Goal: Task Accomplishment & Management: Use online tool/utility

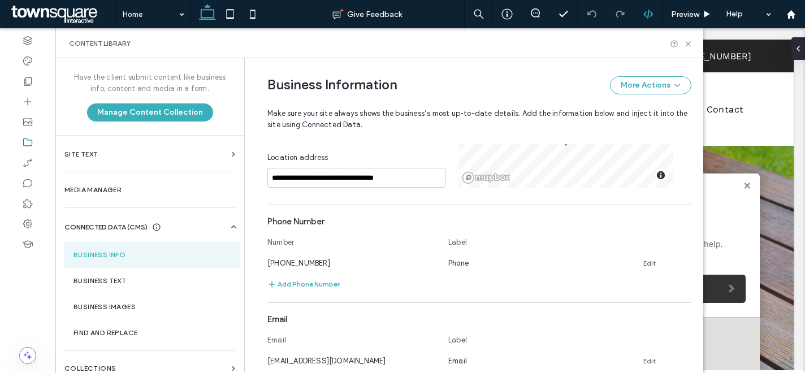
scroll to position [233, 0]
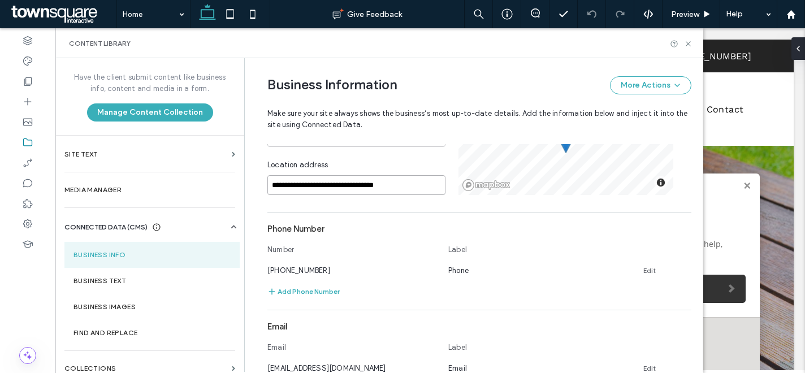
drag, startPoint x: 392, startPoint y: 190, endPoint x: 258, endPoint y: 188, distance: 134.0
click at [258, 188] on div "**********" at bounding box center [470, 266] width 441 height 883
click at [646, 271] on link "Edit" at bounding box center [649, 270] width 12 height 9
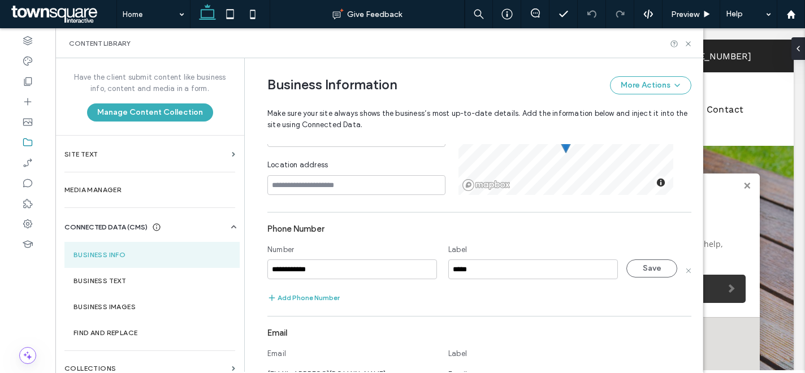
click at [333, 279] on input "**********" at bounding box center [352, 269] width 170 height 20
click at [332, 279] on input "**********" at bounding box center [352, 269] width 170 height 20
type input "**********"
click at [627, 268] on button "Save" at bounding box center [651, 268] width 51 height 18
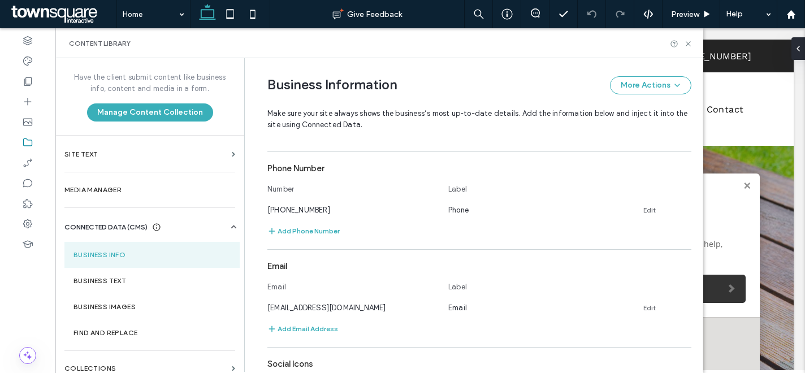
scroll to position [309, 0]
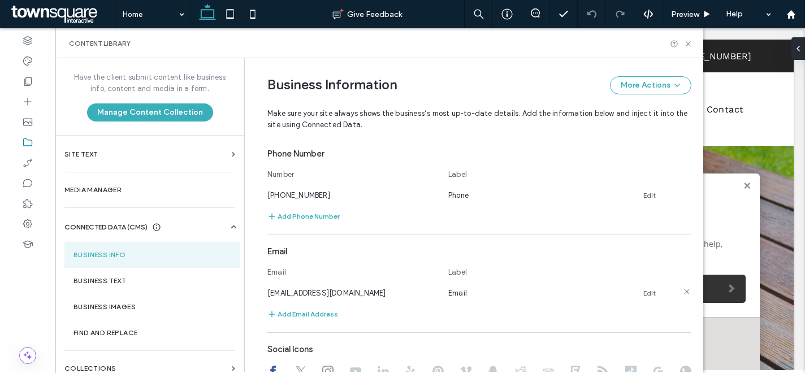
click at [643, 292] on link "Edit" at bounding box center [649, 293] width 12 height 9
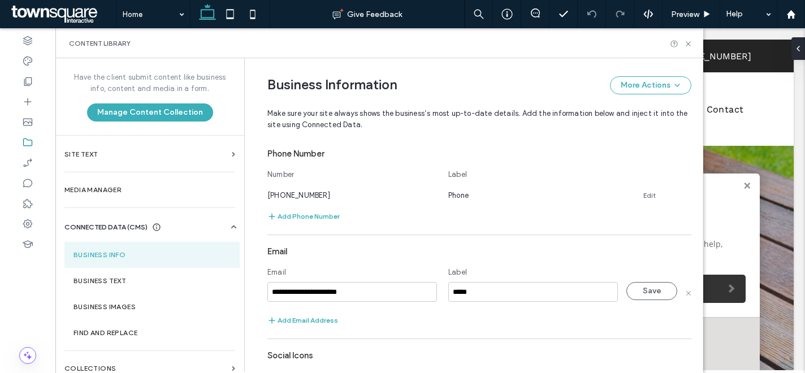
click at [414, 285] on input "**********" at bounding box center [352, 292] width 170 height 20
click at [642, 294] on button "Save" at bounding box center [651, 291] width 51 height 18
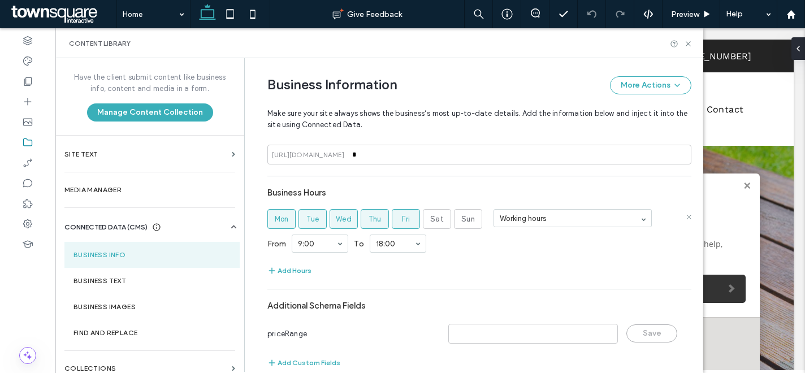
scroll to position [537, 0]
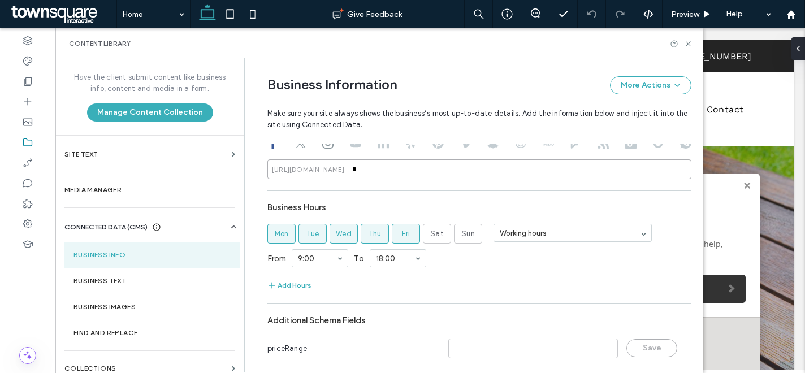
click at [366, 172] on input "*" at bounding box center [479, 169] width 424 height 20
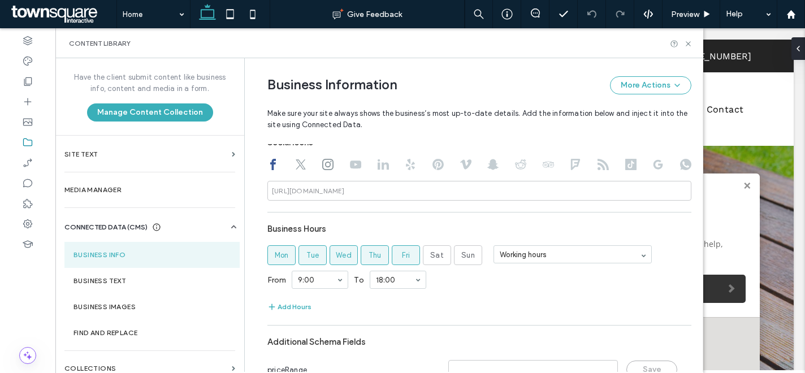
click at [300, 164] on div at bounding box center [479, 166] width 424 height 14
click at [296, 164] on icon at bounding box center [300, 164] width 11 height 11
type input "*"
click at [361, 197] on input "*" at bounding box center [479, 191] width 424 height 20
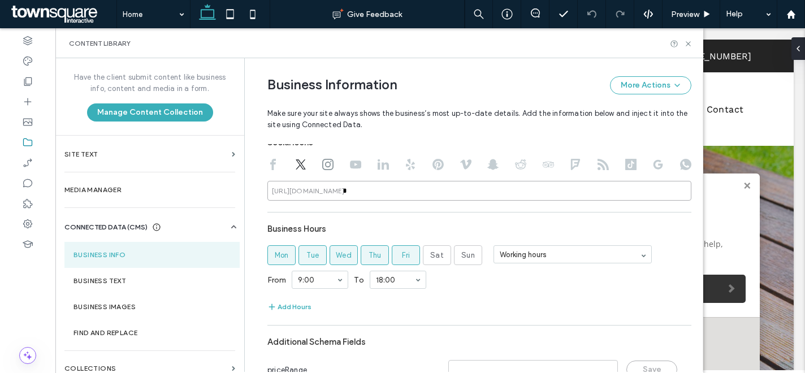
drag, startPoint x: 361, startPoint y: 197, endPoint x: 340, endPoint y: 182, distance: 26.0
click at [361, 197] on input "*" at bounding box center [479, 191] width 424 height 20
click at [322, 164] on icon at bounding box center [327, 164] width 11 height 11
type input "*"
click at [359, 190] on input "*" at bounding box center [479, 191] width 424 height 20
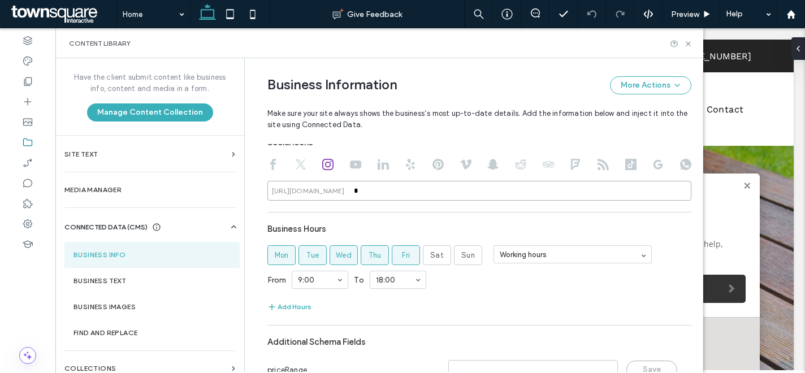
click at [359, 190] on input "*" at bounding box center [479, 191] width 424 height 20
click at [388, 219] on div "Business Hours" at bounding box center [479, 228] width 424 height 21
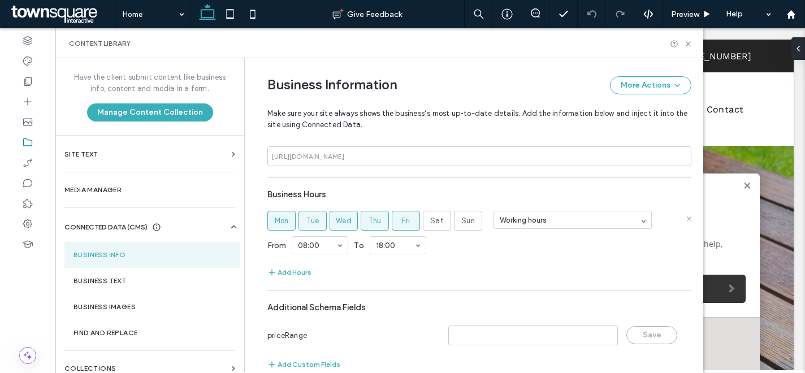
scroll to position [571, 0]
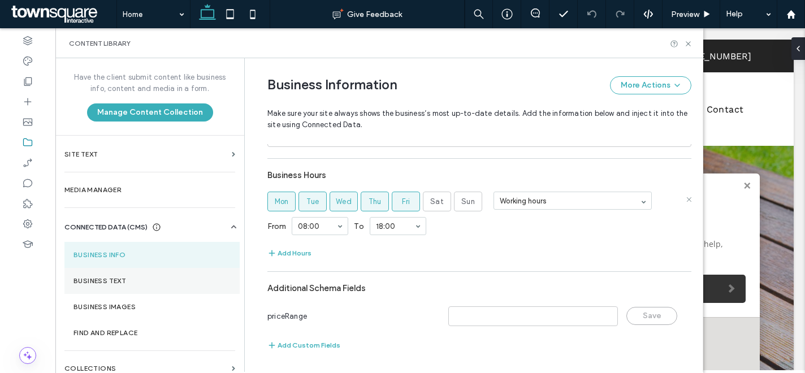
click at [165, 282] on label "Business Text" at bounding box center [151, 281] width 157 height 8
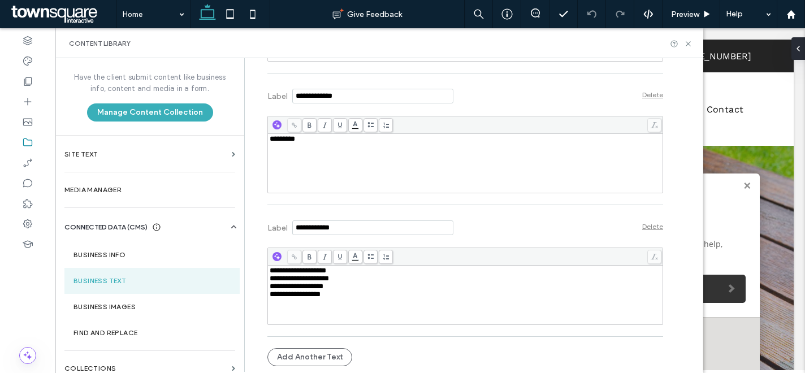
scroll to position [7471, 0]
click at [302, 192] on div "*********" at bounding box center [466, 163] width 392 height 57
drag, startPoint x: 351, startPoint y: 291, endPoint x: 331, endPoint y: 292, distance: 19.8
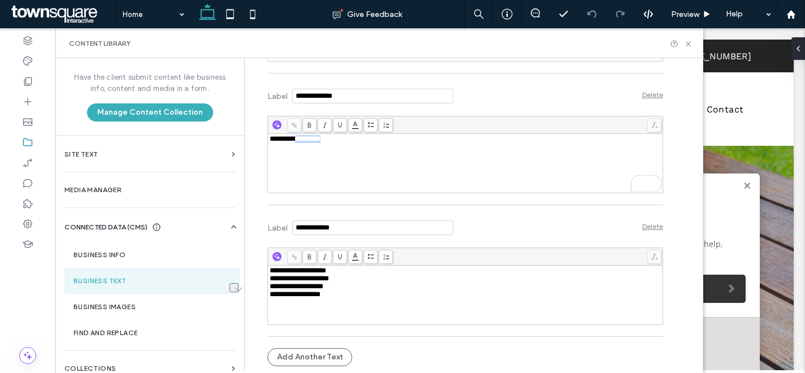
click at [297, 143] on div "**********" at bounding box center [466, 139] width 392 height 8
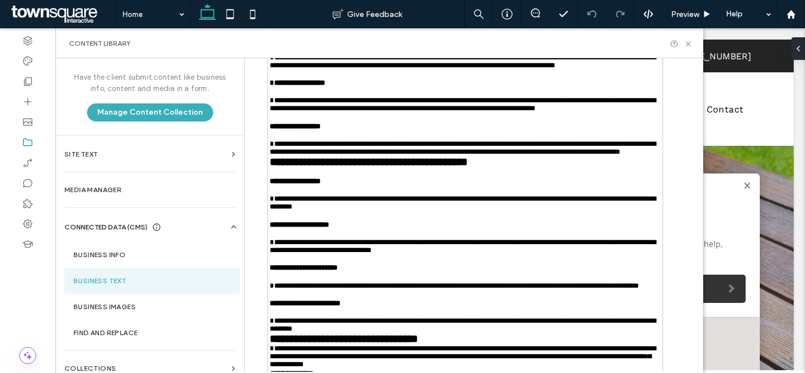
scroll to position [0, 0]
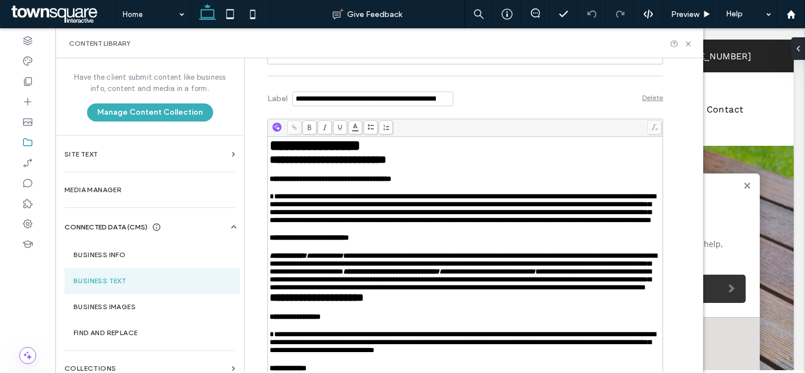
click at [322, 63] on div "**********" at bounding box center [466, 34] width 392 height 57
drag, startPoint x: 331, startPoint y: 122, endPoint x: 252, endPoint y: 97, distance: 82.9
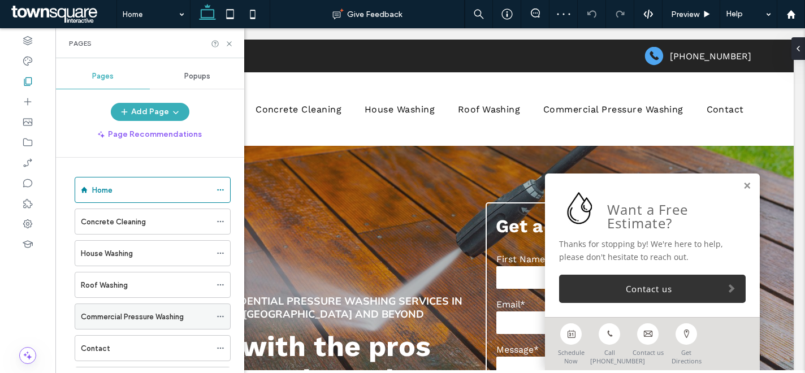
click at [223, 314] on icon at bounding box center [220, 317] width 8 height 8
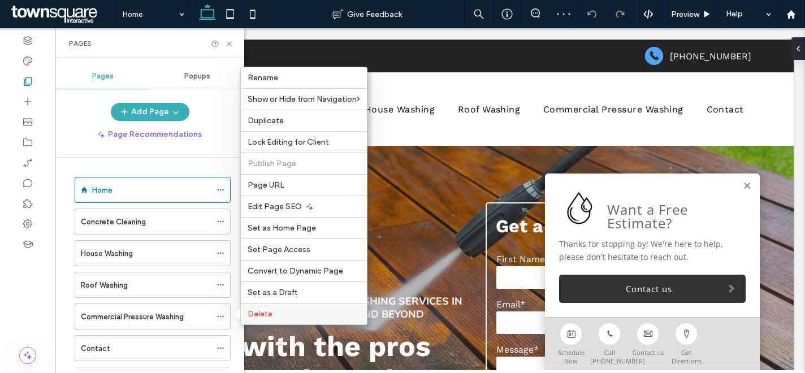
click at [297, 320] on div "Delete" at bounding box center [304, 313] width 126 height 21
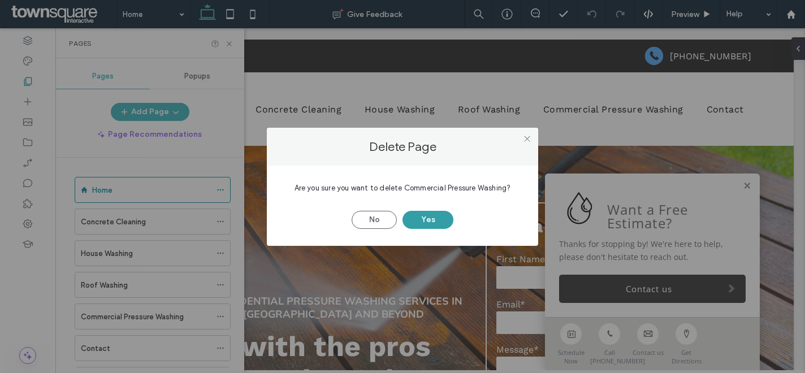
click at [444, 222] on button "Yes" at bounding box center [427, 220] width 51 height 18
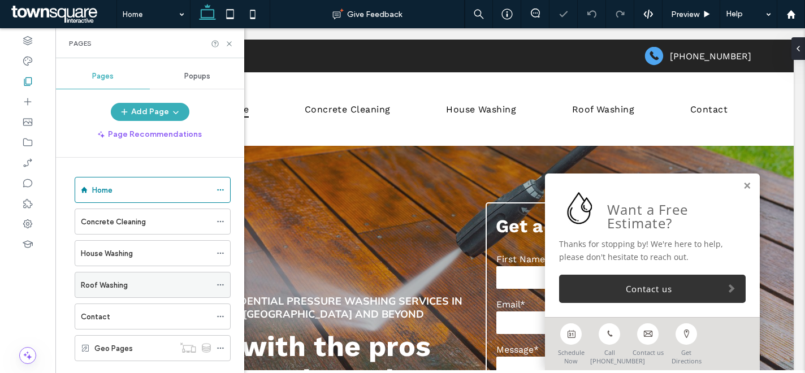
click at [223, 283] on icon at bounding box center [220, 285] width 8 height 8
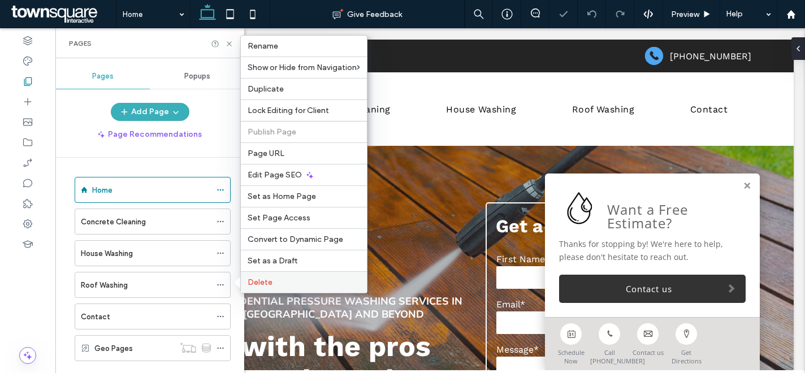
click at [284, 284] on label "Delete" at bounding box center [304, 282] width 112 height 10
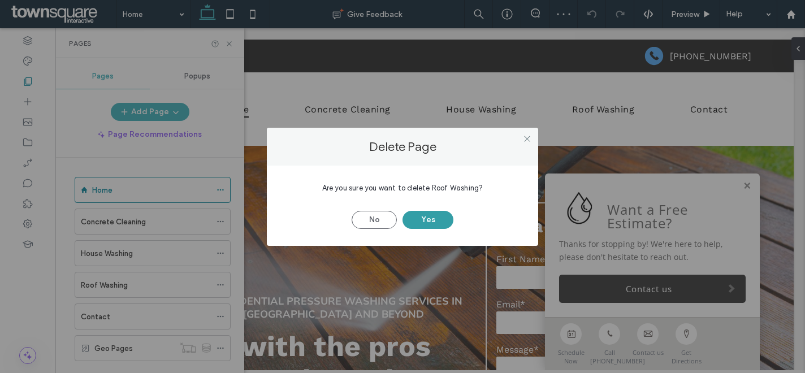
click at [439, 223] on button "Yes" at bounding box center [427, 220] width 51 height 18
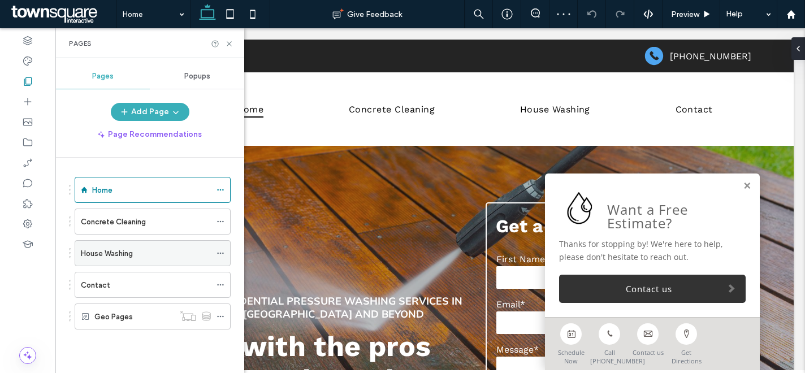
click at [222, 254] on icon at bounding box center [220, 253] width 8 height 8
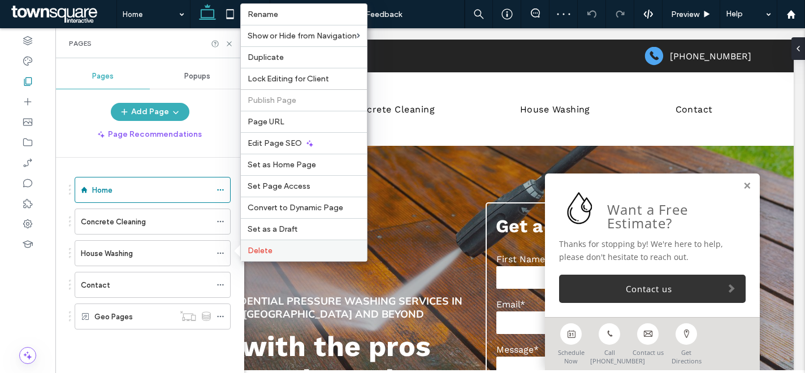
click at [335, 243] on div "Delete" at bounding box center [304, 250] width 126 height 21
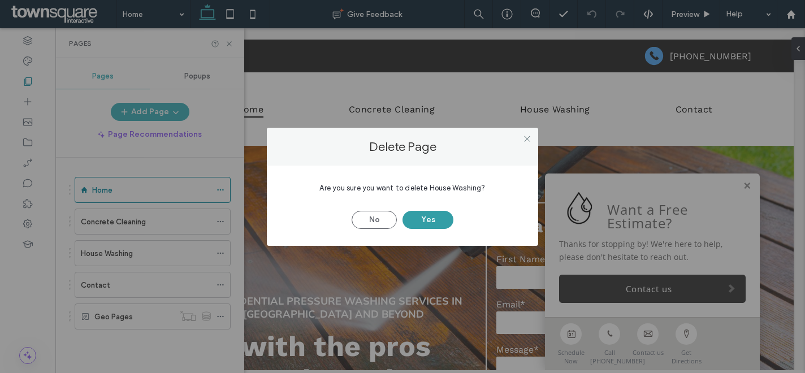
click at [432, 218] on button "Yes" at bounding box center [427, 220] width 51 height 18
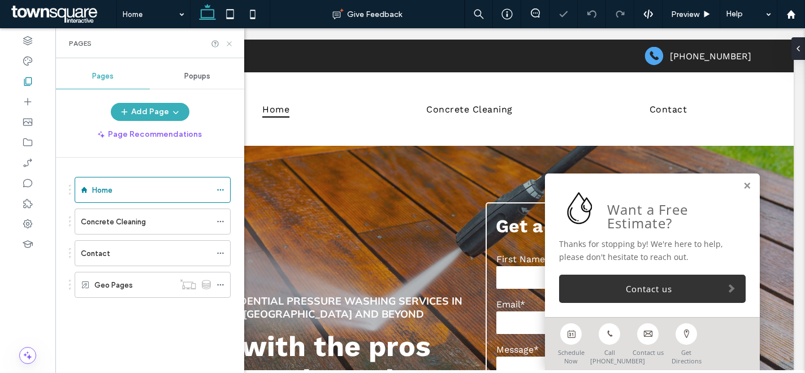
click at [230, 43] on icon at bounding box center [229, 44] width 8 height 8
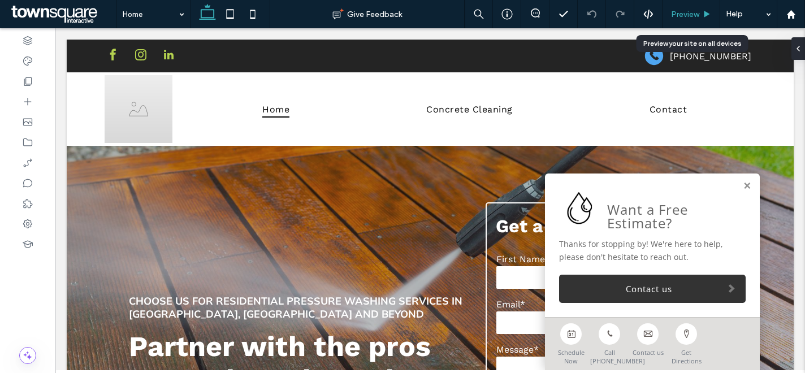
click at [680, 16] on span "Preview" at bounding box center [685, 15] width 28 height 10
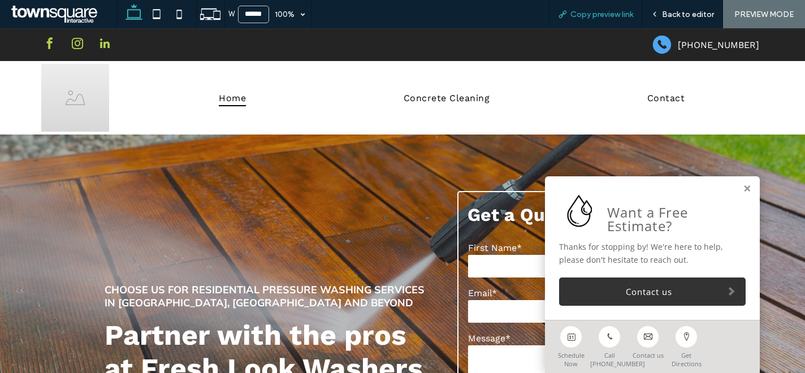
click at [583, 12] on span "Copy preview link" at bounding box center [601, 15] width 63 height 10
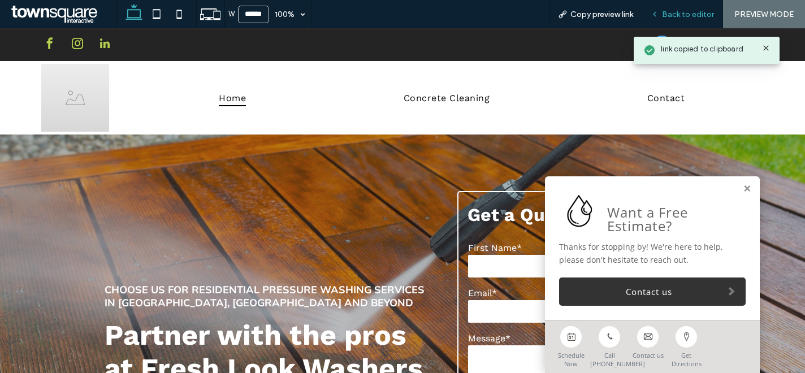
click at [671, 13] on span "Back to editor" at bounding box center [688, 15] width 52 height 10
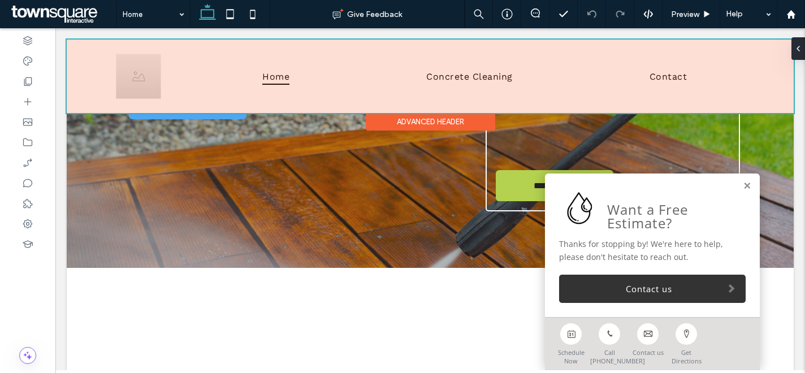
scroll to position [370, 0]
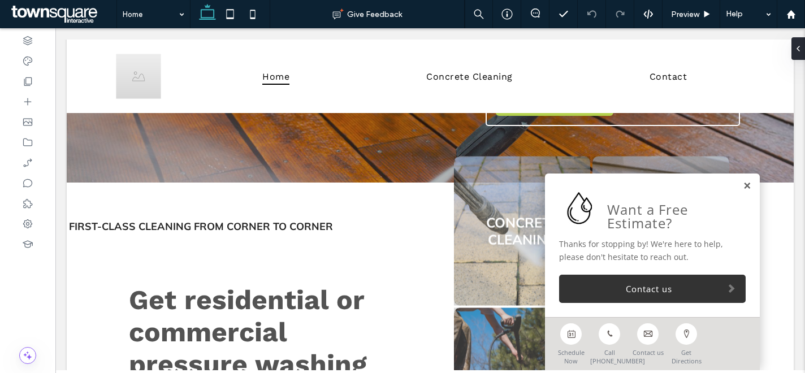
click at [743, 184] on link at bounding box center [747, 186] width 8 height 10
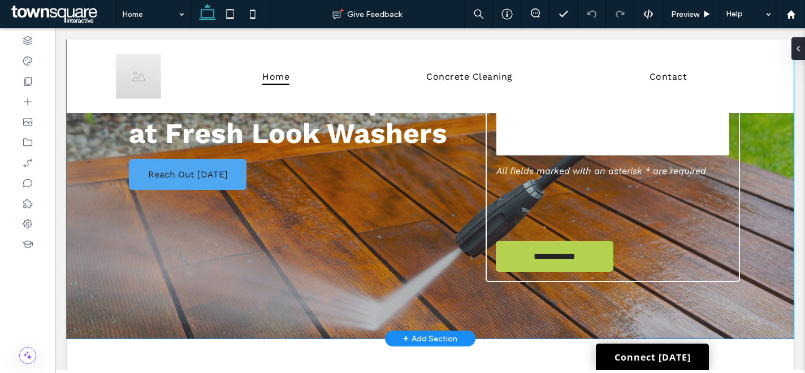
scroll to position [0, 0]
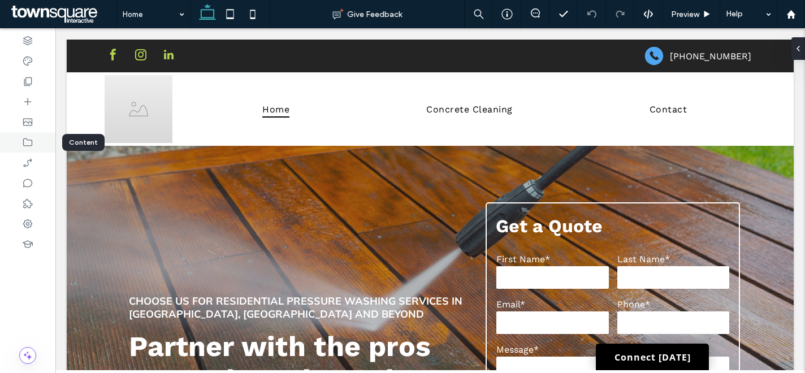
click at [33, 143] on div at bounding box center [27, 142] width 55 height 20
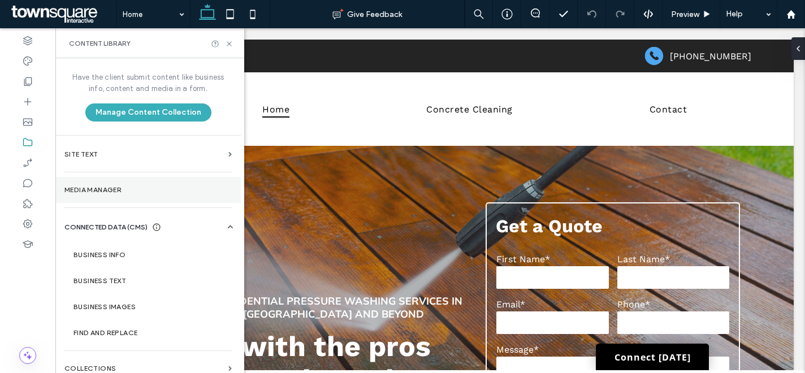
click at [106, 187] on label "Media Manager" at bounding box center [147, 190] width 167 height 8
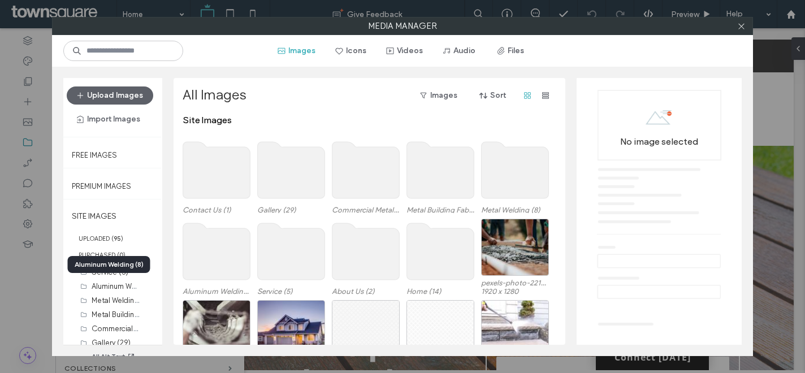
scroll to position [48, 0]
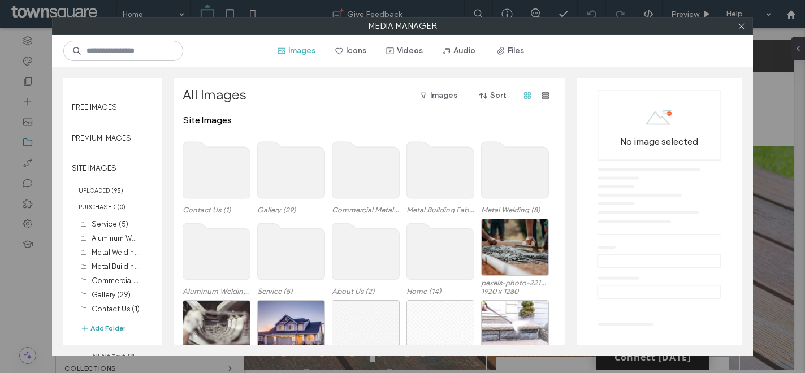
click at [101, 328] on button "Add Folder" at bounding box center [102, 328] width 45 height 11
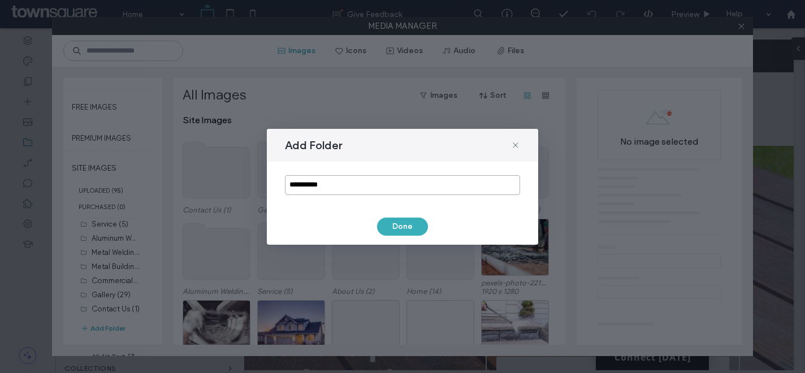
click at [322, 187] on input "**********" at bounding box center [402, 185] width 235 height 20
click at [321, 186] on input "**********" at bounding box center [402, 185] width 235 height 20
type input "********"
click at [408, 232] on button "Done" at bounding box center [402, 227] width 51 height 18
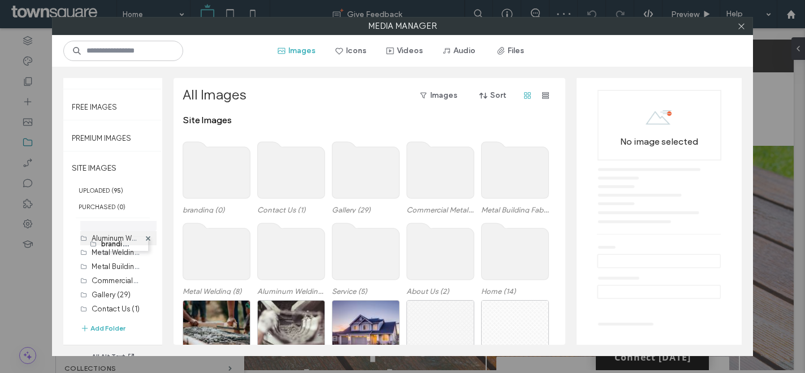
scroll to position [0, 0]
drag, startPoint x: 107, startPoint y: 304, endPoint x: 98, endPoint y: 216, distance: 88.0
click at [106, 225] on label "branding (0)" at bounding box center [113, 228] width 42 height 8
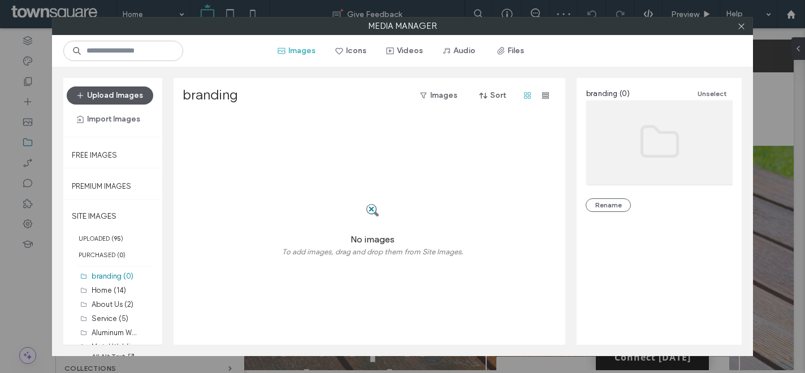
click at [119, 91] on button "Upload Images" at bounding box center [110, 95] width 86 height 18
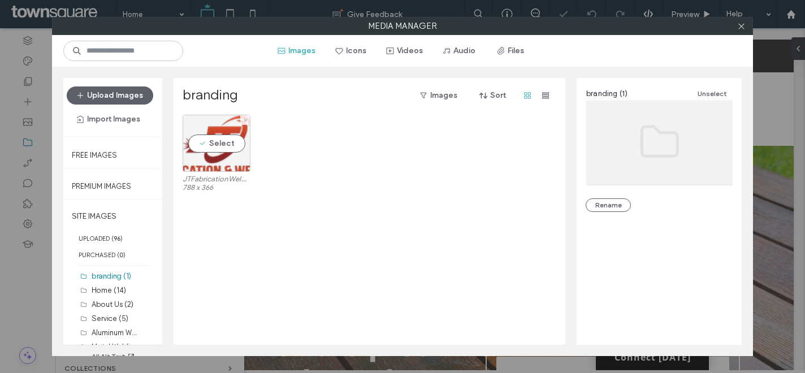
click at [214, 147] on div "Select" at bounding box center [217, 143] width 68 height 57
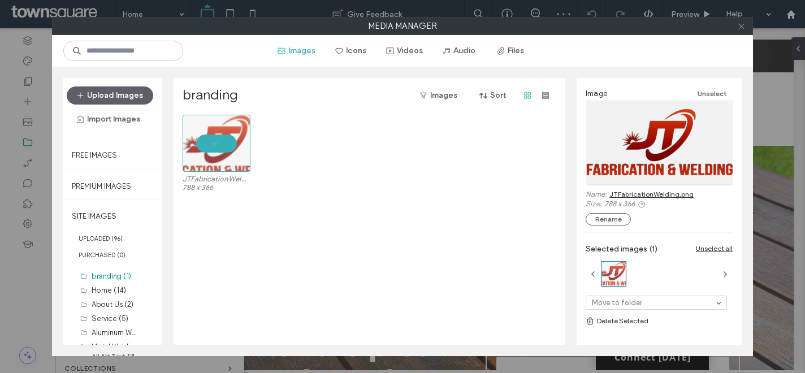
click at [744, 28] on icon at bounding box center [741, 26] width 8 height 8
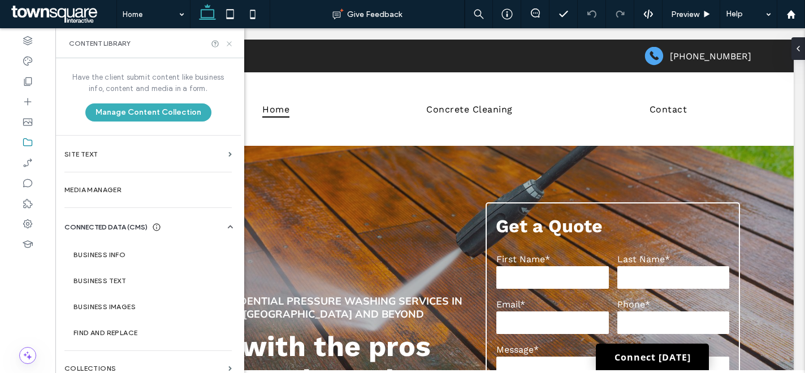
click at [232, 41] on icon at bounding box center [229, 44] width 8 height 8
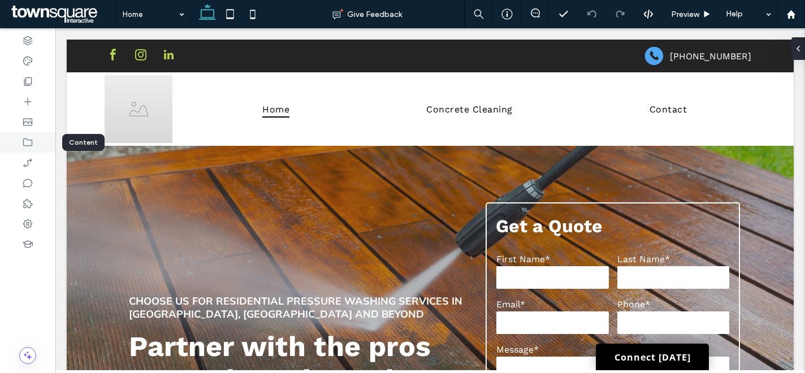
click at [27, 142] on icon at bounding box center [27, 142] width 11 height 11
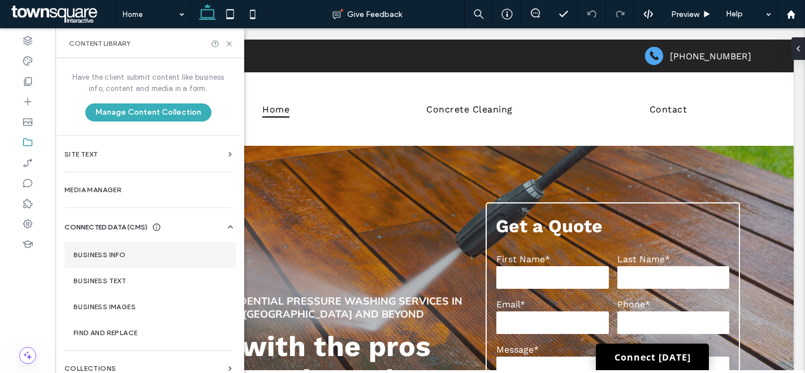
click at [167, 245] on section "Business Info" at bounding box center [150, 255] width 172 height 26
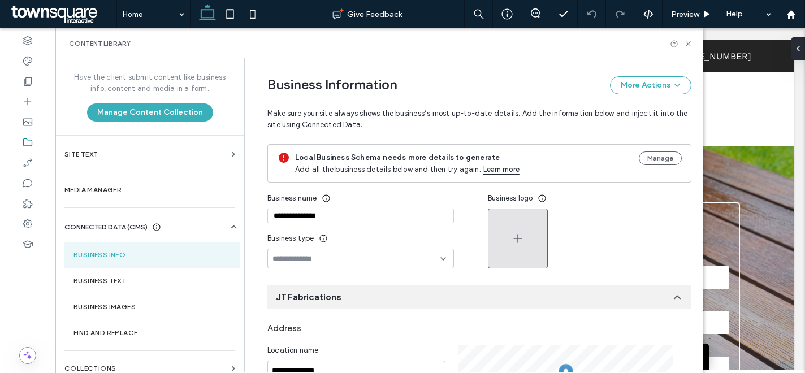
click at [516, 235] on icon "button" at bounding box center [518, 239] width 14 height 14
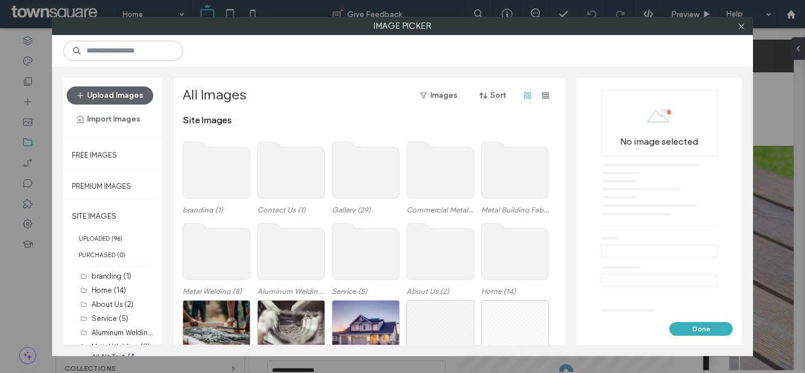
click at [197, 171] on use at bounding box center [216, 170] width 67 height 57
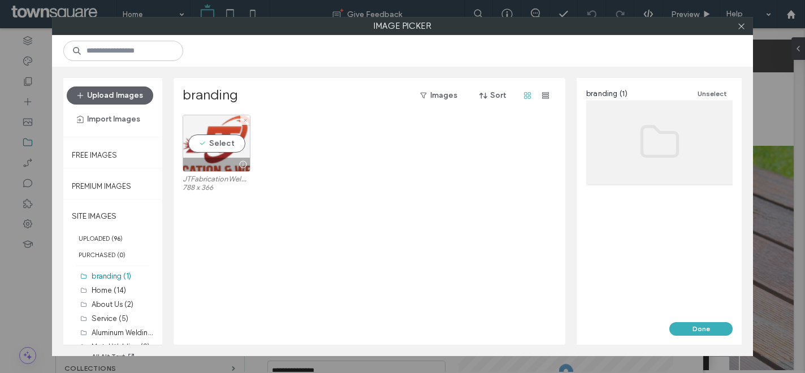
click at [219, 144] on div "Select" at bounding box center [217, 143] width 68 height 57
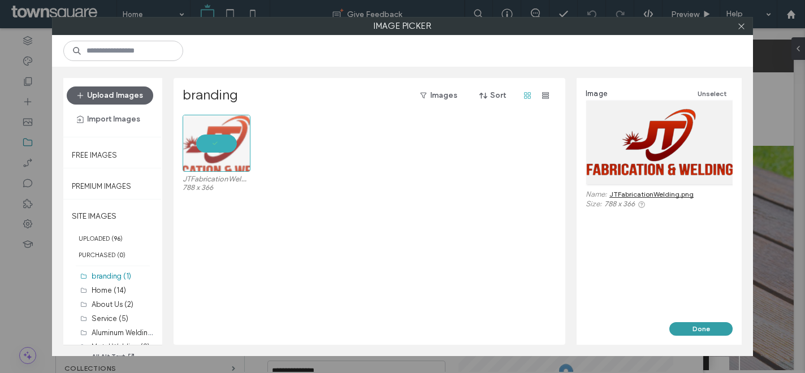
click at [707, 327] on button "Done" at bounding box center [700, 329] width 63 height 14
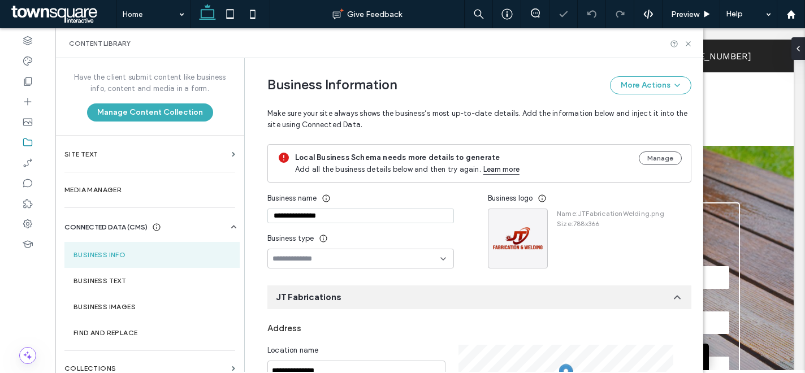
click at [360, 217] on input "**********" at bounding box center [360, 216] width 187 height 15
paste input "*********"
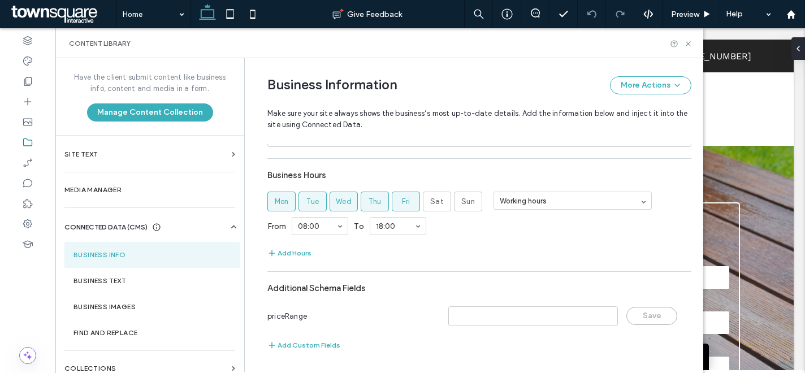
scroll to position [535, 0]
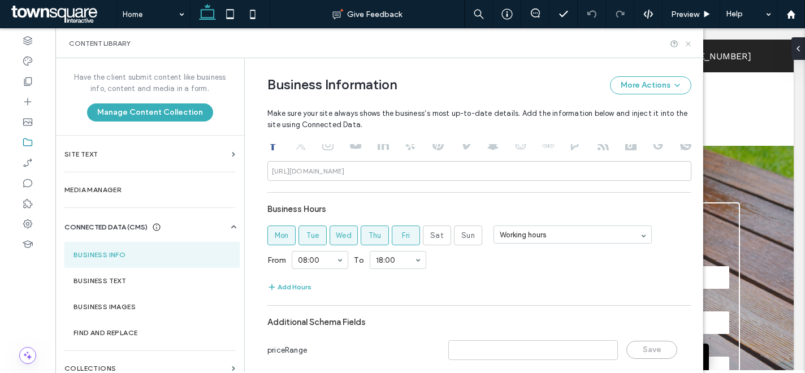
type input "**********"
click at [689, 41] on icon at bounding box center [688, 44] width 8 height 8
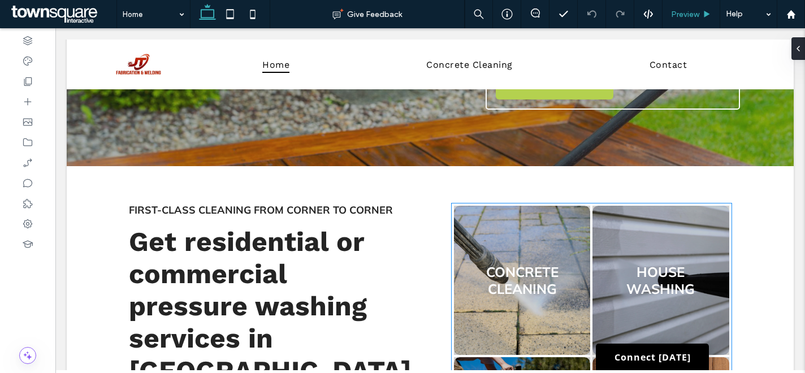
scroll to position [277, 0]
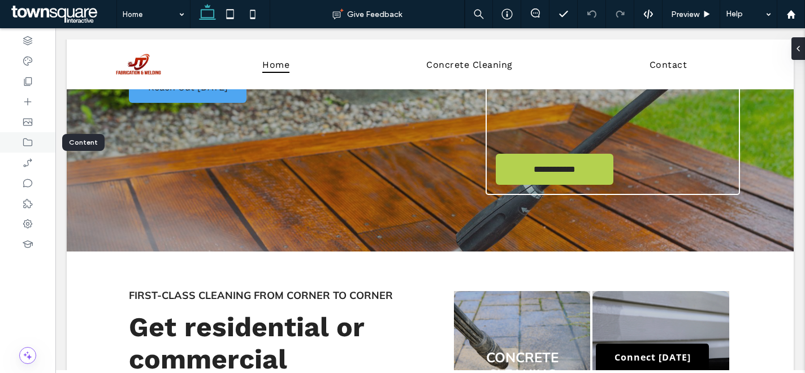
click at [23, 142] on use at bounding box center [27, 142] width 9 height 8
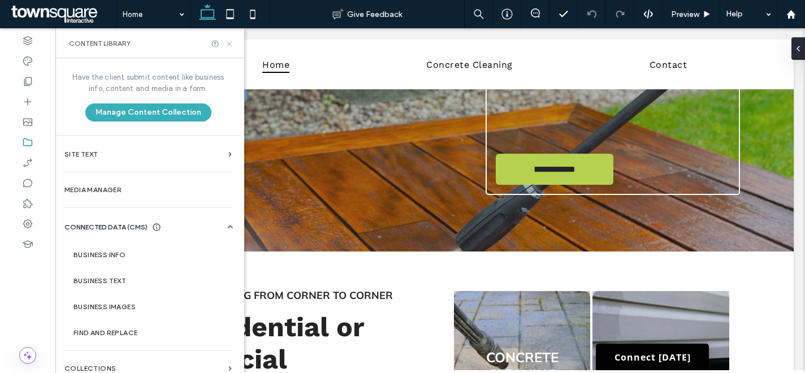
drag, startPoint x: 231, startPoint y: 43, endPoint x: 34, endPoint y: 31, distance: 197.6
click at [231, 43] on icon at bounding box center [229, 44] width 8 height 8
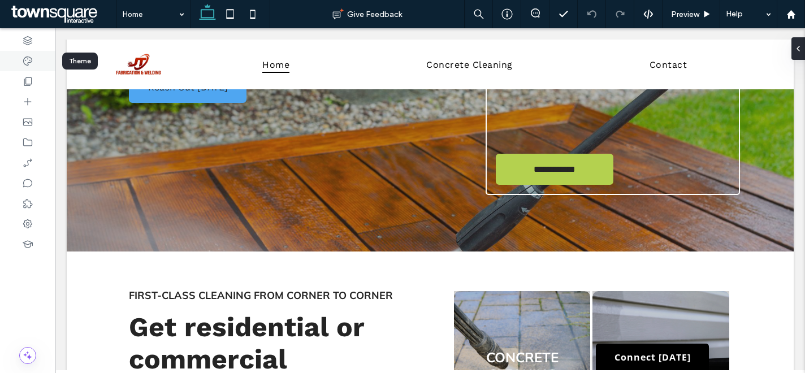
click at [31, 66] on icon at bounding box center [27, 60] width 11 height 11
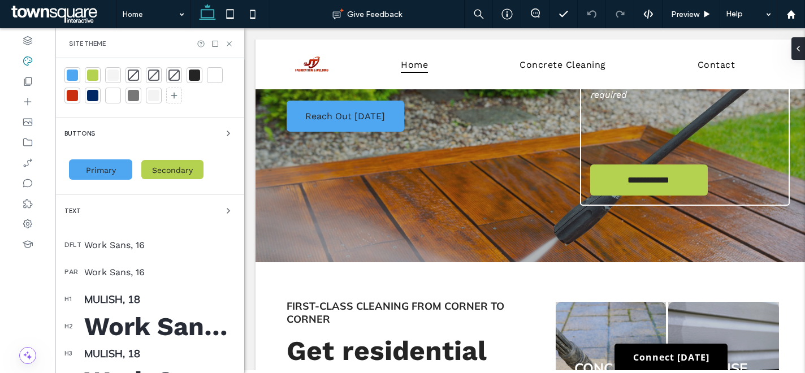
scroll to position [34, 0]
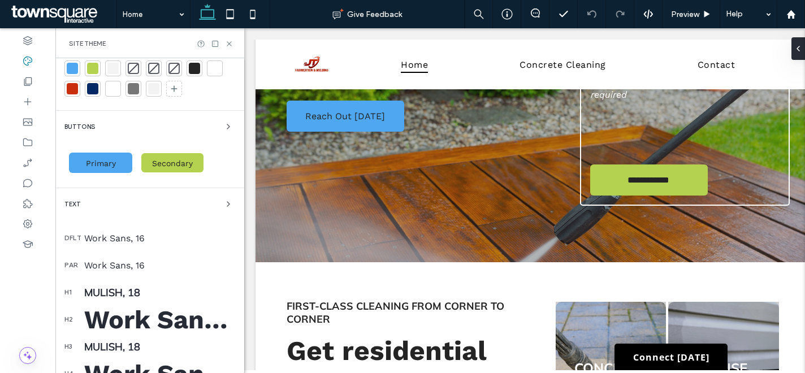
click at [166, 316] on div "Work Sans, 50" at bounding box center [159, 320] width 151 height 30
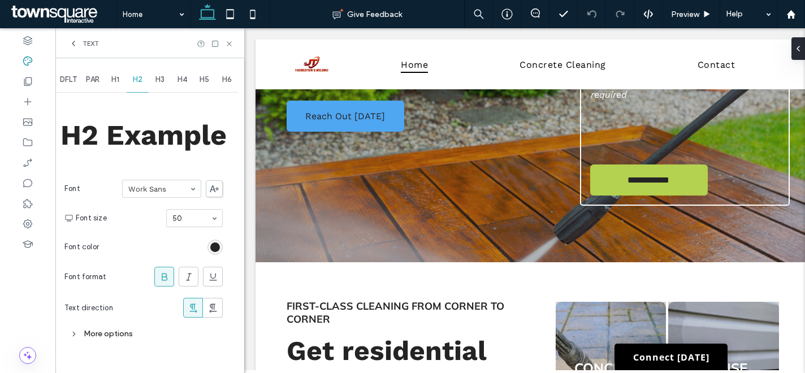
scroll to position [0, 0]
drag, startPoint x: 172, startPoint y: 188, endPoint x: 196, endPoint y: 185, distance: 23.3
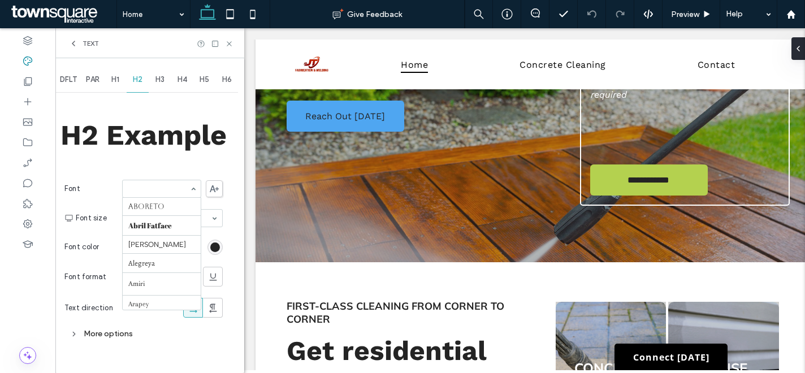
scroll to position [1272, 0]
click at [217, 185] on icon at bounding box center [214, 188] width 9 height 7
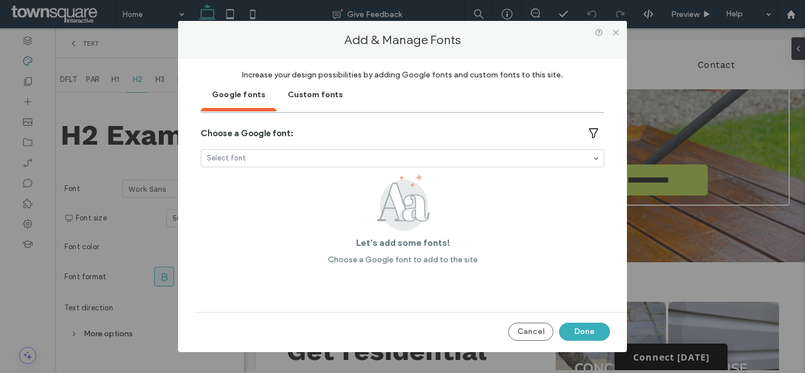
drag, startPoint x: 332, startPoint y: 158, endPoint x: 237, endPoint y: 157, distance: 95.0
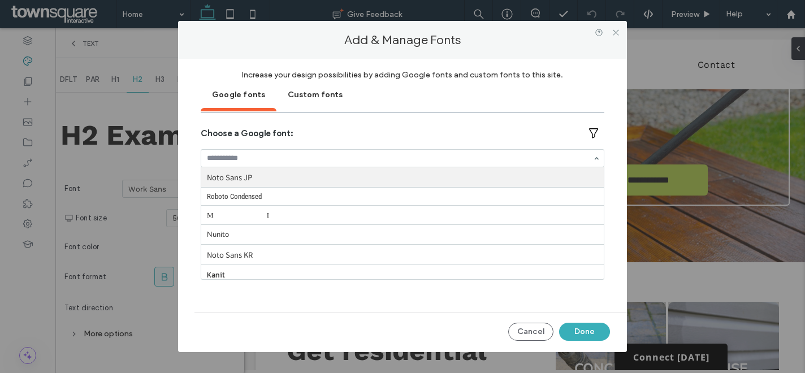
paste input "*****"
type input "*****"
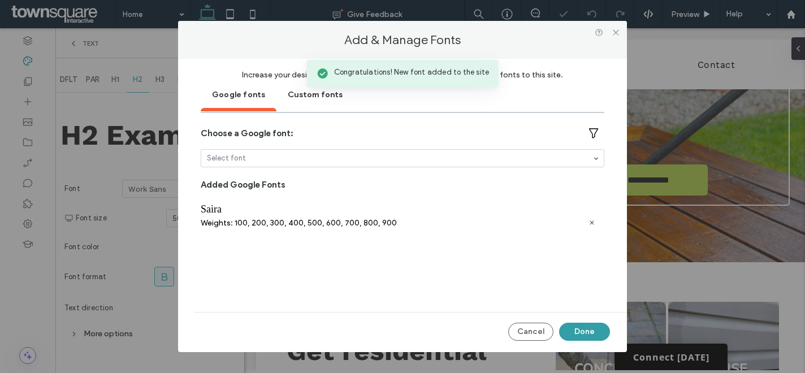
click at [580, 329] on button "Done" at bounding box center [584, 332] width 51 height 18
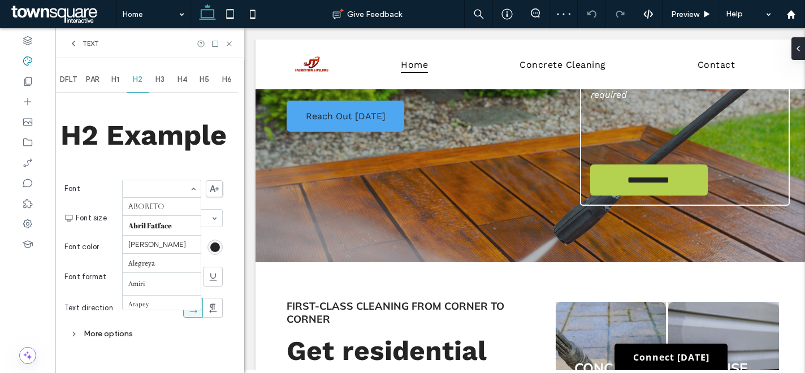
scroll to position [1290, 0]
paste input "*****"
type input "*****"
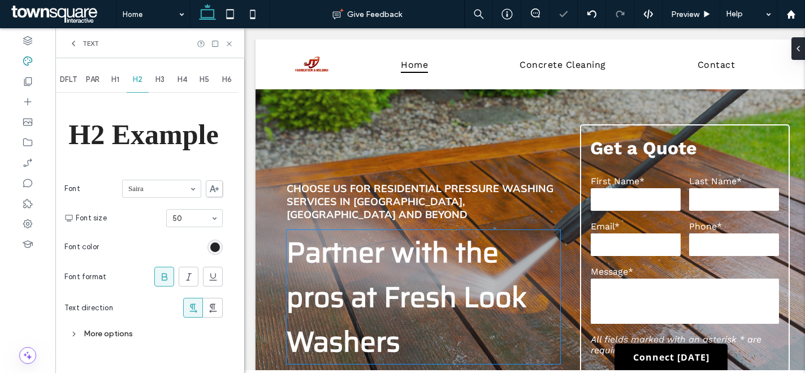
scroll to position [44, 0]
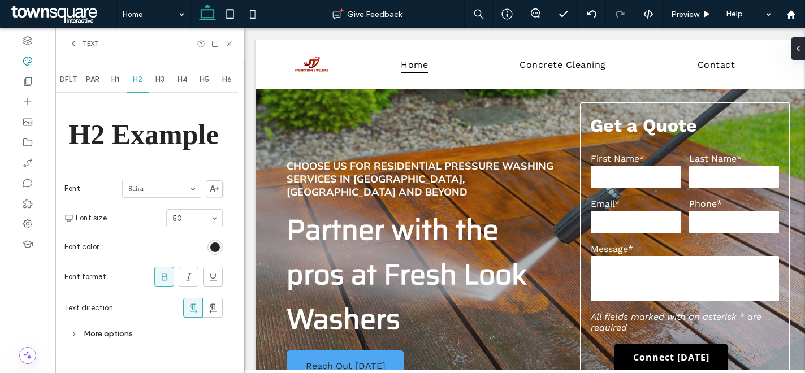
click at [84, 45] on span "Text" at bounding box center [91, 43] width 16 height 9
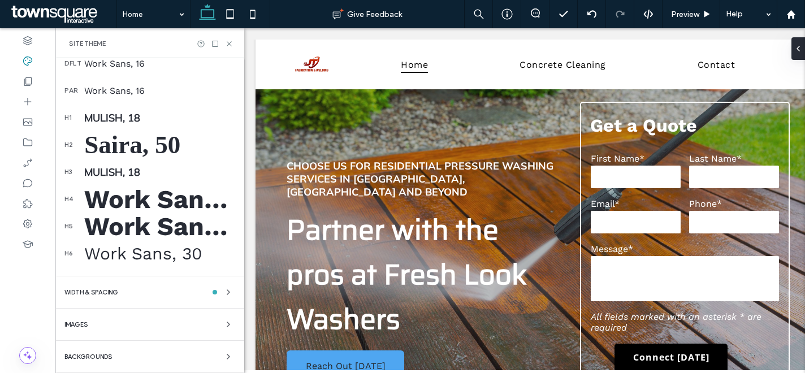
scroll to position [194, 0]
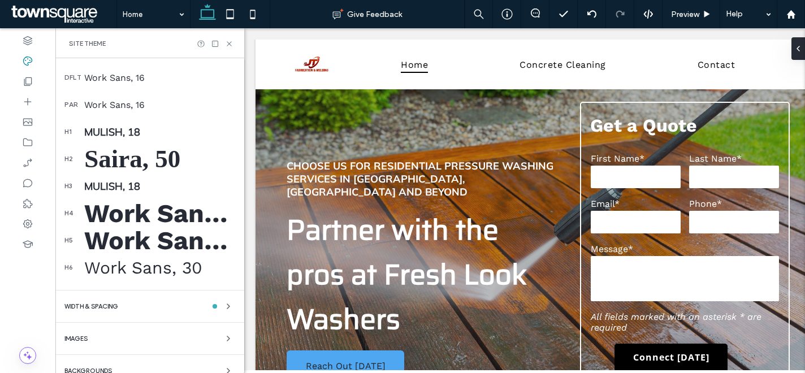
click at [113, 127] on div "Mulish, 18" at bounding box center [159, 131] width 151 height 13
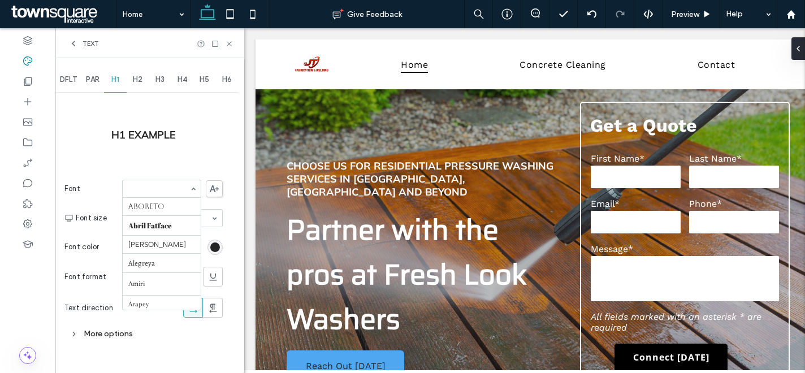
scroll to position [651, 0]
paste input "*****"
type input "*****"
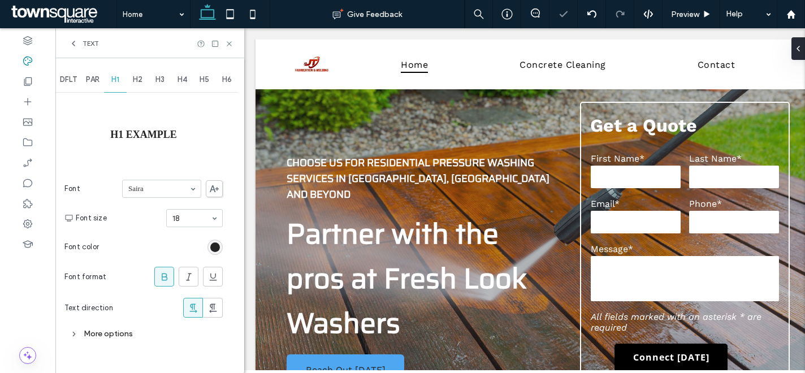
click at [83, 42] on span "Text" at bounding box center [91, 43] width 16 height 9
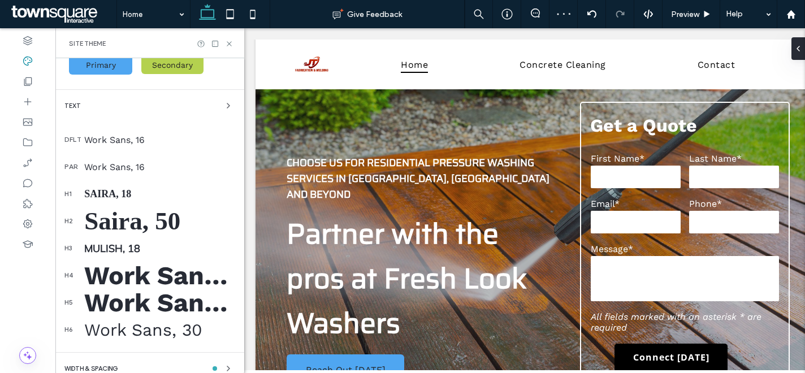
scroll to position [209, 0]
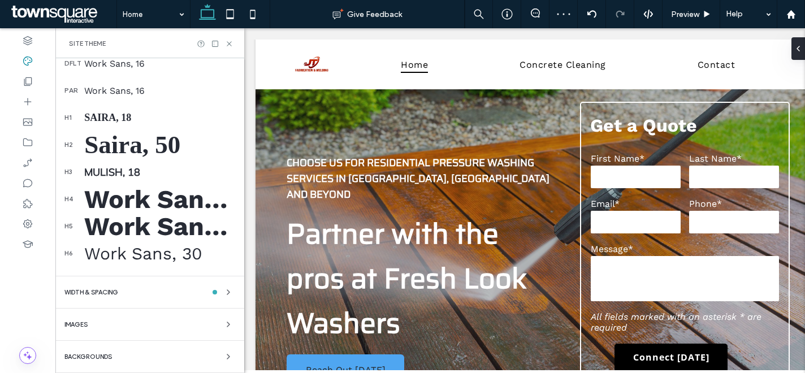
click at [127, 171] on div "Mulish, 18" at bounding box center [159, 172] width 151 height 13
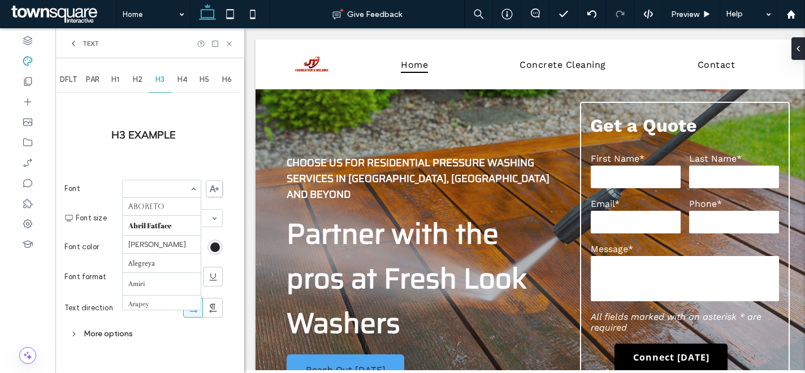
scroll to position [651, 0]
paste input "*****"
type input "*****"
drag, startPoint x: 84, startPoint y: 44, endPoint x: 90, endPoint y: 47, distance: 6.6
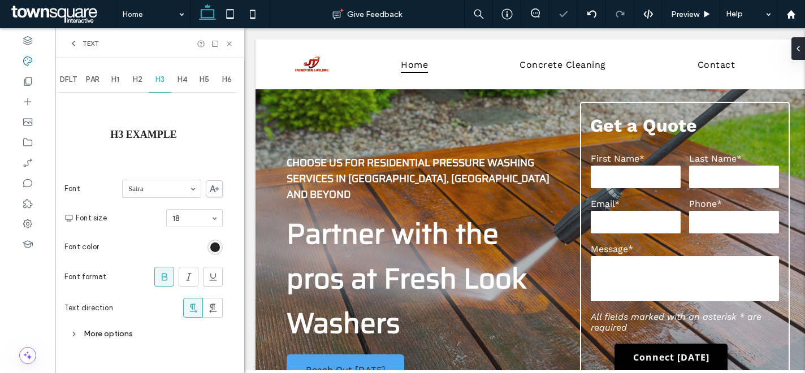
click at [84, 44] on span "Text" at bounding box center [91, 43] width 16 height 9
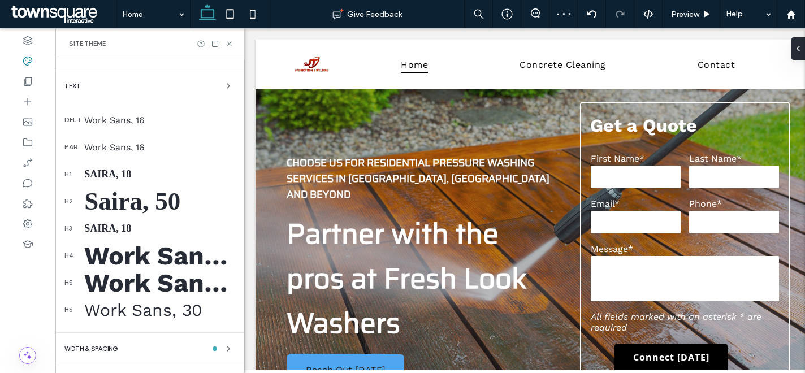
scroll to position [159, 0]
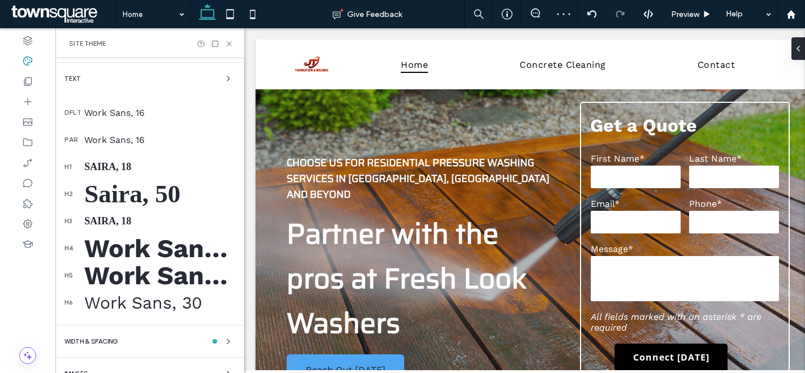
click at [137, 242] on div "Work Sans, 48" at bounding box center [159, 248] width 151 height 30
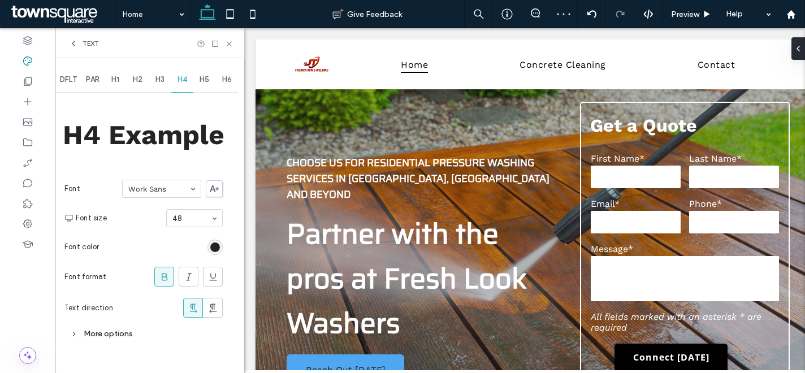
scroll to position [0, 0]
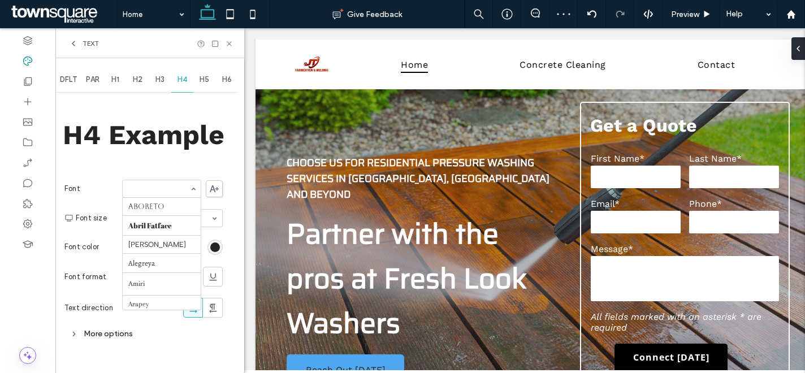
paste input "*****"
type input "*****"
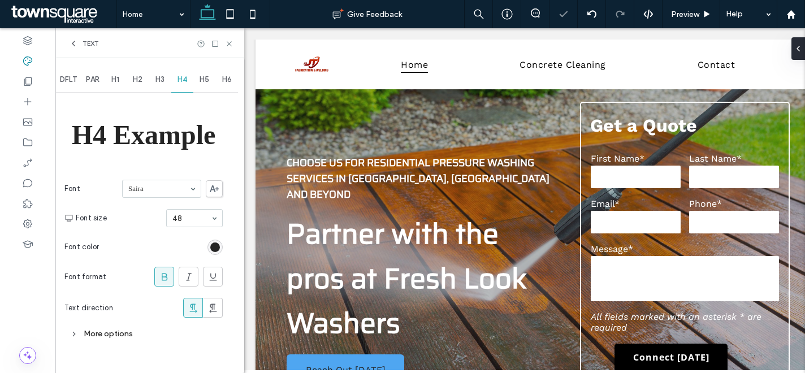
click at [83, 41] on span "Text" at bounding box center [91, 43] width 16 height 9
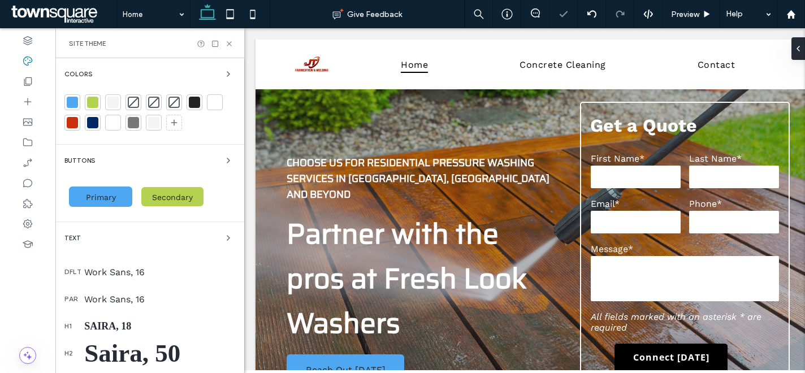
scroll to position [174, 0]
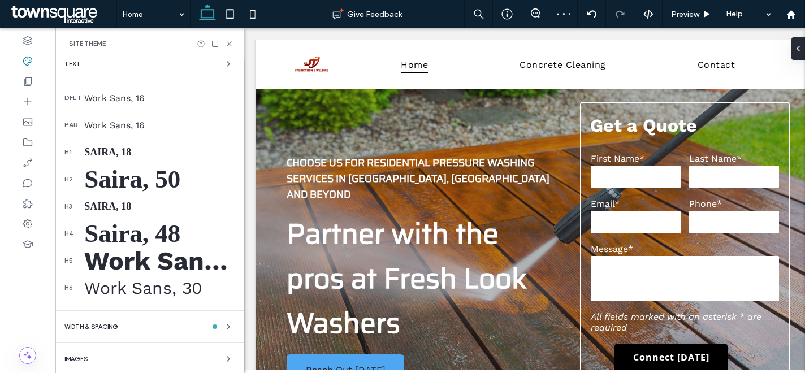
click at [153, 265] on div "Work Sans, 48" at bounding box center [159, 261] width 151 height 30
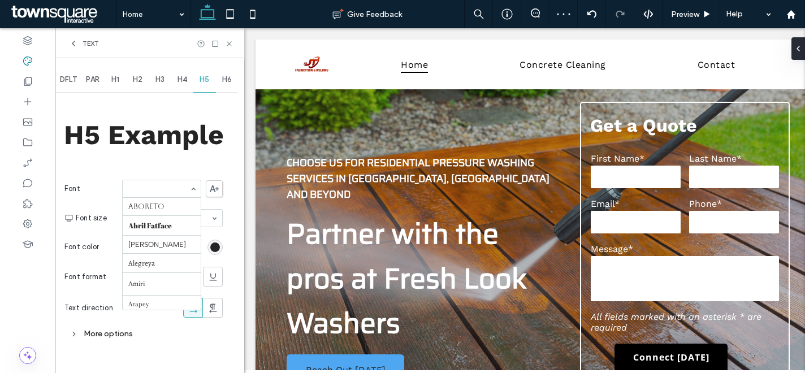
scroll to position [1290, 0]
paste input "*****"
type input "*****"
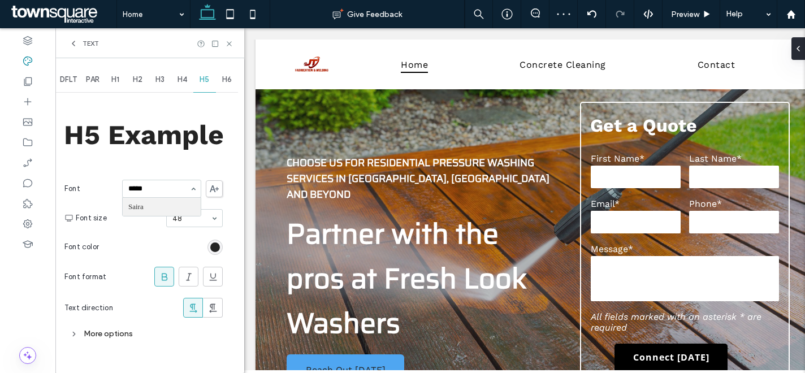
scroll to position [0, 0]
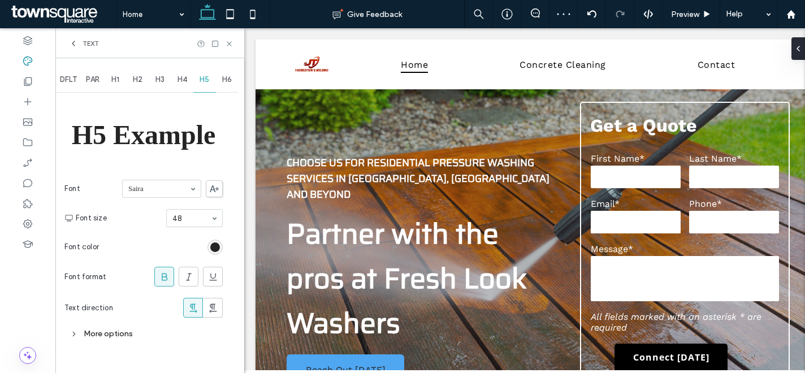
click at [93, 46] on span "Text" at bounding box center [91, 43] width 16 height 9
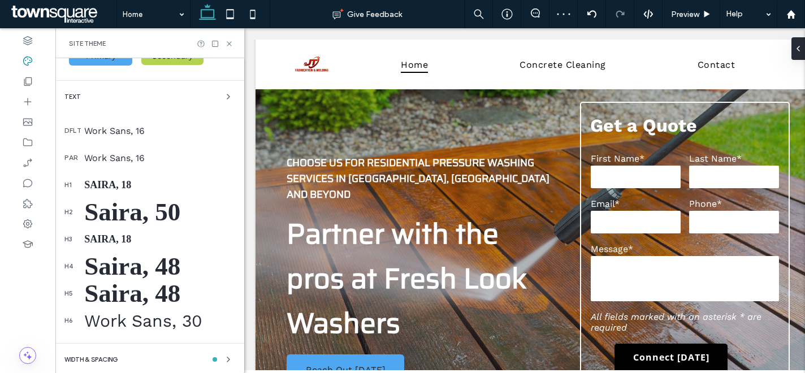
scroll to position [209, 0]
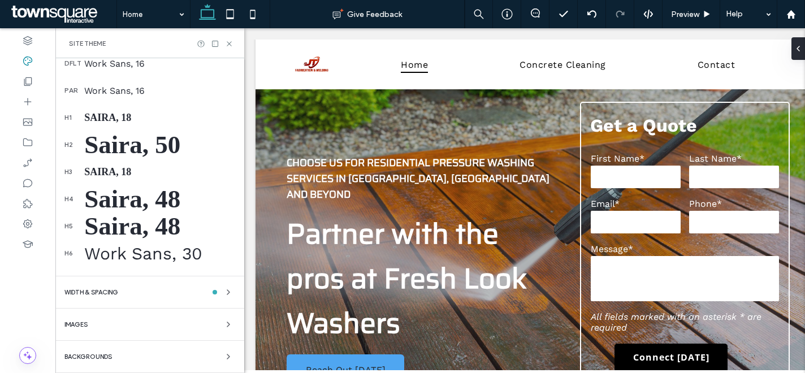
click at [141, 251] on div "Work Sans, 30" at bounding box center [159, 254] width 151 height 20
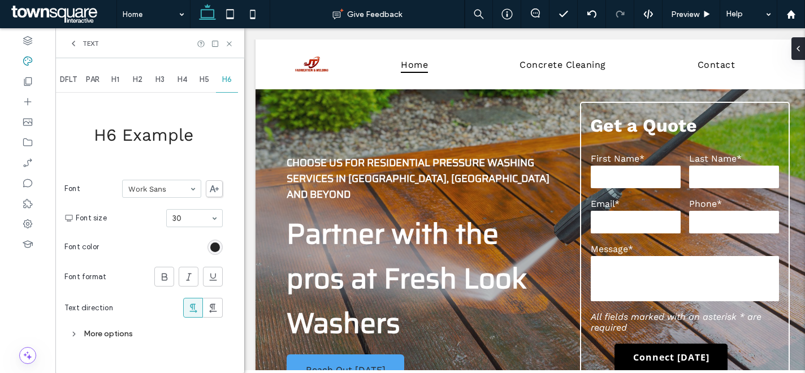
scroll to position [0, 0]
paste input "*****"
type input "*****"
click at [94, 39] on span "Text" at bounding box center [91, 43] width 16 height 9
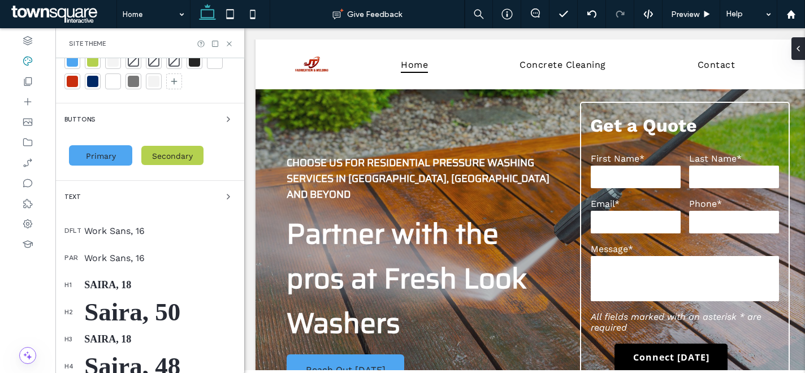
scroll to position [55, 0]
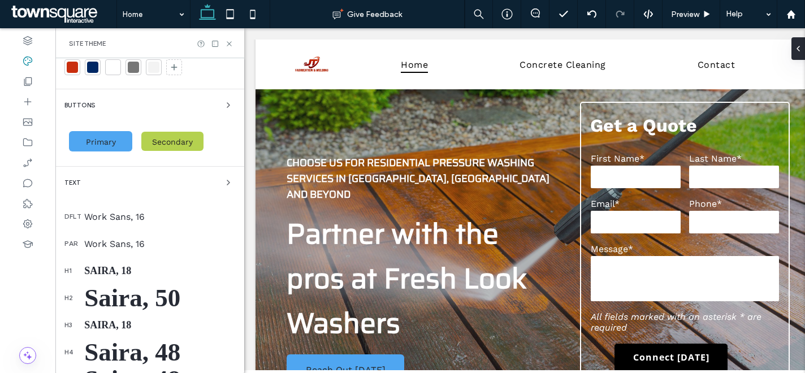
click at [106, 221] on div "Work Sans, 16" at bounding box center [159, 216] width 151 height 11
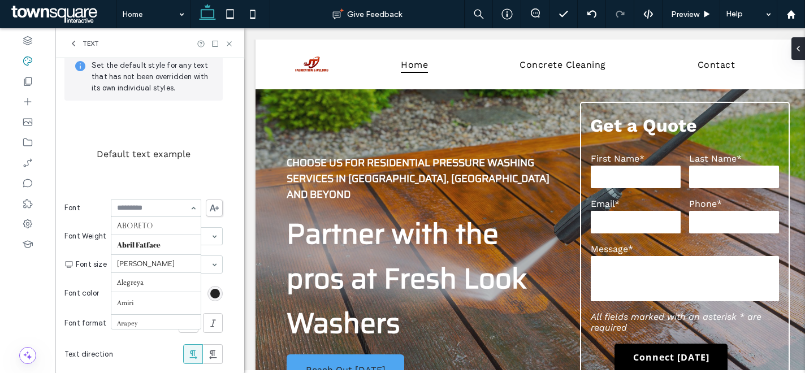
paste input "*****"
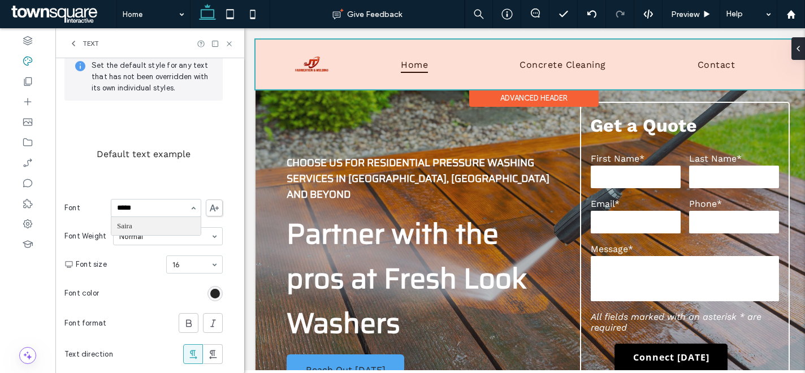
type input "*****"
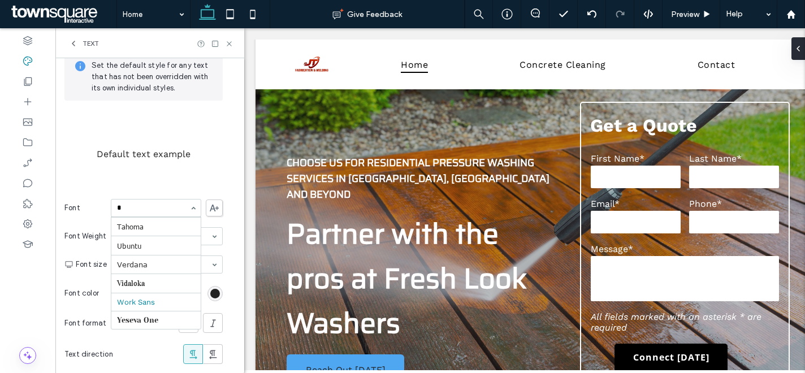
scroll to position [212, 0]
type input "**"
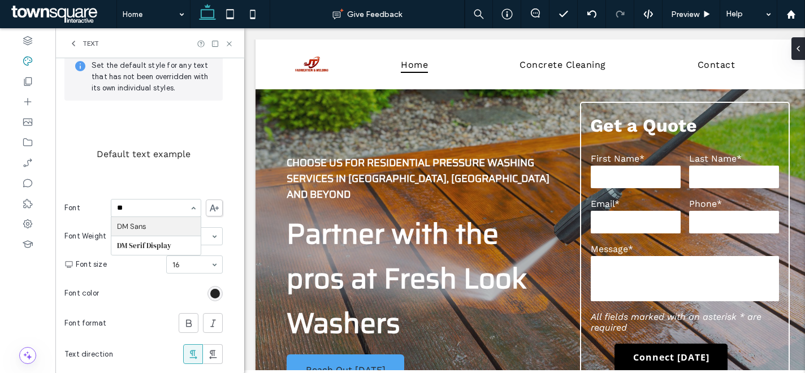
scroll to position [0, 0]
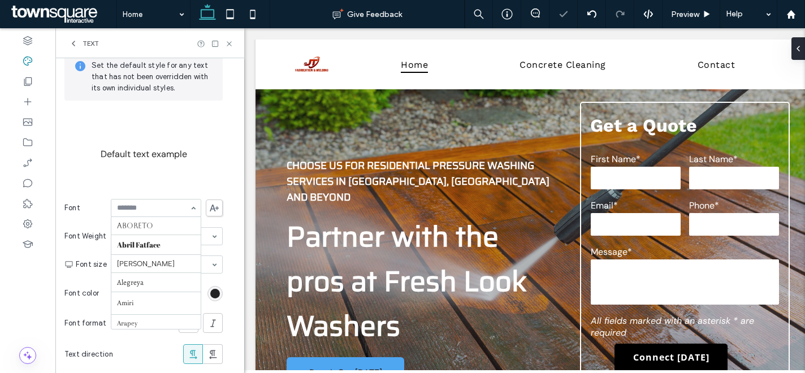
click at [132, 211] on input at bounding box center [153, 208] width 72 height 8
click at [143, 211] on input at bounding box center [153, 208] width 72 height 8
type input "**"
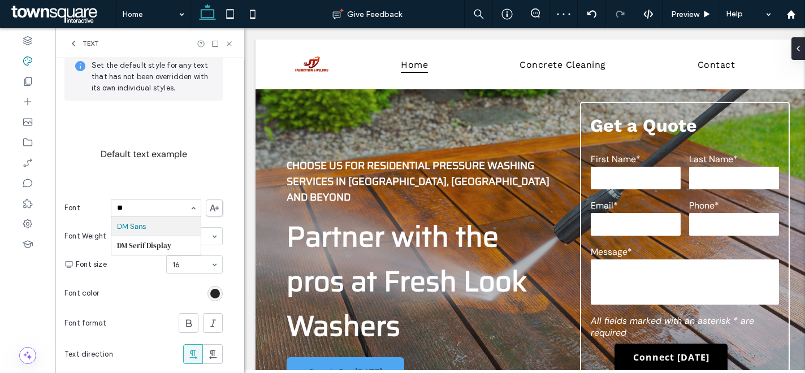
scroll to position [0, 0]
click at [86, 42] on span "Text" at bounding box center [91, 43] width 16 height 9
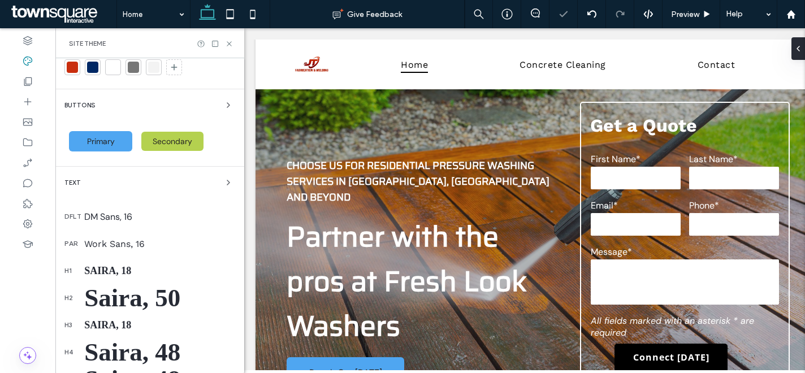
scroll to position [63, 0]
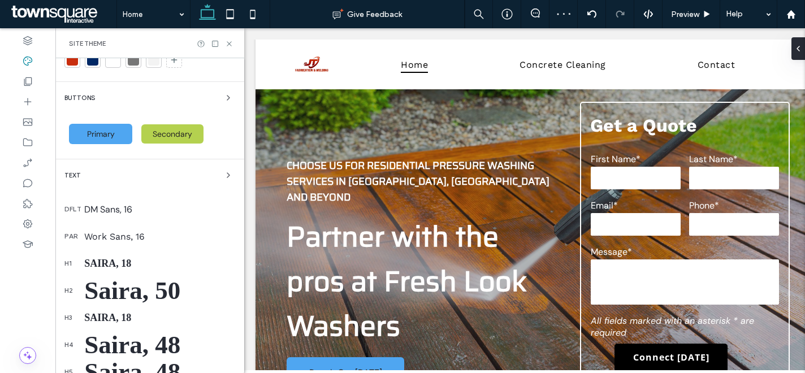
drag, startPoint x: 118, startPoint y: 241, endPoint x: 114, endPoint y: 235, distance: 6.9
click at [118, 241] on div "Work Sans, 16" at bounding box center [159, 236] width 151 height 11
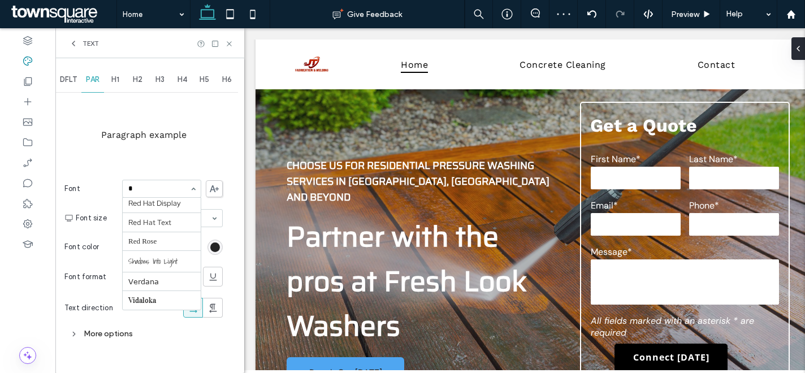
scroll to position [232, 0]
type input "**"
drag, startPoint x: 90, startPoint y: 42, endPoint x: 150, endPoint y: 37, distance: 60.7
click at [89, 42] on span "Text" at bounding box center [91, 43] width 16 height 9
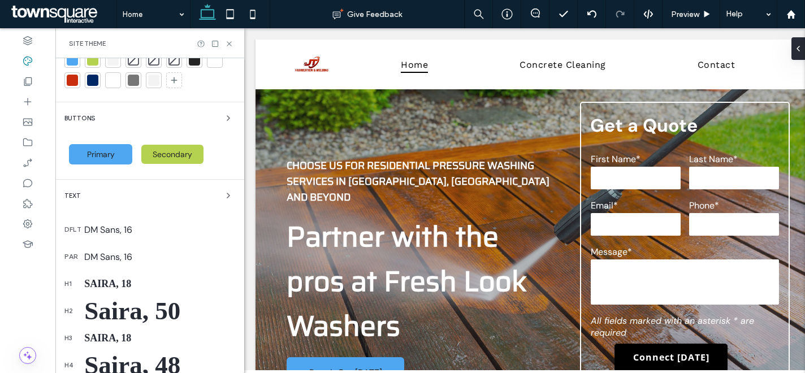
scroll to position [57, 0]
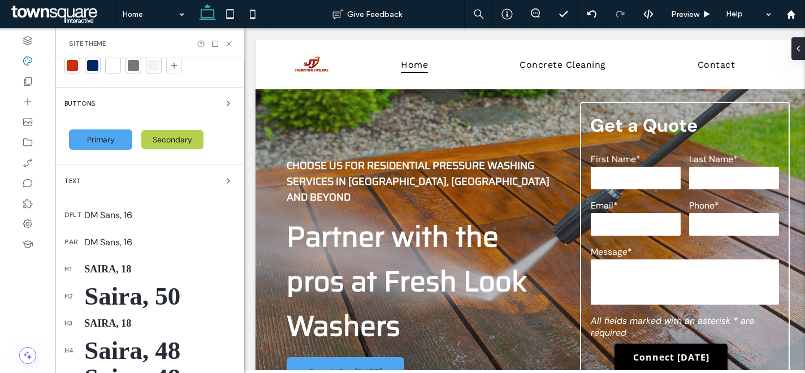
click at [107, 267] on div "Saira, 18" at bounding box center [159, 269] width 151 height 12
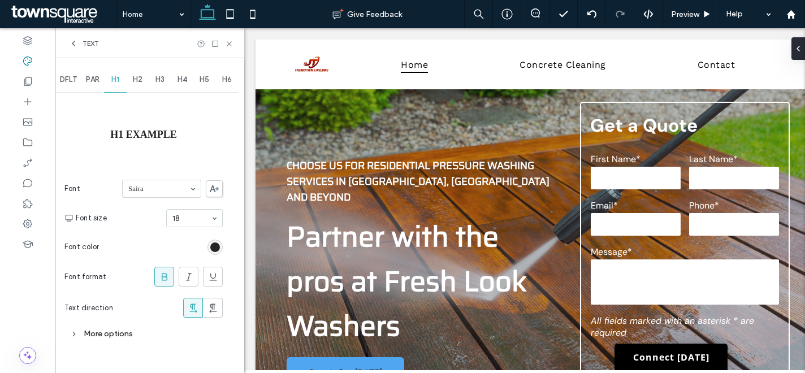
scroll to position [0, 0]
click at [95, 44] on span "Text" at bounding box center [91, 43] width 16 height 9
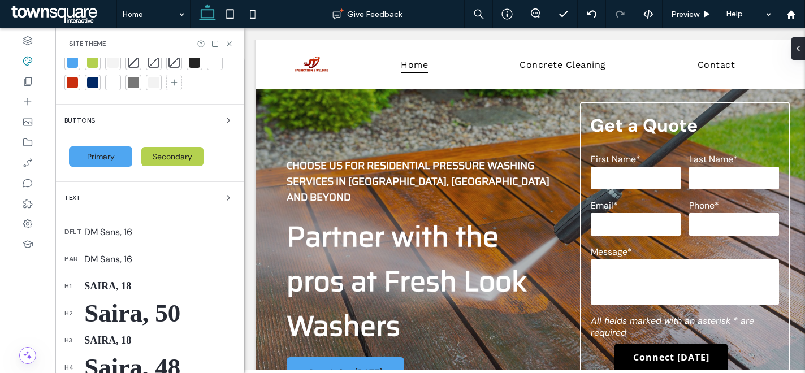
scroll to position [110, 0]
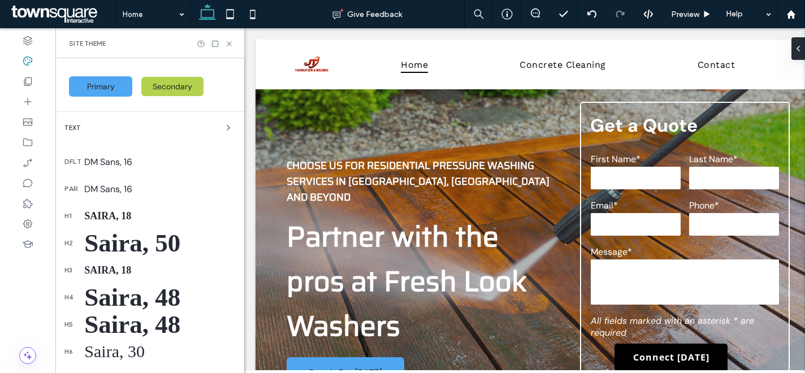
drag, startPoint x: 109, startPoint y: 245, endPoint x: 197, endPoint y: 249, distance: 88.2
click at [108, 245] on div "Saira, 50" at bounding box center [159, 242] width 151 height 29
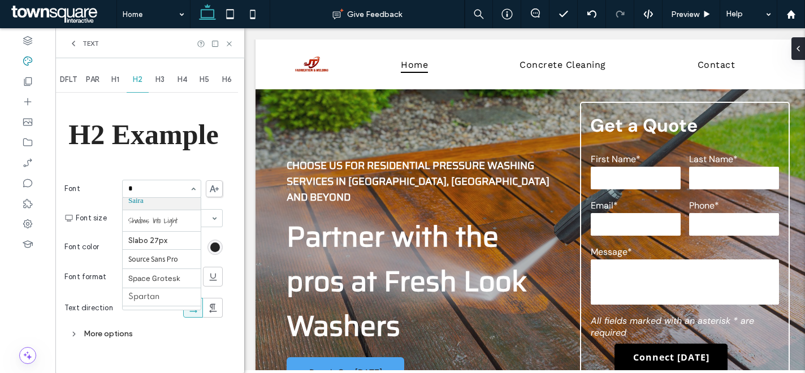
scroll to position [232, 0]
type input "**"
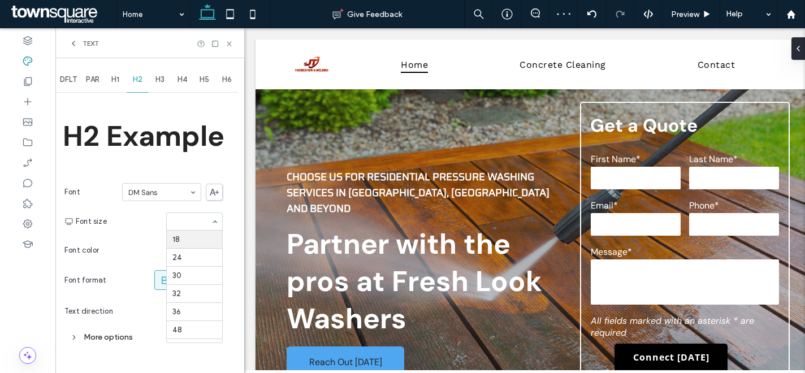
scroll to position [112, 0]
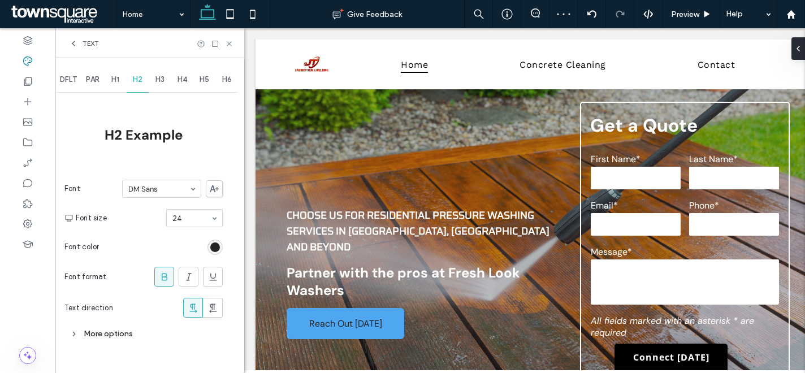
click at [163, 280] on use at bounding box center [165, 276] width 6 height 7
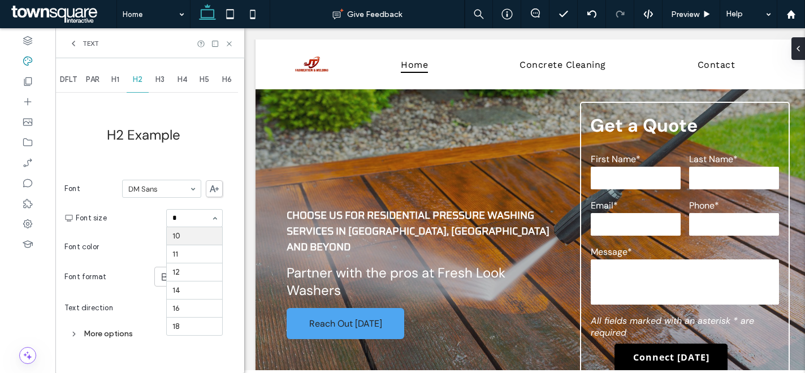
scroll to position [0, 0]
type input "**"
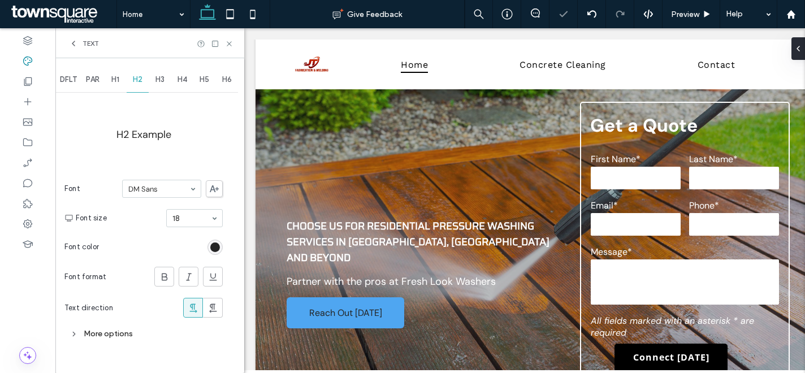
click at [87, 42] on span "Text" at bounding box center [91, 43] width 16 height 9
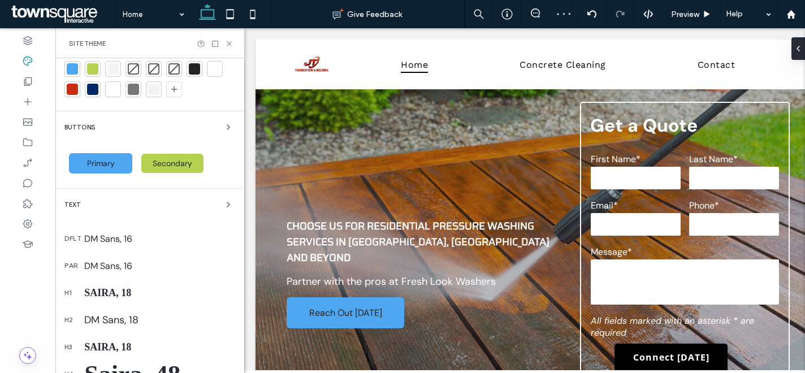
scroll to position [179, 0]
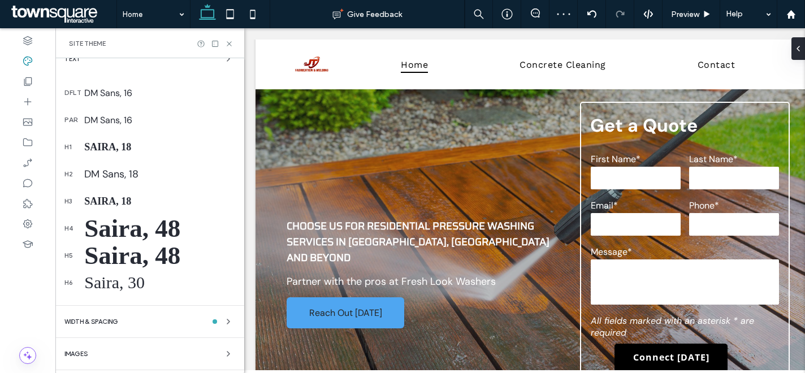
drag, startPoint x: 110, startPoint y: 145, endPoint x: 130, endPoint y: 150, distance: 20.3
click at [110, 145] on div "Saira, 18" at bounding box center [159, 147] width 151 height 12
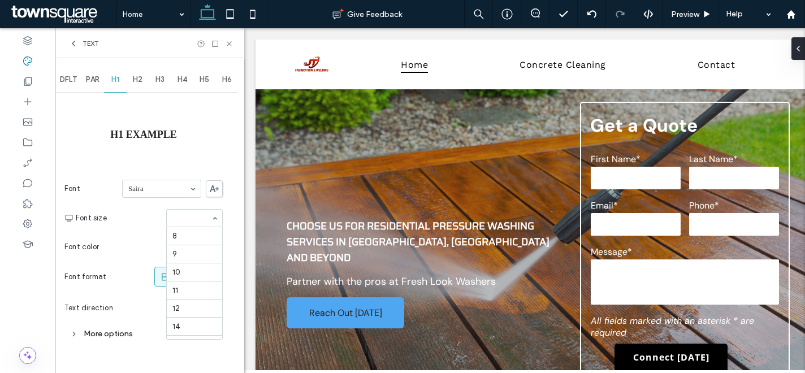
scroll to position [131, 0]
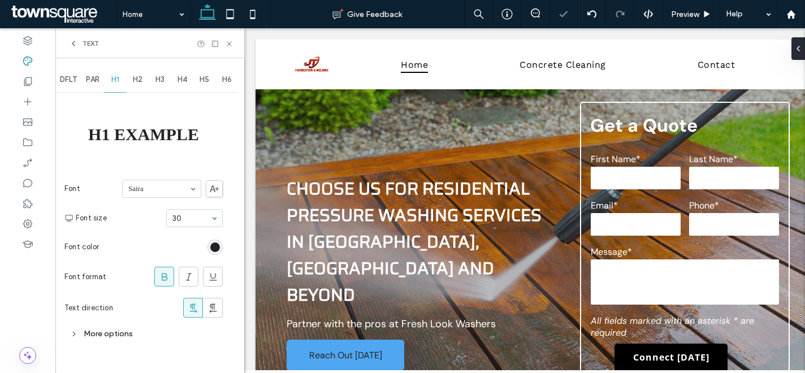
click at [112, 331] on div "More options" at bounding box center [143, 333] width 158 height 15
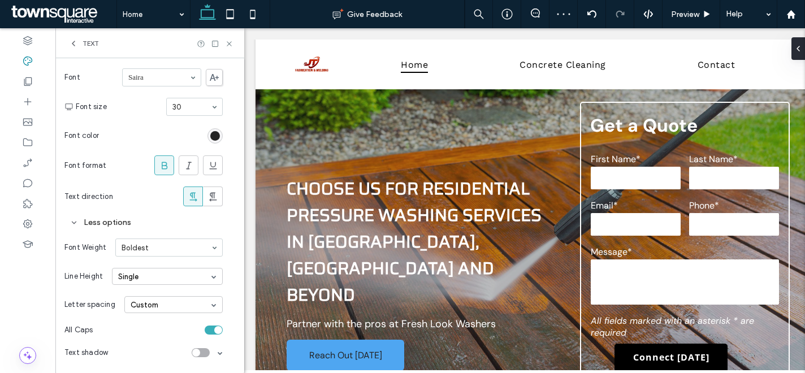
scroll to position [105, 0]
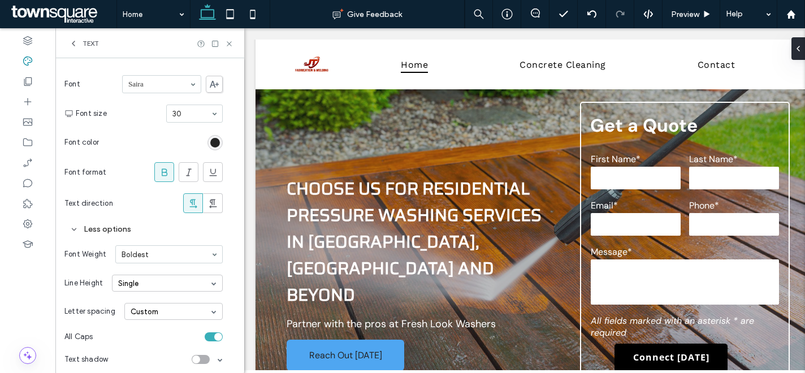
click at [216, 81] on icon at bounding box center [214, 84] width 9 height 7
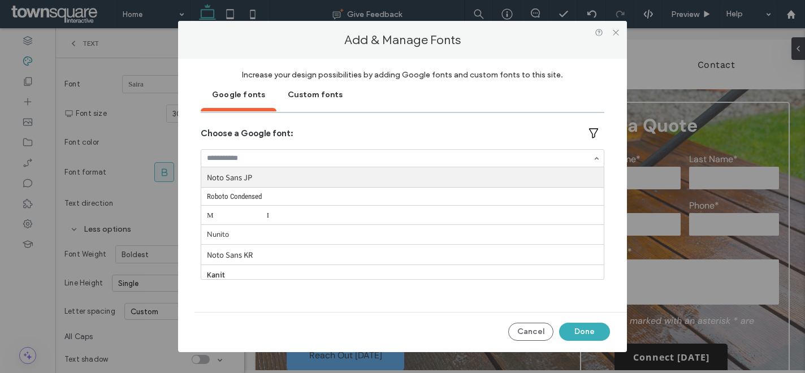
paste input "*****"
type input "*****"
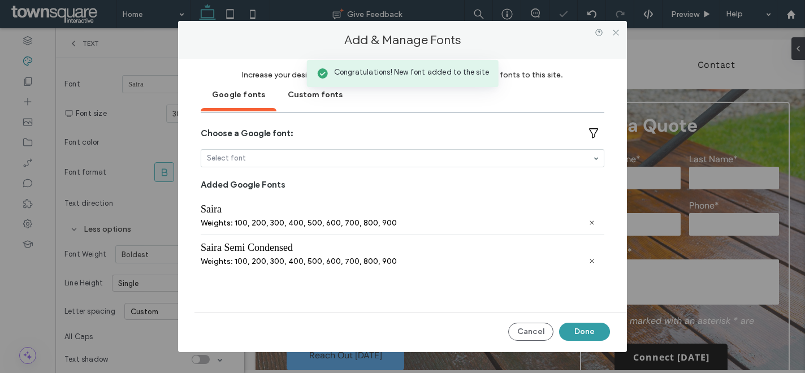
click at [601, 332] on button "Done" at bounding box center [584, 332] width 51 height 18
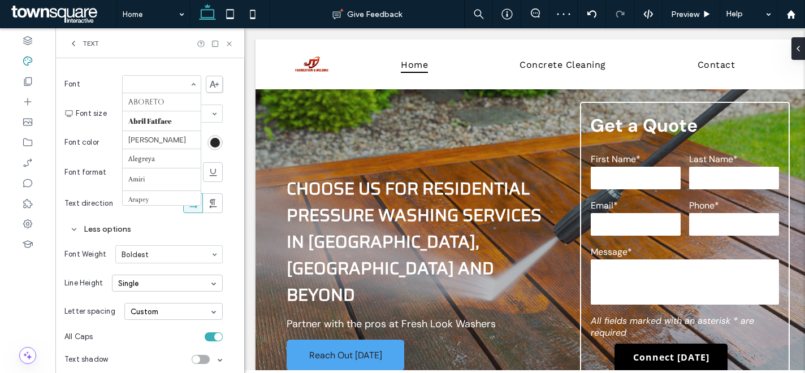
paste input "*****"
type input "*****"
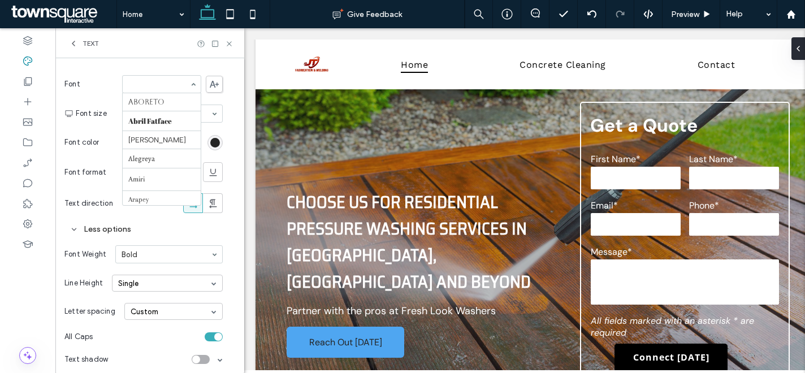
scroll to position [1180, 0]
paste input "*****"
type input "*****"
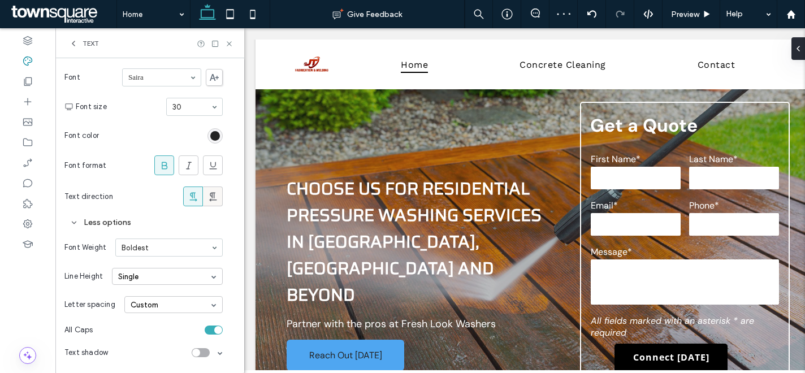
scroll to position [2, 0]
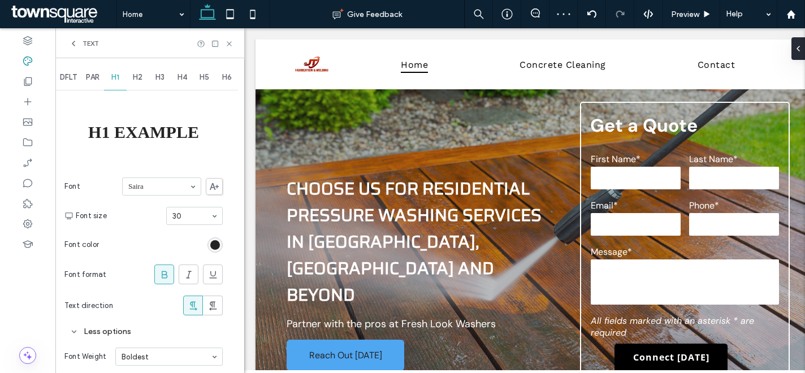
click at [219, 184] on span at bounding box center [214, 186] width 17 height 17
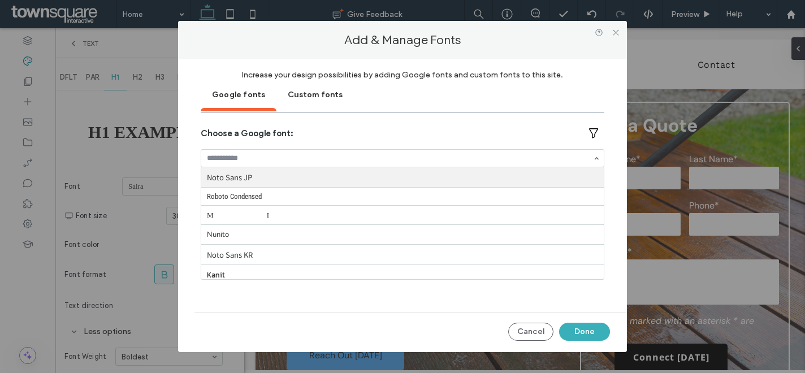
paste input "*****"
type input "*****"
paste input "*****"
type input "*****"
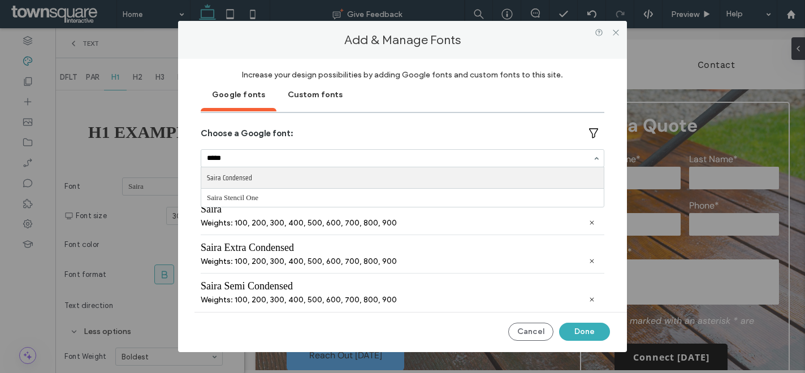
click at [310, 159] on input "*****" at bounding box center [399, 158] width 385 height 8
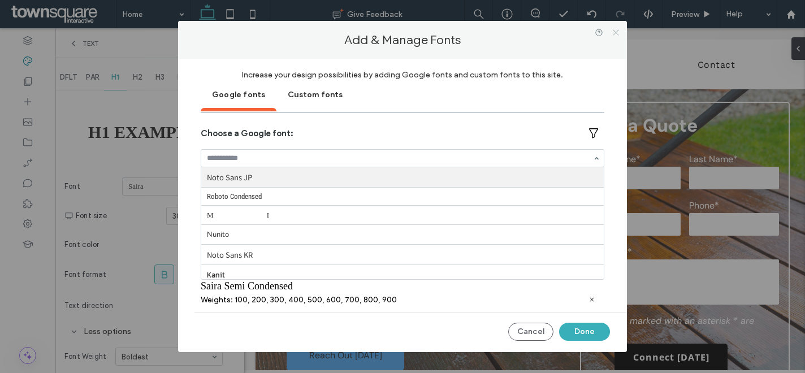
click at [617, 36] on icon at bounding box center [616, 32] width 8 height 8
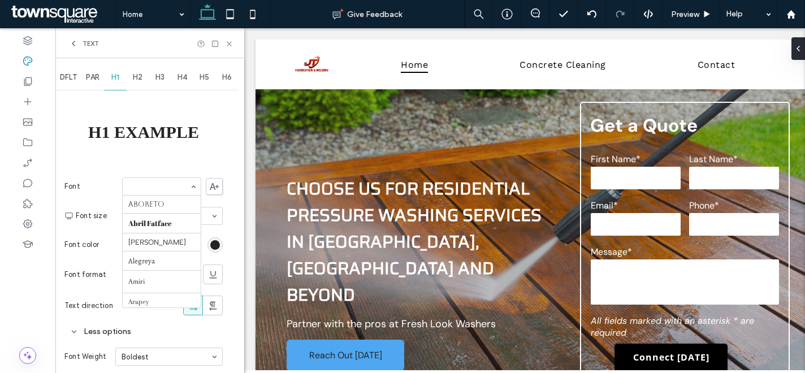
scroll to position [1162, 0]
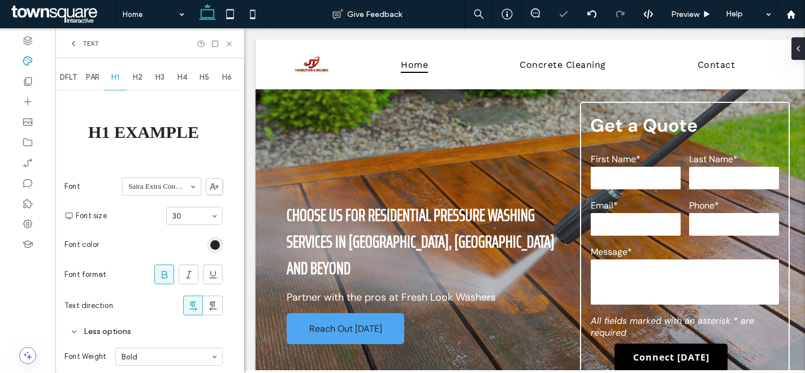
click at [186, 190] on div "Saira Extra Condensed" at bounding box center [161, 186] width 79 height 18
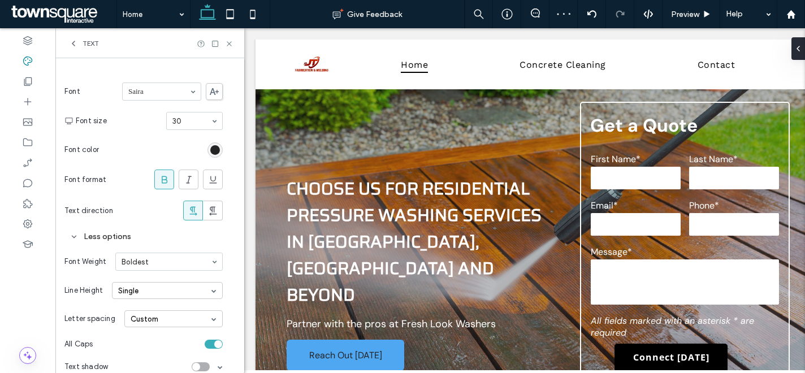
scroll to position [90, 0]
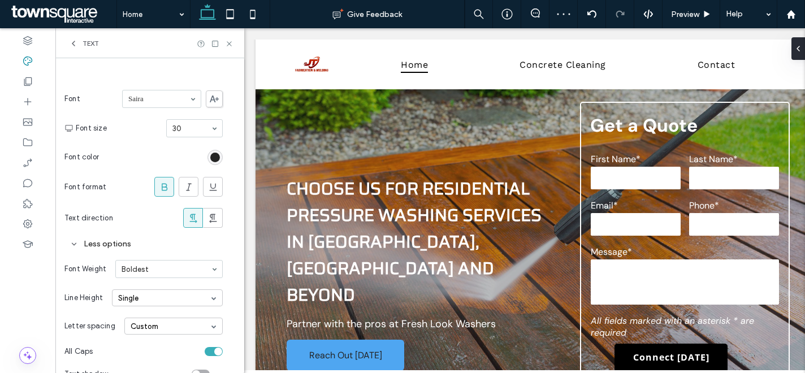
click at [166, 183] on icon at bounding box center [164, 186] width 11 height 11
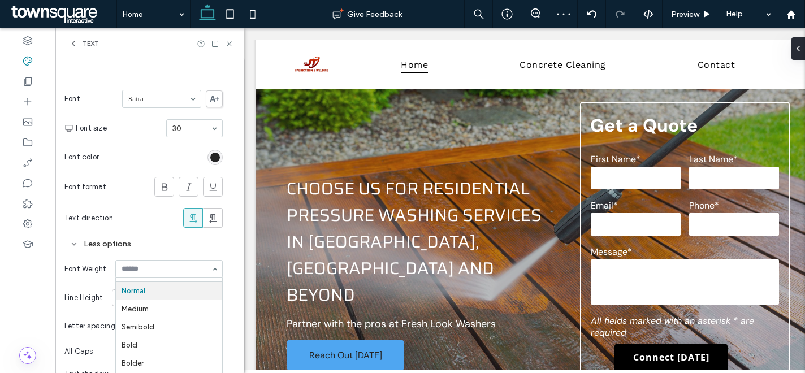
scroll to position [111, 0]
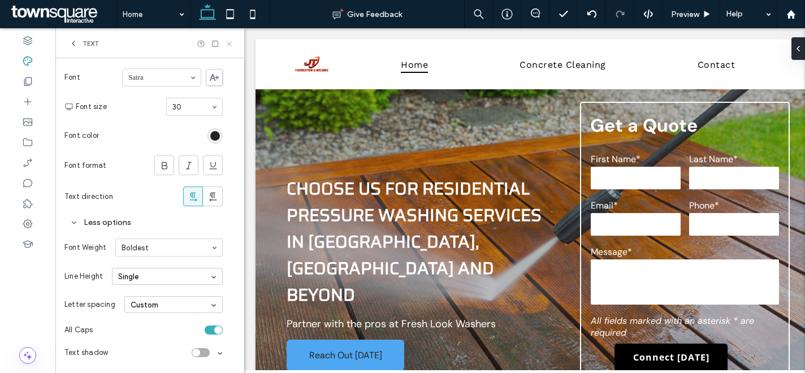
click at [232, 45] on icon at bounding box center [229, 44] width 8 height 8
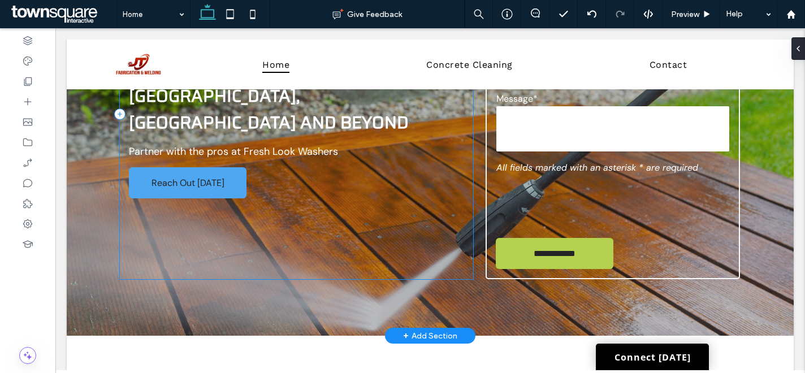
scroll to position [90, 0]
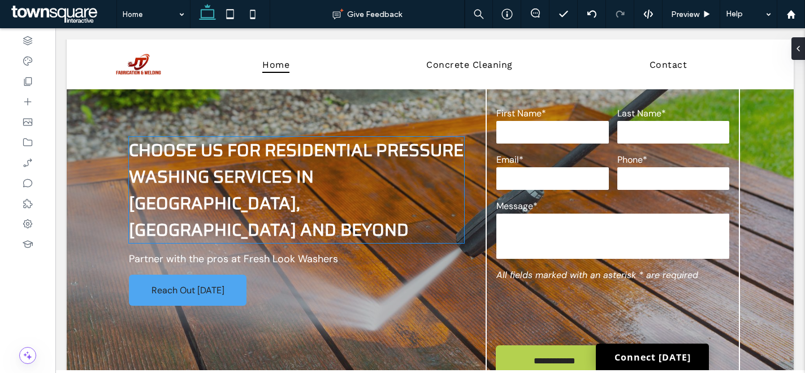
click at [179, 171] on span "Choose Us for Residential Pressure Washing Services in Charlotte, NC and Beyond" at bounding box center [296, 190] width 335 height 106
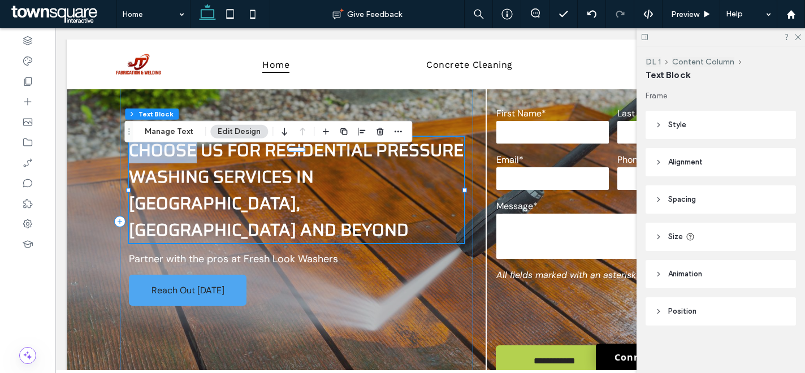
click at [179, 171] on div "Choose Us for Residential Pressure Washing Services in Charlotte, NC and Beyond…" at bounding box center [296, 221] width 353 height 331
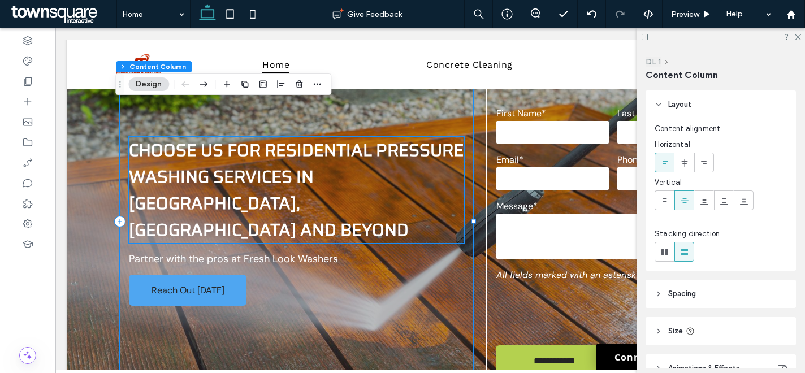
click at [251, 171] on span "Choose Us for Residential Pressure Washing Services in Charlotte, NC and Beyond" at bounding box center [296, 190] width 335 height 106
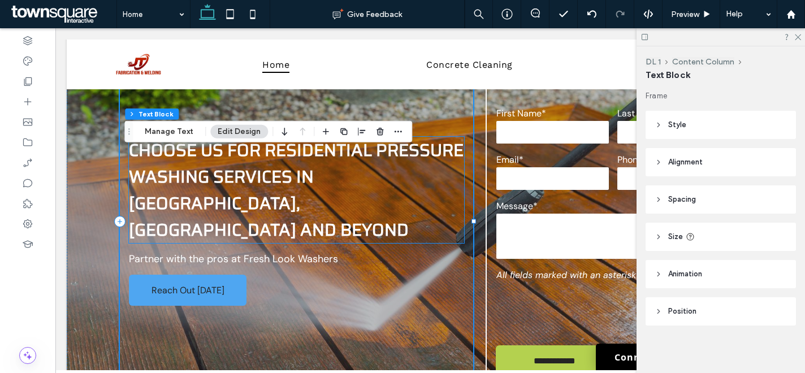
click at [251, 171] on span "Choose Us for Residential Pressure Washing Services in Charlotte, NC and Beyond" at bounding box center [296, 190] width 335 height 106
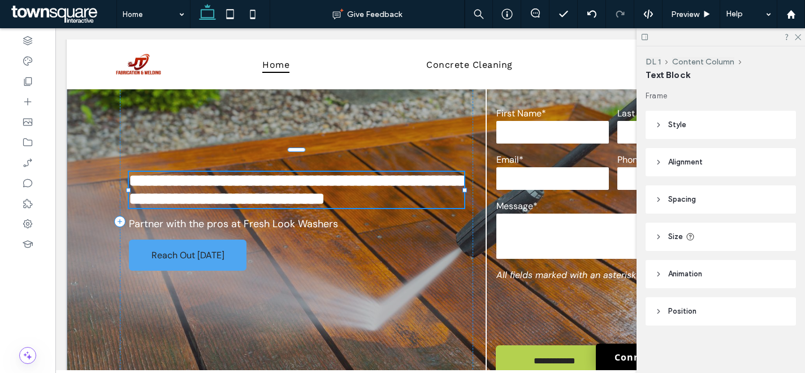
type input "*****"
type input "**"
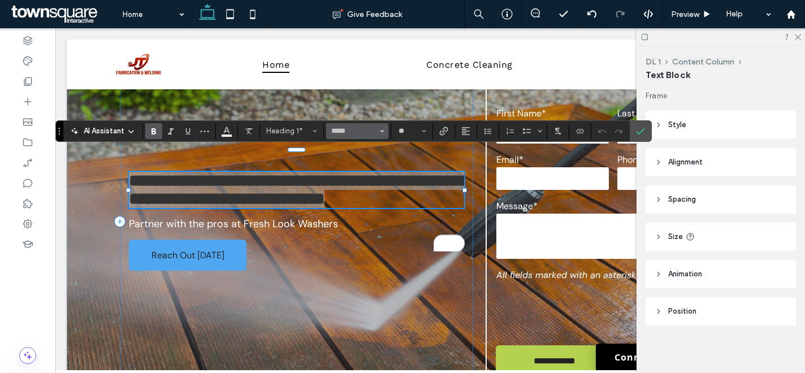
click at [383, 129] on icon "Font & Font weight" at bounding box center [382, 131] width 5 height 5
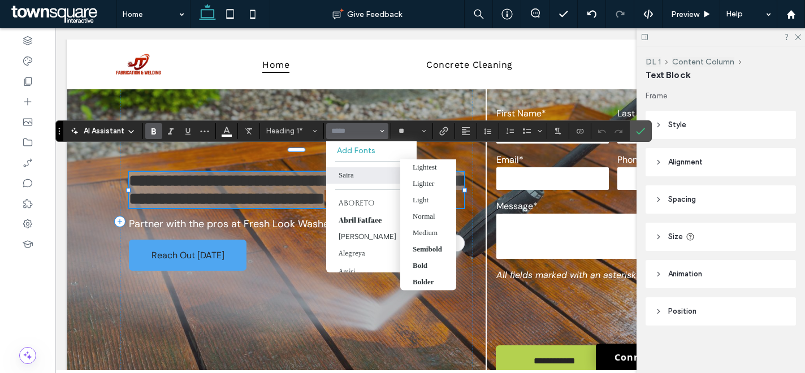
scroll to position [22, 0]
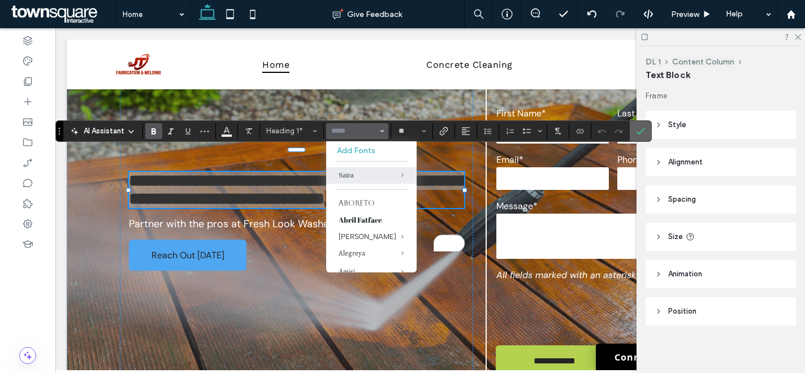
click at [641, 130] on icon "Confirm" at bounding box center [640, 131] width 9 height 9
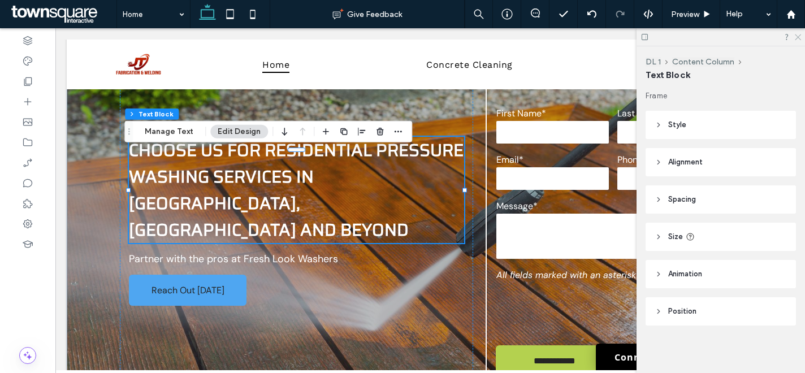
click at [797, 37] on use at bounding box center [798, 37] width 6 height 6
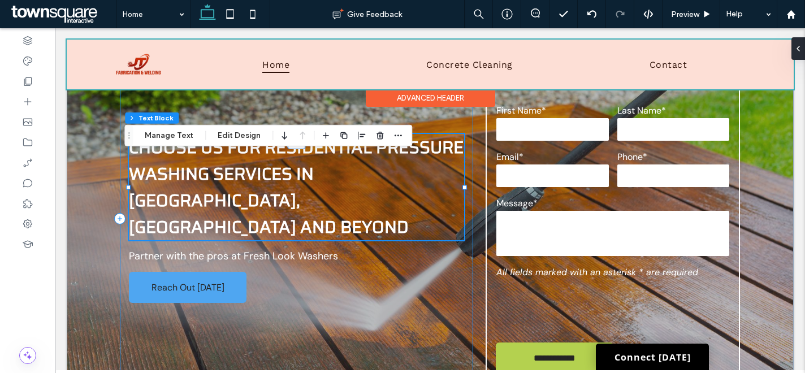
scroll to position [79, 0]
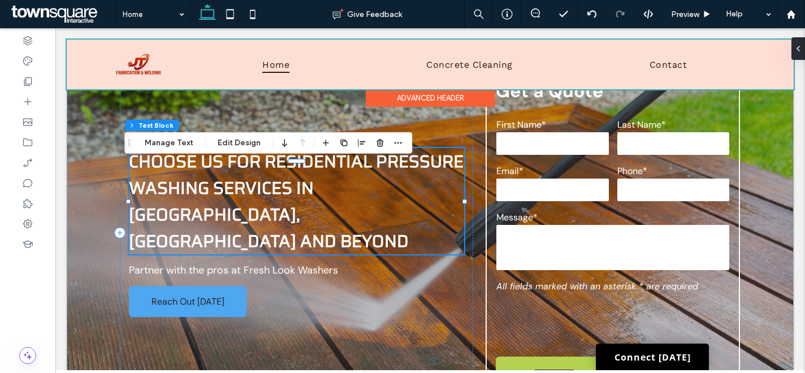
click at [367, 66] on div at bounding box center [430, 65] width 727 height 50
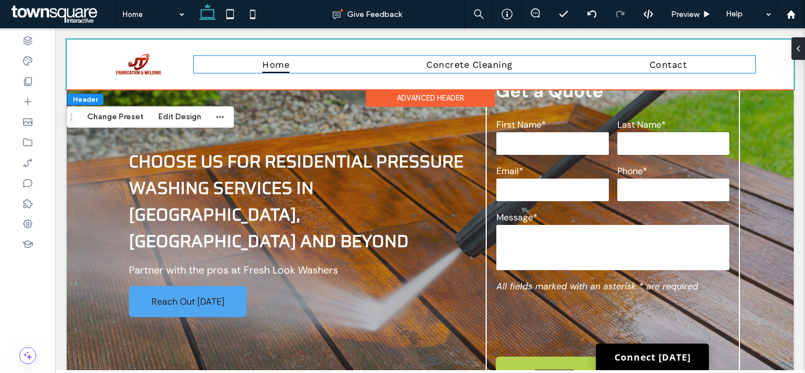
click at [367, 66] on ul "Home Concrete Cleaning Contact" at bounding box center [474, 64] width 561 height 16
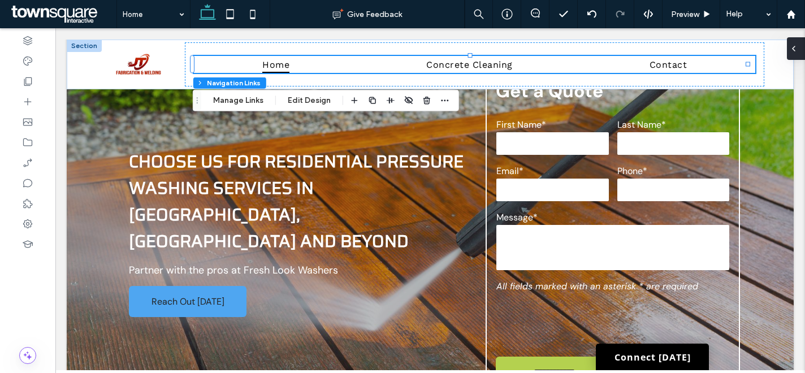
click at [796, 46] on icon at bounding box center [793, 48] width 9 height 9
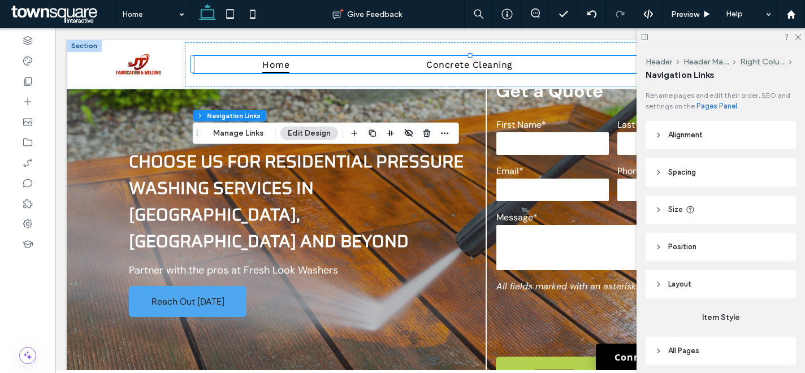
scroll to position [79, 0]
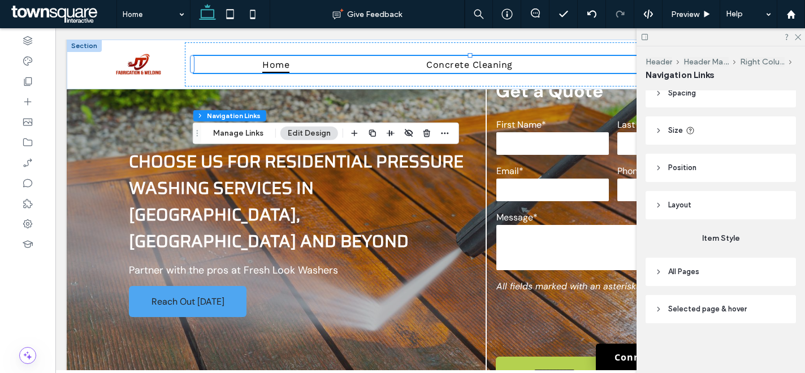
click at [741, 273] on header "All Pages" at bounding box center [720, 272] width 150 height 28
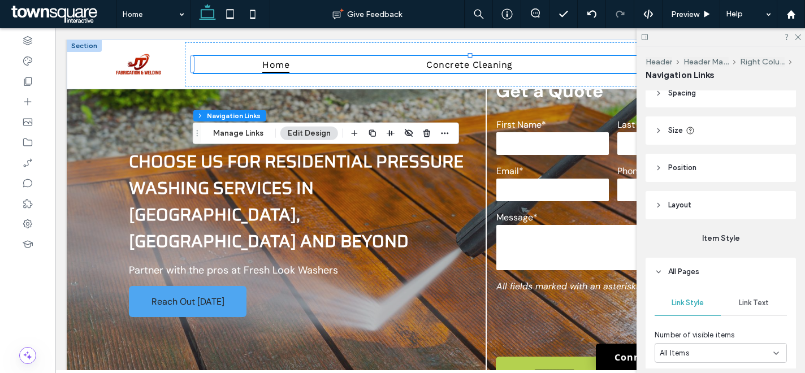
scroll to position [266, 0]
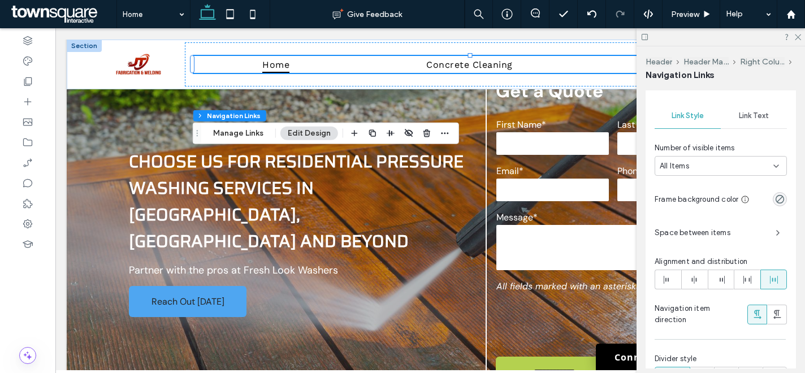
click at [761, 111] on span "Link Text" at bounding box center [754, 115] width 30 height 9
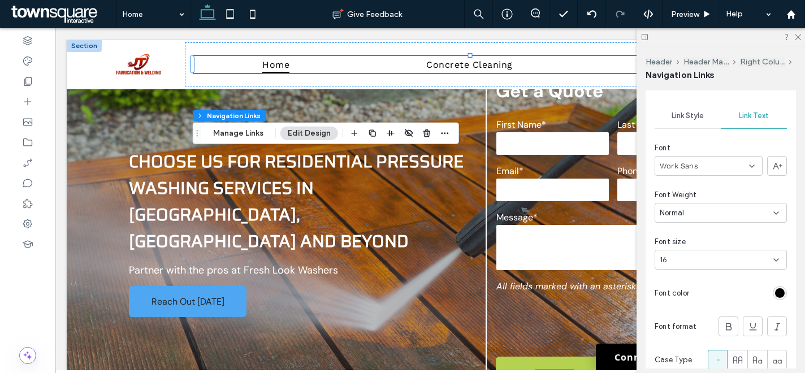
click at [710, 165] on div "Work Sans" at bounding box center [708, 166] width 108 height 20
click at [699, 261] on div "DM Sans" at bounding box center [705, 267] width 101 height 20
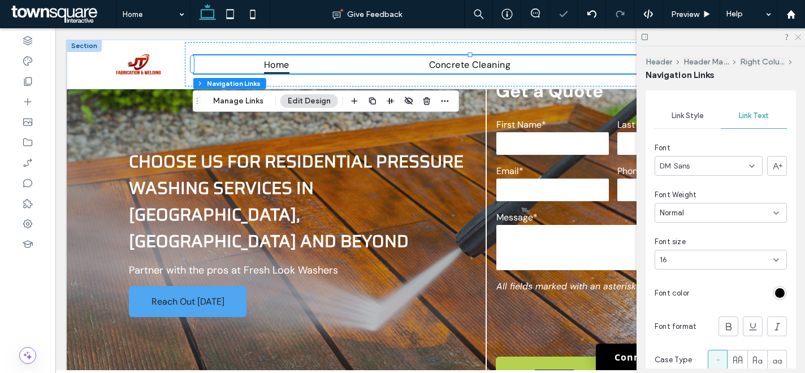
click at [798, 37] on use at bounding box center [798, 37] width 6 height 6
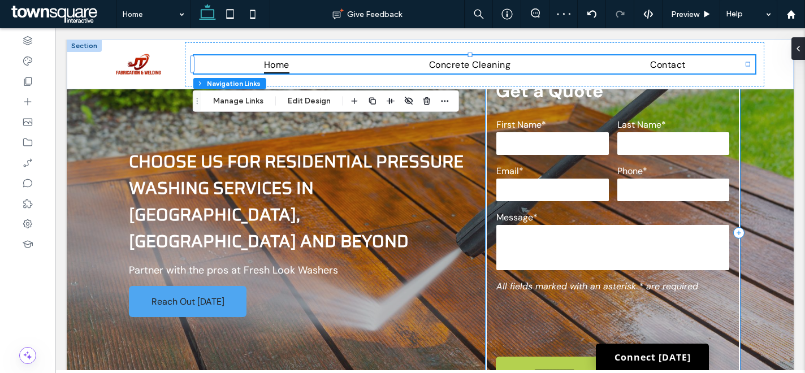
scroll to position [64, 0]
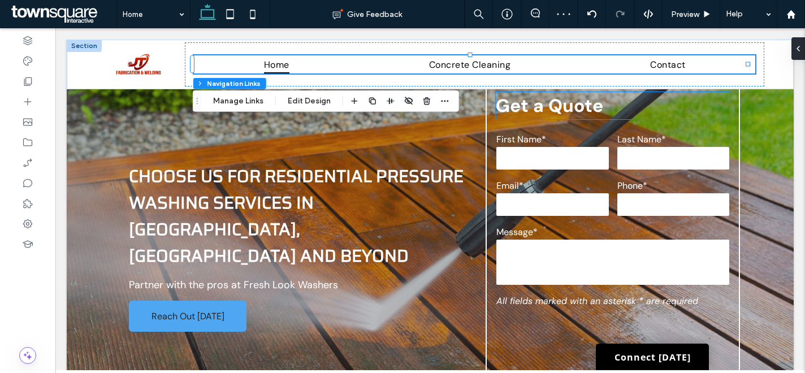
click at [581, 113] on span "Get a Quote" at bounding box center [549, 106] width 107 height 24
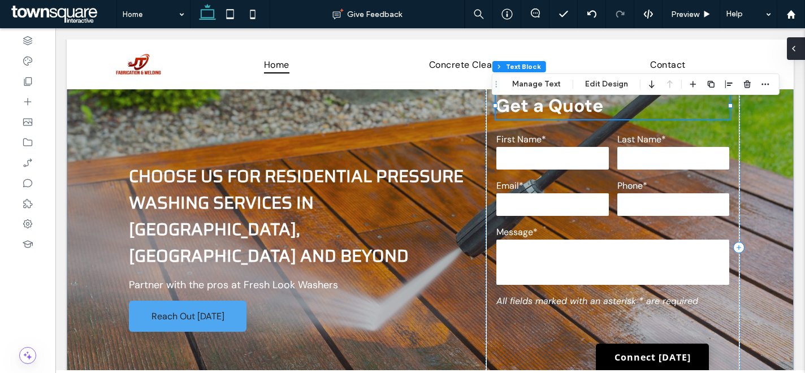
drag, startPoint x: 793, startPoint y: 51, endPoint x: 739, endPoint y: 24, distance: 60.7
click at [793, 51] on icon at bounding box center [793, 48] width 9 height 9
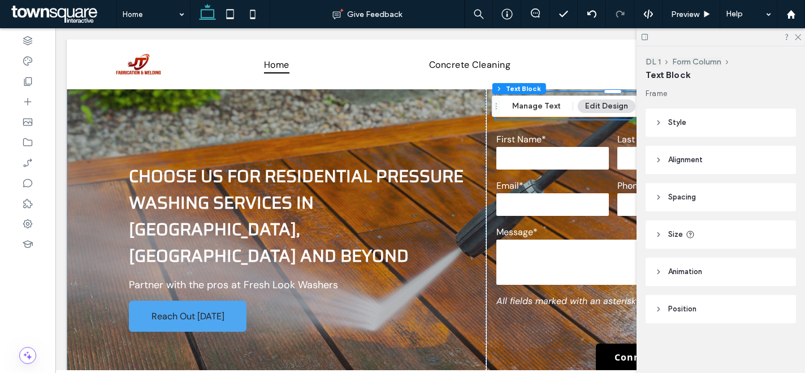
scroll to position [0, 0]
click at [536, 109] on button "Manage Text" at bounding box center [536, 106] width 63 height 14
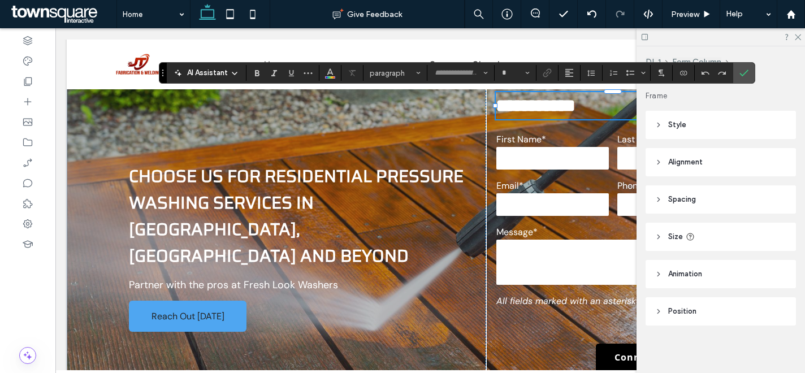
type input "*******"
type input "**"
click at [747, 75] on icon "Confirm" at bounding box center [743, 72] width 9 height 9
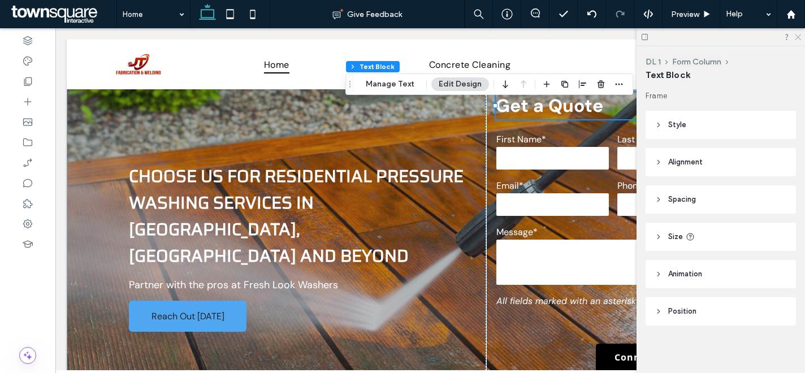
click at [796, 38] on use at bounding box center [798, 37] width 6 height 6
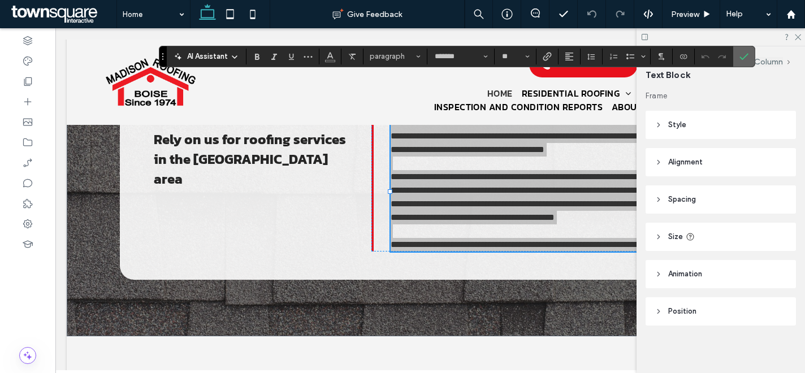
click at [747, 55] on use "Confirm" at bounding box center [743, 56] width 9 height 7
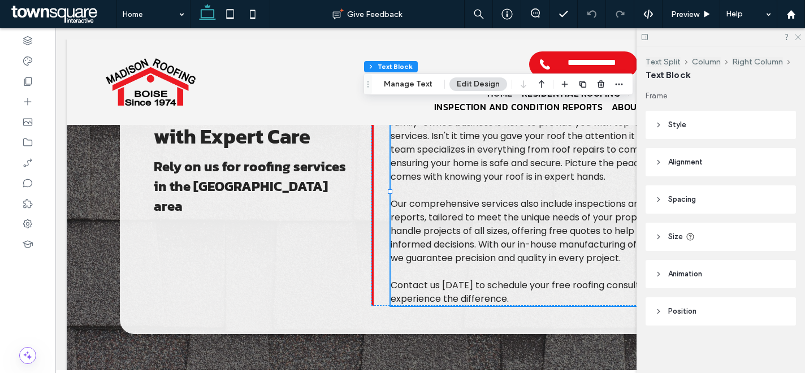
click at [796, 39] on use at bounding box center [798, 37] width 6 height 6
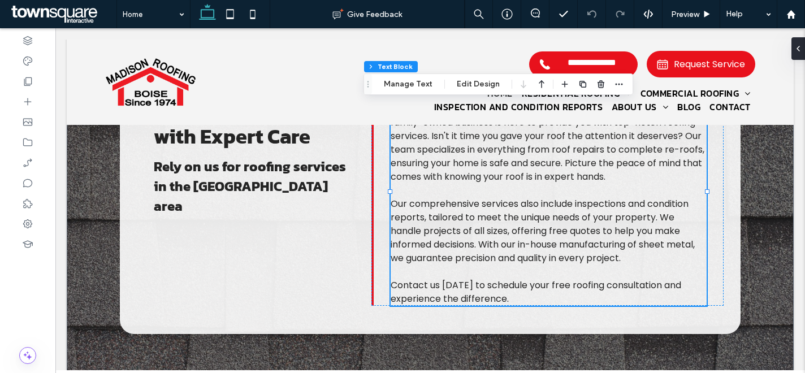
click at [583, 183] on p "At Madison Roofing Inc., we have been serving homes with dedication since 1974.…" at bounding box center [548, 129] width 315 height 109
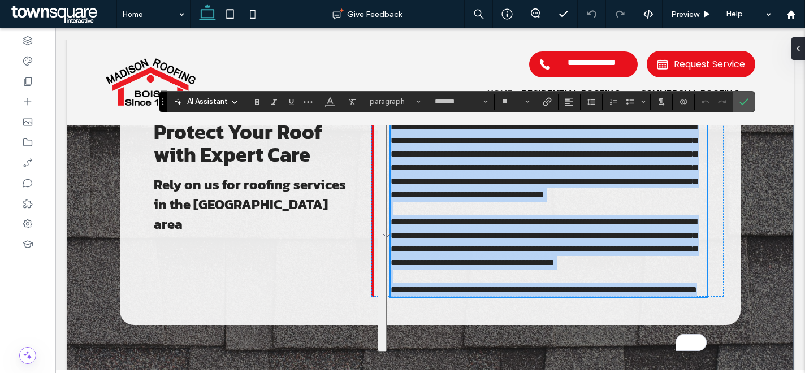
scroll to position [794, 0]
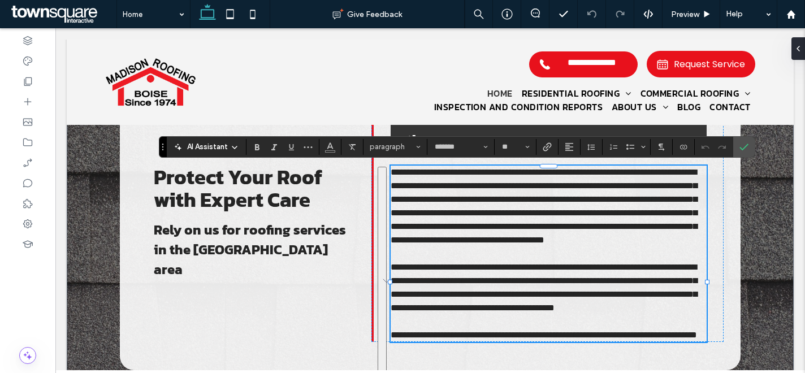
drag, startPoint x: 549, startPoint y: 187, endPoint x: 569, endPoint y: 189, distance: 20.4
click at [549, 187] on span "**********" at bounding box center [544, 206] width 306 height 76
drag, startPoint x: 661, startPoint y: 186, endPoint x: 530, endPoint y: 190, distance: 131.2
click at [530, 190] on span "**********" at bounding box center [544, 206] width 306 height 76
click at [526, 189] on span "**********" at bounding box center [544, 206] width 306 height 76
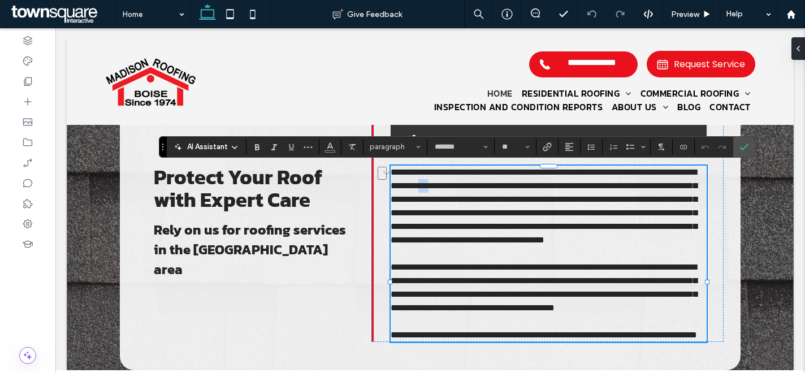
click at [526, 189] on span "**********" at bounding box center [544, 206] width 306 height 76
drag, startPoint x: 682, startPoint y: 187, endPoint x: 523, endPoint y: 190, distance: 158.8
click at [523, 190] on span "**********" at bounding box center [544, 206] width 306 height 76
click at [517, 187] on span "**********" at bounding box center [544, 206] width 306 height 76
drag, startPoint x: 536, startPoint y: 186, endPoint x: 674, endPoint y: 184, distance: 137.9
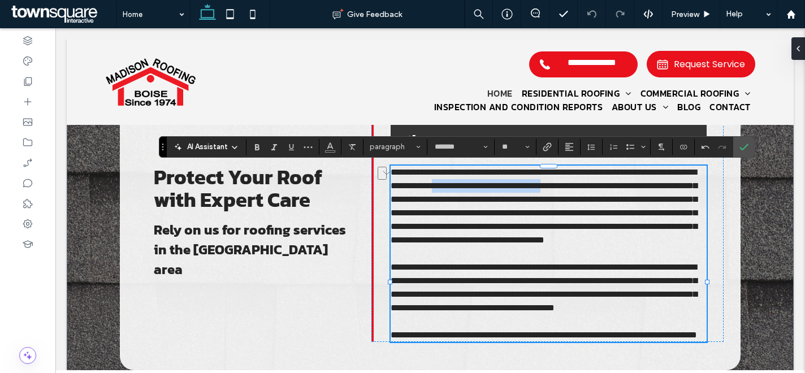
click at [674, 184] on span "**********" at bounding box center [544, 206] width 306 height 76
copy span "**********"
click at [237, 279] on span "Rely on us for roofing services in the Boise area" at bounding box center [250, 249] width 192 height 59
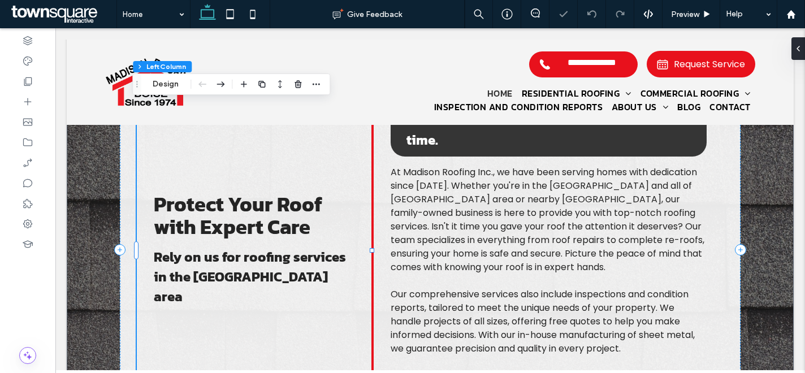
click at [237, 289] on span "Rely on us for roofing services in the Boise area" at bounding box center [250, 276] width 192 height 59
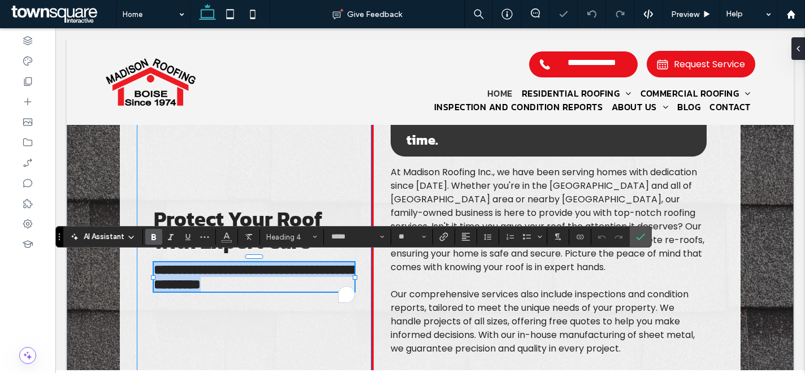
click at [203, 287] on span "**********" at bounding box center [256, 277] width 204 height 28
drag, startPoint x: 184, startPoint y: 287, endPoint x: 306, endPoint y: 287, distance: 121.5
click at [306, 287] on h4 "**********" at bounding box center [254, 276] width 201 height 29
type input "*******"
type input "**"
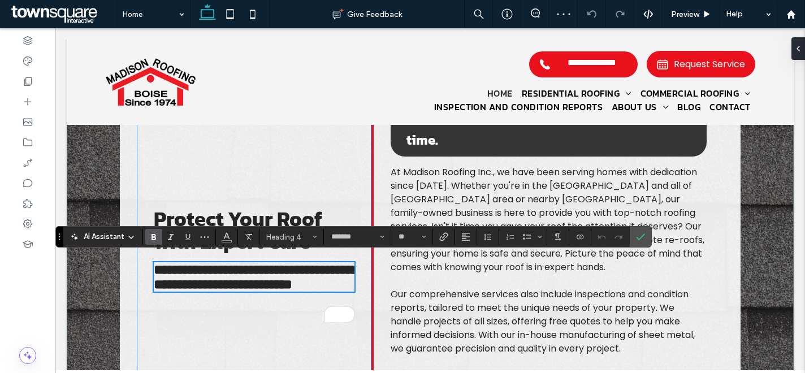
scroll to position [0, 0]
type input "*****"
type input "**"
drag, startPoint x: 167, startPoint y: 279, endPoint x: 184, endPoint y: 278, distance: 17.6
click at [167, 279] on span "**********" at bounding box center [256, 277] width 204 height 28
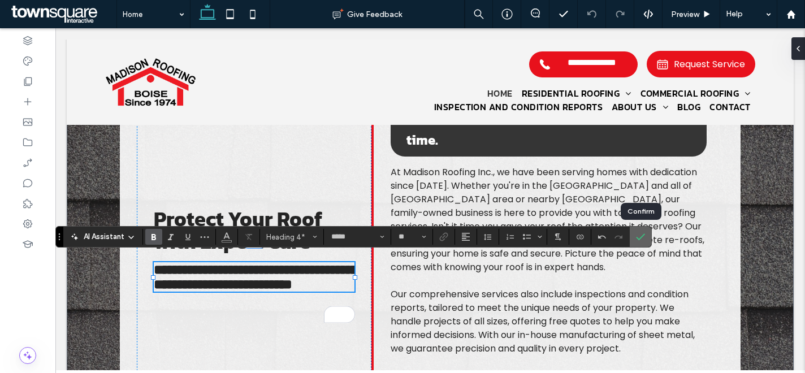
click at [637, 233] on icon "Confirm" at bounding box center [640, 236] width 9 height 9
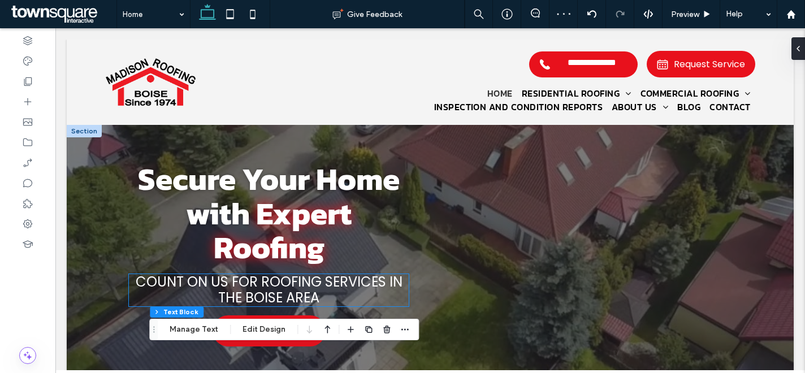
click at [294, 298] on span "Count on us for roofing services in the boise area" at bounding box center [269, 289] width 267 height 35
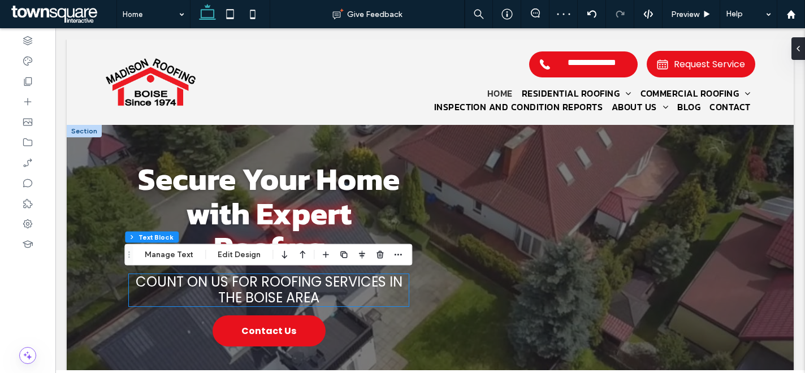
click at [294, 298] on span "Count on us for roofing services in the boise area" at bounding box center [269, 289] width 267 height 35
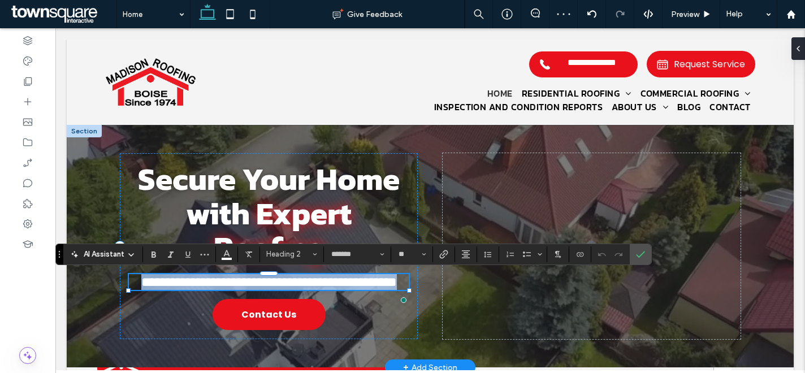
click at [245, 289] on span "**********" at bounding box center [268, 282] width 255 height 14
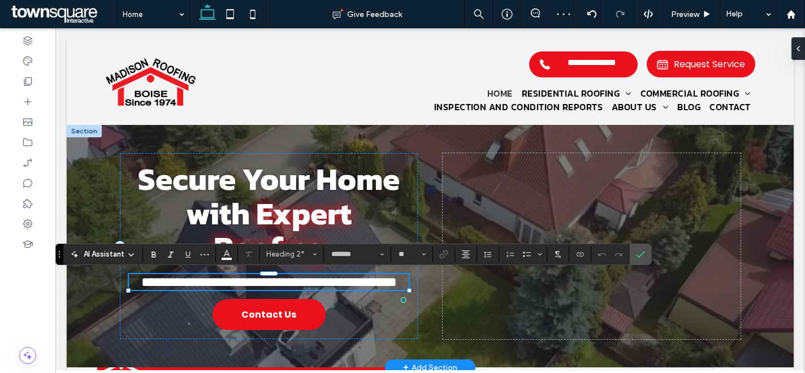
scroll to position [1, 0]
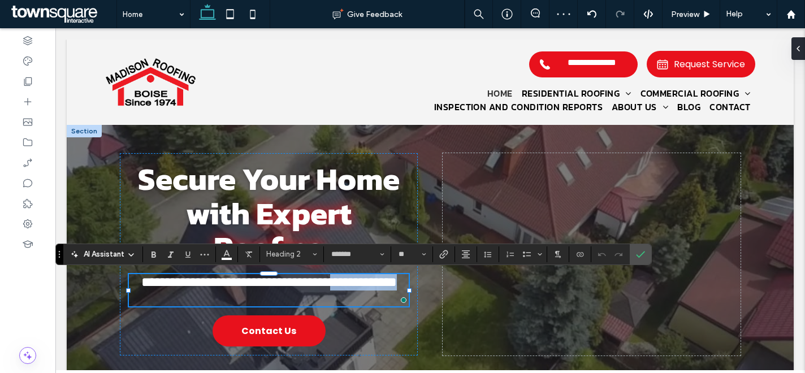
drag, startPoint x: 218, startPoint y: 296, endPoint x: 342, endPoint y: 295, distance: 124.3
click at [342, 290] on h2 "**********" at bounding box center [269, 282] width 280 height 16
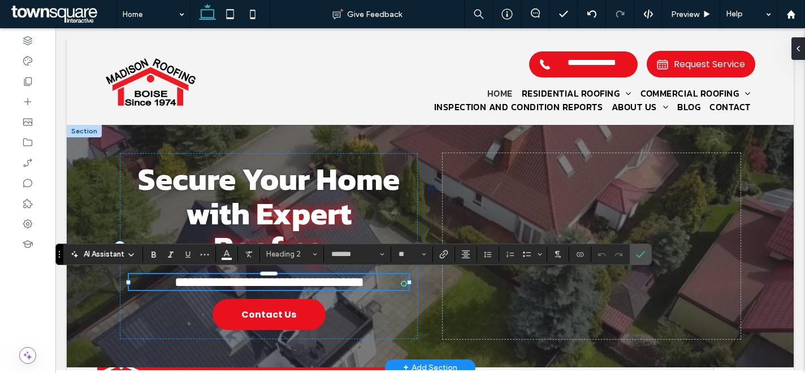
scroll to position [0, 0]
type input "**"
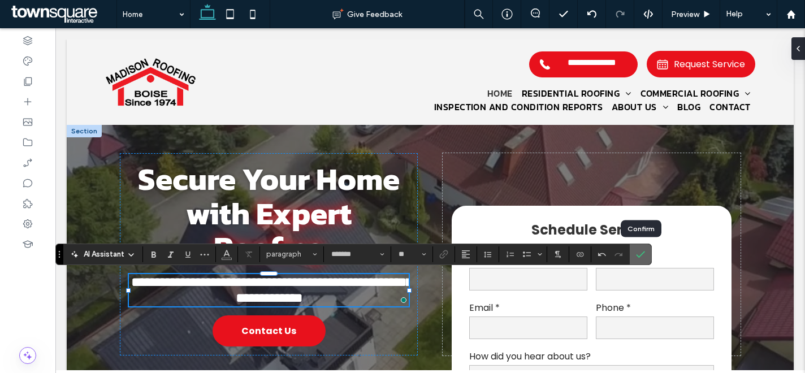
click at [636, 251] on icon "Confirm" at bounding box center [640, 254] width 9 height 9
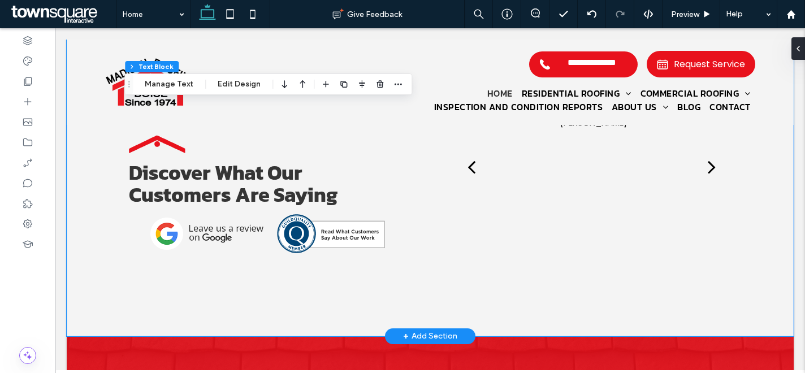
scroll to position [2501, 0]
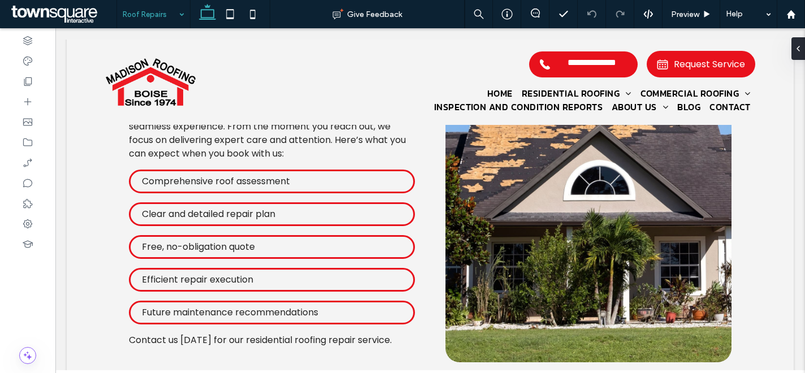
scroll to position [1096, 0]
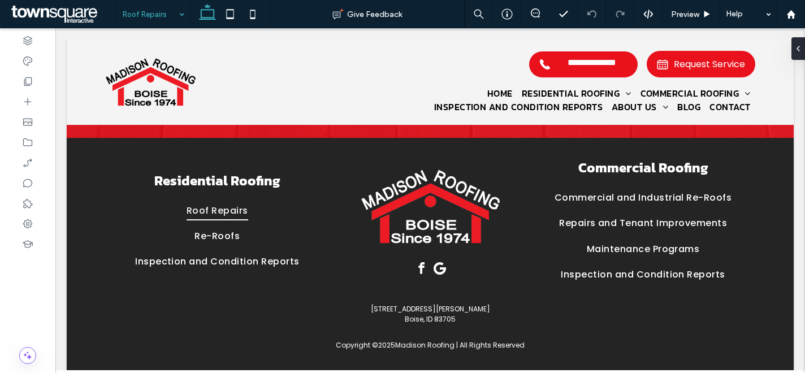
click at [141, 6] on input at bounding box center [151, 14] width 56 height 28
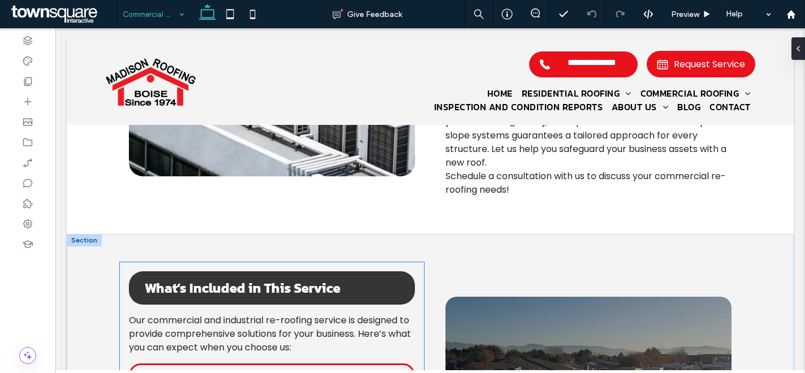
scroll to position [752, 0]
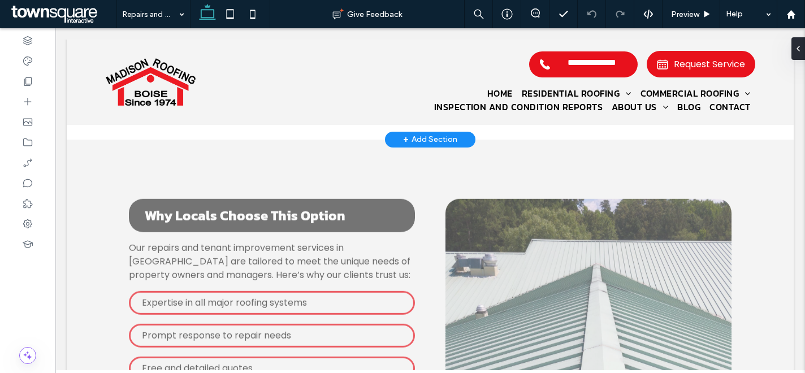
scroll to position [761, 0]
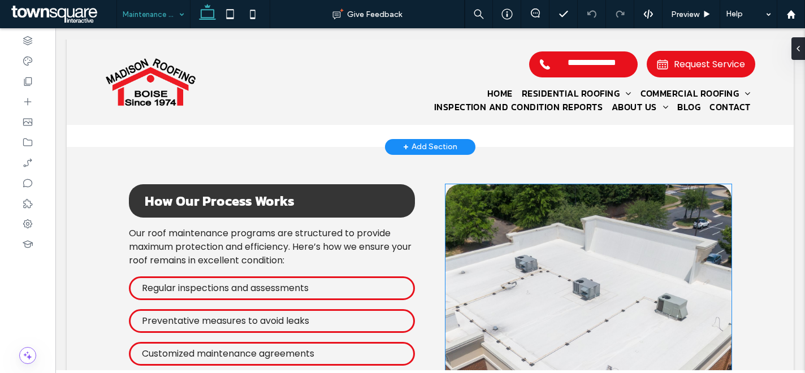
scroll to position [337, 0]
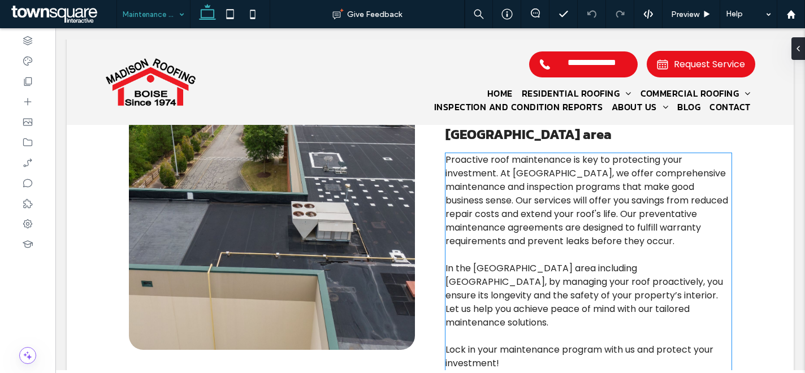
click at [513, 262] on span "In the Boise area including Meridian, by managing your roof proactively, you en…" at bounding box center [583, 295] width 277 height 67
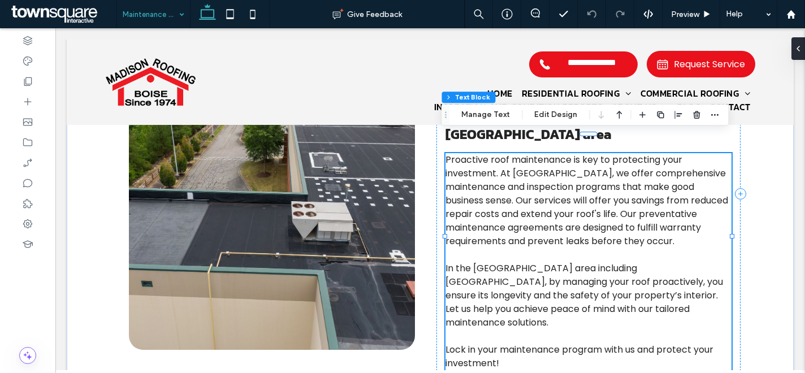
click at [515, 262] on span "In the Boise area including Meridian, by managing your roof proactively, you en…" at bounding box center [583, 295] width 277 height 67
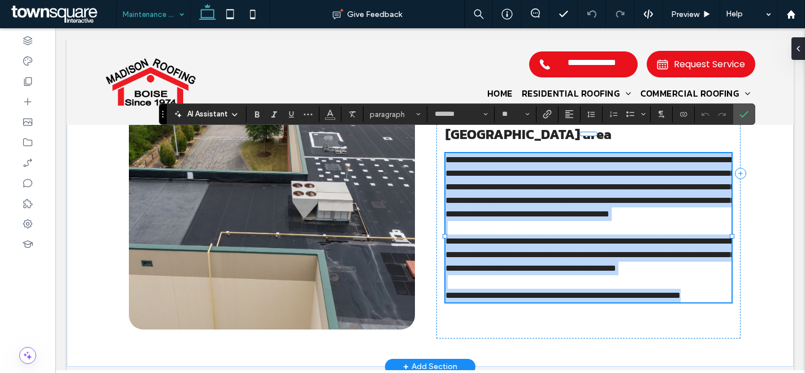
click at [515, 248] on span "**********" at bounding box center [589, 255] width 289 height 36
click at [518, 249] on span "**********" at bounding box center [589, 255] width 289 height 36
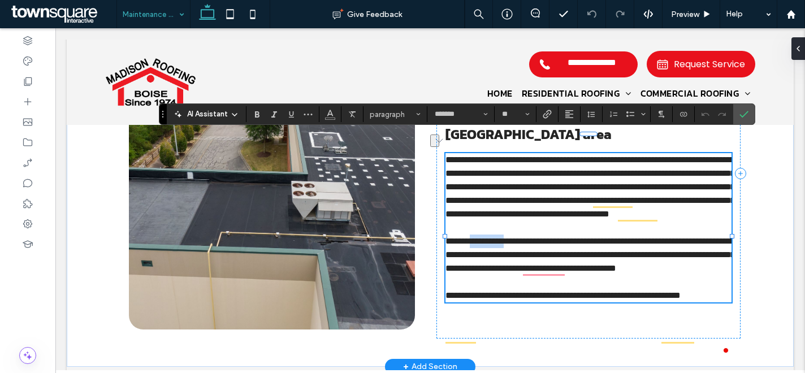
drag, startPoint x: 517, startPoint y: 249, endPoint x: 469, endPoint y: 247, distance: 48.1
click at [469, 247] on span "**********" at bounding box center [589, 255] width 289 height 36
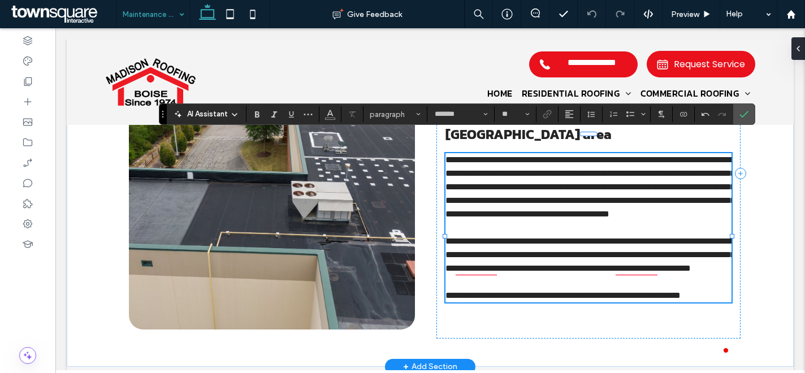
click at [609, 248] on span "**********" at bounding box center [589, 255] width 289 height 36
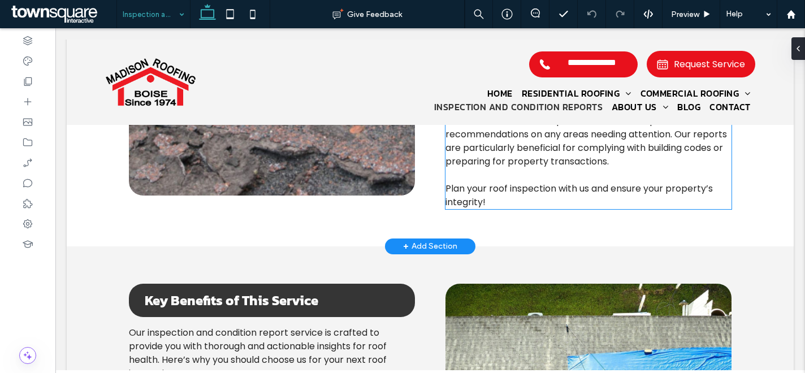
scroll to position [680, 0]
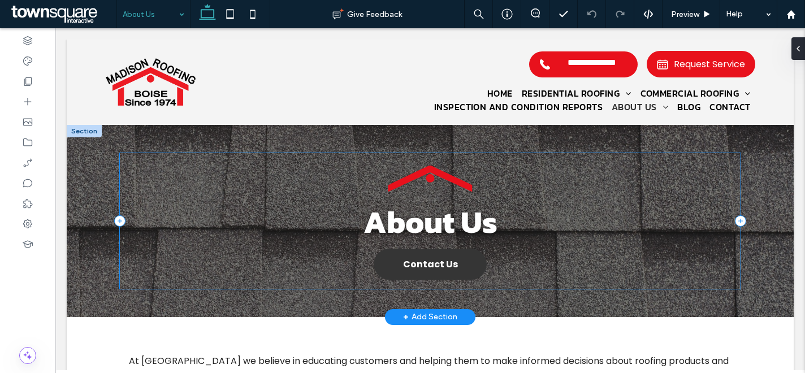
scroll to position [357, 0]
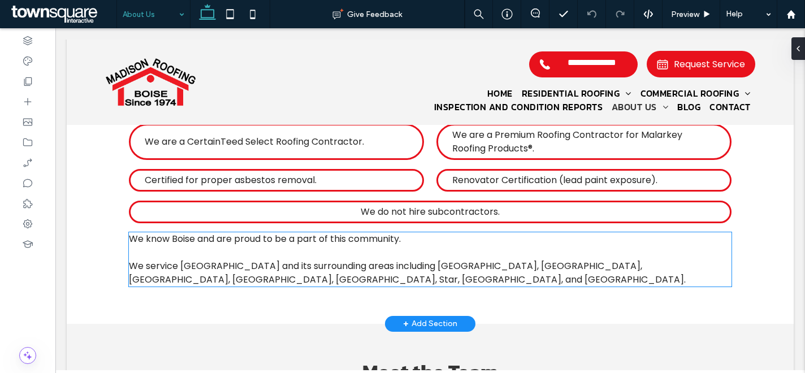
click at [181, 238] on span "We know Boise and are proud to be a part of this community." at bounding box center [265, 238] width 272 height 13
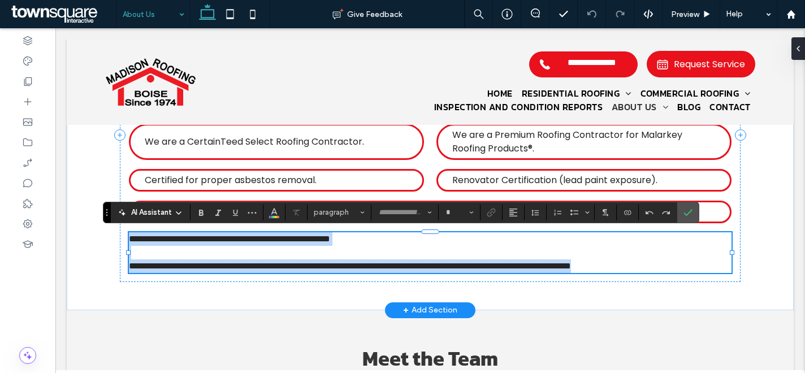
type input "*******"
type input "**"
click at [182, 238] on span "**********" at bounding box center [229, 239] width 201 height 8
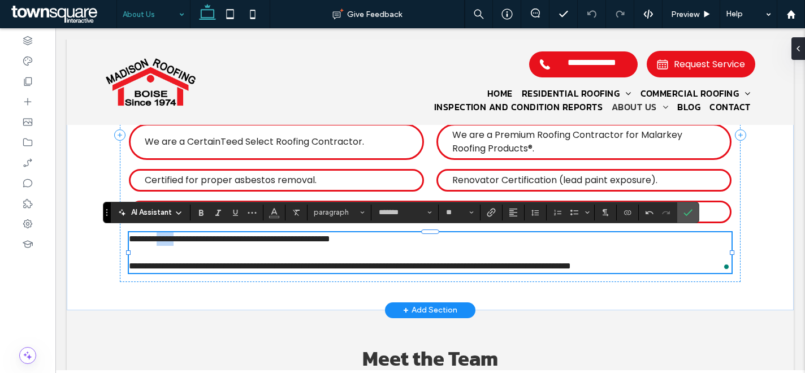
click at [182, 238] on span "**********" at bounding box center [229, 239] width 201 height 8
click at [167, 238] on span "**********" at bounding box center [275, 239] width 293 height 8
click at [208, 240] on span "**********" at bounding box center [282, 239] width 306 height 8
click at [242, 266] on span "**********" at bounding box center [350, 266] width 442 height 8
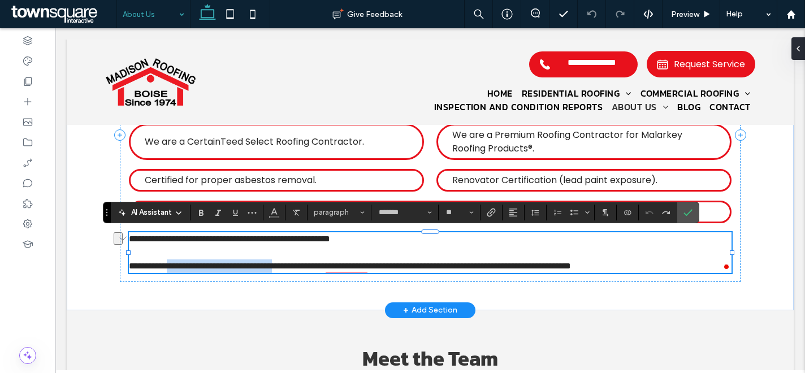
drag, startPoint x: 308, startPoint y: 264, endPoint x: 176, endPoint y: 264, distance: 131.7
click at [176, 264] on span "**********" at bounding box center [350, 266] width 442 height 8
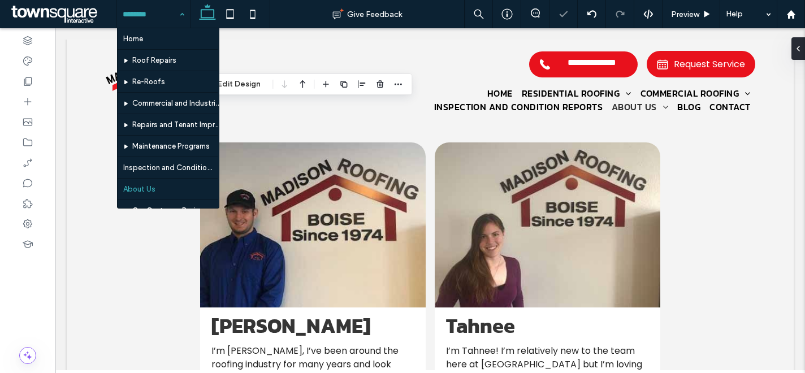
scroll to position [105, 0]
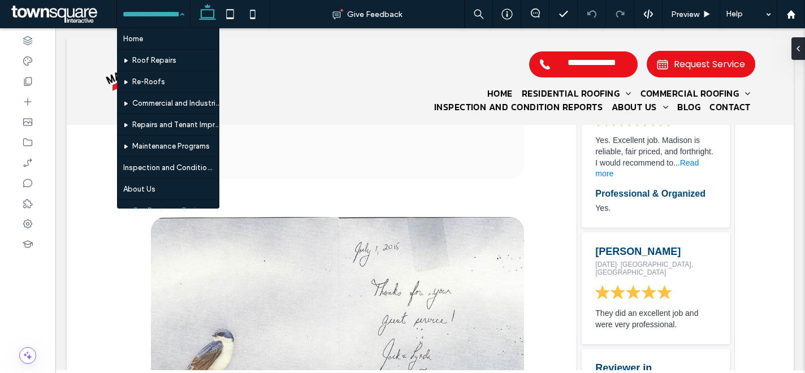
scroll to position [105, 0]
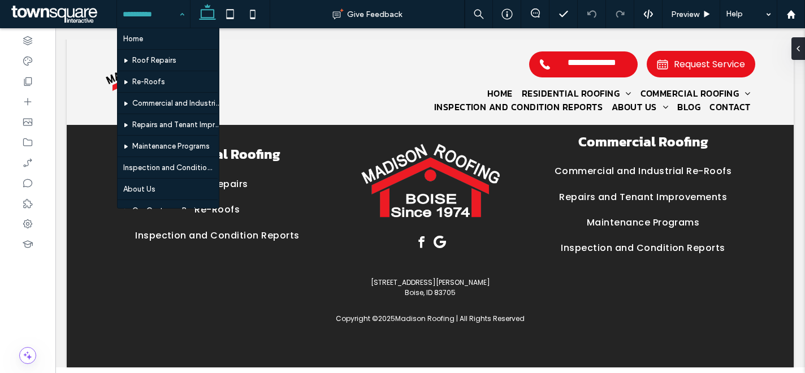
scroll to position [105, 0]
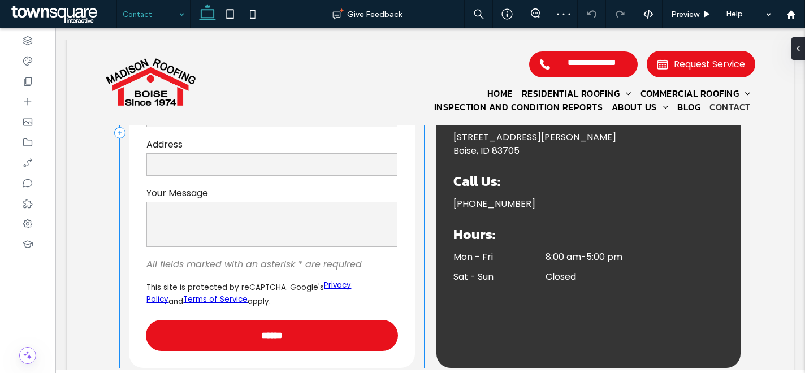
scroll to position [42, 0]
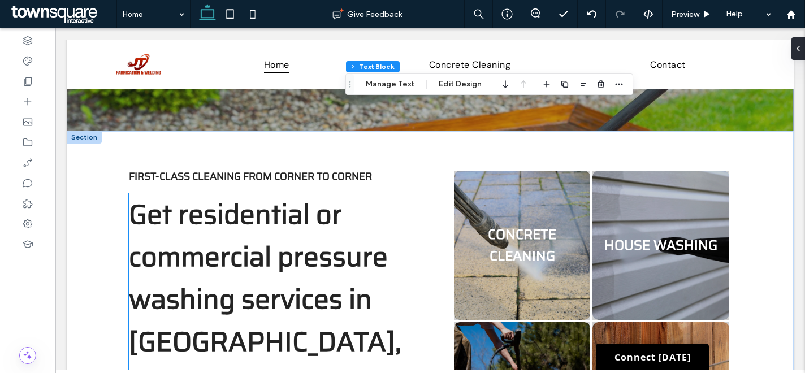
scroll to position [580, 0]
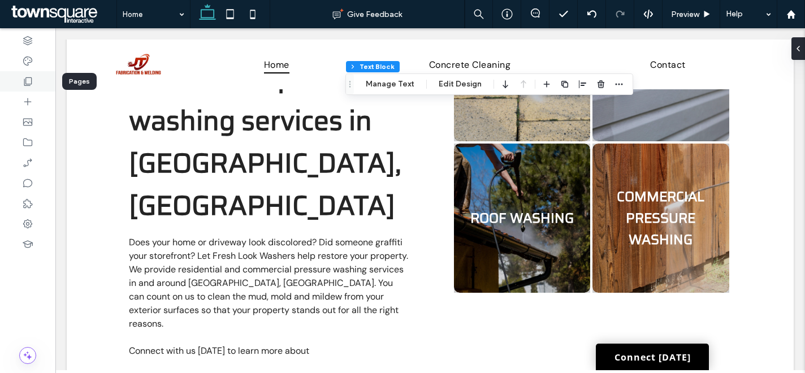
click at [41, 76] on div at bounding box center [27, 81] width 55 height 20
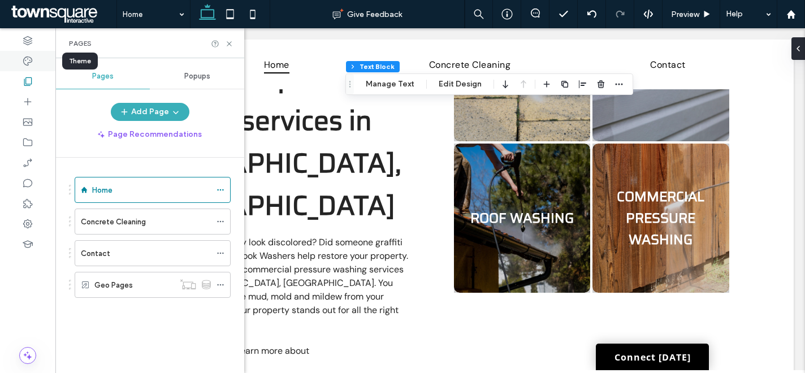
click at [38, 58] on div at bounding box center [27, 61] width 55 height 20
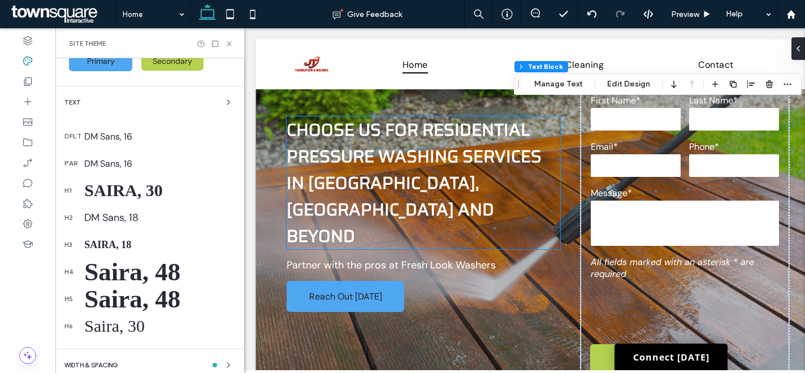
scroll to position [88, 0]
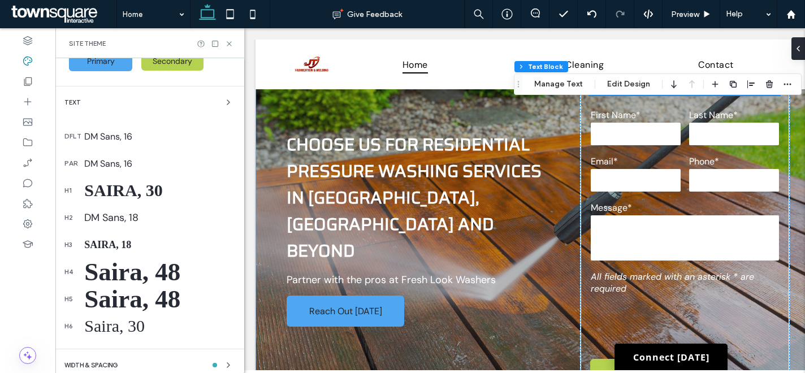
click at [148, 183] on div "Saira, 30" at bounding box center [159, 190] width 151 height 19
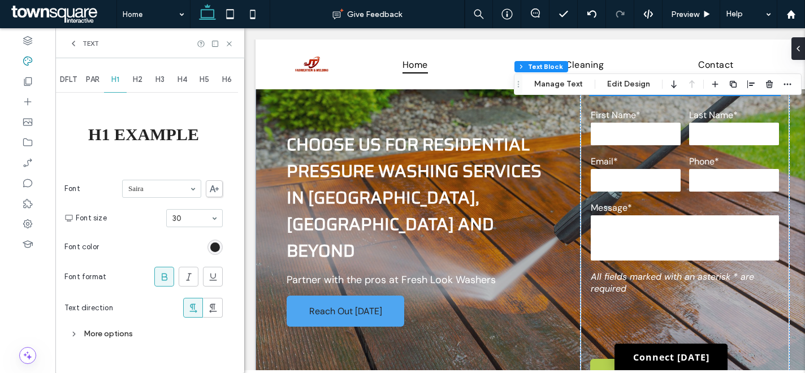
scroll to position [0, 0]
click at [109, 340] on div "More options" at bounding box center [143, 333] width 158 height 15
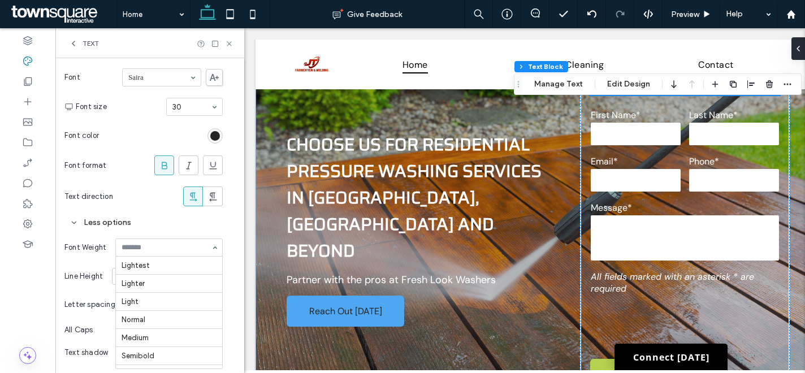
scroll to position [55, 0]
click at [174, 250] on input at bounding box center [166, 248] width 89 height 8
click at [171, 246] on input at bounding box center [166, 248] width 89 height 8
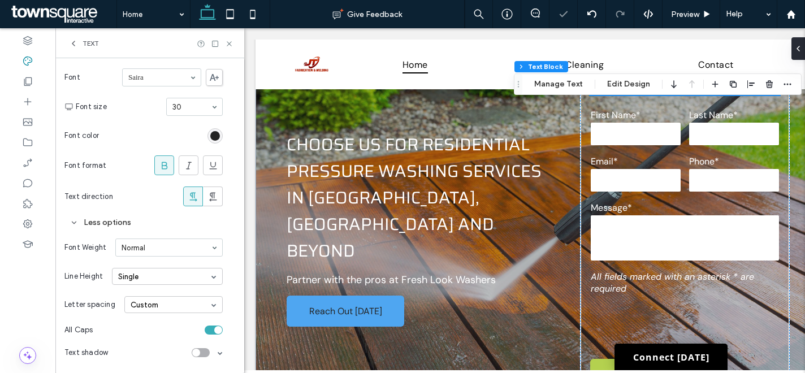
click at [173, 246] on input at bounding box center [166, 248] width 89 height 8
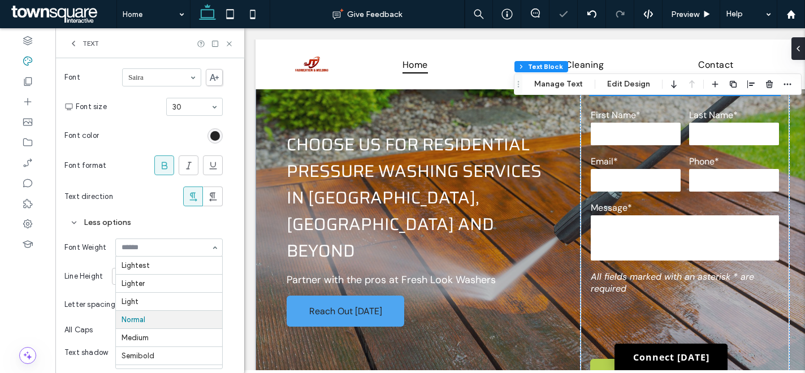
scroll to position [55, 0]
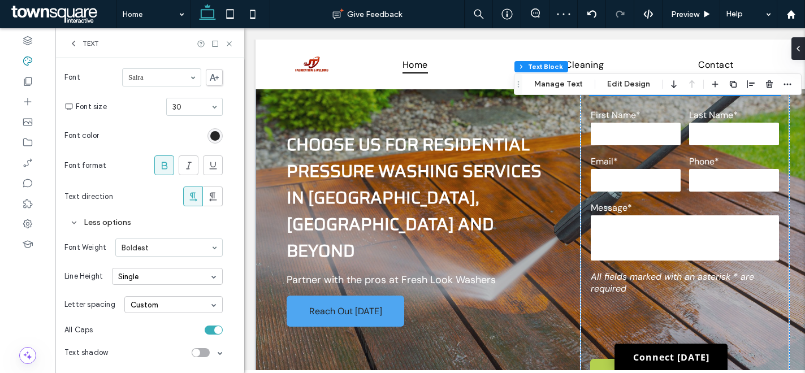
click at [230, 44] on icon at bounding box center [229, 44] width 8 height 8
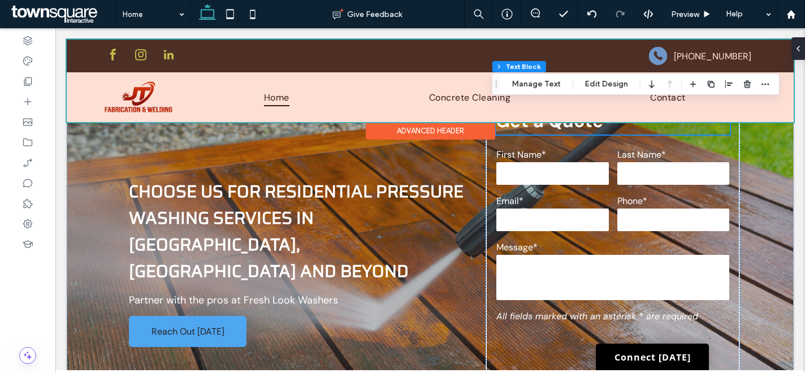
scroll to position [0, 0]
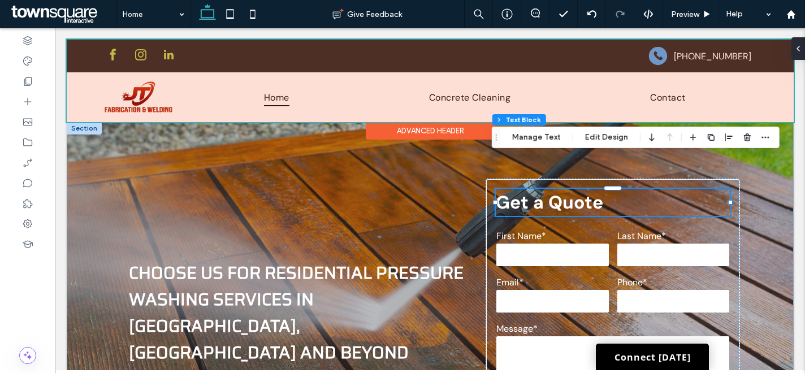
click at [190, 60] on div at bounding box center [430, 81] width 727 height 83
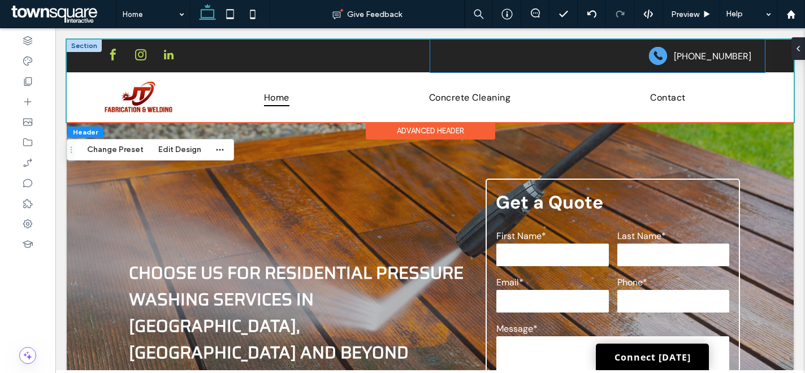
click at [492, 57] on div "[PHONE_NUMBER]" at bounding box center [597, 56] width 335 height 33
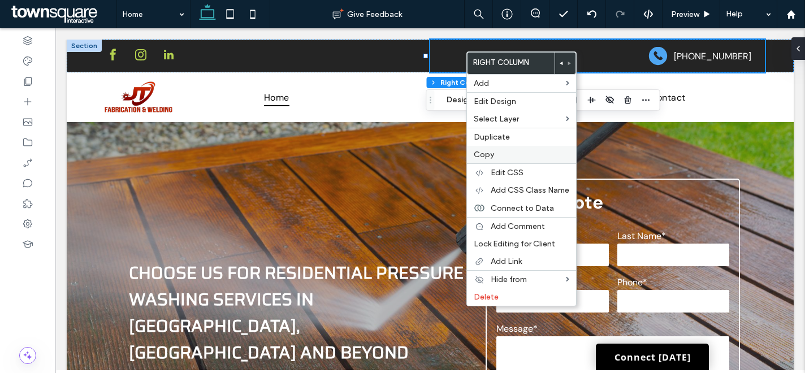
click at [494, 152] on label "Copy" at bounding box center [522, 155] width 96 height 10
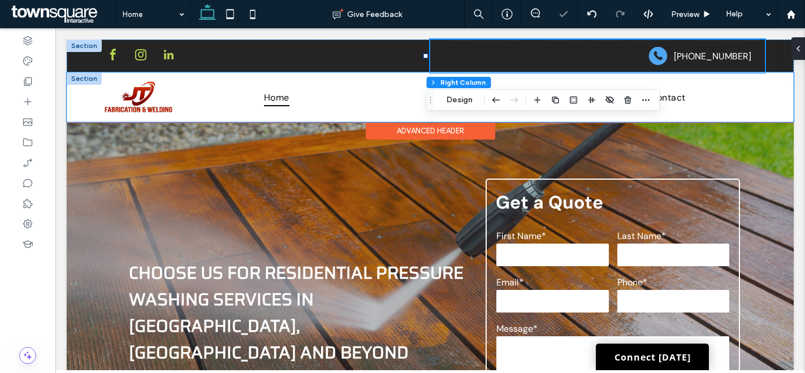
click at [757, 79] on div "Home Concrete Cleaning Contact" at bounding box center [430, 97] width 727 height 50
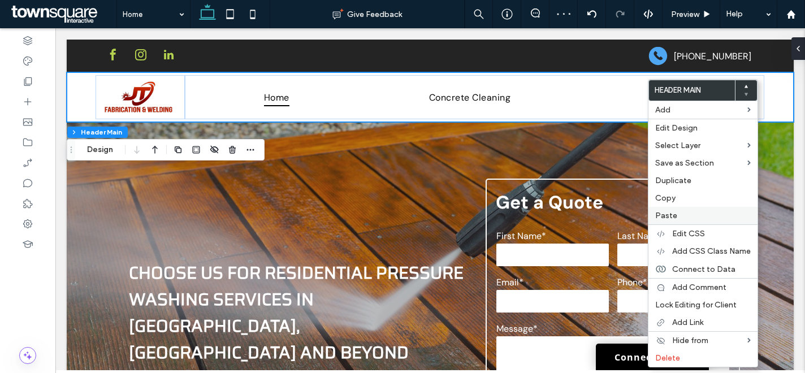
click at [680, 211] on label "Paste" at bounding box center [703, 216] width 96 height 10
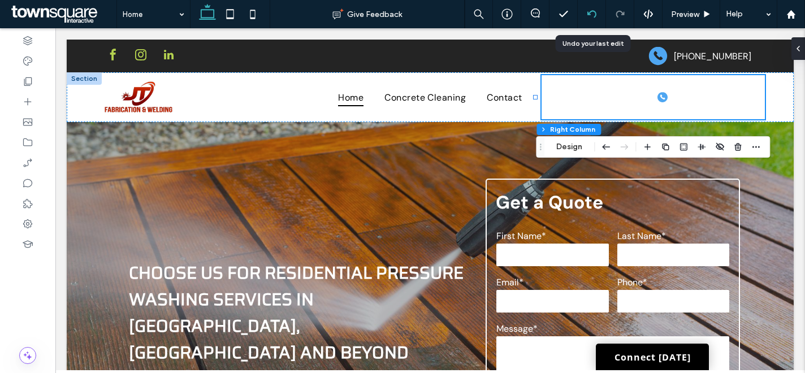
click at [592, 12] on icon at bounding box center [591, 14] width 9 height 9
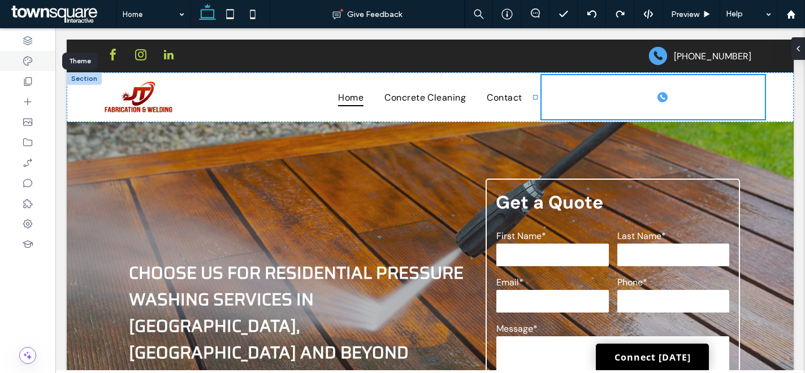
click at [35, 62] on div at bounding box center [27, 61] width 55 height 20
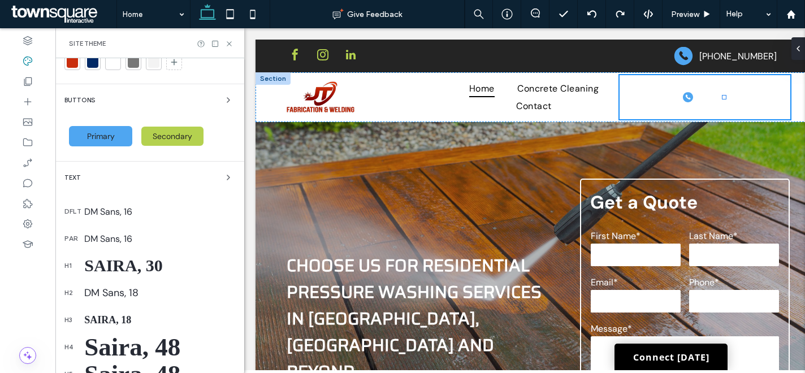
scroll to position [146, 0]
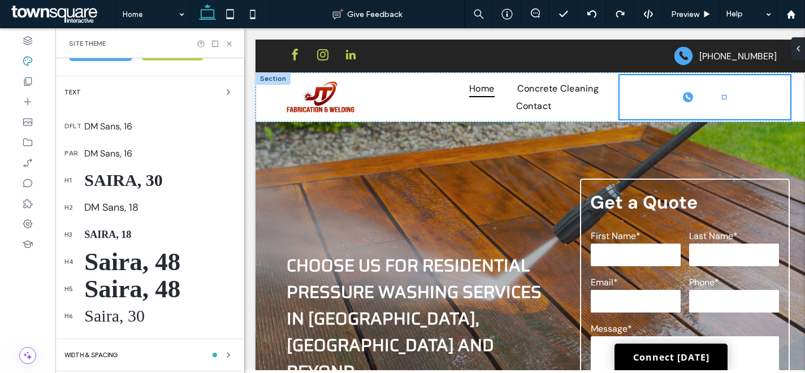
click at [127, 187] on div "Saira, 30" at bounding box center [159, 180] width 151 height 19
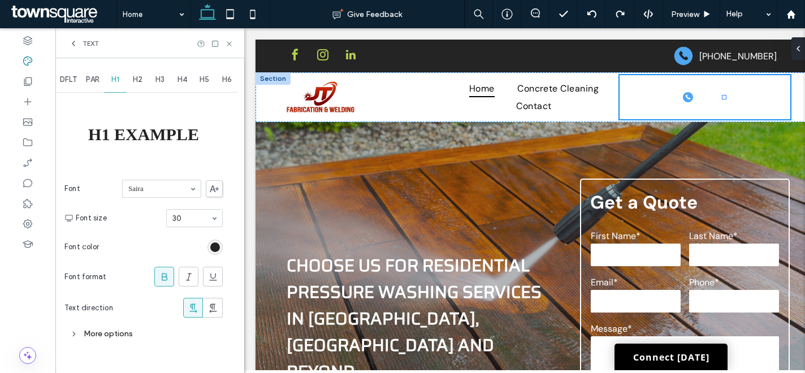
scroll to position [0, 0]
click at [130, 329] on div "More options" at bounding box center [143, 333] width 158 height 15
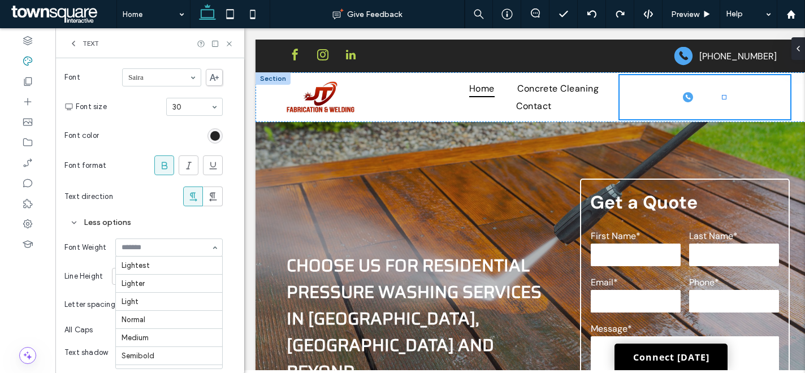
scroll to position [55, 0]
click at [229, 42] on icon at bounding box center [229, 44] width 8 height 8
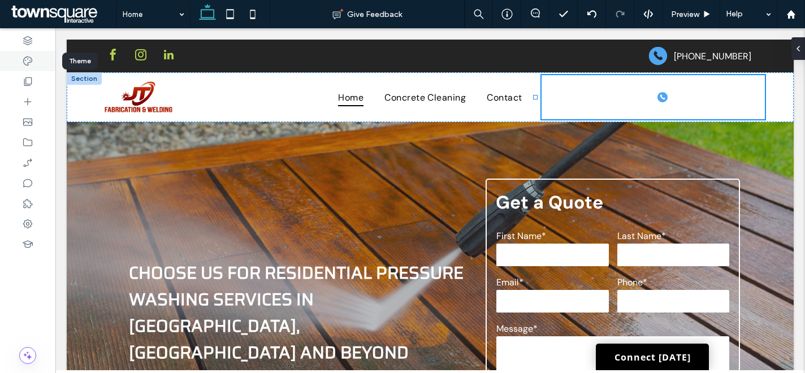
click at [35, 69] on div at bounding box center [27, 61] width 55 height 20
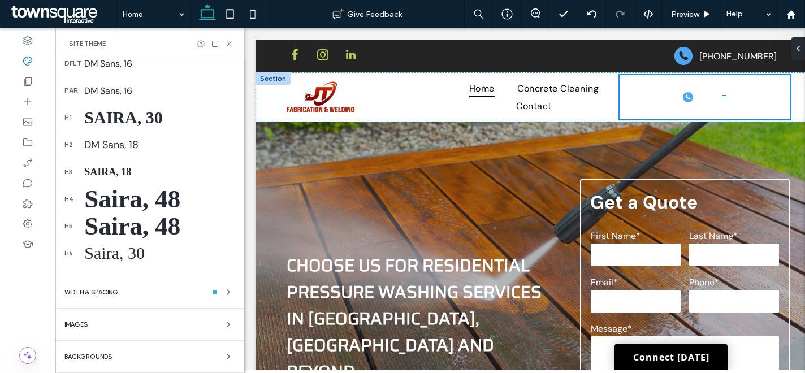
scroll to position [54, 0]
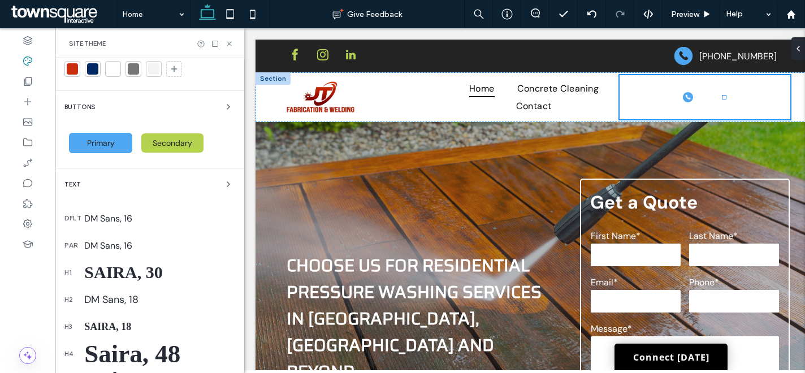
click at [152, 272] on div "Saira, 30" at bounding box center [159, 272] width 151 height 19
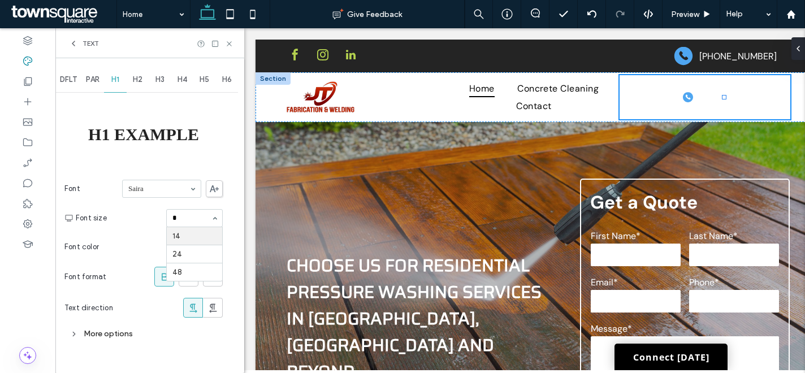
scroll to position [0, 0]
type input "**"
drag, startPoint x: 116, startPoint y: 338, endPoint x: 125, endPoint y: 328, distance: 13.6
click at [116, 338] on div "More options" at bounding box center [143, 333] width 158 height 15
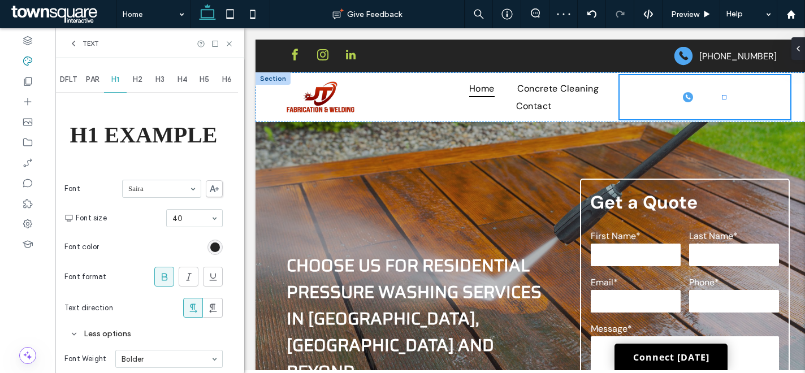
scroll to position [111, 0]
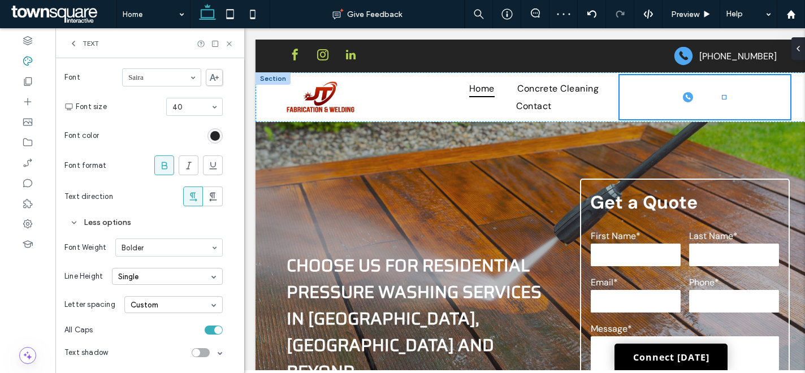
click at [163, 276] on div "Single" at bounding box center [167, 276] width 111 height 17
click at [145, 344] on div "Custom" at bounding box center [167, 348] width 110 height 18
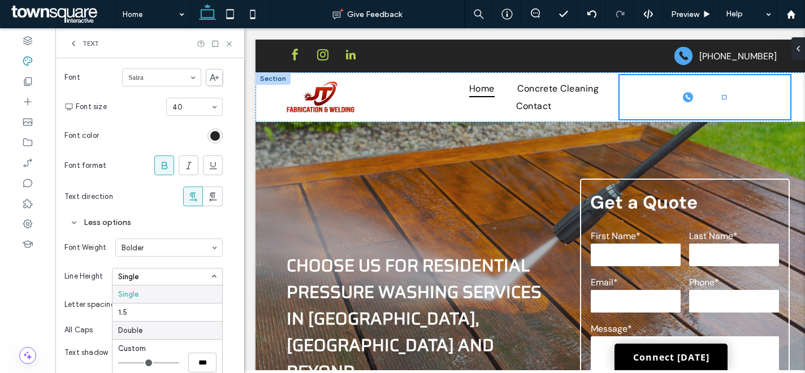
scroll to position [118, 0]
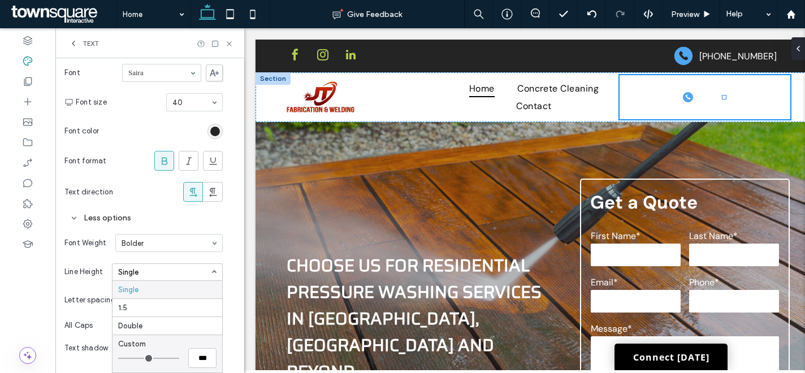
type input "*"
click at [133, 358] on input "range" at bounding box center [148, 358] width 61 height 1
type input "***"
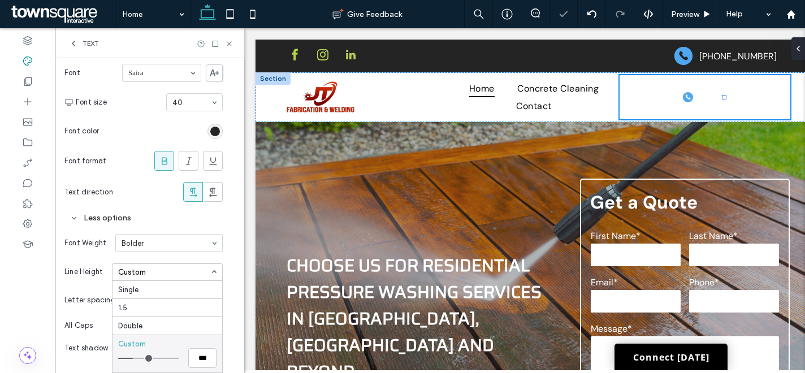
type input "*"
click at [133, 358] on input "range" at bounding box center [148, 358] width 61 height 1
click at [92, 42] on span "Text" at bounding box center [91, 43] width 16 height 9
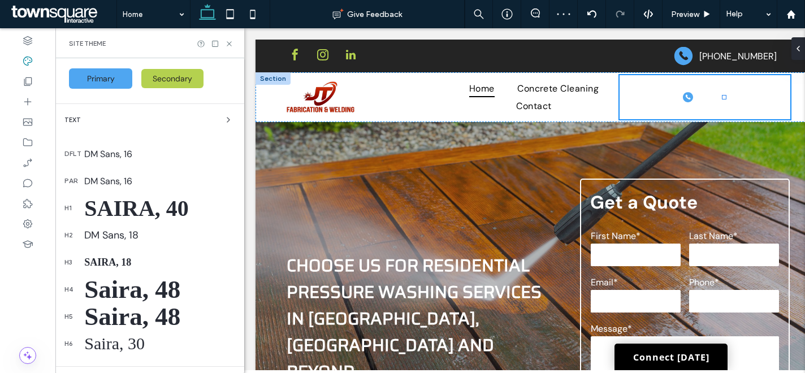
scroll to position [111, 0]
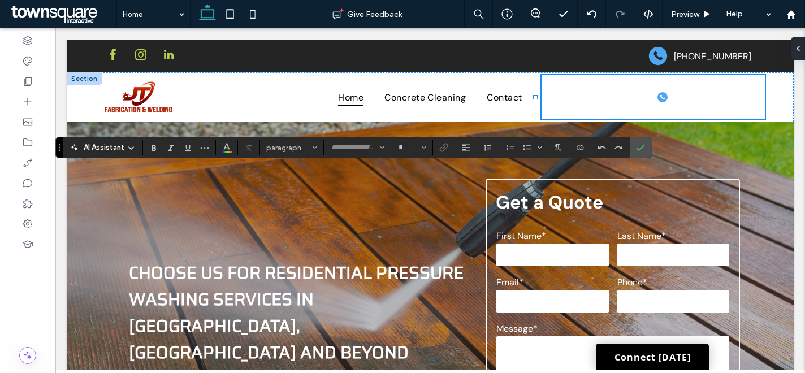
type input "*****"
type input "**"
type input "*******"
type input "**"
click at [632, 149] on label "Confirm" at bounding box center [640, 147] width 17 height 20
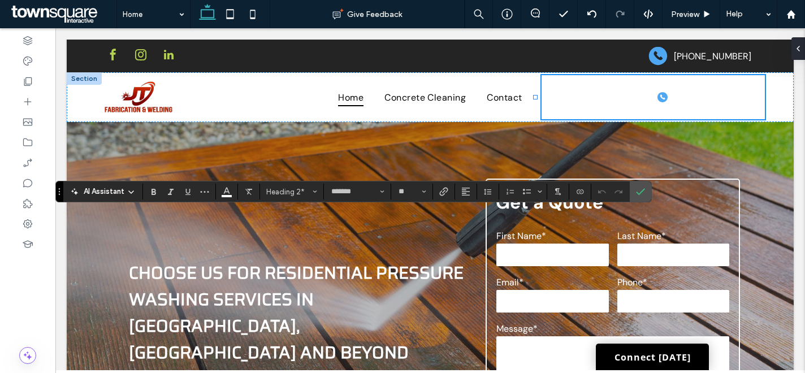
type input "**"
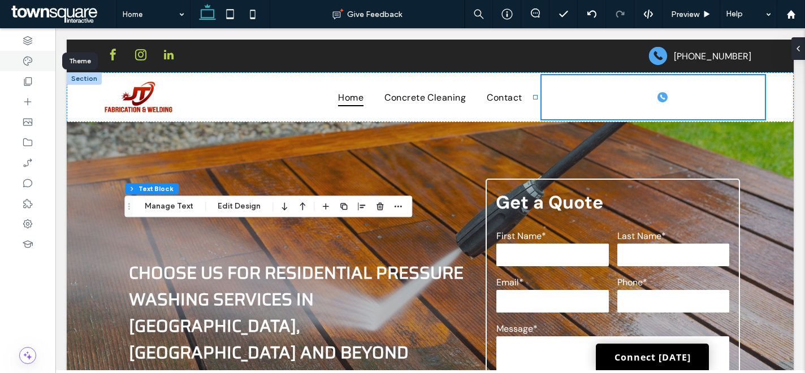
click at [33, 63] on div at bounding box center [27, 61] width 55 height 20
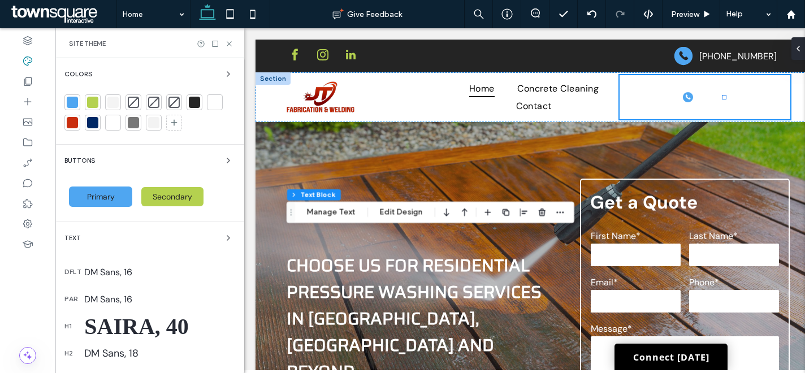
drag, startPoint x: 144, startPoint y: 326, endPoint x: 188, endPoint y: 305, distance: 48.8
click at [144, 326] on div "Saira, 40" at bounding box center [159, 326] width 151 height 27
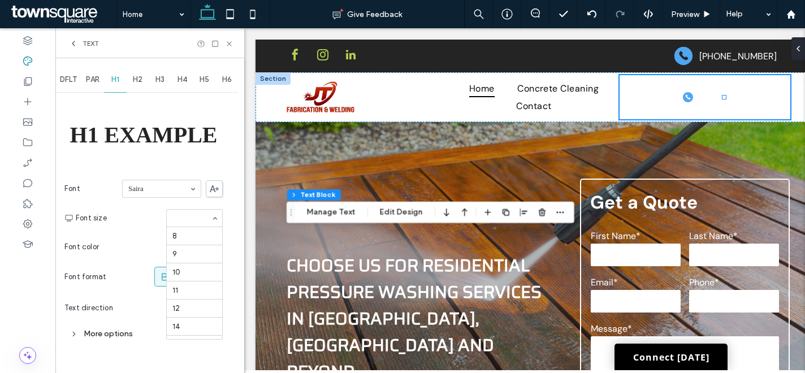
scroll to position [205, 0]
type input "**"
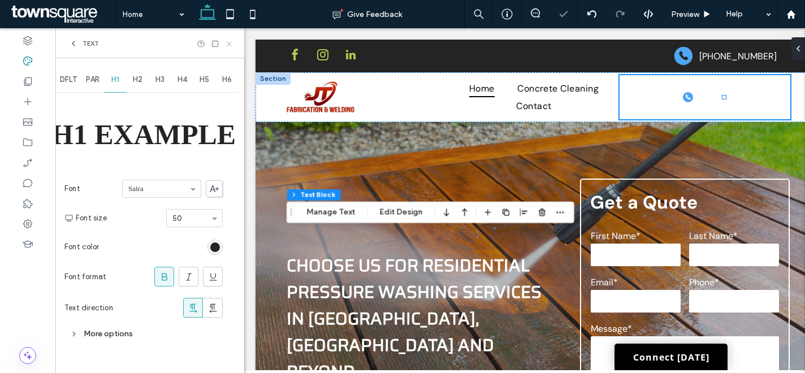
click at [230, 44] on use at bounding box center [229, 43] width 5 height 5
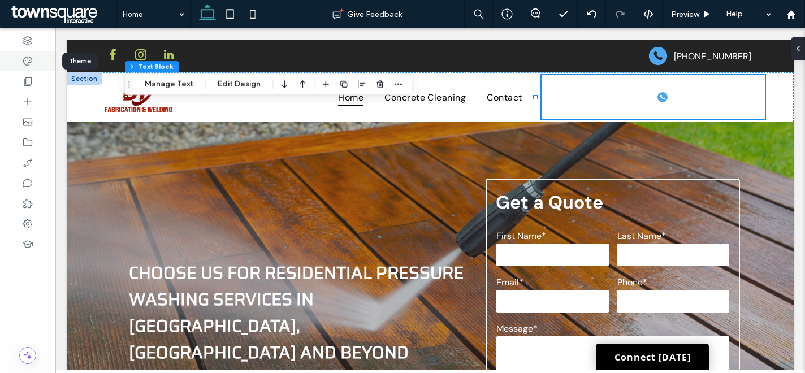
click at [21, 60] on div at bounding box center [27, 61] width 55 height 20
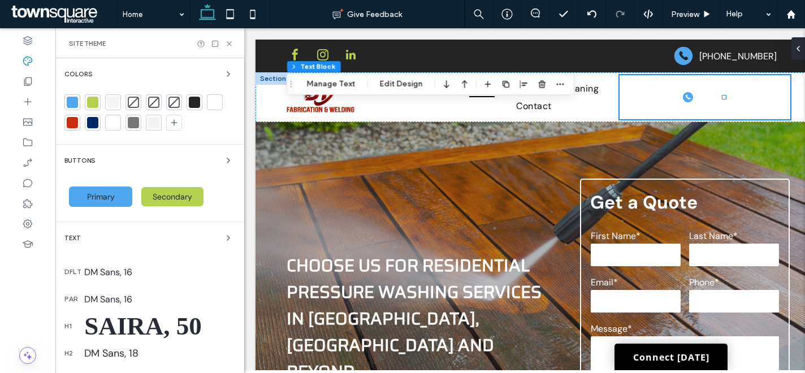
scroll to position [209, 0]
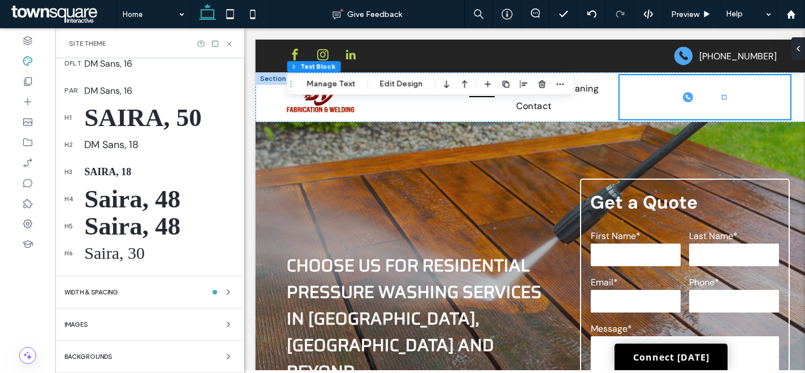
click at [116, 198] on div "Saira, 48" at bounding box center [159, 198] width 151 height 29
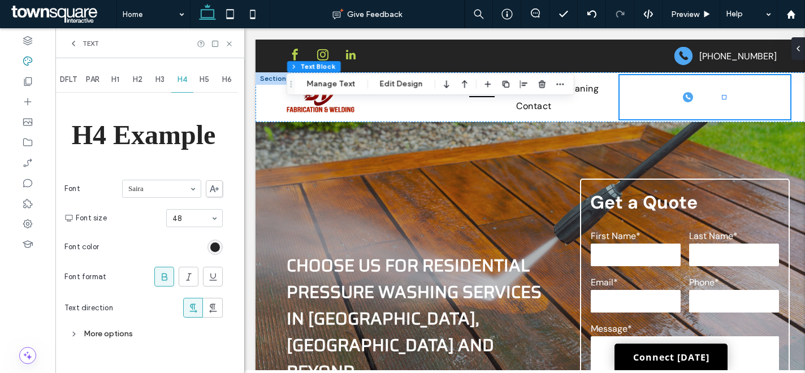
scroll to position [0, 0]
click at [96, 335] on div "More options" at bounding box center [143, 333] width 158 height 15
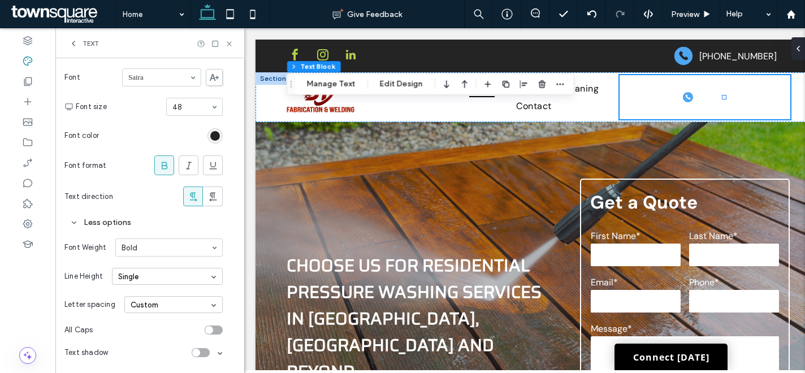
click at [139, 277] on div "Single" at bounding box center [167, 276] width 111 height 17
click at [161, 347] on div "Custom" at bounding box center [167, 348] width 110 height 18
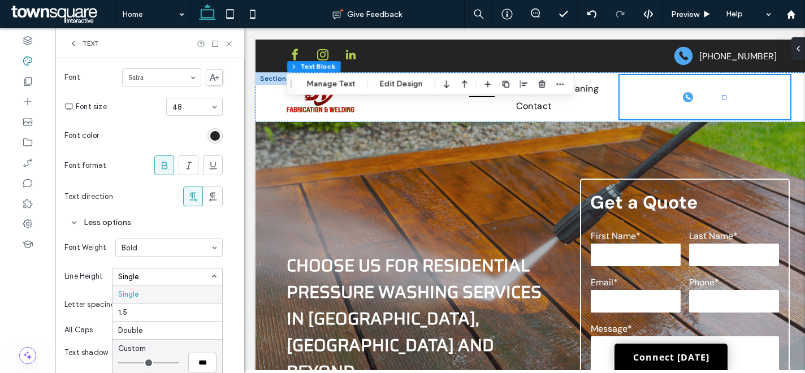
type input "***"
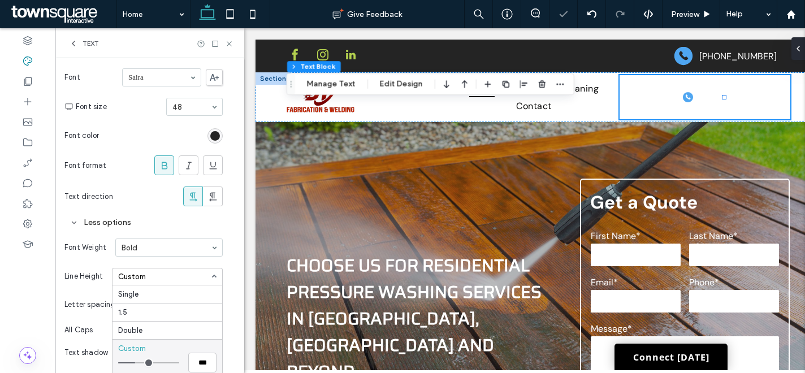
type input "***"
type input "*"
drag, startPoint x: 140, startPoint y: 363, endPoint x: 132, endPoint y: 365, distance: 7.5
type input "*"
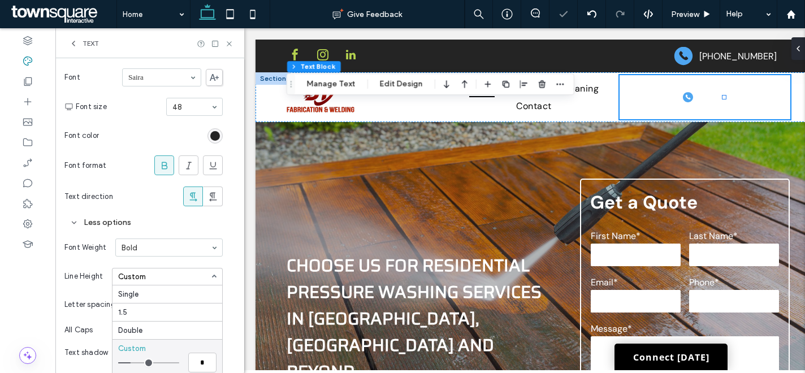
click at [132, 363] on input "range" at bounding box center [148, 362] width 61 height 1
click at [81, 45] on div "Text" at bounding box center [84, 43] width 30 height 9
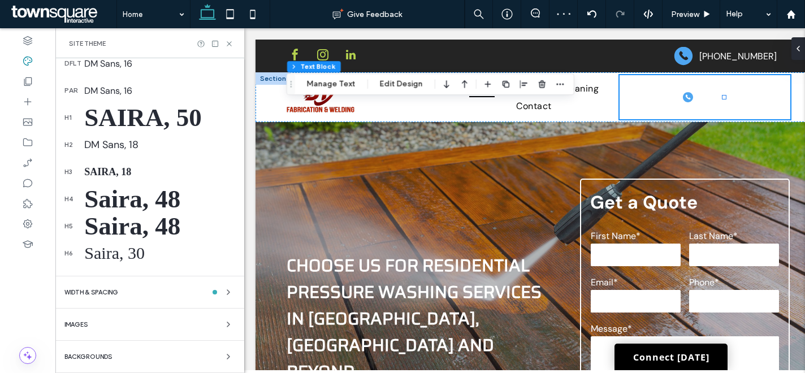
scroll to position [194, 0]
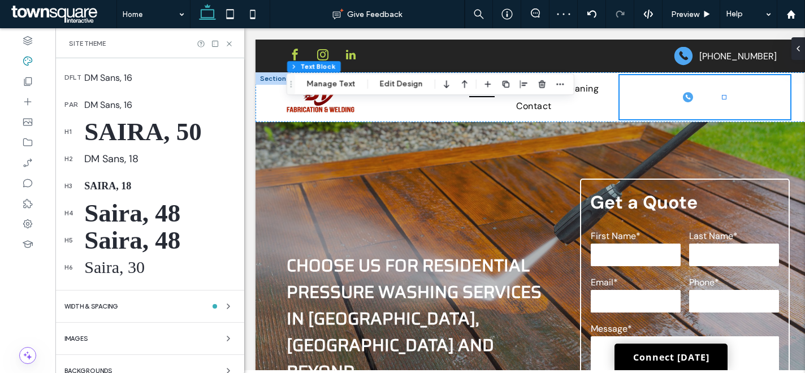
click at [123, 210] on div "Saira, 48" at bounding box center [159, 212] width 151 height 29
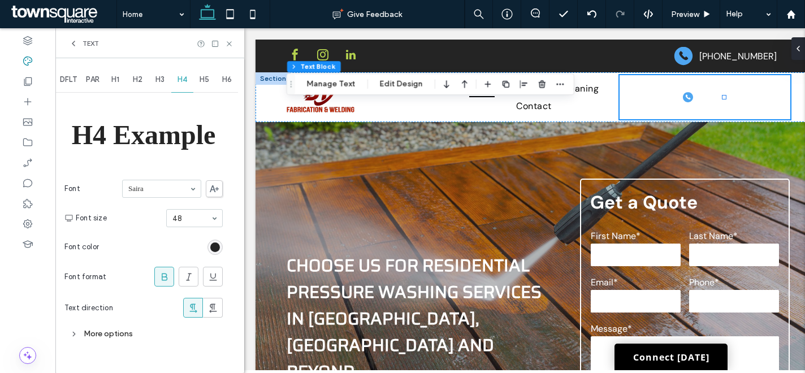
scroll to position [0, 0]
click at [110, 332] on div "More options" at bounding box center [143, 333] width 158 height 15
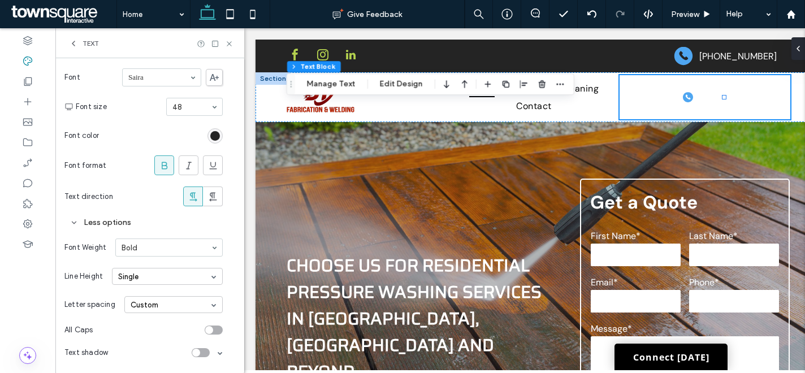
click at [163, 279] on div "Single" at bounding box center [167, 276] width 111 height 17
click at [140, 353] on div "Custom" at bounding box center [132, 348] width 28 height 8
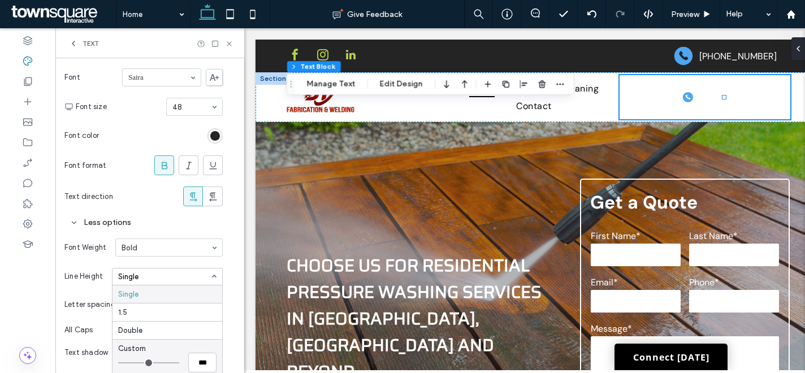
type input "***"
type input "*"
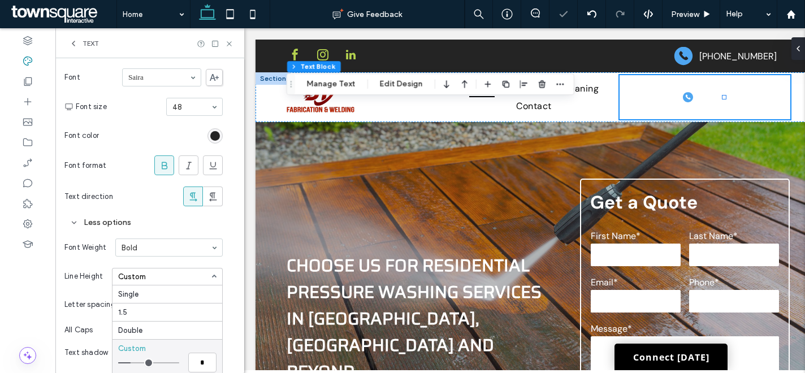
click at [134, 363] on input "range" at bounding box center [148, 362] width 61 height 1
click at [159, 335] on div "Double" at bounding box center [167, 330] width 110 height 18
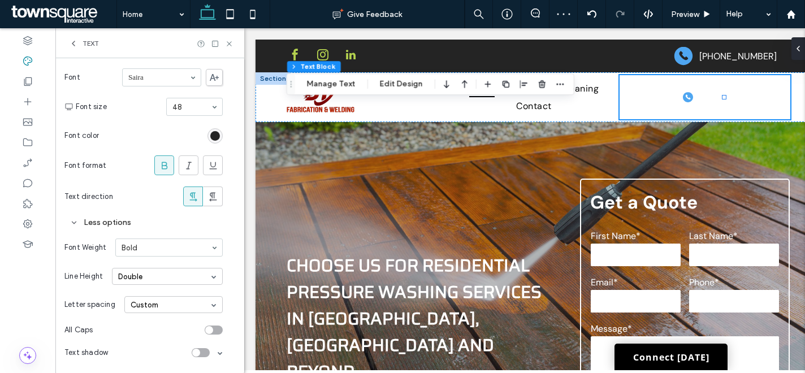
click at [146, 274] on div "Double" at bounding box center [167, 276] width 111 height 17
click at [143, 298] on div "Single" at bounding box center [167, 294] width 110 height 18
click at [165, 277] on div "Single" at bounding box center [167, 276] width 111 height 17
click at [177, 355] on div "Custom" at bounding box center [167, 348] width 110 height 18
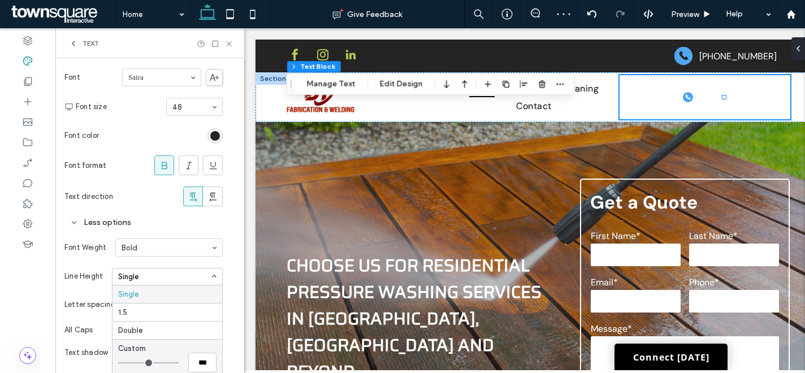
type input "*"
type input "***"
click at [132, 363] on input "range" at bounding box center [148, 362] width 61 height 1
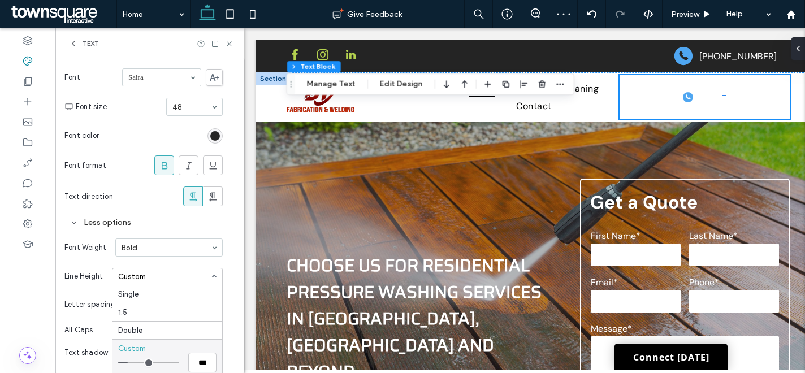
type input "***"
click at [131, 362] on input "range" at bounding box center [148, 362] width 61 height 1
click at [228, 42] on icon at bounding box center [229, 44] width 8 height 8
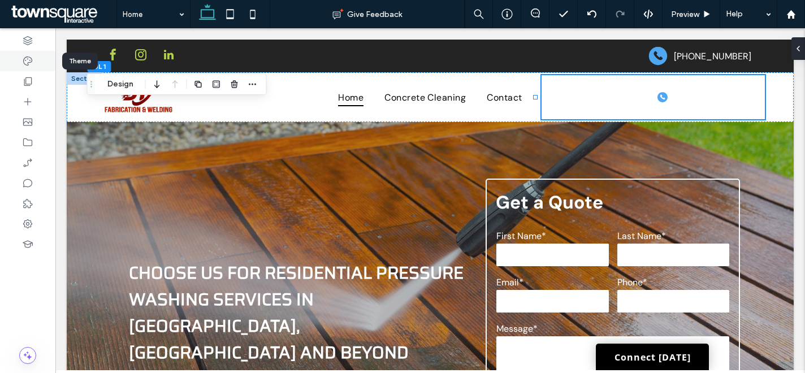
click at [31, 61] on icon at bounding box center [27, 60] width 11 height 11
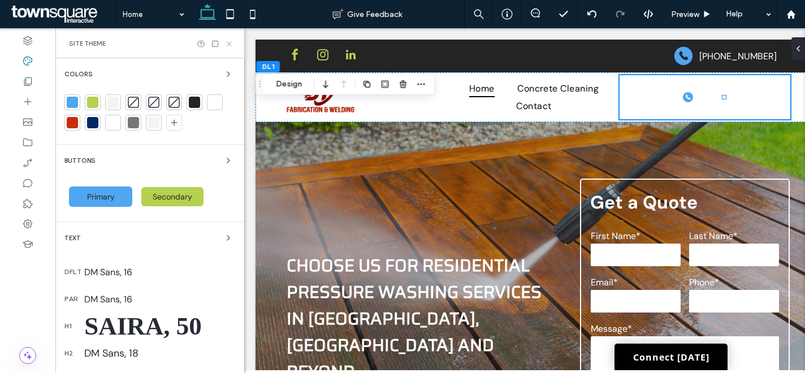
click at [231, 42] on icon at bounding box center [229, 44] width 8 height 8
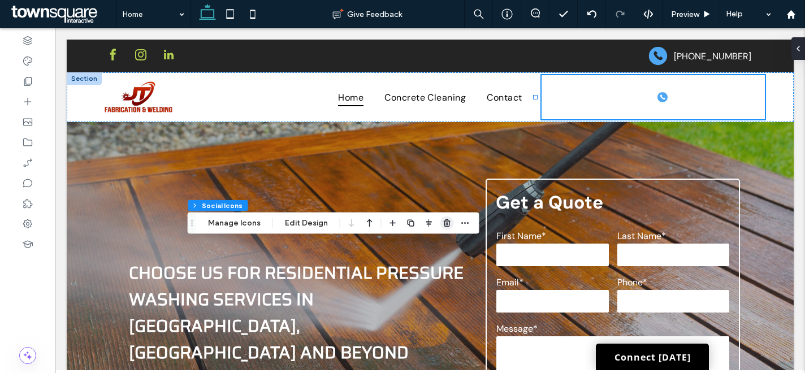
click at [444, 222] on icon "button" at bounding box center [447, 223] width 9 height 9
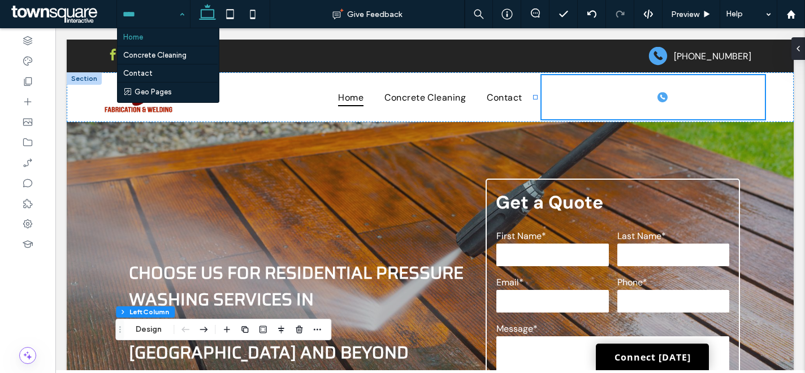
click at [185, 12] on div "Home Concrete Cleaning Contact Geo Pages" at bounding box center [153, 14] width 73 height 28
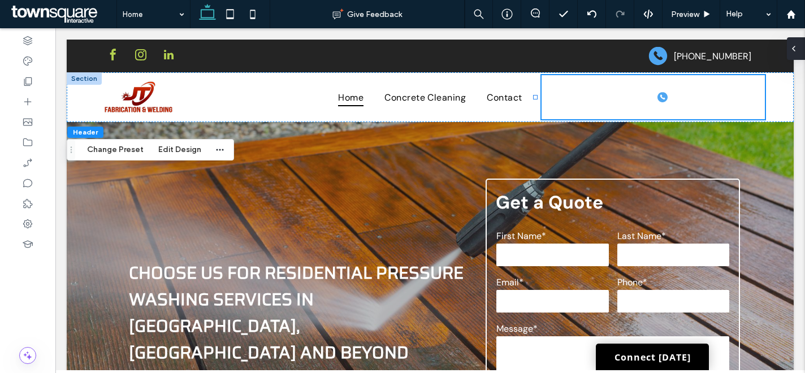
click at [795, 48] on icon at bounding box center [793, 48] width 9 height 9
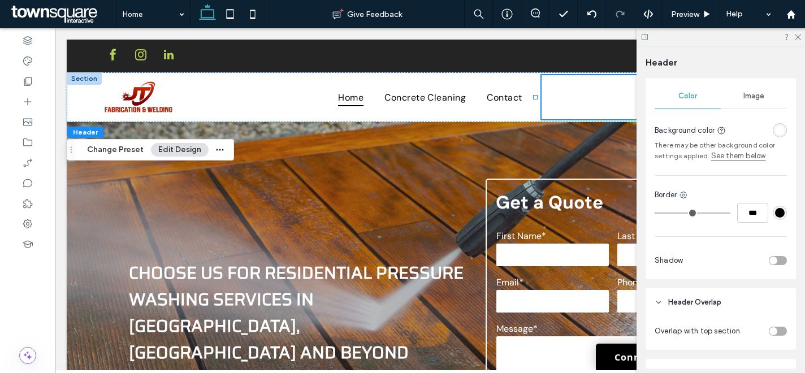
scroll to position [160, 0]
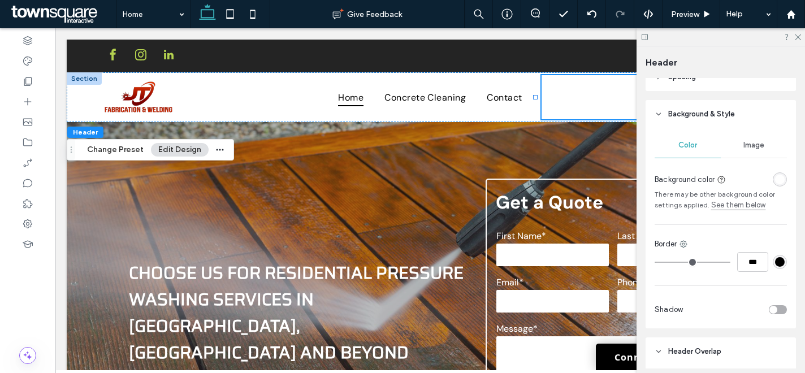
click at [775, 175] on div "rgba(255, 255, 255, 1)" at bounding box center [780, 180] width 10 height 10
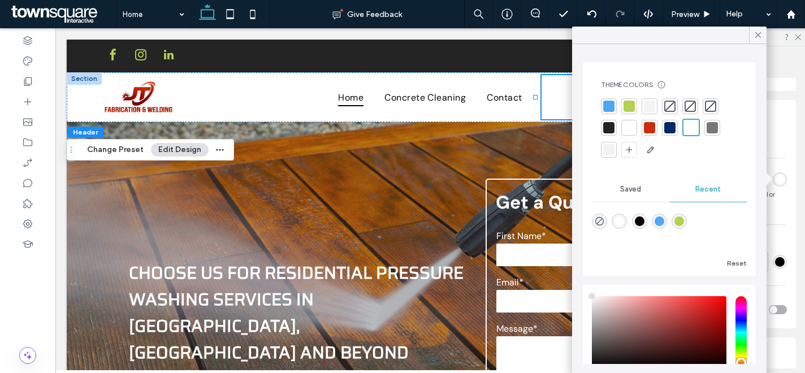
click at [610, 128] on div at bounding box center [608, 127] width 11 height 11
click at [758, 39] on icon at bounding box center [758, 35] width 10 height 10
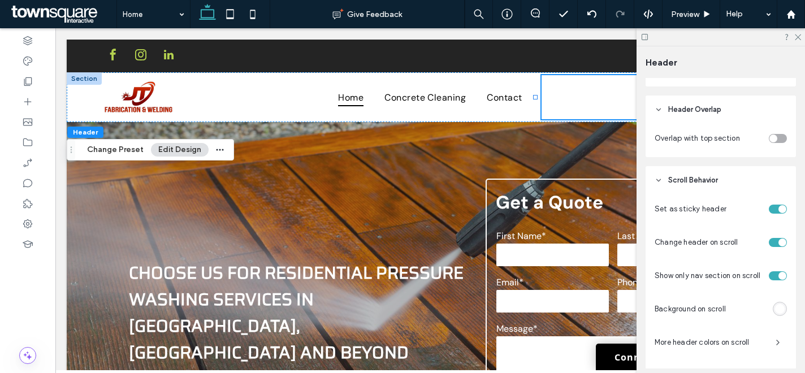
scroll to position [437, 0]
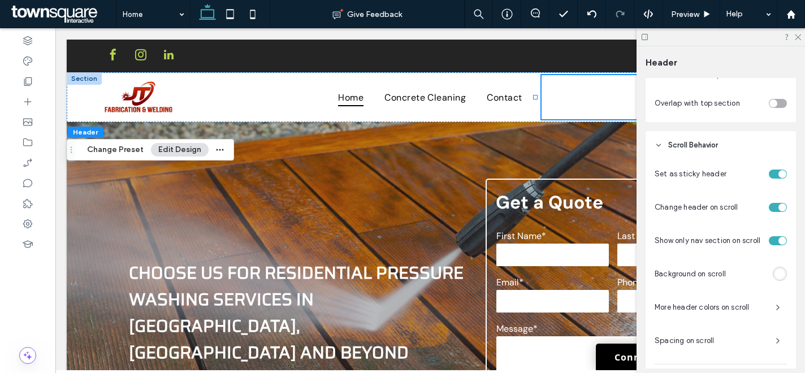
click at [775, 275] on div "rgba(255, 255, 255, 1)" at bounding box center [780, 274] width 10 height 10
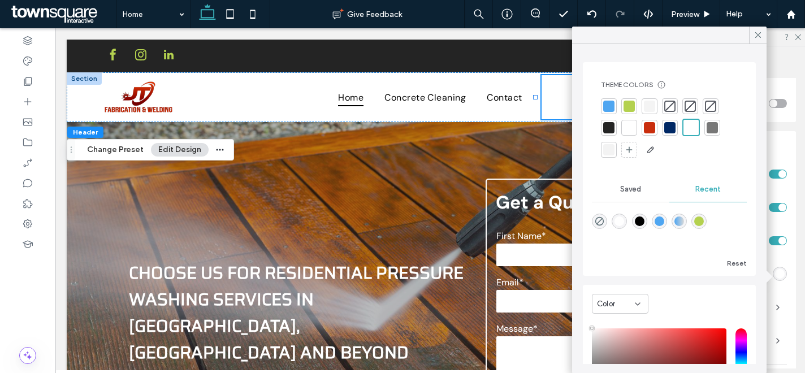
click at [611, 125] on div at bounding box center [608, 127] width 11 height 11
click at [757, 36] on icon at bounding box center [758, 35] width 10 height 10
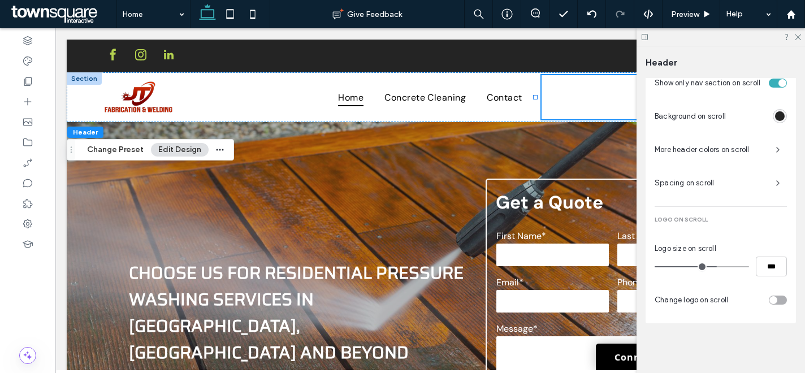
scroll to position [277, 0]
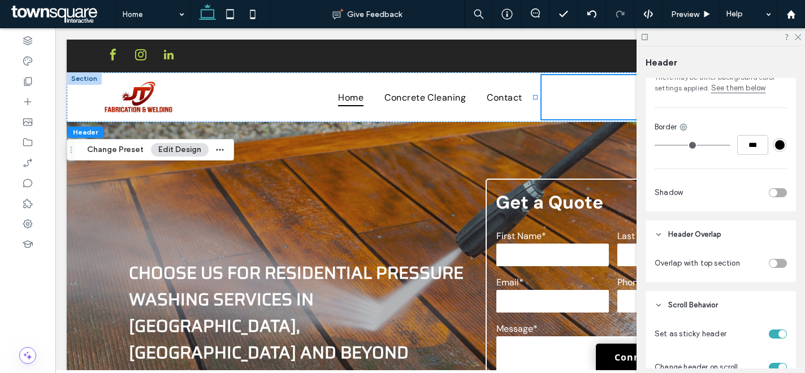
click at [775, 141] on div "#000000" at bounding box center [780, 145] width 10 height 10
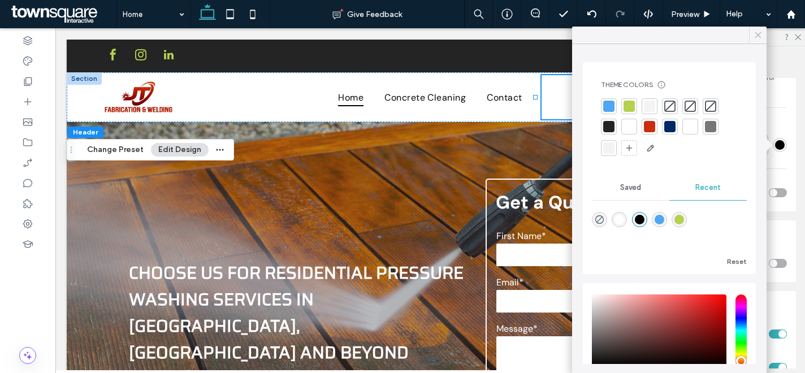
click at [752, 35] on div at bounding box center [758, 35] width 18 height 17
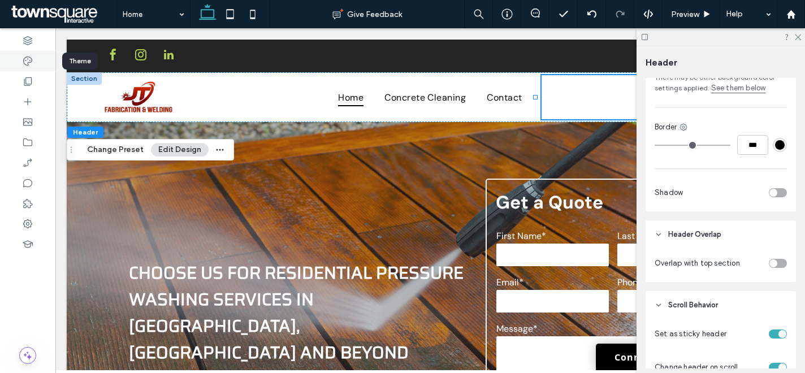
click at [38, 60] on div at bounding box center [27, 61] width 55 height 20
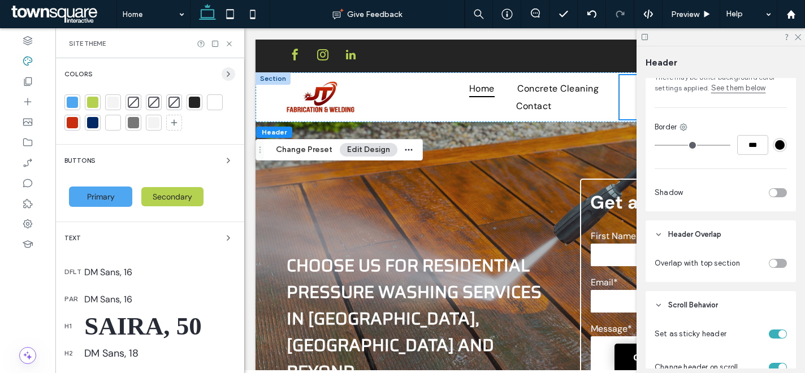
click at [224, 70] on icon "button" at bounding box center [228, 74] width 9 height 9
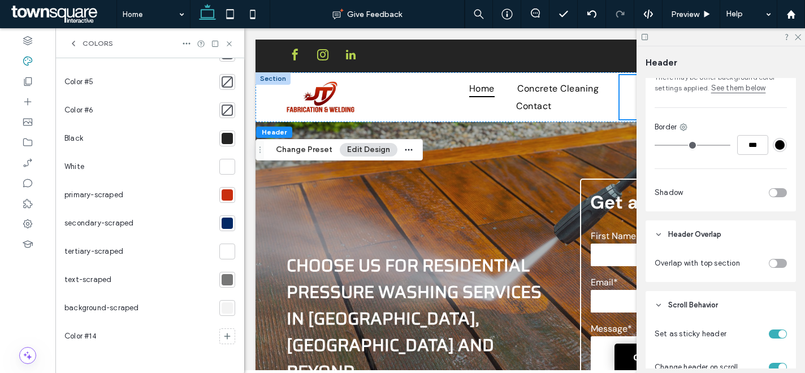
scroll to position [67, 0]
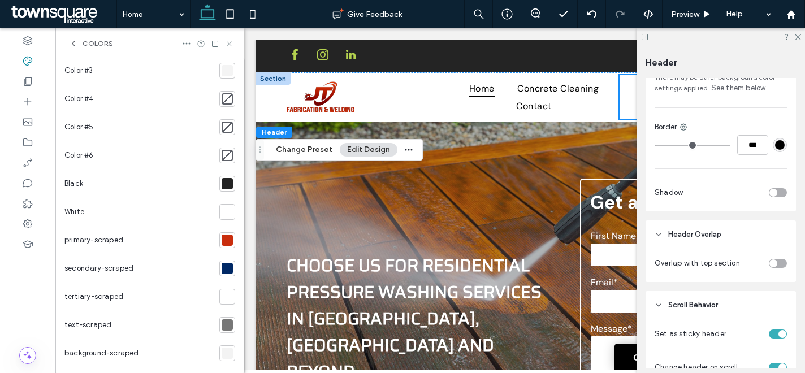
click at [229, 42] on icon at bounding box center [229, 44] width 8 height 8
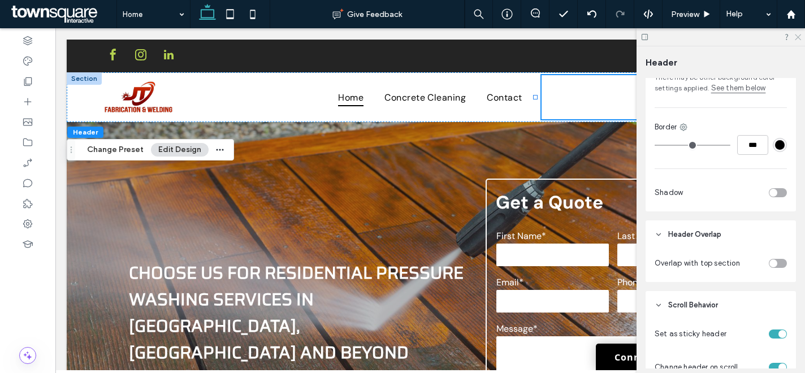
click at [797, 36] on use at bounding box center [798, 37] width 6 height 6
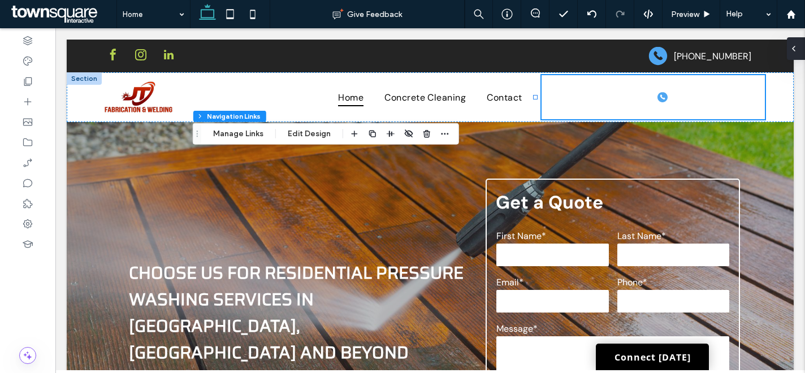
click at [796, 54] on span at bounding box center [793, 48] width 9 height 23
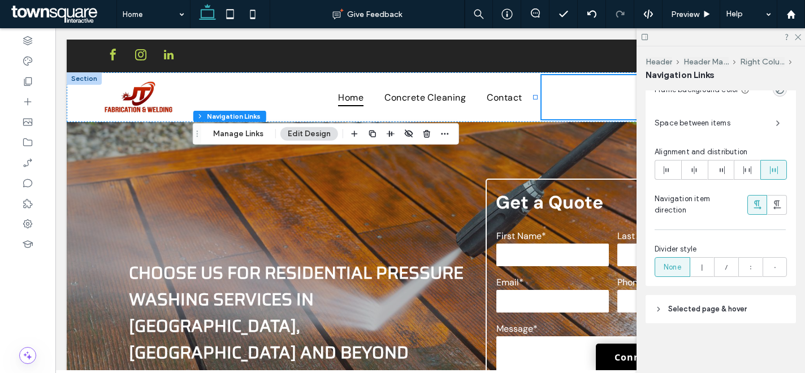
scroll to position [171, 0]
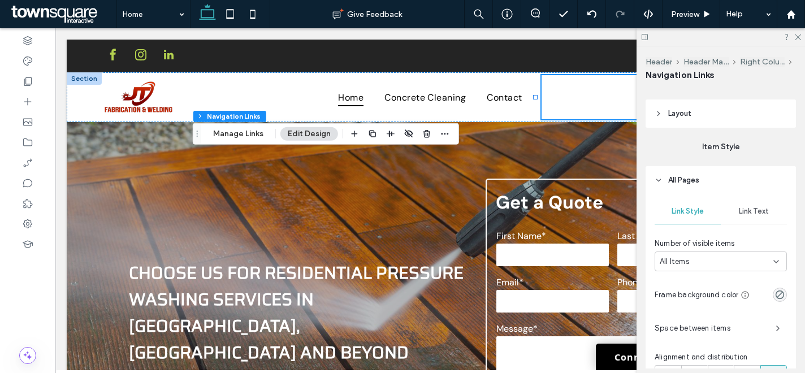
click at [750, 215] on span "Link Text" at bounding box center [754, 211] width 30 height 9
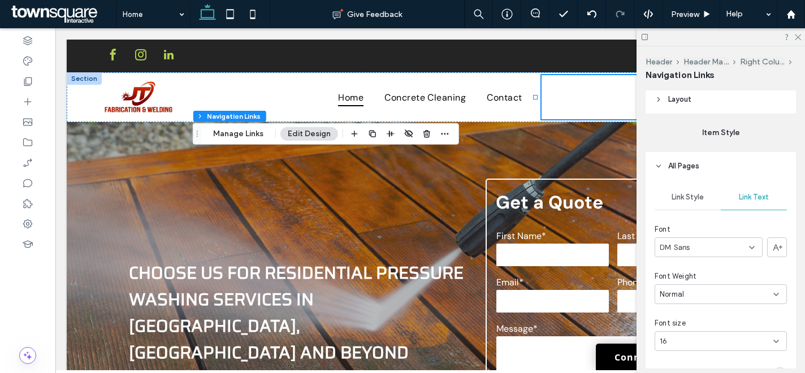
scroll to position [359, 0]
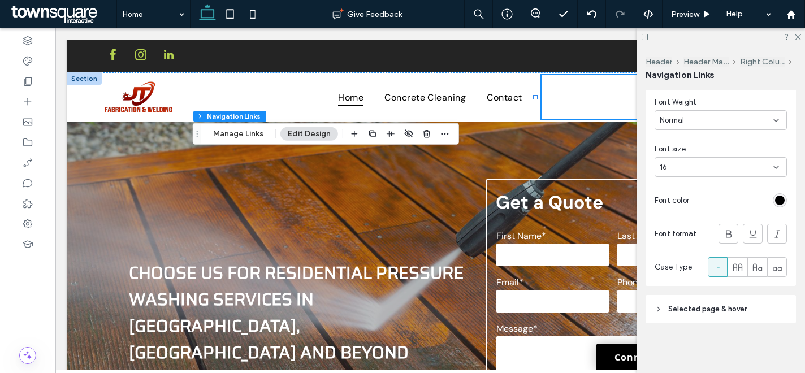
click at [775, 203] on div "rgb(0, 0, 0)" at bounding box center [780, 201] width 10 height 10
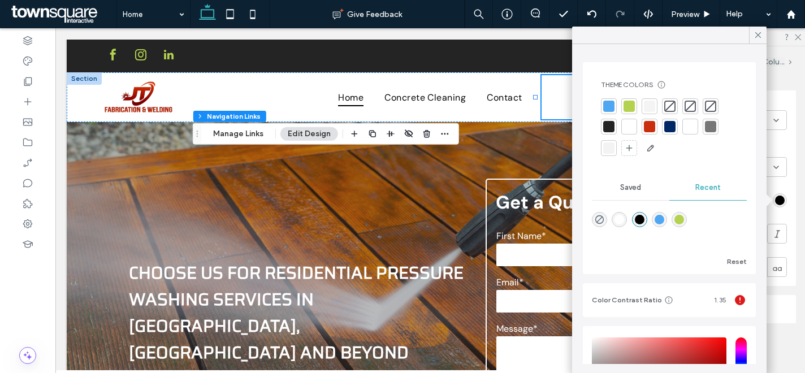
click at [626, 128] on div at bounding box center [628, 126] width 11 height 11
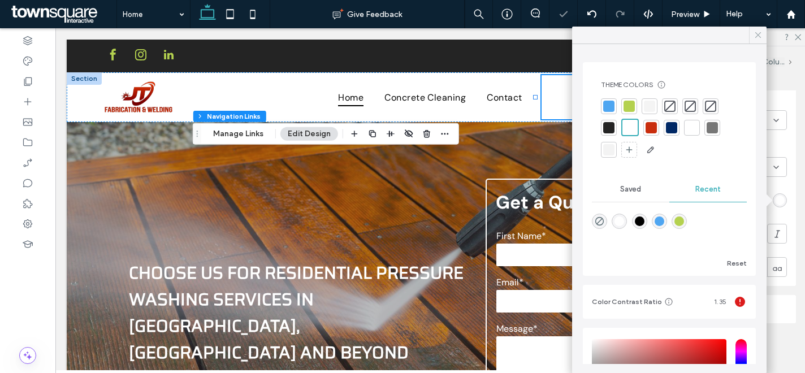
click at [759, 34] on icon at bounding box center [758, 35] width 10 height 10
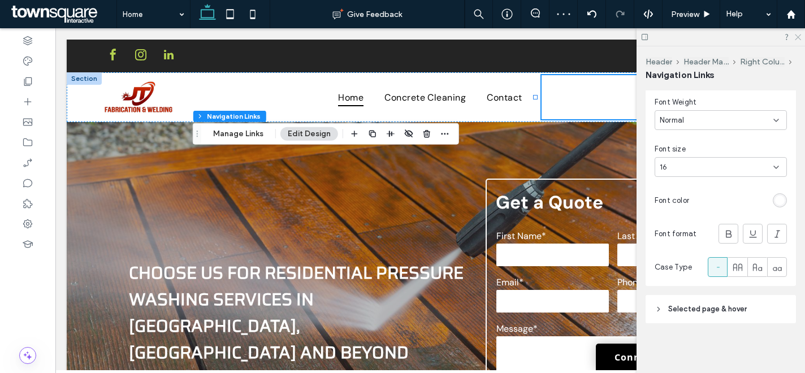
click at [797, 36] on icon at bounding box center [796, 36] width 7 height 7
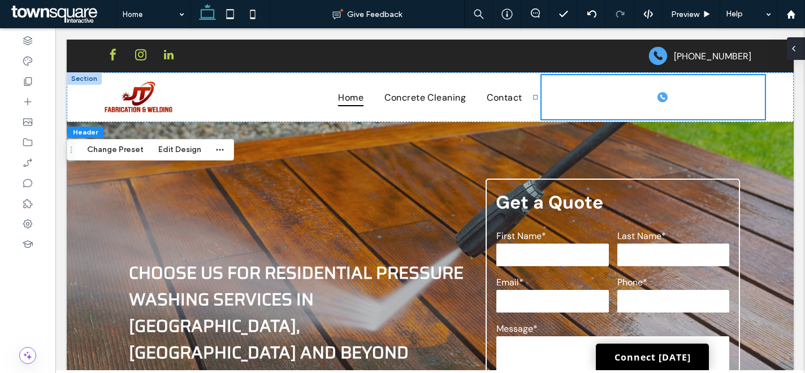
click at [796, 45] on icon at bounding box center [793, 48] width 9 height 9
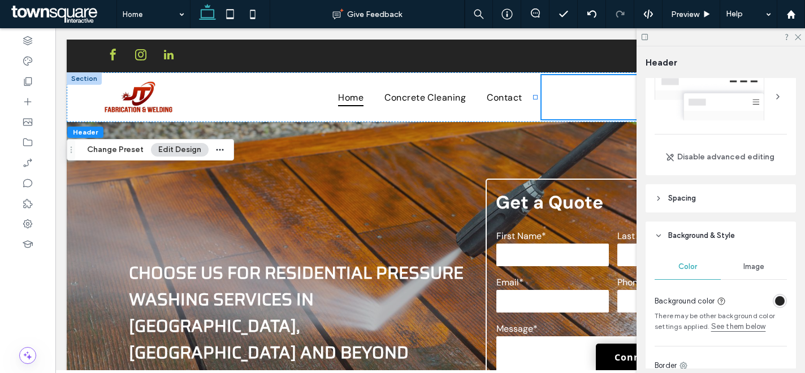
scroll to position [96, 0]
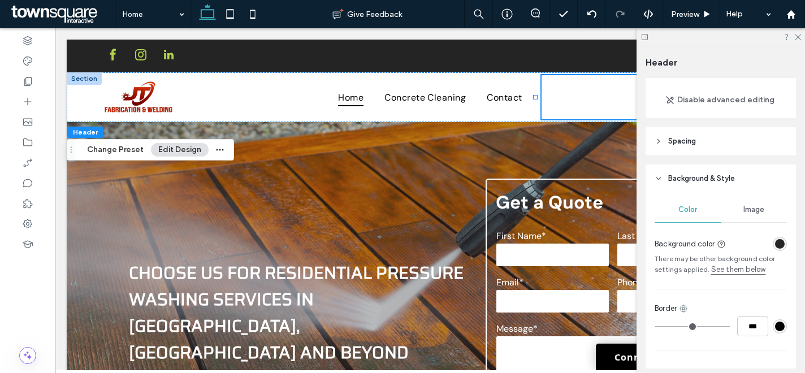
click at [778, 238] on div "rgba(36, 36, 36, 1)" at bounding box center [780, 244] width 14 height 14
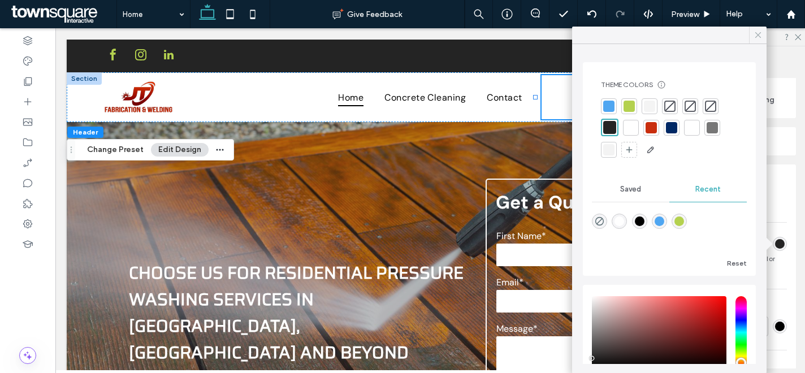
click at [759, 38] on icon at bounding box center [758, 35] width 10 height 10
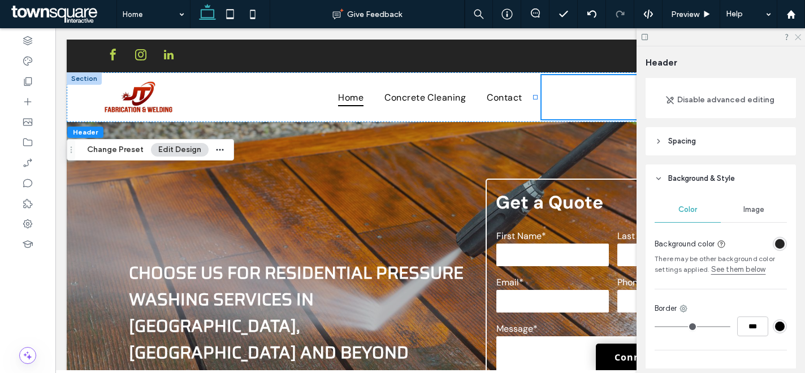
click at [799, 36] on use at bounding box center [798, 37] width 6 height 6
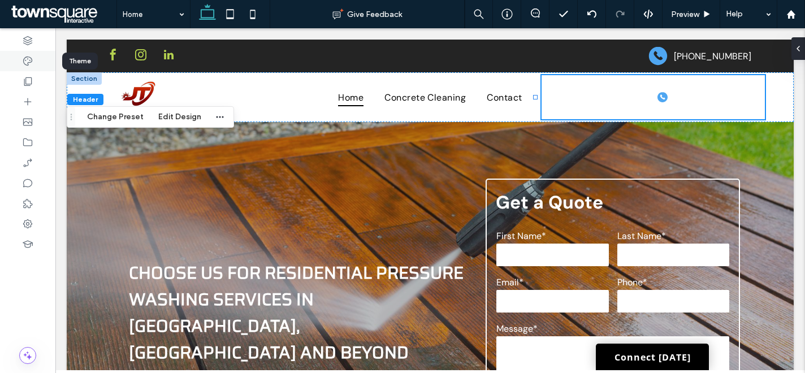
click at [18, 62] on div at bounding box center [27, 61] width 55 height 20
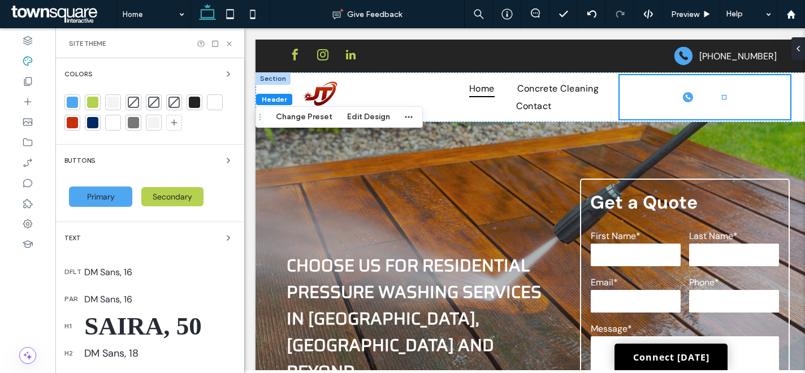
scroll to position [209, 0]
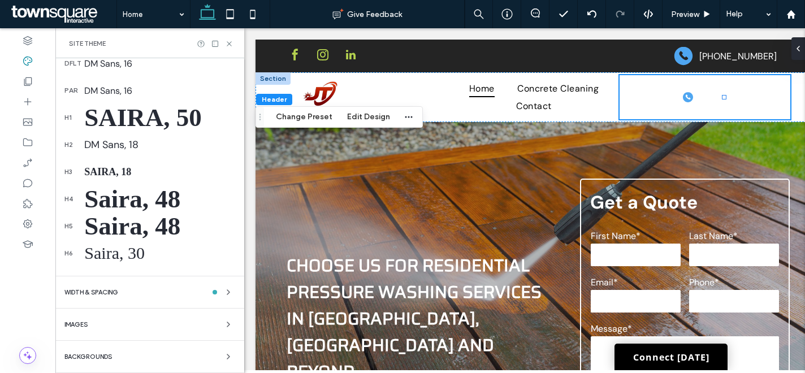
click at [111, 172] on div "Saira, 18" at bounding box center [159, 172] width 151 height 12
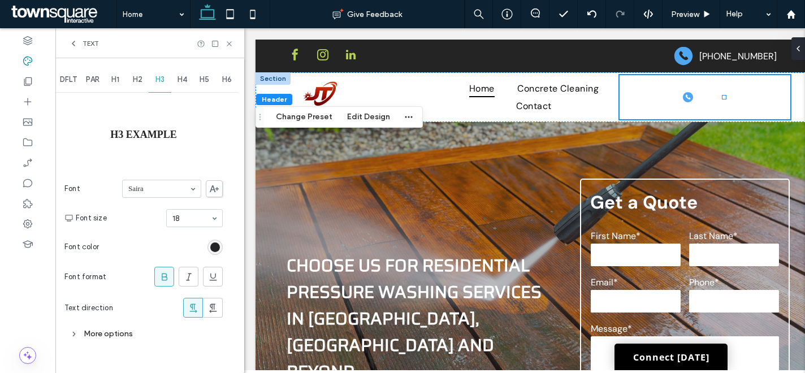
scroll to position [0, 0]
click at [217, 246] on div "rgb(36, 36, 36)" at bounding box center [215, 247] width 10 height 10
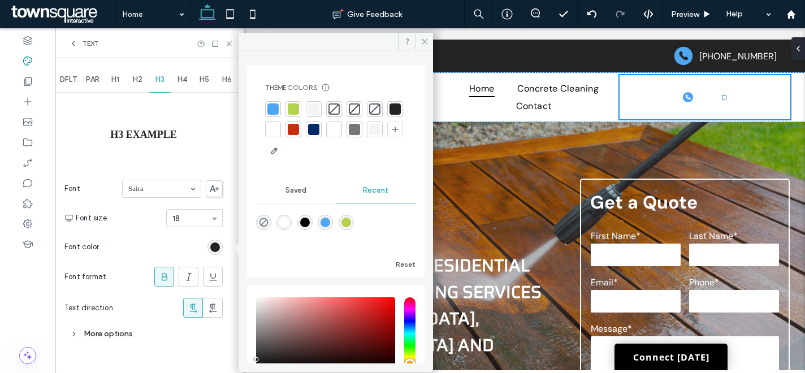
click at [299, 131] on div at bounding box center [293, 129] width 11 height 11
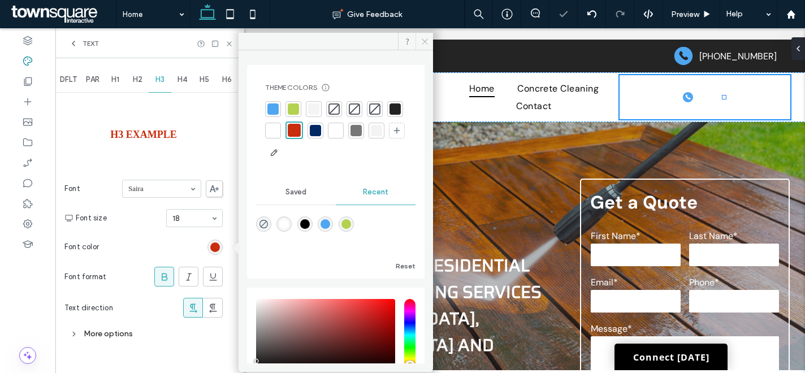
click at [418, 42] on span at bounding box center [424, 41] width 18 height 17
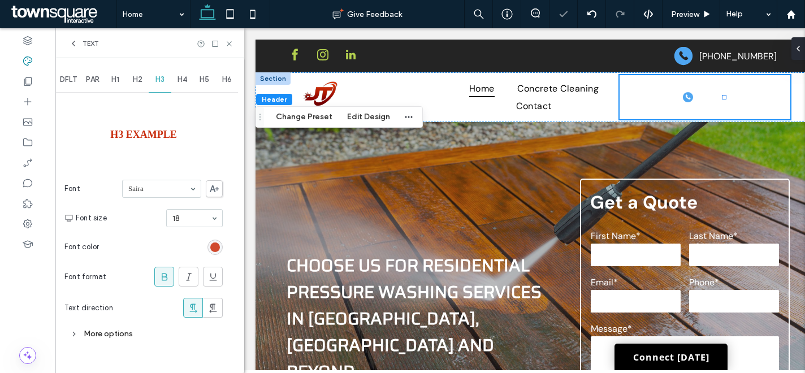
click at [216, 242] on div "rgba(201,46,14,1)" at bounding box center [215, 247] width 10 height 10
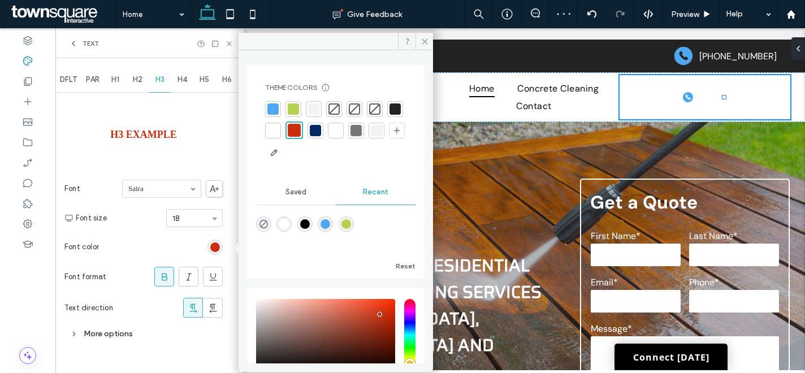
scroll to position [80, 0]
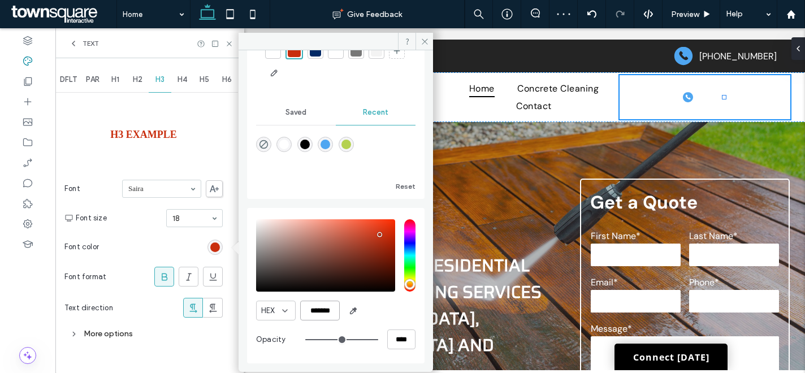
click at [325, 311] on input "*******" at bounding box center [320, 311] width 40 height 20
drag, startPoint x: 325, startPoint y: 311, endPoint x: 326, endPoint y: 302, distance: 9.7
click at [324, 312] on input "*******" at bounding box center [320, 311] width 40 height 20
click at [423, 38] on icon at bounding box center [424, 41] width 8 height 8
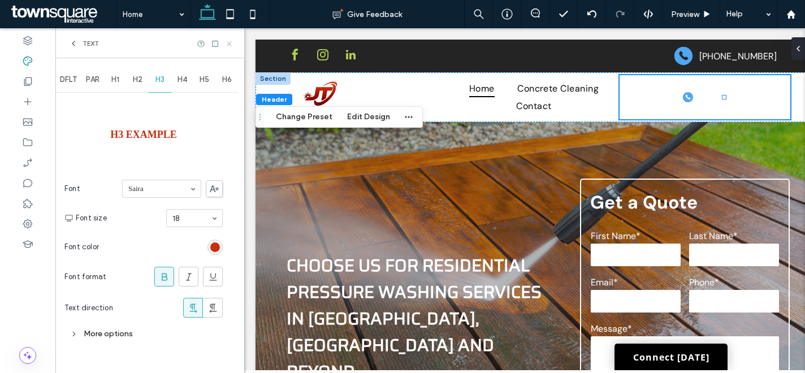
click at [229, 42] on icon at bounding box center [229, 44] width 8 height 8
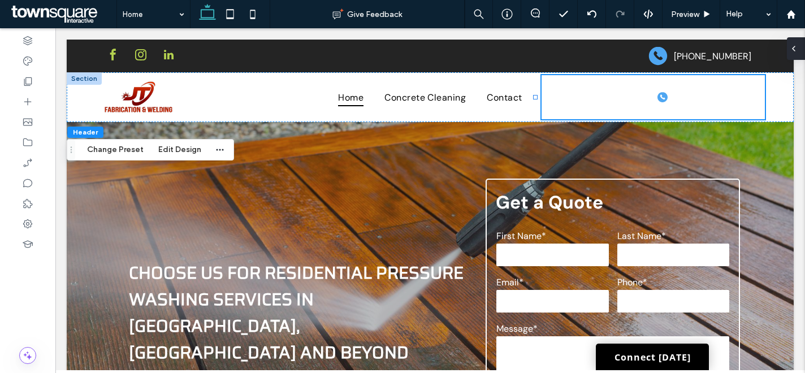
click at [796, 48] on icon at bounding box center [793, 48] width 9 height 9
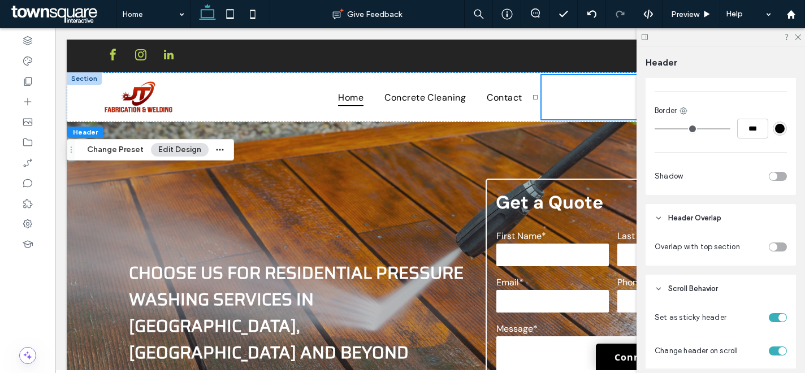
scroll to position [207, 0]
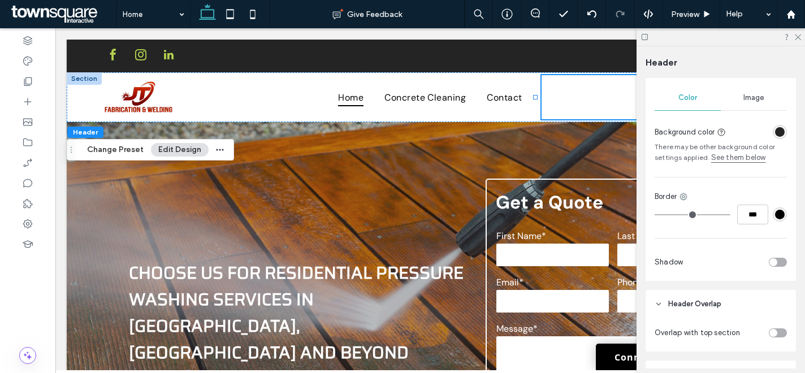
click at [775, 132] on div "rgba(36, 36, 36, 1)" at bounding box center [780, 132] width 10 height 10
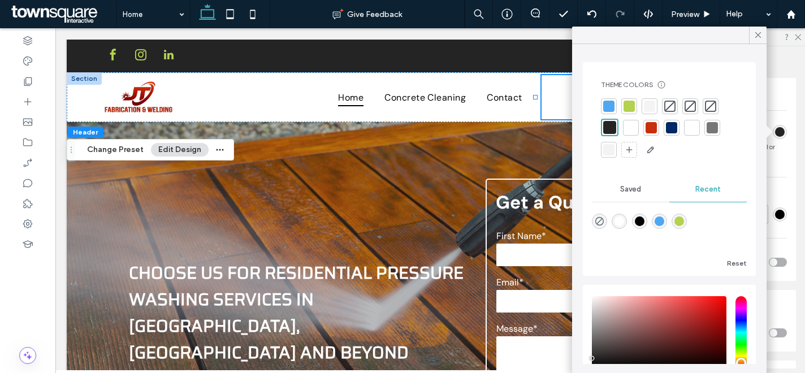
click at [634, 127] on div at bounding box center [630, 127] width 11 height 11
click at [754, 40] on icon at bounding box center [758, 35] width 10 height 10
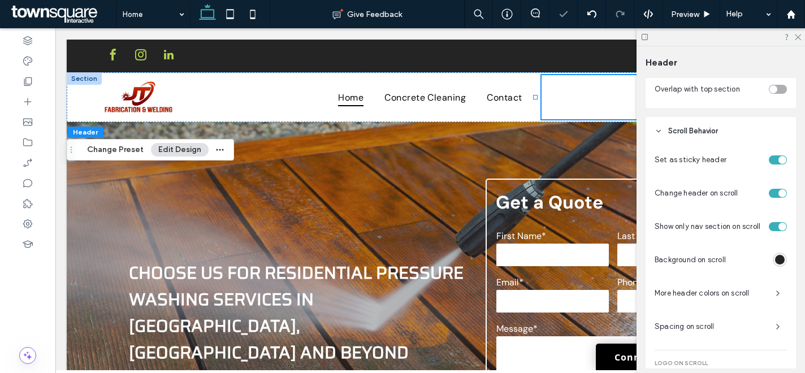
scroll to position [537, 0]
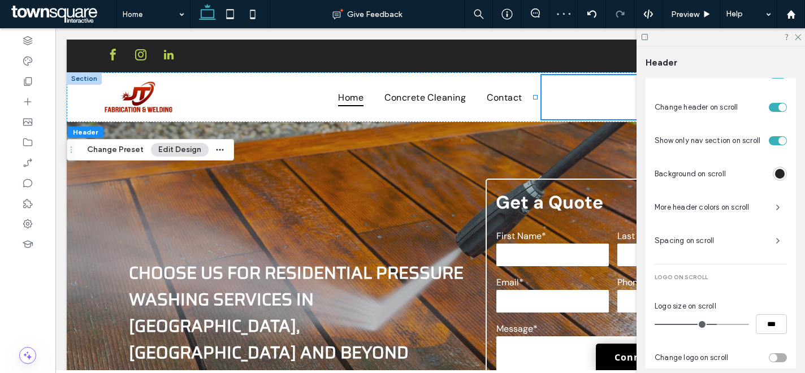
click at [775, 181] on div "rgba(36, 36, 36, 1)" at bounding box center [780, 174] width 14 height 14
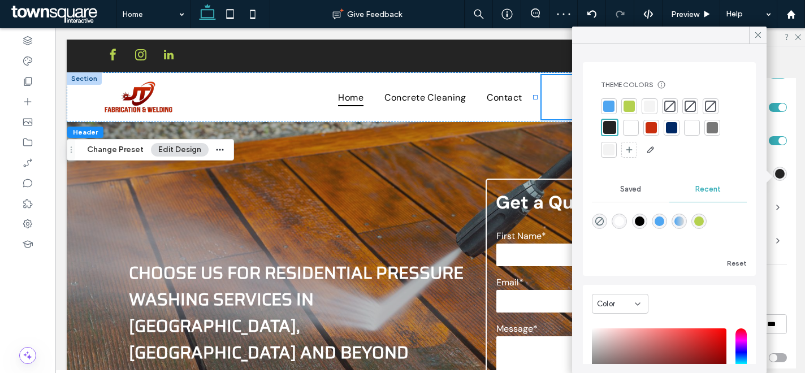
click at [629, 128] on div at bounding box center [630, 127] width 11 height 11
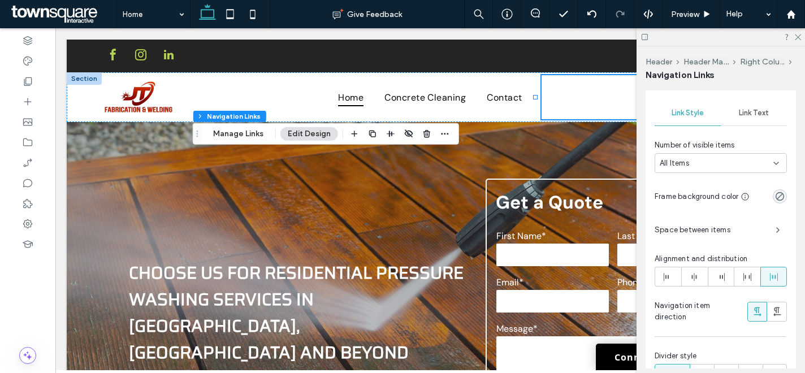
scroll to position [255, 0]
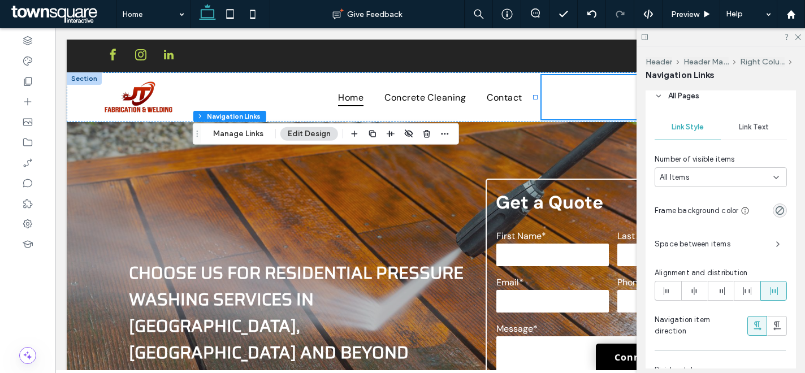
click at [756, 133] on div "Link Text" at bounding box center [754, 127] width 66 height 25
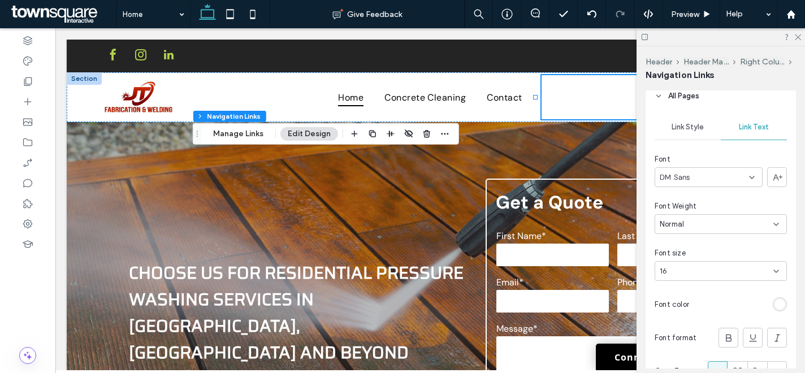
click at [774, 298] on div "rgb(255, 255, 255)" at bounding box center [780, 304] width 14 height 14
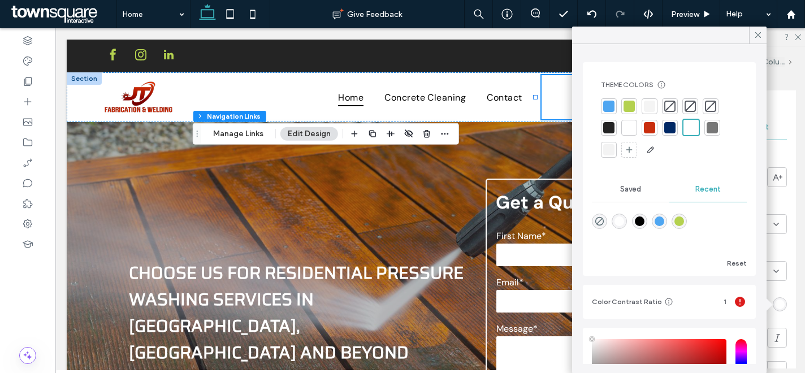
click at [610, 127] on div at bounding box center [608, 127] width 11 height 11
drag, startPoint x: 759, startPoint y: 33, endPoint x: 766, endPoint y: 33, distance: 7.3
click at [759, 33] on use at bounding box center [758, 35] width 6 height 6
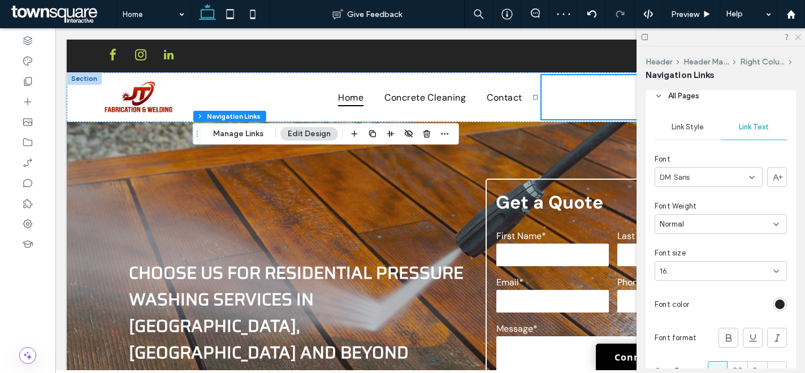
click at [798, 36] on use at bounding box center [798, 37] width 6 height 6
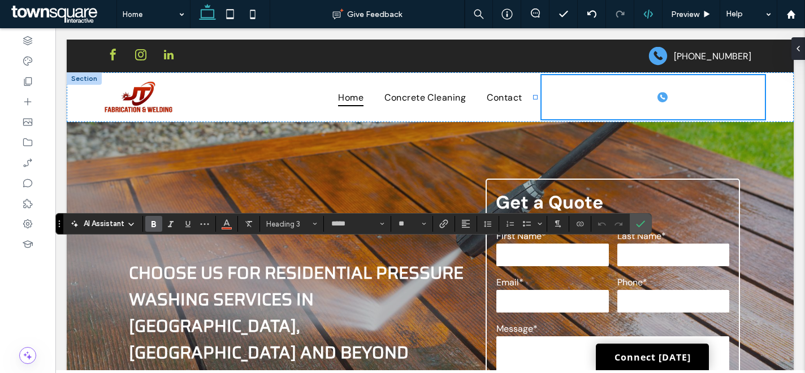
type input "*******"
type input "**"
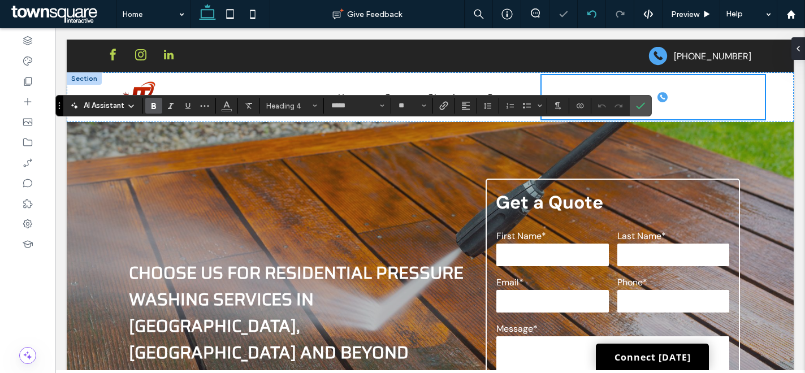
type input "*******"
type input "**"
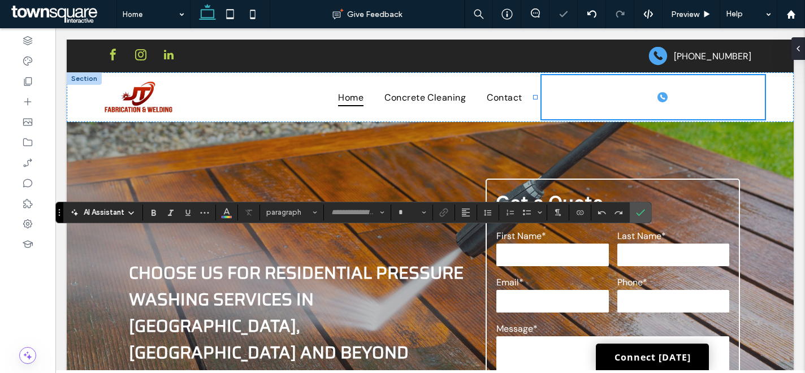
type input "*******"
type input "**"
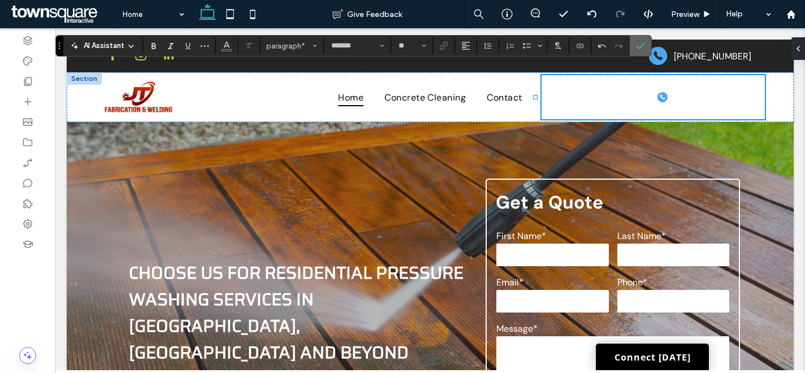
click at [645, 46] on label "Confirm" at bounding box center [640, 46] width 17 height 20
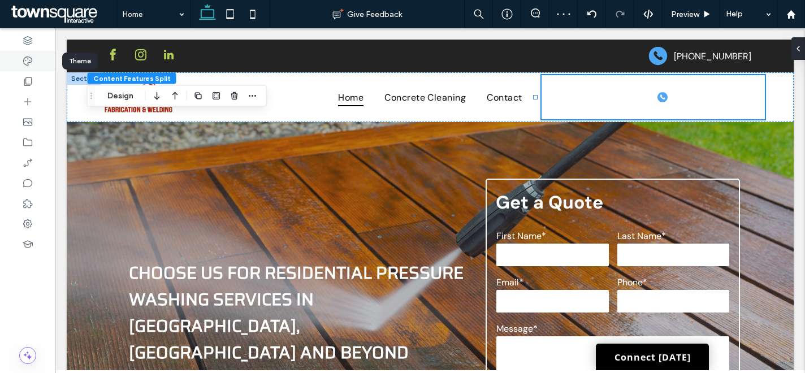
click at [28, 60] on icon at bounding box center [27, 60] width 11 height 11
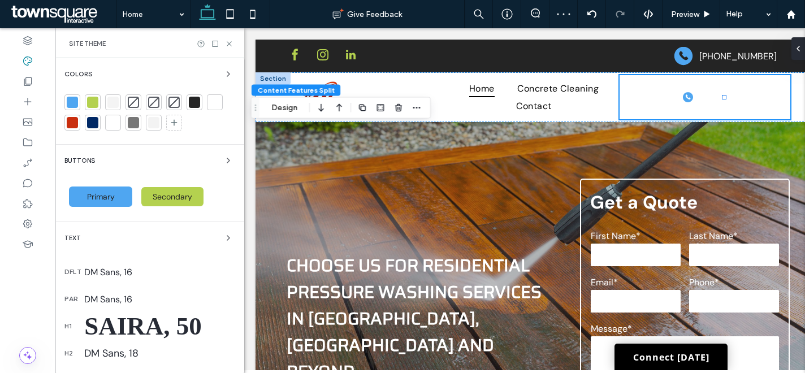
scroll to position [209, 0]
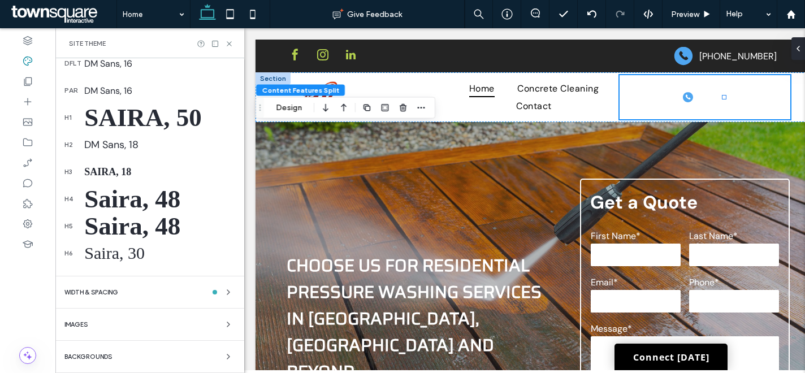
click at [119, 200] on div "Saira, 48" at bounding box center [159, 198] width 151 height 29
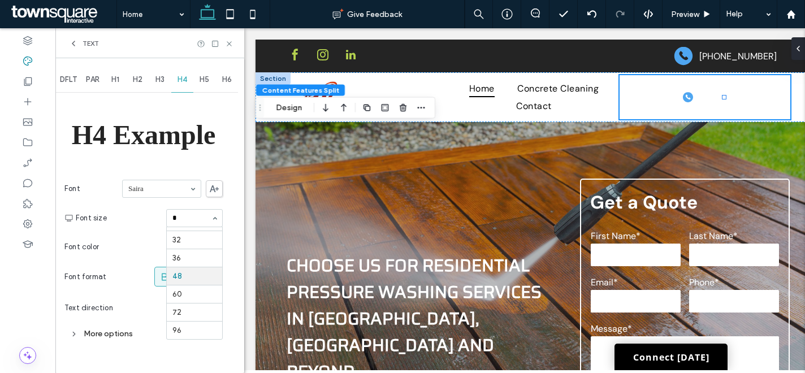
scroll to position [0, 0]
type input "**"
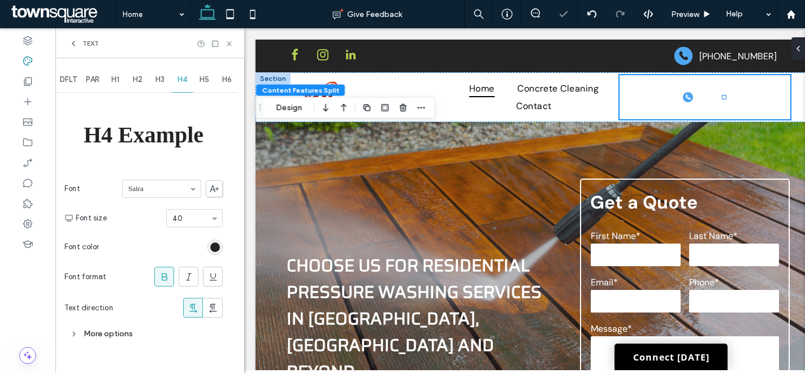
click at [185, 219] on input at bounding box center [191, 218] width 38 height 8
type input "**"
click at [185, 219] on input at bounding box center [191, 218] width 38 height 8
type input "**"
click at [83, 45] on span "Text" at bounding box center [91, 43] width 16 height 9
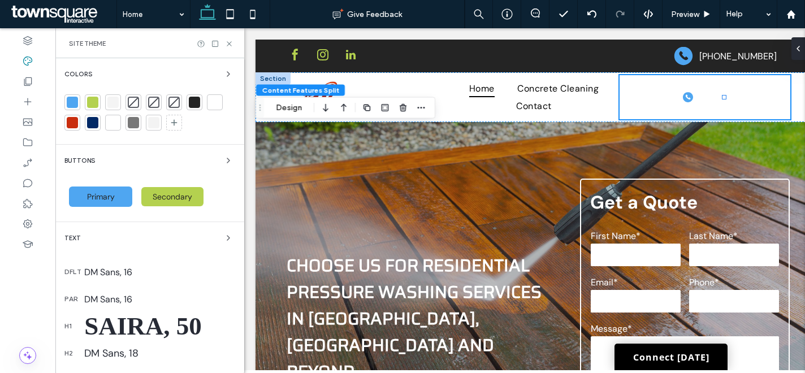
scroll to position [179, 0]
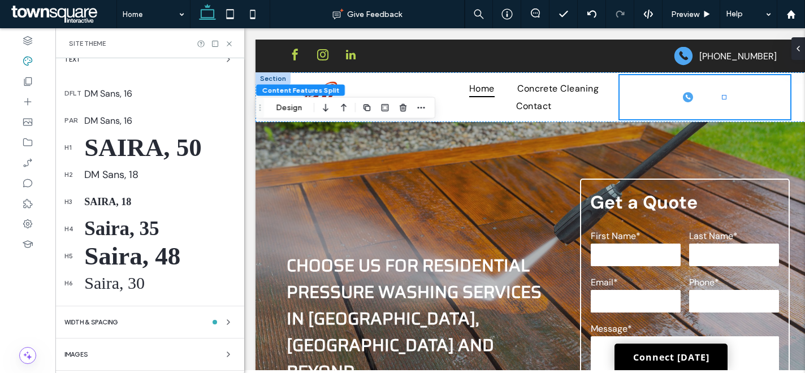
click at [107, 201] on div "Saira, 18" at bounding box center [159, 202] width 151 height 12
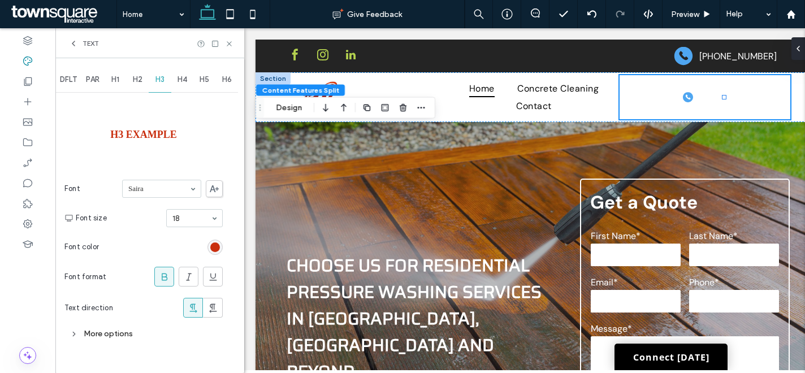
scroll to position [0, 0]
click at [122, 336] on div "More options" at bounding box center [143, 333] width 158 height 15
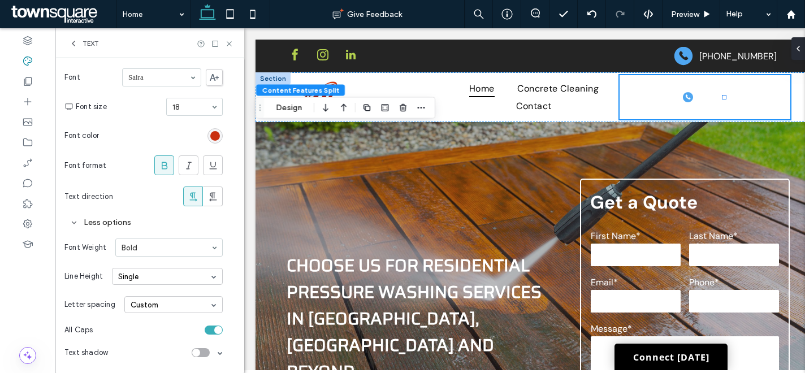
click at [146, 274] on div "Single" at bounding box center [167, 276] width 111 height 17
click at [146, 345] on div "Custom" at bounding box center [167, 348] width 110 height 18
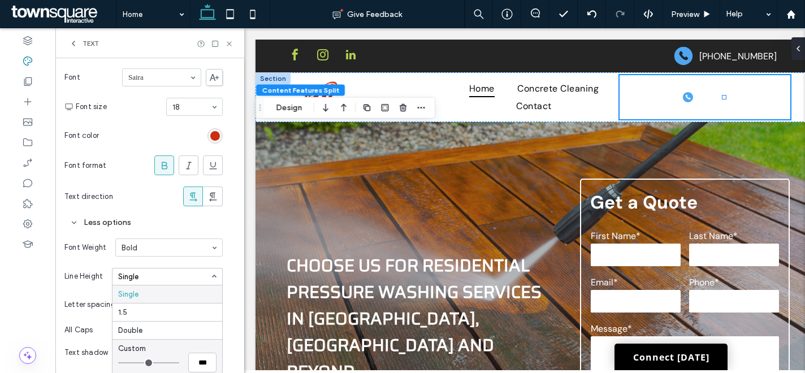
type input "***"
type input "*"
type input "***"
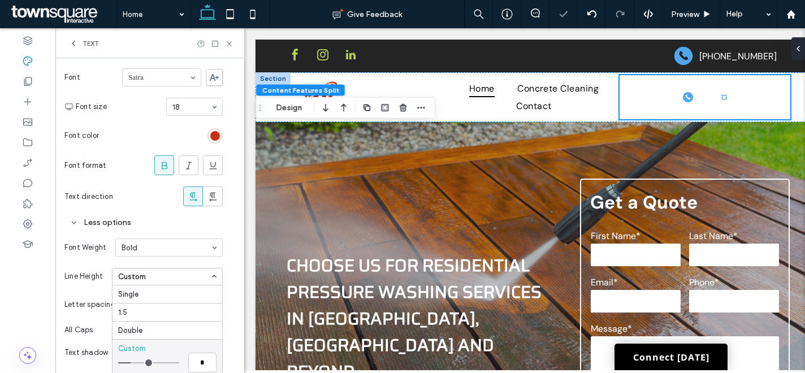
type input "***"
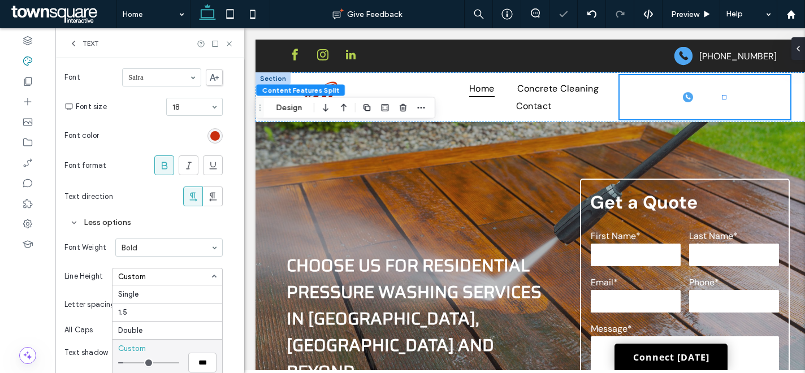
type input "***"
type input "*"
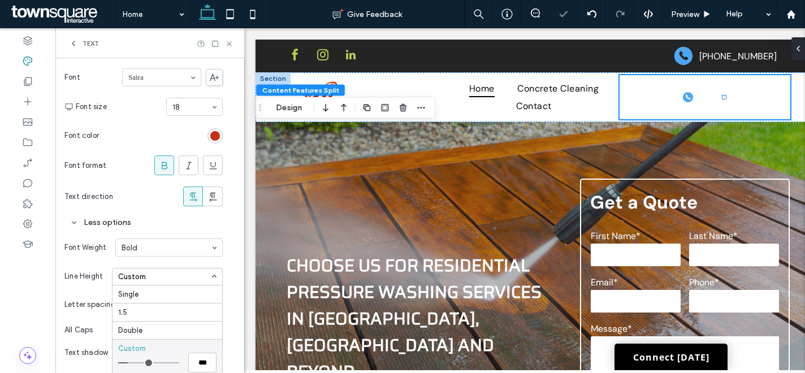
type input "*"
click at [133, 363] on input "range" at bounding box center [148, 362] width 61 height 1
click at [229, 44] on icon at bounding box center [229, 44] width 8 height 8
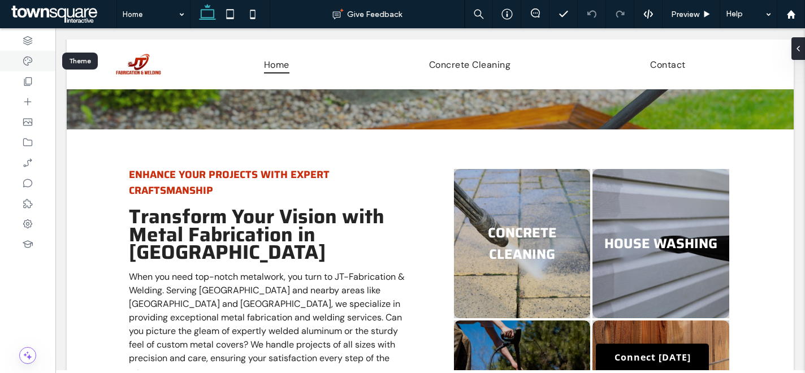
click at [33, 62] on icon at bounding box center [27, 60] width 11 height 11
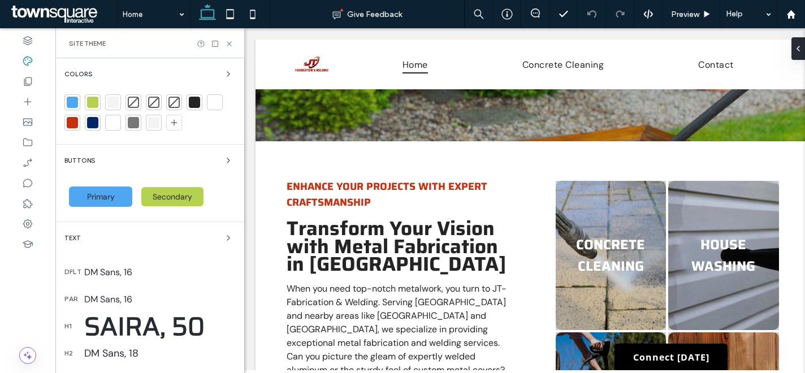
scroll to position [209, 0]
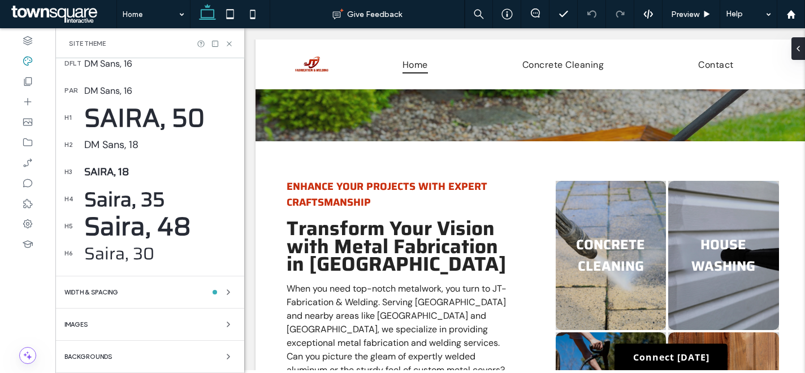
click at [116, 167] on div "Saira, 18" at bounding box center [159, 172] width 151 height 16
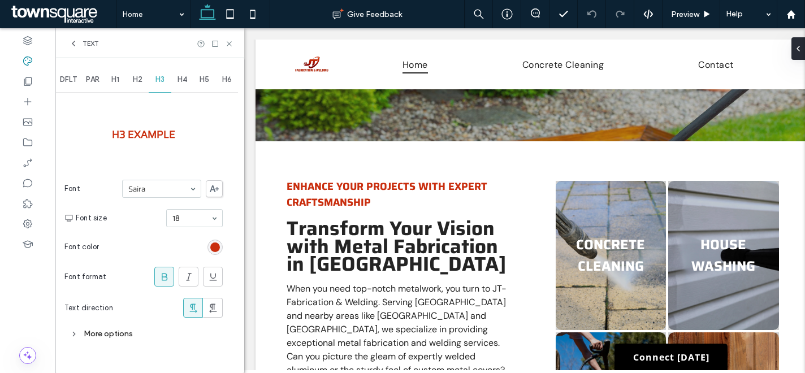
scroll to position [0, 0]
drag, startPoint x: 113, startPoint y: 332, endPoint x: 126, endPoint y: 307, distance: 28.6
click at [113, 333] on div "More options" at bounding box center [143, 333] width 158 height 15
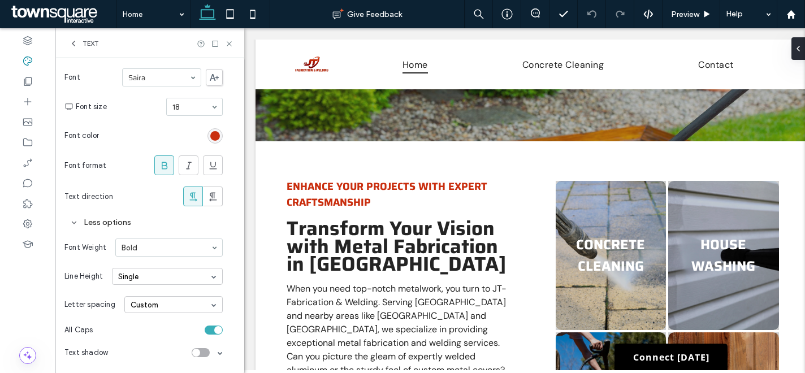
click at [154, 280] on div "Single" at bounding box center [167, 276] width 111 height 17
click at [151, 349] on div "Custom" at bounding box center [167, 348] width 110 height 18
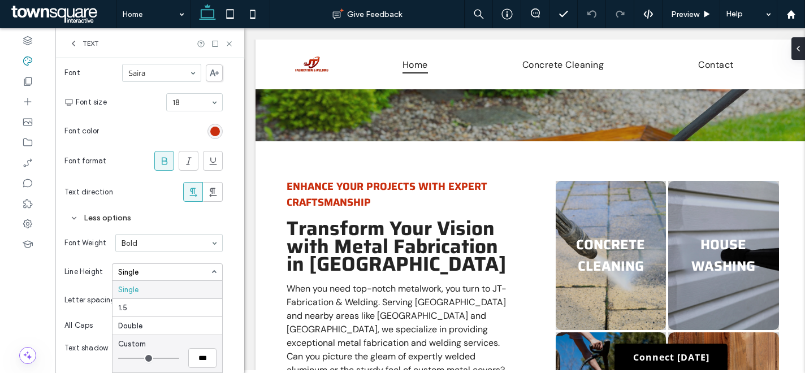
type input "***"
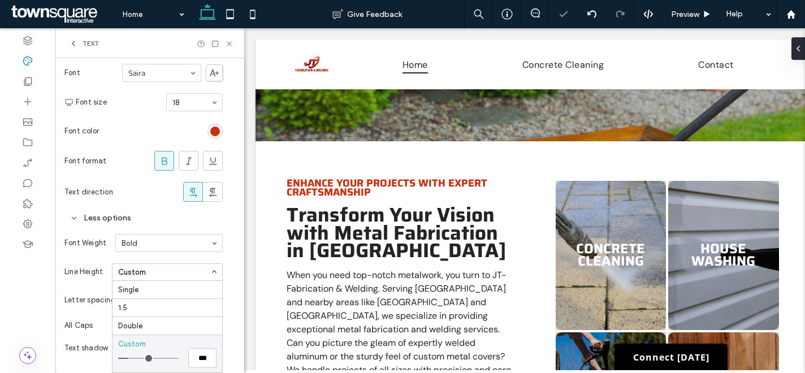
type input "*"
click at [132, 358] on input "range" at bounding box center [148, 358] width 61 height 1
click at [229, 42] on use at bounding box center [229, 43] width 5 height 5
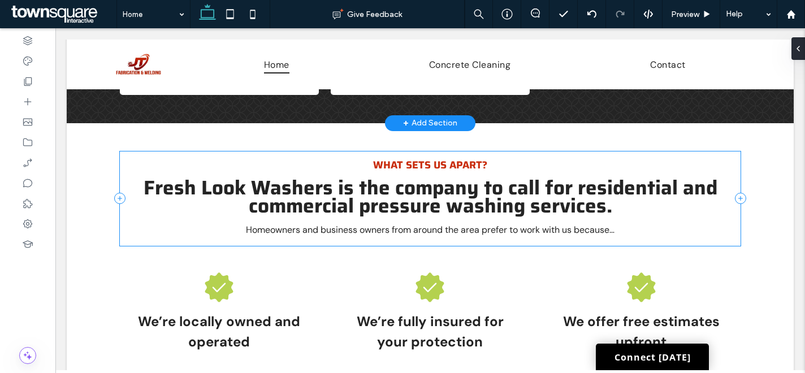
scroll to position [1205, 0]
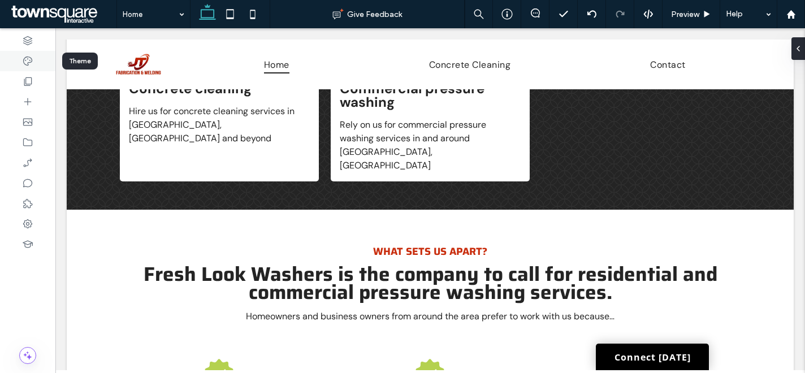
click at [32, 62] on icon at bounding box center [27, 60] width 11 height 11
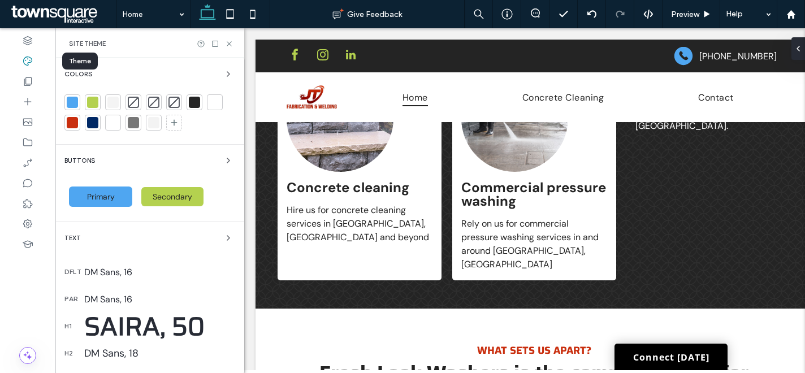
scroll to position [1273, 0]
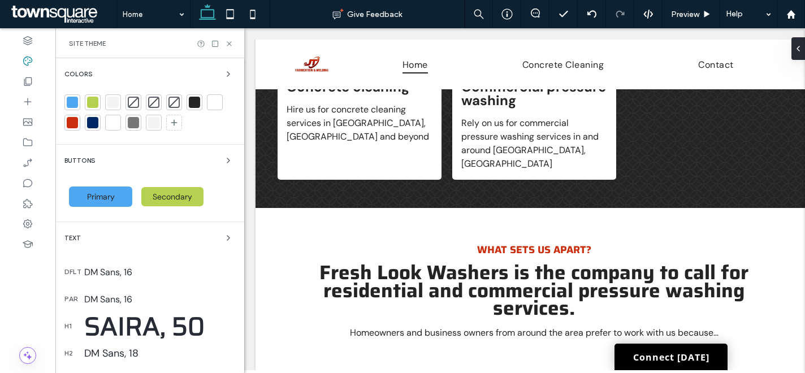
click at [93, 101] on div at bounding box center [92, 102] width 11 height 11
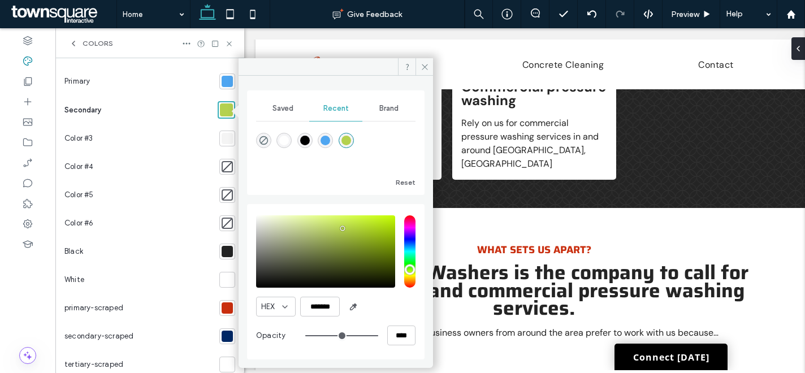
click at [222, 305] on div at bounding box center [227, 307] width 11 height 11
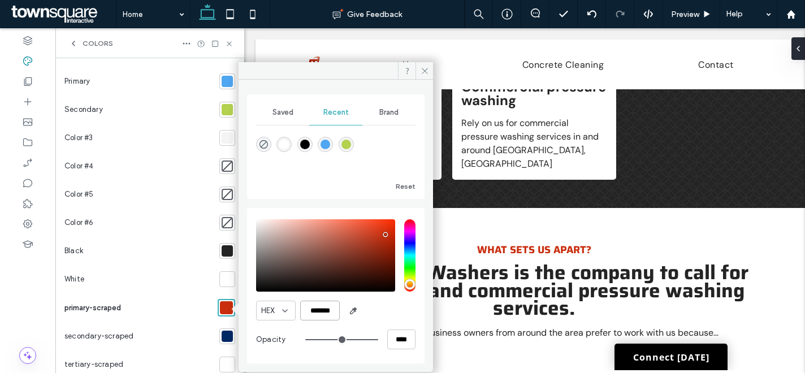
click at [323, 312] on input "*******" at bounding box center [320, 311] width 40 height 20
click at [222, 82] on div at bounding box center [227, 81] width 11 height 11
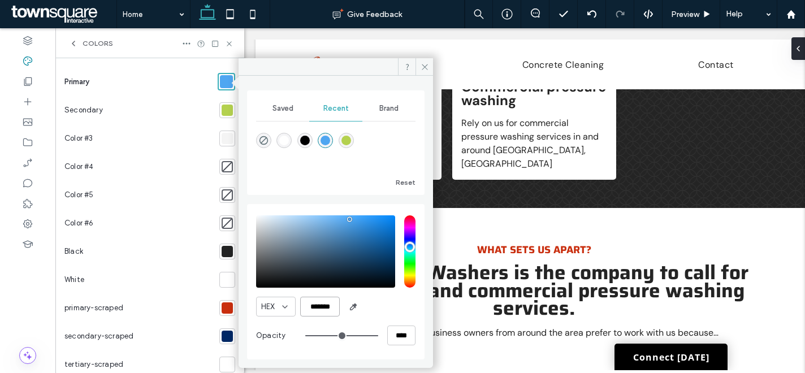
click at [317, 300] on input "*******" at bounding box center [320, 307] width 40 height 20
paste input "color picker textbox"
type input "*******"
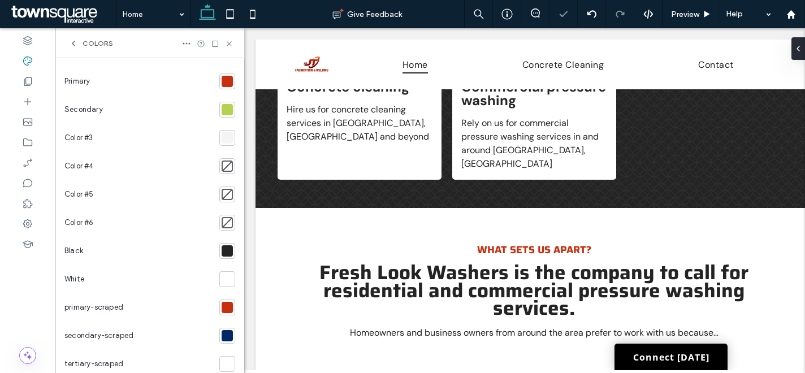
scroll to position [7, 0]
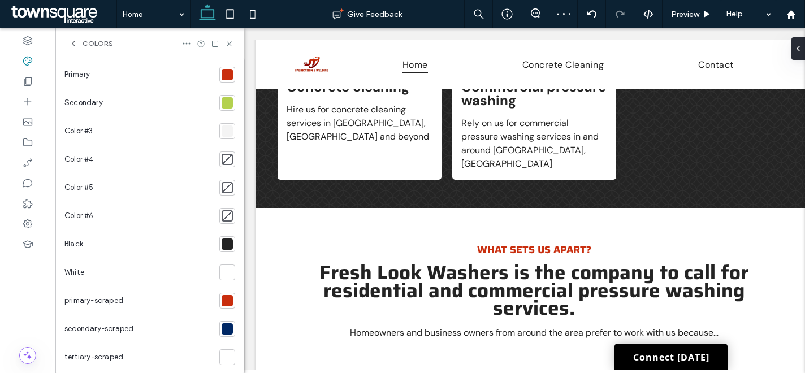
click at [198, 302] on div "primary-scraped" at bounding box center [139, 301] width 150 height 28
click at [222, 330] on div at bounding box center [227, 328] width 11 height 11
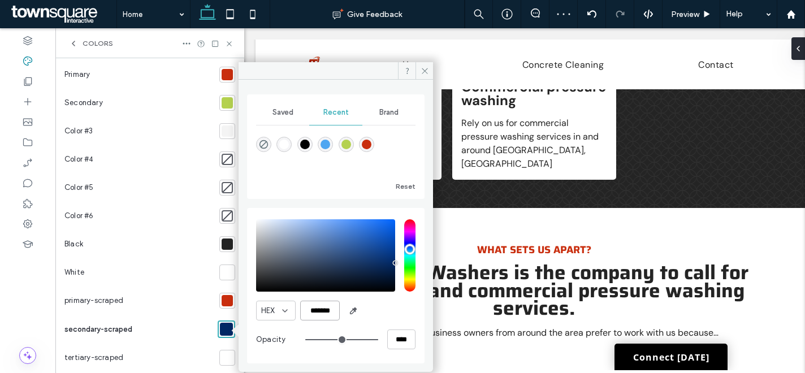
click at [329, 309] on input "*******" at bounding box center [320, 311] width 40 height 20
click at [222, 108] on div at bounding box center [227, 102] width 11 height 11
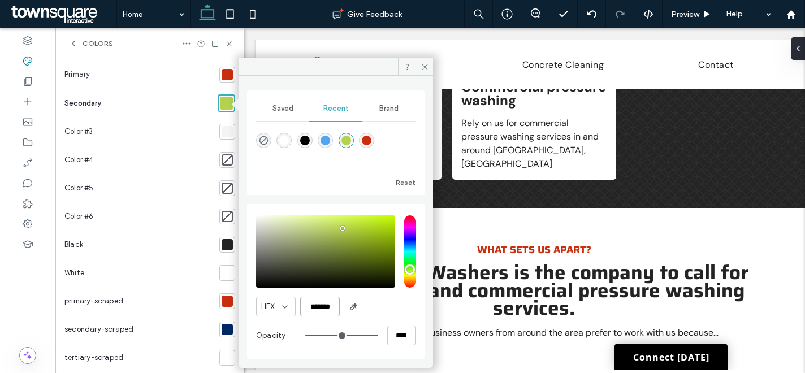
click at [322, 301] on input "*******" at bounding box center [320, 307] width 40 height 20
paste input "color picker textbox"
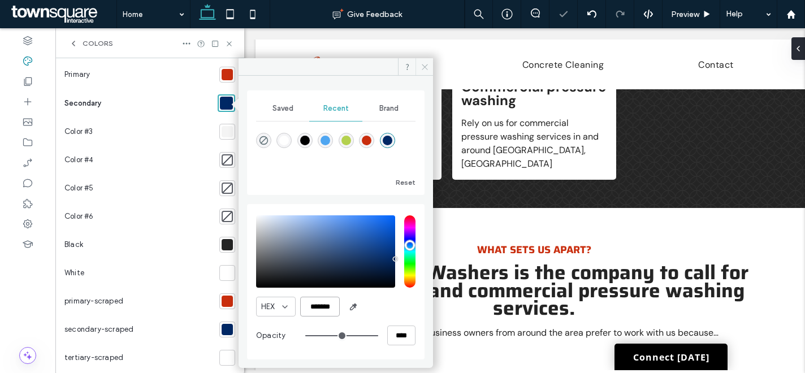
type input "*******"
click at [428, 67] on icon at bounding box center [424, 67] width 8 height 8
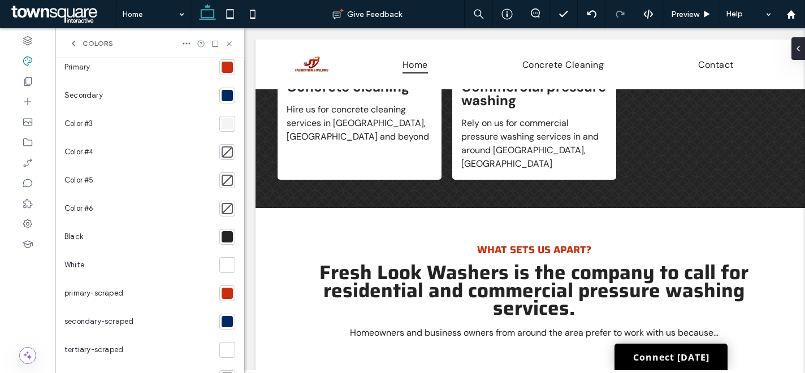
scroll to position [107, 0]
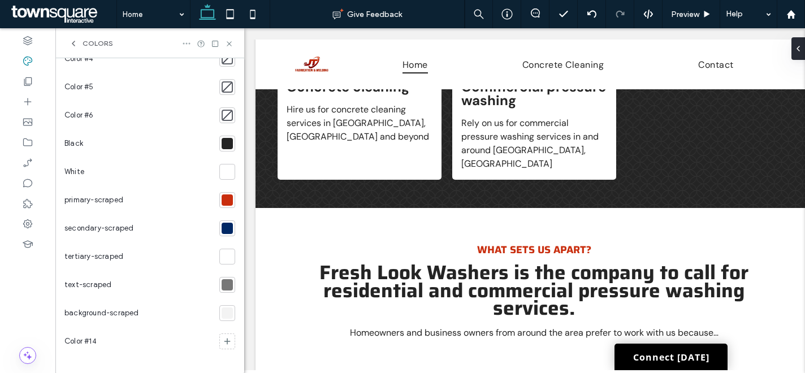
click at [185, 42] on icon at bounding box center [186, 43] width 9 height 9
click at [157, 46] on div "Colors" at bounding box center [150, 43] width 162 height 9
click at [64, 207] on div "primary-scraped" at bounding box center [95, 200] width 63 height 23
click at [138, 224] on div "secondary-scraped" at bounding box center [139, 228] width 150 height 28
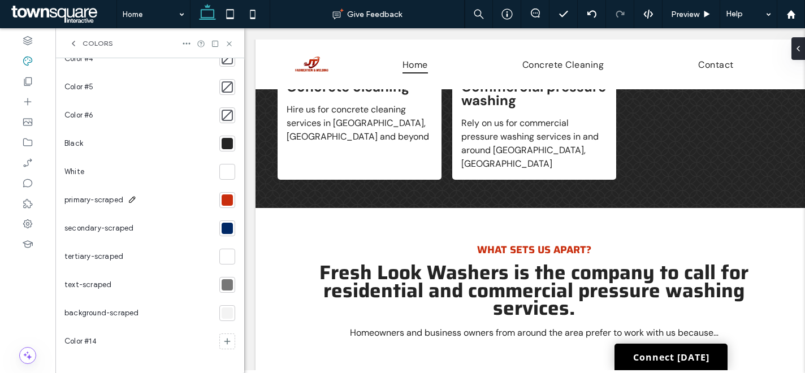
click at [129, 198] on icon at bounding box center [132, 199] width 9 height 9
click at [234, 197] on div "Primary Secondary Color #3 Color #4 Color #5 Color #6 Black White primary-scrap…" at bounding box center [149, 164] width 189 height 427
click at [222, 200] on div at bounding box center [227, 199] width 11 height 11
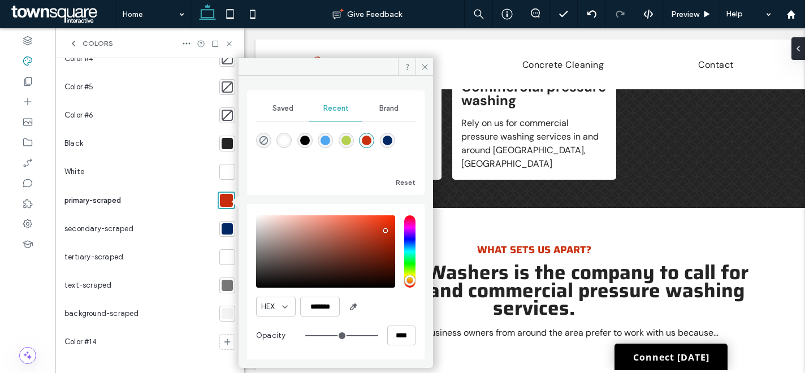
click at [203, 202] on div "primary-scraped" at bounding box center [138, 200] width 149 height 29
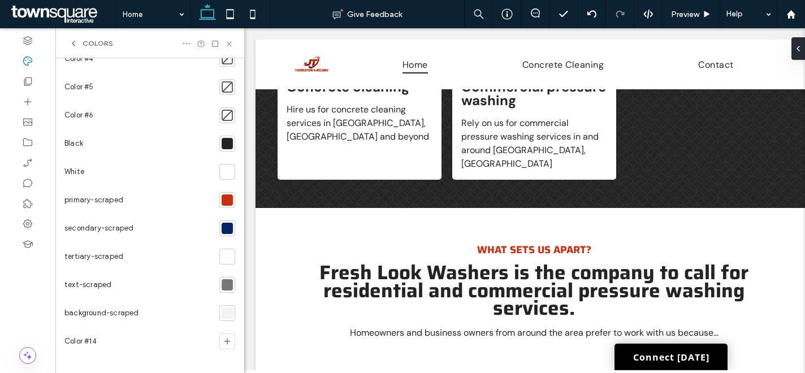
click at [183, 44] on icon at bounding box center [186, 43] width 9 height 9
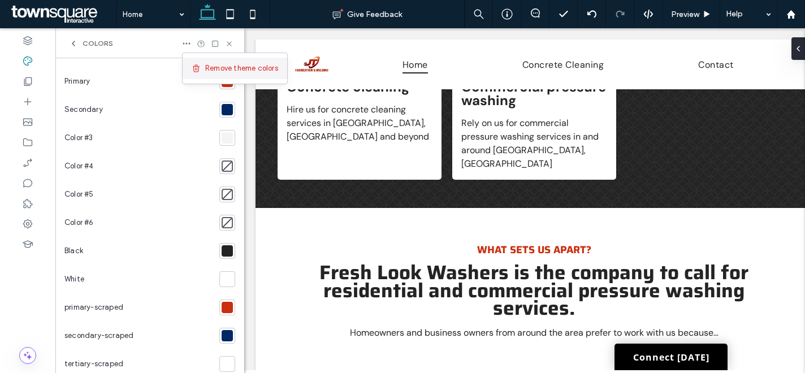
click at [202, 68] on span at bounding box center [199, 68] width 14 height 12
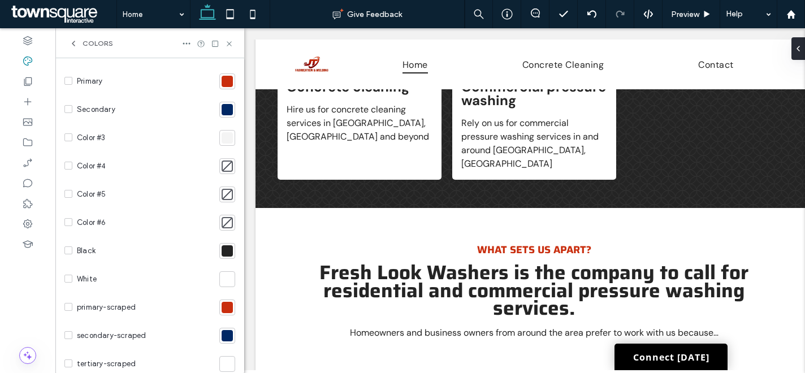
scroll to position [7, 0]
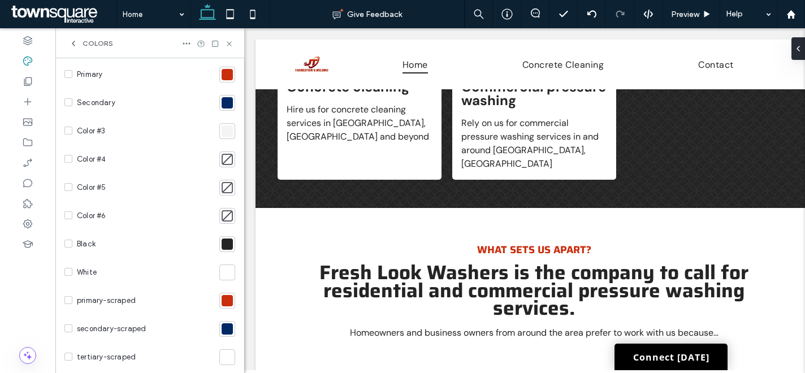
click at [69, 298] on icon at bounding box center [68, 299] width 5 height 3
click at [71, 328] on span at bounding box center [68, 328] width 8 height 8
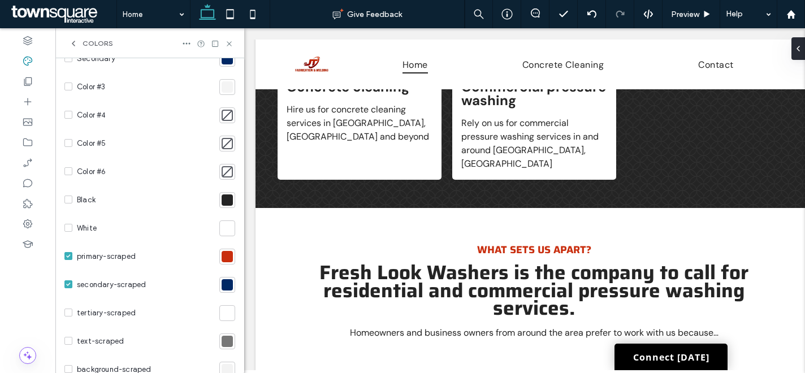
scroll to position [171, 0]
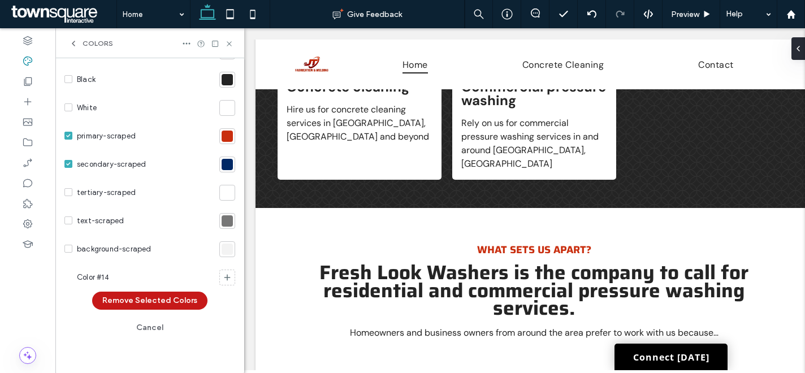
click at [175, 301] on button "Remove Selected Colors" at bounding box center [149, 301] width 115 height 18
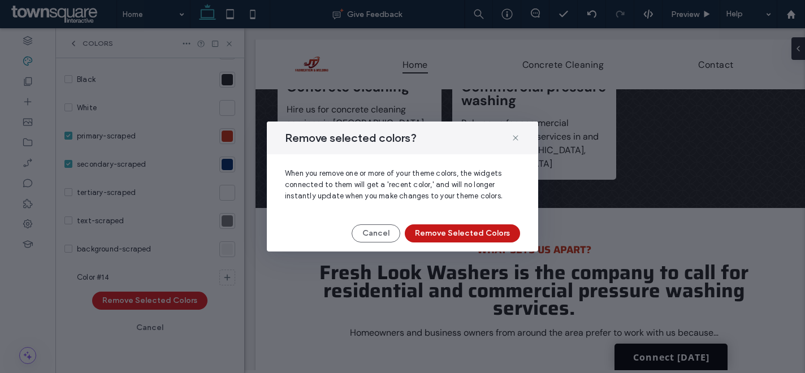
click at [433, 229] on button "Remove Selected Colors" at bounding box center [462, 233] width 115 height 18
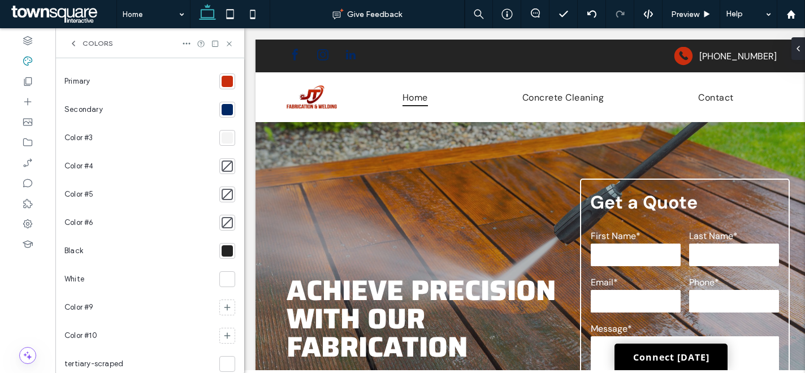
scroll to position [112, 0]
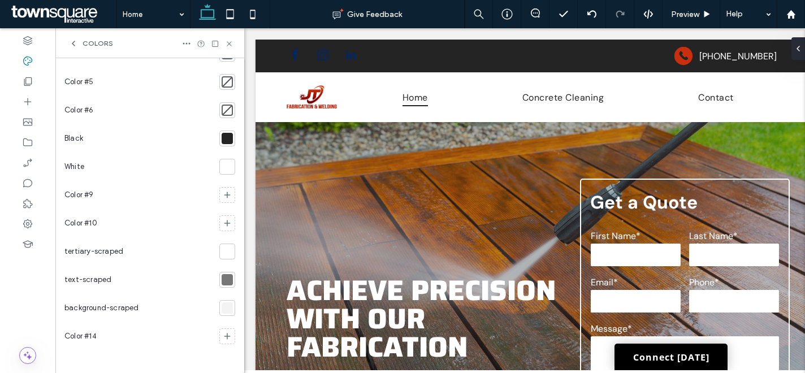
click at [222, 307] on div at bounding box center [227, 307] width 11 height 11
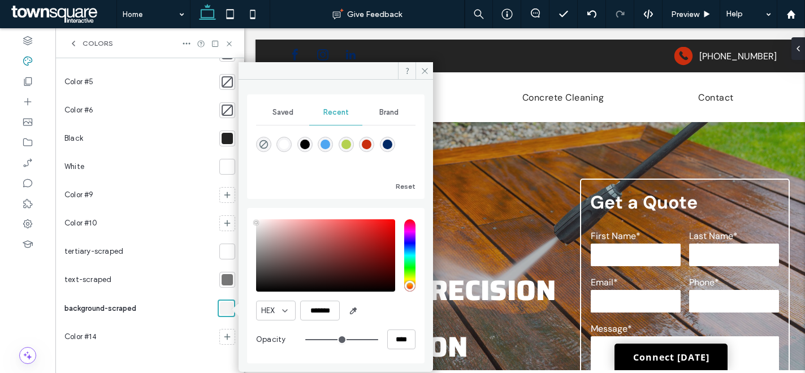
scroll to position [0, 0]
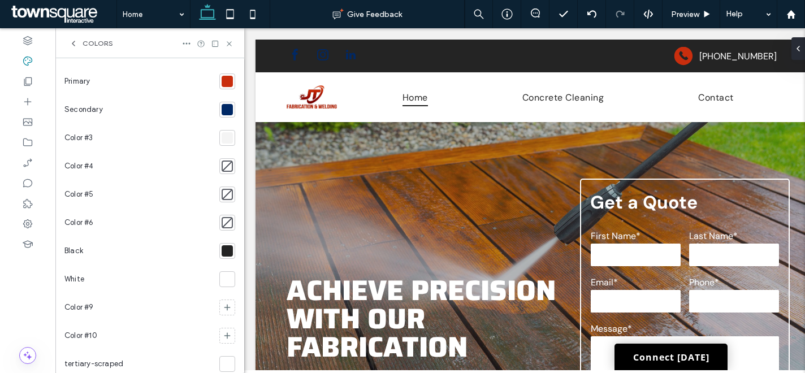
click at [223, 135] on div at bounding box center [227, 137] width 11 height 11
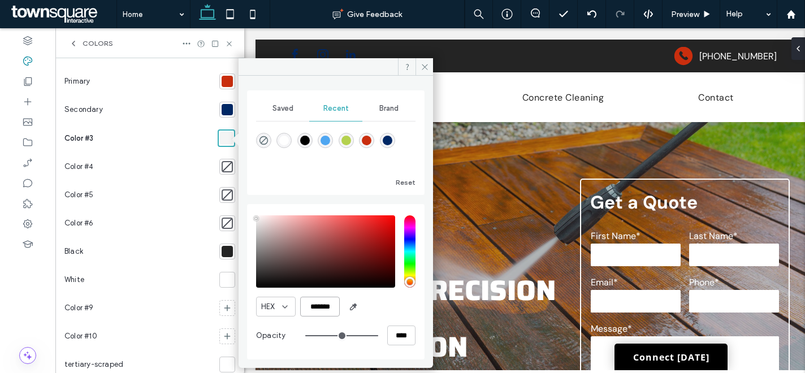
click at [316, 307] on input "*******" at bounding box center [320, 307] width 40 height 20
type input "*******"
click at [425, 70] on icon at bounding box center [424, 67] width 8 height 8
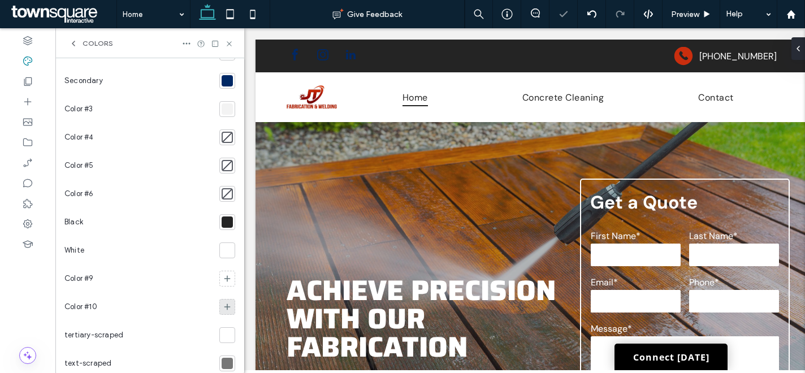
scroll to position [44, 0]
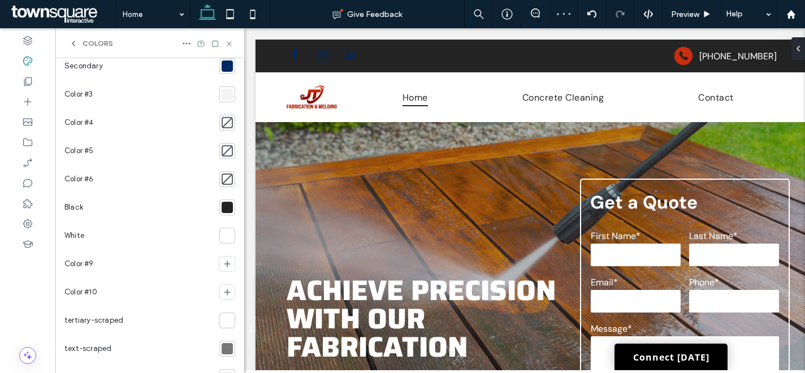
click at [223, 349] on div at bounding box center [227, 348] width 11 height 11
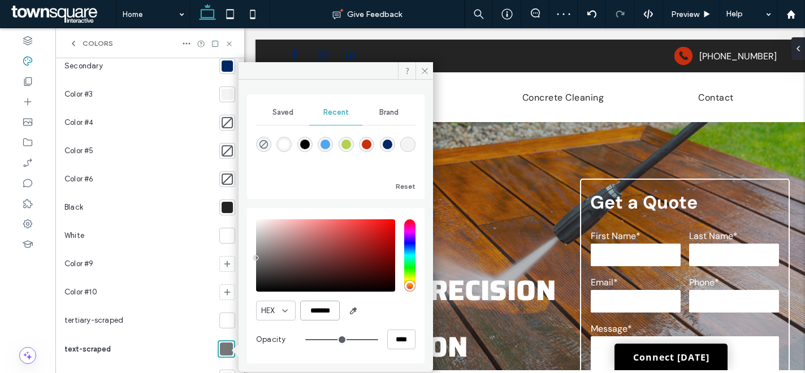
click at [331, 313] on input "*******" at bounding box center [320, 311] width 40 height 20
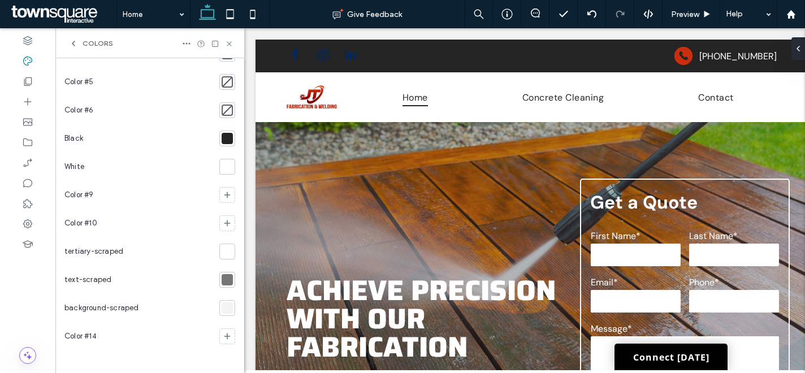
click at [222, 253] on div at bounding box center [227, 251] width 11 height 11
click at [222, 250] on div at bounding box center [227, 251] width 11 height 11
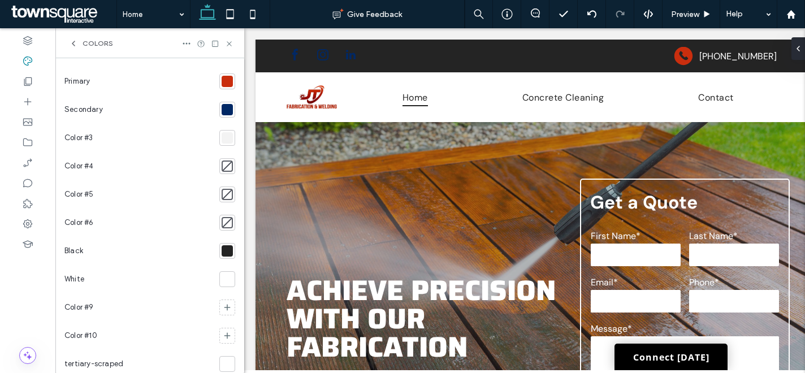
click at [223, 162] on div at bounding box center [227, 166] width 11 height 11
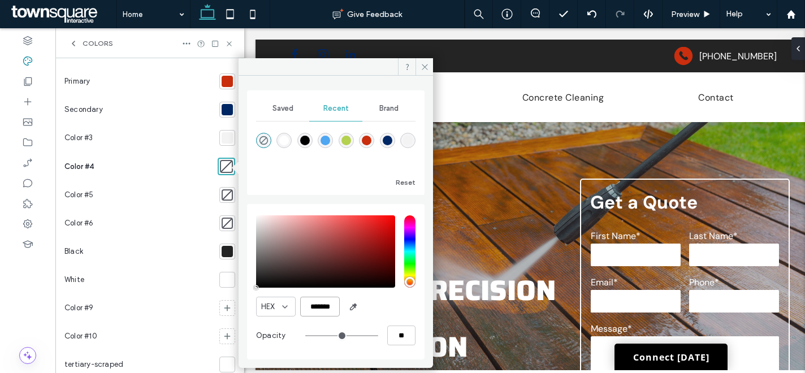
click at [318, 310] on input "*******" at bounding box center [320, 307] width 40 height 20
paste input "color picker textbox"
type input "*******"
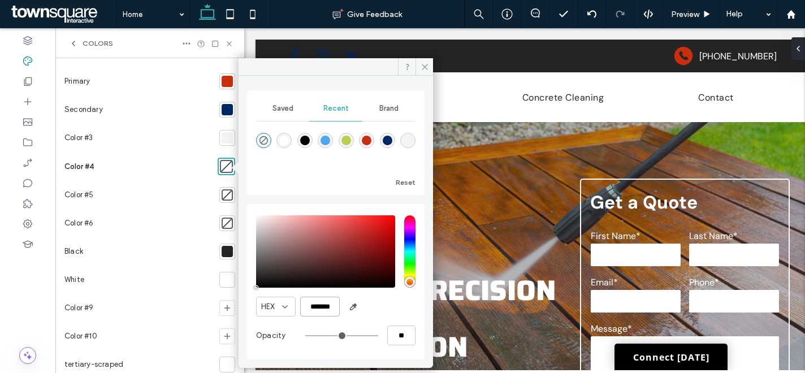
type input "***"
type input "****"
type input "*******"
click at [378, 306] on div "HEX *******" at bounding box center [335, 307] width 159 height 20
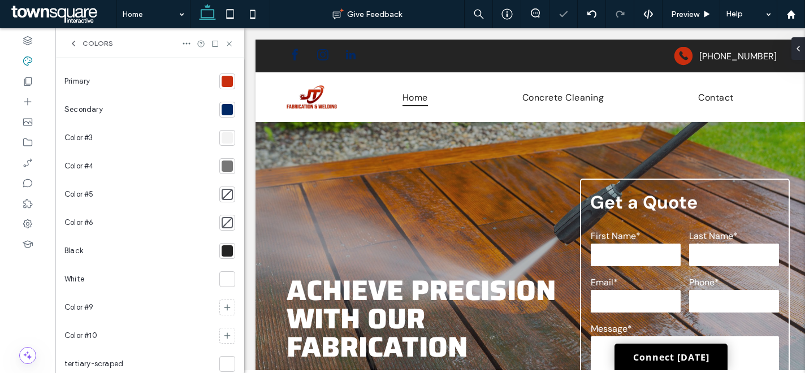
scroll to position [112, 0]
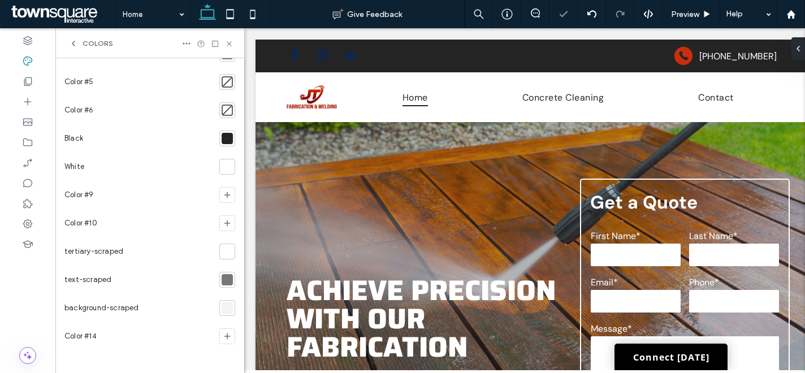
click at [222, 281] on div at bounding box center [227, 279] width 11 height 11
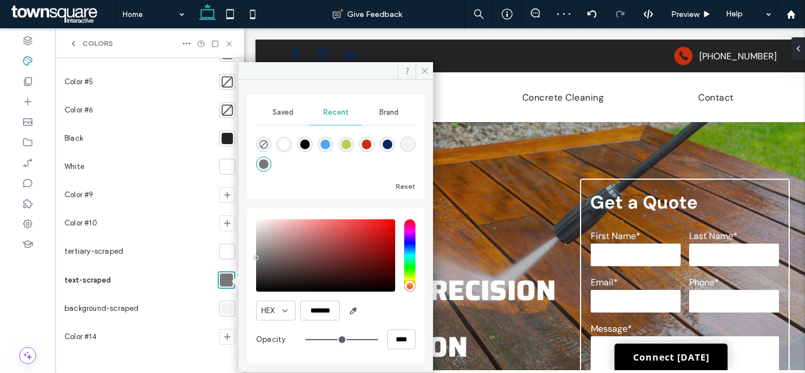
click at [221, 245] on div at bounding box center [227, 252] width 16 height 16
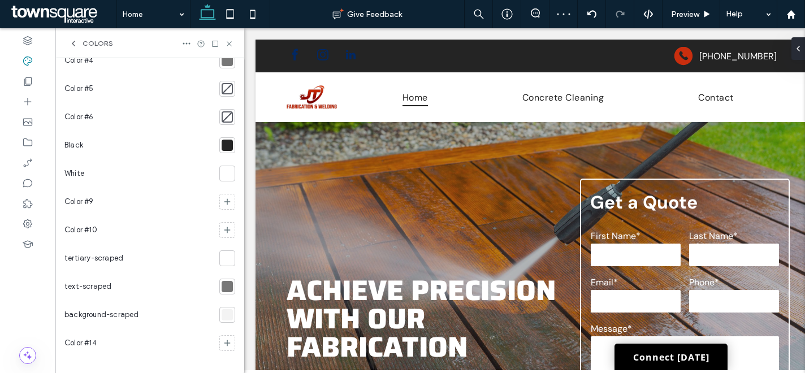
scroll to position [0, 0]
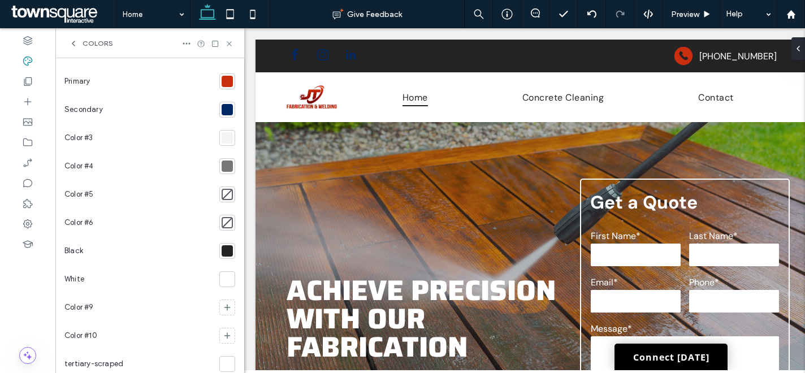
click at [180, 43] on div "Colors" at bounding box center [150, 43] width 162 height 9
click at [182, 43] on icon at bounding box center [186, 43] width 9 height 9
click at [198, 66] on icon at bounding box center [196, 68] width 9 height 9
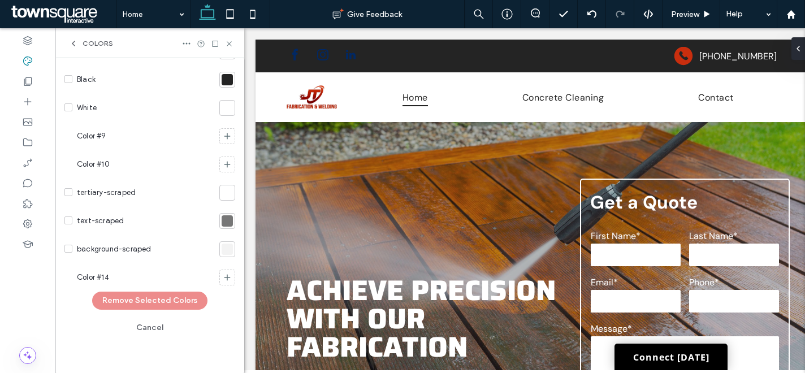
click at [70, 249] on icon at bounding box center [68, 248] width 5 height 3
click at [69, 223] on span at bounding box center [68, 220] width 8 height 8
click at [66, 190] on icon at bounding box center [68, 191] width 5 height 3
click at [166, 301] on button "Remove Selected Colors" at bounding box center [149, 301] width 115 height 18
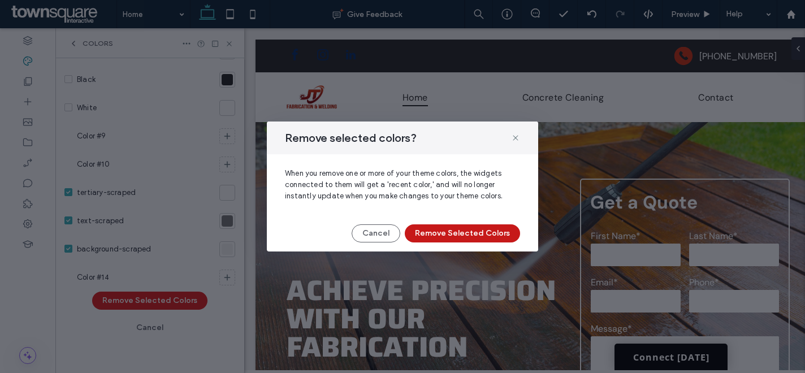
click at [423, 235] on button "Remove Selected Colors" at bounding box center [462, 233] width 115 height 18
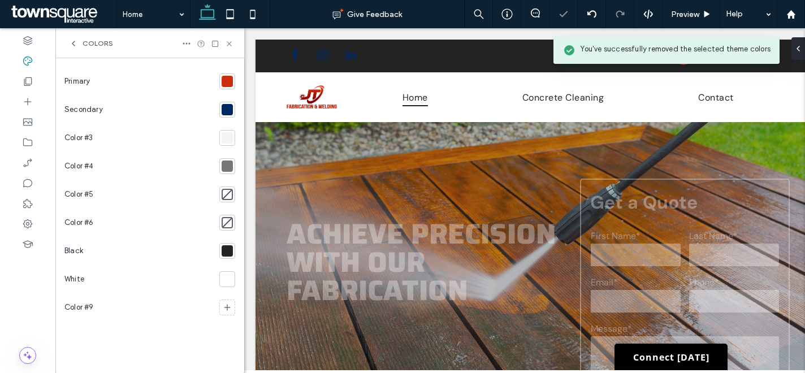
scroll to position [0, 0]
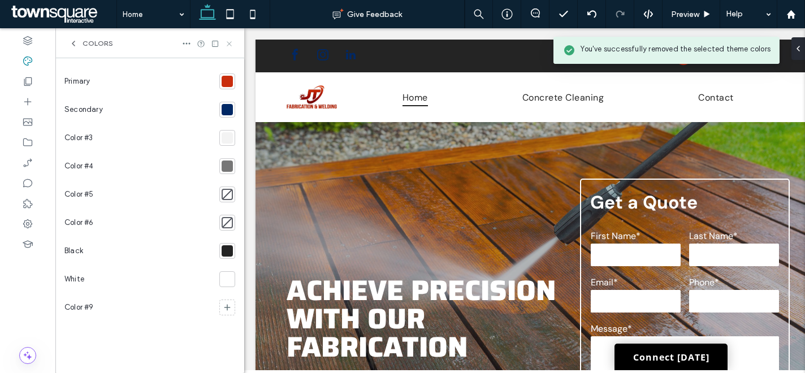
click at [229, 42] on icon at bounding box center [229, 44] width 8 height 8
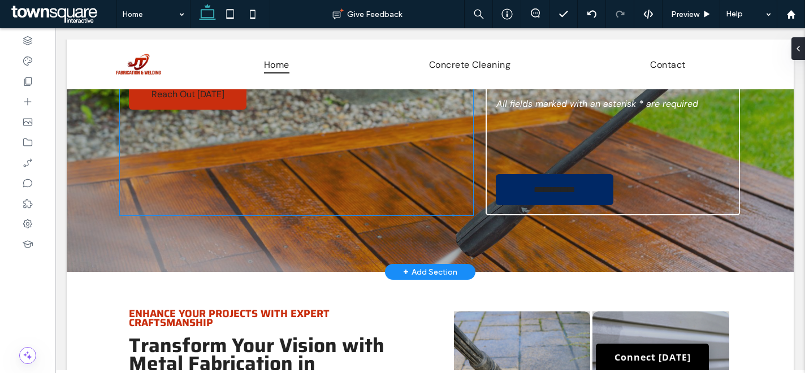
scroll to position [457, 0]
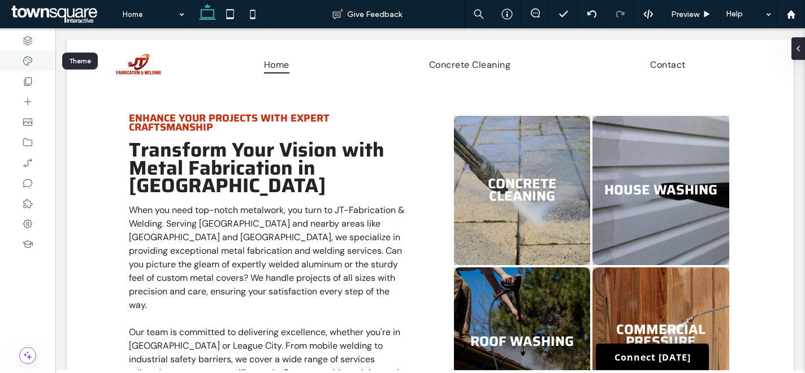
click at [29, 63] on icon at bounding box center [27, 60] width 11 height 11
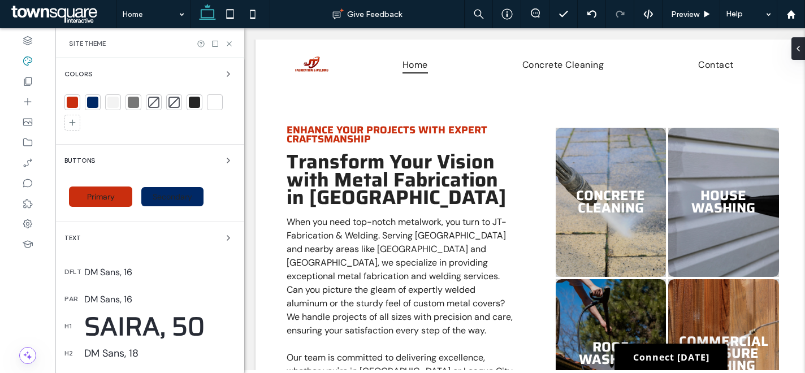
scroll to position [209, 0]
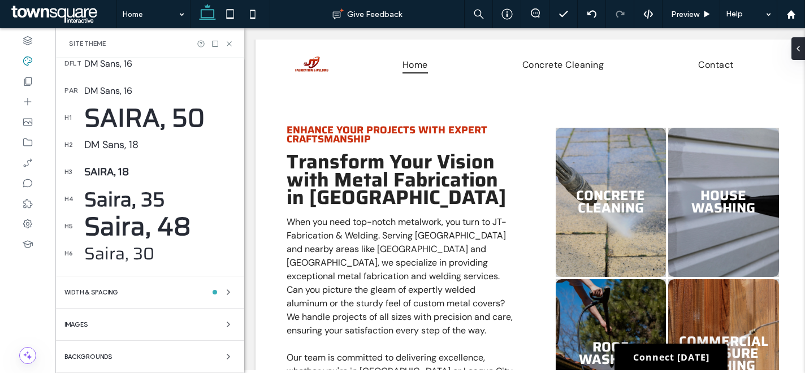
click at [108, 174] on div "Saira, 18" at bounding box center [159, 172] width 151 height 16
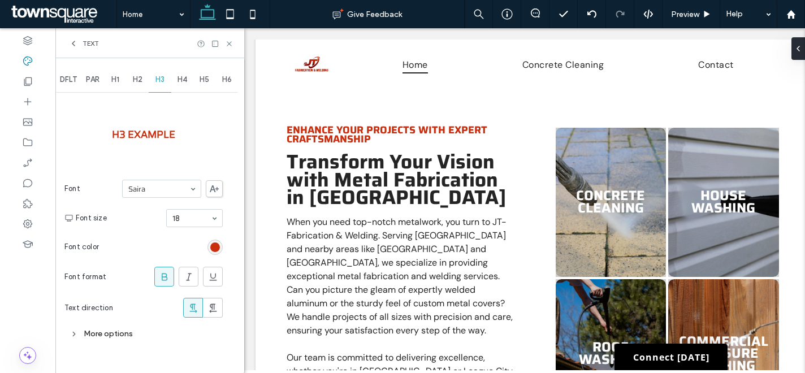
scroll to position [0, 0]
click at [214, 253] on div "rgb(201, 46, 14)" at bounding box center [214, 247] width 15 height 15
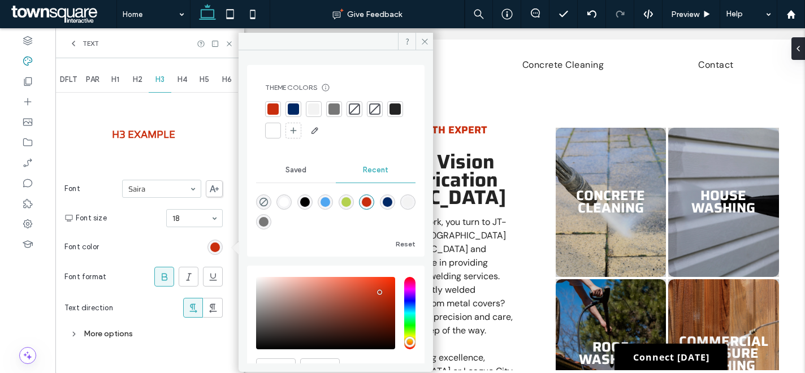
click at [277, 109] on div at bounding box center [272, 108] width 11 height 11
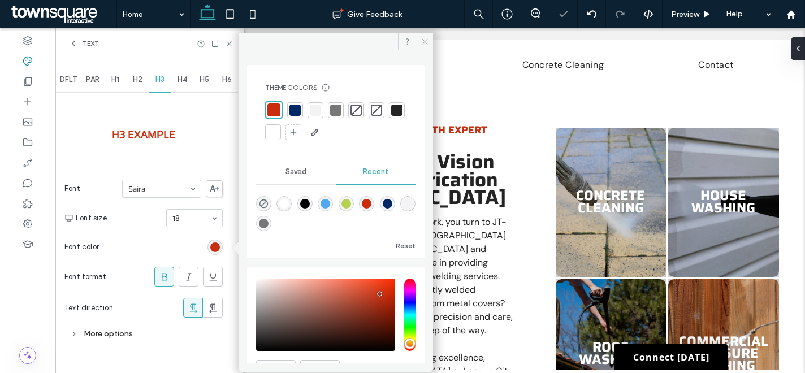
click at [430, 42] on span at bounding box center [424, 41] width 18 height 17
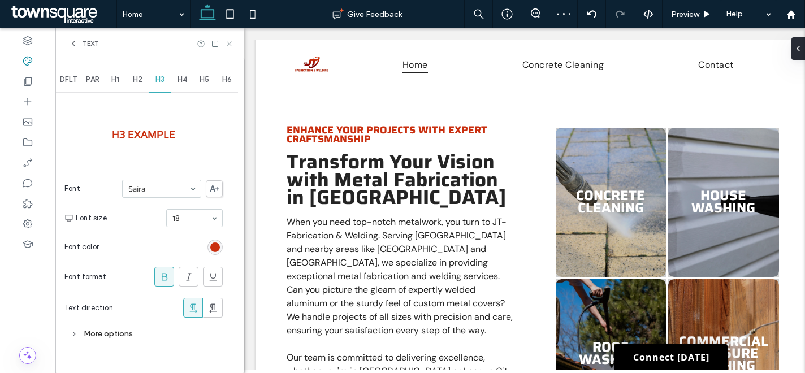
click at [232, 42] on icon at bounding box center [229, 44] width 8 height 8
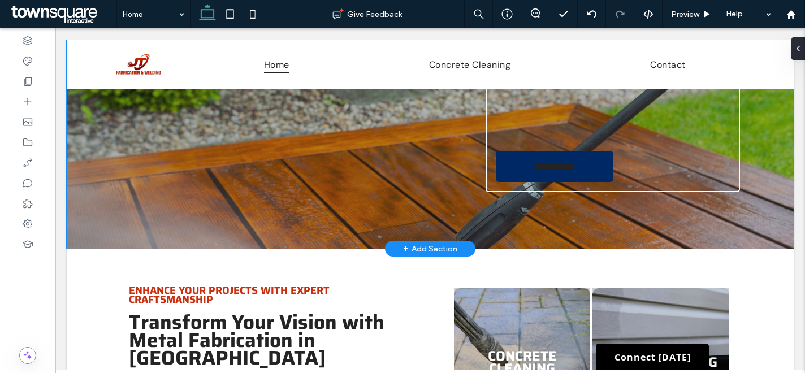
scroll to position [46, 0]
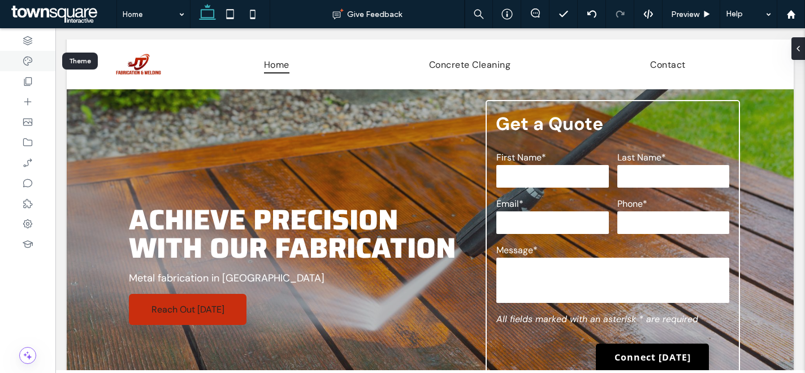
click at [32, 63] on icon at bounding box center [27, 60] width 11 height 11
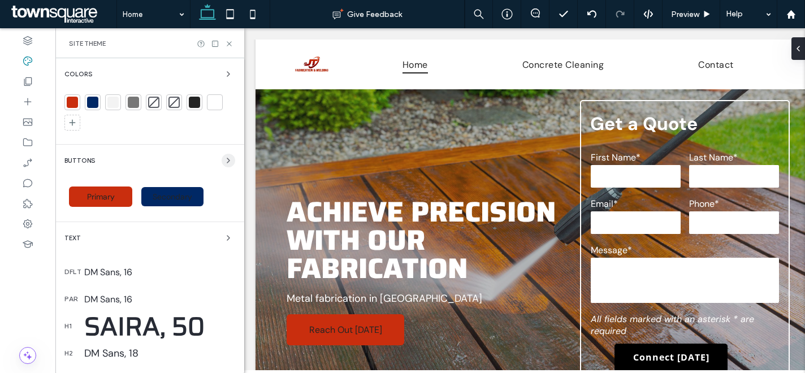
click at [222, 166] on span "button" at bounding box center [229, 161] width 14 height 14
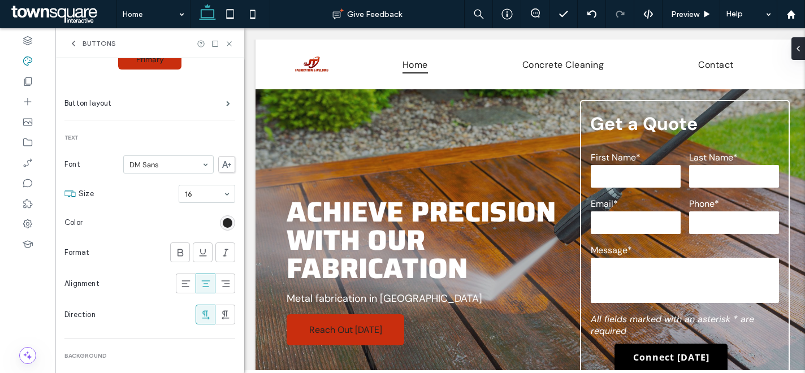
scroll to position [149, 0]
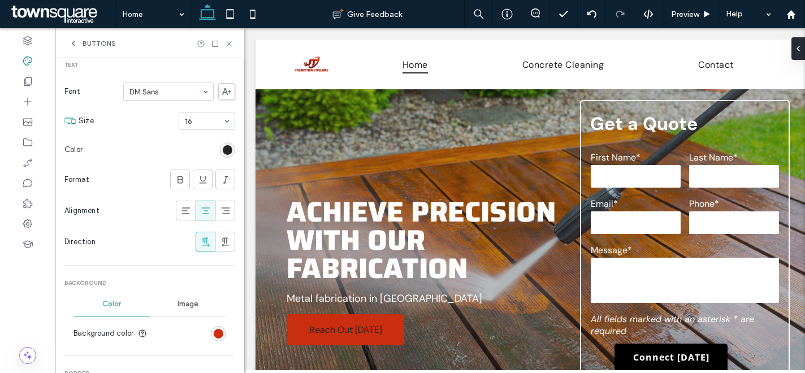
click at [220, 155] on div "rgb(36, 36, 36)" at bounding box center [227, 149] width 15 height 15
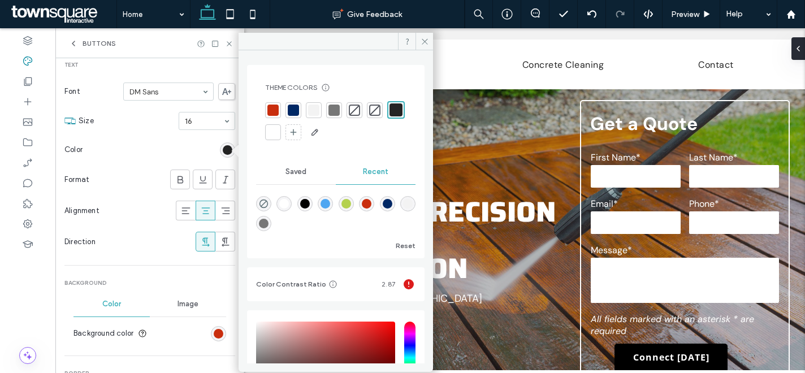
click at [279, 131] on div at bounding box center [272, 132] width 11 height 11
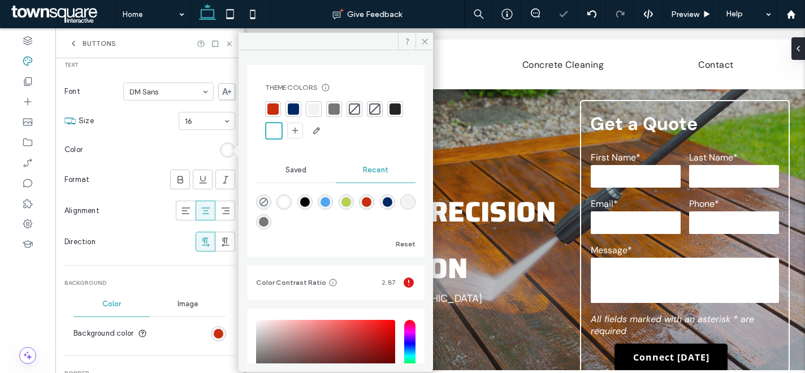
click at [181, 153] on section "Color" at bounding box center [149, 150] width 171 height 28
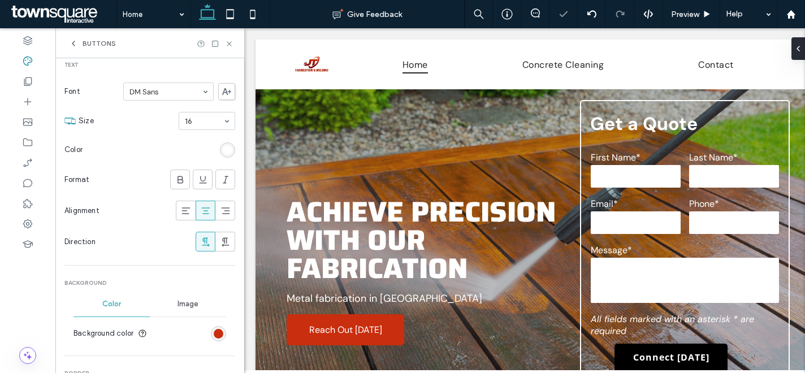
scroll to position [199, 0]
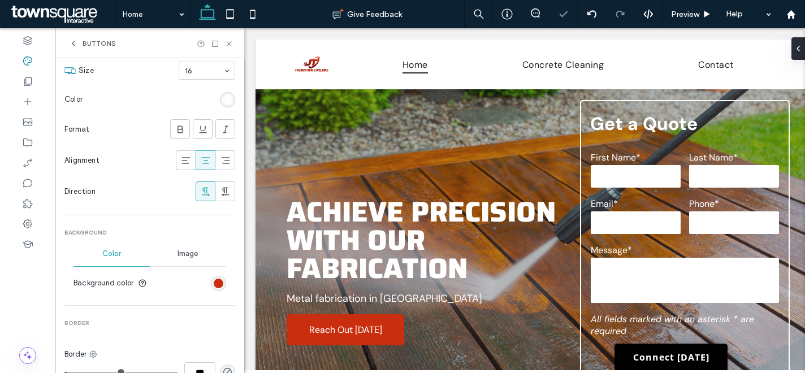
click at [218, 278] on div "rgb(201, 46, 14)" at bounding box center [218, 283] width 15 height 15
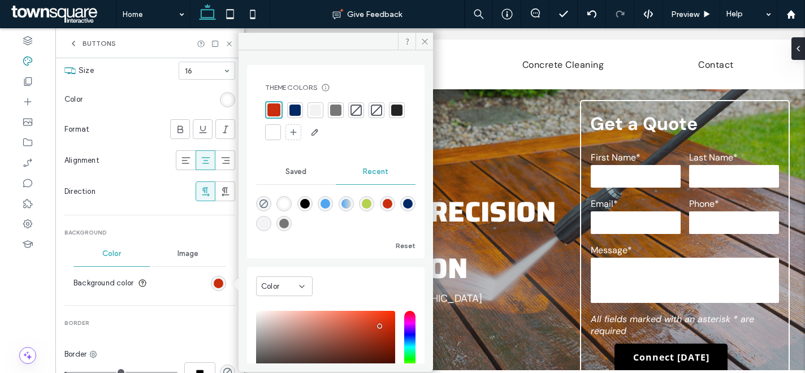
scroll to position [92, 0]
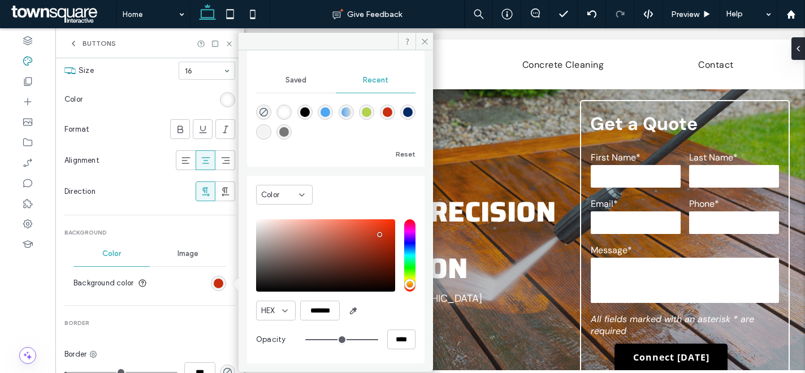
click at [298, 190] on icon at bounding box center [301, 194] width 9 height 9
click at [299, 233] on div "Gradient" at bounding box center [284, 234] width 55 height 20
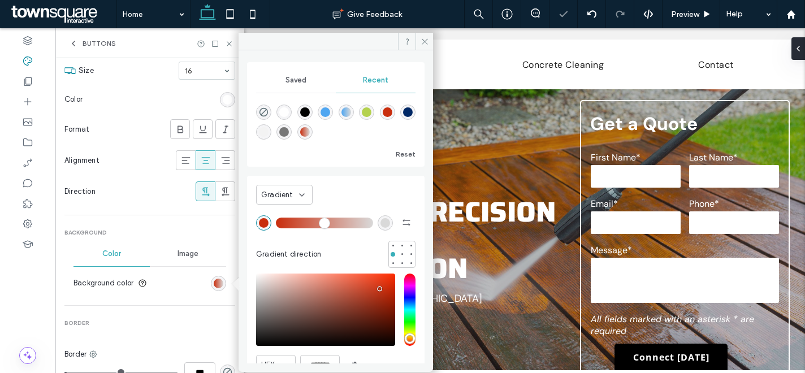
click at [384, 220] on div "rgba(217, 217, 217, 1)" at bounding box center [385, 222] width 15 height 15
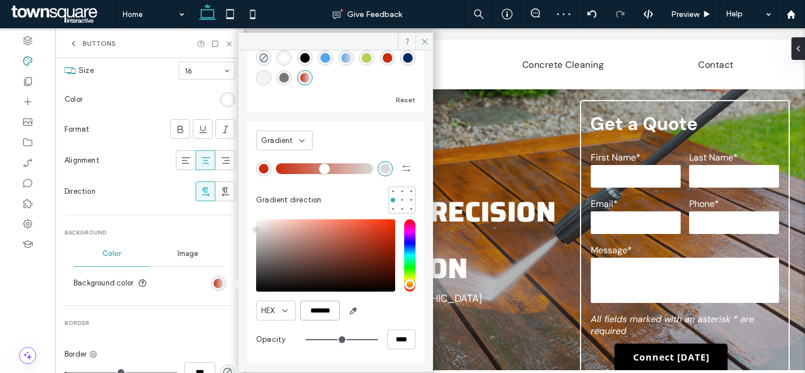
click at [318, 307] on input "*******" at bounding box center [320, 311] width 40 height 20
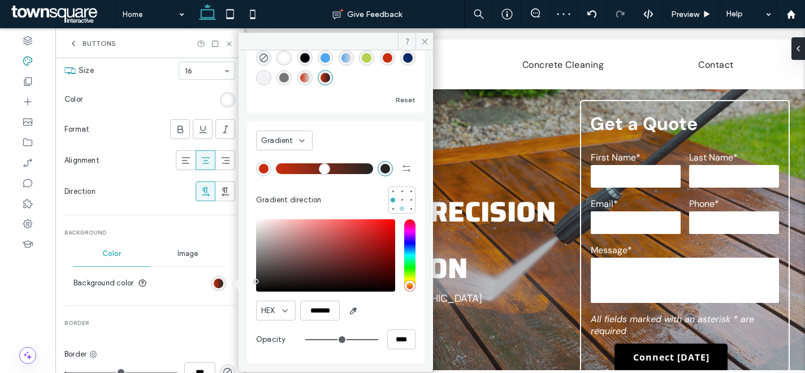
click at [400, 207] on div at bounding box center [402, 208] width 5 height 5
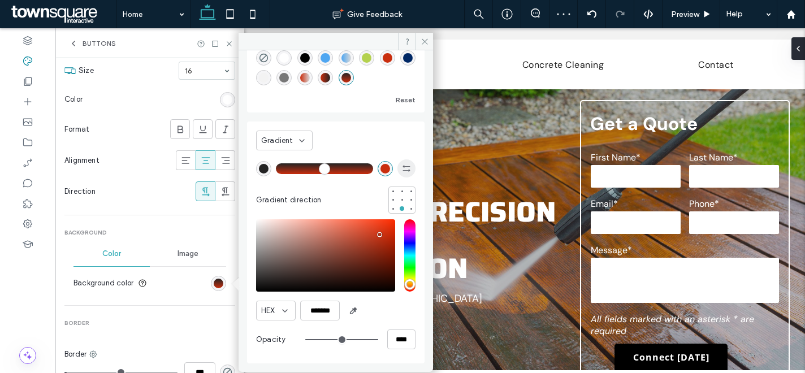
click at [402, 172] on icon "button" at bounding box center [406, 168] width 9 height 9
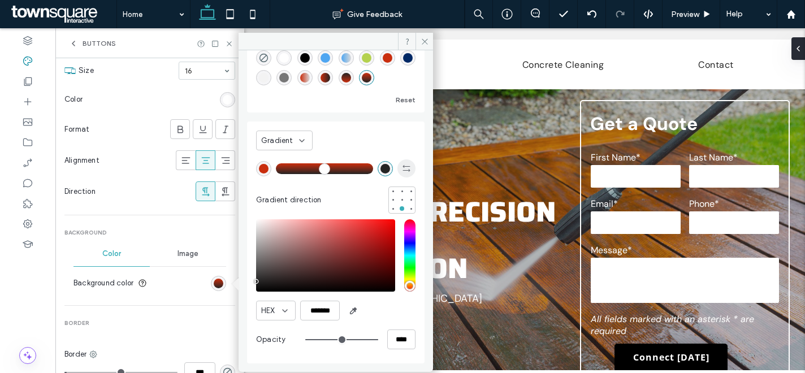
click at [402, 172] on icon "button" at bounding box center [406, 168] width 9 height 9
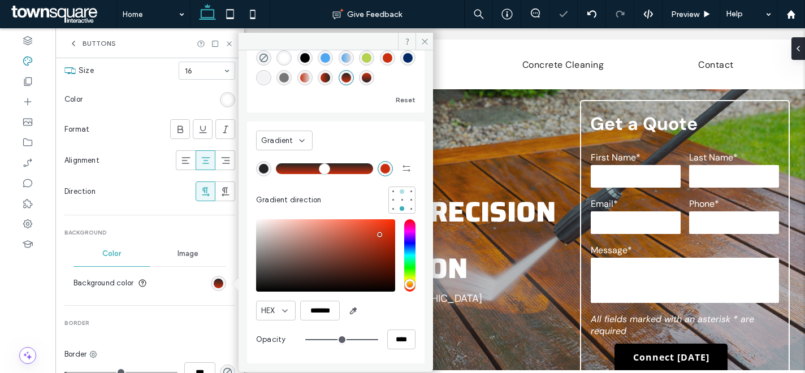
click at [398, 188] on div at bounding box center [402, 192] width 8 height 8
drag, startPoint x: 404, startPoint y: 171, endPoint x: 404, endPoint y: 177, distance: 6.2
click at [404, 171] on icon "button" at bounding box center [406, 168] width 9 height 9
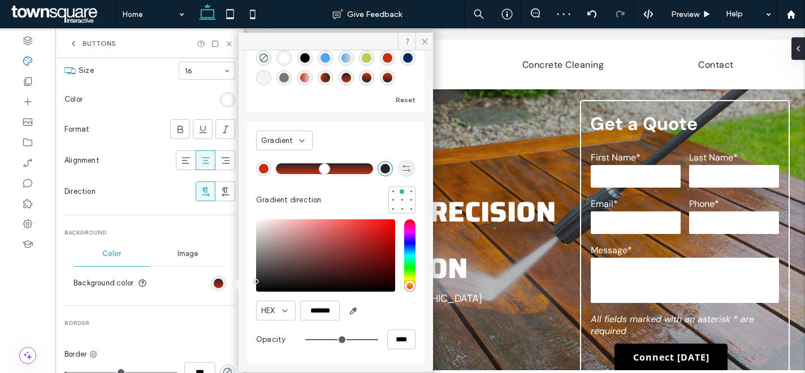
type input "*******"
click at [398, 207] on div at bounding box center [402, 209] width 8 height 8
click at [423, 43] on icon at bounding box center [424, 41] width 8 height 8
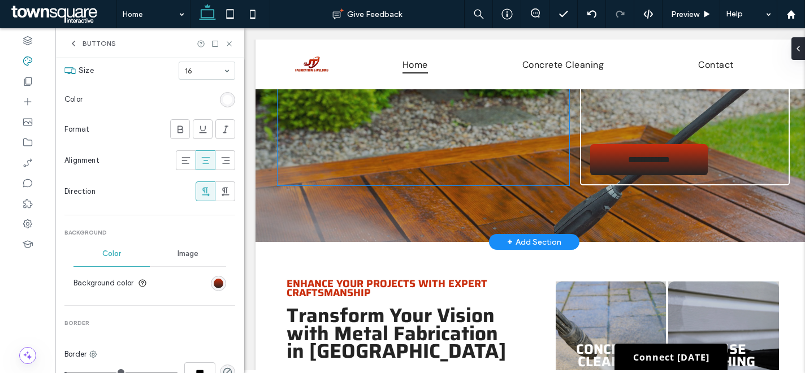
scroll to position [227, 0]
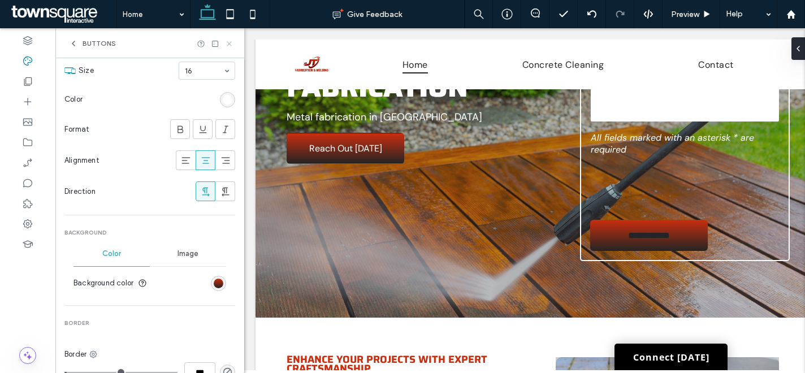
click at [231, 42] on use at bounding box center [229, 43] width 5 height 5
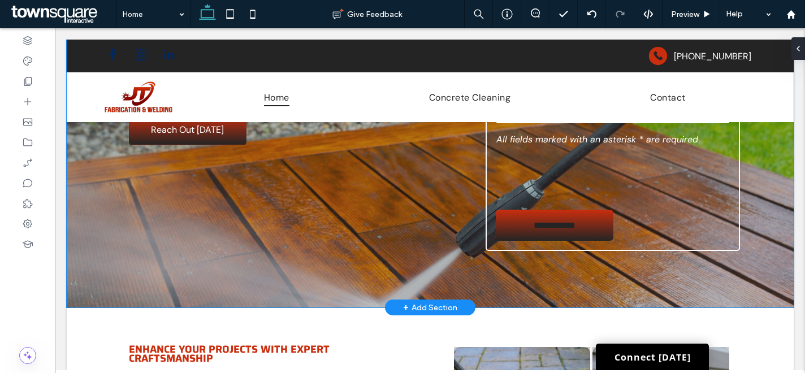
scroll to position [0, 0]
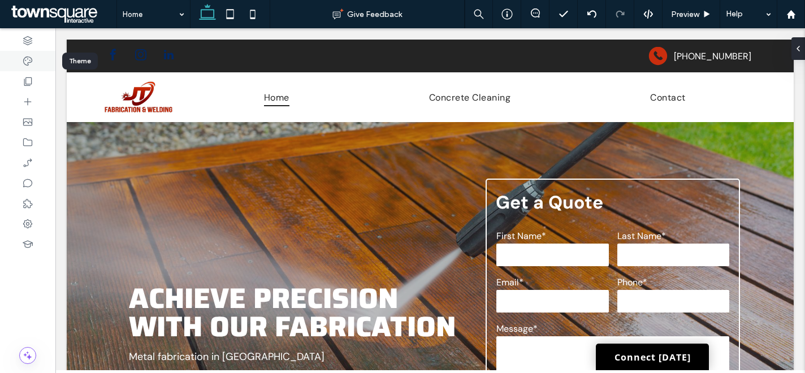
click at [29, 60] on icon at bounding box center [27, 60] width 11 height 11
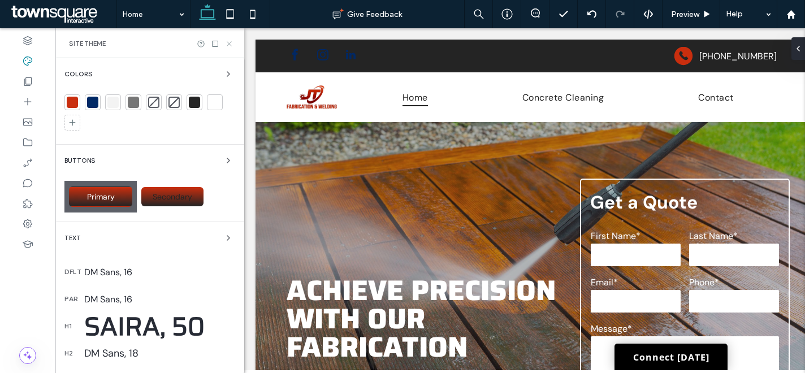
click at [230, 42] on icon at bounding box center [229, 44] width 8 height 8
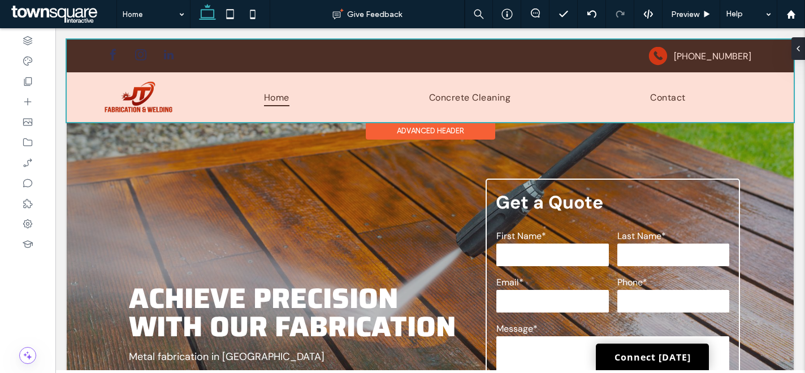
click at [162, 50] on div at bounding box center [430, 81] width 727 height 83
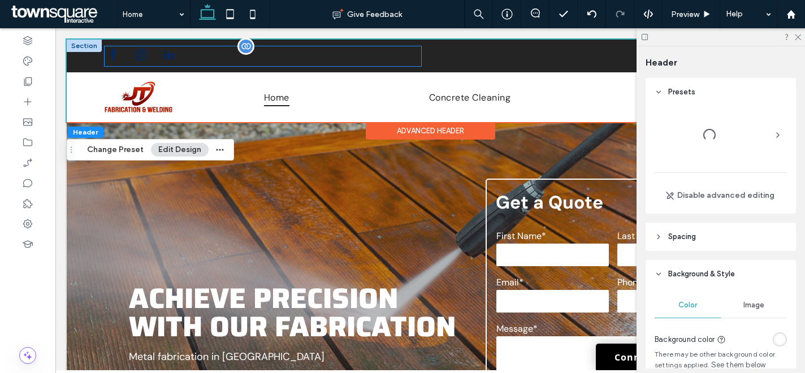
click at [152, 57] on div at bounding box center [263, 56] width 316 height 20
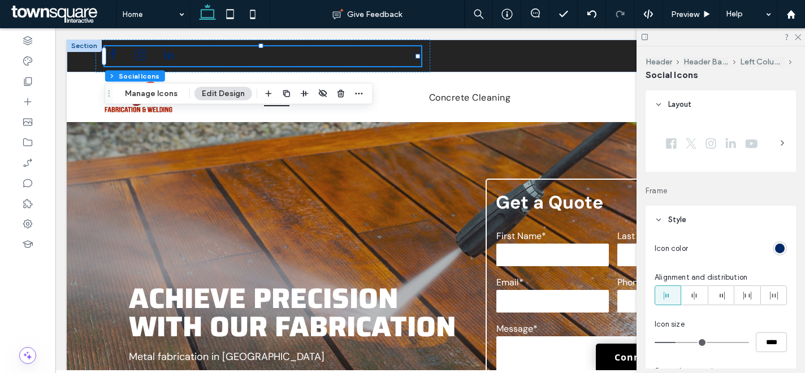
scroll to position [57, 0]
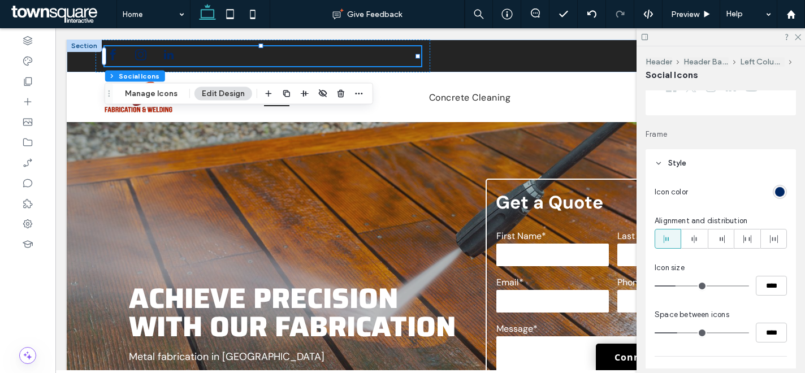
click at [773, 190] on div "rgb(0, 40, 101)" at bounding box center [780, 192] width 14 height 14
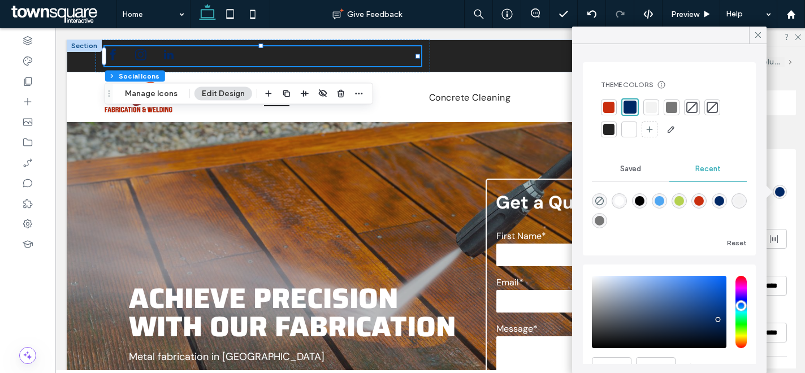
click at [628, 132] on div at bounding box center [628, 129] width 11 height 11
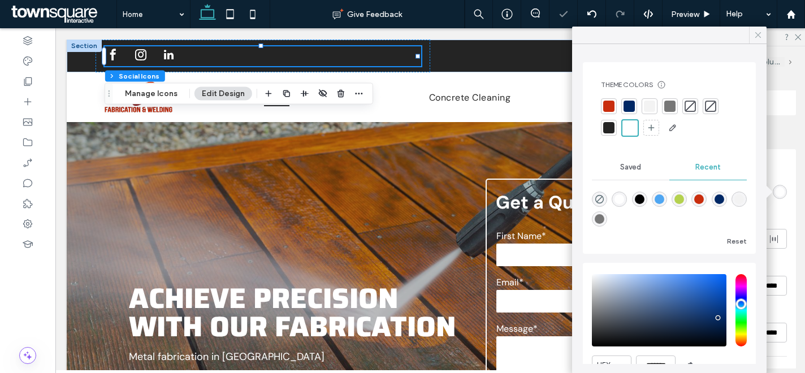
click at [755, 37] on icon at bounding box center [758, 35] width 10 height 10
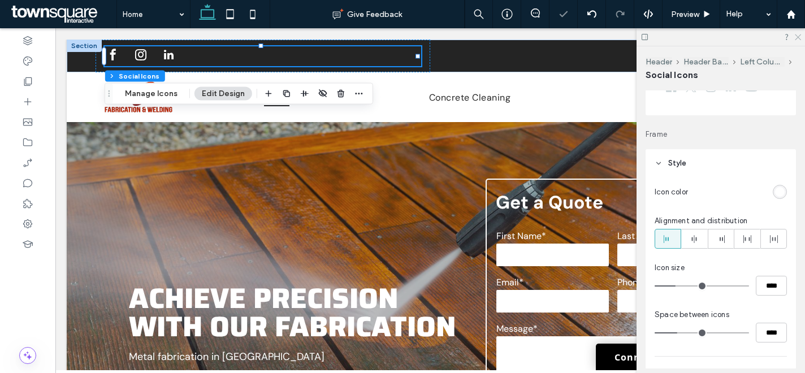
drag, startPoint x: 796, startPoint y: 34, endPoint x: 741, endPoint y: 6, distance: 62.2
click at [796, 34] on icon at bounding box center [796, 36] width 7 height 7
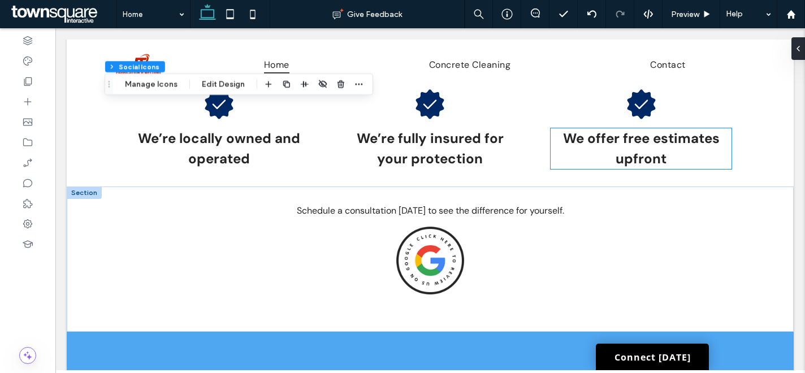
scroll to position [1649, 0]
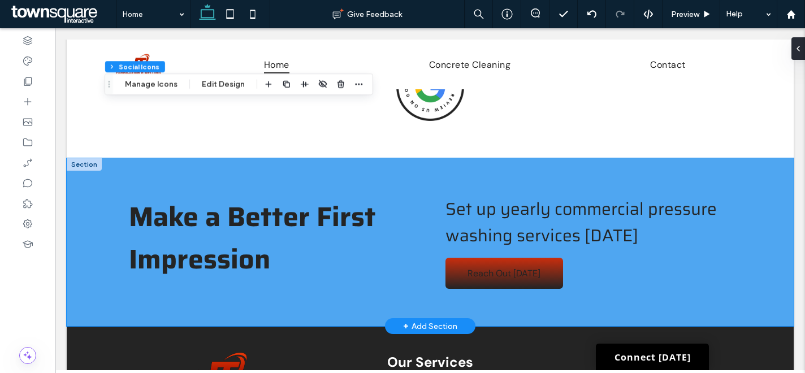
click at [435, 158] on div "Make a Better First Impression Reach Out Today Set up yearly commercial pressur…" at bounding box center [430, 242] width 678 height 168
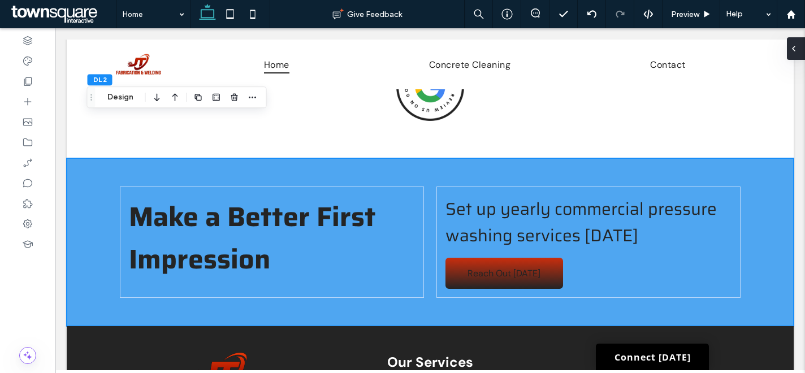
click at [798, 52] on div at bounding box center [796, 48] width 18 height 23
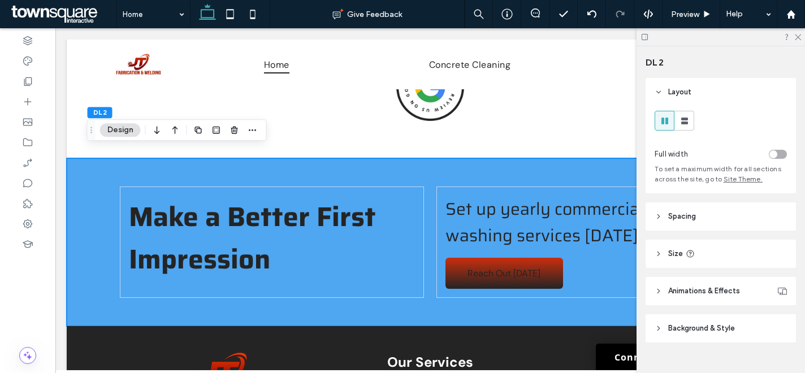
scroll to position [20, 0]
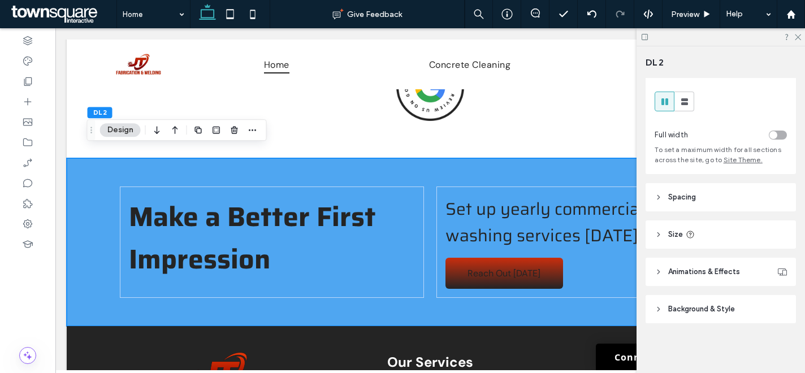
drag, startPoint x: 744, startPoint y: 308, endPoint x: 744, endPoint y: 293, distance: 15.3
click at [744, 308] on header "Background & Style" at bounding box center [720, 309] width 150 height 28
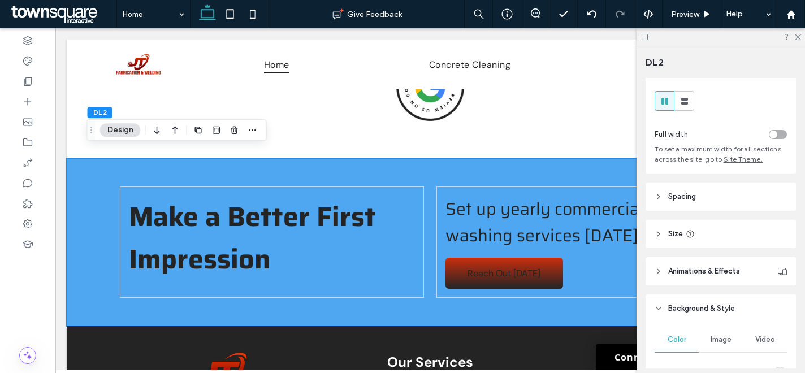
scroll to position [259, 0]
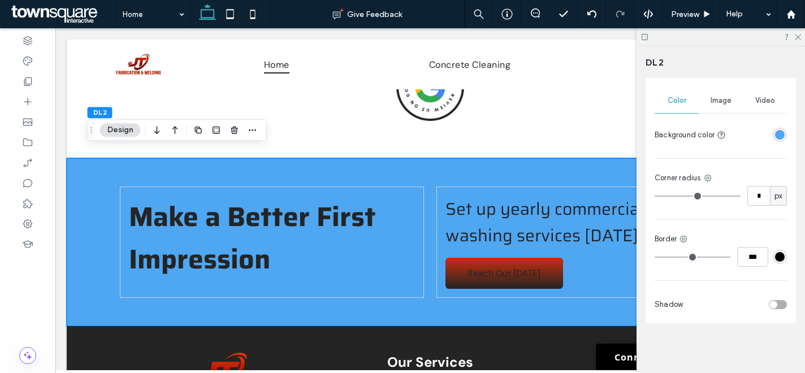
click at [777, 137] on div "rgba(79, 166, 241, 1)" at bounding box center [780, 135] width 10 height 10
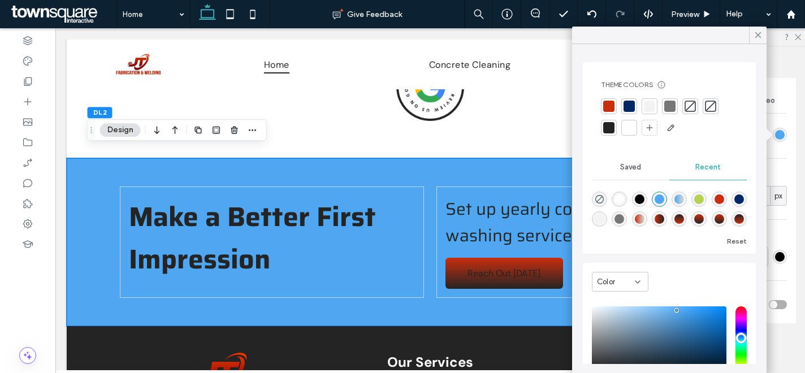
click at [667, 108] on div at bounding box center [669, 106] width 11 height 11
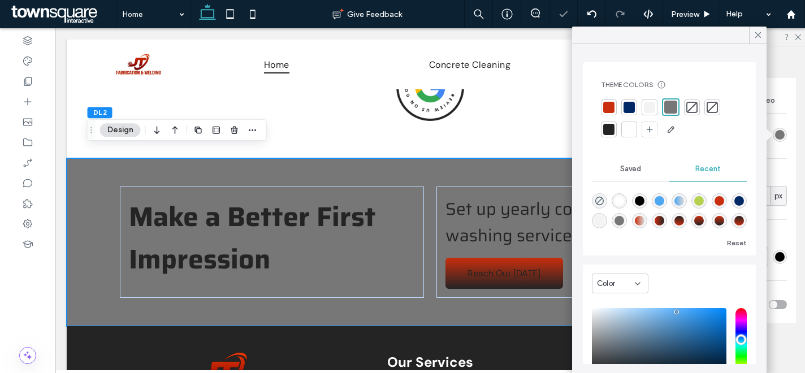
click at [647, 109] on div at bounding box center [649, 107] width 11 height 11
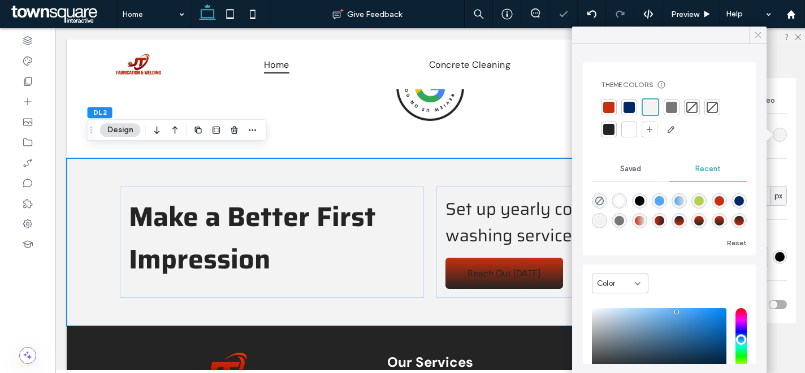
click at [760, 34] on icon at bounding box center [758, 35] width 10 height 10
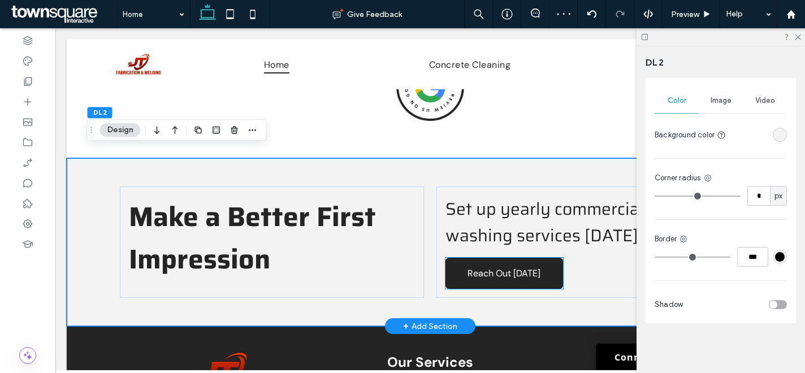
click at [516, 258] on link "Reach Out [DATE]" at bounding box center [504, 273] width 118 height 31
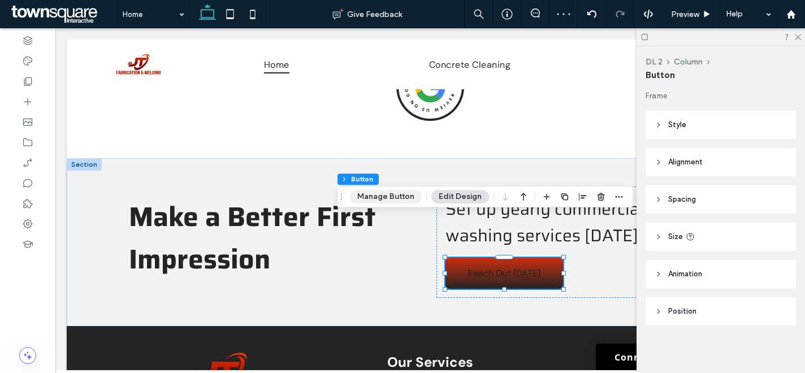
click at [402, 199] on button "Manage Button" at bounding box center [386, 197] width 72 height 14
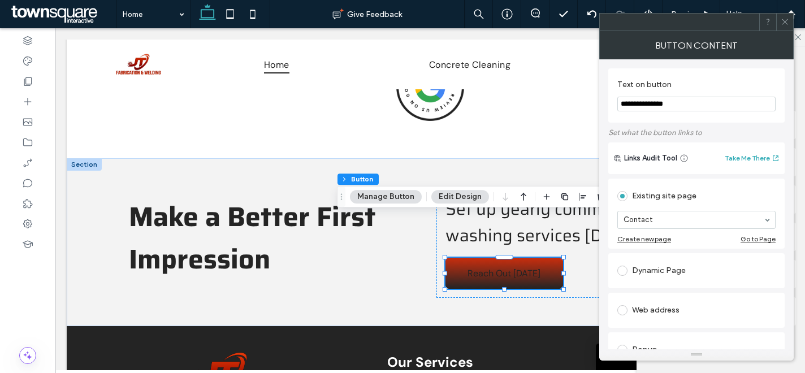
click at [788, 25] on icon at bounding box center [784, 22] width 8 height 8
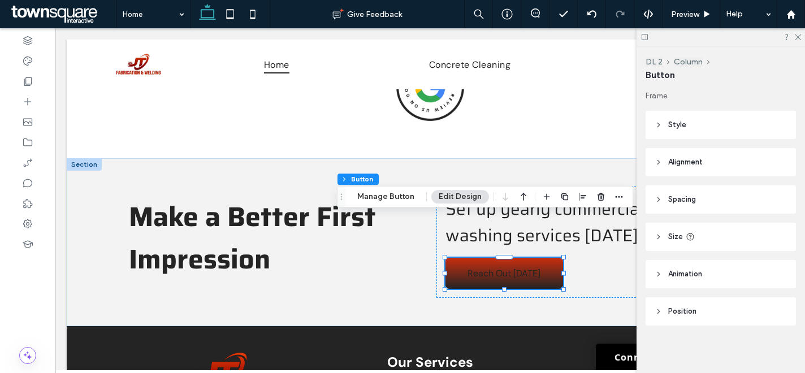
scroll to position [2, 0]
click at [706, 120] on header "Style" at bounding box center [720, 123] width 150 height 28
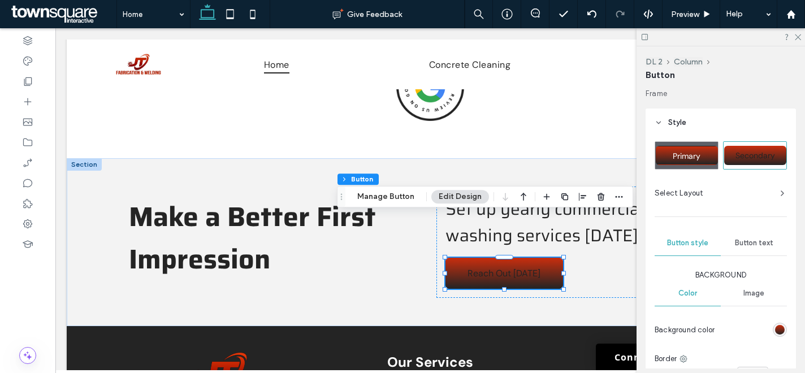
click at [696, 152] on span "Primary" at bounding box center [687, 156] width 36 height 10
type input "*"
type input "***"
click at [794, 35] on icon at bounding box center [796, 36] width 7 height 7
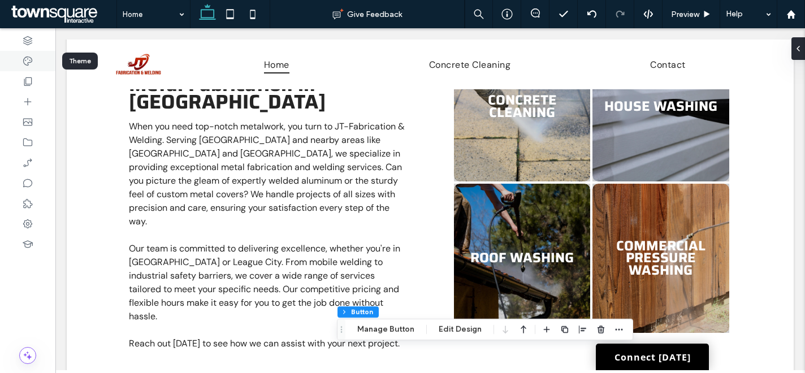
click at [36, 63] on div at bounding box center [27, 61] width 55 height 20
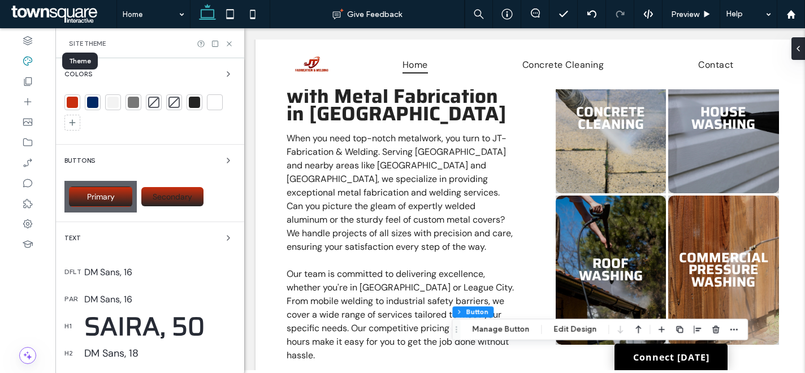
scroll to position [552, 0]
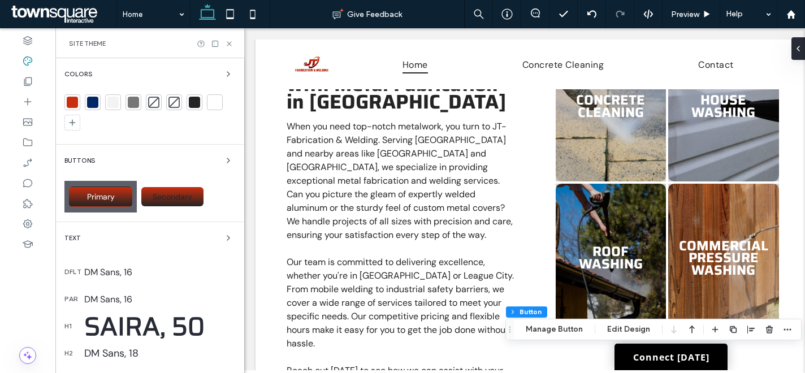
click at [93, 102] on div at bounding box center [92, 102] width 11 height 11
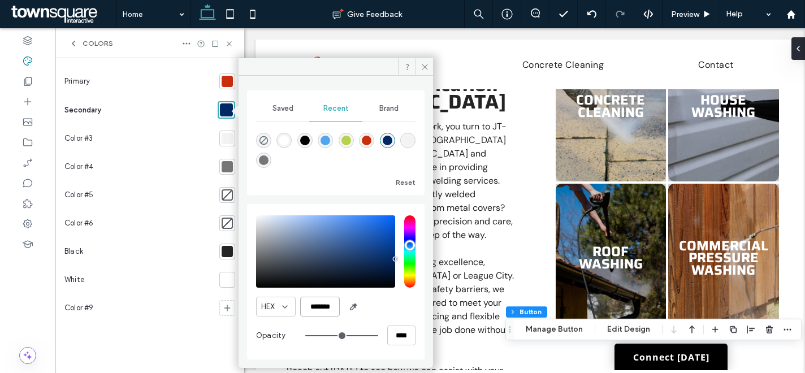
click at [335, 302] on input "*******" at bounding box center [320, 307] width 40 height 20
click at [425, 68] on icon at bounding box center [424, 67] width 8 height 8
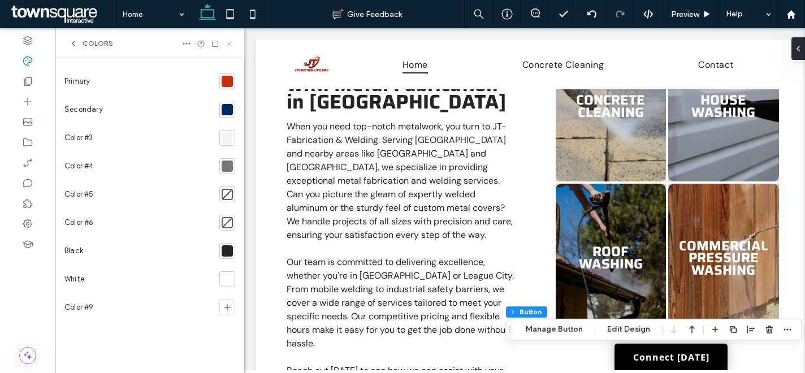
click at [229, 41] on icon at bounding box center [229, 44] width 8 height 8
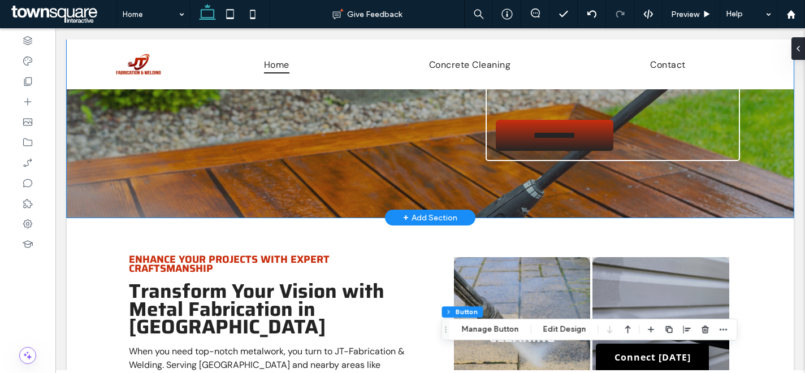
scroll to position [114, 0]
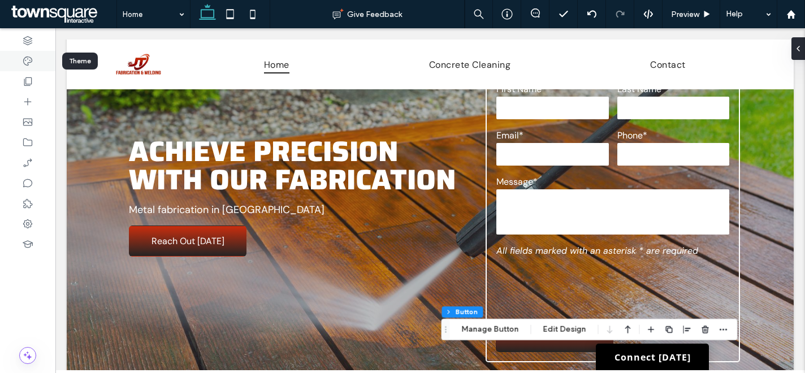
click at [26, 60] on icon at bounding box center [27, 60] width 11 height 11
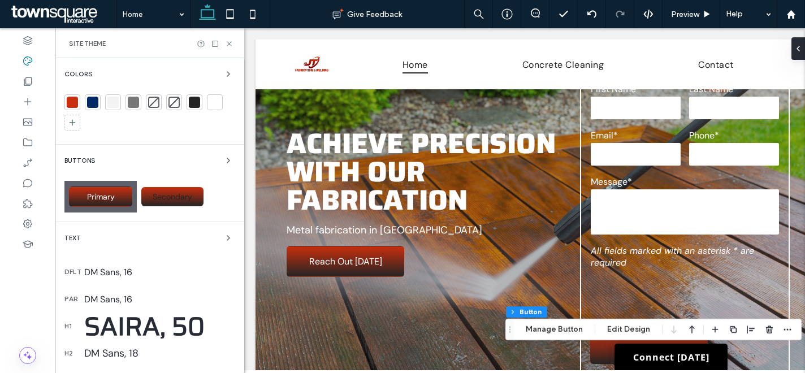
scroll to position [7, 0]
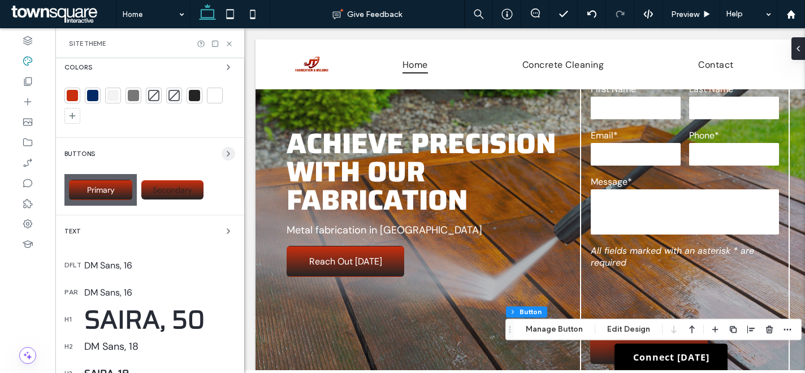
click at [213, 155] on div "Buttons" at bounding box center [149, 154] width 171 height 14
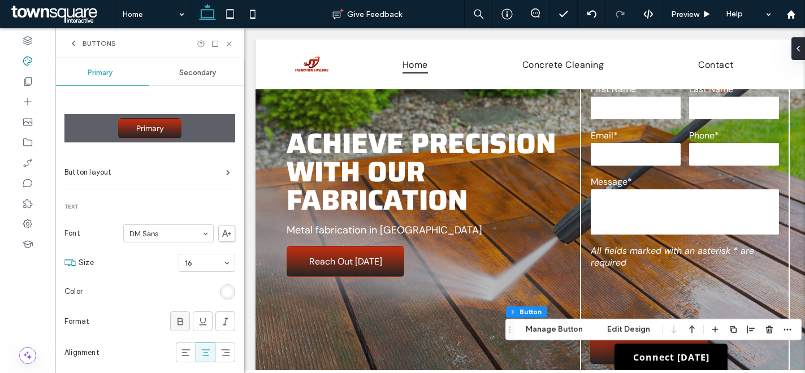
click at [175, 327] on span at bounding box center [180, 321] width 11 height 19
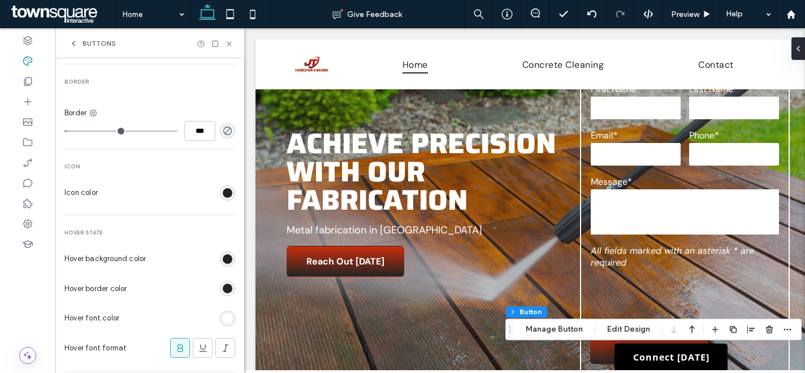
scroll to position [290, 0]
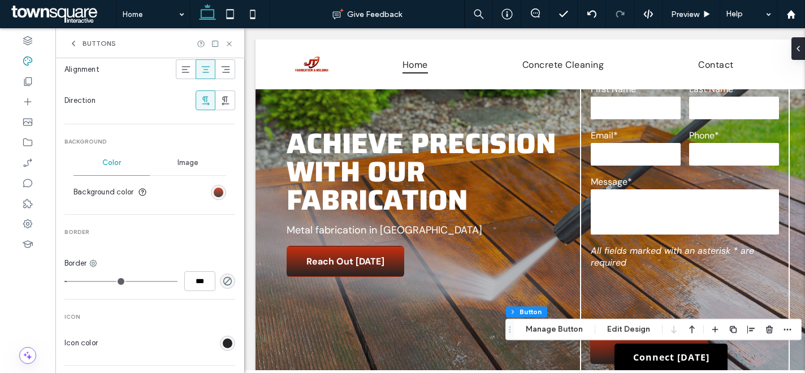
click at [214, 192] on div "linear-gradient(rgb(201, 46, 14) 0%, rgb(36, 36, 36) 100%)" at bounding box center [219, 193] width 10 height 10
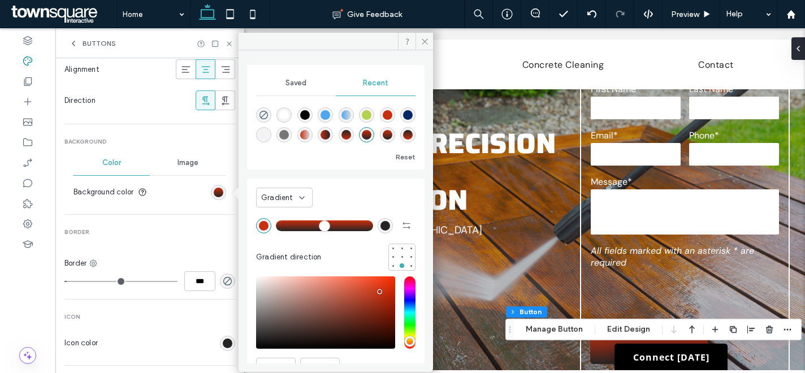
click at [276, 83] on div "Saved" at bounding box center [296, 83] width 80 height 25
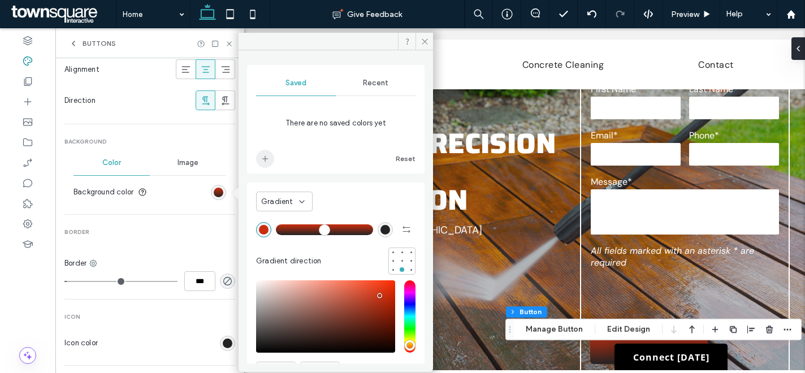
click at [261, 162] on icon "add color" at bounding box center [265, 158] width 9 height 9
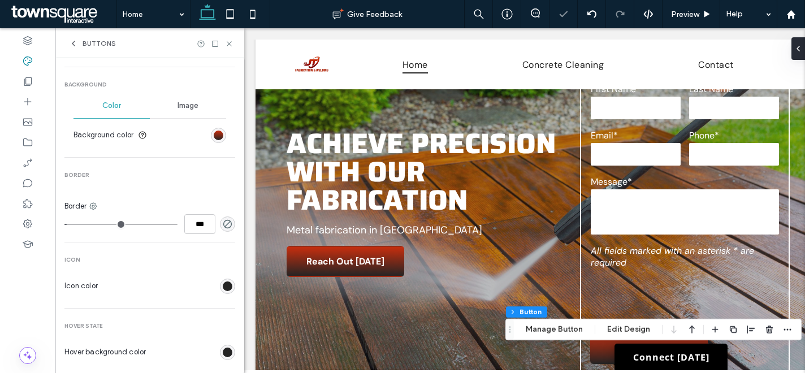
scroll to position [492, 0]
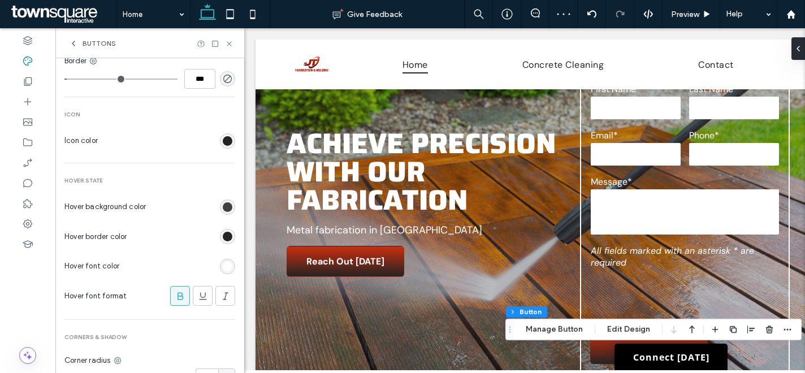
click at [223, 208] on div "rgb(36, 36, 36)" at bounding box center [228, 207] width 10 height 10
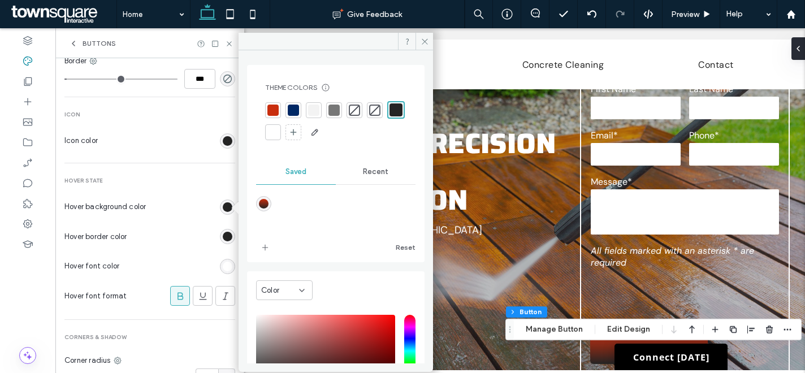
click at [267, 202] on div "linear-gradient(180deg,rgba(201,46,14,1) 0%,rgba(36,36,36,1) 100%)" at bounding box center [264, 204] width 10 height 10
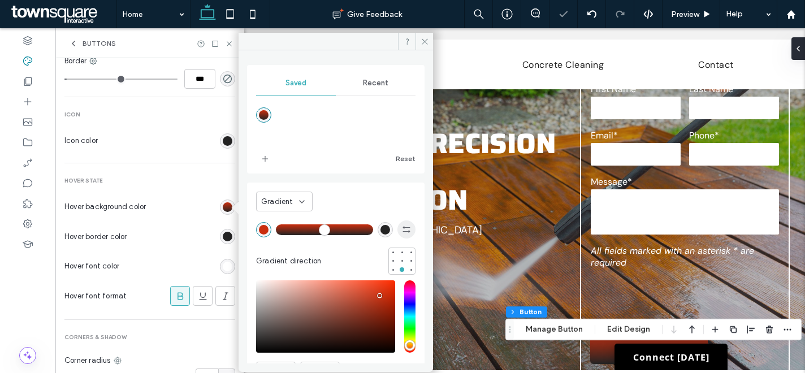
click at [402, 233] on icon "button" at bounding box center [406, 229] width 9 height 9
type input "*******"
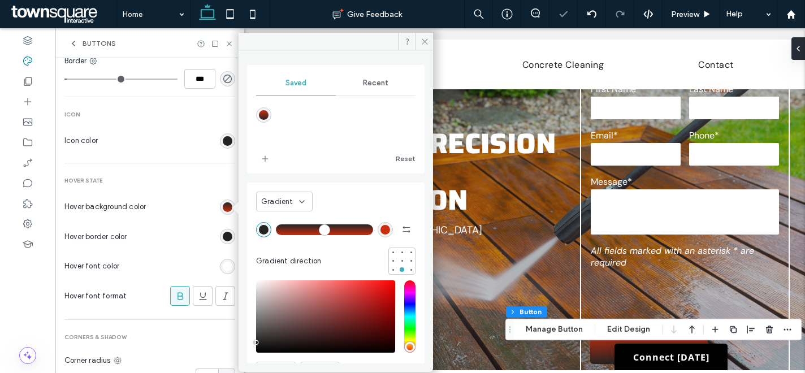
click at [223, 238] on div "rgb(36, 36, 36)" at bounding box center [228, 237] width 10 height 10
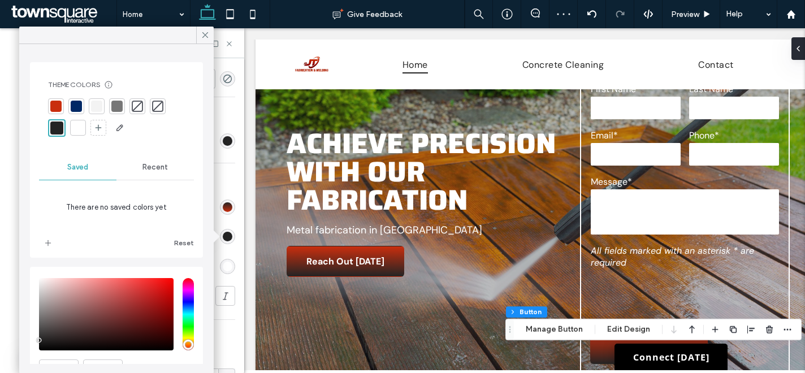
click at [158, 170] on span "Recent" at bounding box center [154, 167] width 25 height 9
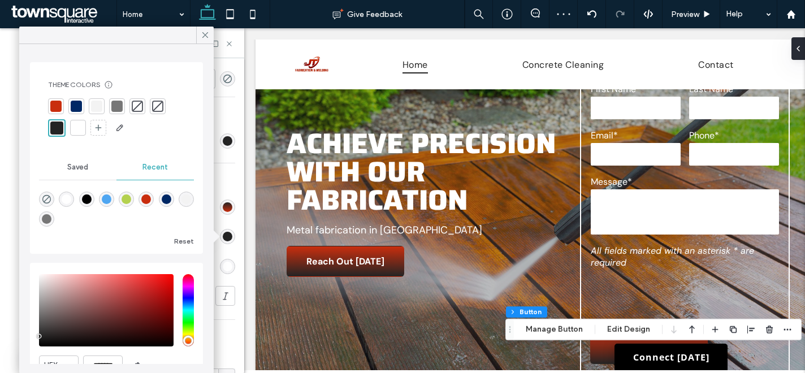
click at [52, 197] on div "rgba(0, 0, 0, 0)" at bounding box center [46, 199] width 15 height 15
type input "*******"
type input "*"
type input "**"
click at [204, 34] on use at bounding box center [205, 35] width 6 height 6
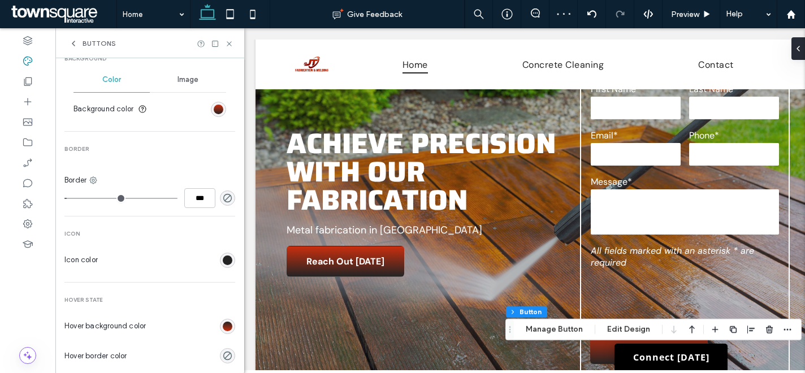
scroll to position [406, 0]
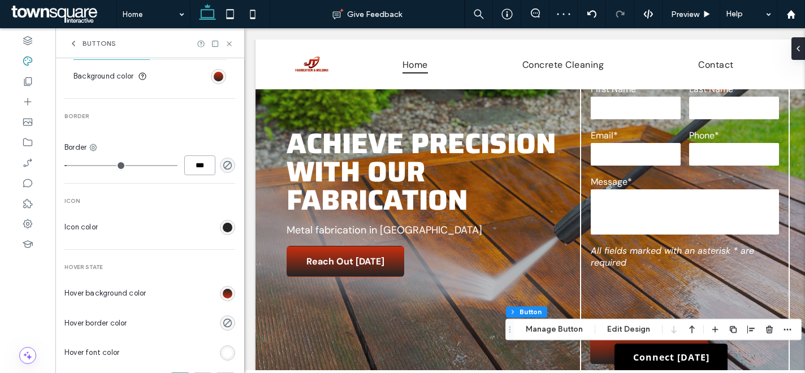
click at [200, 170] on input "***" at bounding box center [199, 165] width 31 height 20
type input "*"
type input "***"
type input "*"
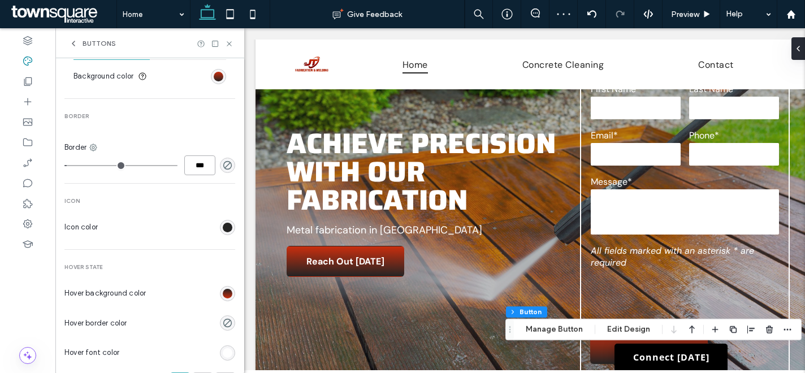
type input "***"
click at [215, 176] on div "Primary Button layout Text Font DM Sans Size 16 Color Format Alignment Directio…" at bounding box center [149, 93] width 171 height 813
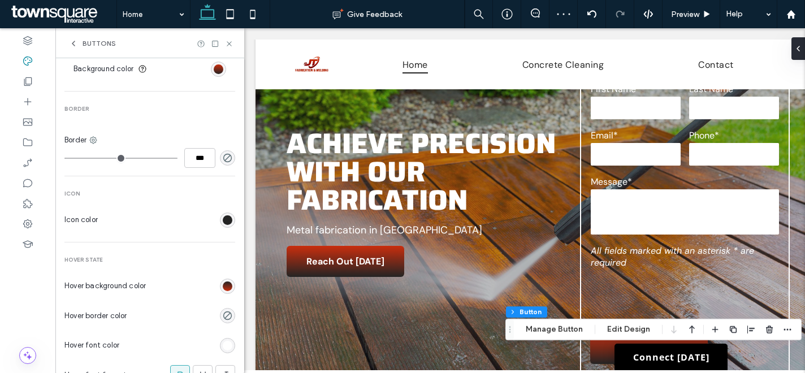
scroll to position [420, 0]
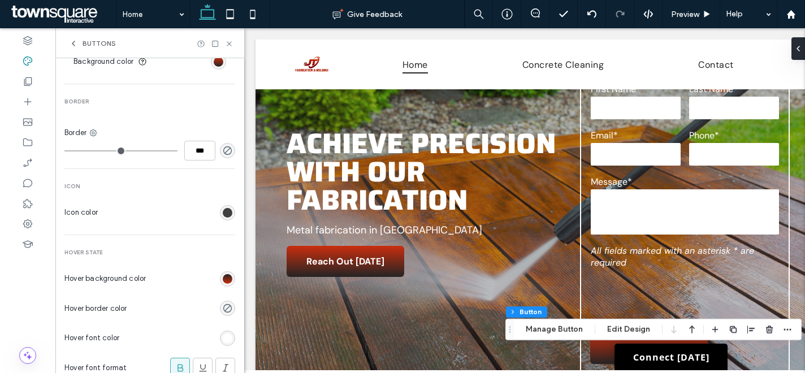
click at [223, 214] on div "rgb(36, 36, 36)" at bounding box center [228, 213] width 10 height 10
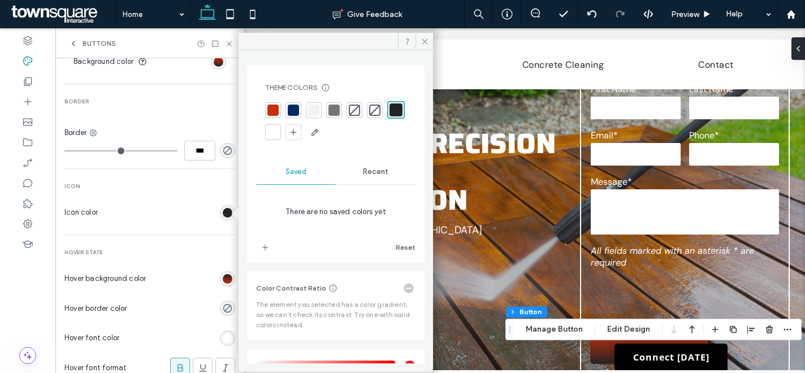
click at [279, 131] on div at bounding box center [272, 132] width 11 height 11
click at [190, 210] on section "Icon color" at bounding box center [149, 212] width 171 height 28
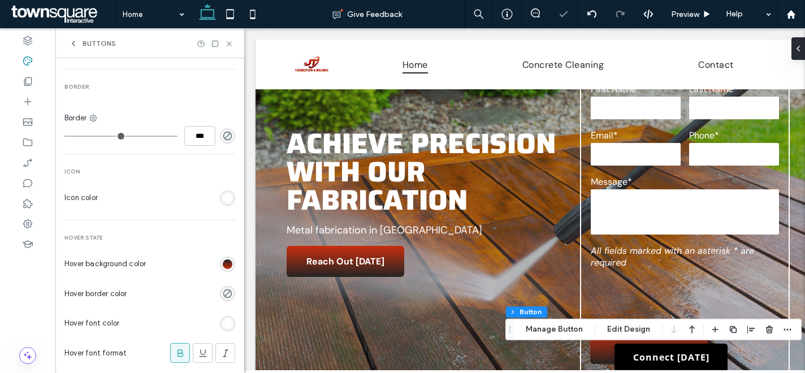
scroll to position [450, 0]
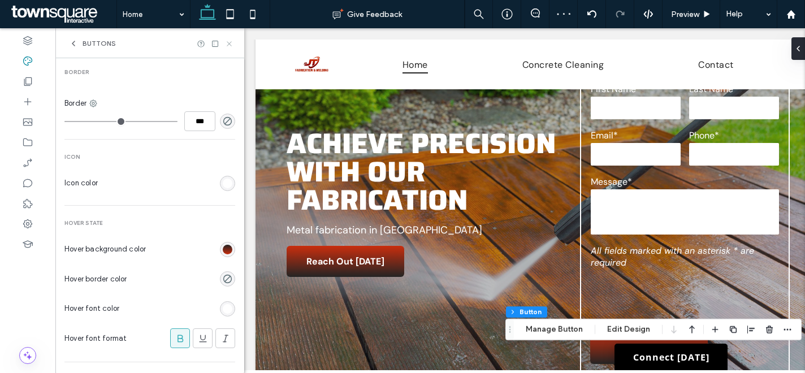
drag, startPoint x: 229, startPoint y: 44, endPoint x: 238, endPoint y: 140, distance: 97.0
click at [229, 44] on use at bounding box center [229, 43] width 5 height 5
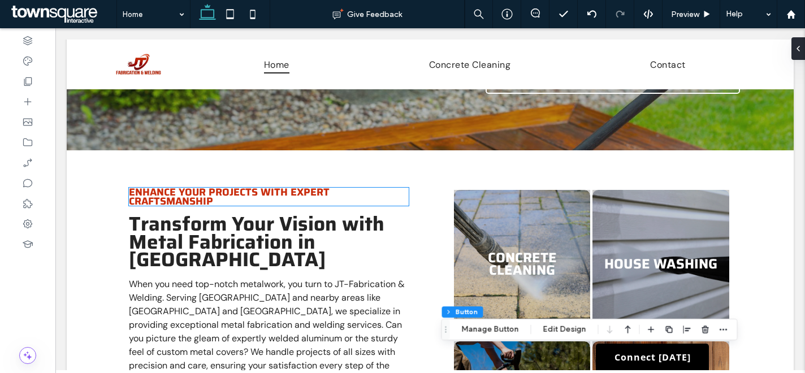
scroll to position [389, 0]
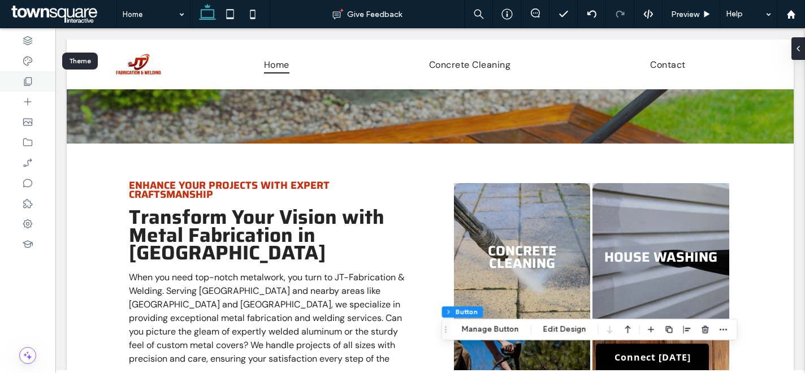
drag, startPoint x: 35, startPoint y: 64, endPoint x: 52, endPoint y: 80, distance: 23.2
click at [34, 64] on div at bounding box center [27, 61] width 55 height 20
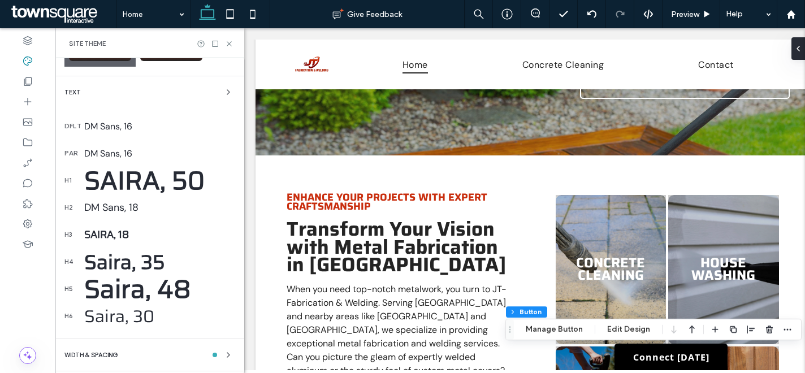
scroll to position [207, 0]
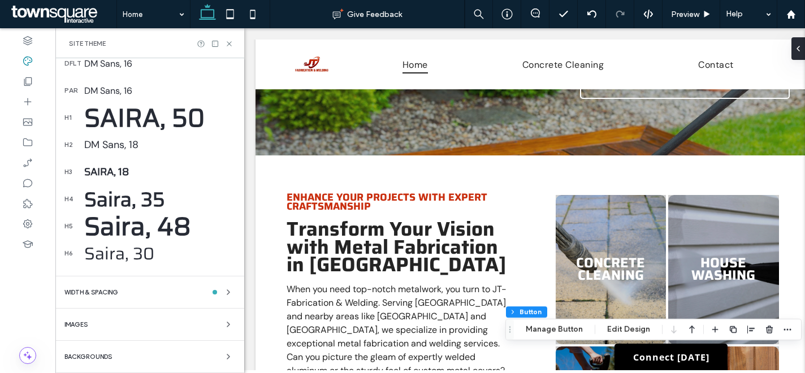
click at [105, 171] on div "Saira, 18" at bounding box center [159, 172] width 151 height 16
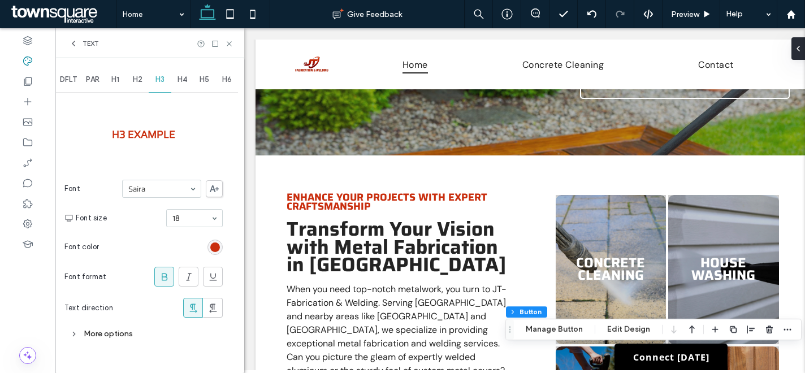
scroll to position [0, 0]
click at [93, 336] on div "More options" at bounding box center [143, 333] width 158 height 15
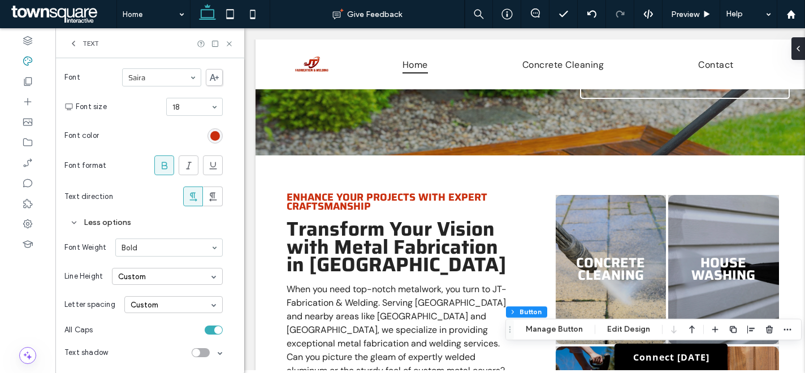
click at [144, 279] on div "Custom" at bounding box center [167, 276] width 111 height 17
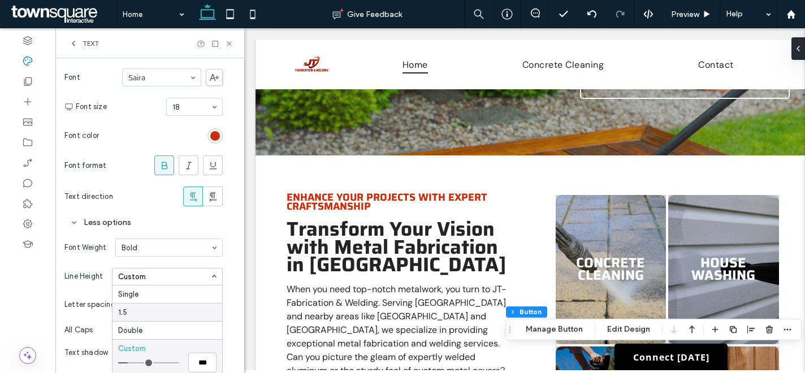
scroll to position [118, 0]
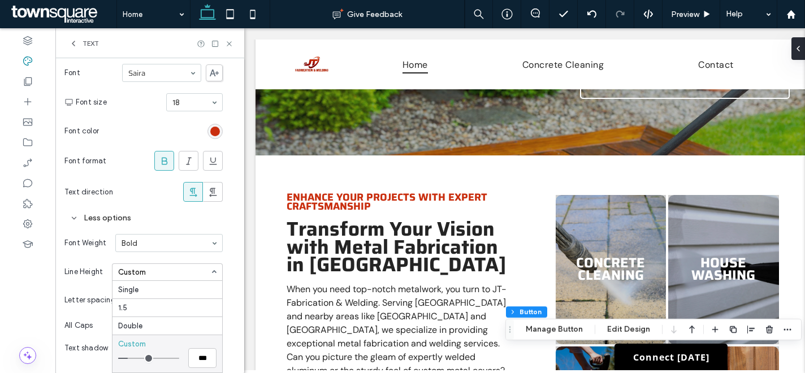
type input "*"
click at [132, 358] on input "range" at bounding box center [148, 358] width 61 height 1
click at [93, 42] on span "Text" at bounding box center [91, 43] width 16 height 9
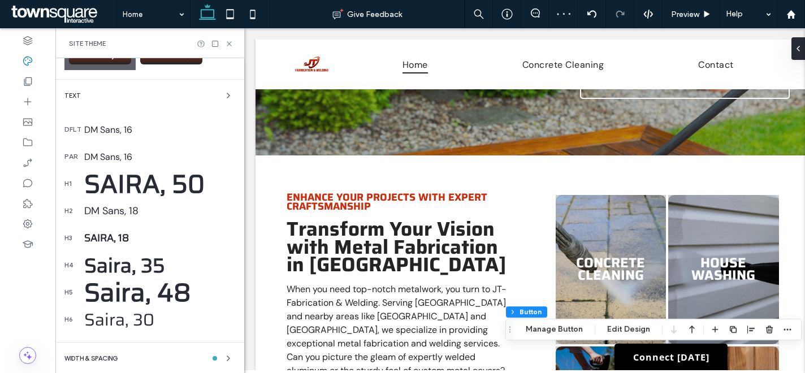
scroll to position [197, 0]
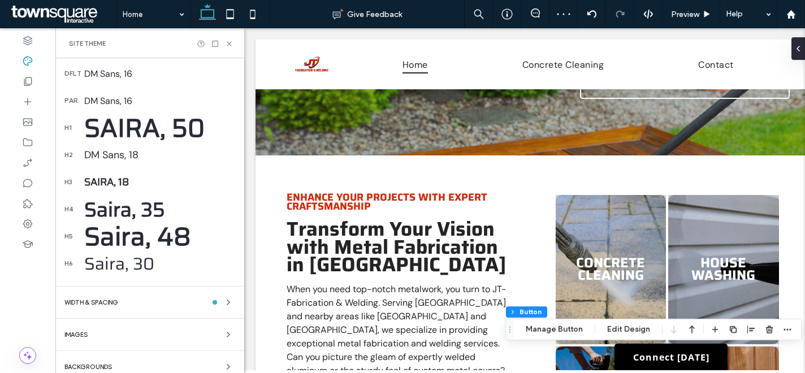
click at [115, 206] on div "Saira, 35" at bounding box center [159, 209] width 151 height 31
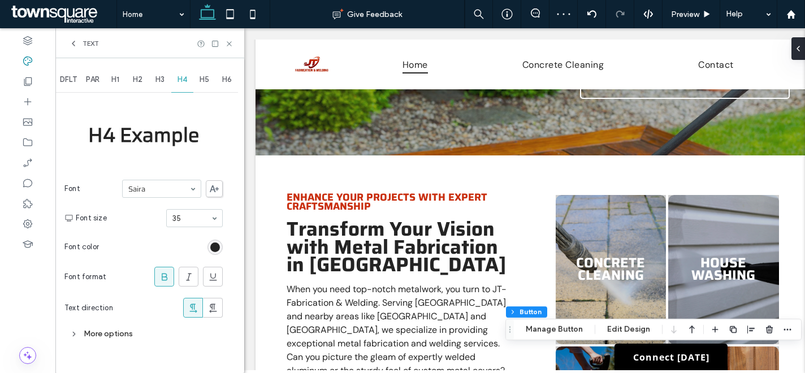
scroll to position [0, 0]
click at [106, 337] on div "More options" at bounding box center [143, 333] width 158 height 15
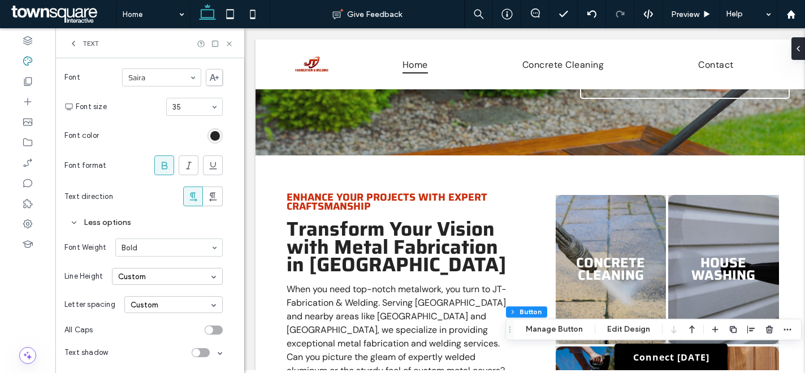
click at [152, 278] on div "Custom" at bounding box center [167, 276] width 111 height 17
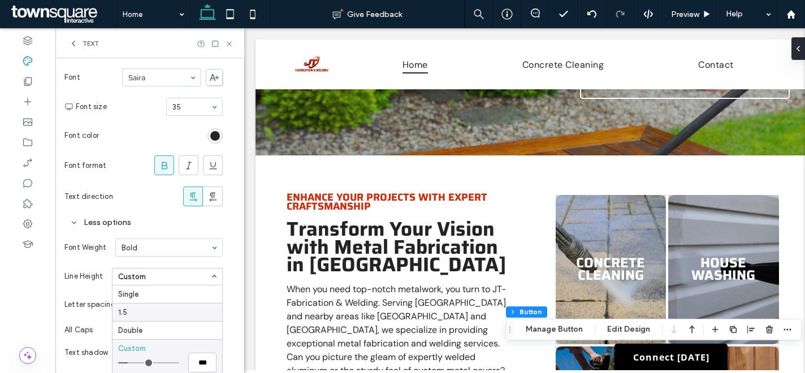
scroll to position [118, 0]
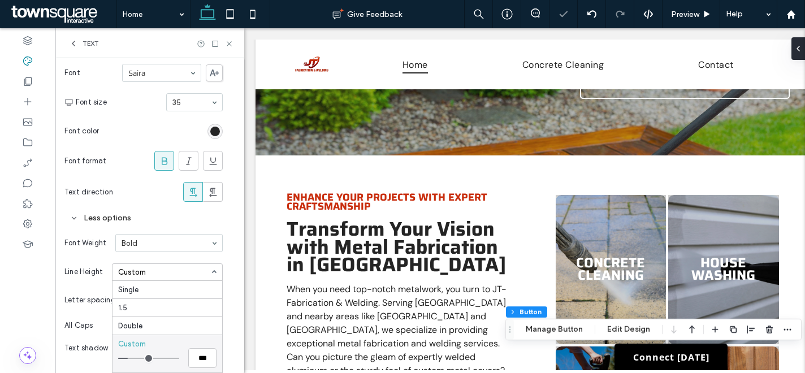
type input "*"
click at [132, 358] on input "range" at bounding box center [148, 358] width 61 height 1
click at [228, 42] on use at bounding box center [229, 43] width 5 height 5
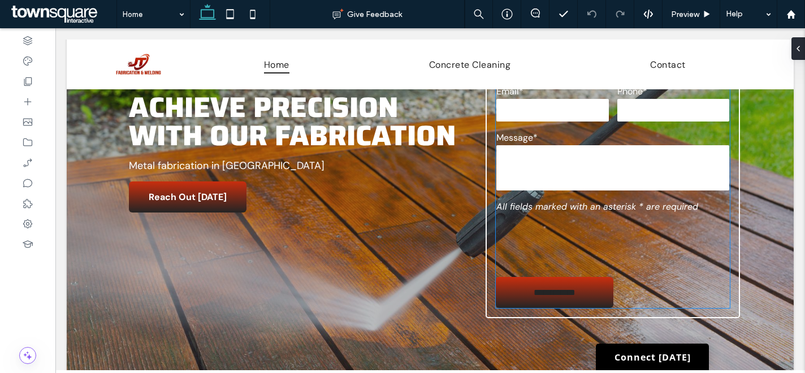
click at [550, 285] on input "**********" at bounding box center [554, 292] width 115 height 21
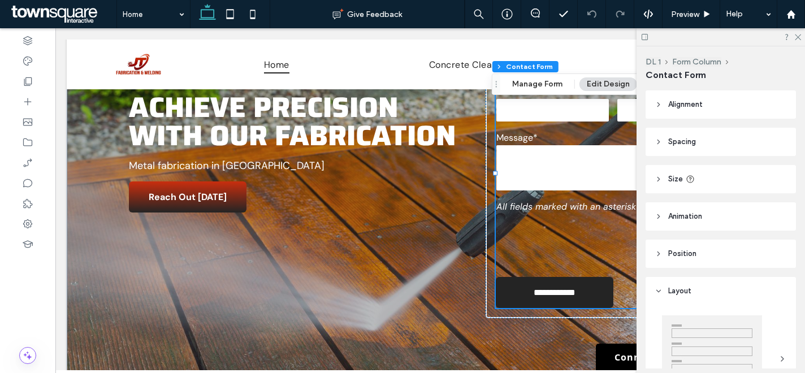
type input "*"
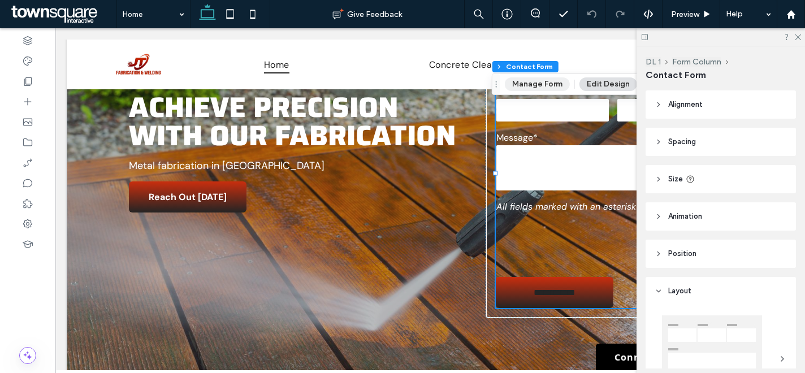
click at [536, 86] on button "Manage Form" at bounding box center [537, 84] width 65 height 14
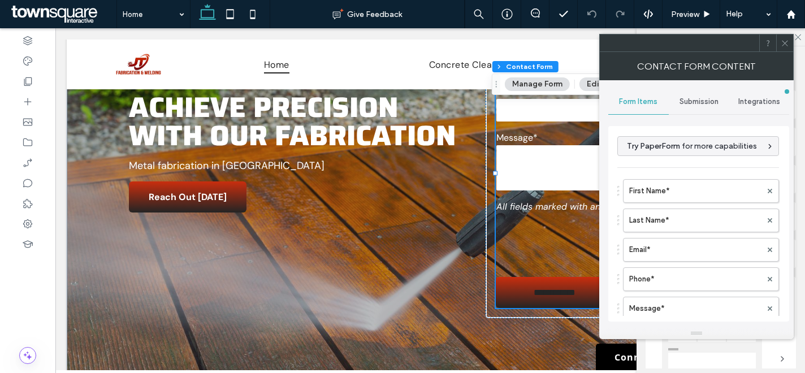
scroll to position [252, 0]
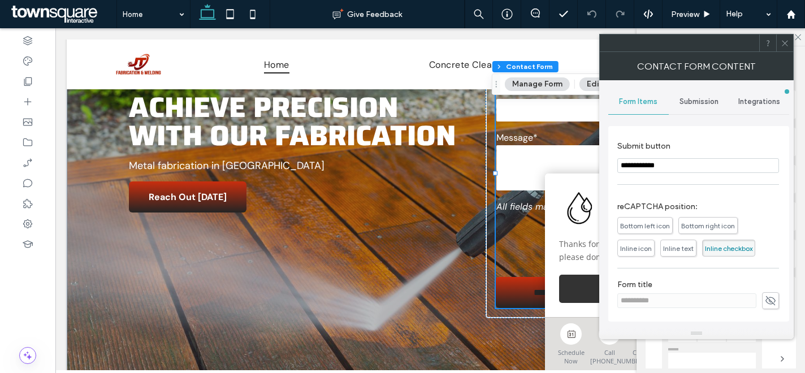
click at [677, 174] on section "**********" at bounding box center [698, 157] width 162 height 43
click at [679, 162] on input "**********" at bounding box center [698, 165] width 162 height 15
type input "*"
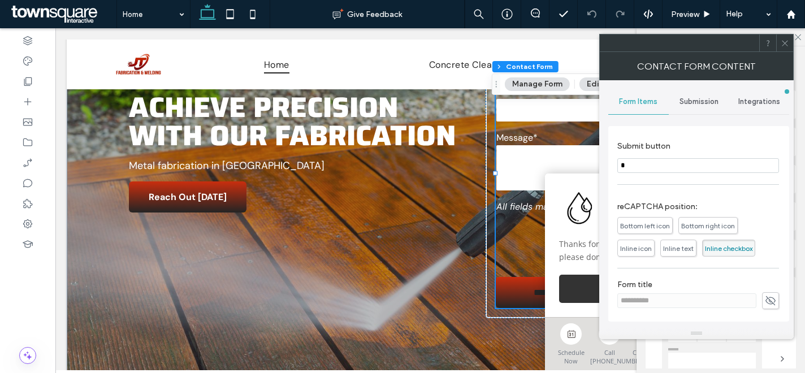
type input "*"
type input "**"
type input "***"
type input "*****"
type input "******"
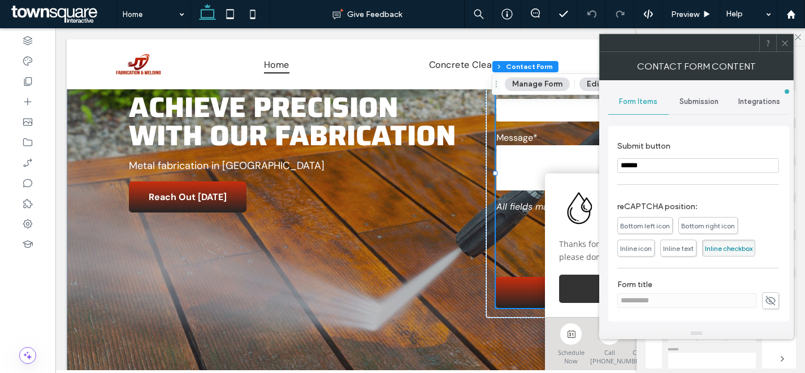
type input "******"
click at [786, 39] on icon at bounding box center [784, 43] width 8 height 8
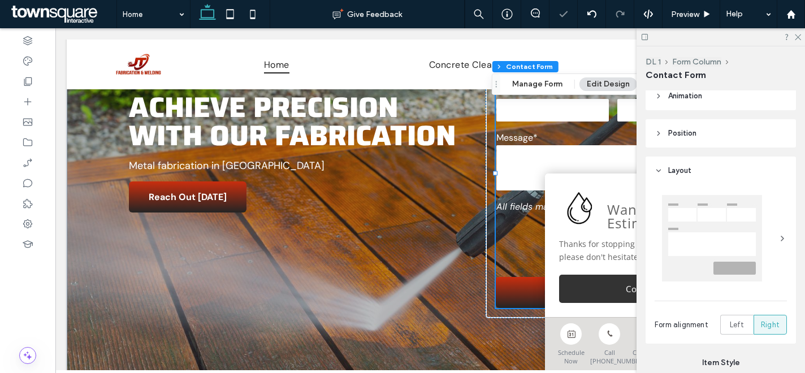
scroll to position [523, 0]
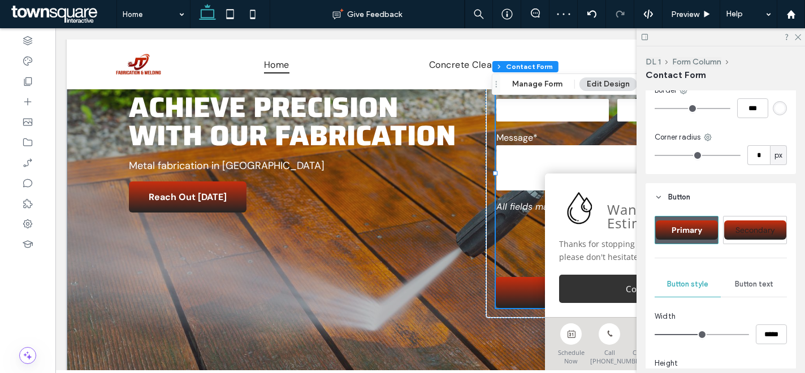
click at [705, 225] on span "Primary" at bounding box center [686, 230] width 38 height 10
type input "**"
type input "****"
type input "**"
type input "****"
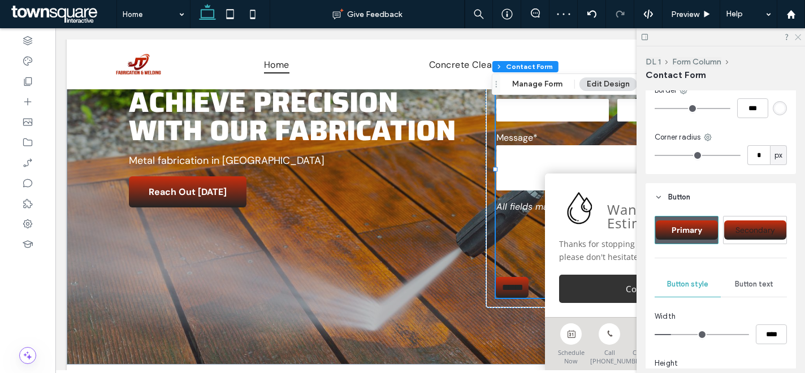
click at [799, 36] on use at bounding box center [798, 37] width 6 height 6
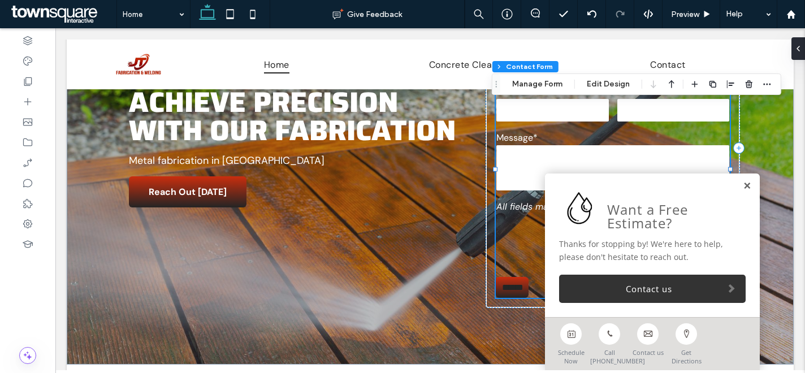
click at [743, 185] on link at bounding box center [747, 186] width 8 height 10
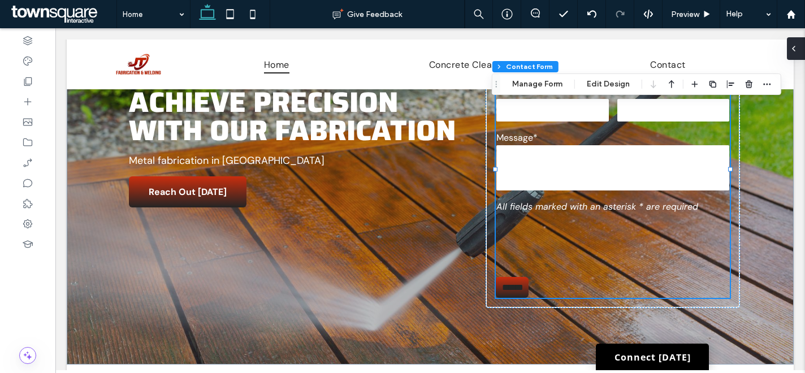
click at [793, 53] on span at bounding box center [793, 48] width 9 height 23
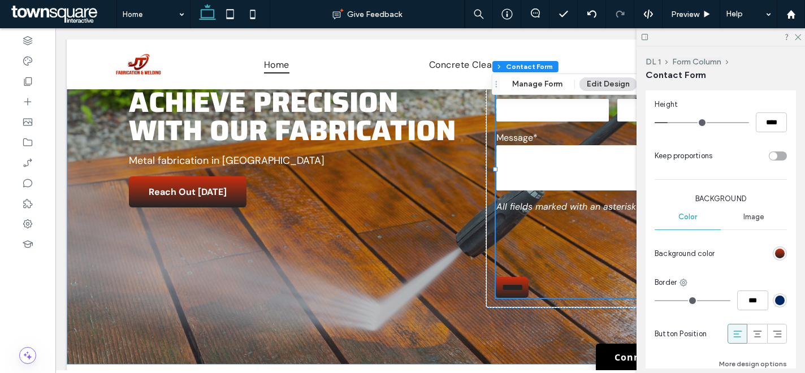
scroll to position [543, 0]
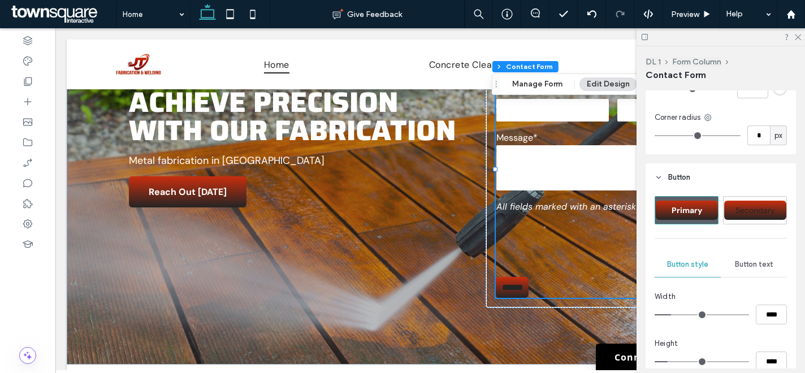
click at [753, 207] on span "Secondary" at bounding box center [754, 210] width 47 height 10
click at [687, 210] on span "Primary" at bounding box center [686, 210] width 38 height 10
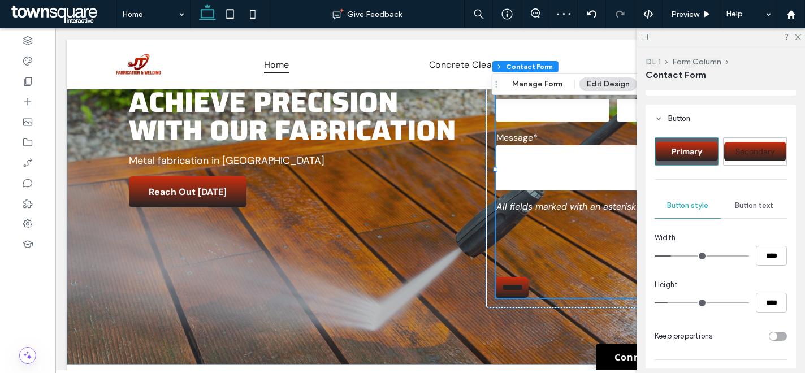
scroll to position [609, 0]
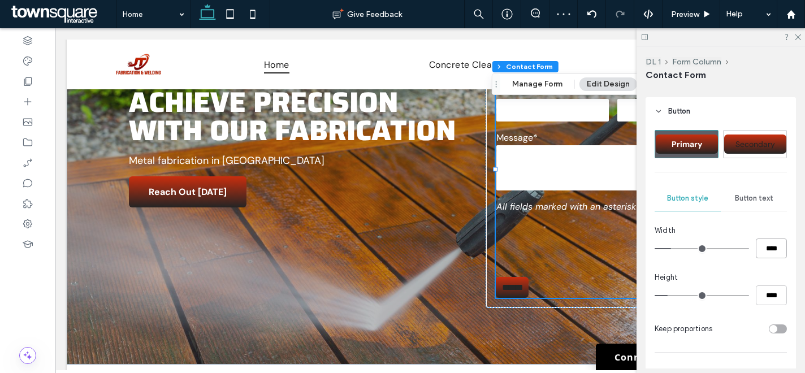
click at [764, 242] on input "****" at bounding box center [771, 248] width 31 height 20
type input "*"
type input "***"
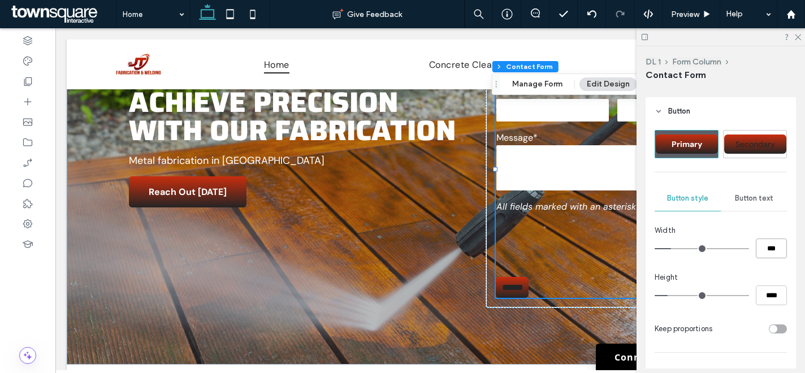
type input "*****"
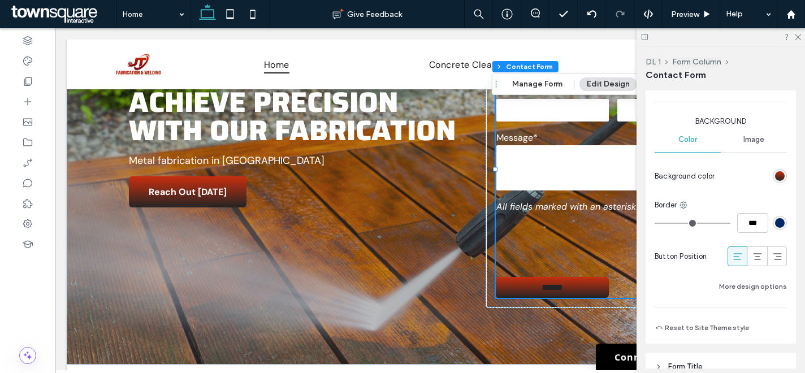
scroll to position [866, 0]
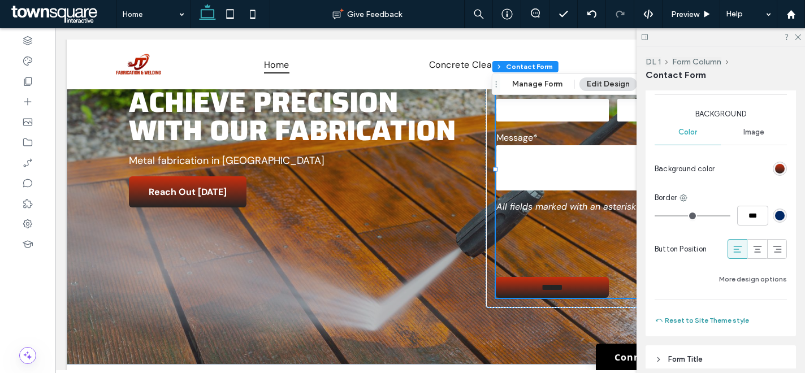
click at [726, 318] on button "Reset to Site Theme style" at bounding box center [701, 321] width 94 height 14
type input "**"
type input "****"
click at [797, 37] on use at bounding box center [798, 37] width 6 height 6
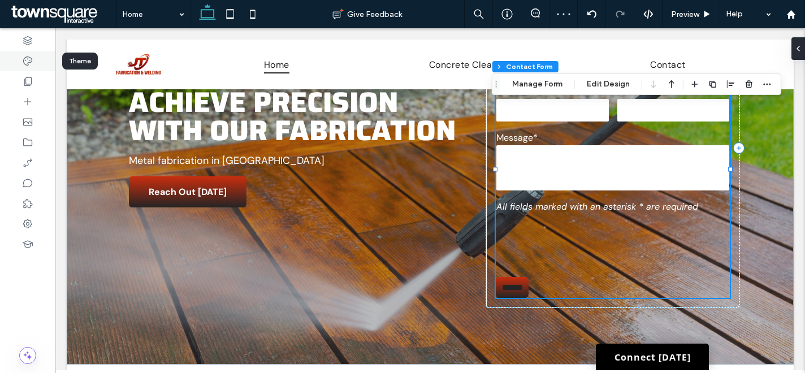
click at [26, 56] on icon at bounding box center [27, 60] width 11 height 11
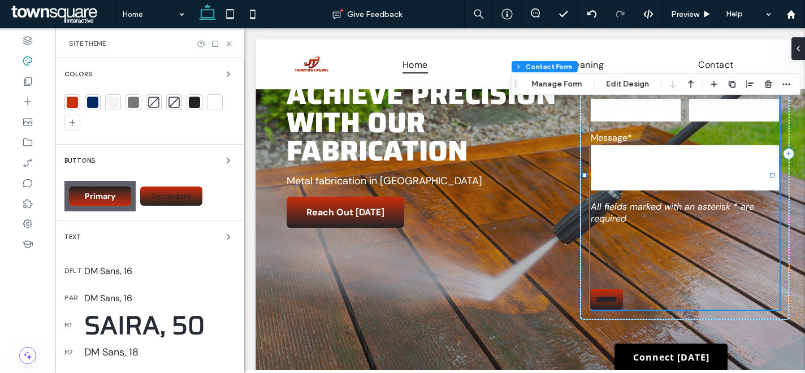
click at [111, 188] on div "Primary" at bounding box center [100, 196] width 62 height 19
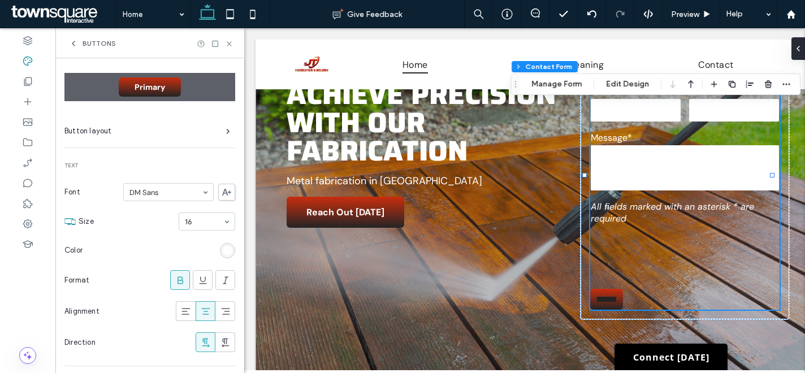
scroll to position [0, 0]
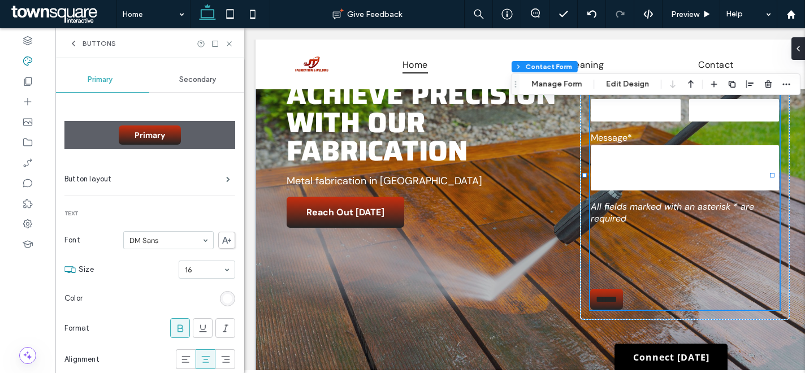
click at [207, 83] on span "Secondary" at bounding box center [197, 79] width 37 height 9
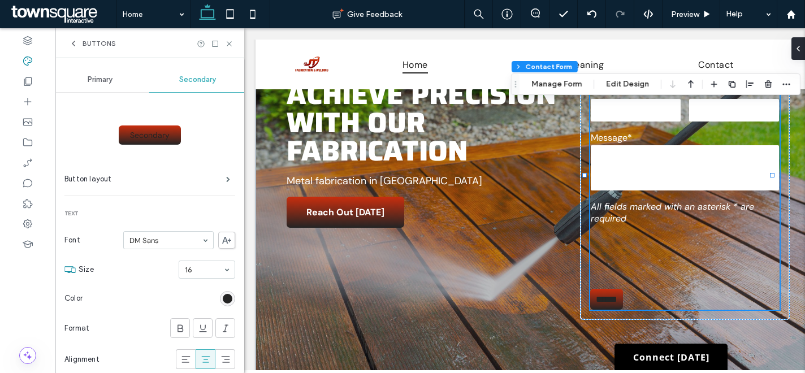
scroll to position [14, 0]
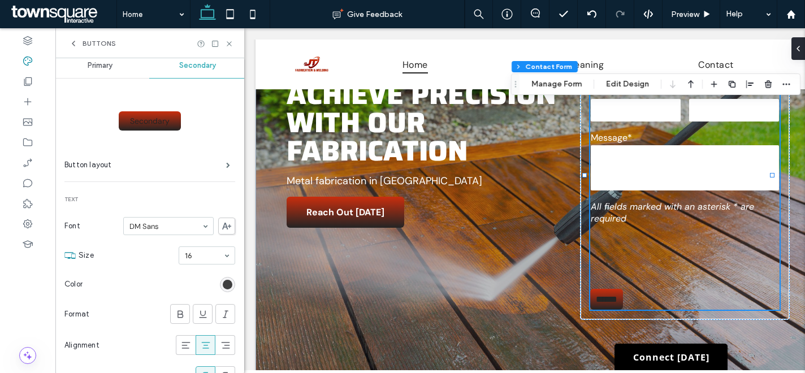
click at [223, 282] on div "rgb(36, 36, 36)" at bounding box center [228, 285] width 10 height 10
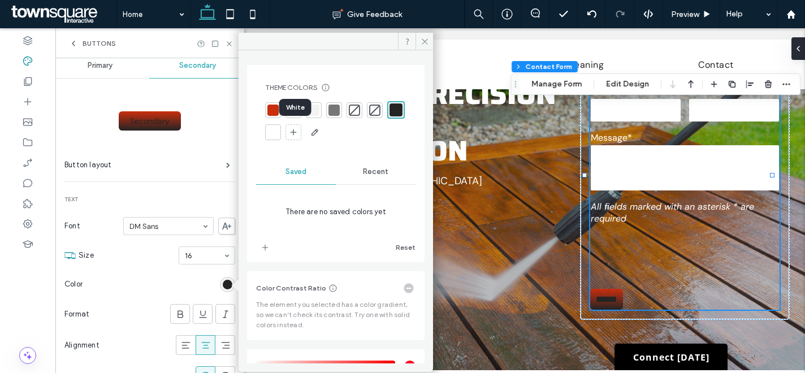
click at [279, 130] on div at bounding box center [272, 132] width 11 height 11
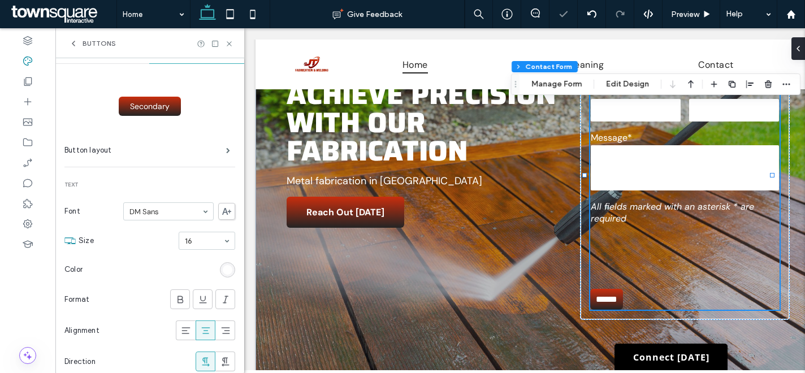
scroll to position [152, 0]
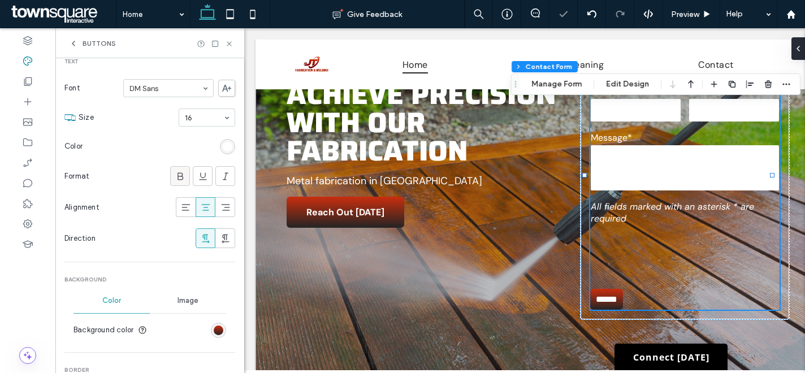
click at [177, 174] on use at bounding box center [180, 175] width 6 height 7
type input "**"
type input "****"
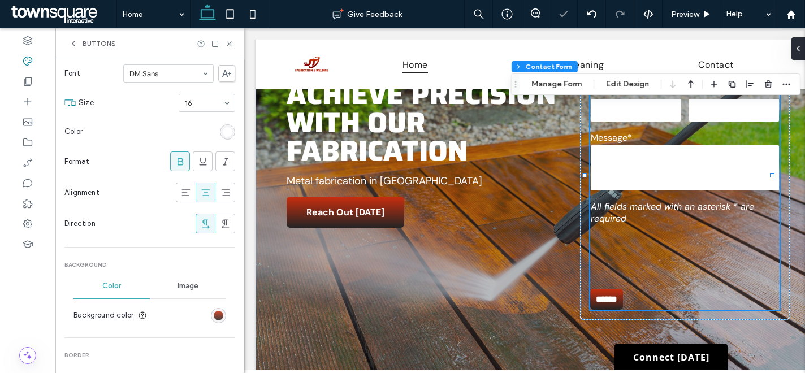
scroll to position [174, 0]
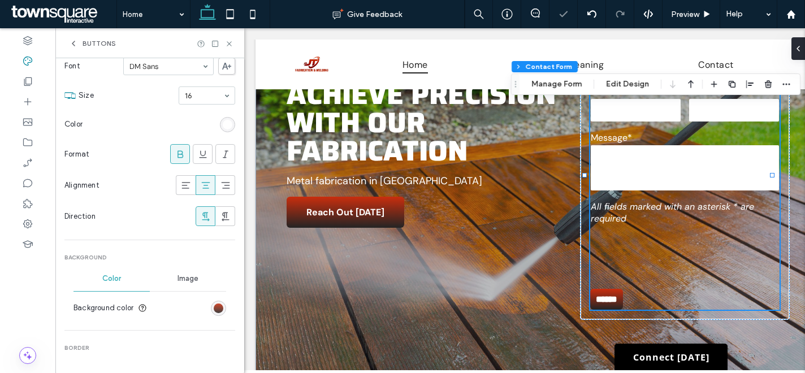
click at [214, 307] on div "linear-gradient(rgb(201, 46, 14) 0%, rgb(36, 36, 36) 100%)" at bounding box center [219, 308] width 10 height 10
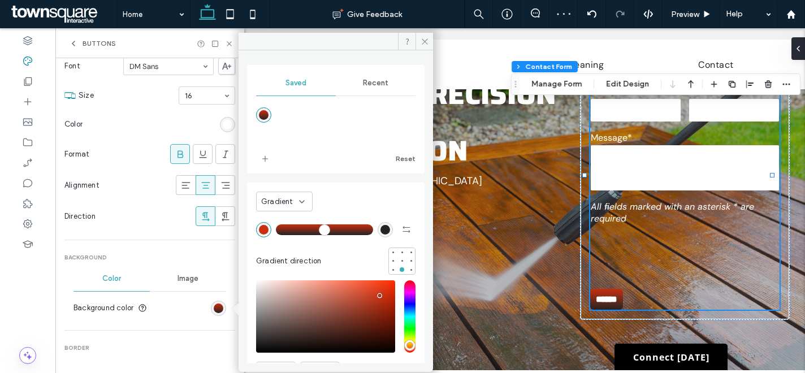
click at [365, 84] on span "Recent" at bounding box center [375, 83] width 25 height 9
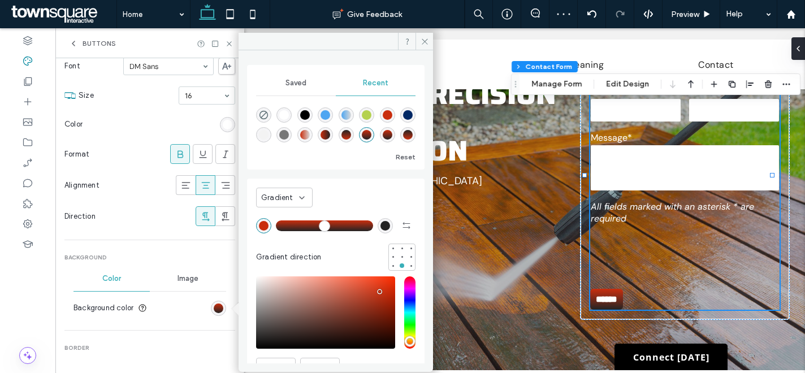
click at [290, 86] on span "Saved" at bounding box center [295, 83] width 21 height 9
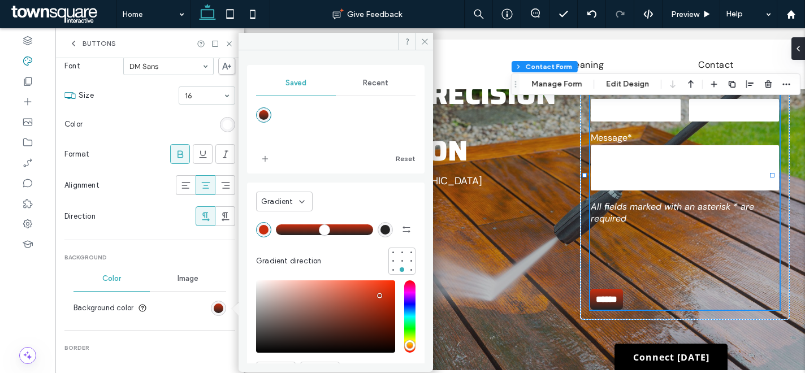
click at [288, 200] on span "Gradient" at bounding box center [277, 201] width 32 height 11
click at [290, 220] on div "Color" at bounding box center [284, 221] width 55 height 20
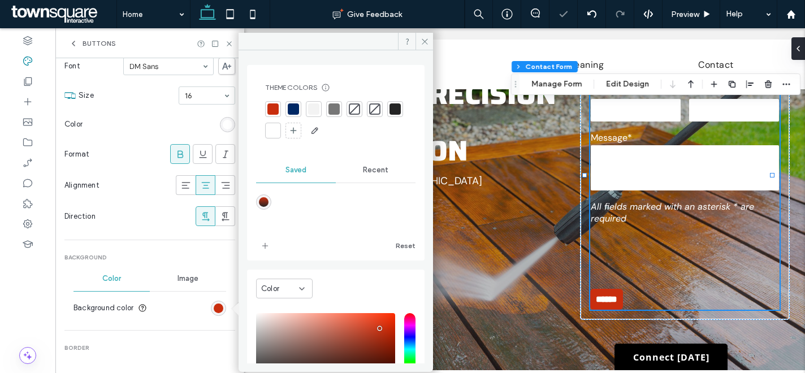
click at [272, 108] on div at bounding box center [272, 108] width 11 height 11
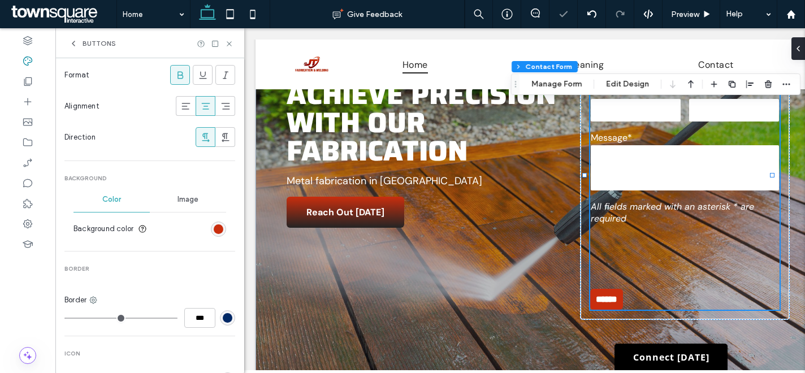
scroll to position [350, 0]
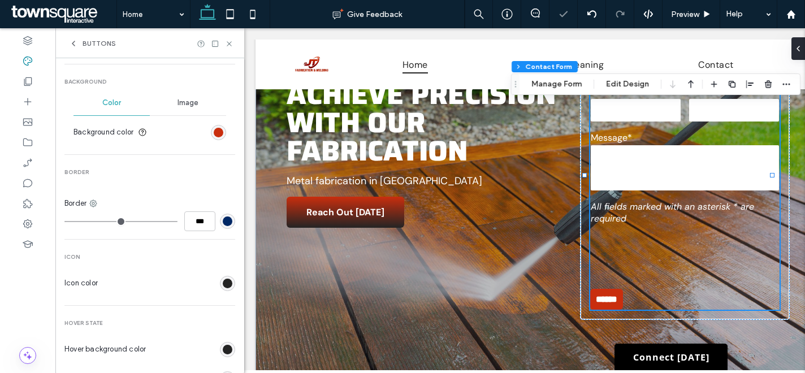
click at [223, 222] on div "rgb(0, 40, 101)" at bounding box center [228, 221] width 10 height 10
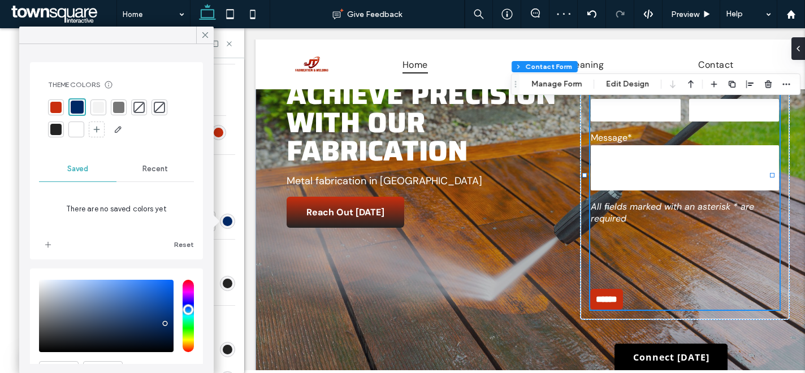
click at [156, 170] on span "Recent" at bounding box center [154, 168] width 25 height 9
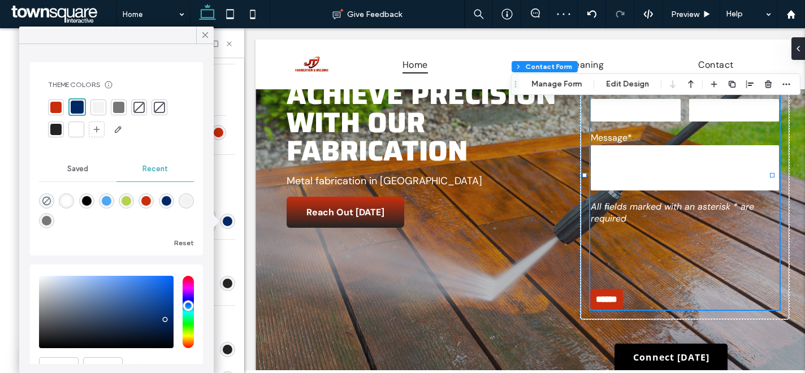
drag, startPoint x: 47, startPoint y: 201, endPoint x: 69, endPoint y: 205, distance: 22.3
click at [47, 201] on icon "rgba(0, 0, 0, 0)" at bounding box center [47, 201] width 10 height 10
type input "*******"
type input "*"
type input "**"
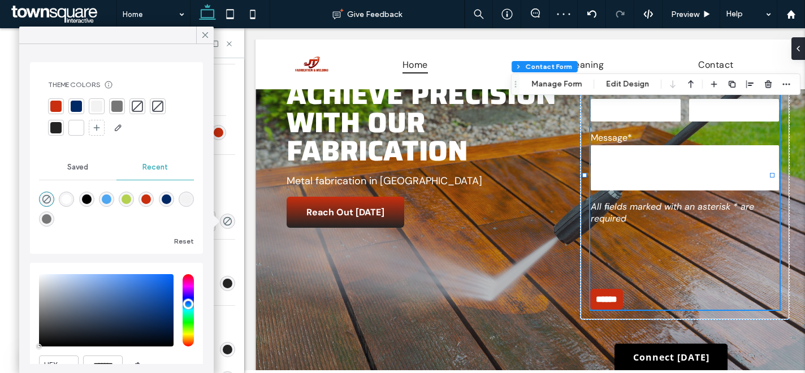
click at [227, 256] on span "Icon" at bounding box center [149, 257] width 171 height 8
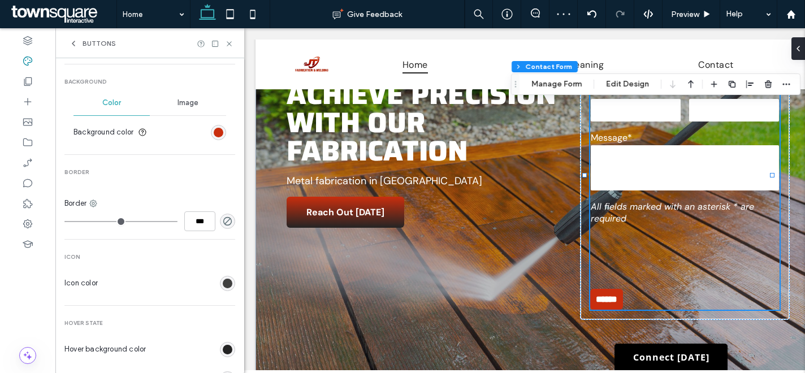
click at [223, 283] on div "rgb(36, 36, 36)" at bounding box center [228, 284] width 10 height 10
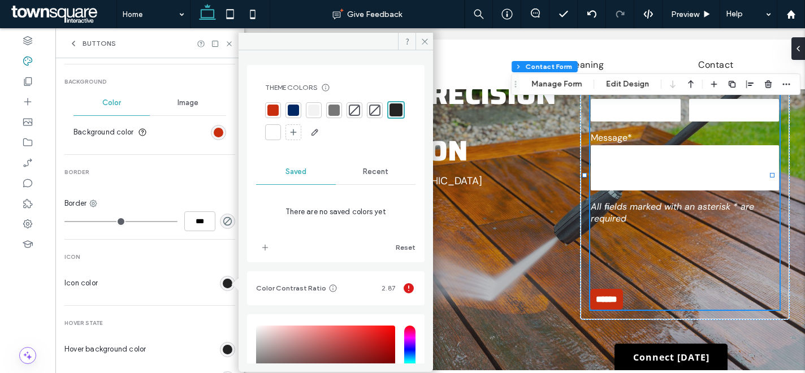
click at [279, 131] on div at bounding box center [272, 132] width 11 height 11
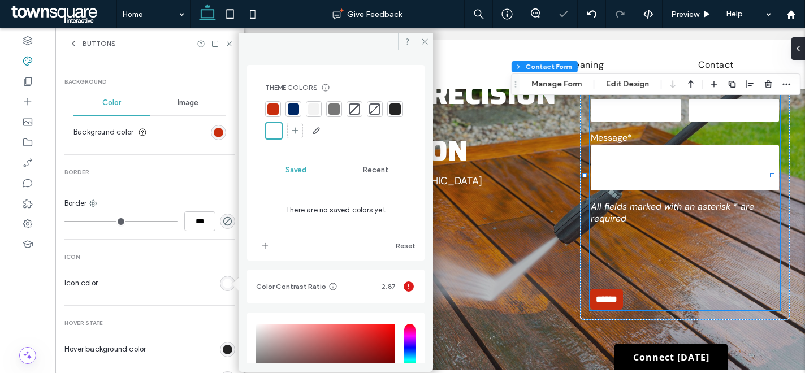
click at [209, 262] on div "Secondary Button layout Text Font DM Sans Size 16 Color Format Alignment Direct…" at bounding box center [149, 149] width 171 height 813
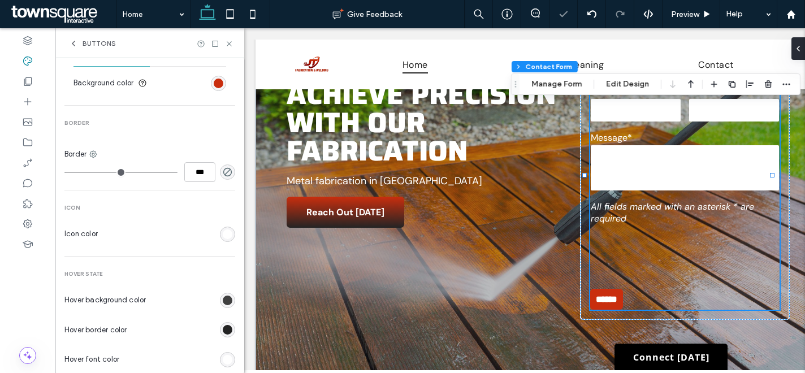
scroll to position [414, 0]
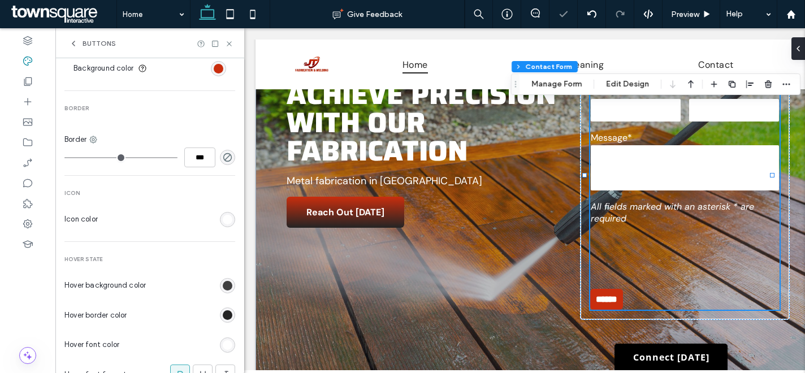
click at [223, 286] on div "rgb(36, 36, 36)" at bounding box center [228, 286] width 10 height 10
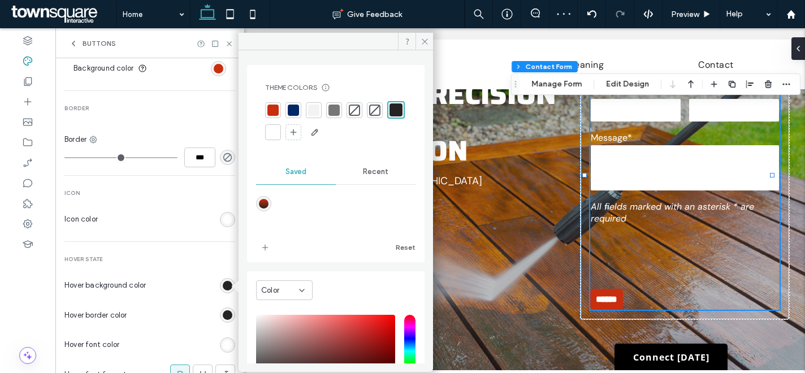
click at [223, 314] on div "rgb(36, 36, 36)" at bounding box center [228, 315] width 10 height 10
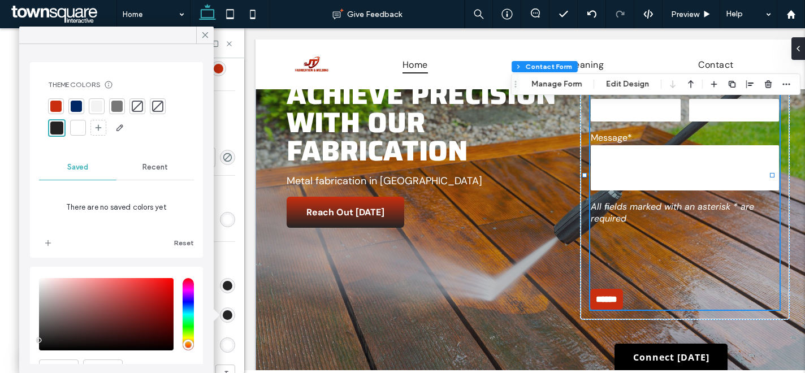
click at [59, 129] on div at bounding box center [56, 128] width 13 height 13
click at [203, 35] on icon at bounding box center [205, 35] width 10 height 10
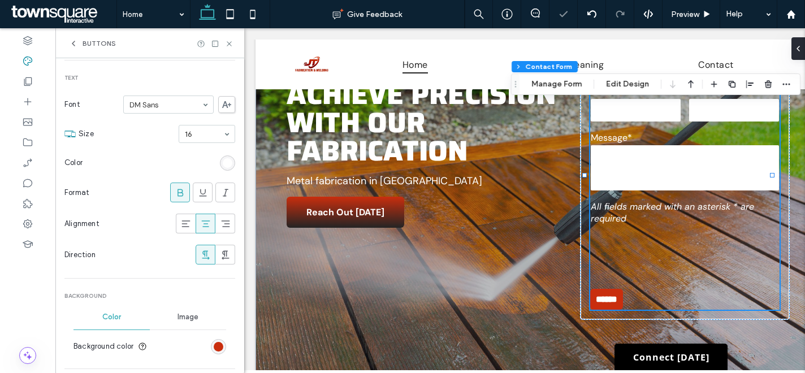
scroll to position [0, 0]
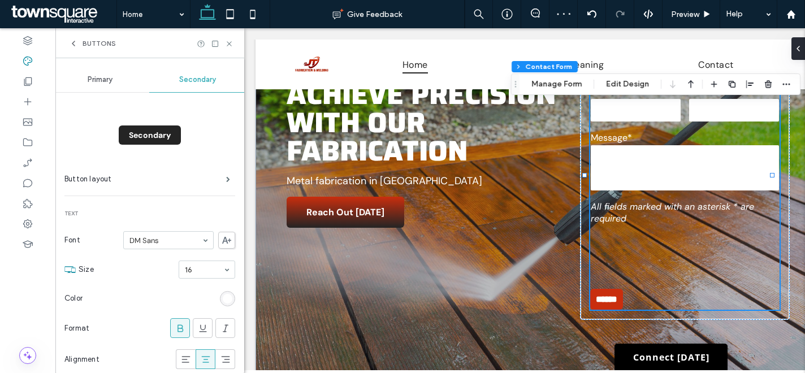
click at [110, 80] on span "Primary" at bounding box center [100, 79] width 25 height 9
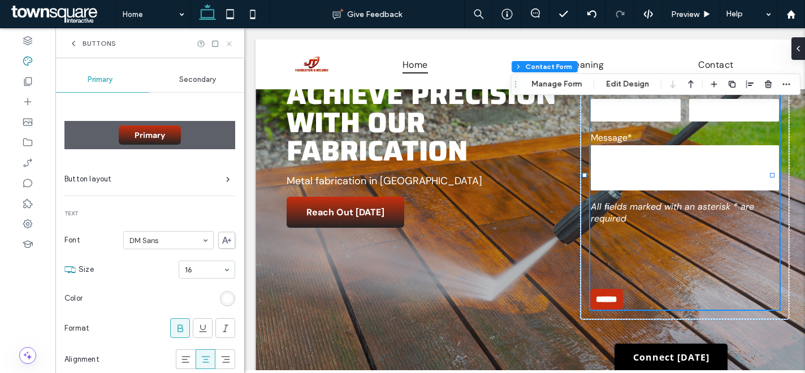
click at [228, 42] on use at bounding box center [229, 43] width 5 height 5
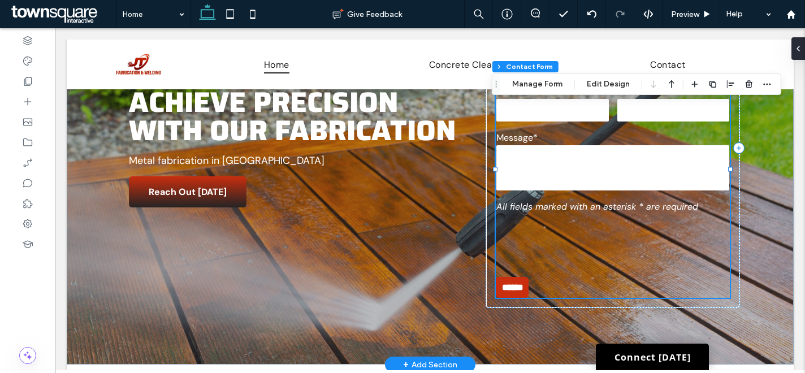
click at [575, 293] on form "First Name* Last Name* Email* Phone* Message* Free Text All fields marked with …" at bounding box center [613, 167] width 234 height 259
click at [531, 87] on button "Manage Form" at bounding box center [537, 84] width 65 height 14
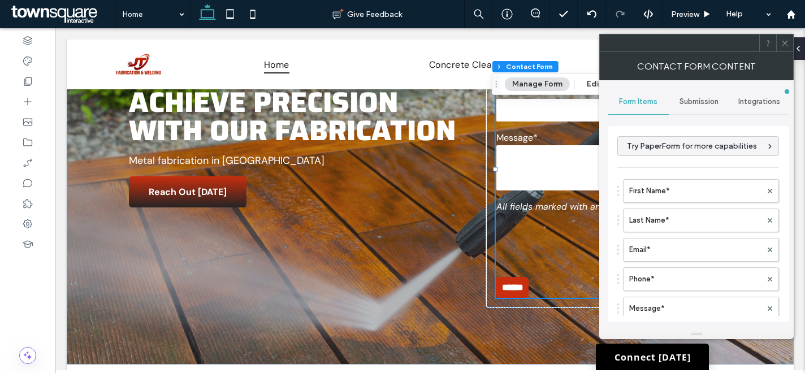
scroll to position [252, 0]
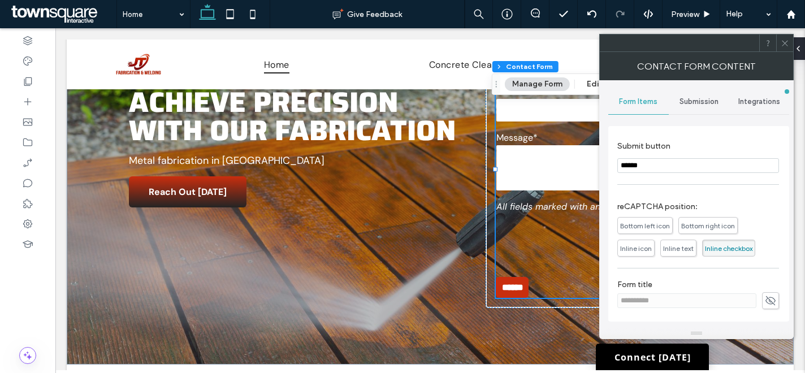
click at [782, 46] on use at bounding box center [785, 43] width 6 height 6
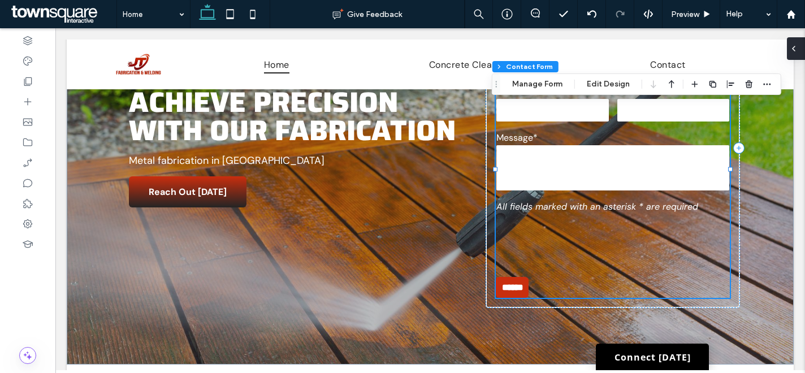
drag, startPoint x: 793, startPoint y: 45, endPoint x: 738, endPoint y: 18, distance: 61.9
click at [793, 46] on icon at bounding box center [793, 48] width 9 height 9
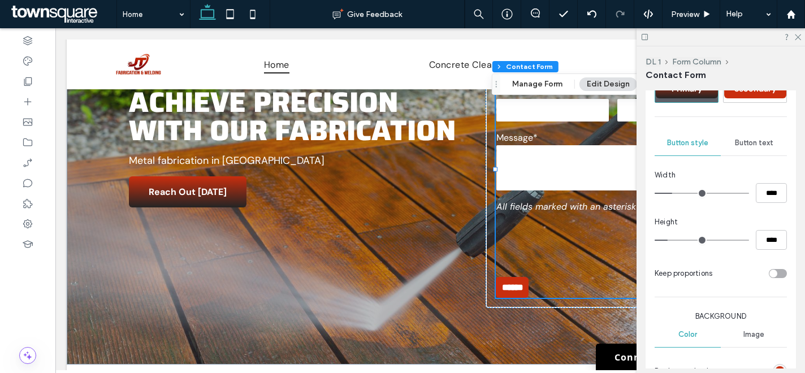
scroll to position [511, 0]
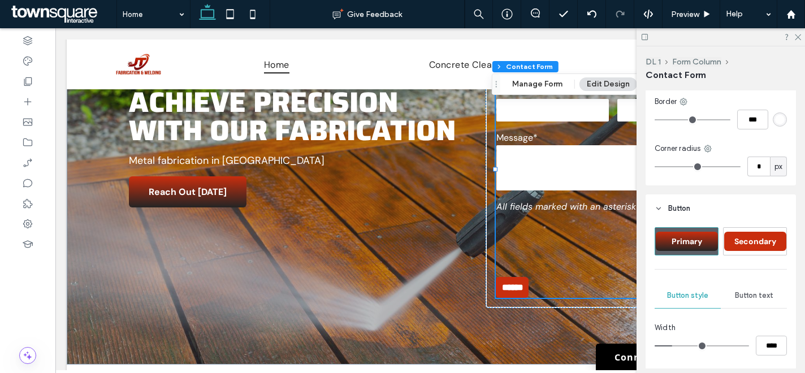
click at [752, 233] on div "Secondary" at bounding box center [755, 241] width 62 height 19
click at [699, 233] on div "Primary" at bounding box center [687, 241] width 62 height 19
click at [687, 246] on span "Primary" at bounding box center [686, 241] width 38 height 10
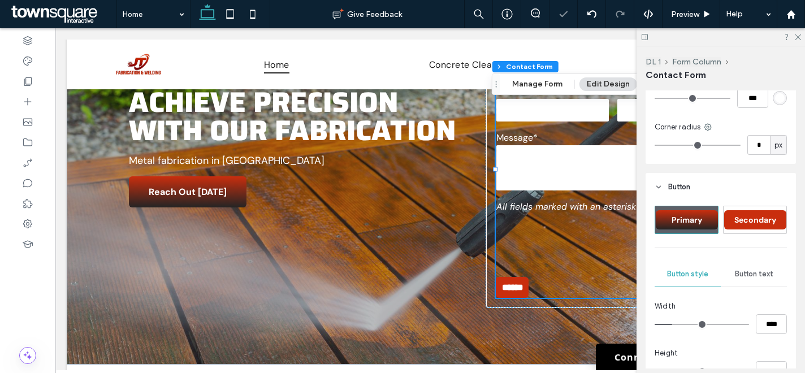
scroll to position [590, 0]
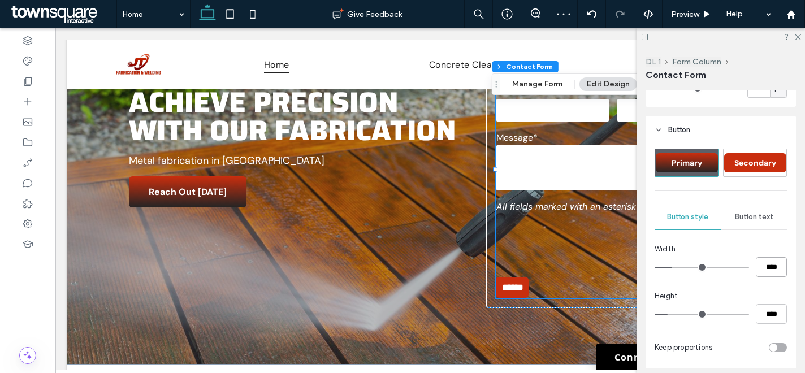
click at [762, 267] on input "****" at bounding box center [771, 267] width 31 height 20
type input "***"
click at [762, 271] on input "*****" at bounding box center [771, 267] width 31 height 20
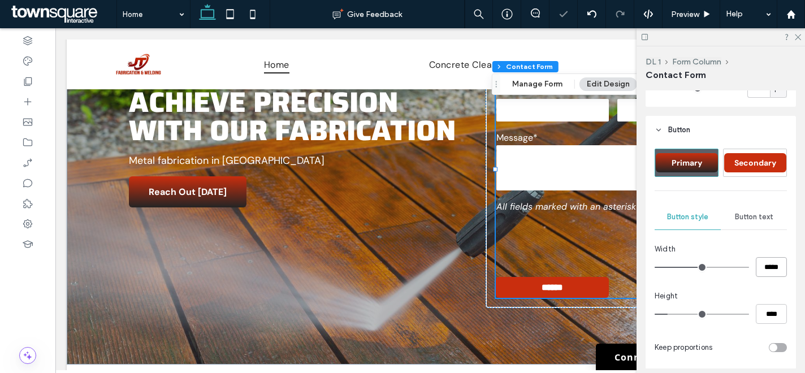
click at [762, 271] on input "*****" at bounding box center [771, 267] width 31 height 20
type input "***"
click at [761, 262] on input "*****" at bounding box center [771, 267] width 31 height 20
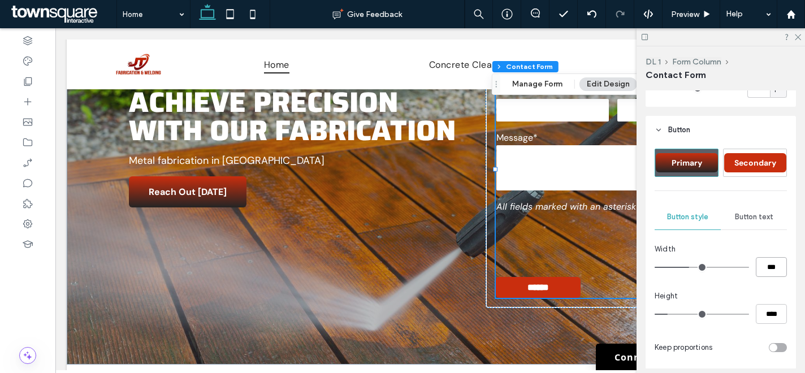
type input "***"
type input "*****"
click at [760, 320] on input "****" at bounding box center [771, 314] width 31 height 20
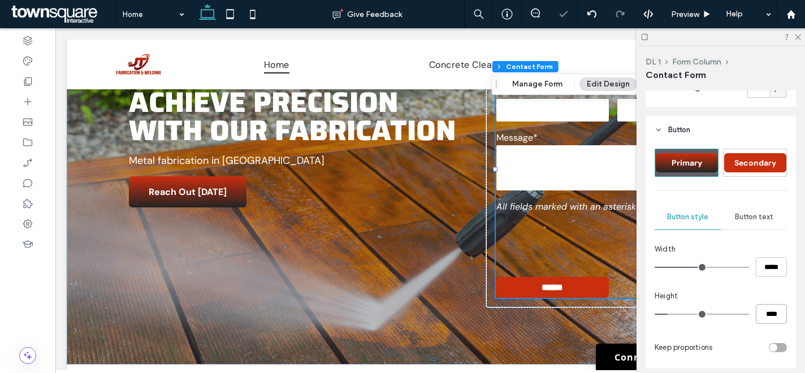
click at [760, 319] on input "****" at bounding box center [771, 314] width 31 height 20
type input "**"
type input "****"
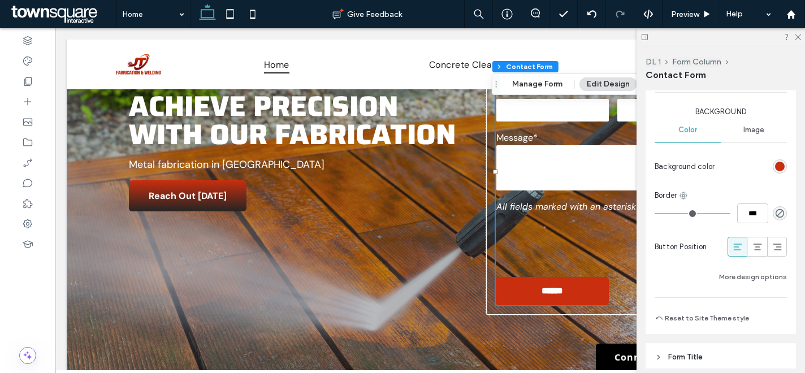
scroll to position [1021, 0]
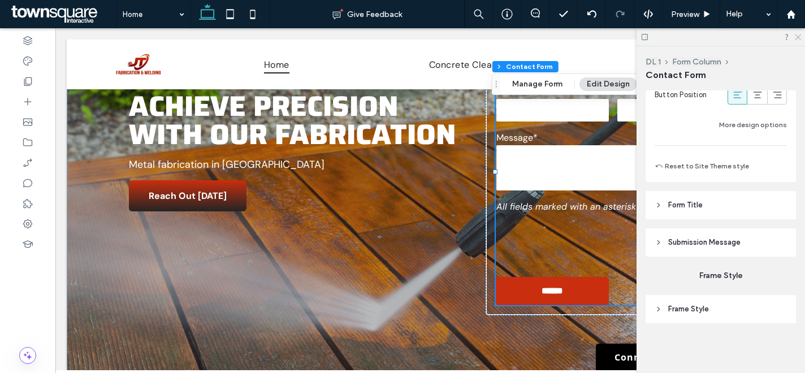
click at [798, 36] on icon at bounding box center [796, 36] width 7 height 7
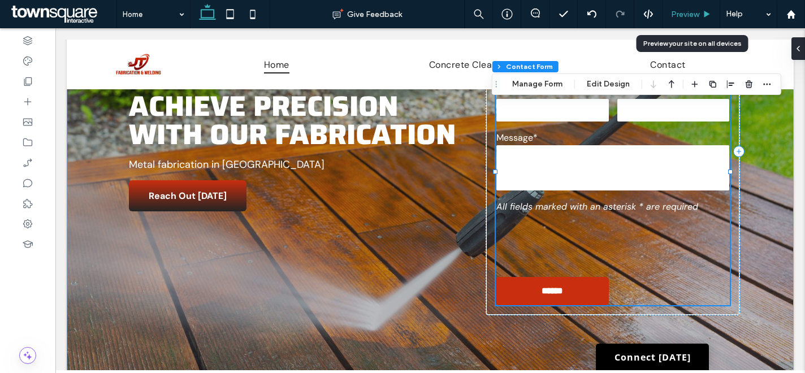
click at [692, 12] on span "Preview" at bounding box center [685, 15] width 28 height 10
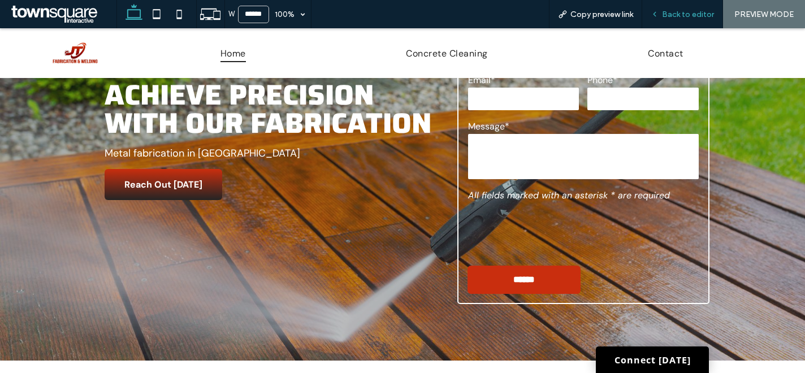
click at [678, 16] on span "Back to editor" at bounding box center [688, 15] width 52 height 10
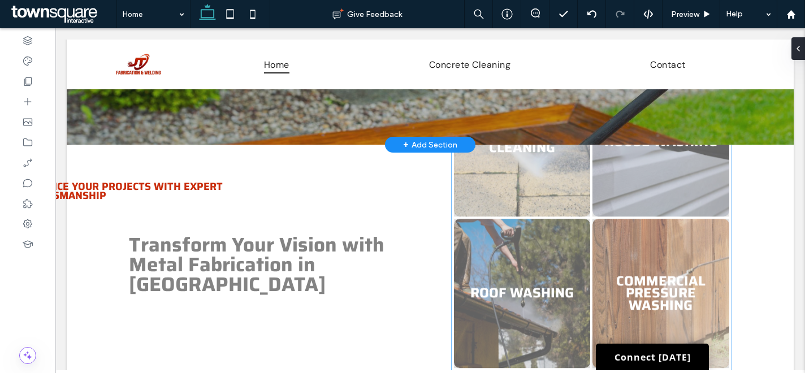
scroll to position [191, 0]
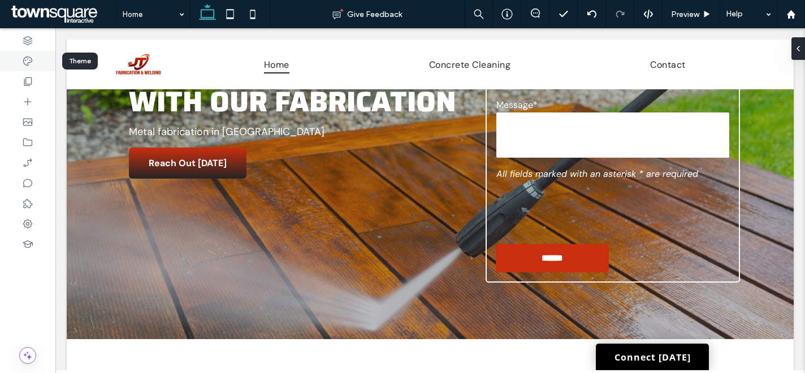
click at [24, 60] on icon at bounding box center [27, 60] width 11 height 11
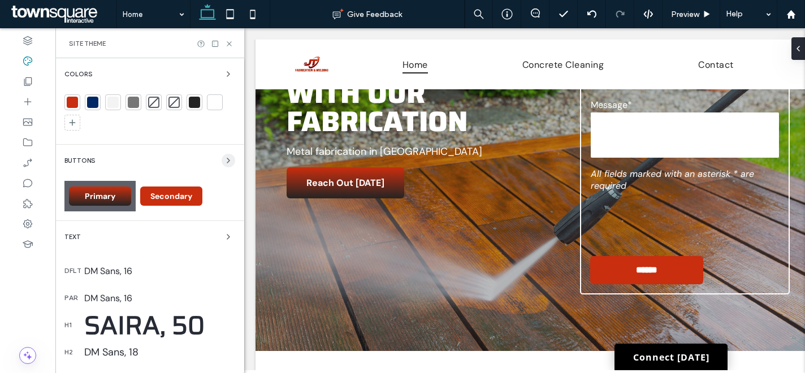
click at [227, 161] on span "button" at bounding box center [229, 161] width 14 height 14
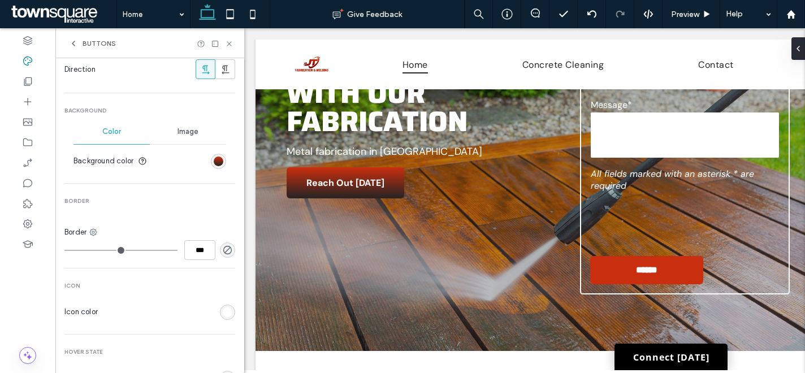
scroll to position [0, 0]
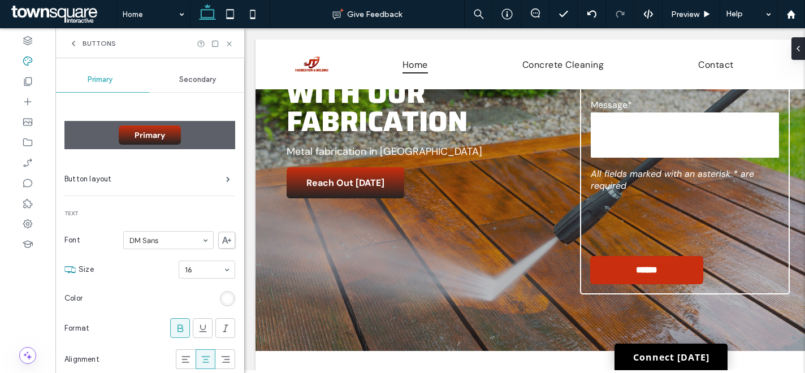
click at [184, 76] on span "Secondary" at bounding box center [197, 79] width 37 height 9
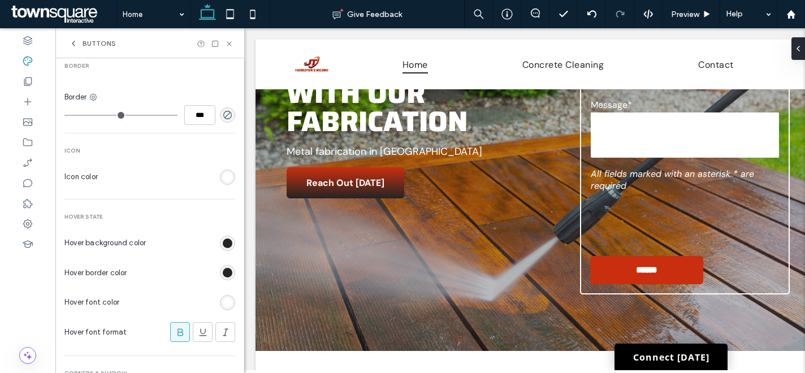
scroll to position [284, 0]
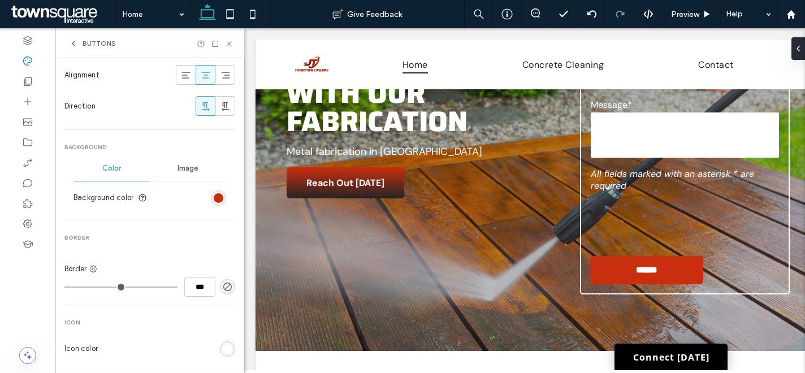
click at [218, 196] on div "rgb(201, 46, 14)" at bounding box center [218, 197] width 15 height 15
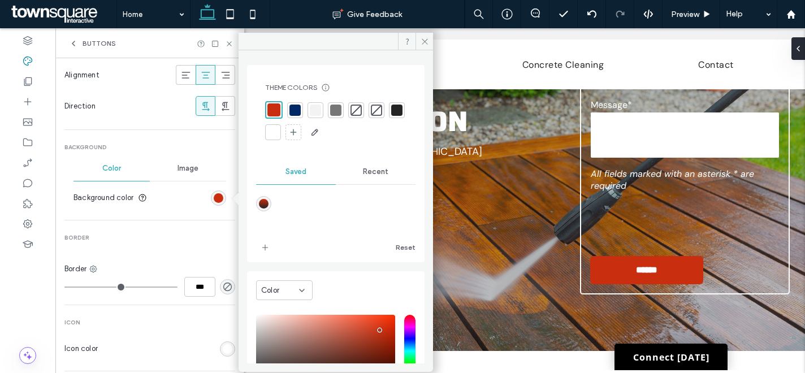
click at [259, 206] on div "linear-gradient(180deg,rgba(201,46,14,1) 0%,rgba(36,36,36,1) 100%)" at bounding box center [264, 204] width 10 height 10
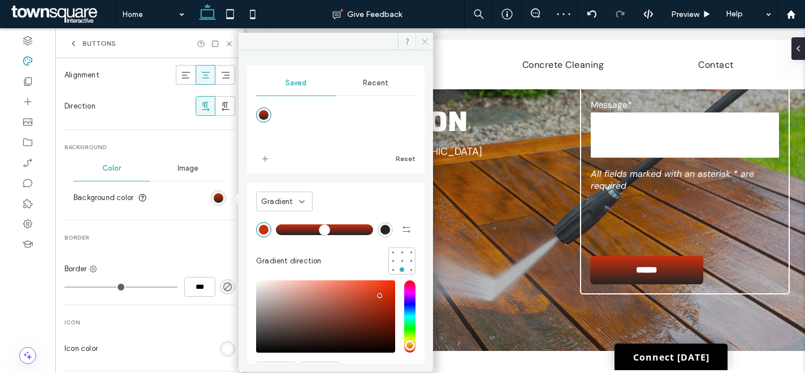
drag, startPoint x: 428, startPoint y: 42, endPoint x: 41, endPoint y: 23, distance: 387.6
click at [428, 42] on span at bounding box center [424, 41] width 18 height 17
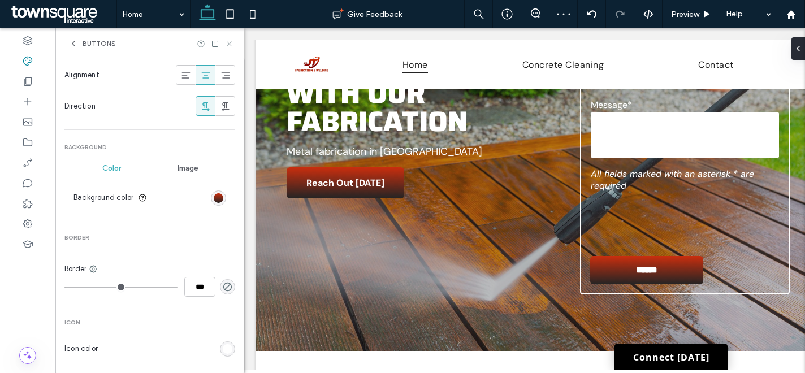
click at [227, 44] on icon at bounding box center [229, 44] width 8 height 8
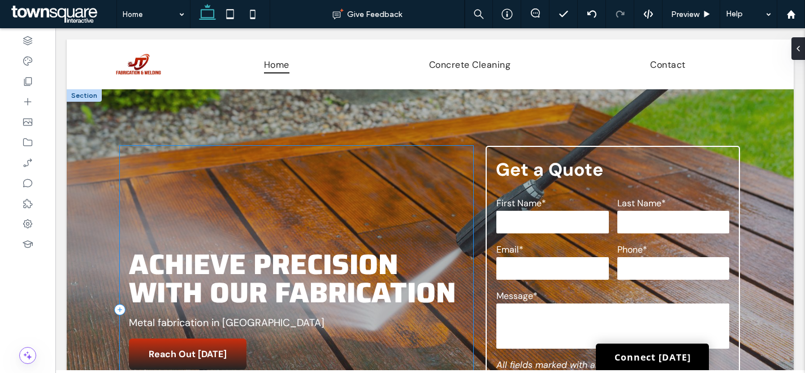
scroll to position [202, 0]
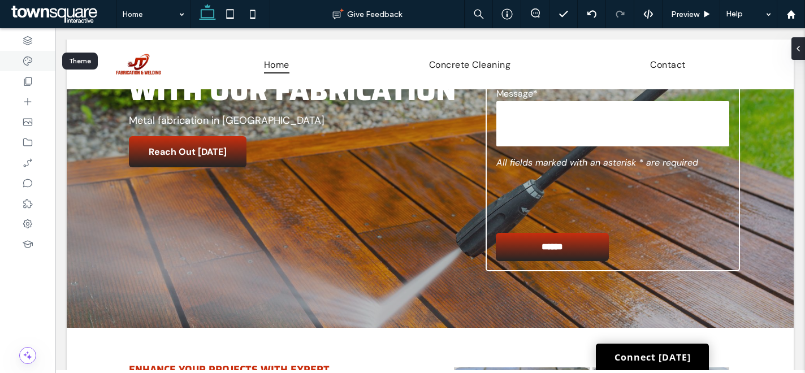
click at [34, 62] on div at bounding box center [27, 61] width 55 height 20
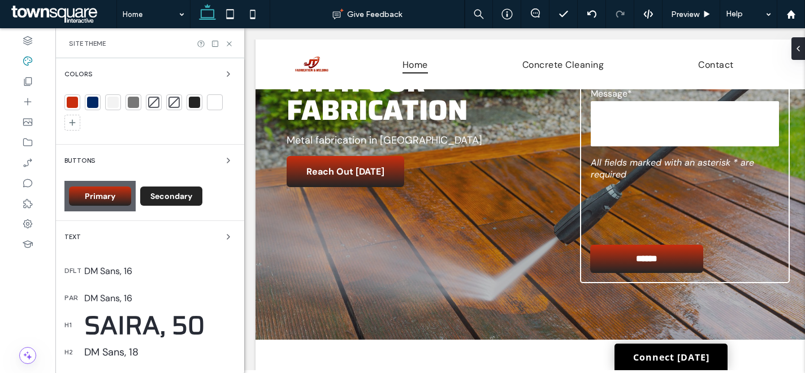
click at [184, 190] on div "Secondary" at bounding box center [171, 196] width 62 height 19
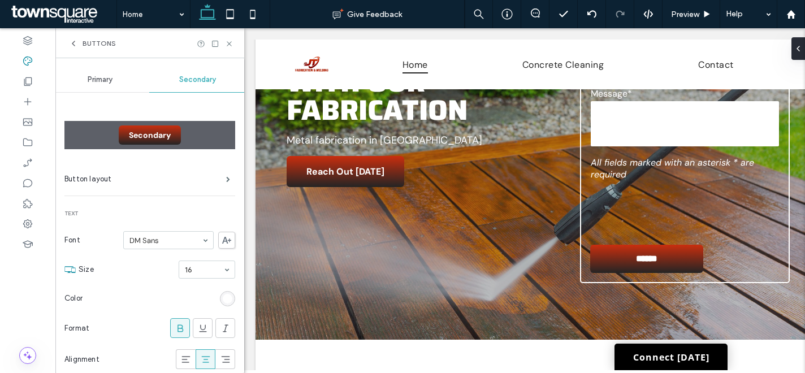
scroll to position [174, 0]
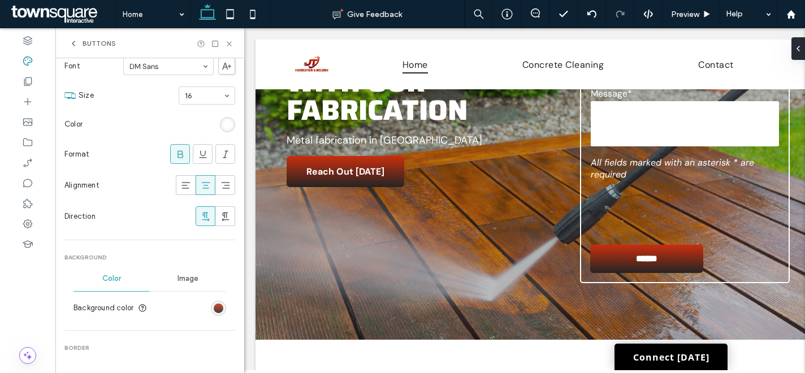
click at [214, 309] on div "linear-gradient(rgb(201, 46, 14) 0%, rgb(36, 36, 36) 100%)" at bounding box center [219, 308] width 10 height 10
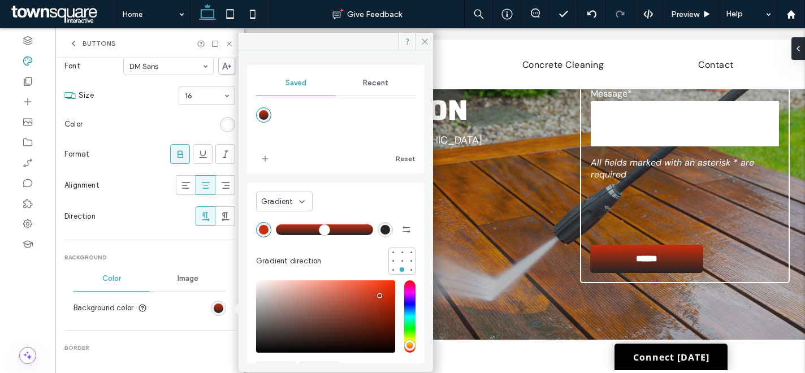
click at [283, 206] on span "Gradient" at bounding box center [277, 201] width 32 height 11
click at [283, 224] on div "Color" at bounding box center [284, 221] width 55 height 20
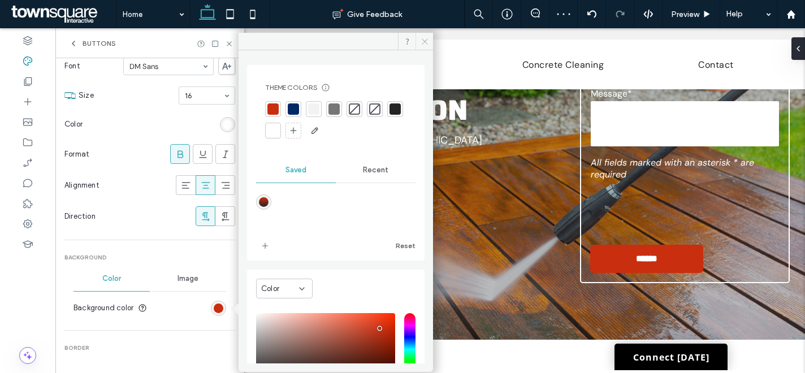
click at [428, 40] on icon at bounding box center [424, 41] width 8 height 8
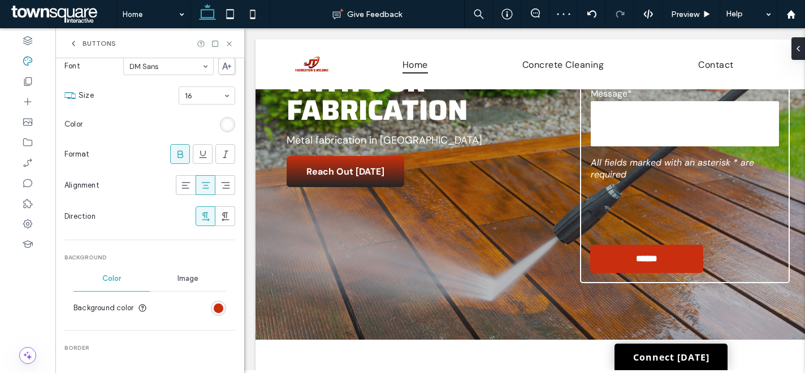
click at [231, 41] on use at bounding box center [229, 43] width 5 height 5
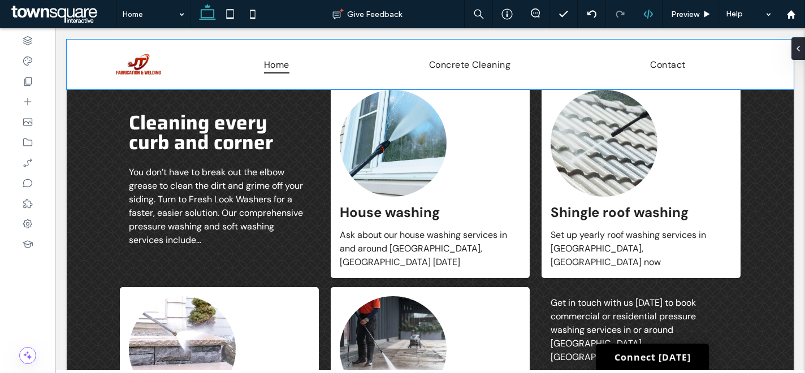
scroll to position [871, 0]
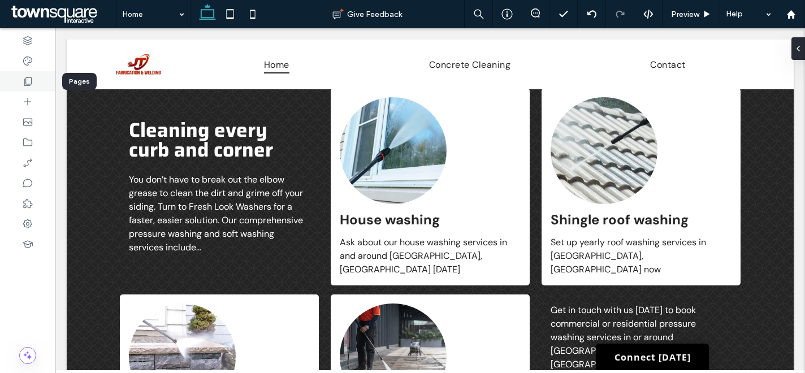
click at [19, 80] on div at bounding box center [27, 81] width 55 height 20
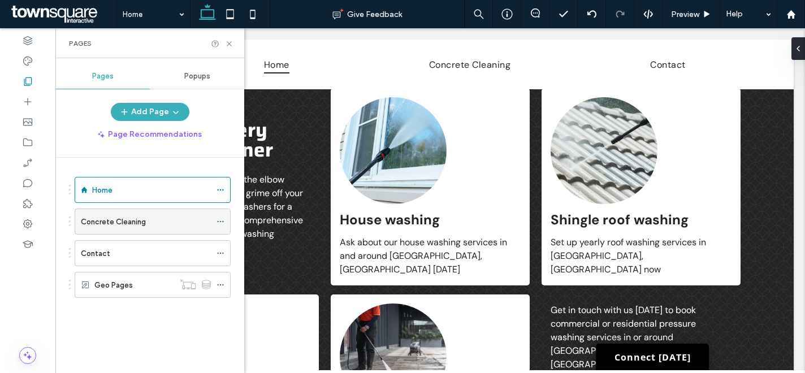
click at [223, 219] on icon at bounding box center [220, 222] width 8 height 8
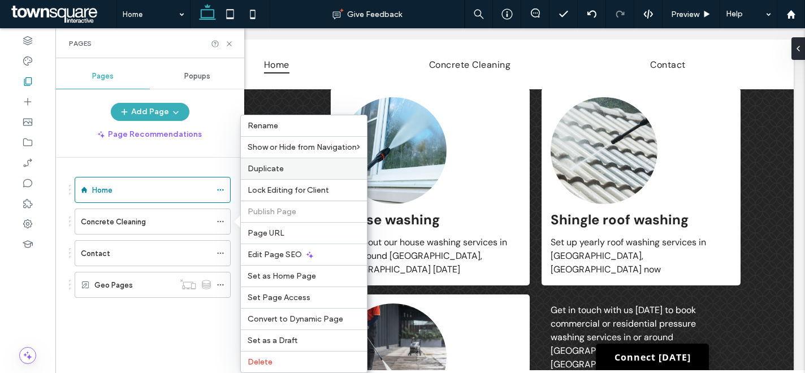
click at [298, 165] on label "Duplicate" at bounding box center [304, 169] width 112 height 10
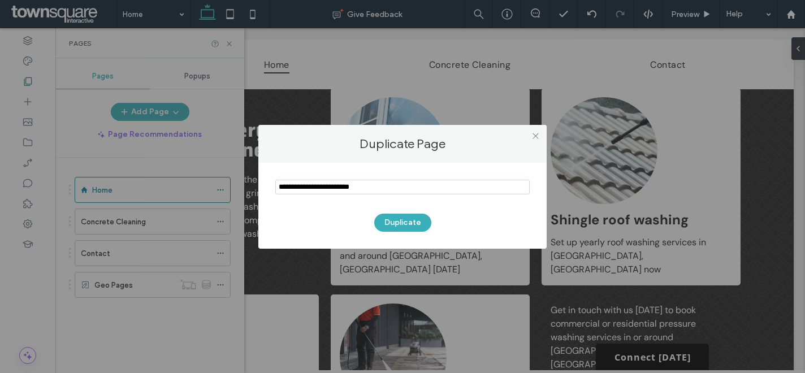
click at [393, 185] on input "notEmpty" at bounding box center [402, 187] width 254 height 15
type input "**********"
click at [396, 222] on button "Duplicate" at bounding box center [402, 223] width 57 height 18
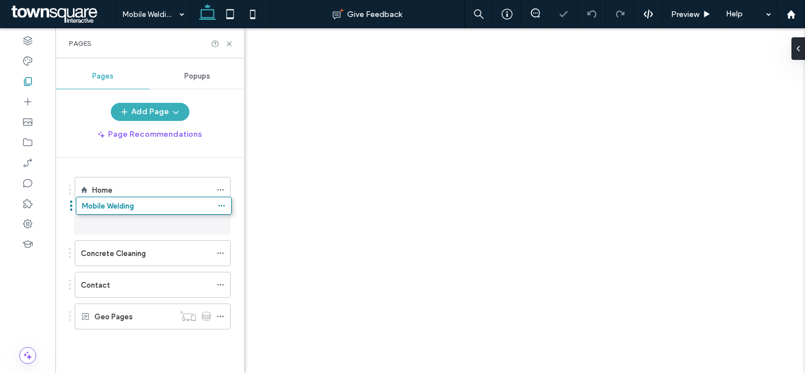
drag, startPoint x: 129, startPoint y: 290, endPoint x: 115, endPoint y: 215, distance: 77.1
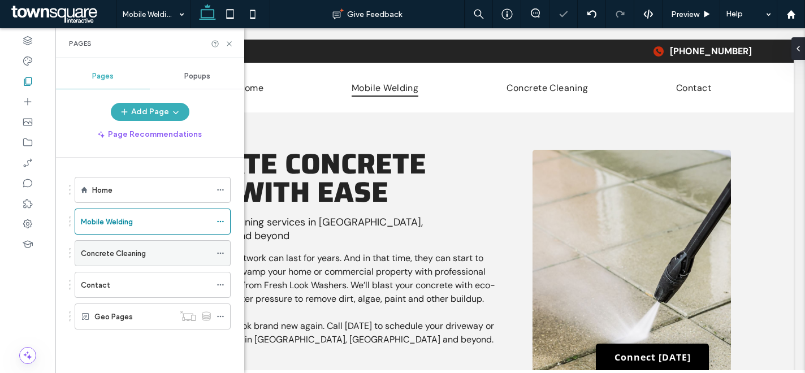
click at [220, 252] on icon at bounding box center [220, 253] width 8 height 8
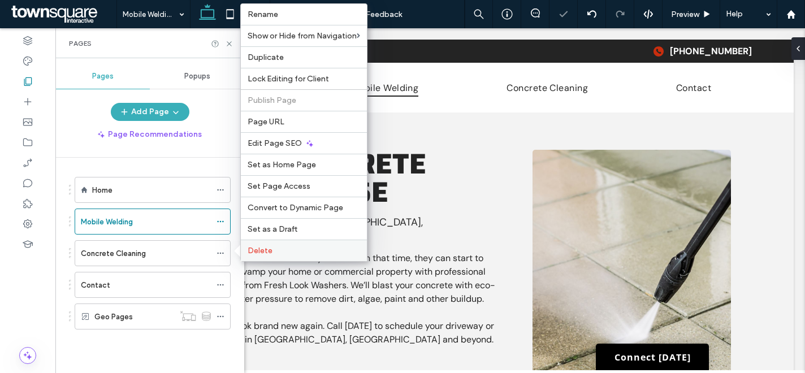
click at [280, 253] on label "Delete" at bounding box center [304, 251] width 112 height 10
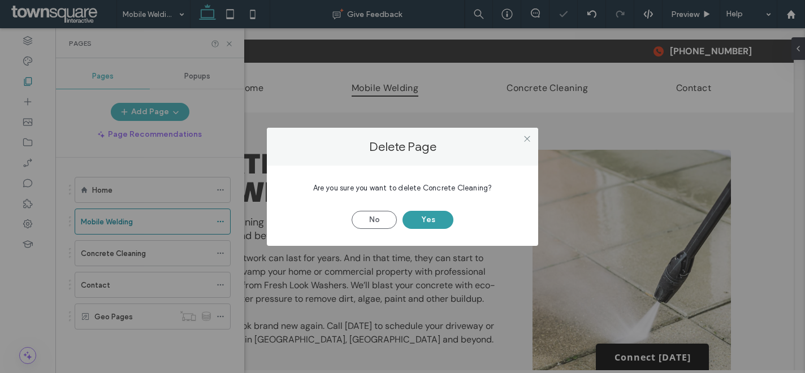
click at [430, 224] on button "Yes" at bounding box center [427, 220] width 51 height 18
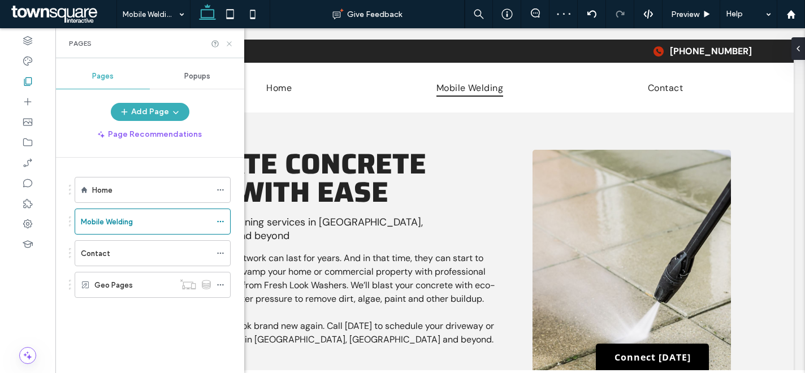
drag, startPoint x: 230, startPoint y: 43, endPoint x: 184, endPoint y: 73, distance: 54.7
click at [230, 43] on icon at bounding box center [229, 44] width 8 height 8
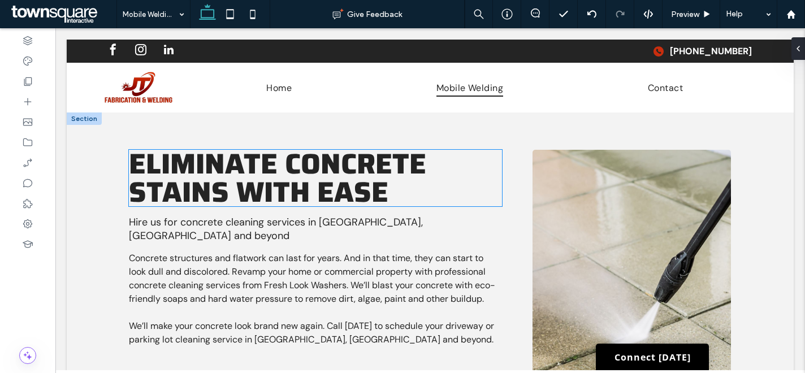
click at [252, 174] on span "Eliminate Concrete Stains With Ease" at bounding box center [277, 177] width 297 height 73
click at [252, 174] on div "Eliminate Concrete Stains With Ease" at bounding box center [315, 178] width 372 height 57
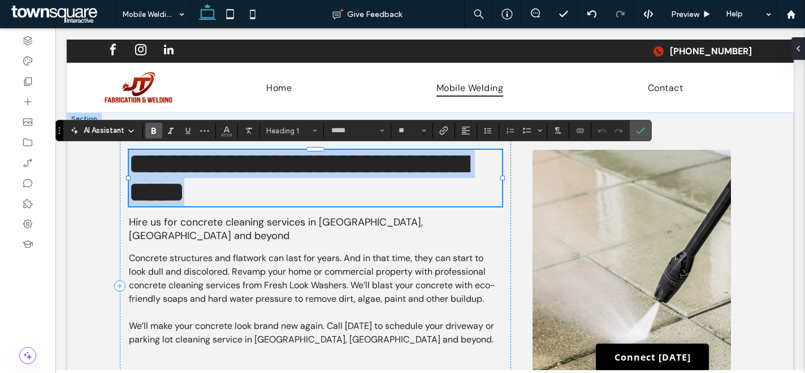
paste div
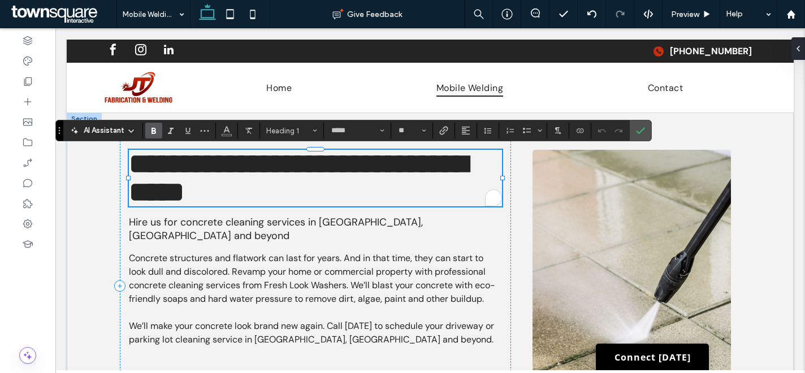
type input "**"
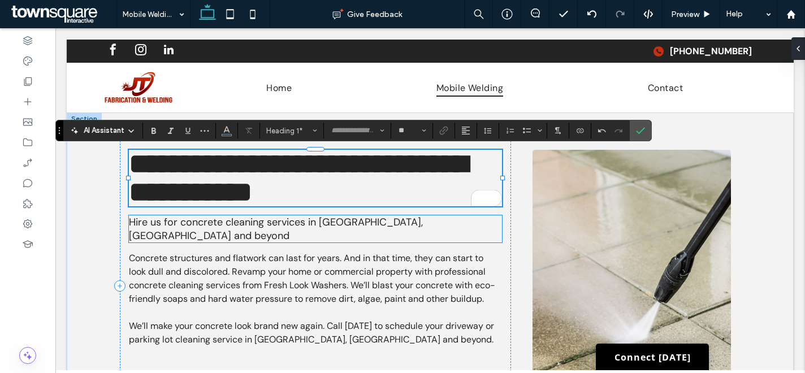
click at [238, 220] on span "Hire us for concrete cleaning services in Charlotte, NC and beyond" at bounding box center [276, 228] width 294 height 27
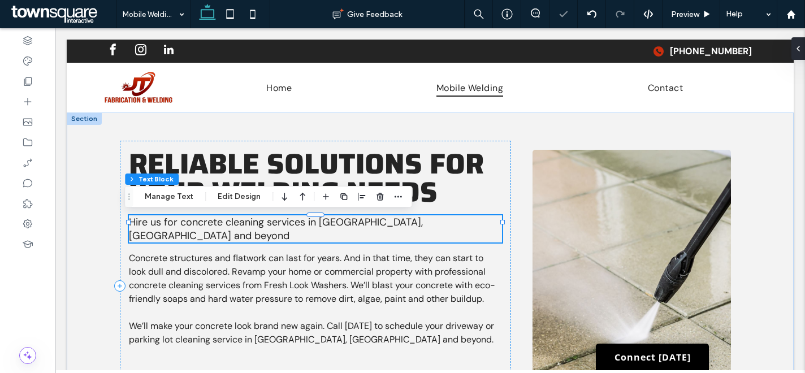
click at [238, 220] on span "Hire us for concrete cleaning services in Charlotte, NC and beyond" at bounding box center [276, 228] width 294 height 27
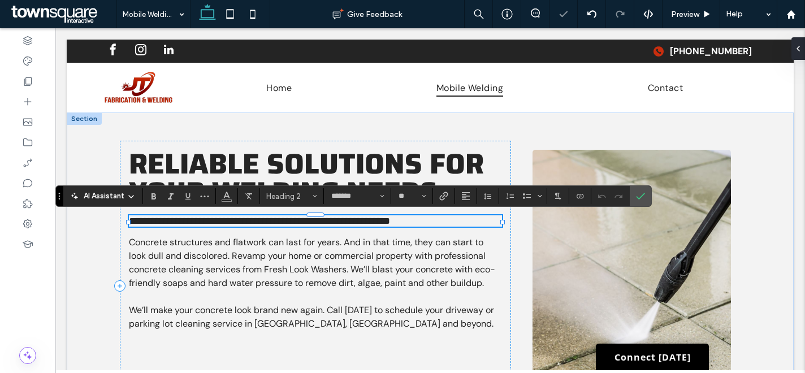
paste div
type input "**"
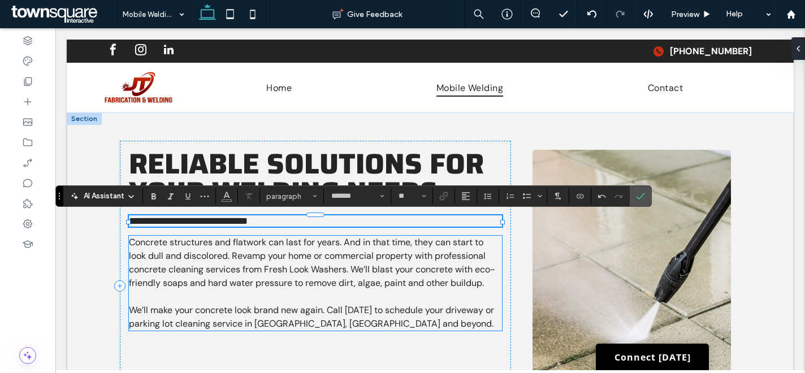
click at [344, 287] on span "Concrete structures and flatwork can last for years. And in that time, they can…" at bounding box center [312, 262] width 366 height 53
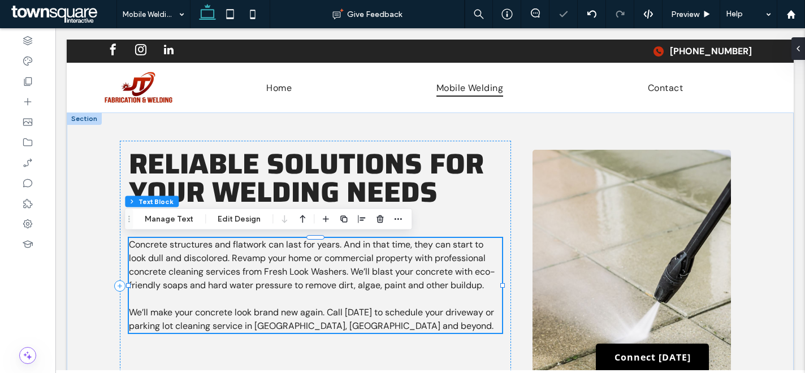
click at [341, 270] on span "Concrete structures and flatwork can last for years. And in that time, they can…" at bounding box center [312, 264] width 366 height 53
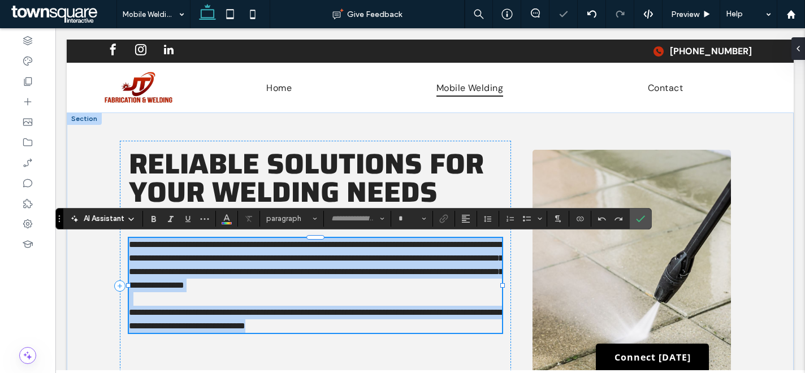
type input "*******"
type input "**"
click at [341, 270] on span "**********" at bounding box center [316, 264] width 374 height 49
paste div
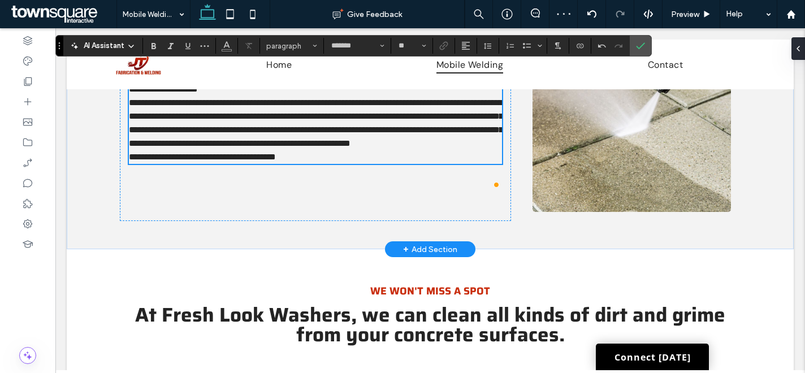
scroll to position [157, 0]
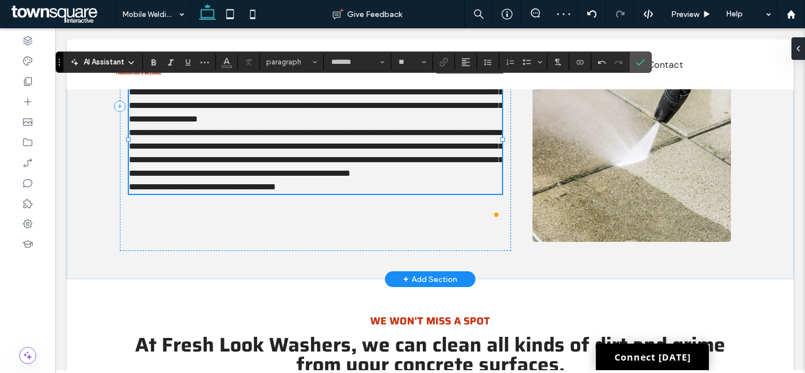
click at [243, 126] on p "**********" at bounding box center [315, 92] width 372 height 68
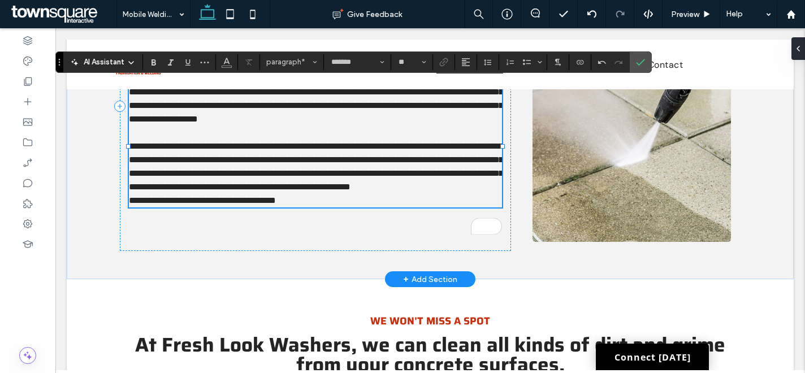
click at [379, 194] on p "**********" at bounding box center [315, 167] width 372 height 54
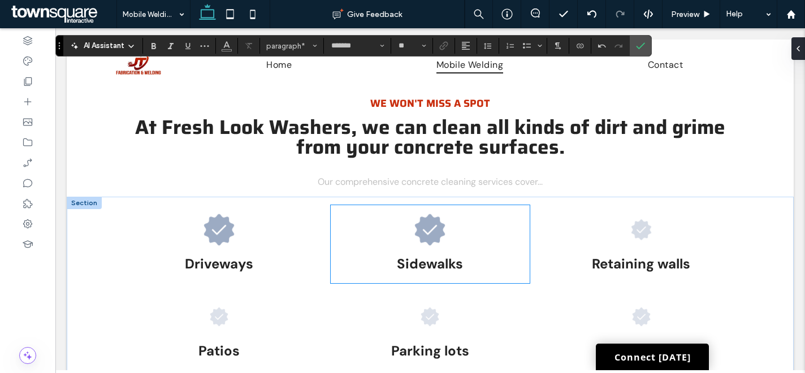
scroll to position [367, 0]
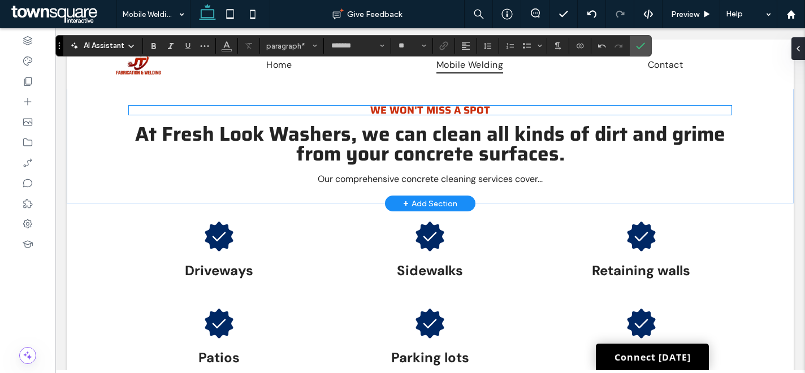
click at [442, 118] on span "We won't miss a spot" at bounding box center [430, 110] width 120 height 16
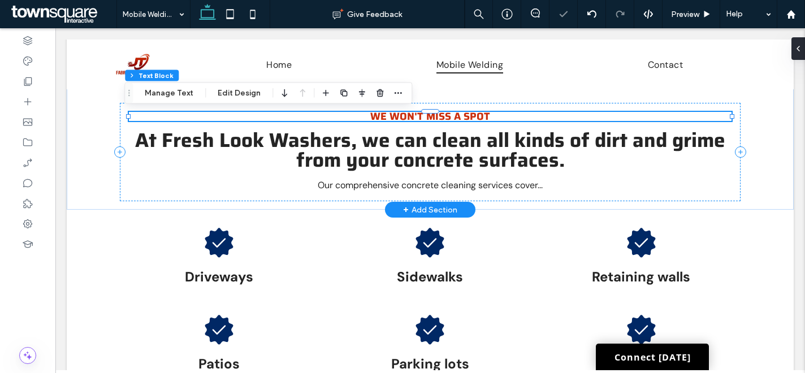
click at [442, 118] on span "We won't miss a spot" at bounding box center [430, 117] width 120 height 16
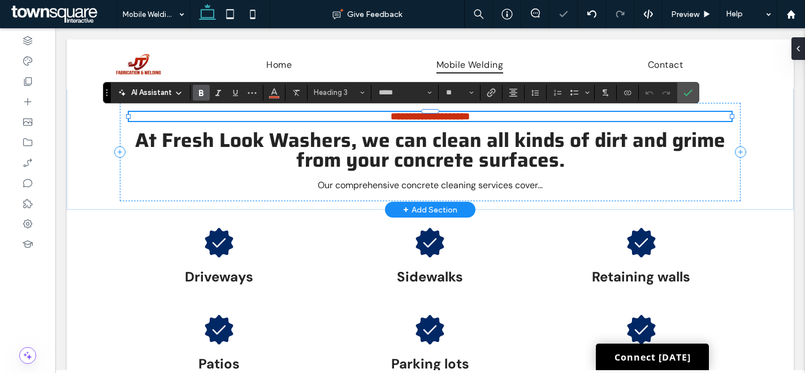
paste div
type input "**"
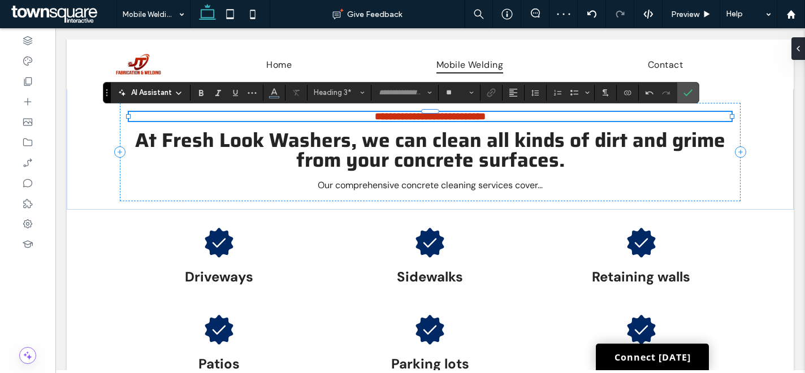
scroll to position [11, 0]
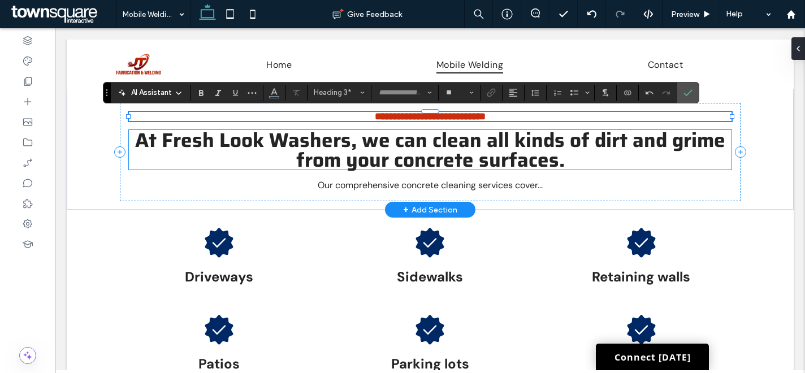
click at [469, 141] on span "At Fresh Look Washers, we can clean all kinds of dirt and grime from your concr…" at bounding box center [430, 149] width 590 height 51
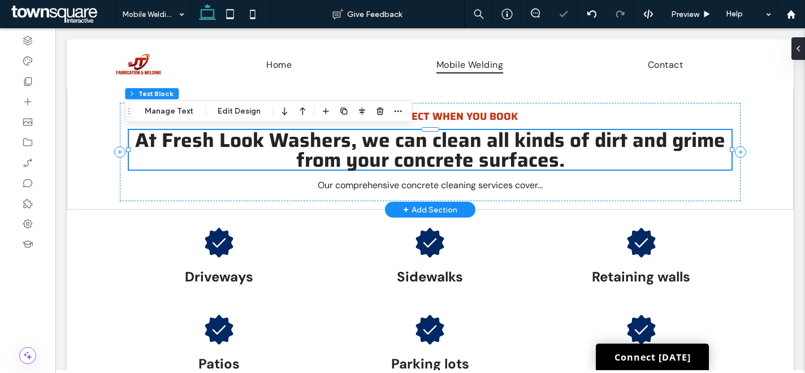
click at [469, 141] on span "At Fresh Look Washers, we can clean all kinds of dirt and grime from your concr…" at bounding box center [430, 149] width 590 height 51
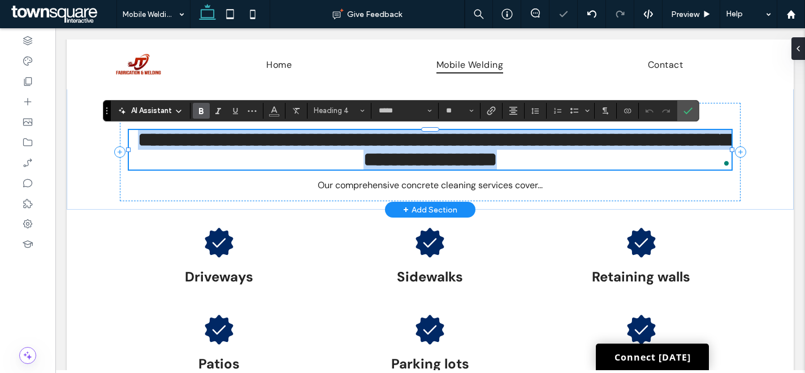
paste div
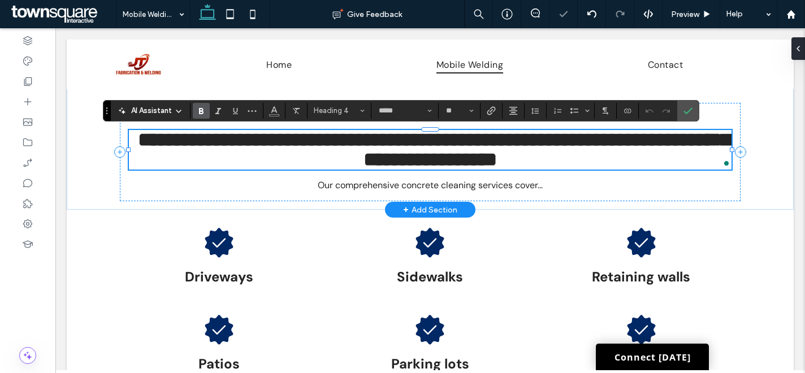
type input "*******"
type input "**"
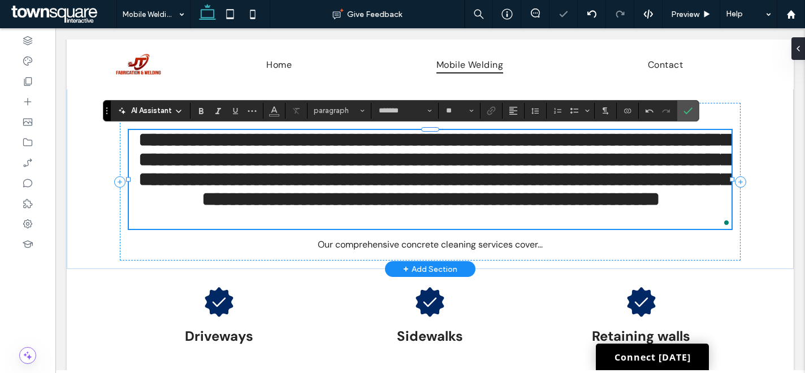
scroll to position [6, 0]
type input "*****"
type input "**"
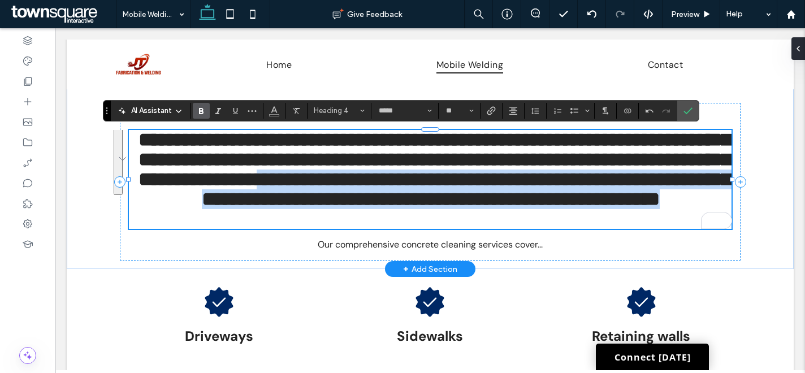
drag, startPoint x: 660, startPoint y: 214, endPoint x: 588, endPoint y: 183, distance: 78.5
click at [588, 183] on h4 "**********" at bounding box center [430, 169] width 602 height 79
copy span "**********"
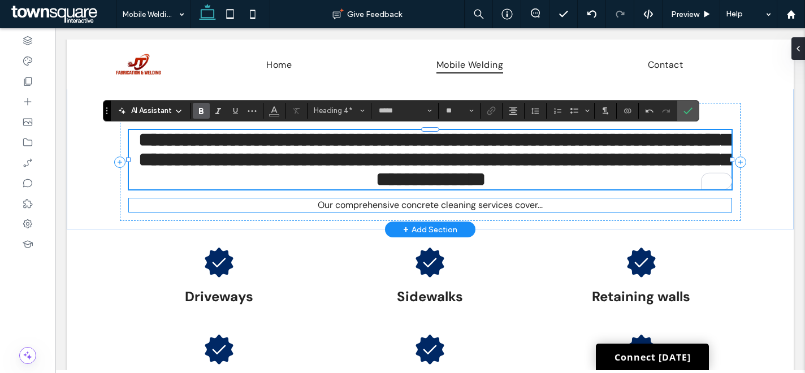
click at [505, 203] on span "Our comprehensive concrete cleaning services cover..." at bounding box center [430, 205] width 225 height 12
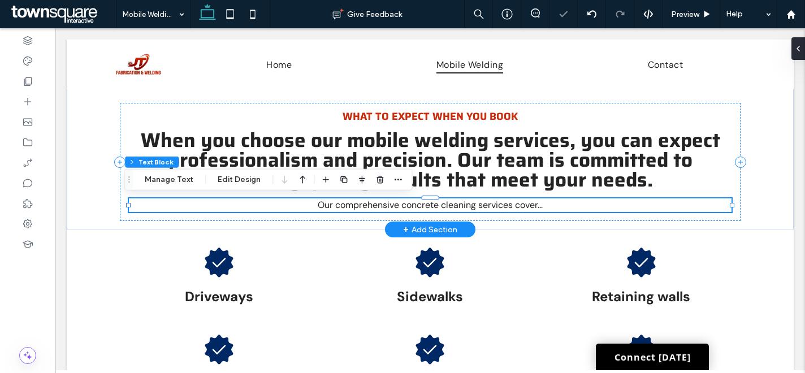
click at [505, 203] on span "Our comprehensive concrete cleaning services cover..." at bounding box center [430, 205] width 225 height 12
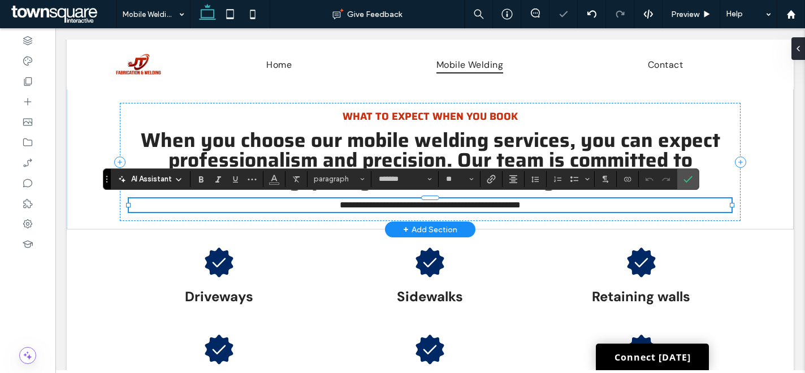
paste div
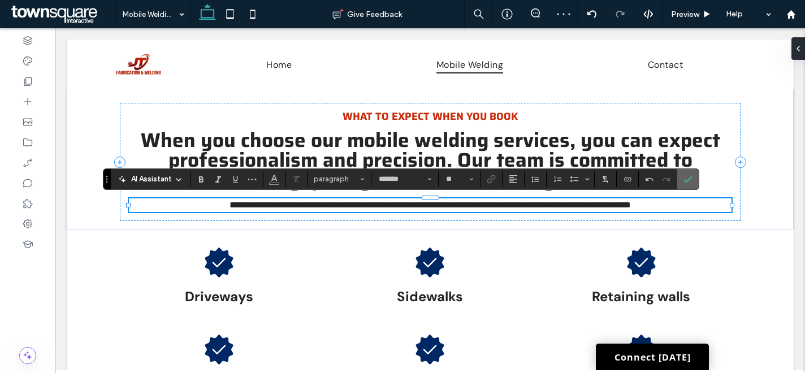
click at [688, 177] on icon "Confirm" at bounding box center [687, 179] width 9 height 9
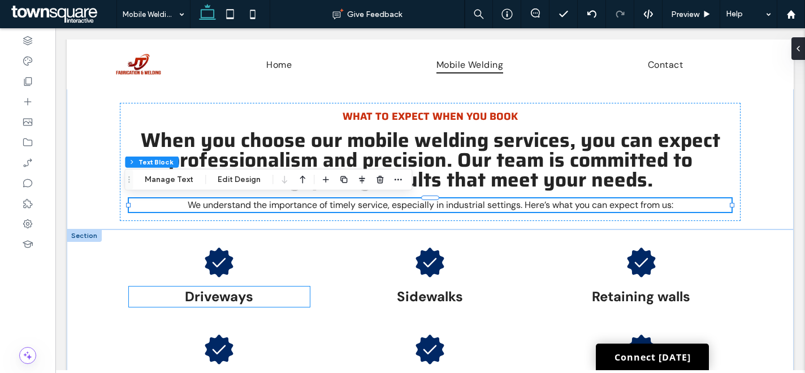
click at [216, 298] on span "Driveways" at bounding box center [219, 297] width 68 height 18
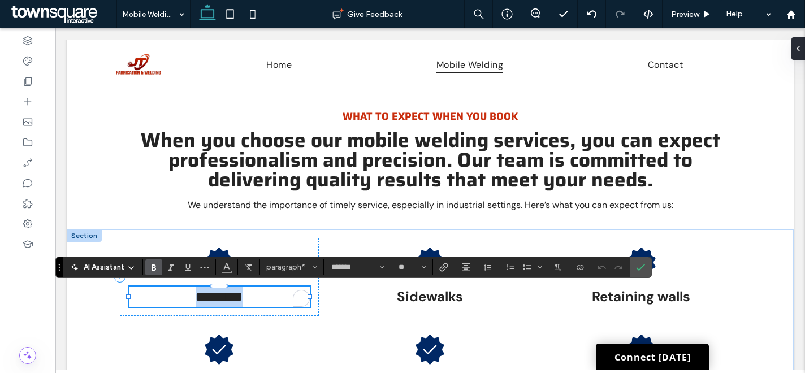
paste div
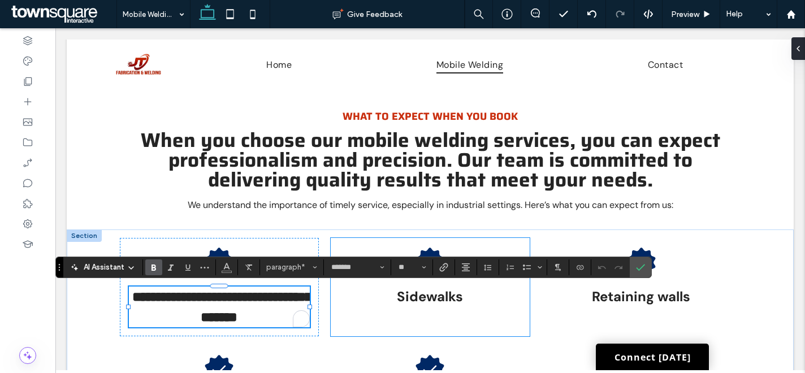
type input "**"
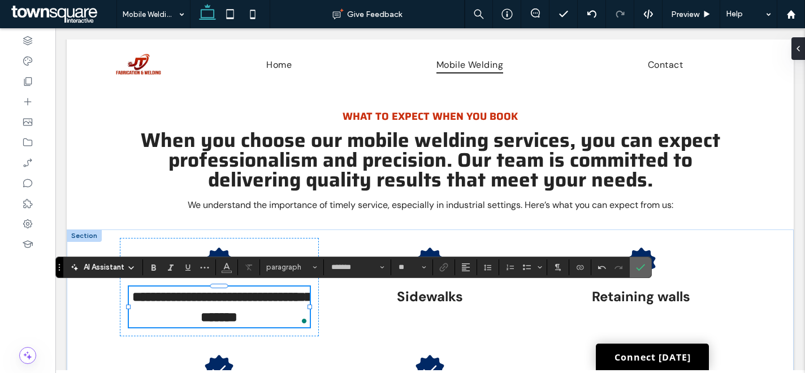
click at [639, 262] on span "Confirm" at bounding box center [638, 267] width 5 height 20
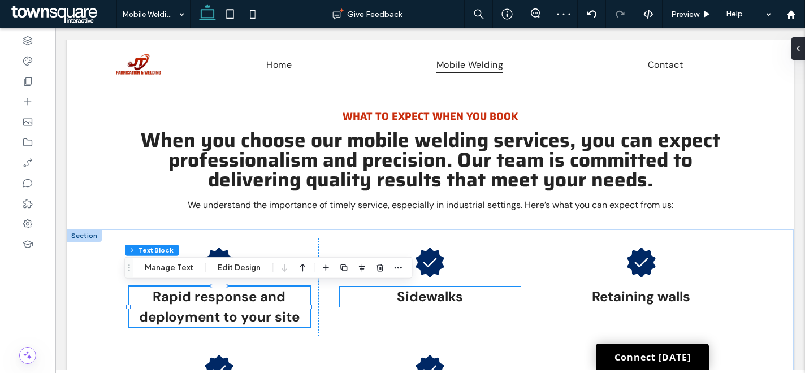
click at [441, 292] on span "Sidewalks" at bounding box center [430, 297] width 66 height 18
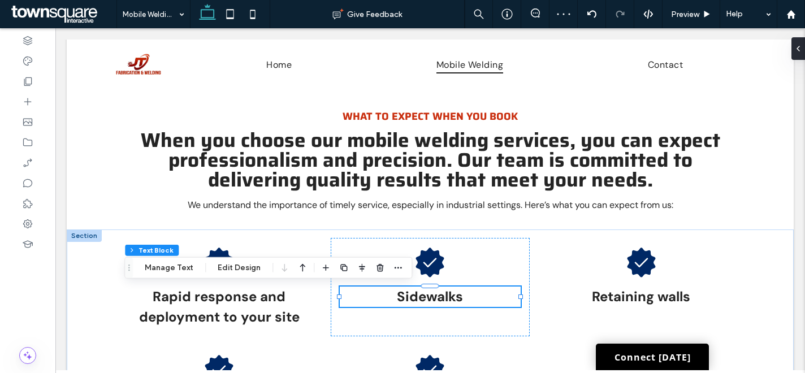
click at [441, 292] on div "Sidewalks" at bounding box center [430, 297] width 180 height 20
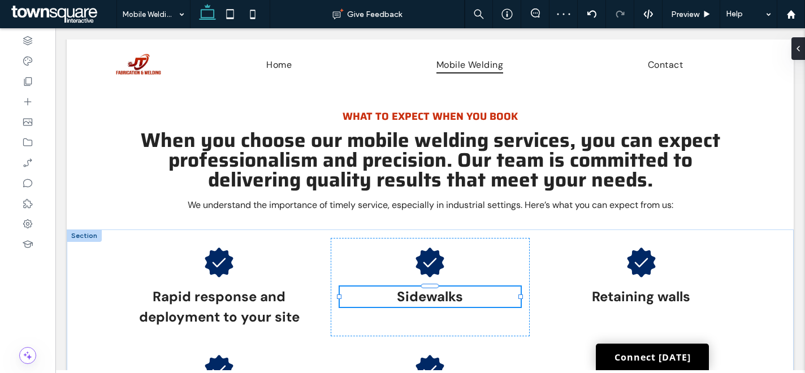
type input "*******"
type input "**"
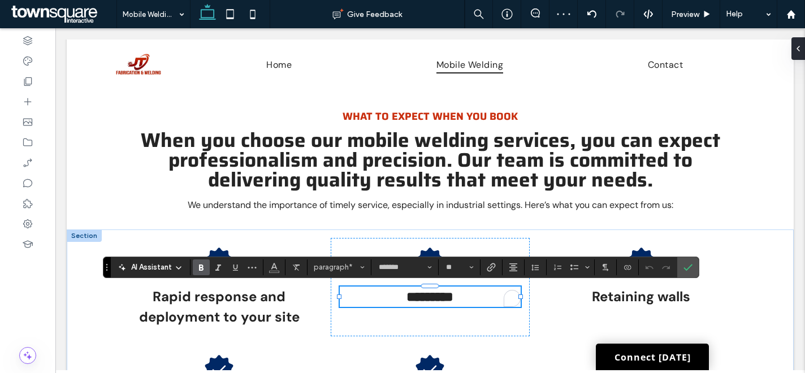
paste div
type input "**"
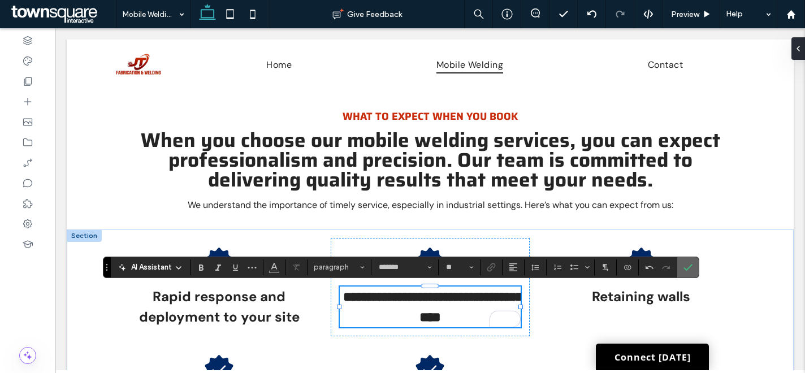
click at [680, 266] on label "Confirm" at bounding box center [687, 267] width 17 height 20
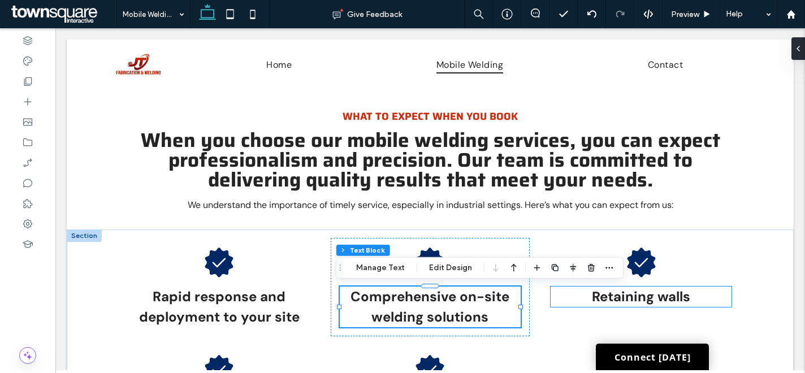
click at [627, 301] on span "Retaining walls" at bounding box center [641, 297] width 98 height 18
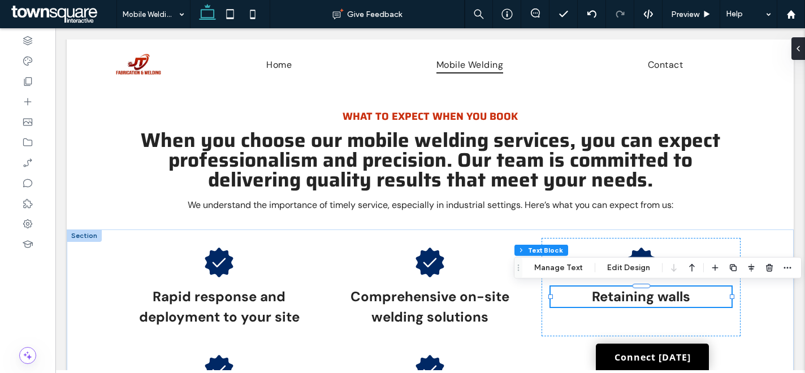
click at [627, 301] on span "Retaining walls" at bounding box center [641, 297] width 98 height 18
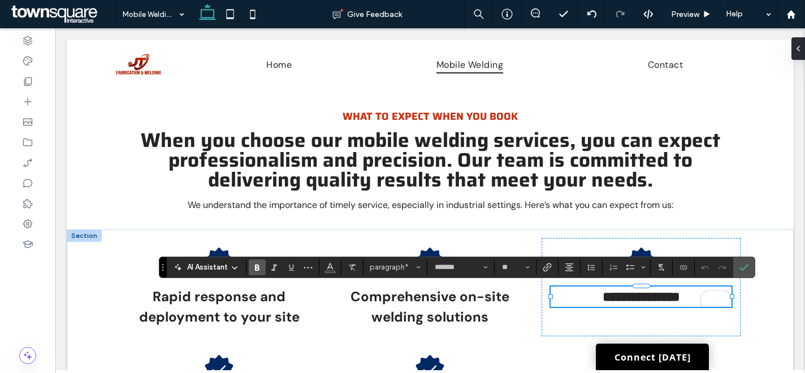
paste div
type input "**"
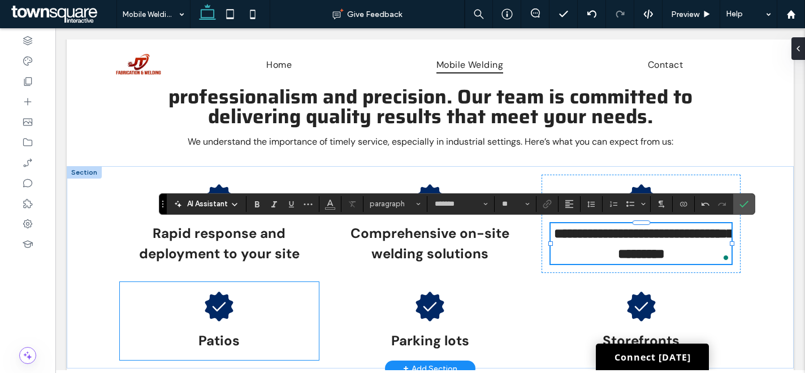
scroll to position [471, 0]
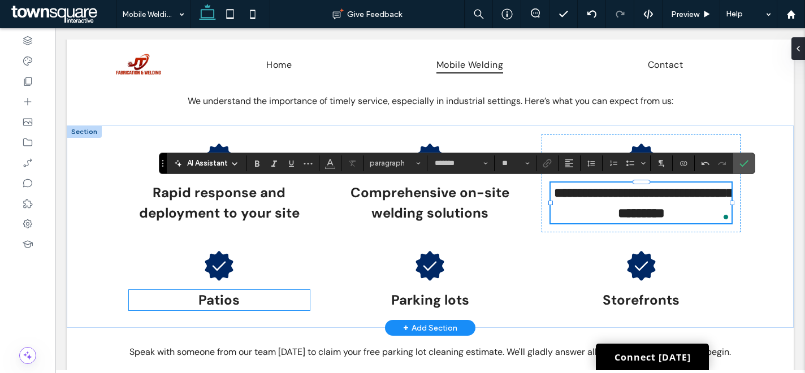
click at [248, 299] on p "Patios" at bounding box center [219, 300] width 180 height 20
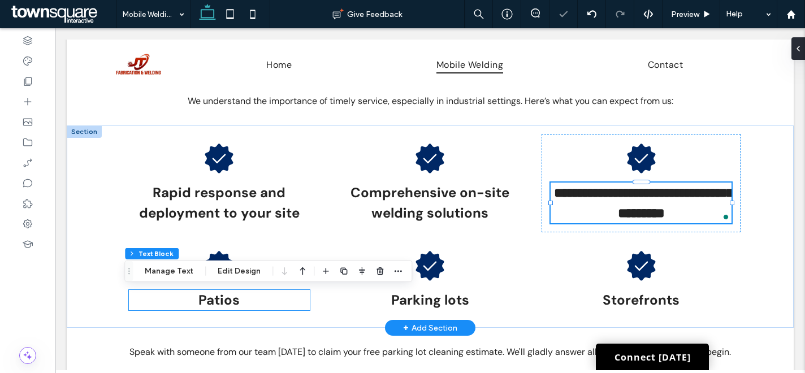
click at [248, 299] on div "Patios" at bounding box center [219, 300] width 180 height 20
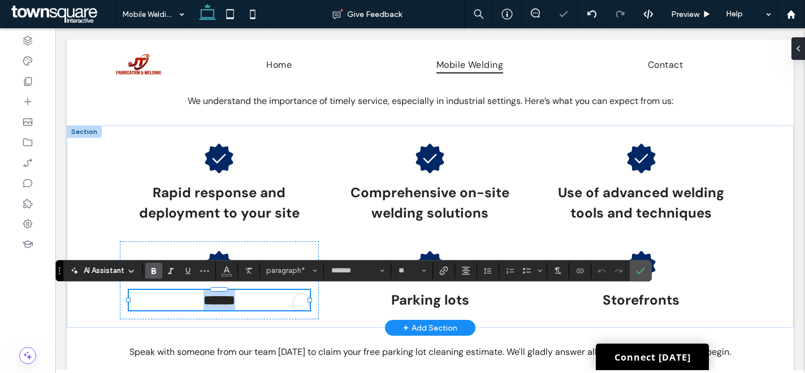
paste div
type input "**"
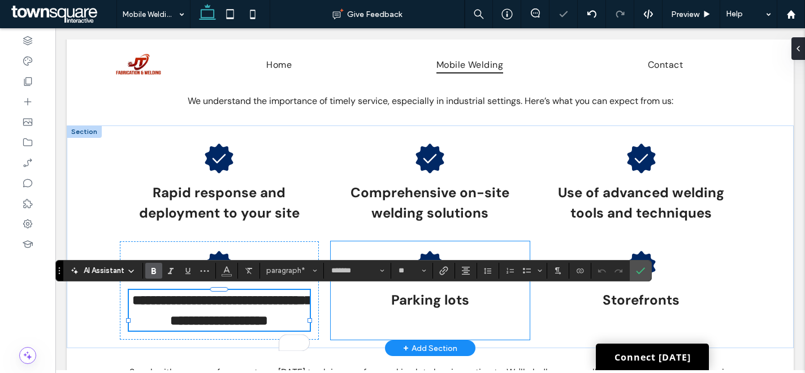
scroll to position [1, 0]
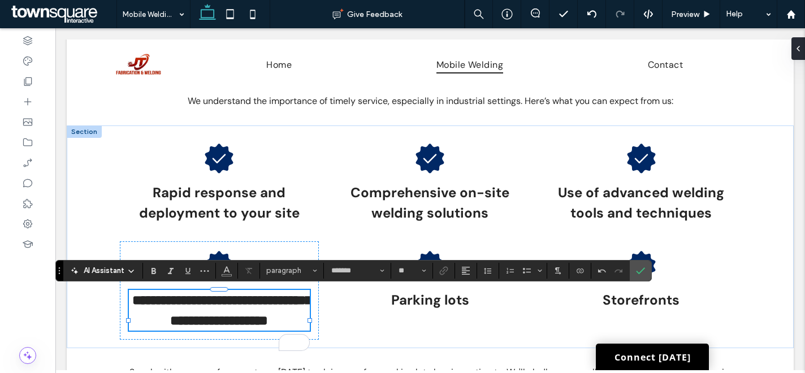
scroll to position [1, 0]
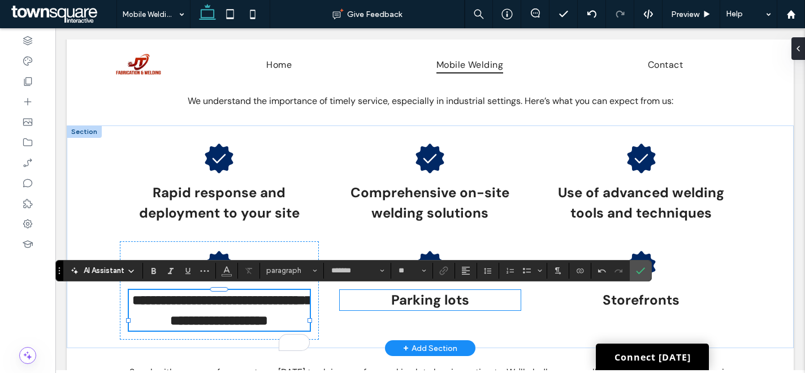
click at [452, 302] on strong "Parking lots" at bounding box center [430, 300] width 78 height 18
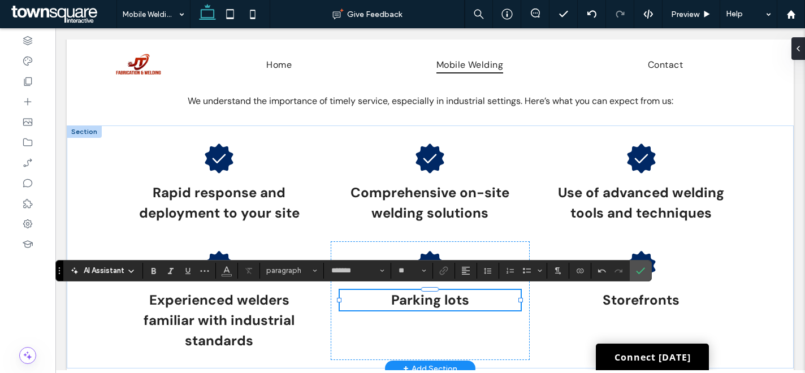
click at [452, 302] on strong "Parking lots" at bounding box center [430, 300] width 78 height 18
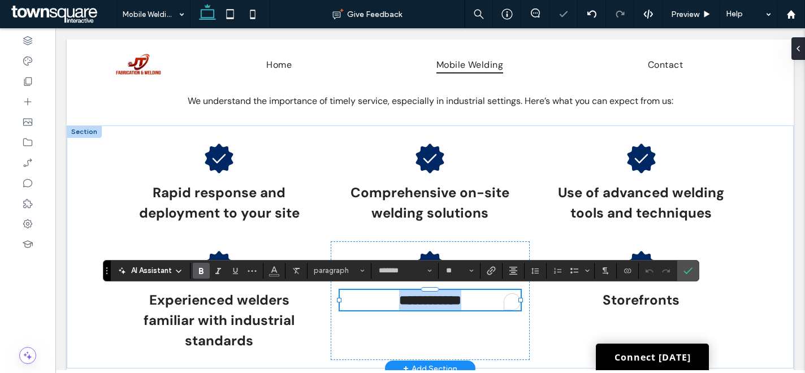
paste div
type input "**"
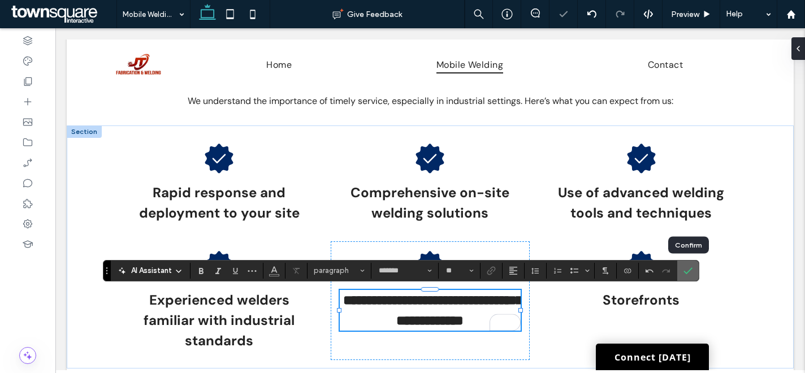
drag, startPoint x: 691, startPoint y: 272, endPoint x: 617, endPoint y: 235, distance: 83.2
click at [691, 272] on icon "Confirm" at bounding box center [687, 270] width 9 height 9
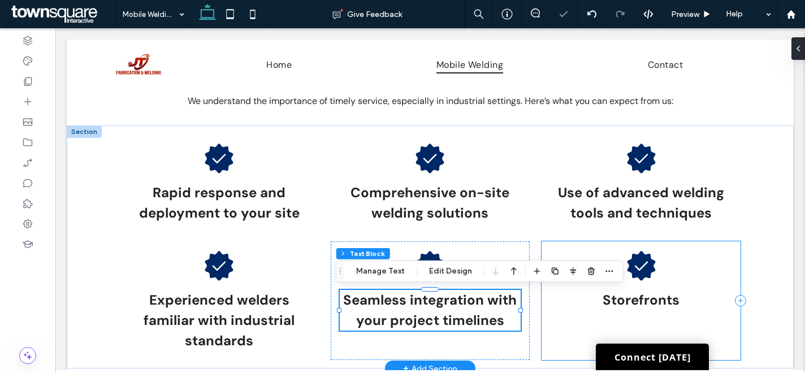
click at [582, 254] on div "Storefronts" at bounding box center [640, 300] width 198 height 119
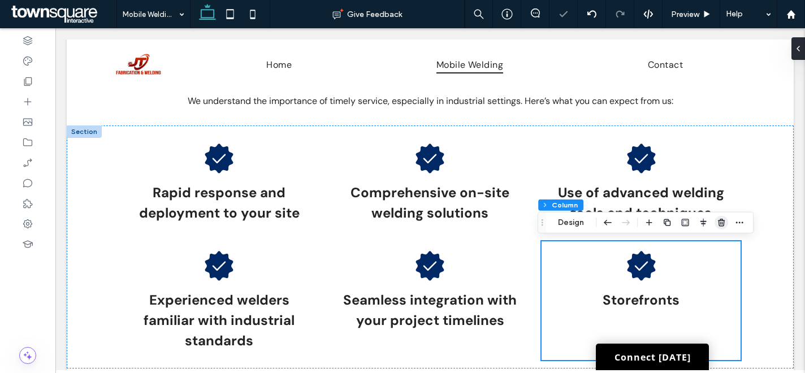
click at [722, 219] on use "button" at bounding box center [721, 222] width 7 height 7
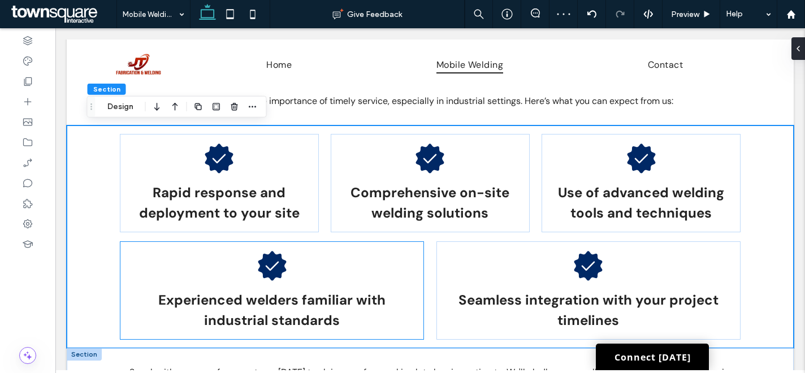
scroll to position [589, 0]
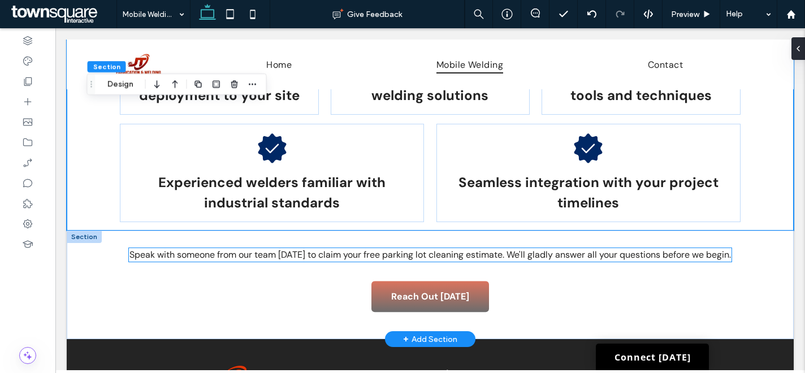
click at [437, 261] on span "Speak with someone from our team today to claim your free parking lot cleaning …" at bounding box center [429, 255] width 601 height 12
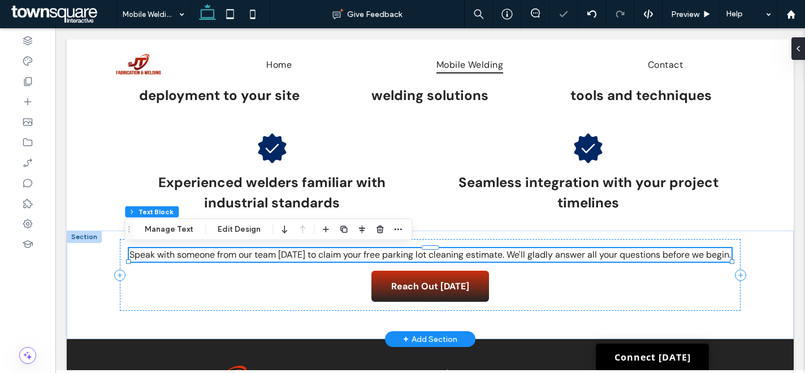
click at [465, 262] on p "Speak with someone from our team today to claim your free parking lot cleaning …" at bounding box center [430, 255] width 602 height 14
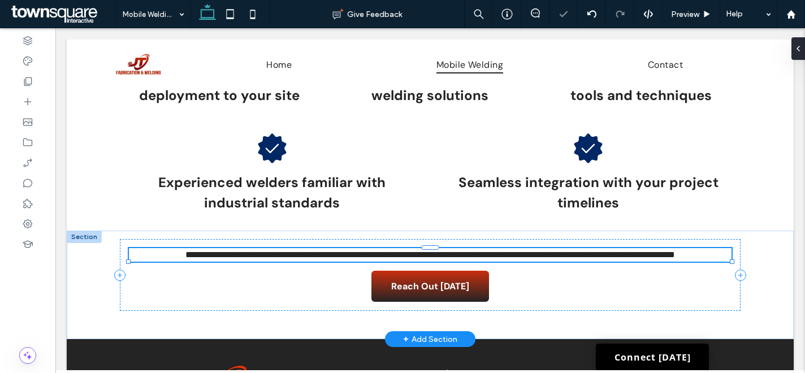
type input "*******"
type input "**"
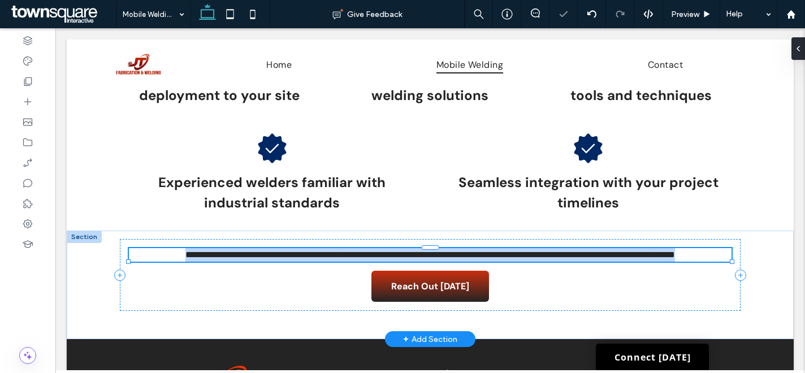
click at [465, 262] on p "**********" at bounding box center [430, 255] width 602 height 14
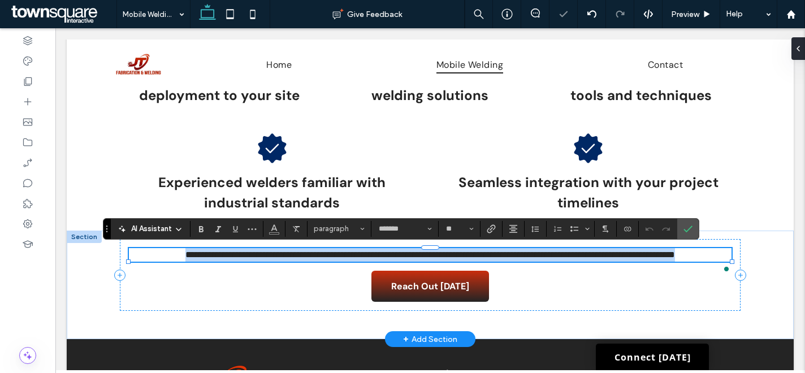
paste div
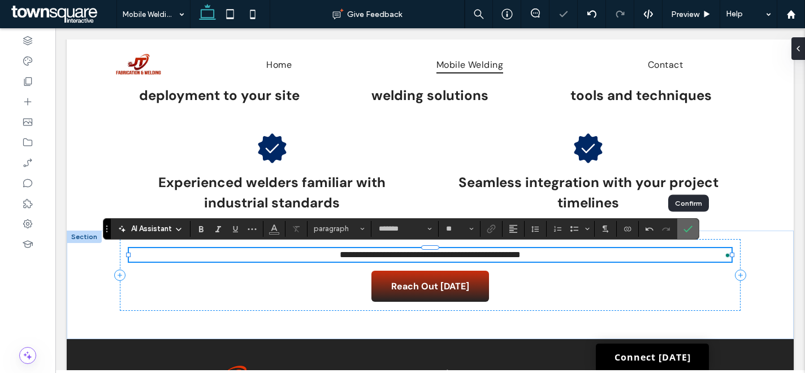
click at [689, 229] on icon "Confirm" at bounding box center [687, 228] width 9 height 9
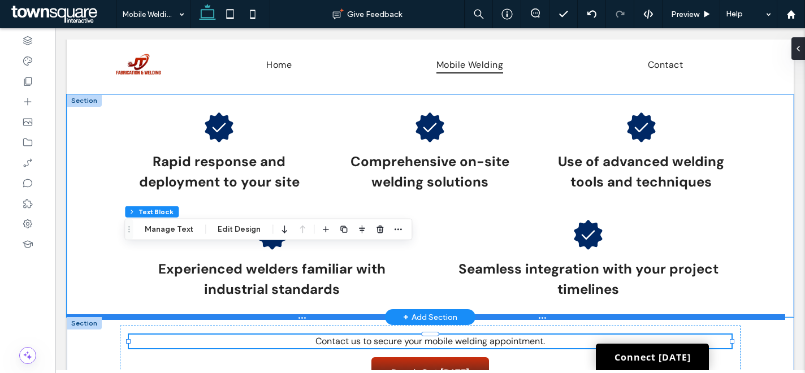
scroll to position [417, 0]
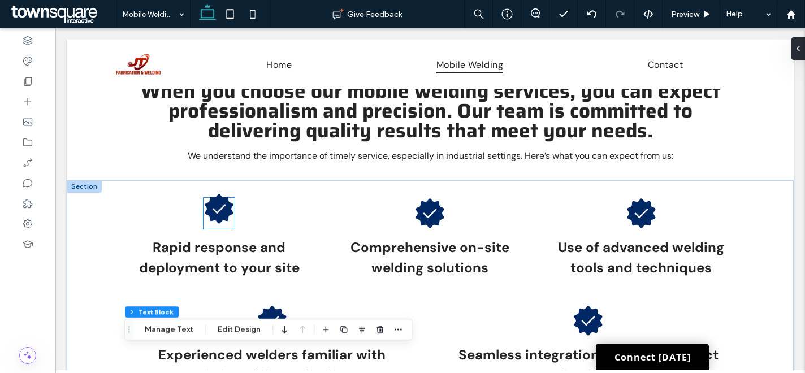
click at [220, 209] on icon at bounding box center [219, 208] width 28 height 29
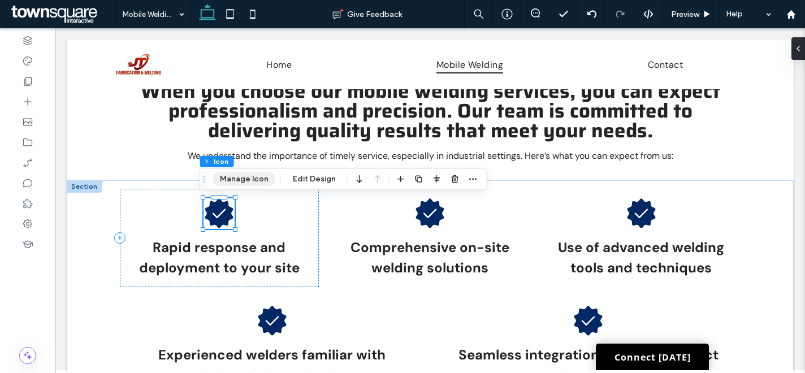
click at [231, 180] on button "Manage Icon" at bounding box center [243, 179] width 63 height 14
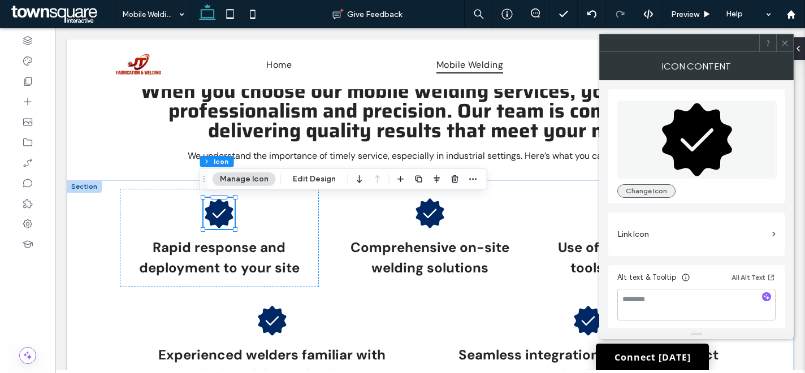
click at [638, 192] on button "Change Icon" at bounding box center [646, 191] width 58 height 14
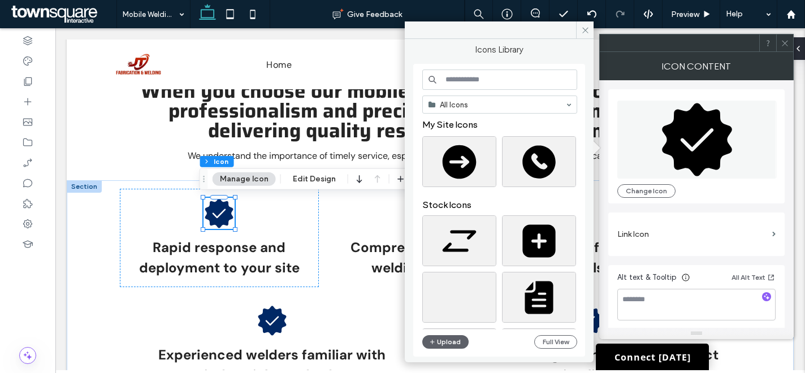
click at [501, 81] on input at bounding box center [499, 80] width 155 height 20
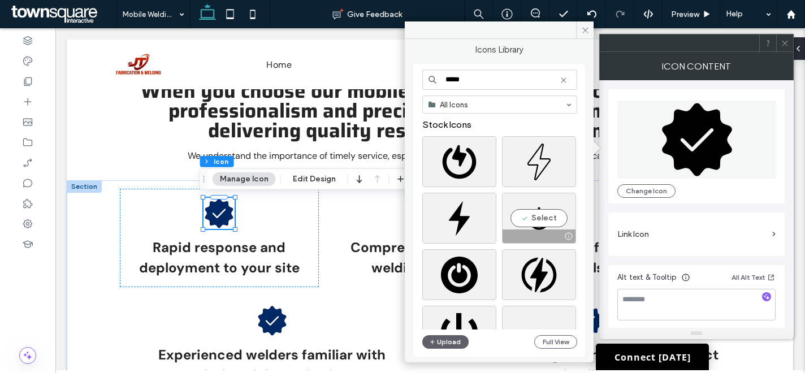
scroll to position [192, 0]
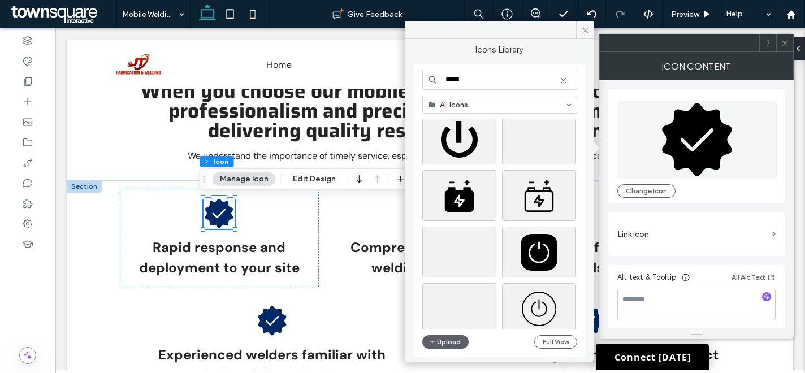
click at [491, 80] on input "*****" at bounding box center [499, 80] width 155 height 20
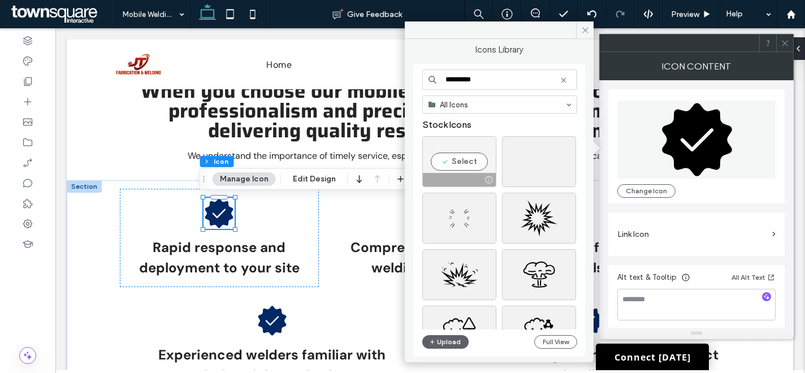
type input "*********"
click at [476, 159] on div "Select" at bounding box center [459, 161] width 74 height 51
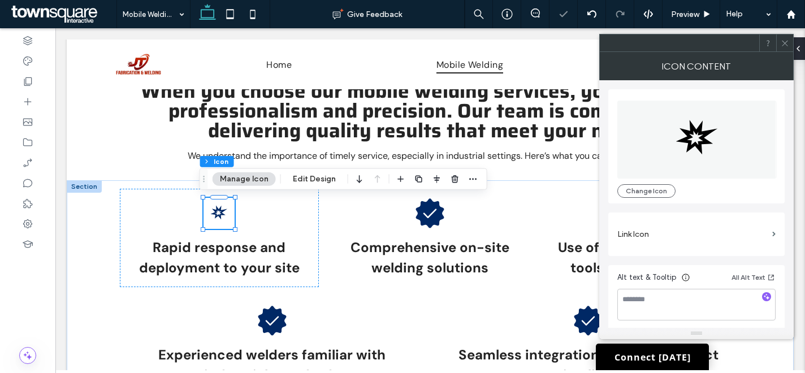
click at [786, 45] on icon at bounding box center [784, 43] width 8 height 8
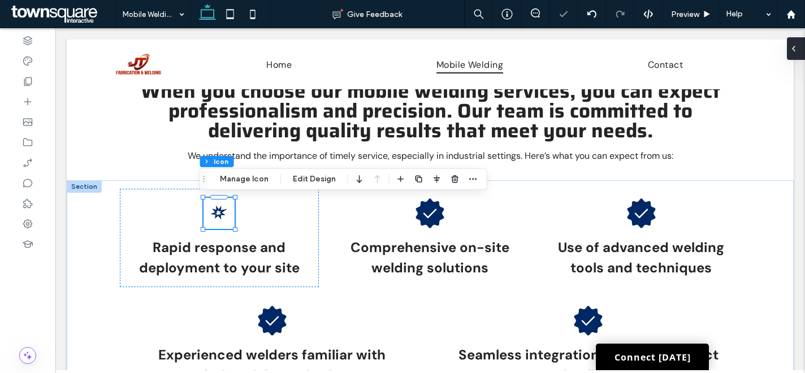
click at [793, 49] on icon at bounding box center [793, 48] width 9 height 9
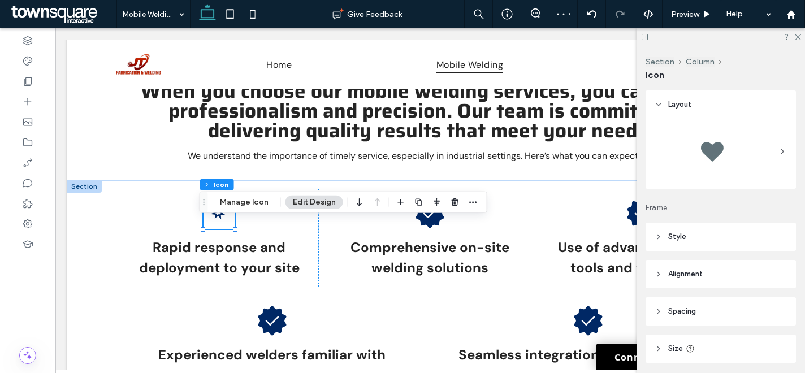
scroll to position [114, 0]
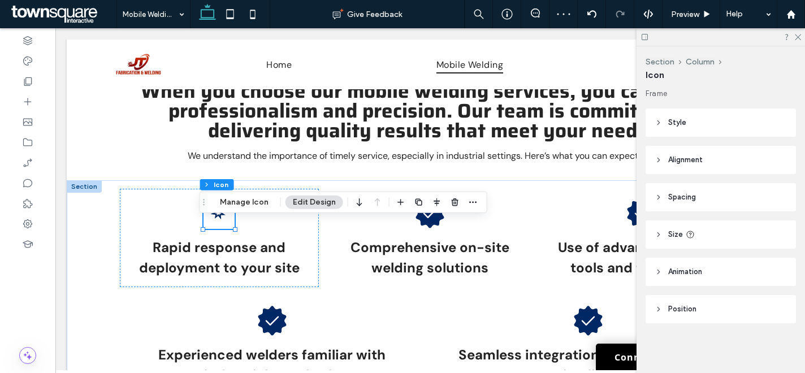
click at [738, 229] on header "Size" at bounding box center [720, 234] width 150 height 28
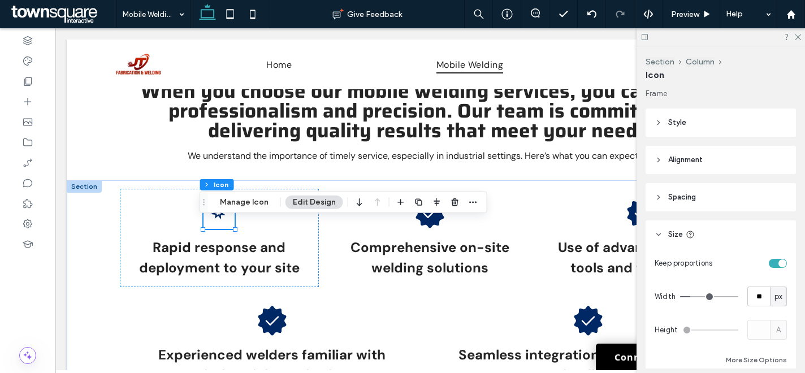
click at [706, 123] on header "Style" at bounding box center [720, 123] width 150 height 28
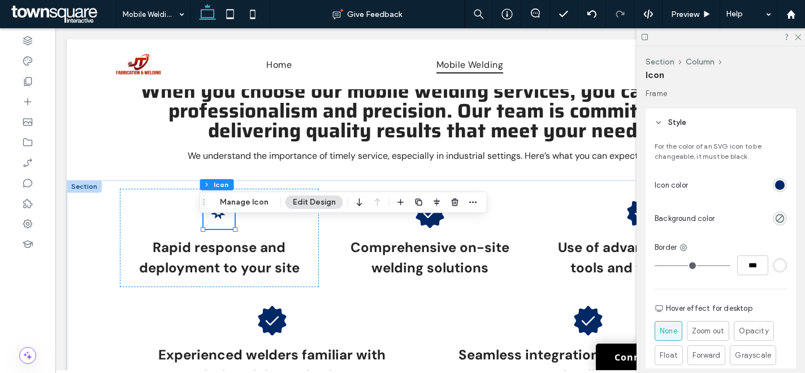
click at [779, 181] on div at bounding box center [780, 185] width 14 height 14
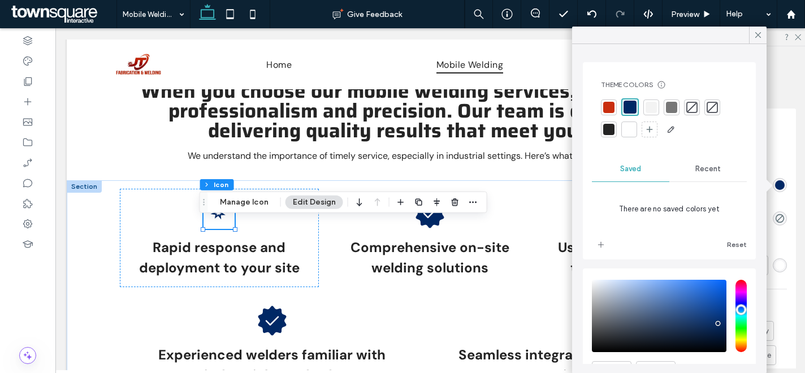
click at [614, 108] on div at bounding box center [608, 107] width 11 height 11
click at [710, 172] on span "Recent" at bounding box center [707, 168] width 25 height 9
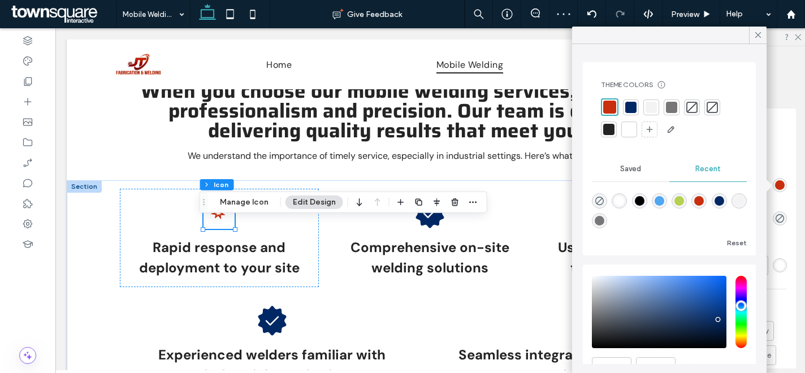
click at [622, 169] on span "Saved" at bounding box center [630, 168] width 21 height 9
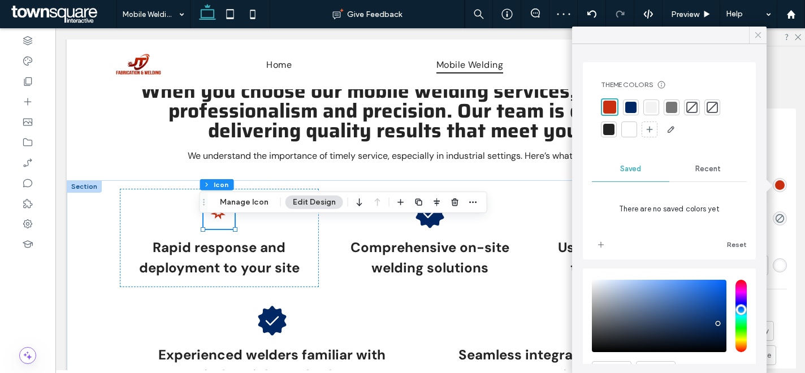
click at [758, 34] on use at bounding box center [758, 35] width 6 height 6
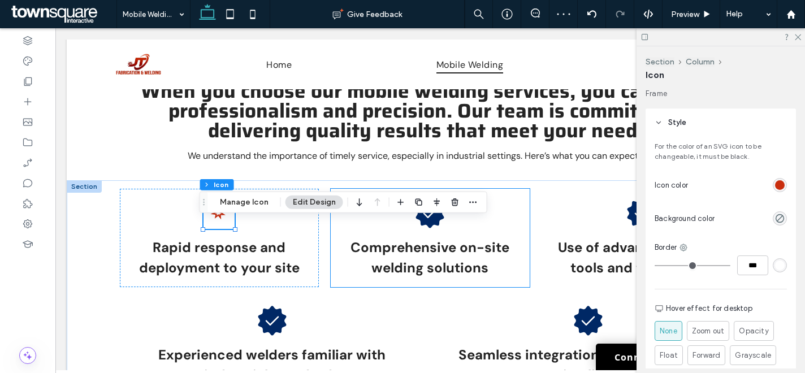
click at [497, 229] on div "Comprehensive on-site welding solutions" at bounding box center [430, 238] width 198 height 98
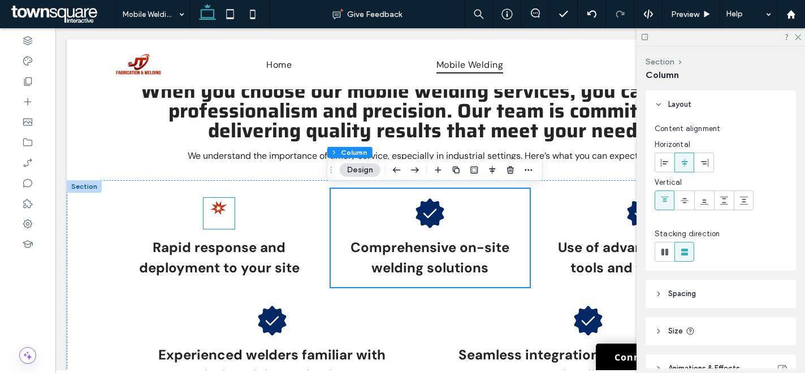
click at [210, 218] on icon at bounding box center [218, 208] width 31 height 31
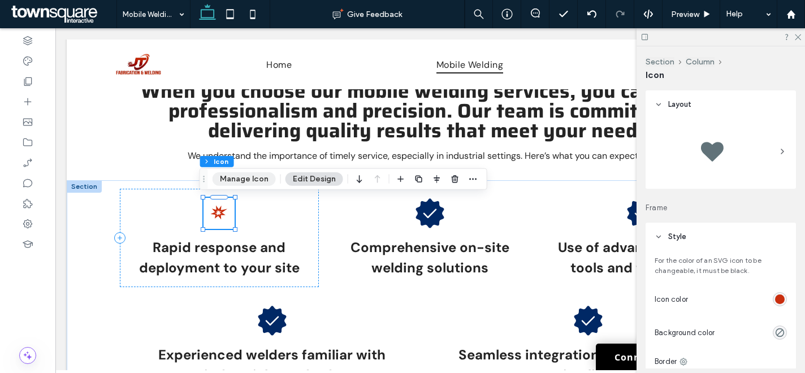
click at [246, 179] on button "Manage Icon" at bounding box center [243, 179] width 63 height 14
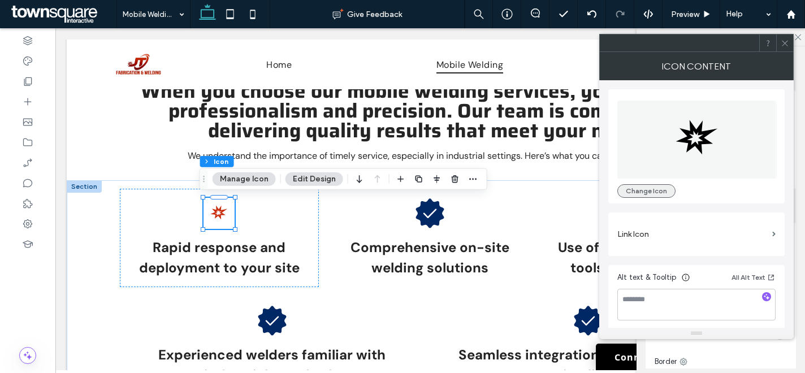
click at [657, 196] on button "Change Icon" at bounding box center [646, 191] width 58 height 14
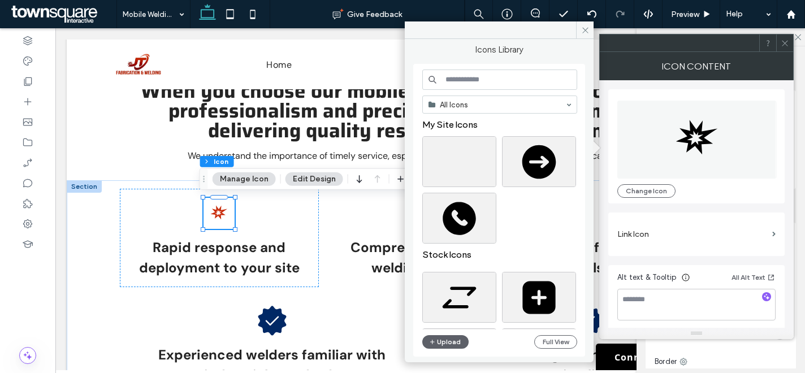
click at [518, 82] on input at bounding box center [499, 80] width 155 height 20
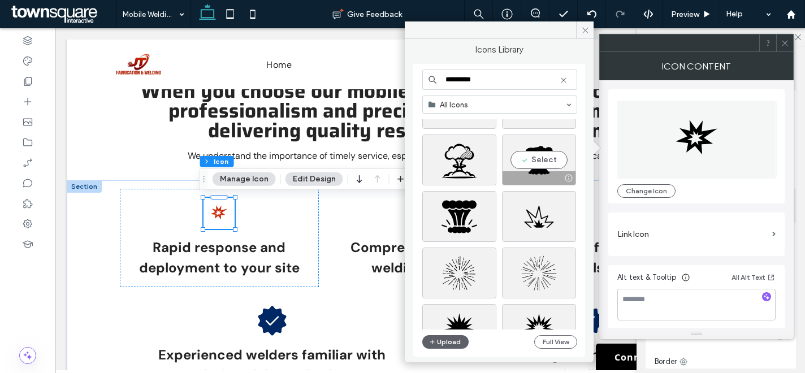
scroll to position [3762, 0]
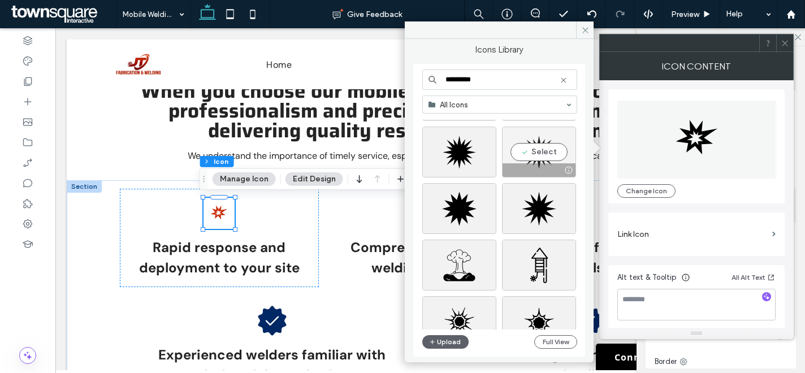
type input "*********"
click at [549, 150] on div "Select" at bounding box center [539, 152] width 74 height 51
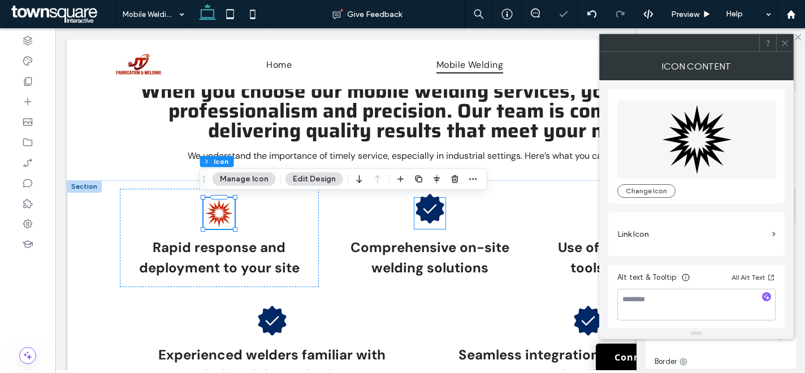
click at [419, 211] on icon at bounding box center [430, 208] width 28 height 29
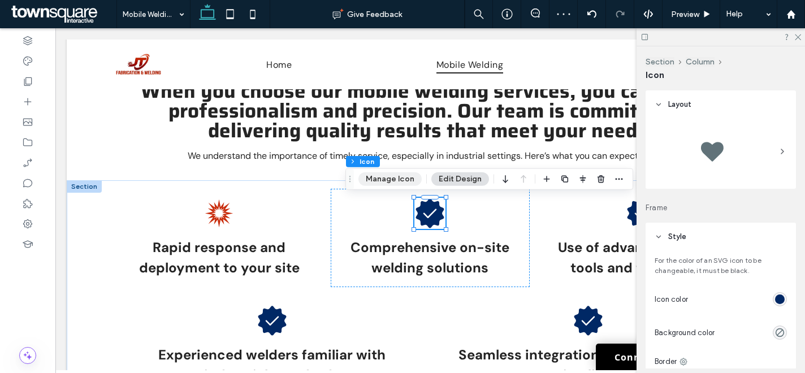
click at [386, 182] on button "Manage Icon" at bounding box center [389, 179] width 63 height 14
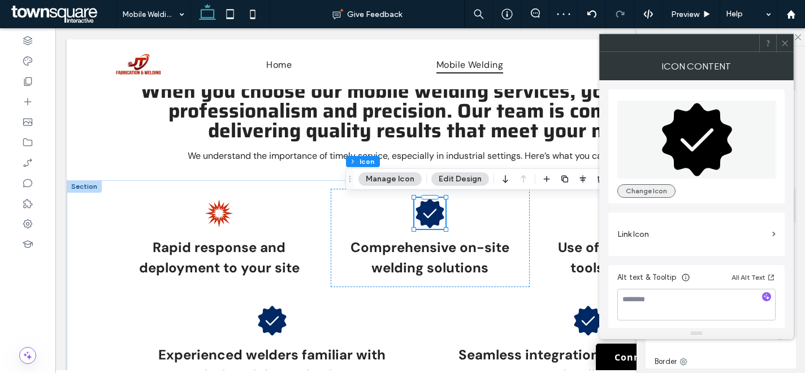
click at [630, 190] on button "Change Icon" at bounding box center [646, 191] width 58 height 14
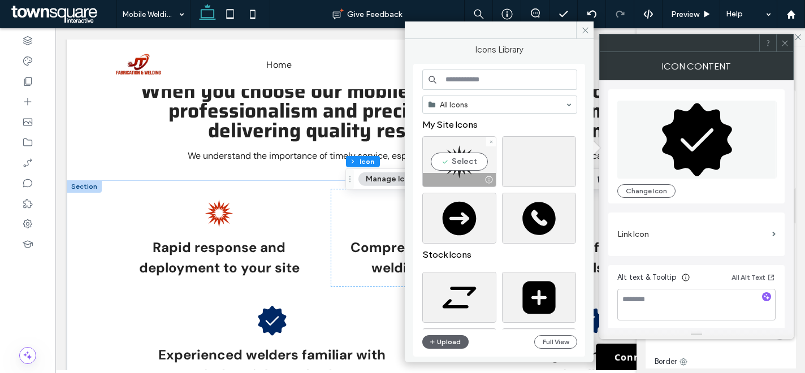
click at [471, 164] on div "Select" at bounding box center [459, 161] width 74 height 51
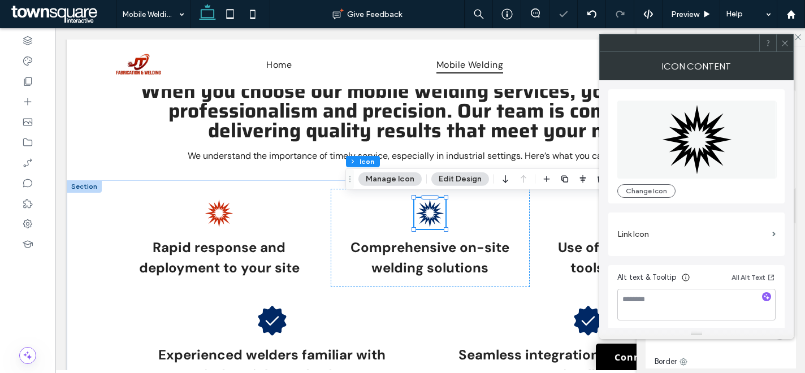
click at [788, 45] on icon at bounding box center [784, 43] width 8 height 8
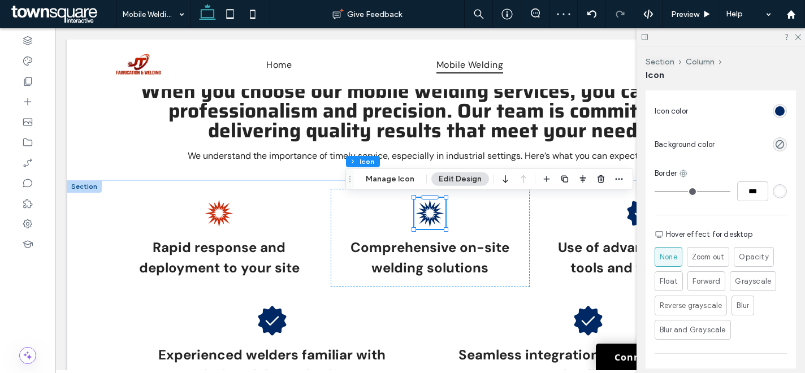
scroll to position [181, 0]
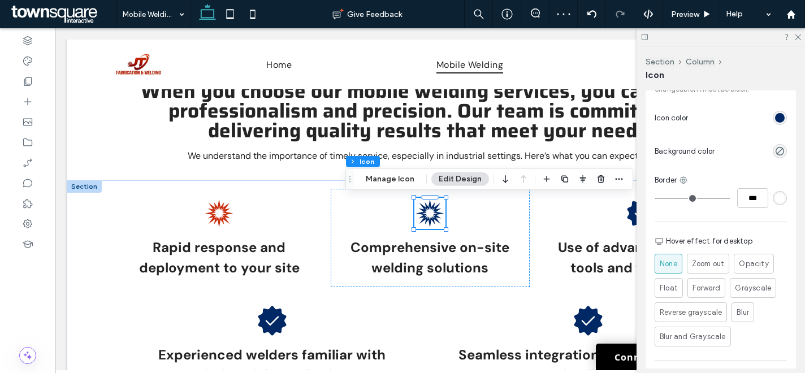
click at [775, 122] on div "rgb(0, 40, 101)" at bounding box center [780, 118] width 10 height 10
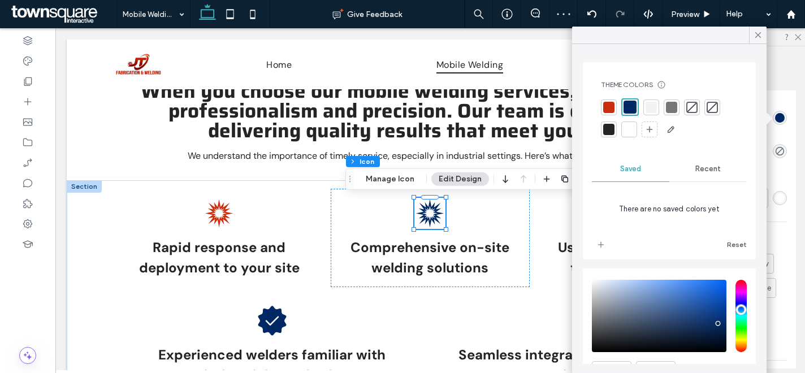
click at [608, 105] on div at bounding box center [608, 107] width 11 height 11
click at [530, 214] on div "Rapid response and deployment to your site Comprehensive on-site welding soluti…" at bounding box center [430, 291] width 678 height 223
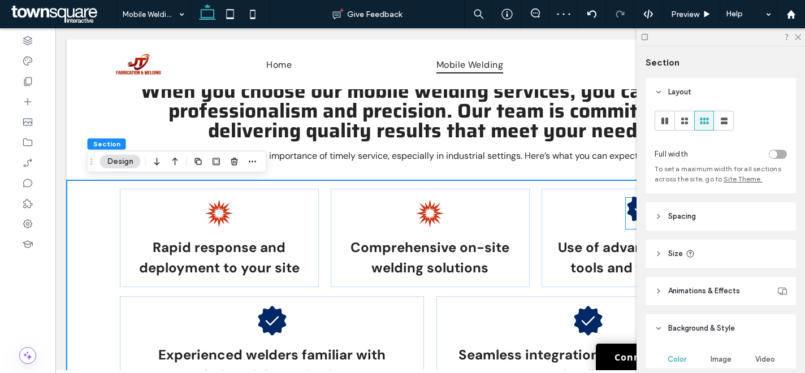
click at [626, 209] on icon at bounding box center [641, 208] width 31 height 31
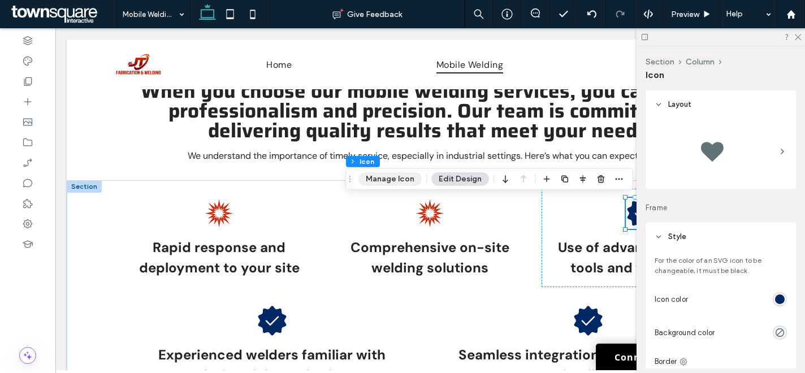
click at [396, 180] on button "Manage Icon" at bounding box center [389, 179] width 63 height 14
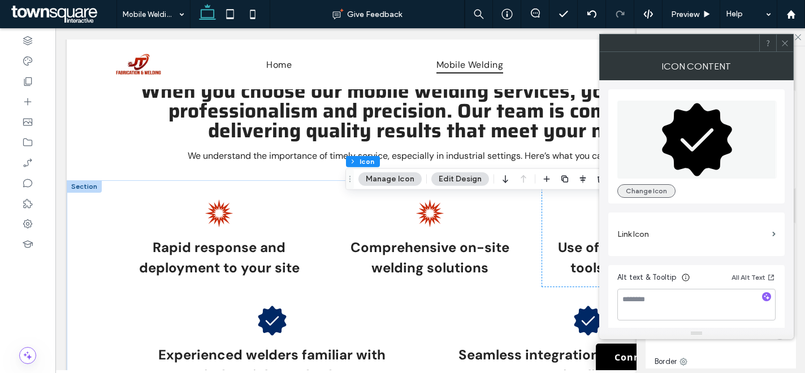
click at [648, 193] on button "Change Icon" at bounding box center [646, 191] width 58 height 14
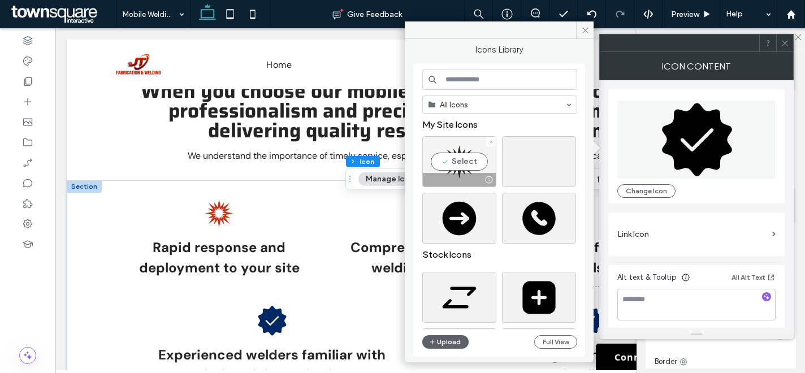
click at [469, 156] on div "Select" at bounding box center [459, 161] width 74 height 51
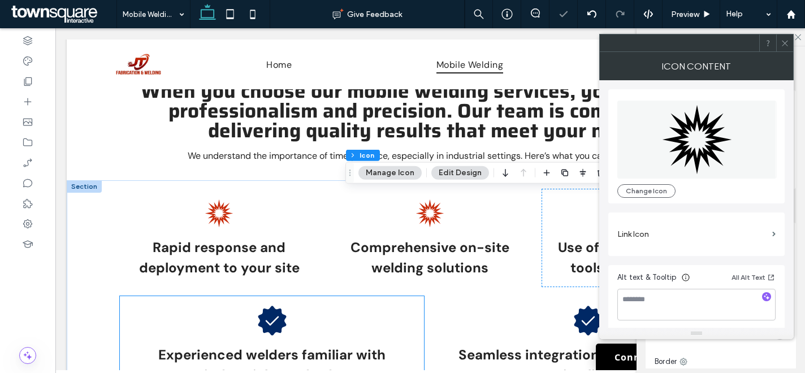
scroll to position [437, 0]
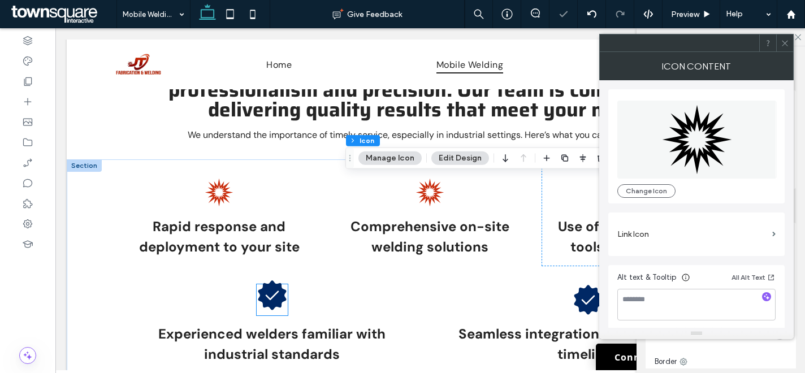
click at [275, 291] on icon at bounding box center [272, 295] width 28 height 29
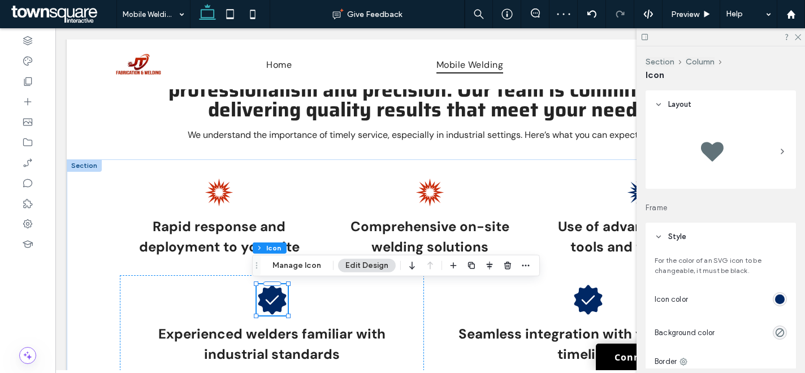
click at [777, 305] on div "rgb(0, 40, 101)" at bounding box center [780, 299] width 14 height 14
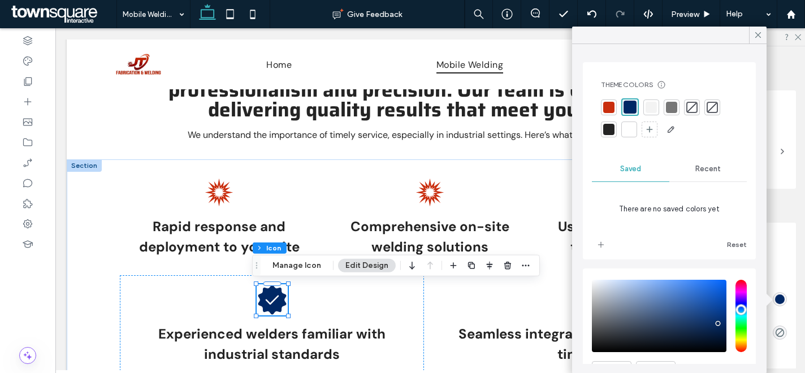
click at [613, 106] on div at bounding box center [608, 107] width 11 height 11
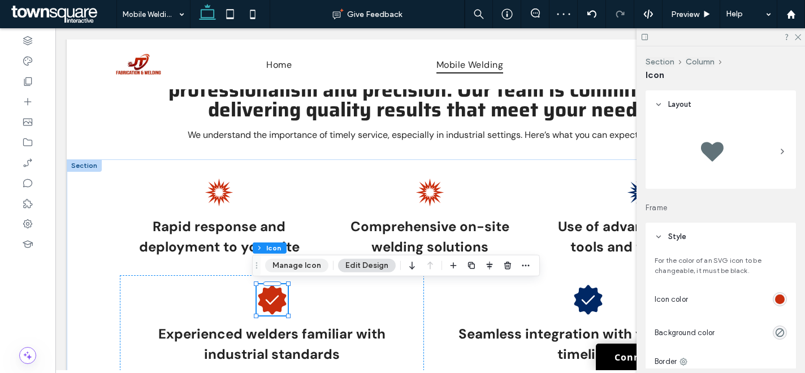
click at [275, 264] on button "Manage Icon" at bounding box center [296, 266] width 63 height 14
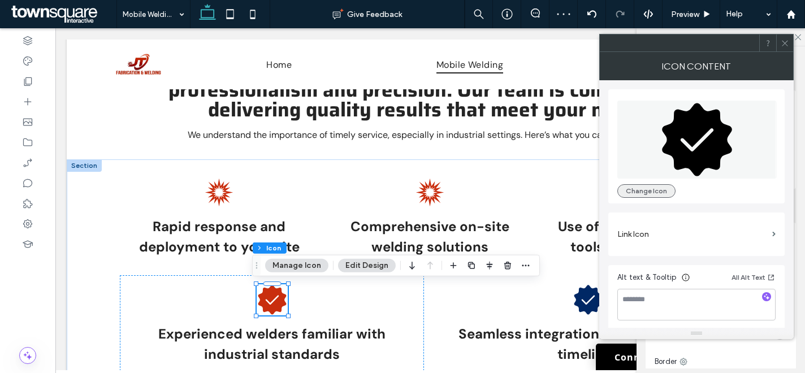
click at [663, 193] on button "Change Icon" at bounding box center [646, 191] width 58 height 14
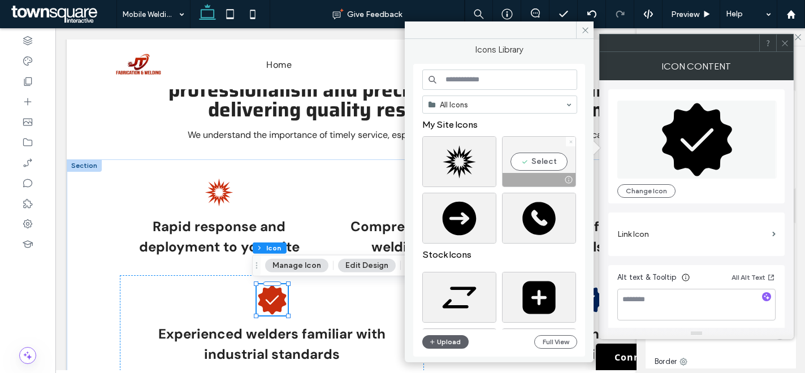
click at [573, 142] on icon at bounding box center [571, 142] width 5 height 5
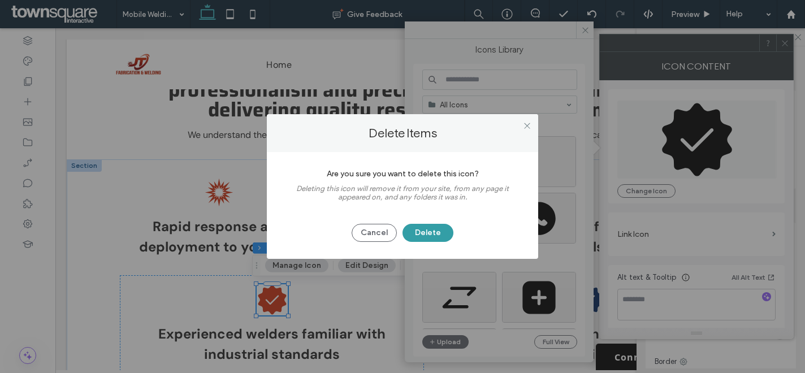
click at [444, 232] on button "Delete" at bounding box center [427, 233] width 51 height 18
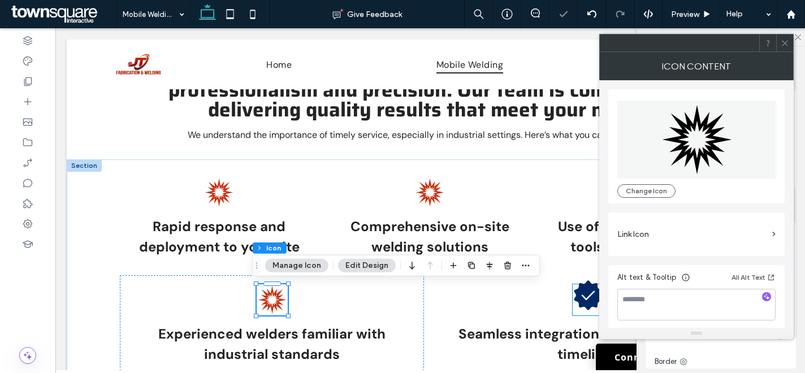
click at [574, 298] on icon at bounding box center [588, 295] width 28 height 29
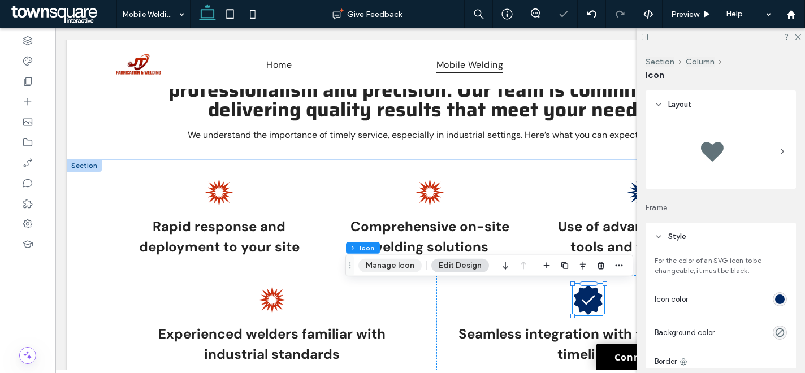
click at [394, 263] on button "Manage Icon" at bounding box center [389, 266] width 63 height 14
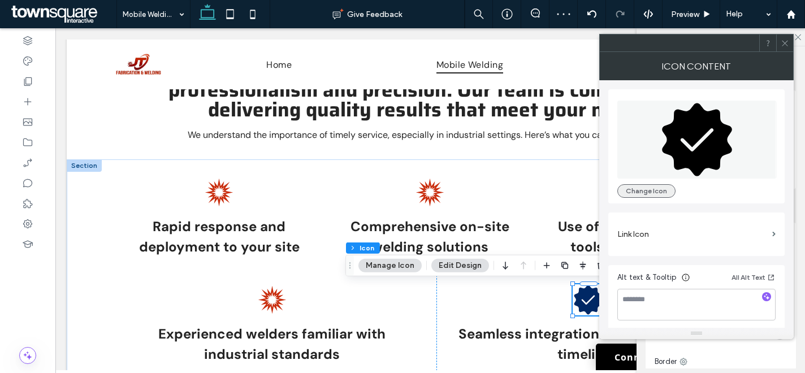
click at [648, 190] on button "Change Icon" at bounding box center [646, 191] width 58 height 14
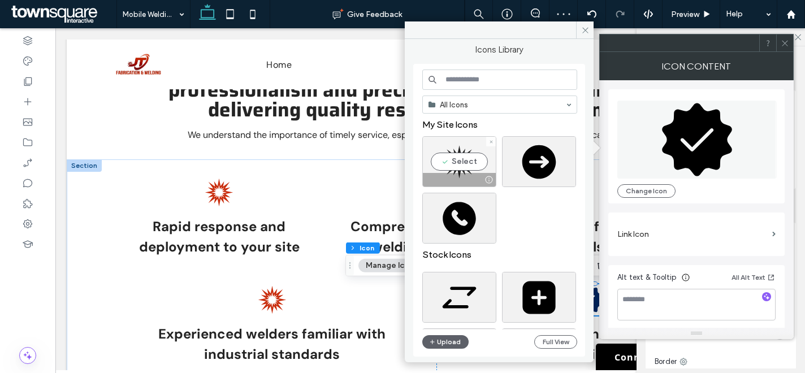
click at [460, 170] on div "Select" at bounding box center [459, 161] width 74 height 51
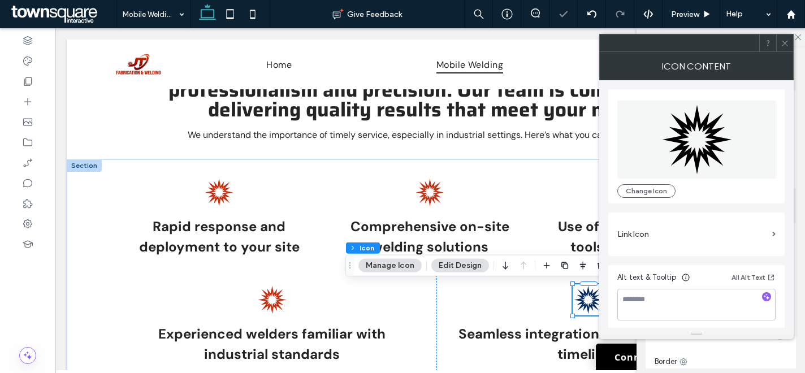
click at [785, 45] on icon at bounding box center [784, 43] width 8 height 8
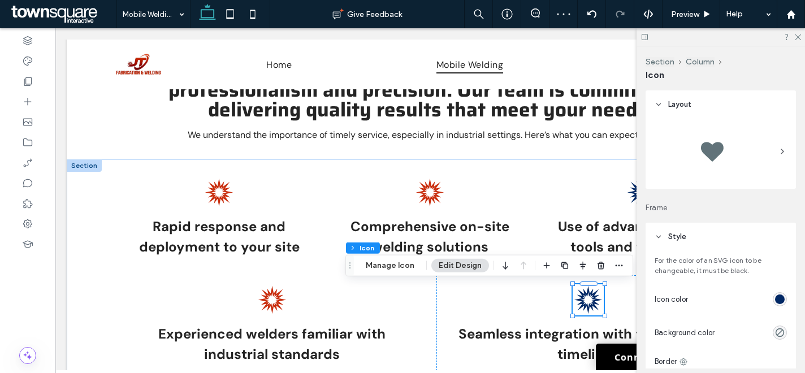
scroll to position [141, 0]
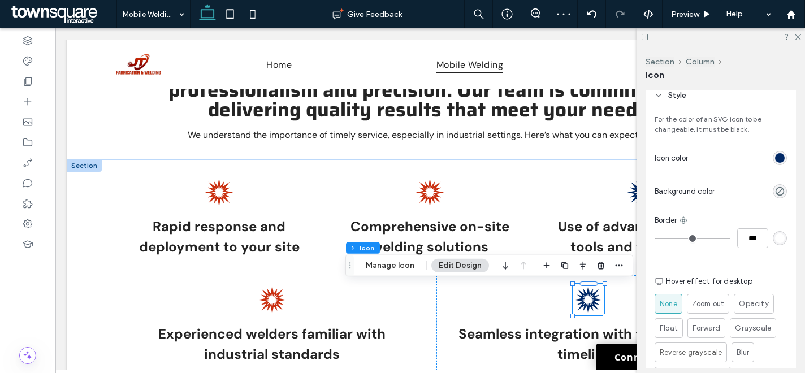
click at [775, 163] on div "rgb(0, 40, 101)" at bounding box center [780, 158] width 10 height 10
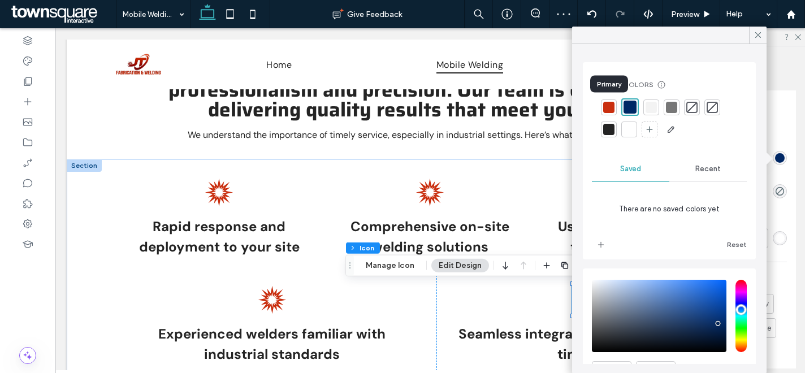
drag, startPoint x: 608, startPoint y: 107, endPoint x: 615, endPoint y: 105, distance: 7.9
click at [608, 107] on div at bounding box center [608, 107] width 11 height 11
click at [752, 38] on div at bounding box center [758, 35] width 18 height 17
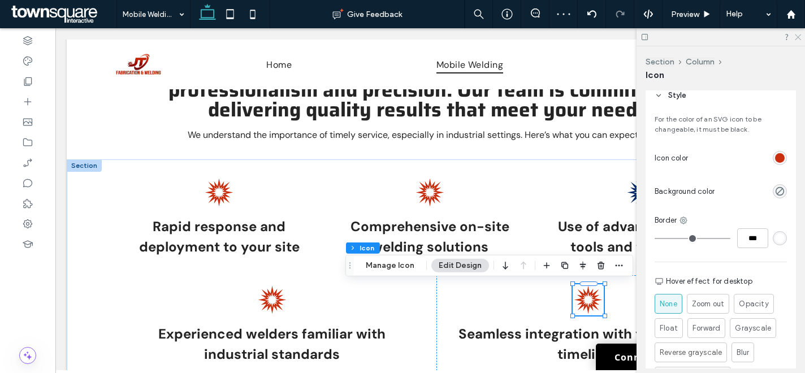
click at [798, 37] on icon at bounding box center [796, 36] width 7 height 7
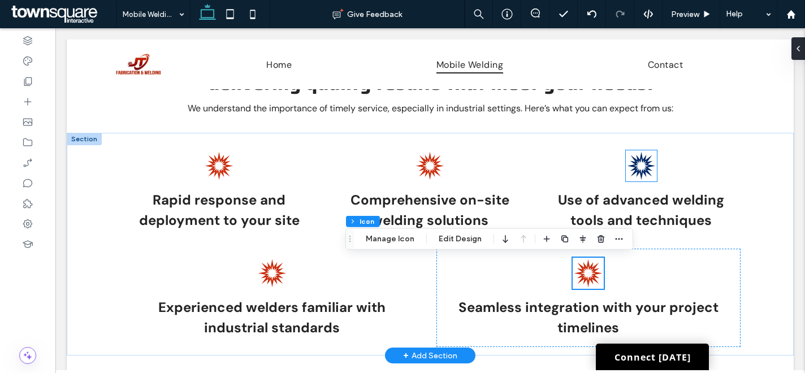
scroll to position [457, 0]
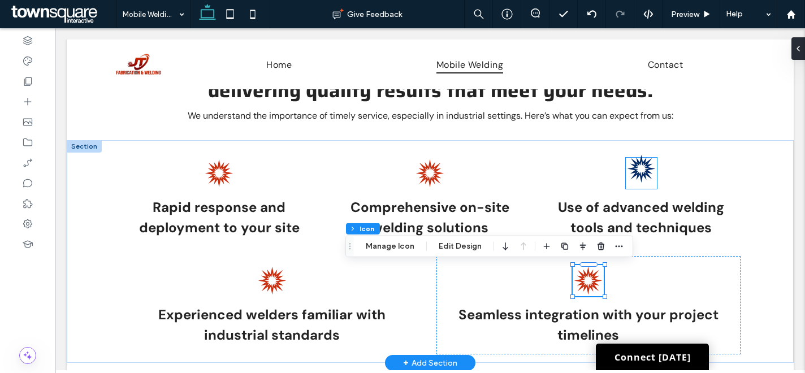
click at [641, 163] on icon at bounding box center [641, 169] width 28 height 28
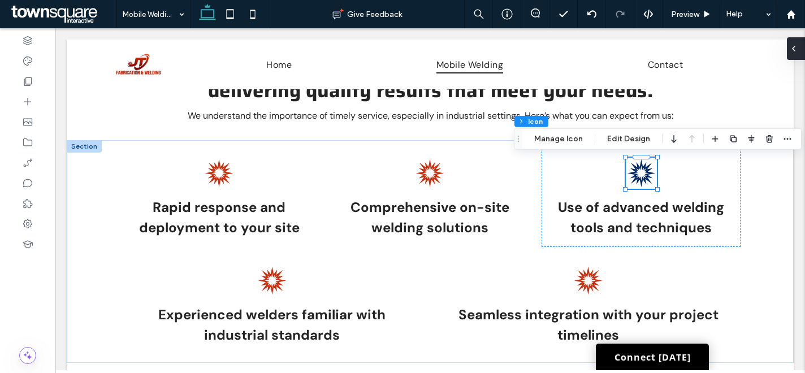
click at [799, 49] on div at bounding box center [796, 48] width 18 height 23
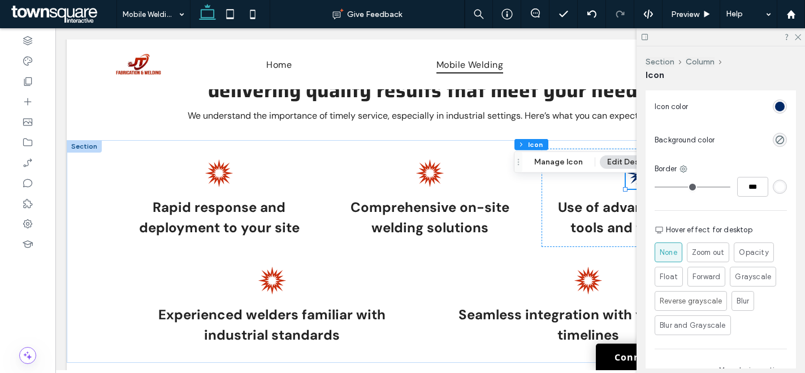
scroll to position [186, 0]
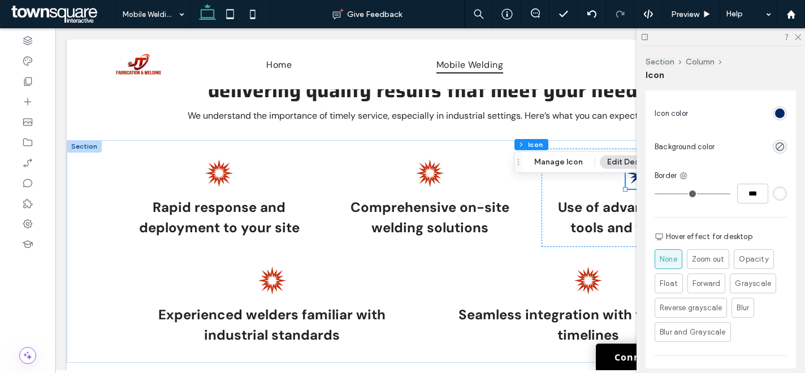
click at [777, 113] on div "rgb(0, 40, 101)" at bounding box center [780, 114] width 10 height 10
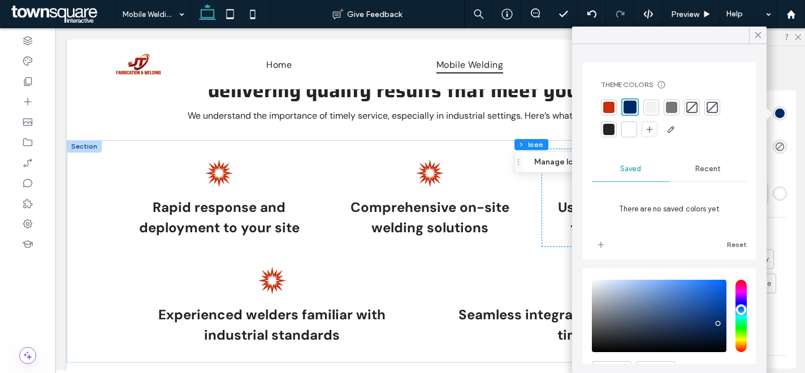
click at [611, 108] on div at bounding box center [608, 107] width 11 height 11
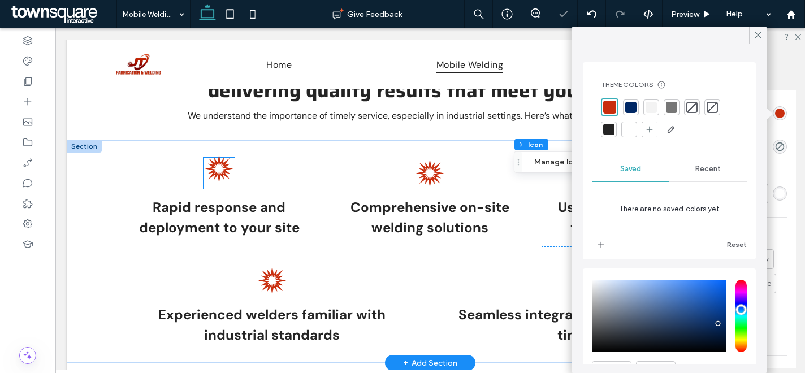
click at [215, 175] on icon at bounding box center [219, 169] width 28 height 28
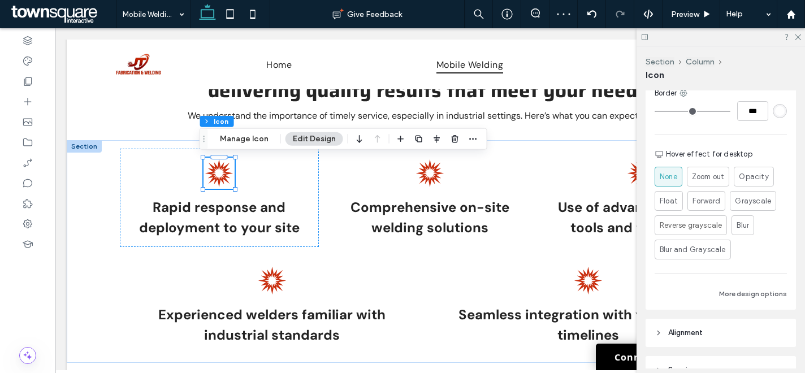
scroll to position [261, 0]
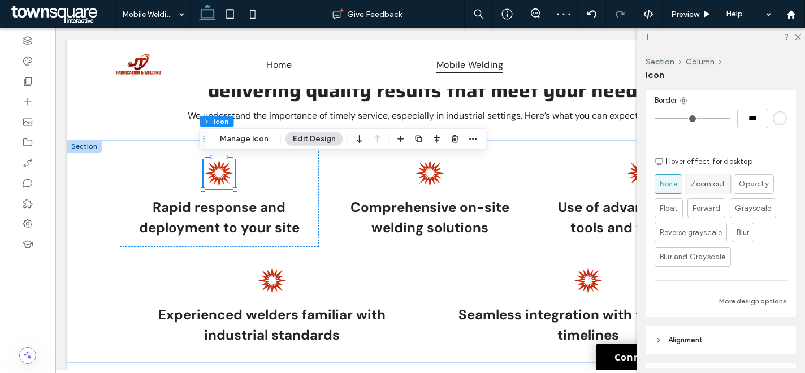
click at [721, 187] on span "Zoom out" at bounding box center [708, 184] width 34 height 12
click at [663, 187] on span "None" at bounding box center [669, 184] width 18 height 11
click at [693, 184] on span "Zoom out" at bounding box center [708, 184] width 34 height 12
click at [662, 184] on span "None" at bounding box center [669, 184] width 18 height 11
click at [699, 185] on span "Zoom out" at bounding box center [708, 184] width 34 height 12
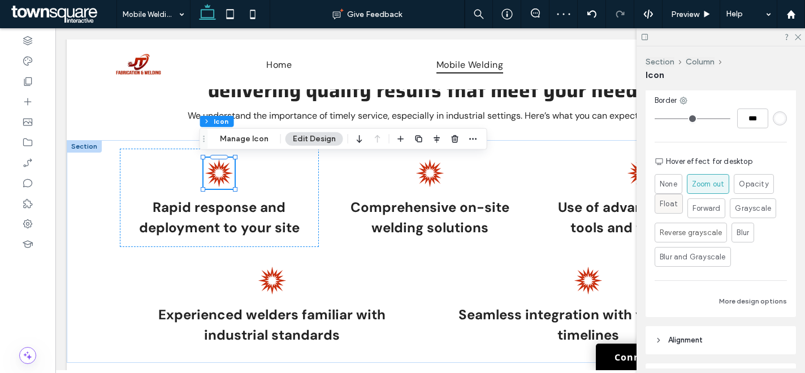
click at [671, 207] on span "Float" at bounding box center [669, 203] width 18 height 11
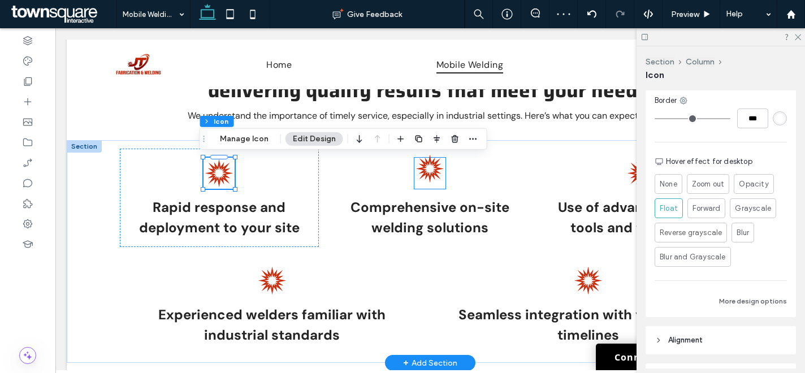
click at [432, 179] on icon at bounding box center [429, 168] width 31 height 31
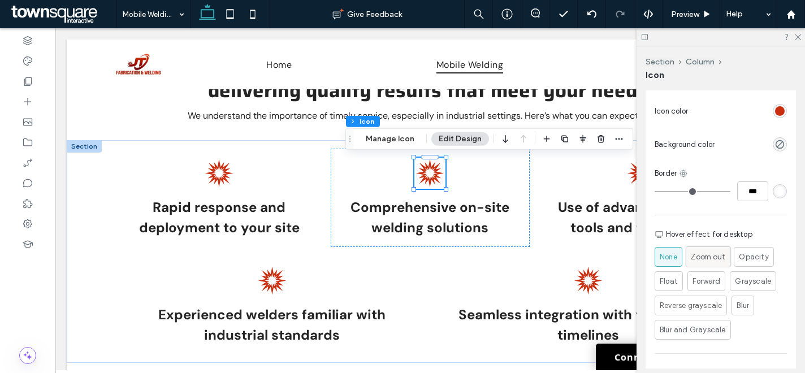
scroll to position [196, 0]
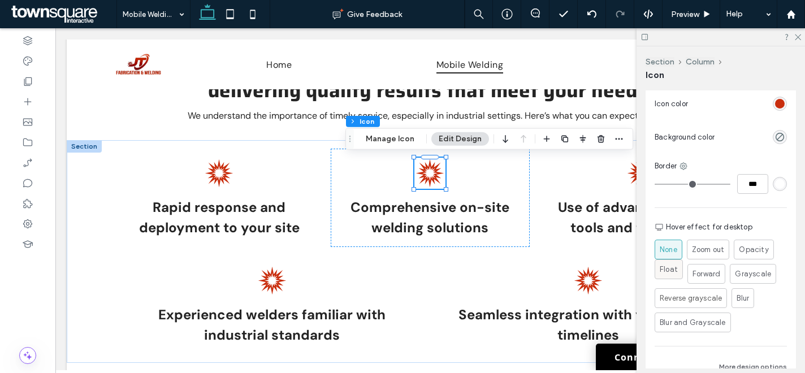
click at [670, 273] on span "Float" at bounding box center [669, 269] width 18 height 11
click at [711, 248] on span "Zoom out" at bounding box center [708, 250] width 34 height 12
click at [677, 271] on label "Float" at bounding box center [668, 269] width 28 height 20
click at [796, 38] on icon at bounding box center [796, 36] width 7 height 7
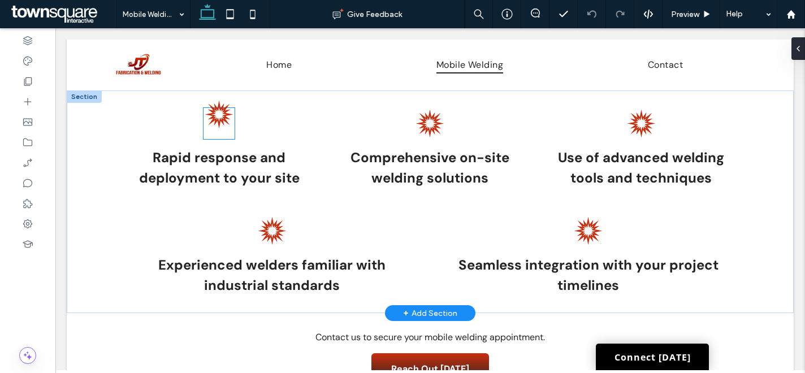
click at [210, 124] on icon at bounding box center [219, 115] width 28 height 28
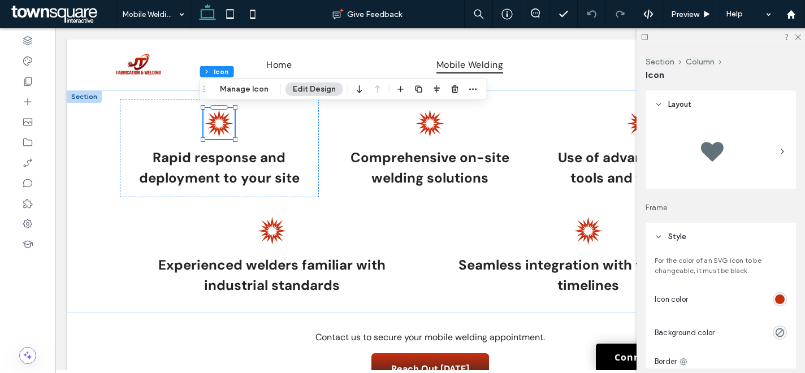
scroll to position [272, 0]
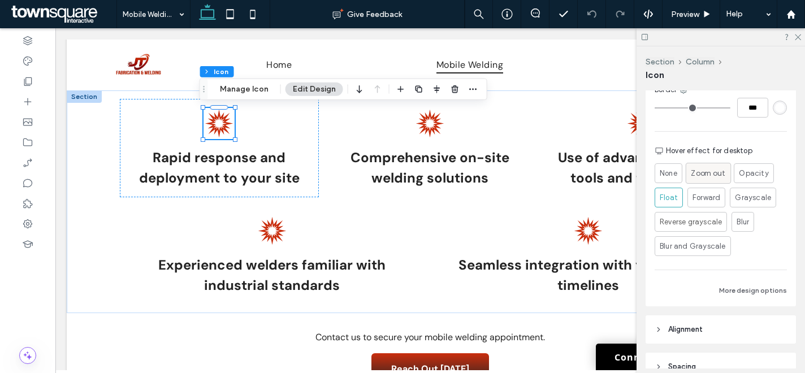
click at [699, 175] on span "Zoom out" at bounding box center [708, 173] width 34 height 12
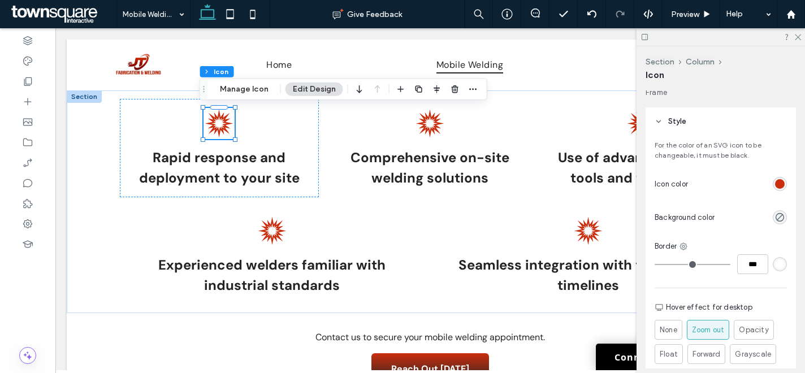
scroll to position [313, 0]
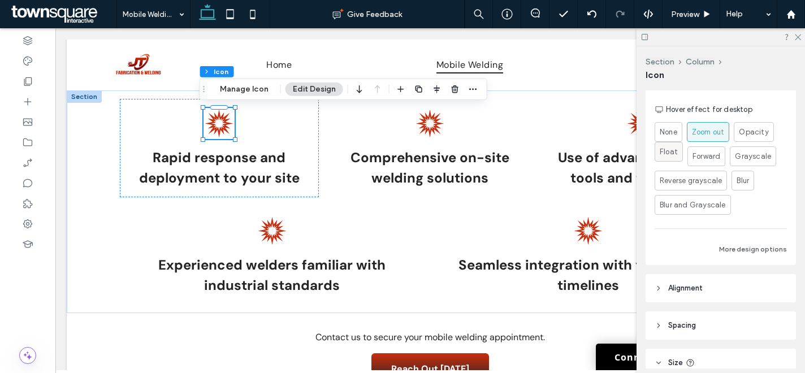
click at [662, 153] on span "Float" at bounding box center [669, 151] width 18 height 11
click at [795, 37] on icon at bounding box center [796, 36] width 7 height 7
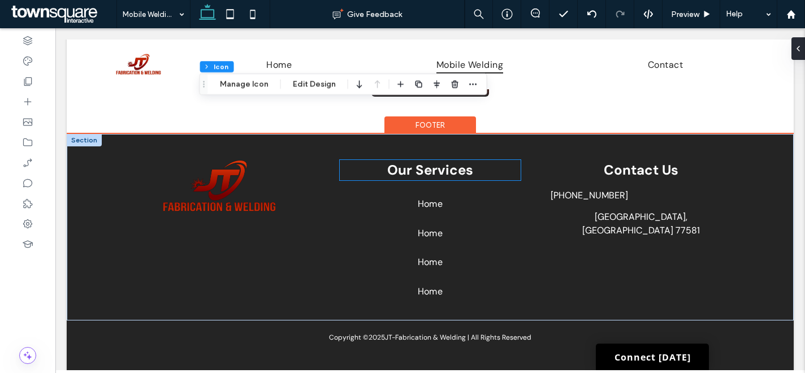
scroll to position [801, 0]
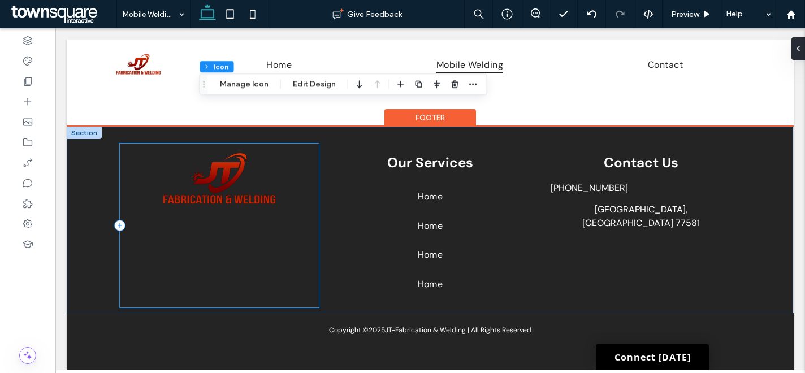
click at [244, 242] on div at bounding box center [219, 226] width 198 height 164
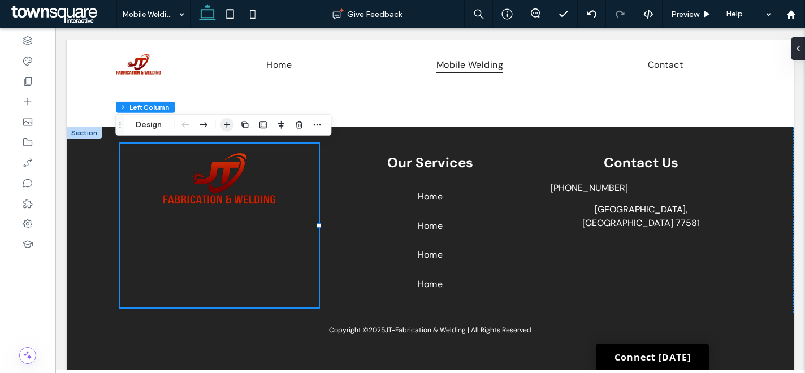
click at [224, 123] on icon "button" at bounding box center [226, 124] width 9 height 9
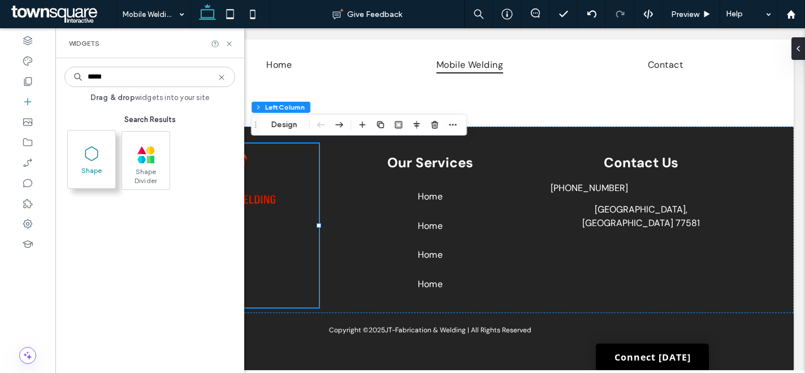
type input "*****"
click at [94, 156] on icon at bounding box center [92, 154] width 18 height 18
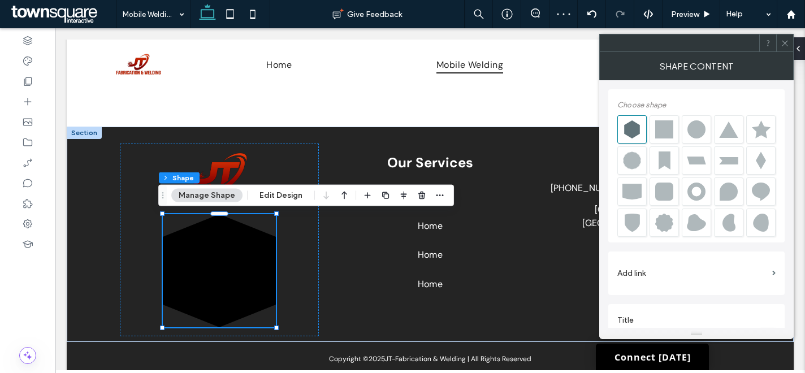
click at [787, 44] on icon at bounding box center [784, 43] width 8 height 8
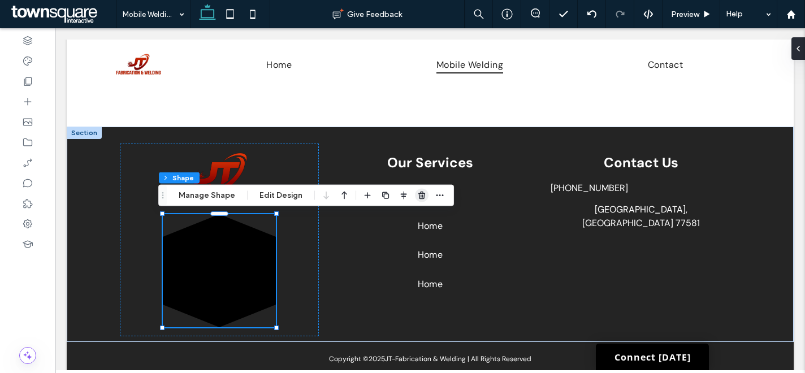
click at [417, 194] on icon "button" at bounding box center [421, 195] width 9 height 9
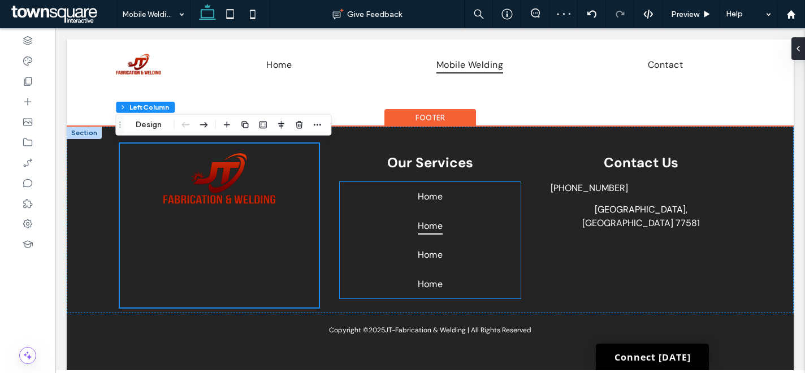
scroll to position [812, 0]
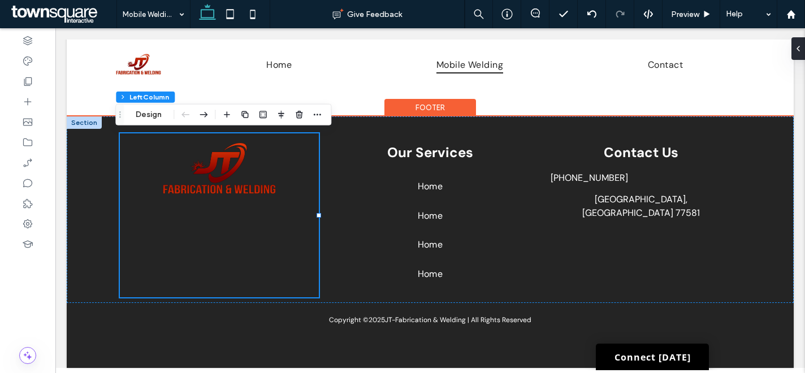
click at [449, 112] on div "Footer" at bounding box center [430, 108] width 92 height 18
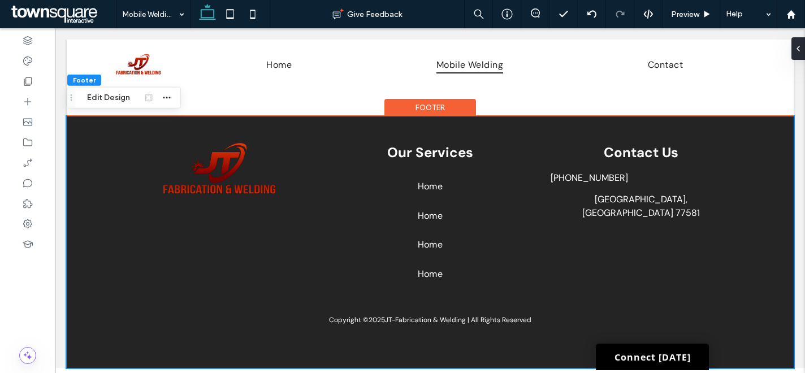
click at [799, 54] on div at bounding box center [800, 48] width 18 height 23
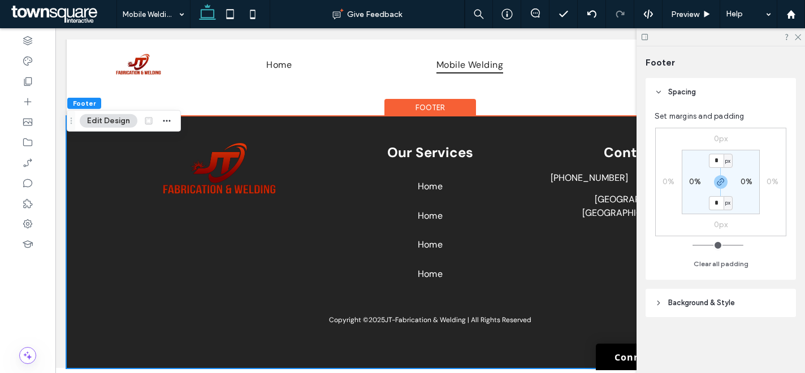
click at [734, 303] on span "Background & Style" at bounding box center [701, 302] width 67 height 11
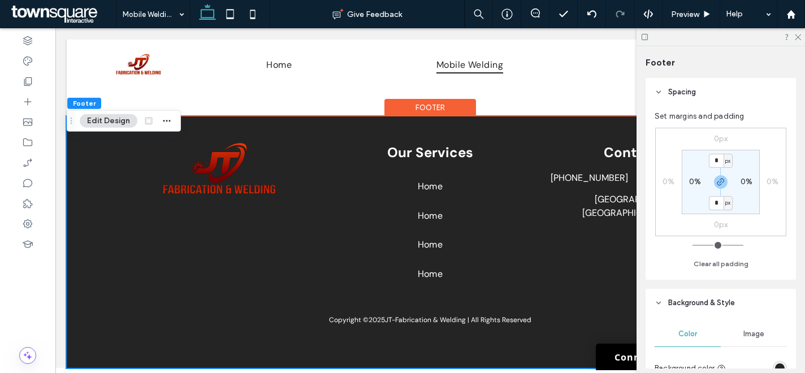
scroll to position [168, 0]
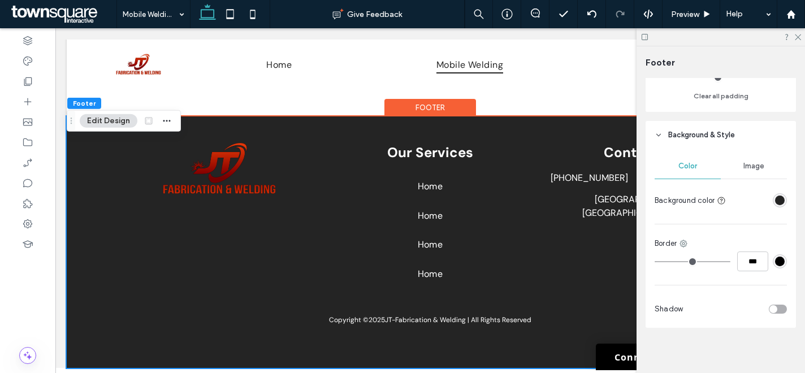
click at [771, 190] on div at bounding box center [758, 200] width 57 height 20
drag, startPoint x: 774, startPoint y: 199, endPoint x: 770, endPoint y: 192, distance: 8.3
click at [775, 199] on div "rgba(36, 36, 36, 1)" at bounding box center [780, 201] width 10 height 10
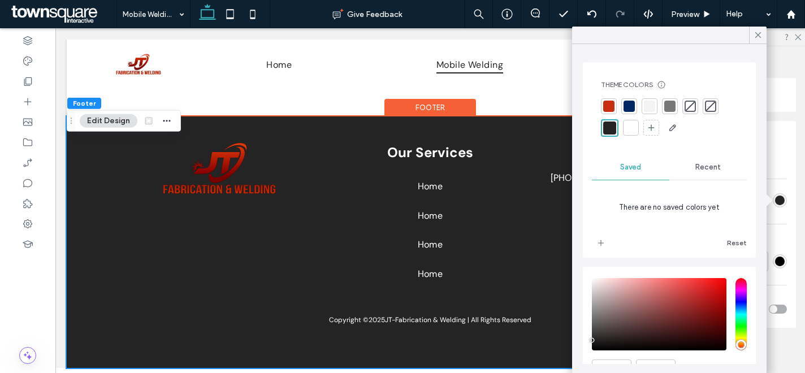
click at [654, 109] on div at bounding box center [649, 106] width 11 height 11
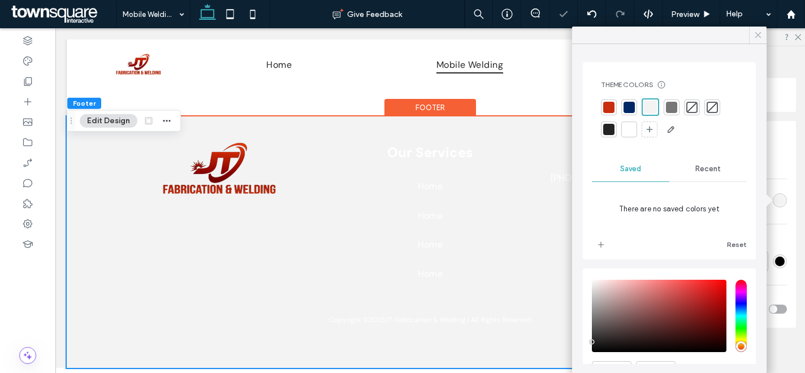
click at [756, 38] on icon at bounding box center [758, 35] width 10 height 10
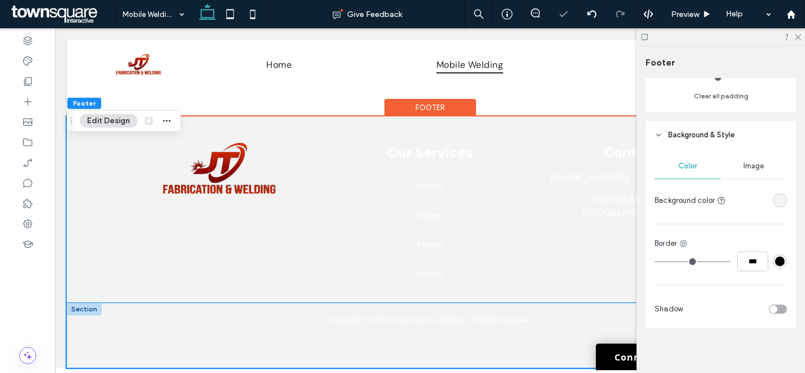
scroll to position [819, 0]
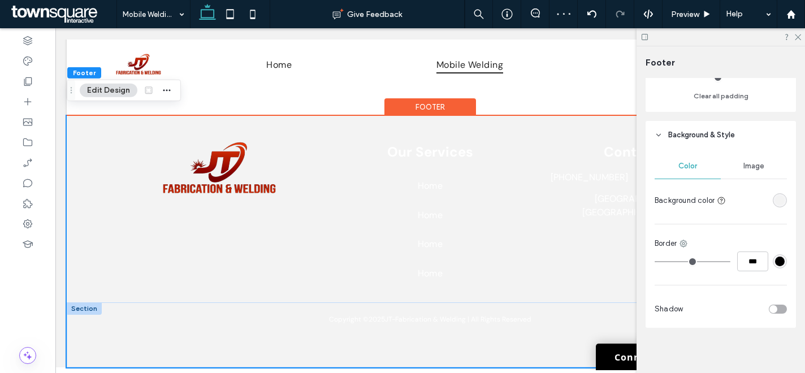
click at [83, 303] on div at bounding box center [84, 308] width 35 height 12
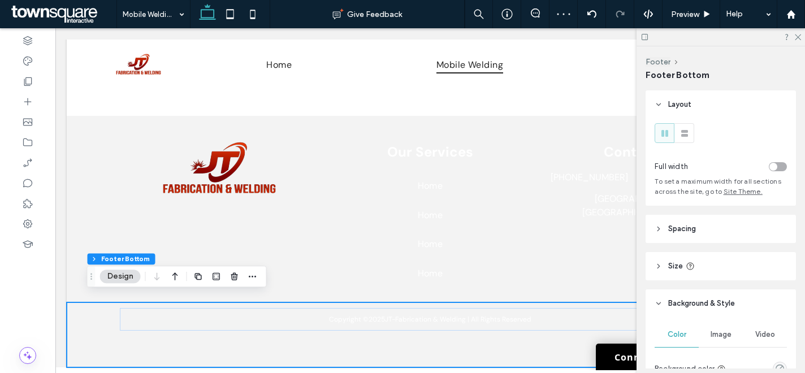
scroll to position [235, 0]
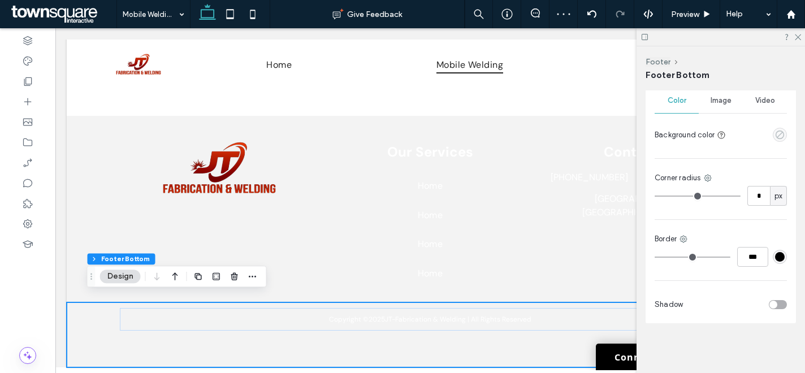
click at [775, 137] on icon "empty color" at bounding box center [780, 135] width 10 height 10
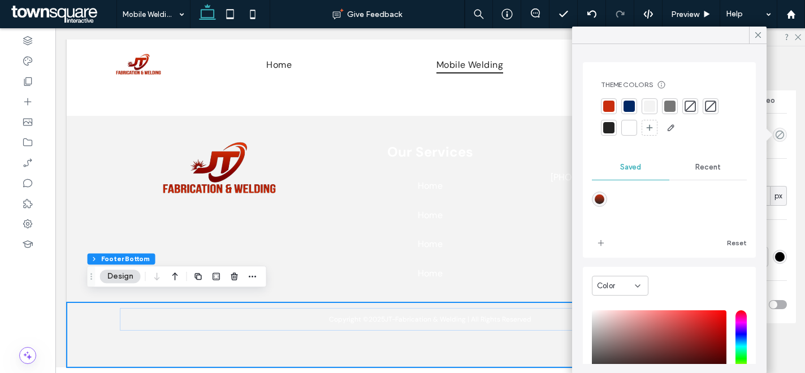
click at [612, 128] on div at bounding box center [608, 127] width 11 height 11
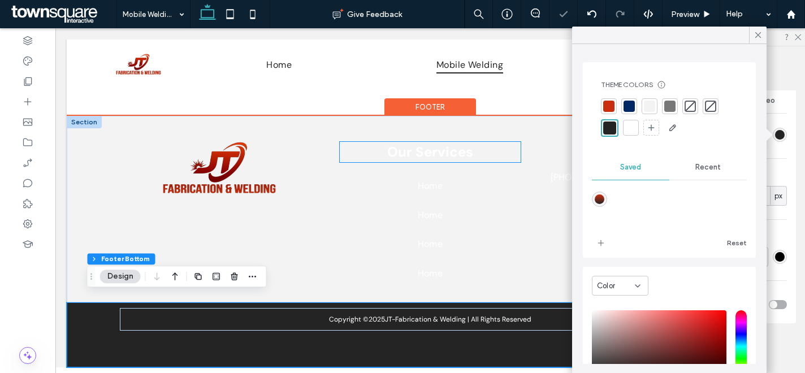
click at [401, 143] on strong "Our Services" at bounding box center [430, 152] width 86 height 18
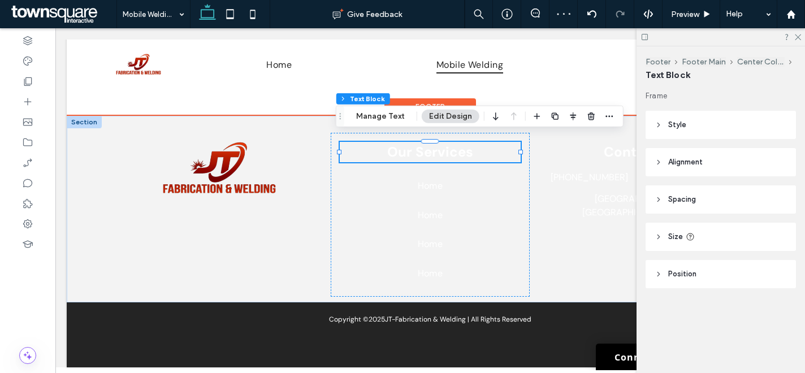
click at [439, 146] on strong "Our Services" at bounding box center [430, 152] width 86 height 18
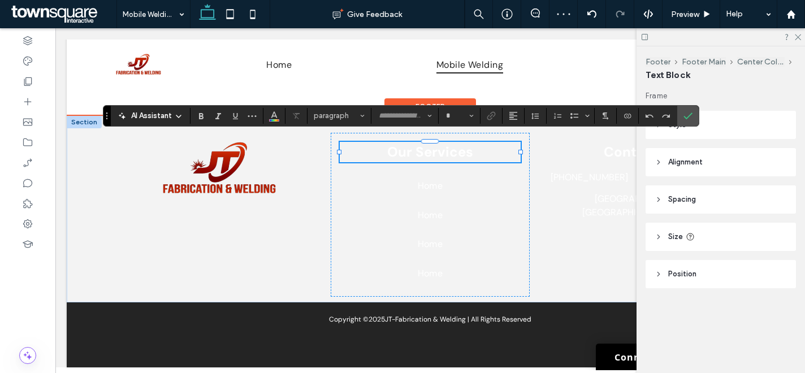
type input "*******"
type input "**"
click at [276, 116] on use "Color" at bounding box center [274, 114] width 6 height 6
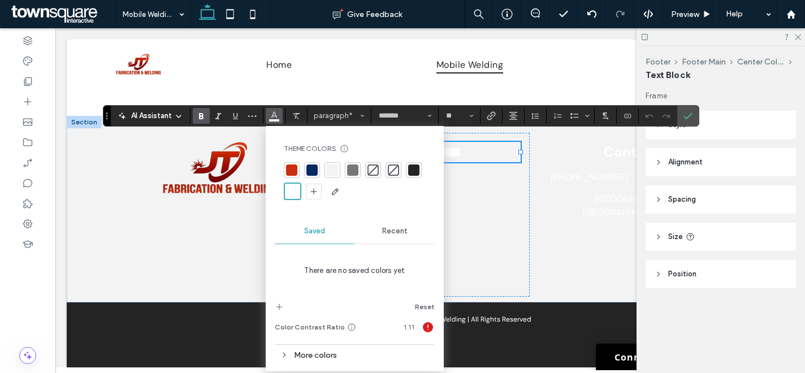
click at [407, 167] on div at bounding box center [414, 170] width 16 height 16
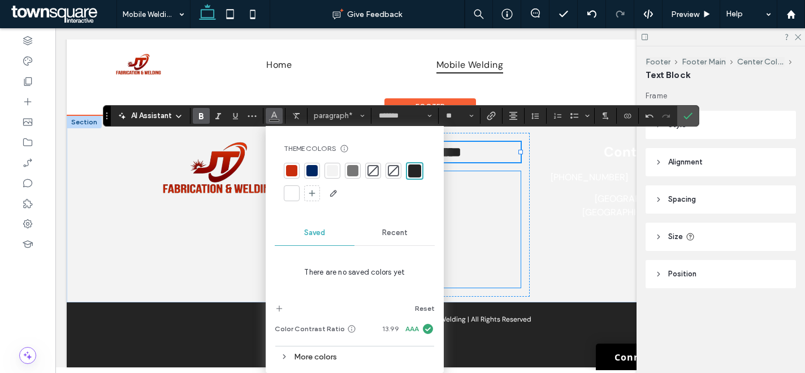
click at [485, 191] on link "Home" at bounding box center [430, 185] width 180 height 29
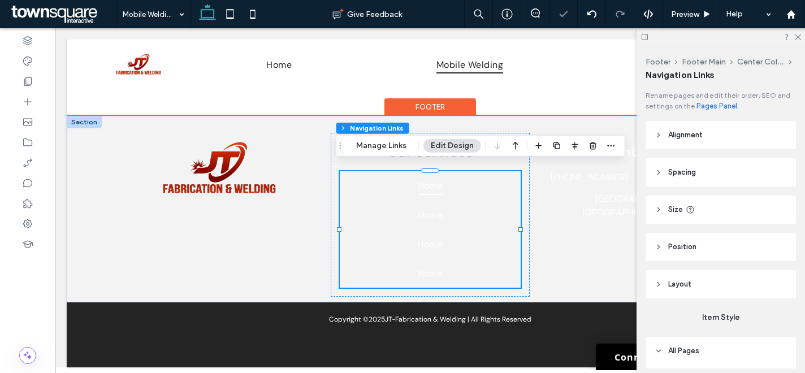
type input "***"
type input "****"
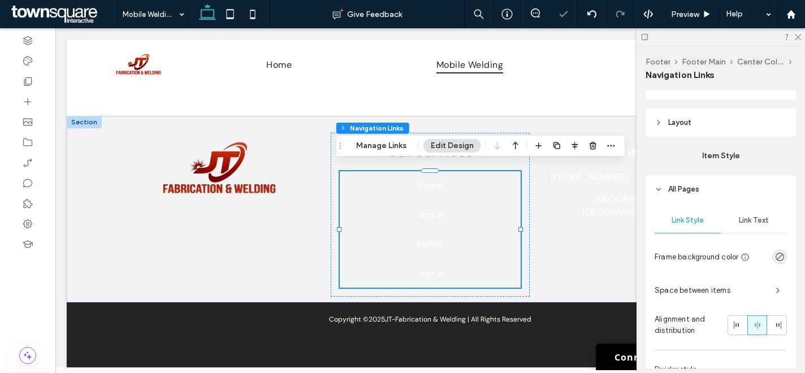
scroll to position [219, 0]
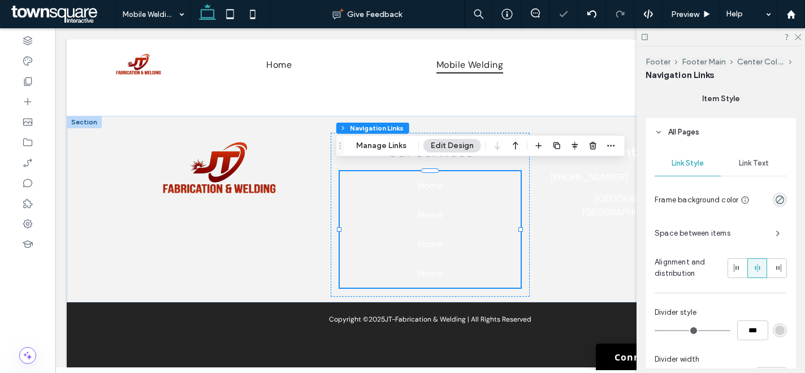
click at [753, 167] on span "Link Text" at bounding box center [754, 163] width 30 height 9
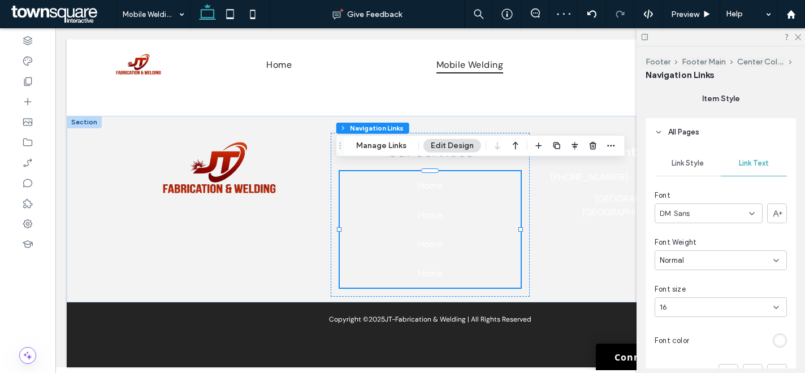
click at [775, 340] on div "rgb(255, 255, 255)" at bounding box center [780, 341] width 10 height 10
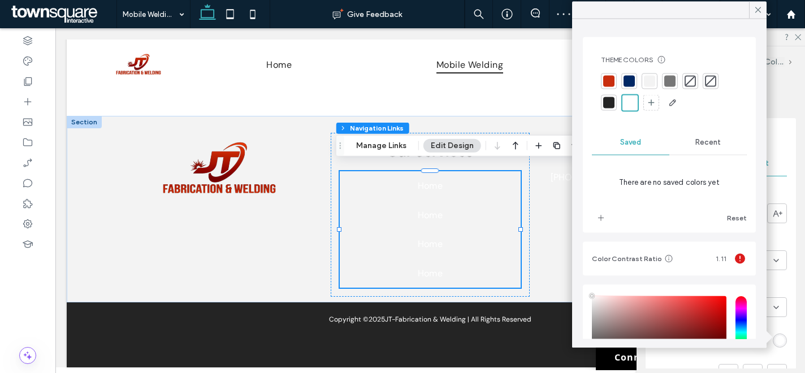
click at [613, 101] on div at bounding box center [608, 102] width 11 height 11
click at [757, 9] on use at bounding box center [758, 10] width 6 height 6
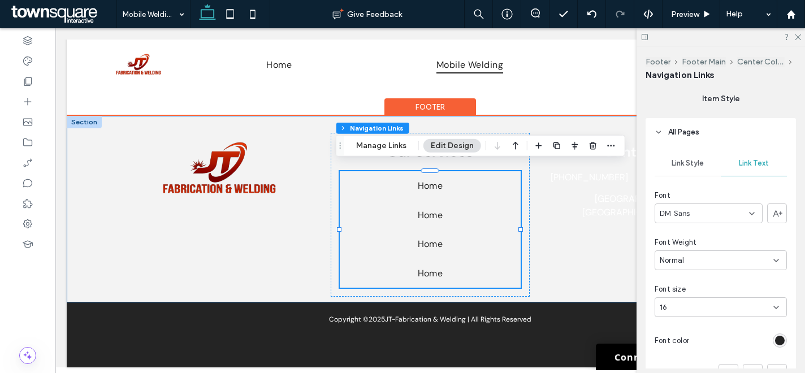
click at [619, 124] on div "Our Services Home Home Home Home Contact Us [PHONE_NUMBER] [GEOGRAPHIC_DATA], […" at bounding box center [430, 209] width 678 height 187
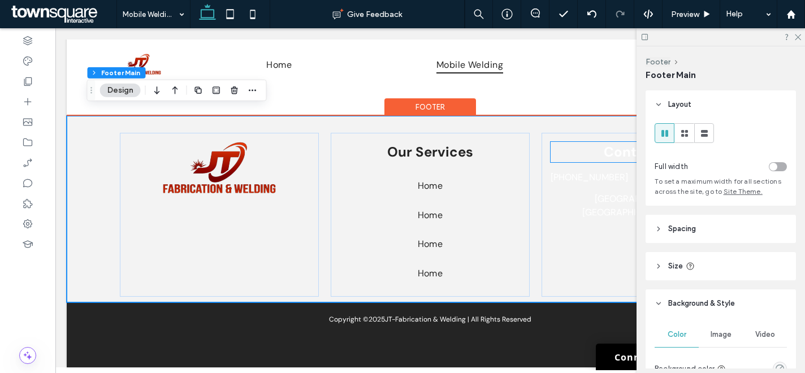
click at [617, 143] on strong "Contact Us" at bounding box center [641, 152] width 75 height 18
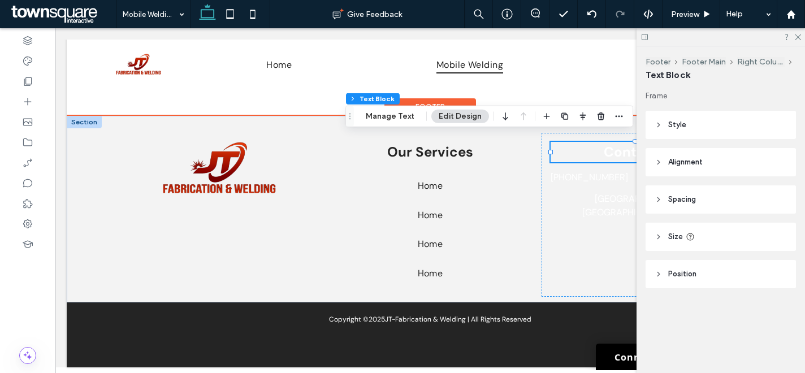
click at [615, 143] on strong "Contact Us" at bounding box center [641, 152] width 75 height 18
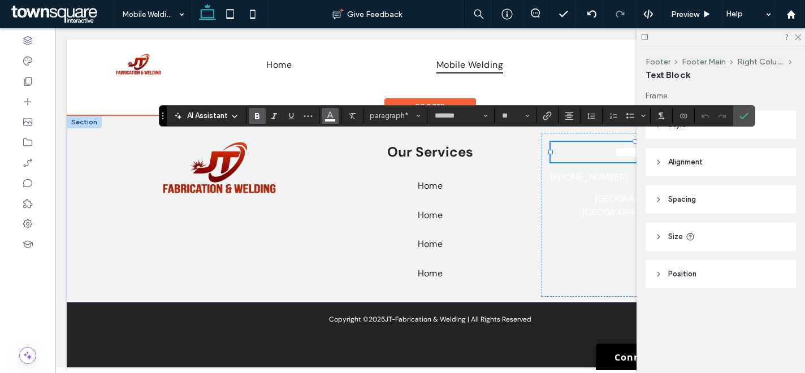
click at [332, 110] on icon "Color" at bounding box center [330, 114] width 9 height 9
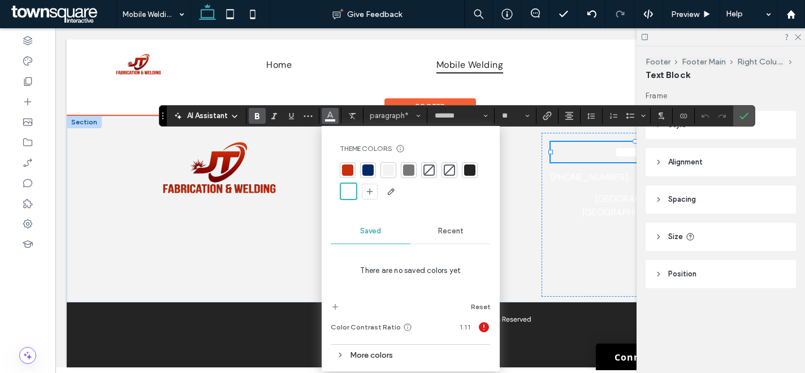
click at [465, 171] on div at bounding box center [469, 169] width 11 height 11
click at [739, 118] on icon "Confirm" at bounding box center [743, 115] width 9 height 9
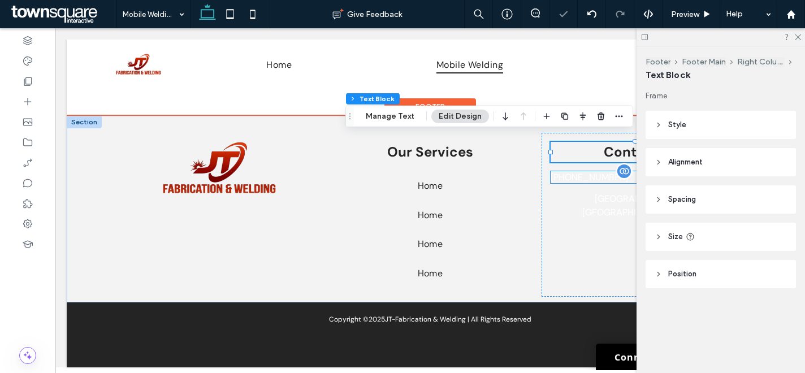
click at [597, 171] on div "[PHONE_NUMBER]" at bounding box center [640, 177] width 180 height 12
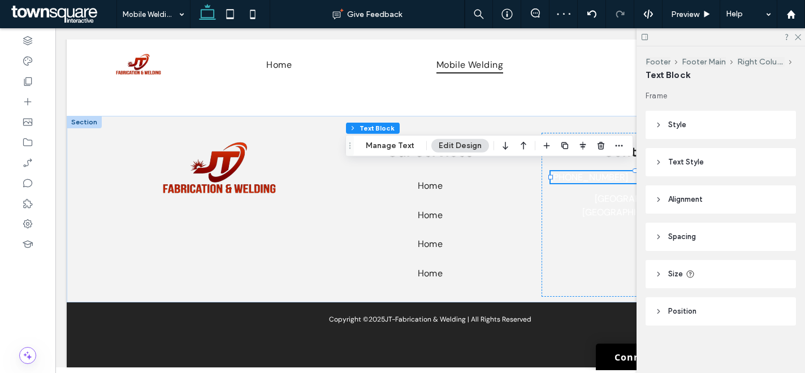
click at [704, 154] on header "Text Style" at bounding box center [720, 162] width 150 height 28
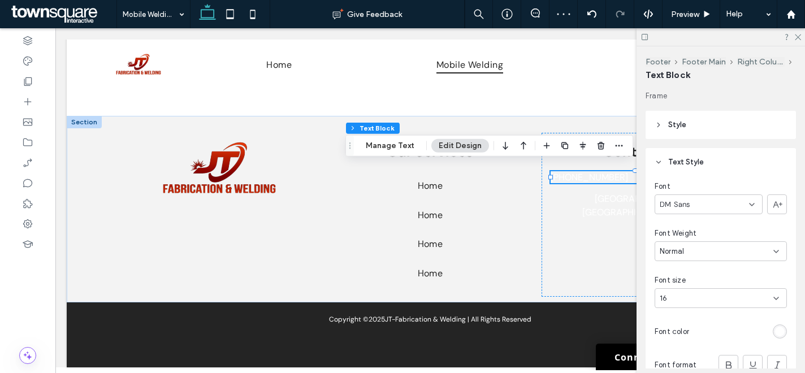
scroll to position [15, 0]
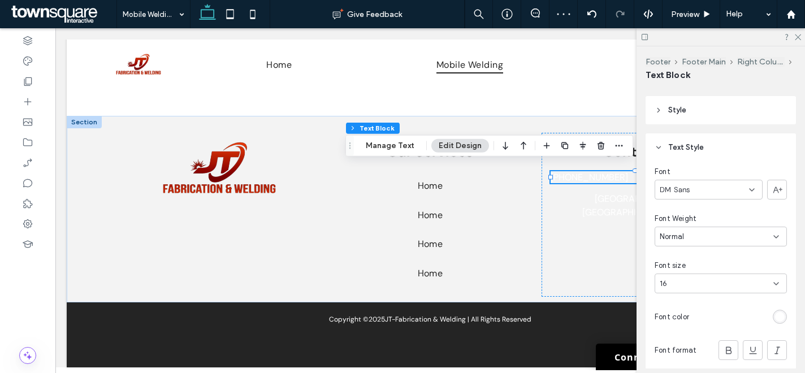
click at [775, 314] on div "rgb(255, 255, 255)" at bounding box center [780, 317] width 10 height 10
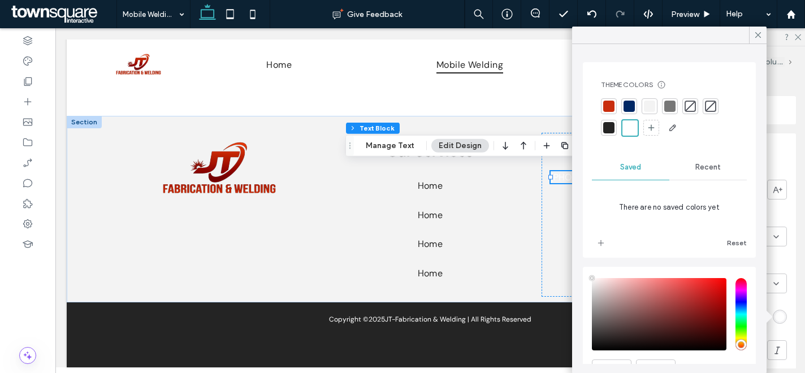
click at [609, 125] on div at bounding box center [608, 127] width 11 height 11
click at [777, 332] on div "Font DM Sans Font Weight Normal Font size 16 Font color Font format Alignment T…" at bounding box center [720, 299] width 150 height 274
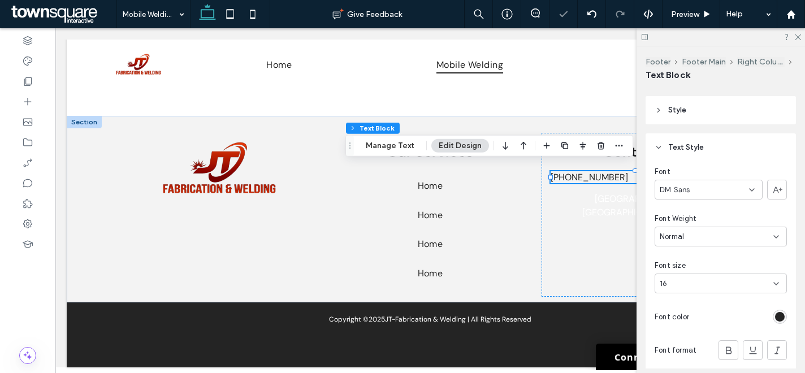
scroll to position [214, 0]
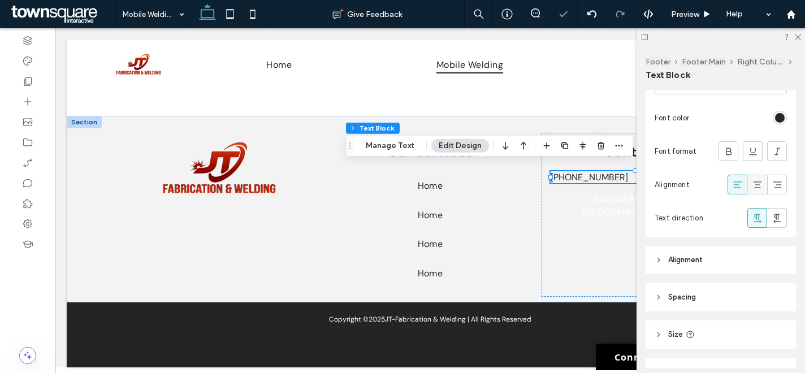
click at [754, 187] on icon at bounding box center [757, 184] width 11 height 11
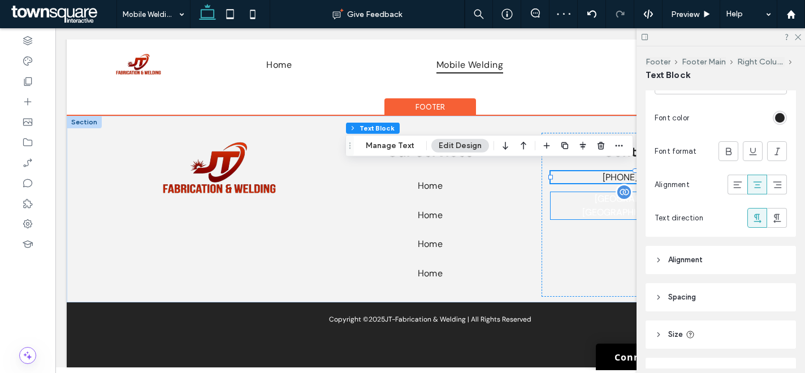
click at [594, 192] on p "[GEOGRAPHIC_DATA], [GEOGRAPHIC_DATA] 77581" at bounding box center [640, 205] width 180 height 27
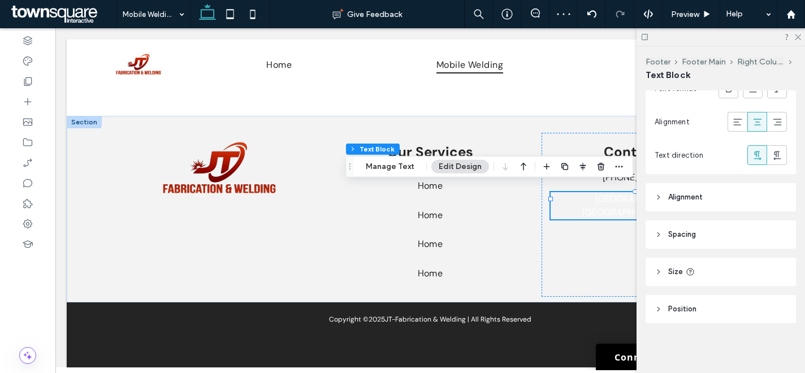
scroll to position [80, 0]
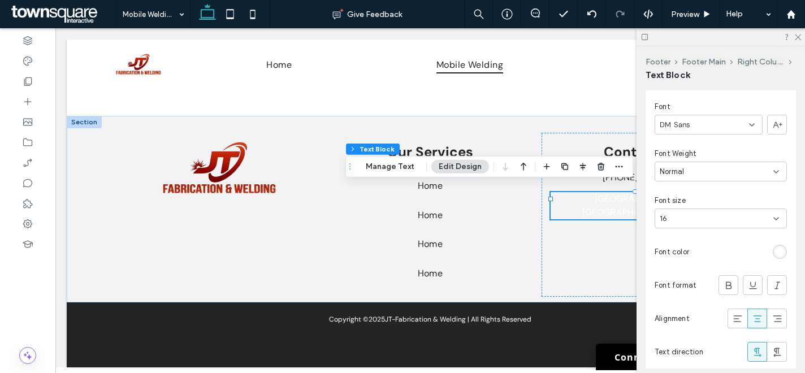
click at [775, 248] on div "rgb(255, 255, 255)" at bounding box center [780, 252] width 10 height 10
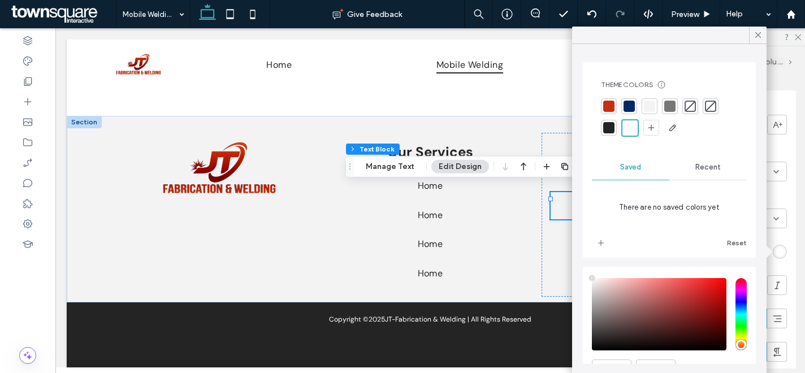
drag, startPoint x: 609, startPoint y: 131, endPoint x: 641, endPoint y: 118, distance: 34.7
click at [608, 131] on div at bounding box center [608, 127] width 11 height 11
drag, startPoint x: 756, startPoint y: 35, endPoint x: 785, endPoint y: 33, distance: 29.5
click at [756, 35] on icon at bounding box center [758, 35] width 10 height 10
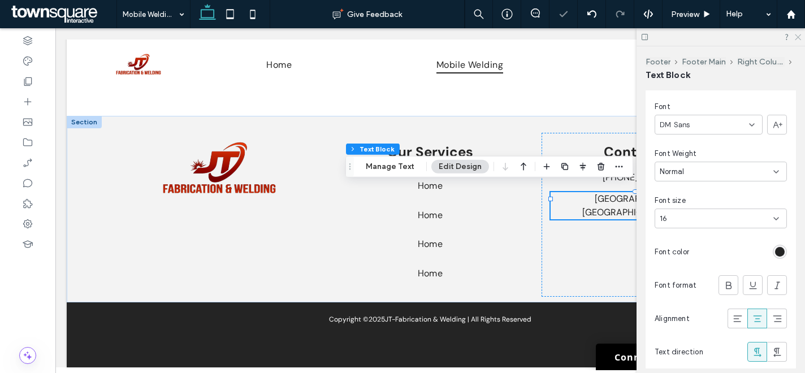
drag, startPoint x: 800, startPoint y: 33, endPoint x: 725, endPoint y: 73, distance: 84.4
click at [800, 33] on icon at bounding box center [796, 36] width 7 height 7
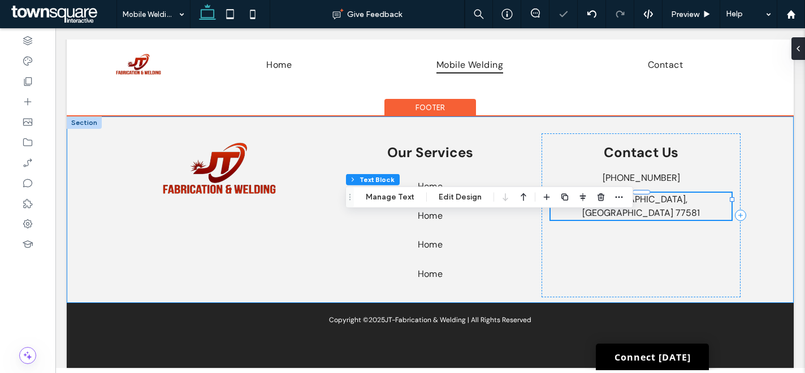
click at [758, 183] on div "Our Services Home Home Home Home Contact Us [PHONE_NUMBER] [GEOGRAPHIC_DATA], […" at bounding box center [430, 209] width 678 height 187
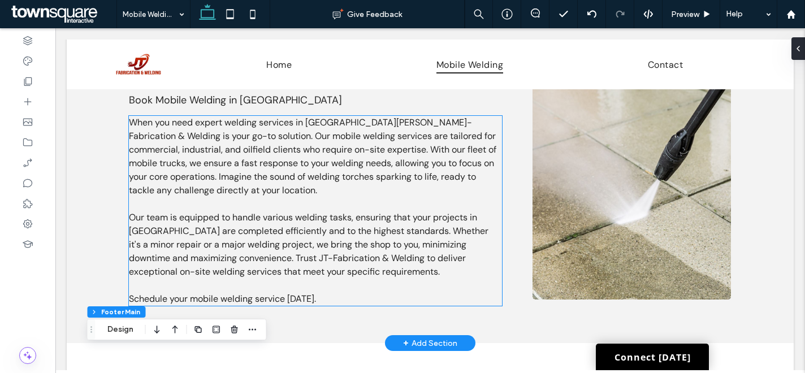
scroll to position [0, 0]
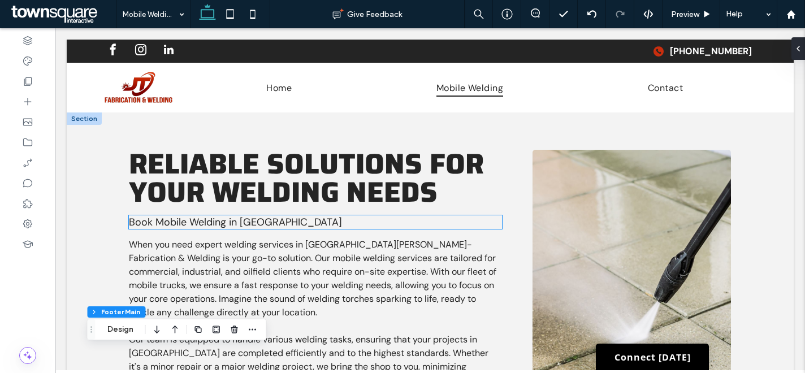
click at [236, 222] on span "Book Mobile Welding in [GEOGRAPHIC_DATA]" at bounding box center [235, 222] width 213 height 14
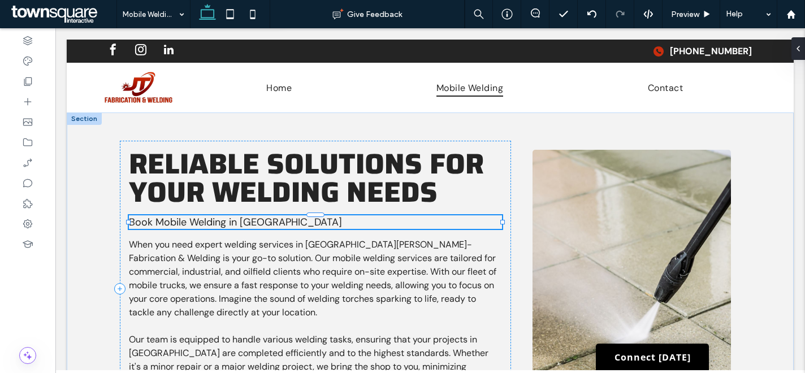
click at [236, 222] on div "Book Mobile Welding in [GEOGRAPHIC_DATA]" at bounding box center [315, 222] width 372 height 14
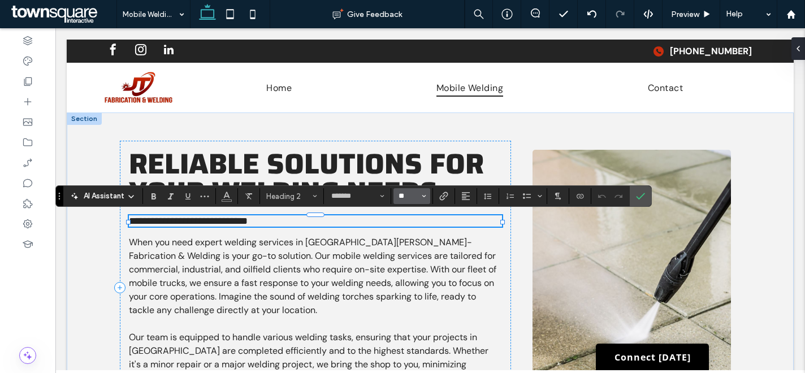
click at [414, 197] on input "**" at bounding box center [408, 196] width 22 height 9
type input "**"
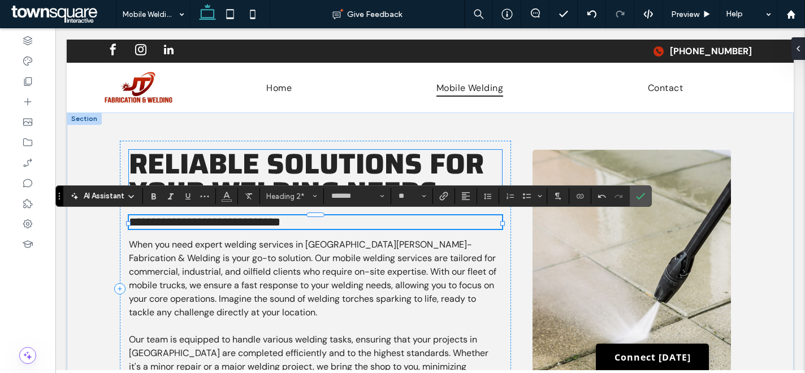
click at [398, 158] on span "Reliable Solutions For Your Welding Needs" at bounding box center [306, 177] width 355 height 73
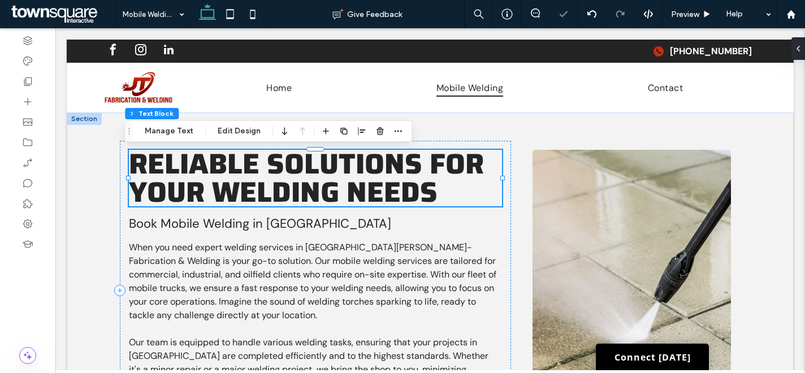
click at [398, 158] on div "Reliable Solutions For Your Welding Needs" at bounding box center [315, 178] width 372 height 57
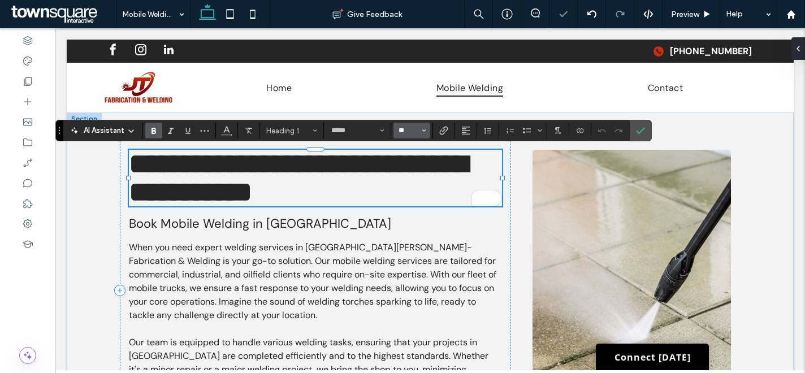
click at [414, 129] on input "**" at bounding box center [408, 130] width 22 height 9
type input "**"
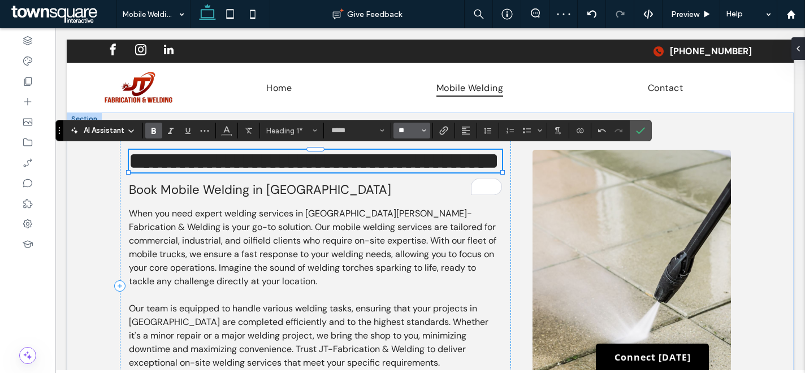
click at [412, 129] on input "**" at bounding box center [408, 130] width 22 height 9
type input "**"
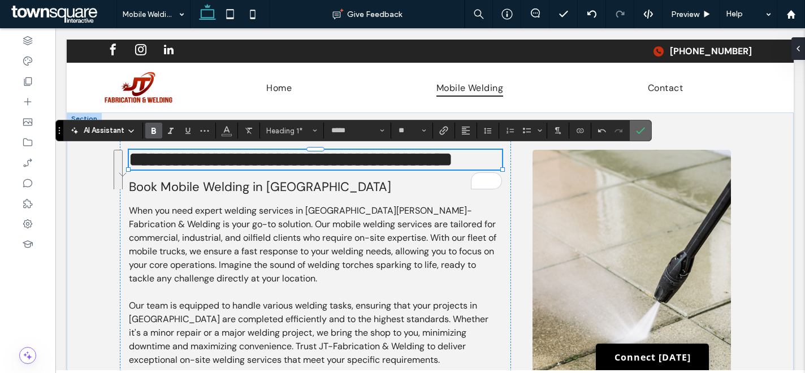
click at [643, 133] on icon "Confirm" at bounding box center [640, 130] width 9 height 9
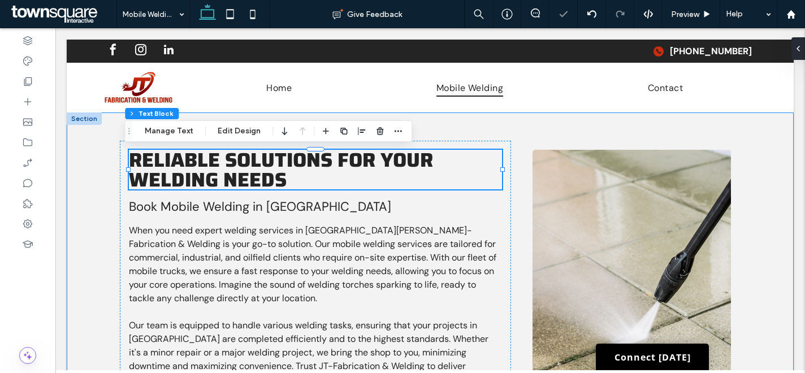
click at [703, 132] on div "Reliable Solutions For Your Welding Needs Book Mobile Welding in [GEOGRAPHIC_DA…" at bounding box center [430, 285] width 678 height 346
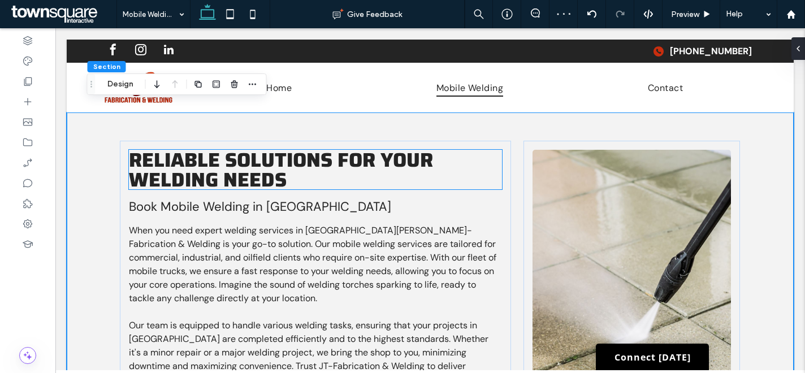
scroll to position [106, 0]
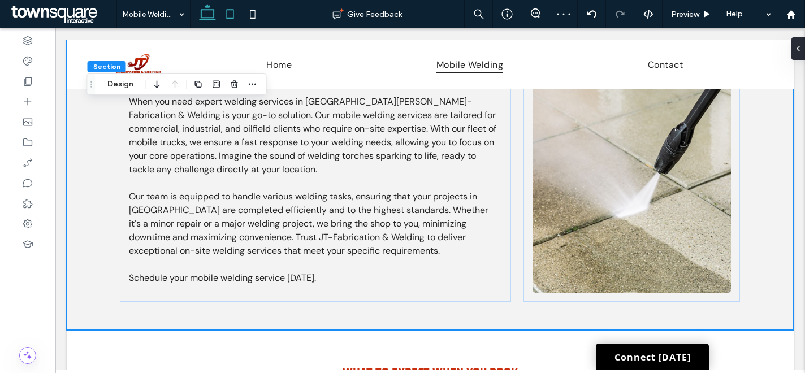
click at [228, 14] on icon at bounding box center [230, 14] width 23 height 23
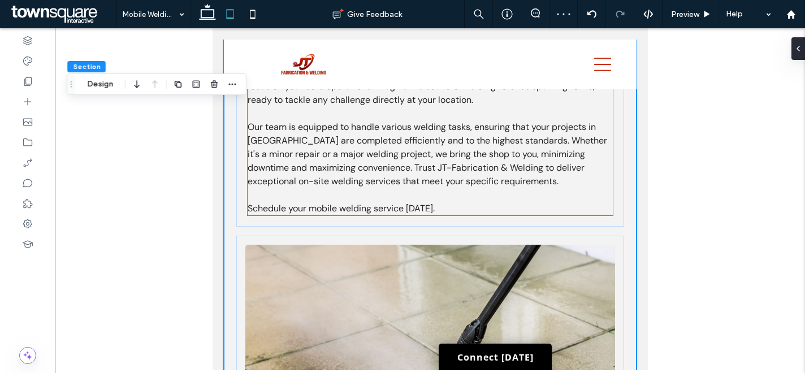
scroll to position [0, 0]
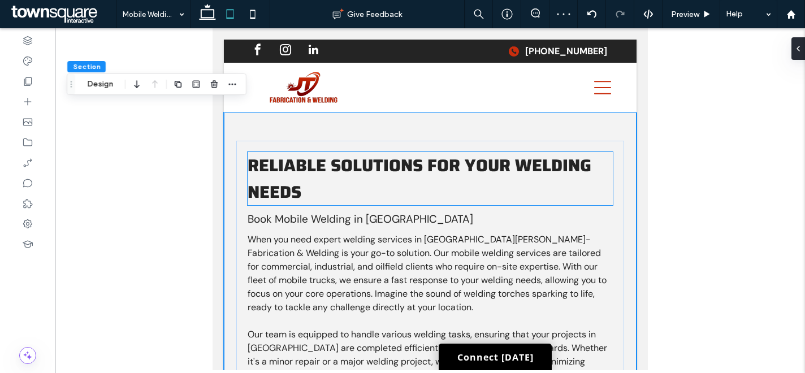
click at [371, 180] on h1 "Reliable Solutions For Your Welding Needs" at bounding box center [430, 178] width 365 height 53
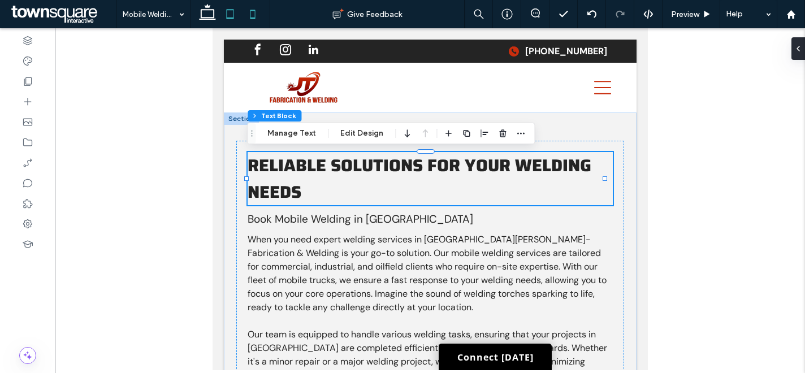
click at [252, 15] on icon at bounding box center [252, 14] width 23 height 23
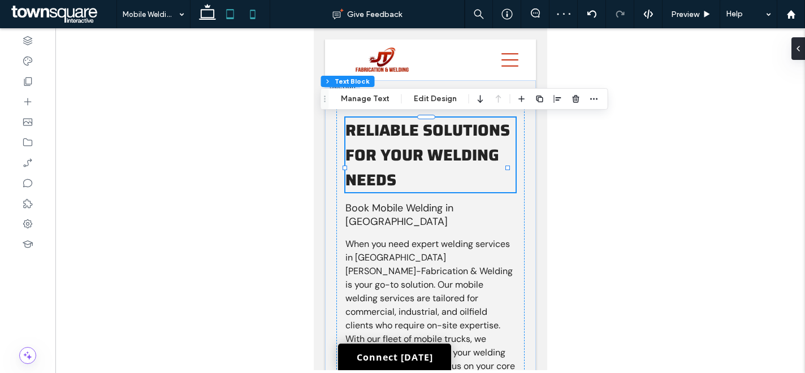
click at [233, 19] on icon at bounding box center [230, 14] width 23 height 23
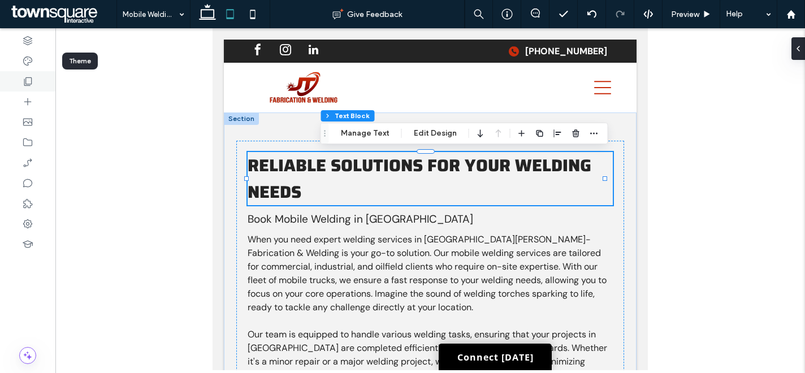
drag, startPoint x: 31, startPoint y: 64, endPoint x: 48, endPoint y: 72, distance: 18.7
click at [31, 64] on icon at bounding box center [27, 60] width 11 height 11
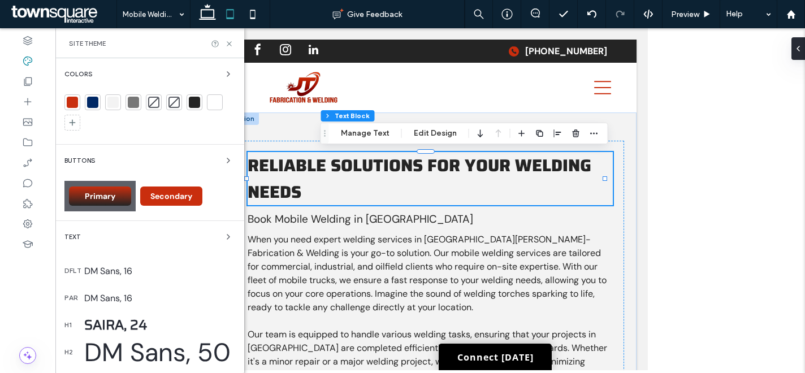
scroll to position [155, 0]
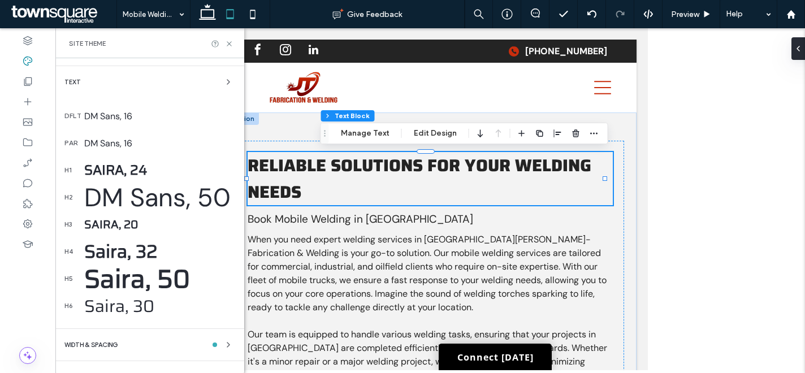
click at [112, 172] on div "Saira, 24" at bounding box center [159, 169] width 151 height 21
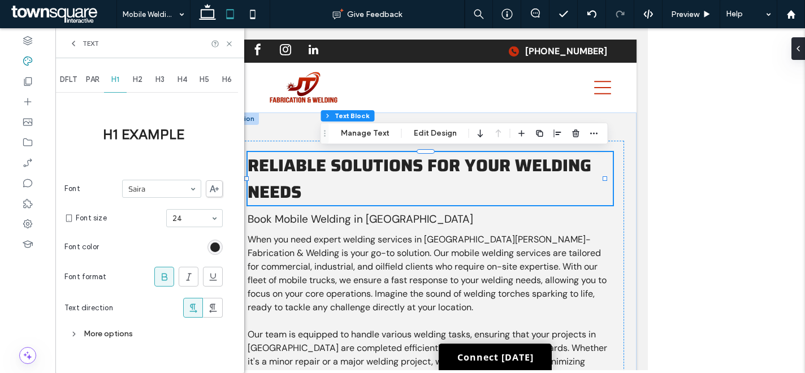
scroll to position [0, 0]
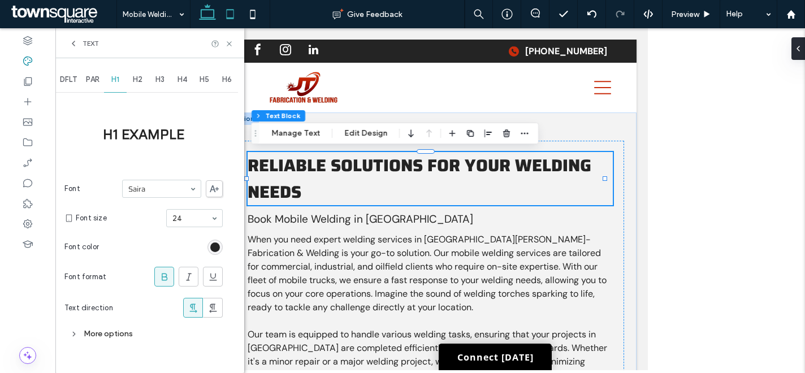
click at [211, 18] on use at bounding box center [207, 12] width 17 height 16
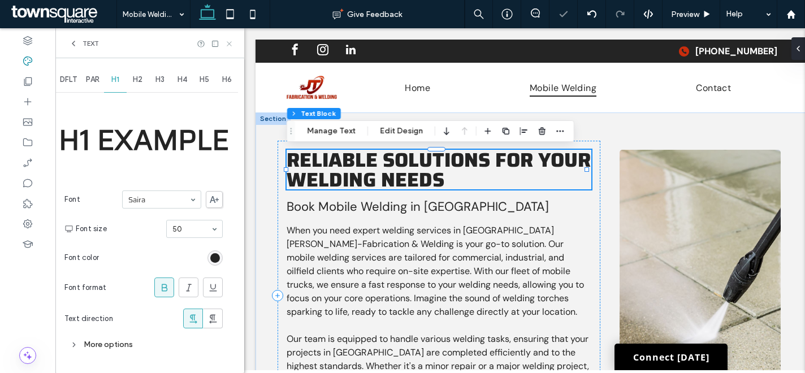
click at [231, 45] on icon at bounding box center [229, 44] width 8 height 8
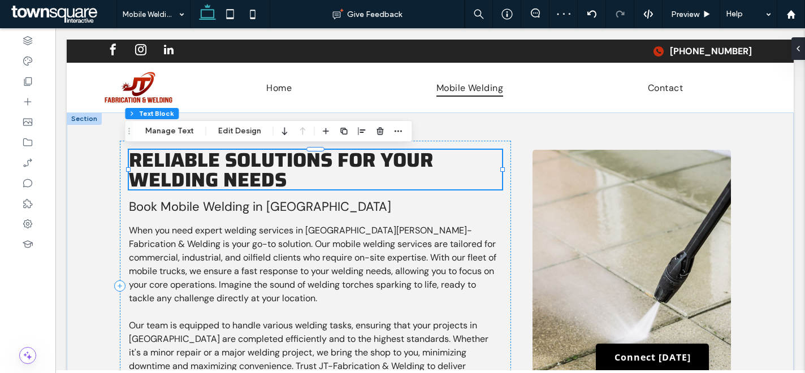
click at [322, 166] on span "Reliable Solutions For Your Welding Needs" at bounding box center [281, 169] width 304 height 51
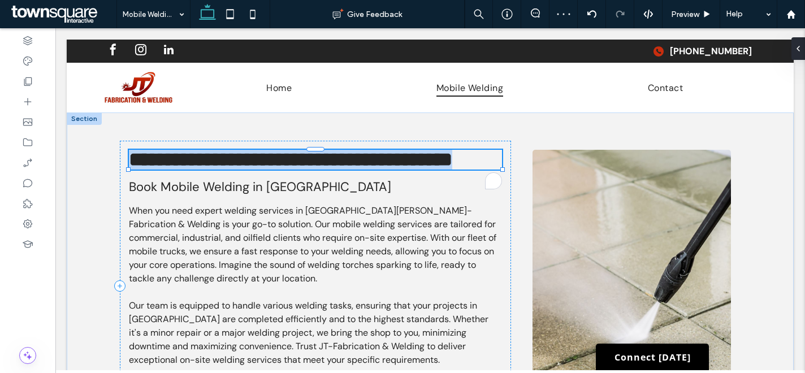
click at [322, 166] on span "**********" at bounding box center [290, 159] width 323 height 19
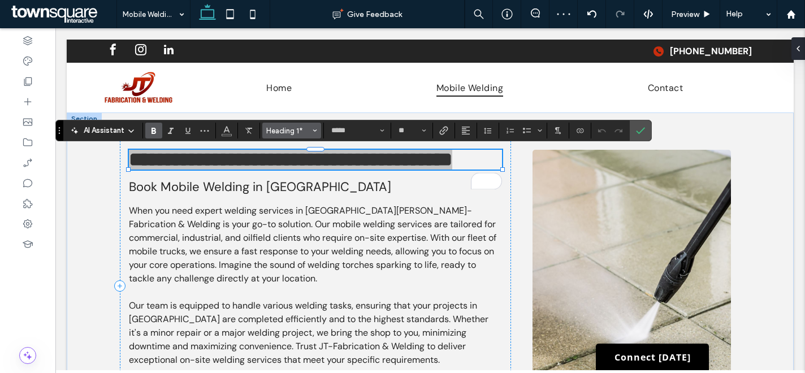
click at [291, 131] on span "Heading 1*" at bounding box center [288, 131] width 44 height 8
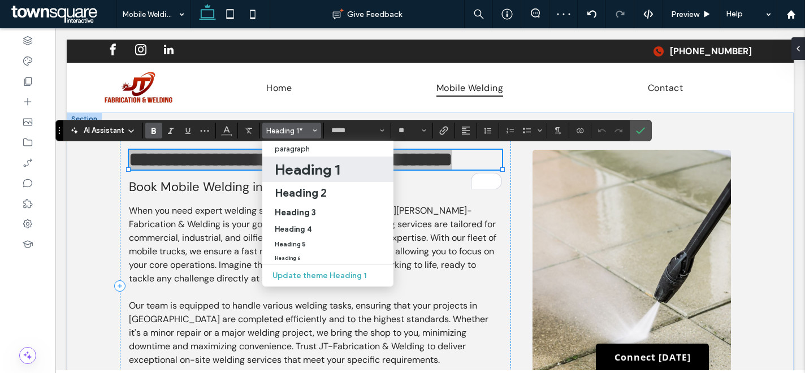
click at [315, 167] on h1 "Heading 1" at bounding box center [307, 170] width 65 height 18
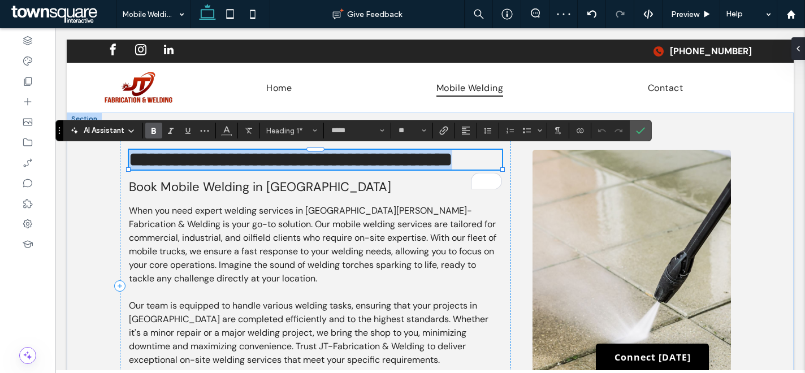
type input "**"
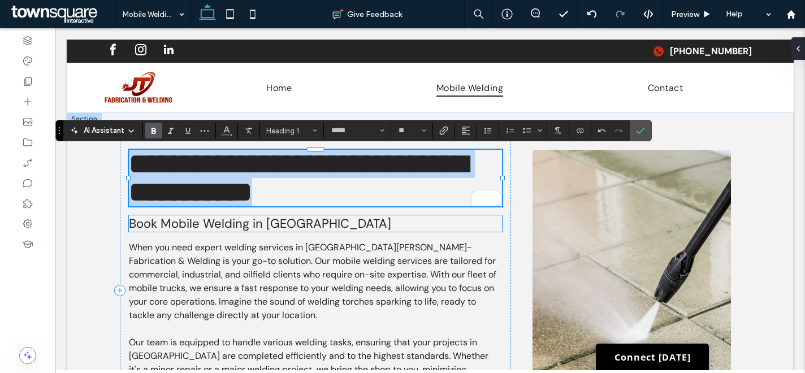
click at [265, 223] on span "Book Mobile Welding in [GEOGRAPHIC_DATA]" at bounding box center [260, 223] width 262 height 16
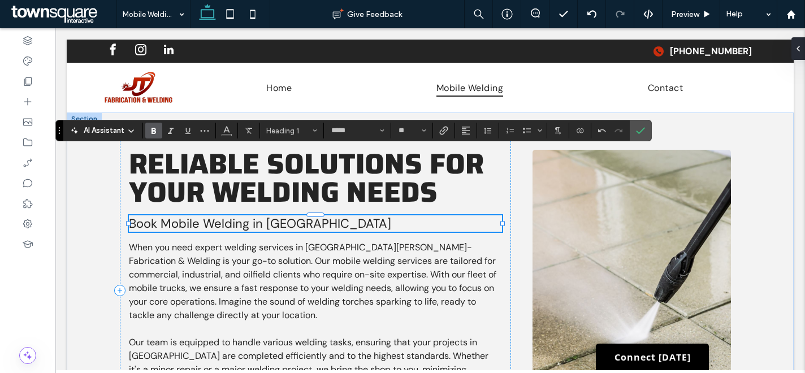
click at [265, 223] on div "Book Mobile Welding in [GEOGRAPHIC_DATA]" at bounding box center [315, 223] width 372 height 16
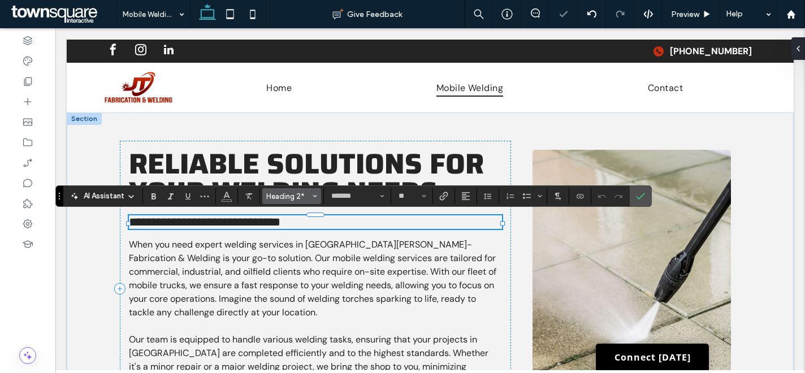
click at [276, 195] on span "Heading 2*" at bounding box center [288, 196] width 44 height 8
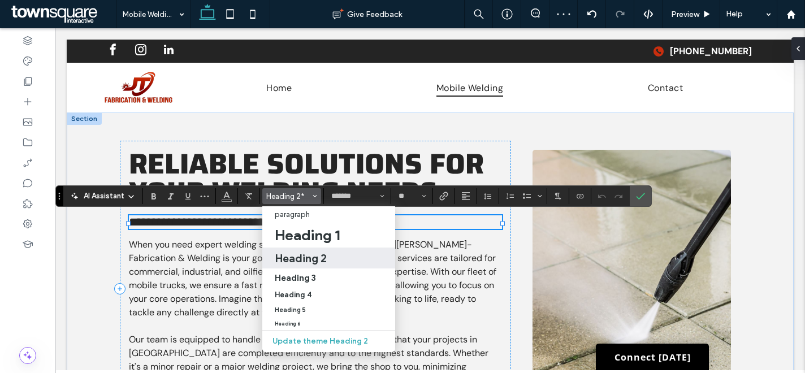
click at [304, 265] on label "Heading 2" at bounding box center [328, 258] width 133 height 21
type input "**"
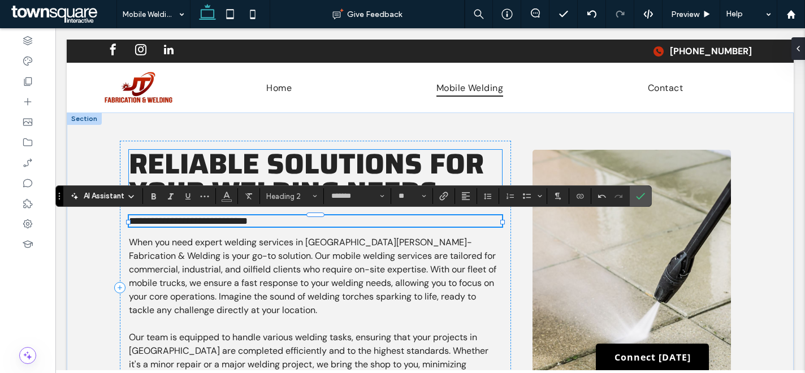
click at [306, 142] on span "Reliable Solutions For Your Welding Needs" at bounding box center [306, 177] width 355 height 73
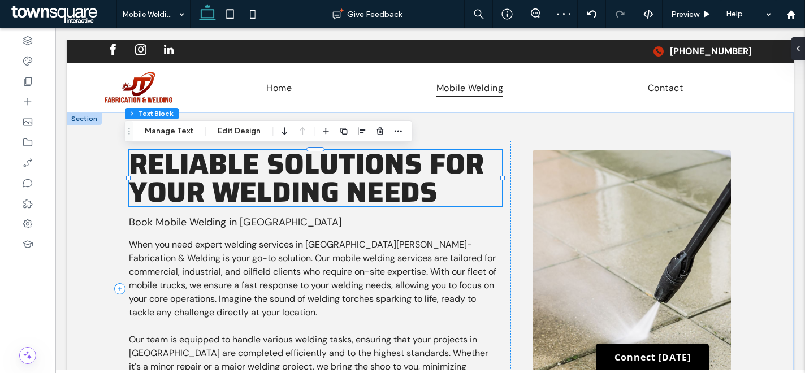
click at [326, 176] on span "Reliable Solutions For Your Welding Needs" at bounding box center [306, 177] width 355 height 73
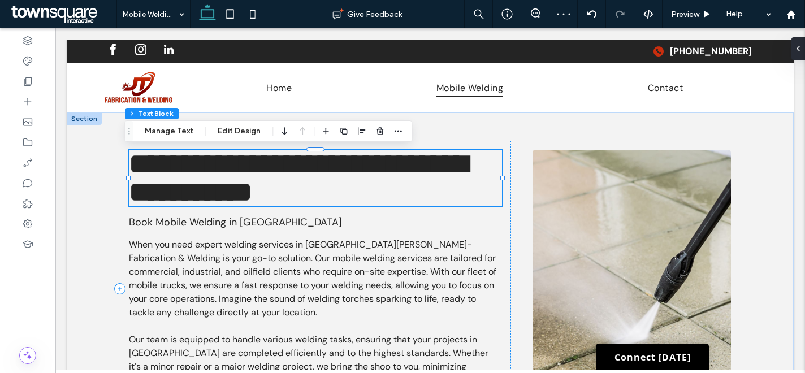
click at [326, 176] on span "**********" at bounding box center [298, 178] width 339 height 56
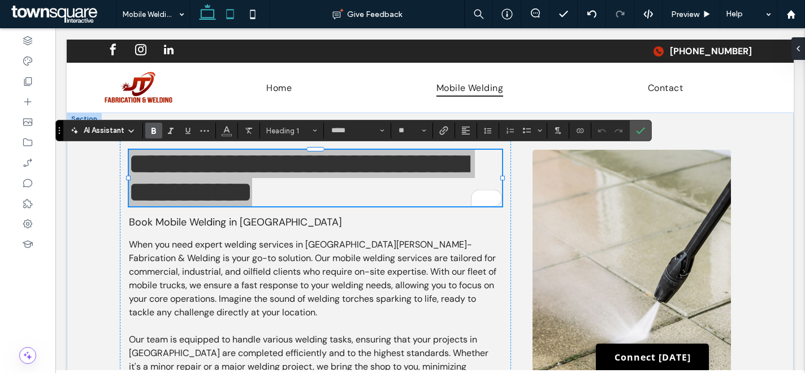
click at [231, 15] on icon at bounding box center [230, 14] width 23 height 23
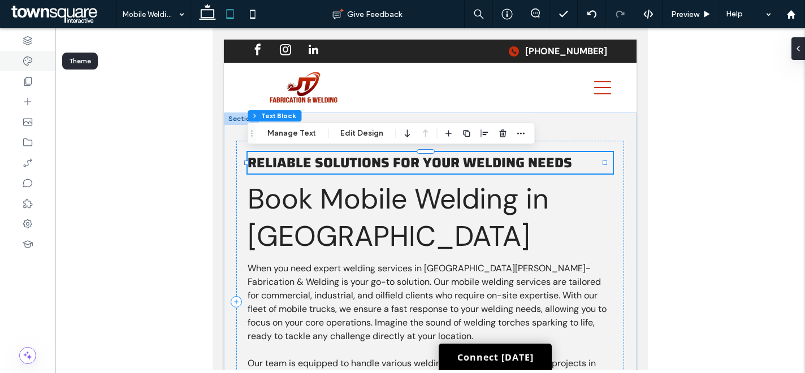
click at [37, 60] on div at bounding box center [27, 61] width 55 height 20
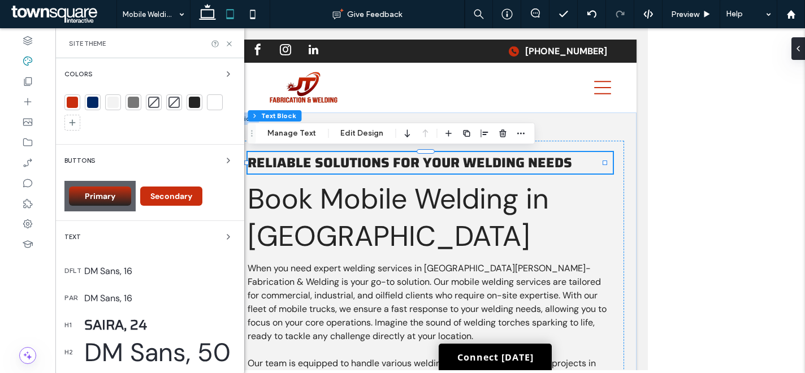
scroll to position [153, 0]
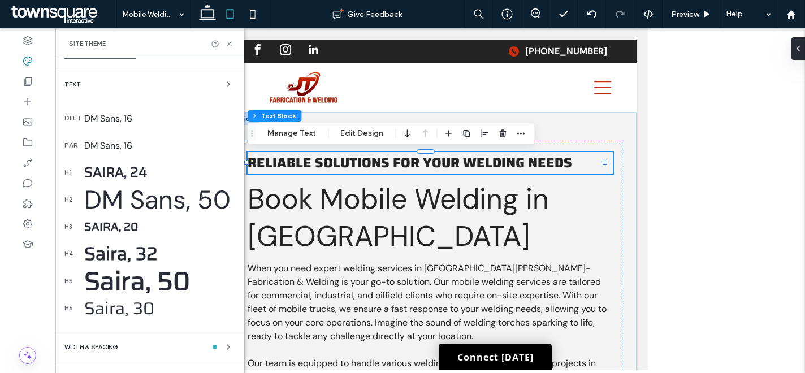
click at [146, 193] on div "DM Sans, 50" at bounding box center [159, 199] width 151 height 33
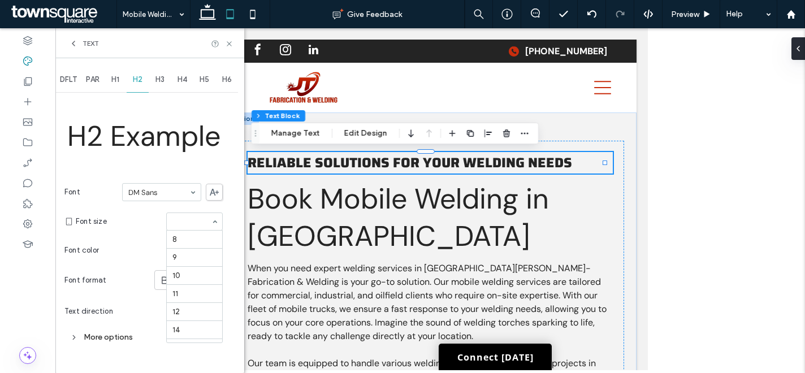
scroll to position [205, 0]
type input "**"
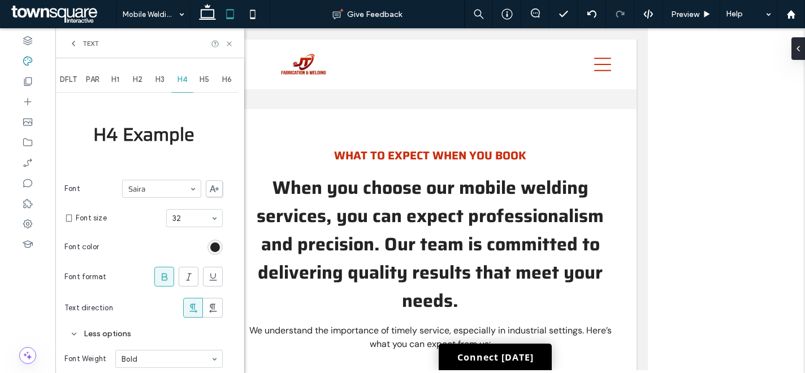
scroll to position [111, 0]
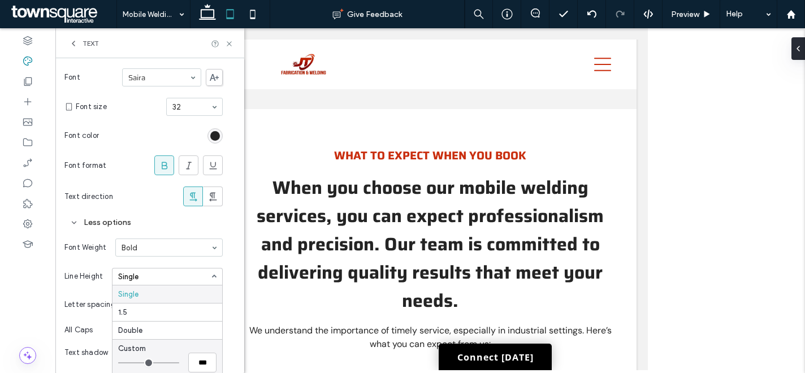
type input "***"
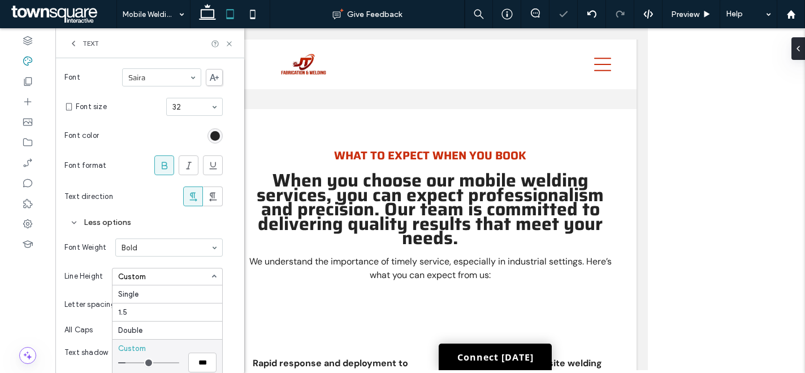
type input "***"
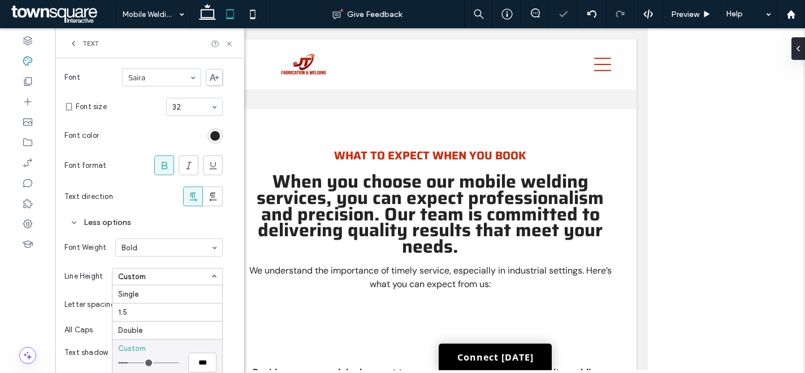
type input "*"
click at [133, 363] on input "range" at bounding box center [148, 362] width 61 height 1
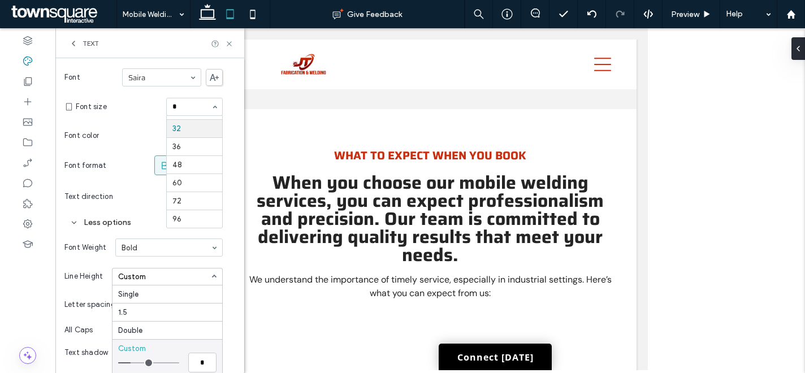
scroll to position [0, 0]
type input "**"
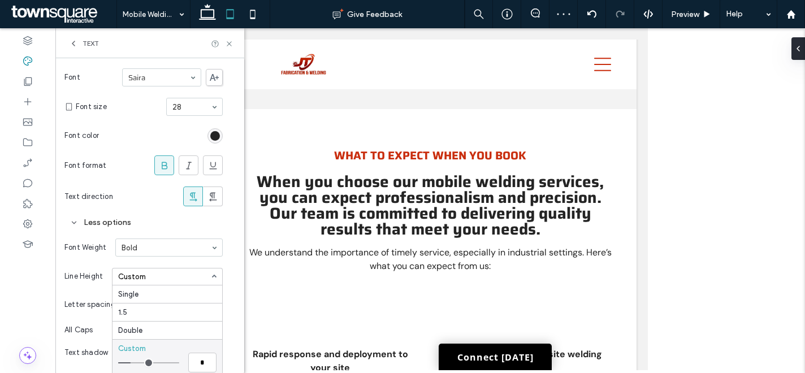
click at [84, 41] on span "Text" at bounding box center [91, 43] width 16 height 9
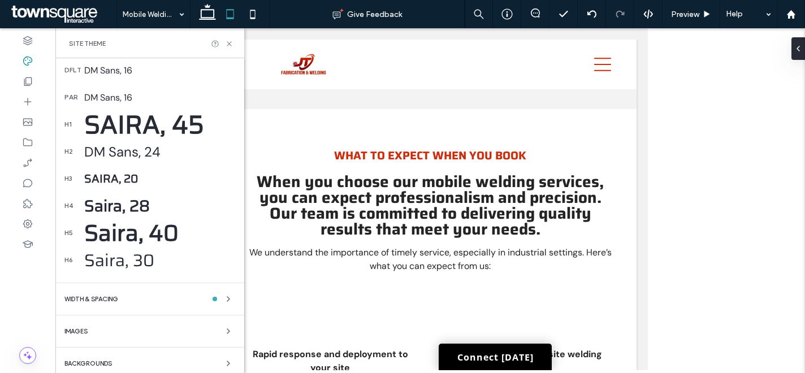
scroll to position [193, 0]
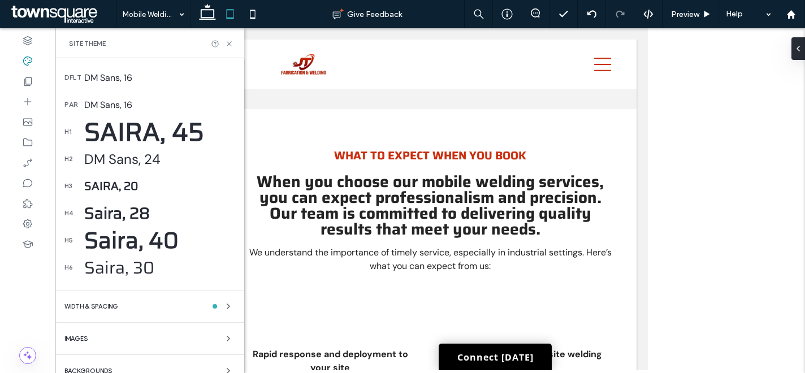
click at [128, 212] on div "Saira, 28" at bounding box center [159, 213] width 151 height 25
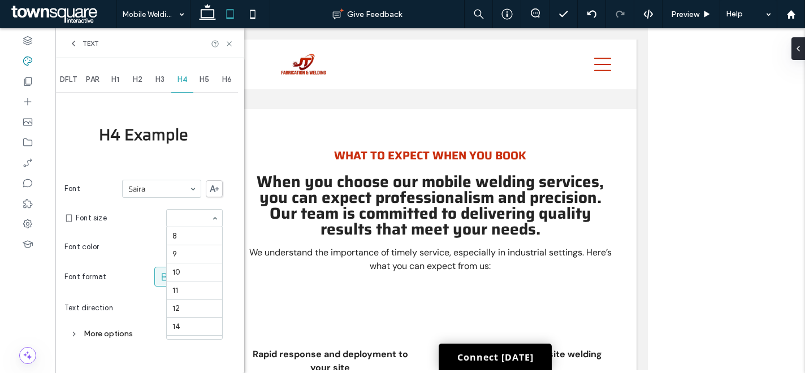
scroll to position [168, 0]
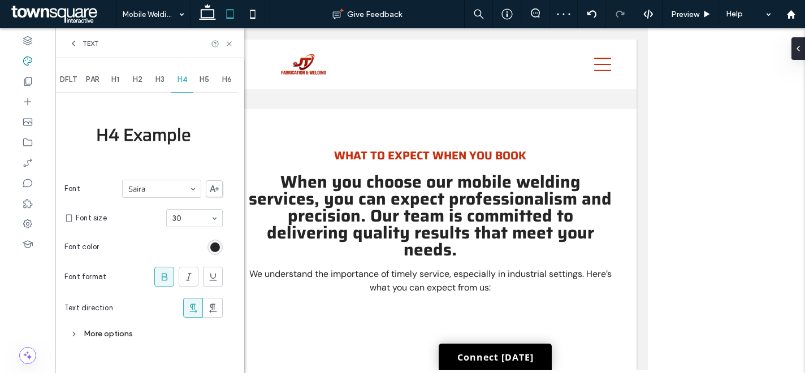
click at [187, 221] on input at bounding box center [191, 218] width 38 height 8
type input "**"
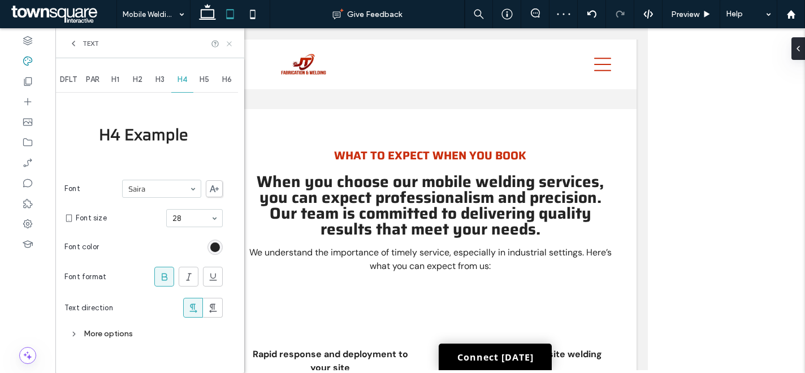
click at [228, 42] on use at bounding box center [229, 43] width 5 height 5
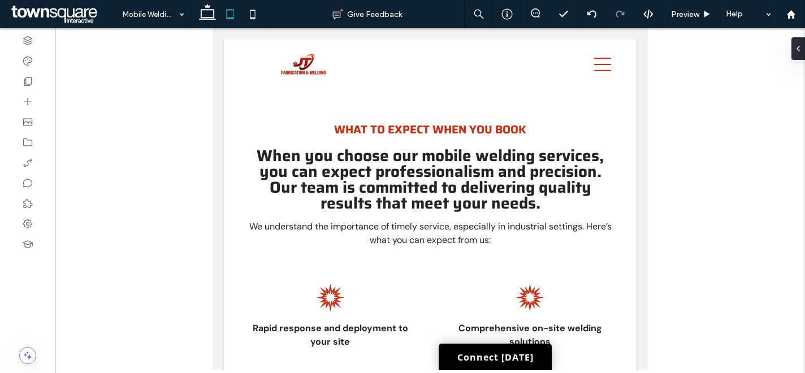
scroll to position [358, 0]
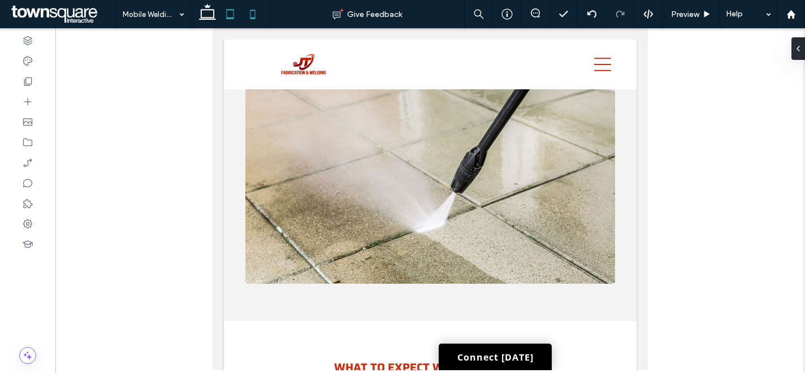
click at [250, 18] on use at bounding box center [252, 14] width 5 height 9
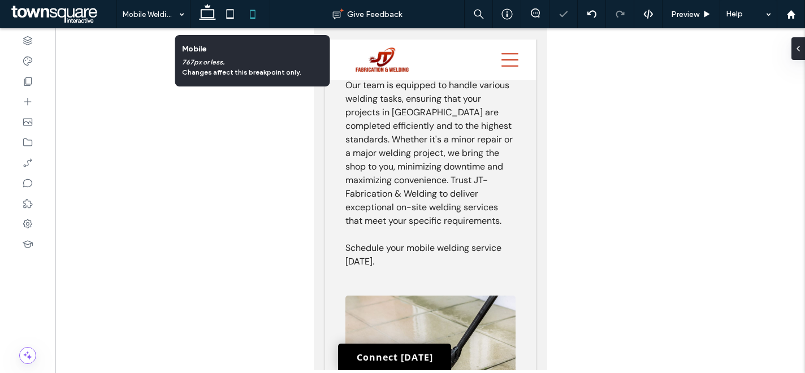
scroll to position [0, 0]
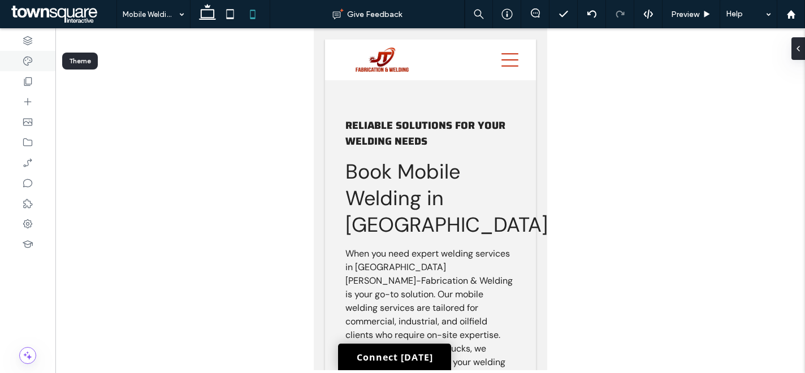
click at [28, 62] on icon at bounding box center [27, 60] width 11 height 11
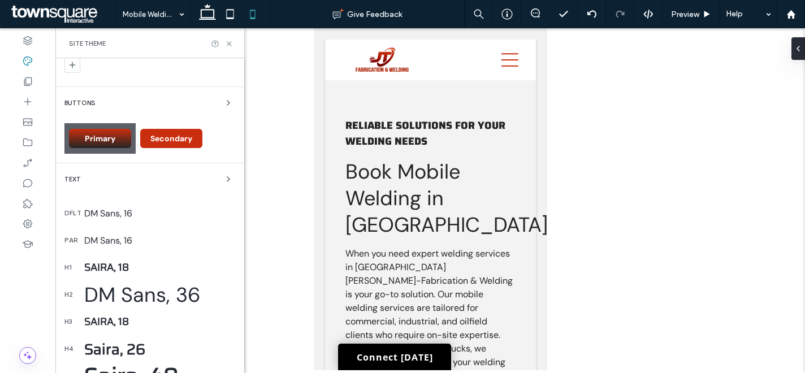
scroll to position [131, 0]
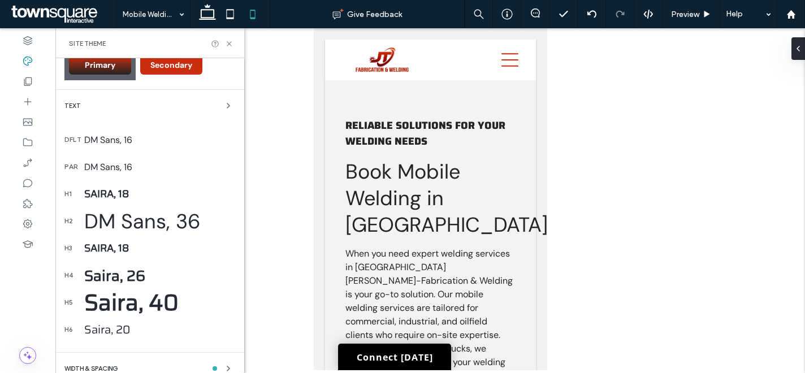
click at [123, 192] on div "Saira, 18" at bounding box center [159, 194] width 151 height 16
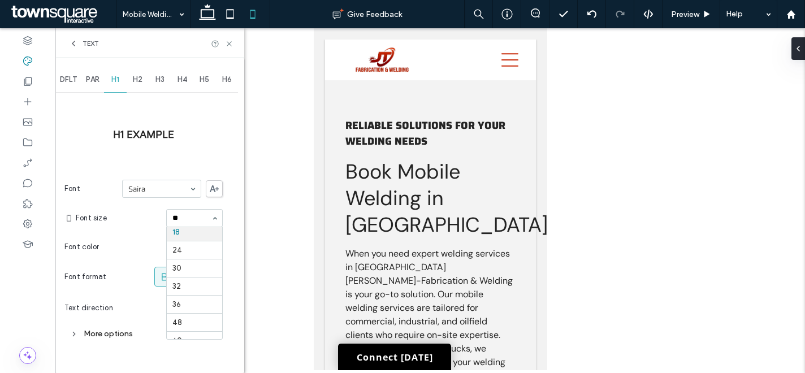
scroll to position [0, 0]
type input "**"
click at [143, 218] on span "Font size" at bounding box center [119, 217] width 86 height 11
type input "**"
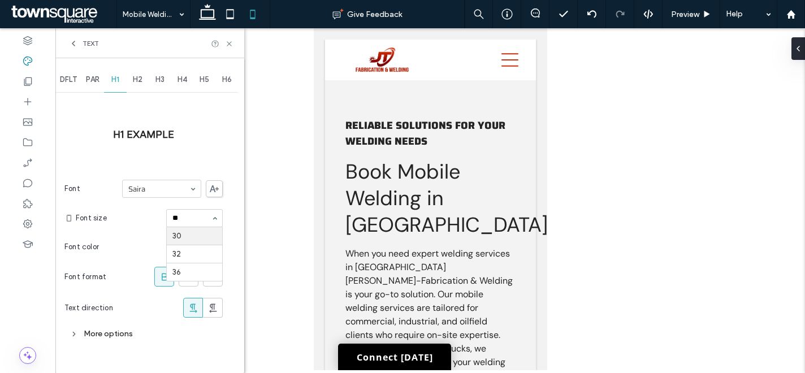
scroll to position [0, 0]
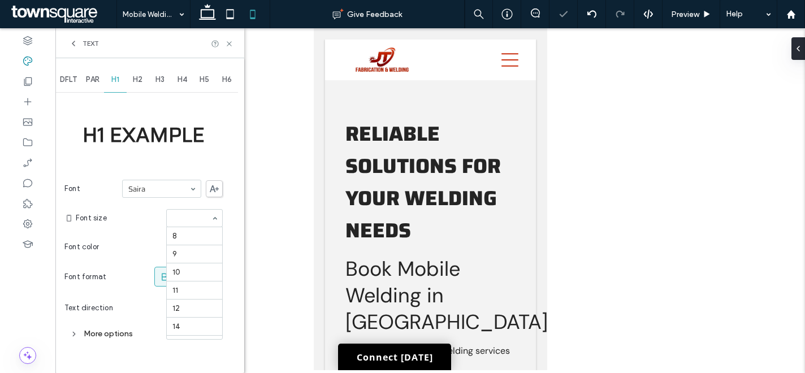
click at [183, 221] on input at bounding box center [191, 218] width 38 height 8
type input "**"
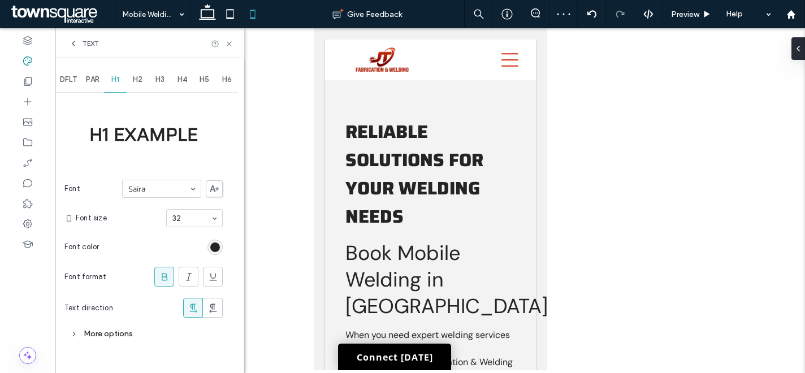
drag, startPoint x: 102, startPoint y: 324, endPoint x: 105, endPoint y: 330, distance: 6.1
click at [102, 324] on div "More options" at bounding box center [143, 333] width 158 height 21
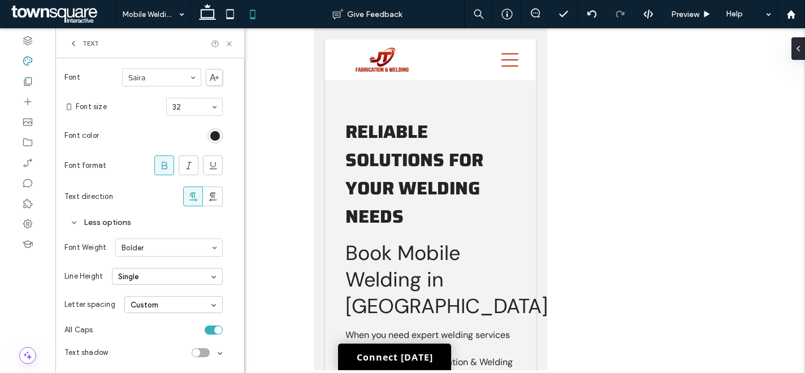
click at [148, 279] on div "Single" at bounding box center [167, 276] width 111 height 17
click at [157, 354] on div "Custom" at bounding box center [167, 348] width 110 height 18
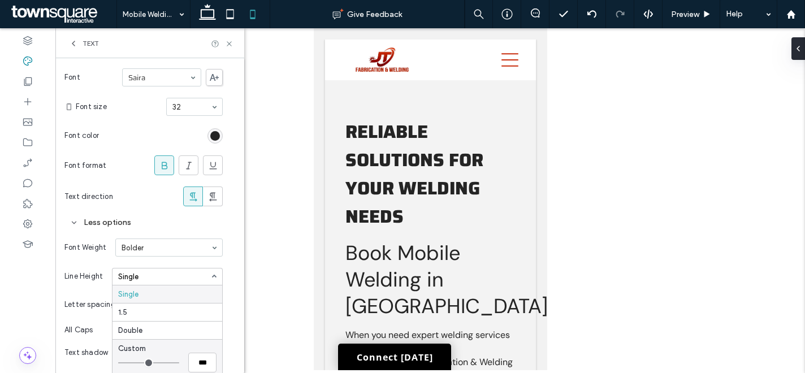
type input "*"
type input "***"
click at [131, 363] on input "range" at bounding box center [148, 362] width 61 height 1
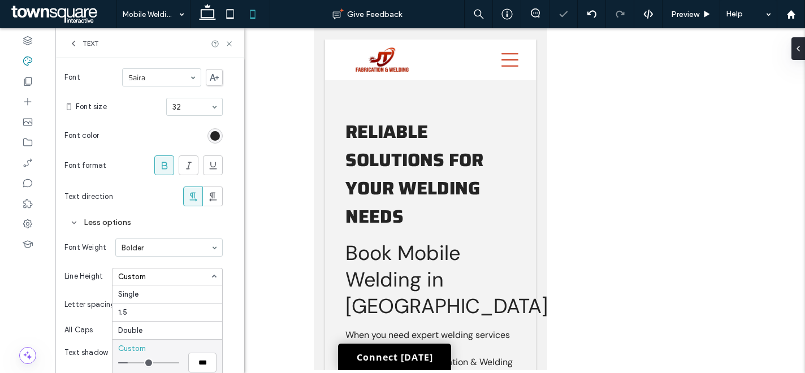
type input "*"
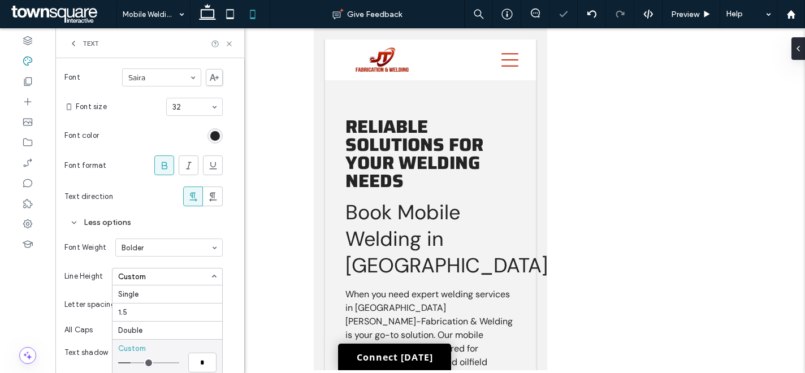
type input "***"
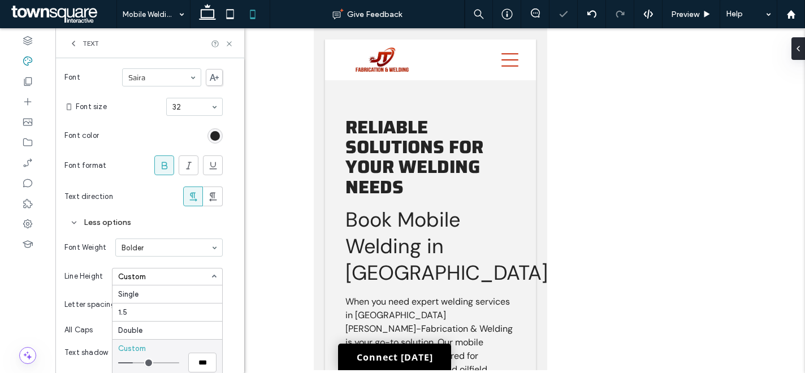
type input "***"
click at [135, 363] on input "range" at bounding box center [148, 362] width 61 height 1
click at [90, 46] on span "Text" at bounding box center [91, 43] width 16 height 9
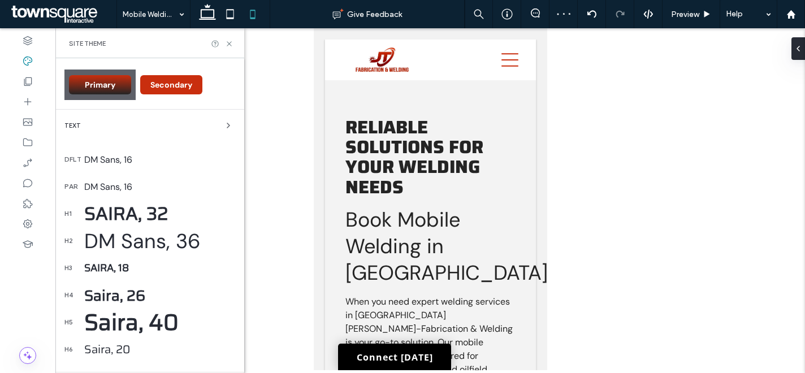
click at [135, 239] on div "DM Sans, 36" at bounding box center [159, 241] width 151 height 27
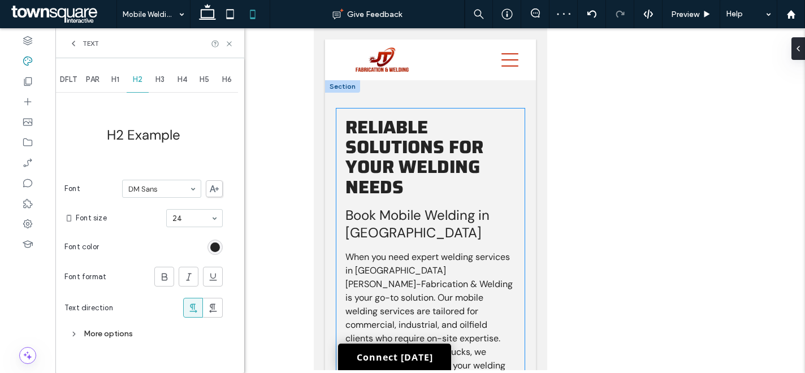
scroll to position [179, 0]
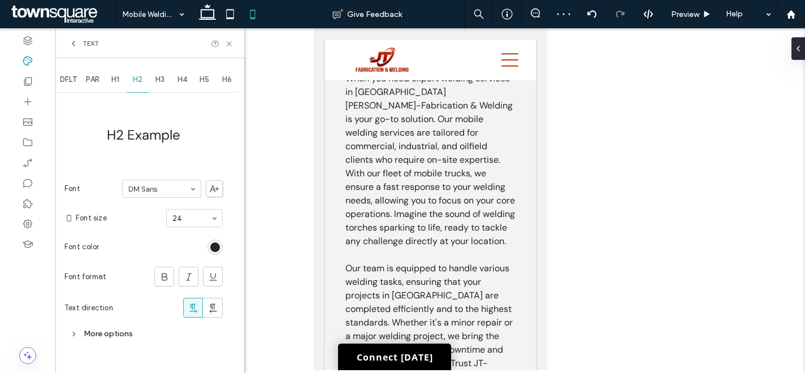
click at [76, 46] on icon at bounding box center [73, 43] width 9 height 9
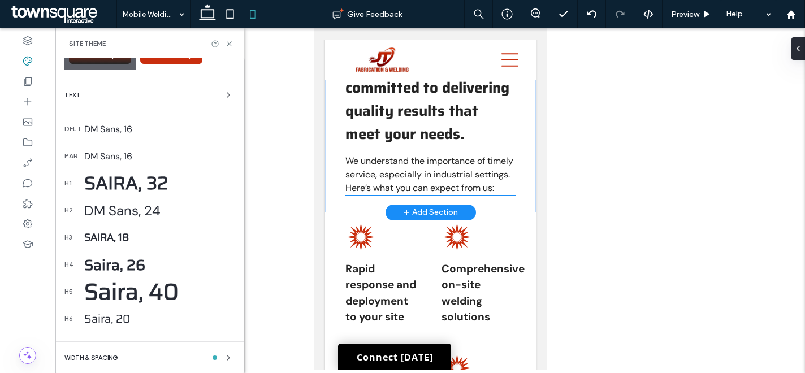
scroll to position [870, 0]
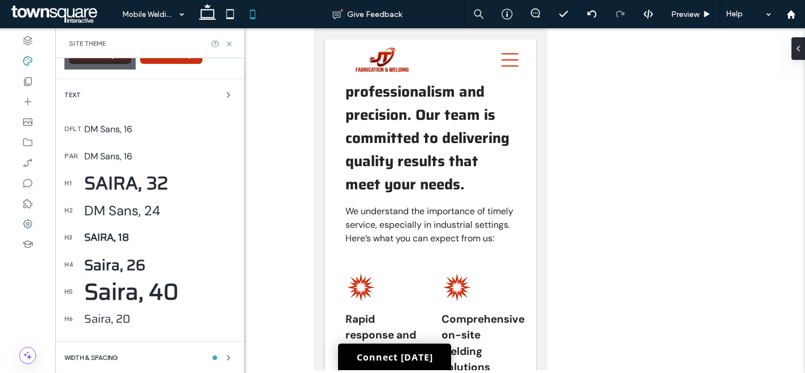
click at [138, 293] on div "Saira, 40" at bounding box center [159, 292] width 151 height 36
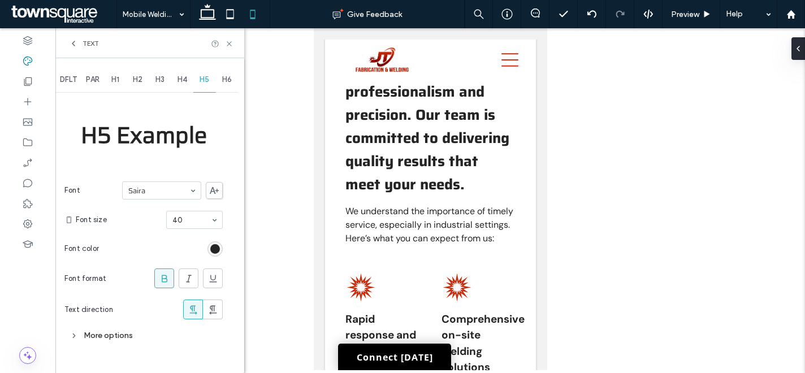
scroll to position [0, 0]
click at [90, 44] on span "Text" at bounding box center [91, 43] width 16 height 9
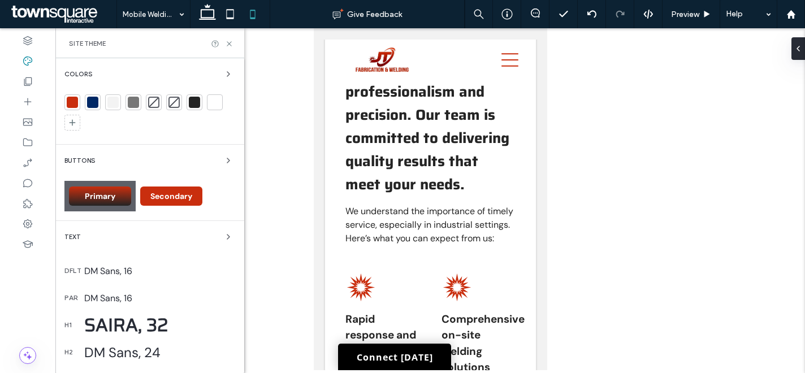
scroll to position [127, 0]
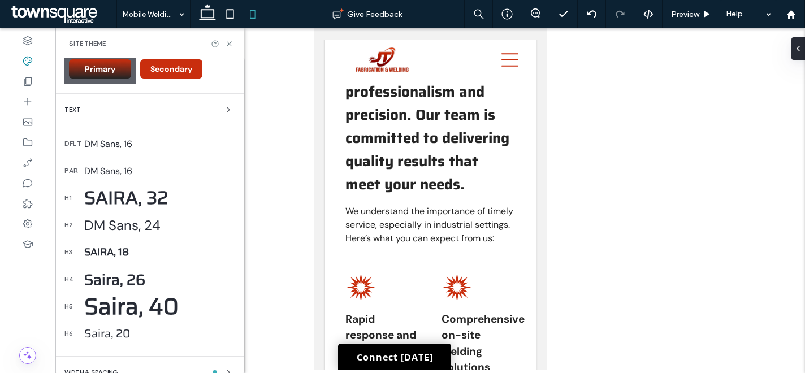
click at [129, 281] on div "Saira, 26" at bounding box center [159, 279] width 151 height 23
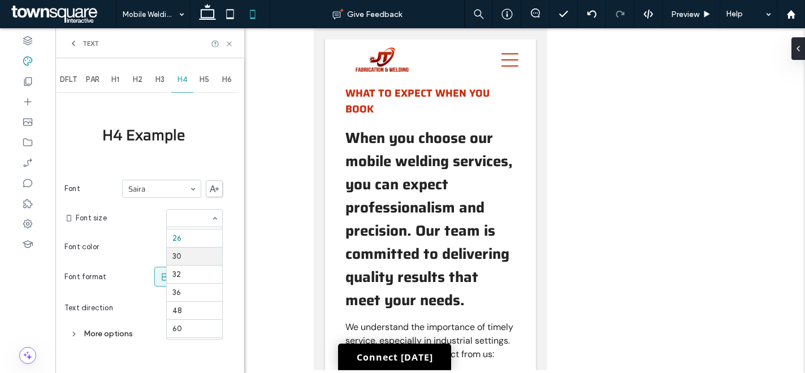
scroll to position [146, 0]
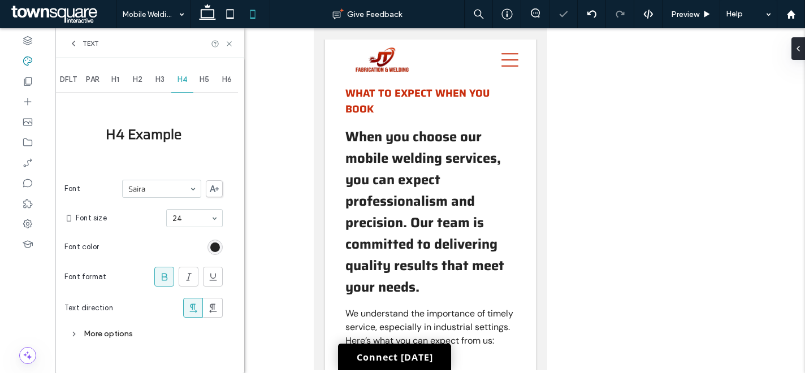
click at [189, 219] on input at bounding box center [191, 218] width 38 height 8
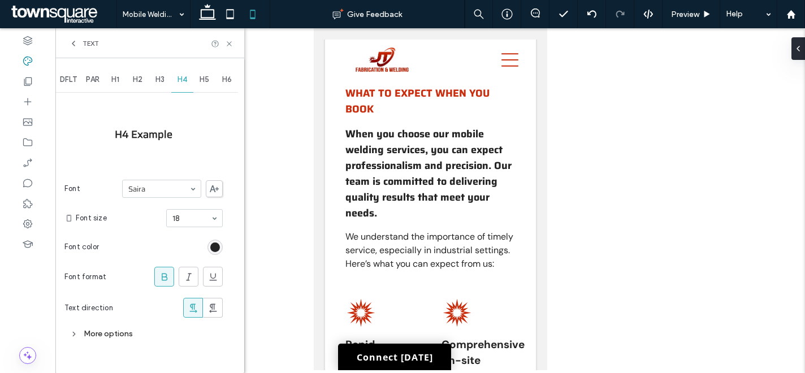
click at [198, 218] on input at bounding box center [191, 218] width 38 height 8
type input "**"
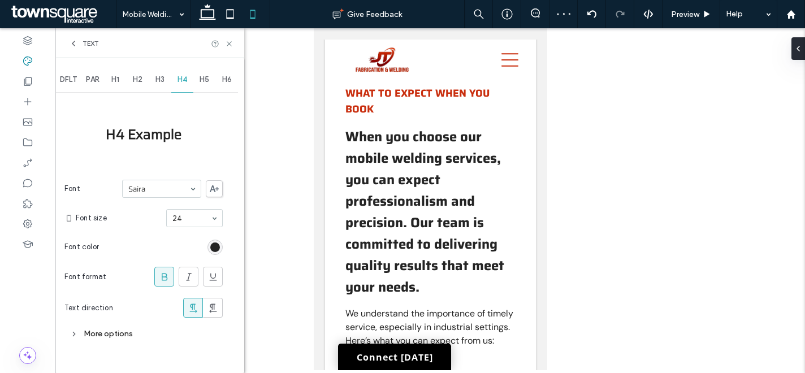
click at [100, 338] on div "More options" at bounding box center [143, 333] width 158 height 15
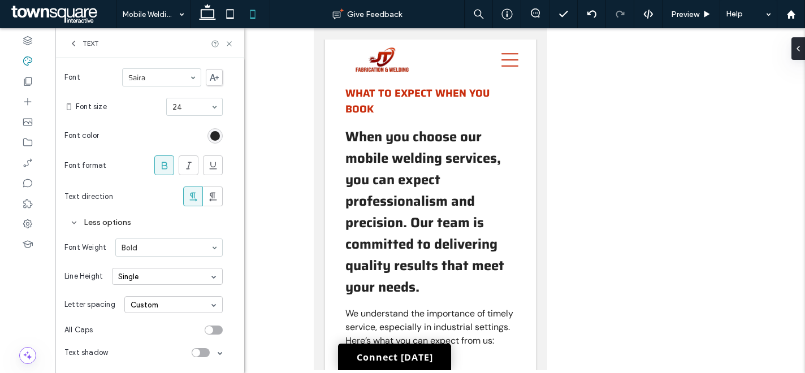
click at [179, 280] on div "Single" at bounding box center [167, 276] width 111 height 17
click at [154, 347] on div "Custom" at bounding box center [167, 348] width 110 height 18
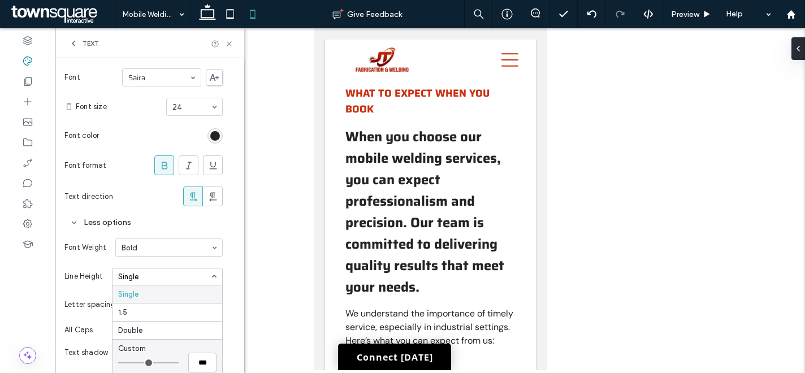
scroll to position [118, 0]
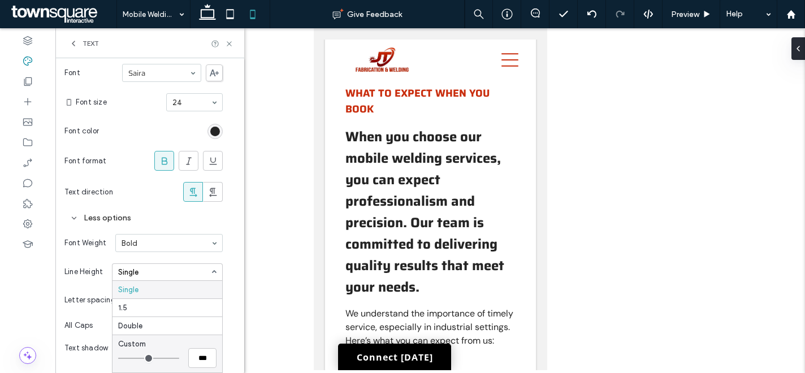
type input "***"
type input "*"
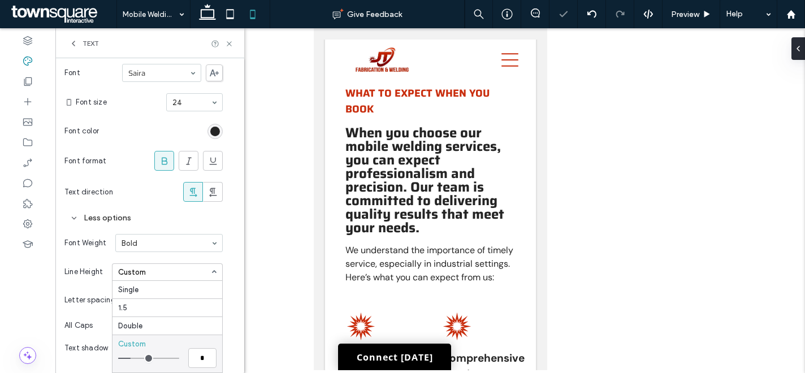
type input "*"
click at [133, 358] on input "range" at bounding box center [148, 358] width 61 height 1
click at [76, 41] on icon at bounding box center [73, 43] width 9 height 9
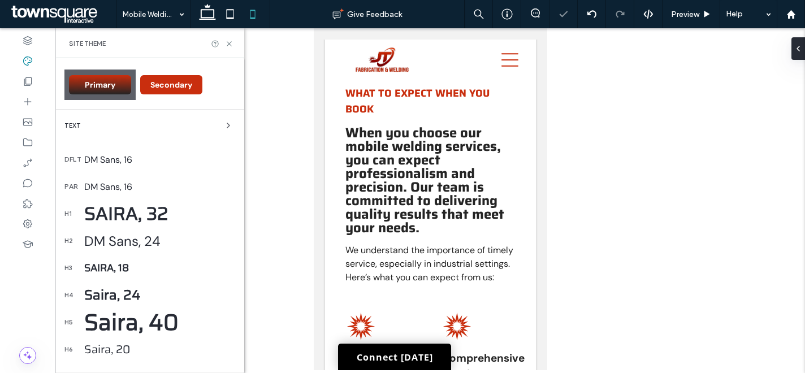
scroll to position [207, 0]
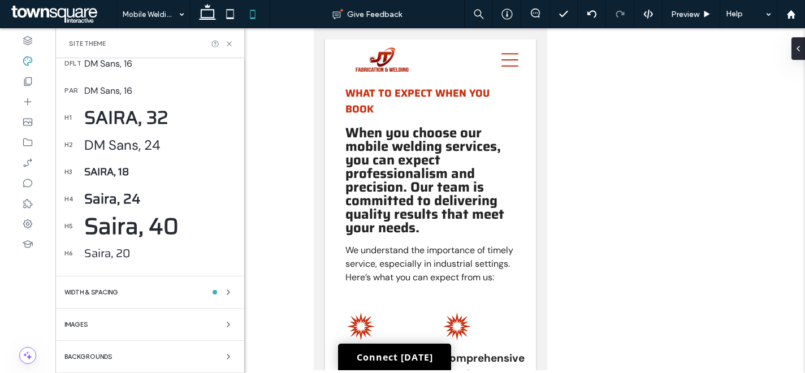
click at [116, 170] on div "Saira, 18" at bounding box center [159, 172] width 151 height 16
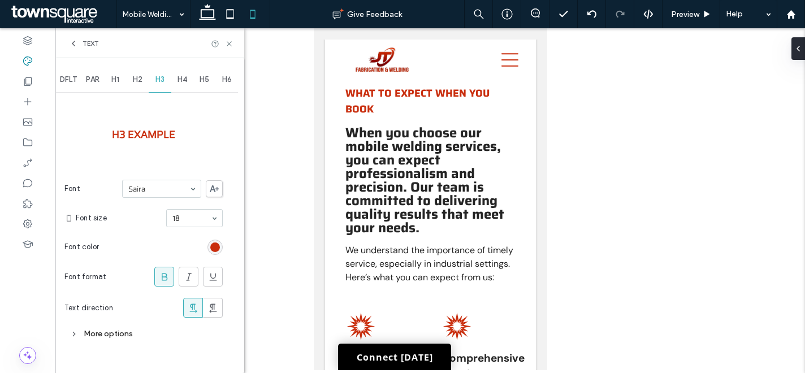
scroll to position [0, 0]
click at [135, 333] on div "More options" at bounding box center [143, 333] width 158 height 15
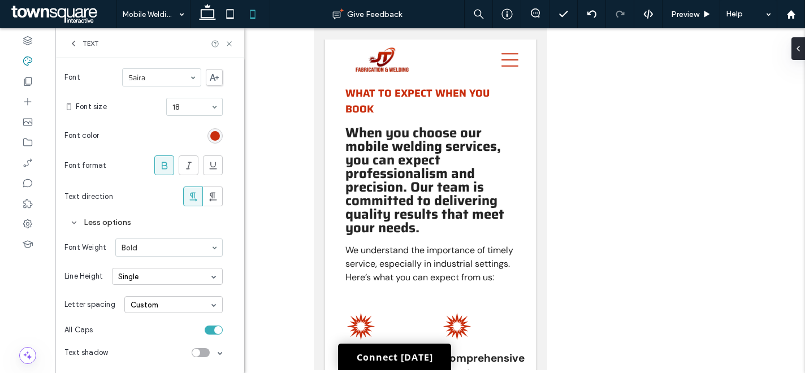
click at [148, 275] on div "Single" at bounding box center [167, 276] width 111 height 17
click at [137, 344] on div "Custom" at bounding box center [167, 348] width 110 height 18
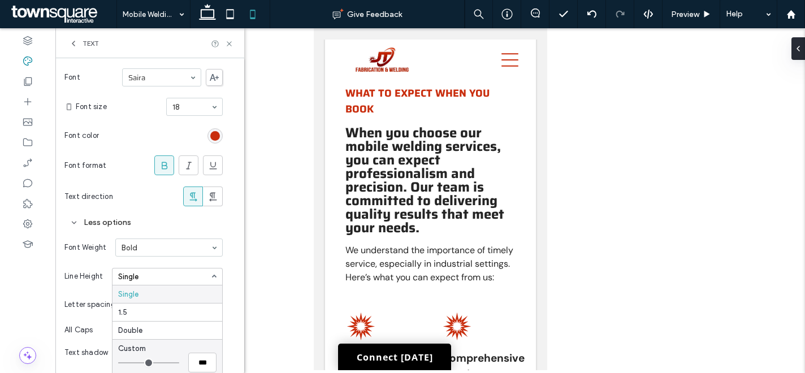
type input "***"
type input "*"
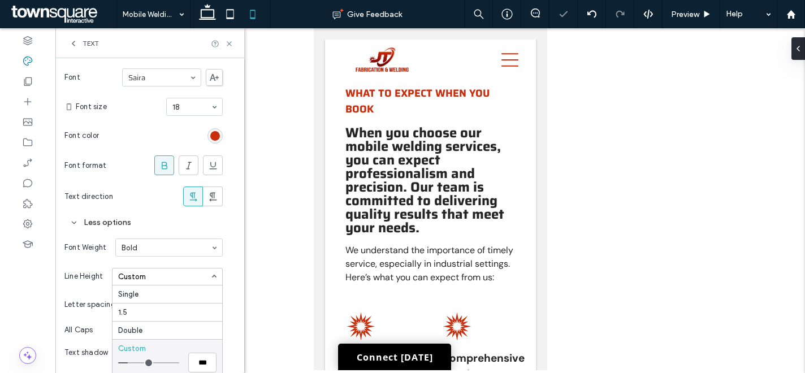
type input "*"
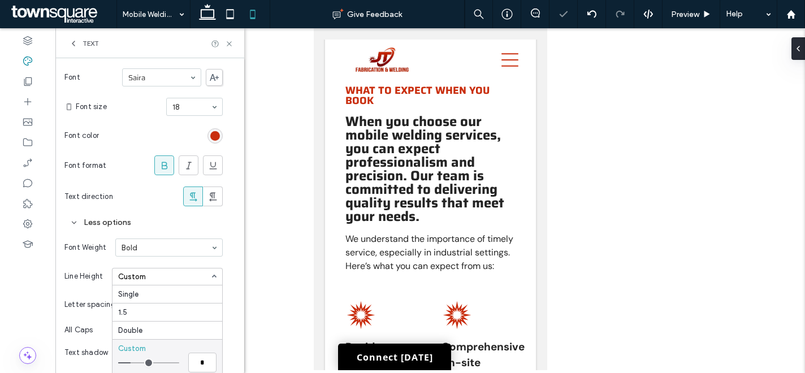
type input "*"
click at [132, 363] on input "range" at bounding box center [148, 362] width 61 height 1
click at [79, 41] on div "Text" at bounding box center [84, 43] width 30 height 9
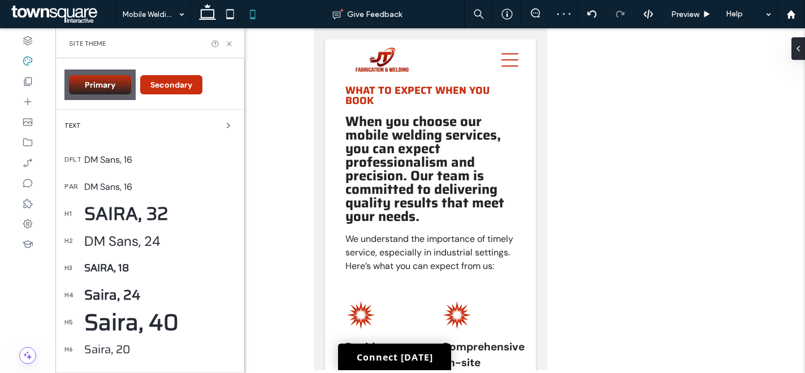
click at [115, 275] on div "Saira, 18" at bounding box center [159, 268] width 151 height 16
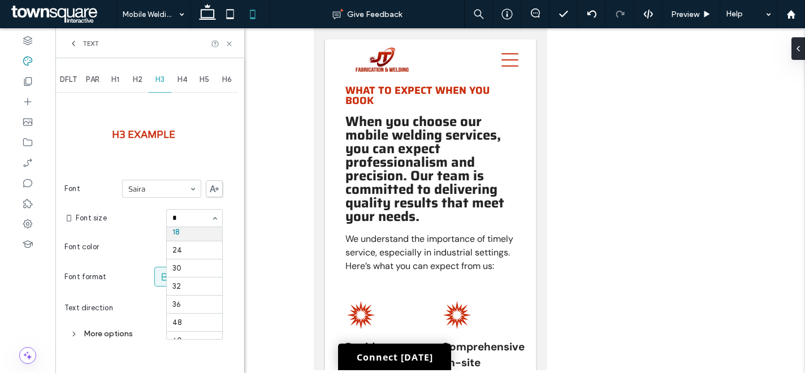
scroll to position [0, 0]
type input "**"
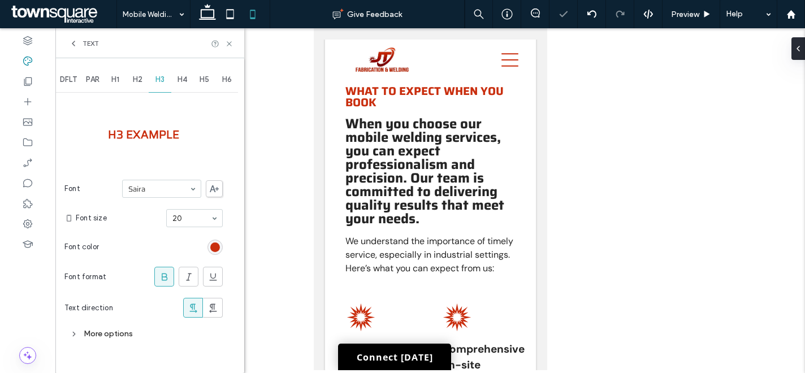
click at [192, 221] on input at bounding box center [191, 218] width 38 height 8
type input "**"
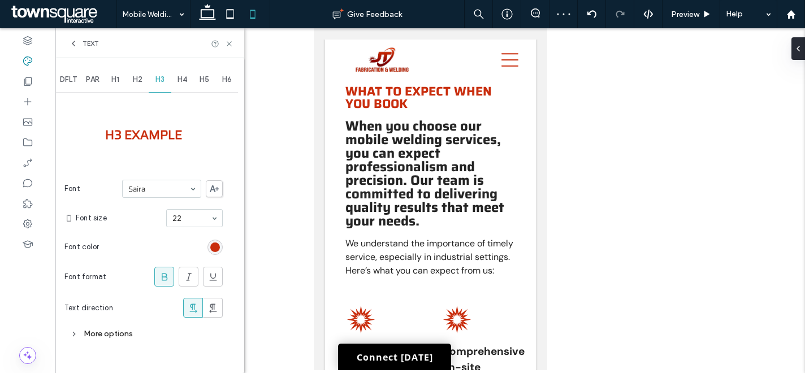
click at [97, 42] on span "Text" at bounding box center [91, 43] width 16 height 9
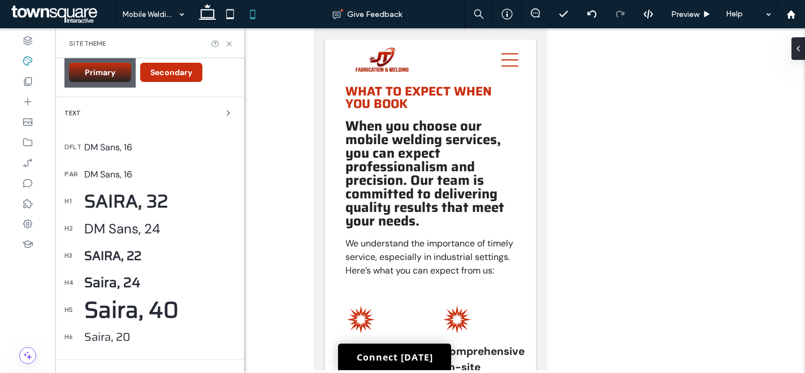
scroll to position [174, 0]
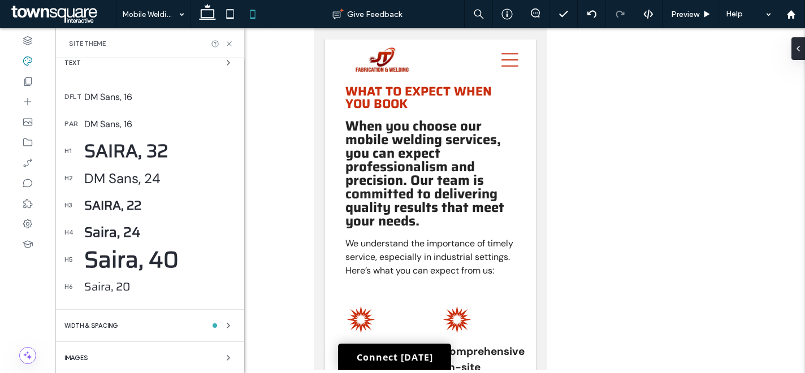
click at [145, 261] on div "Saira, 40" at bounding box center [159, 260] width 151 height 36
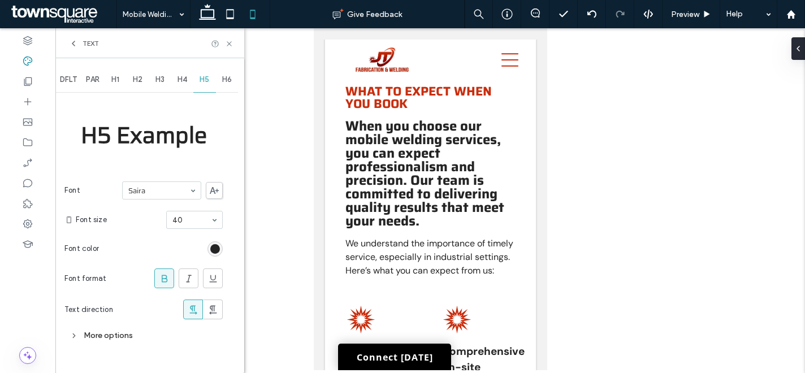
scroll to position [0, 0]
click at [87, 43] on span "Text" at bounding box center [91, 43] width 16 height 9
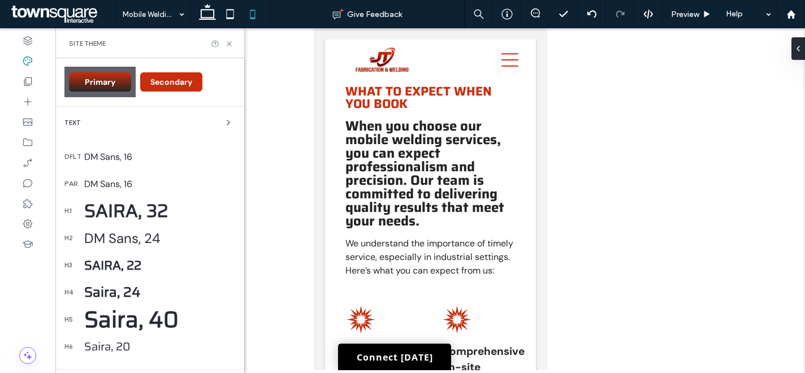
scroll to position [200, 0]
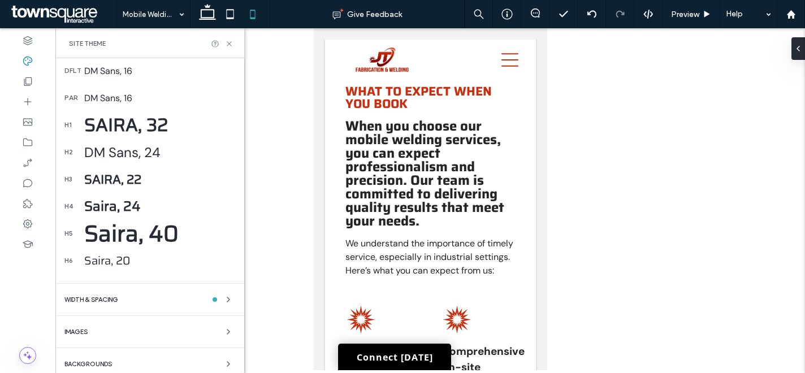
click at [123, 206] on div "Saira, 24" at bounding box center [159, 206] width 151 height 21
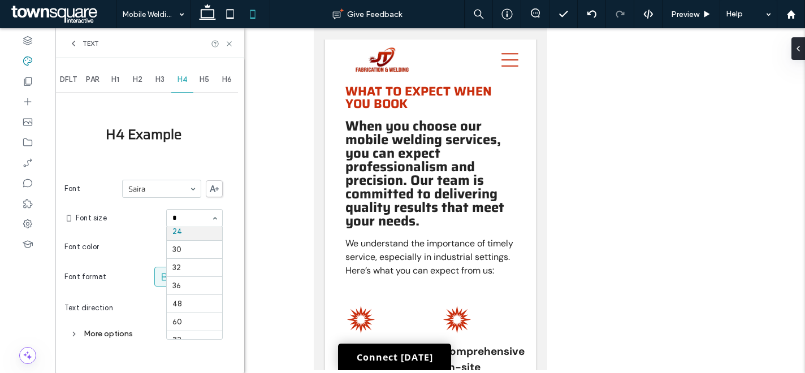
scroll to position [0, 0]
type input "**"
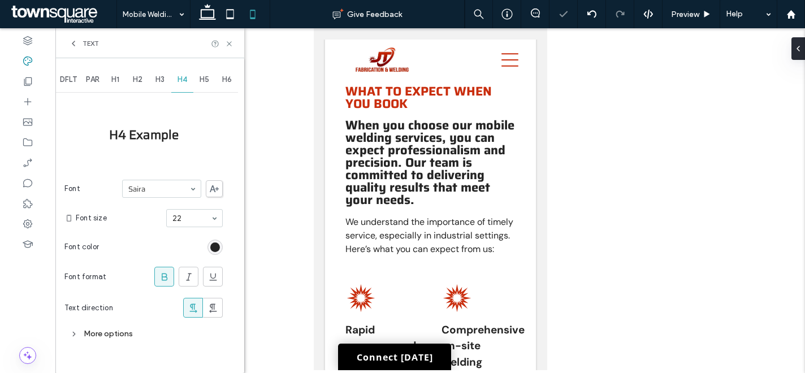
click at [184, 219] on input at bounding box center [191, 218] width 38 height 8
type input "**"
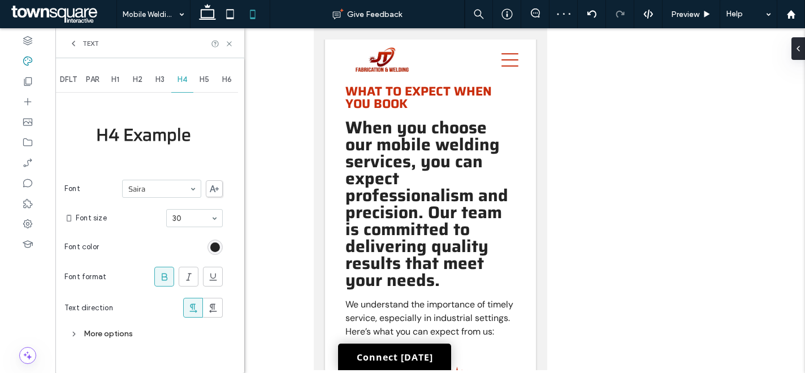
click at [185, 220] on input at bounding box center [191, 218] width 38 height 8
click at [186, 217] on input at bounding box center [191, 218] width 38 height 8
type input "**"
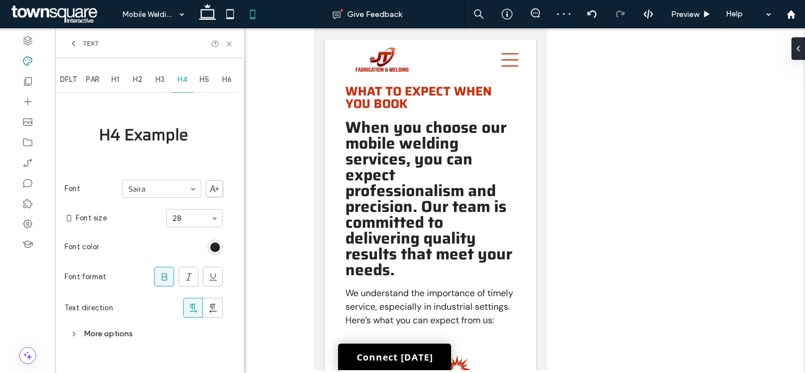
click at [199, 222] on input at bounding box center [191, 218] width 38 height 8
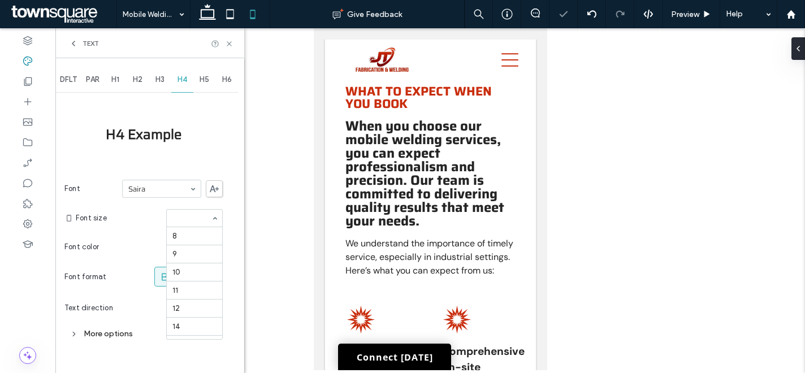
click at [195, 220] on input at bounding box center [191, 218] width 38 height 8
type input "**"
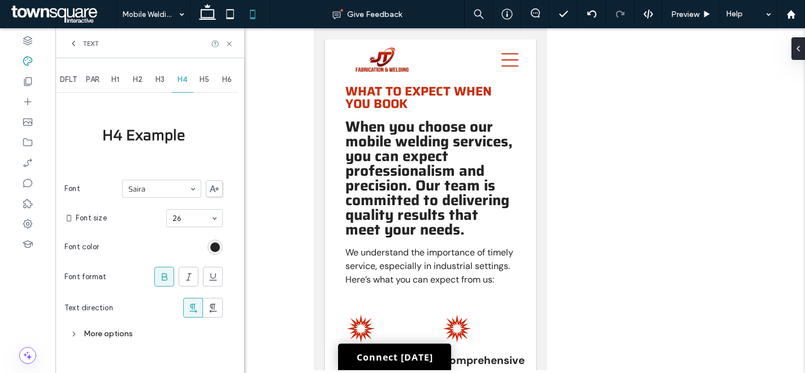
click at [85, 44] on span "Text" at bounding box center [91, 43] width 16 height 9
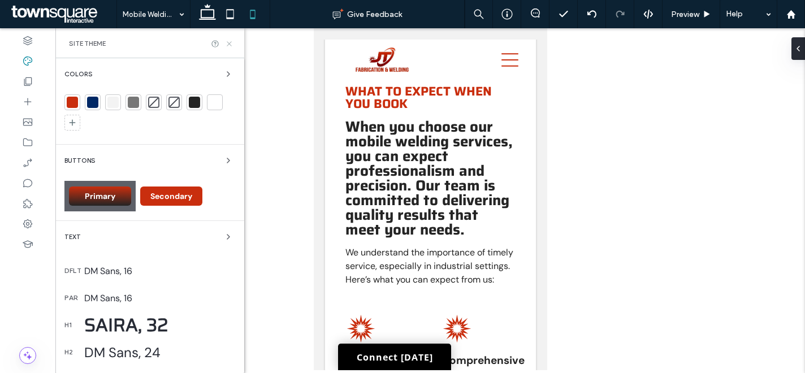
click at [232, 42] on icon at bounding box center [229, 44] width 8 height 8
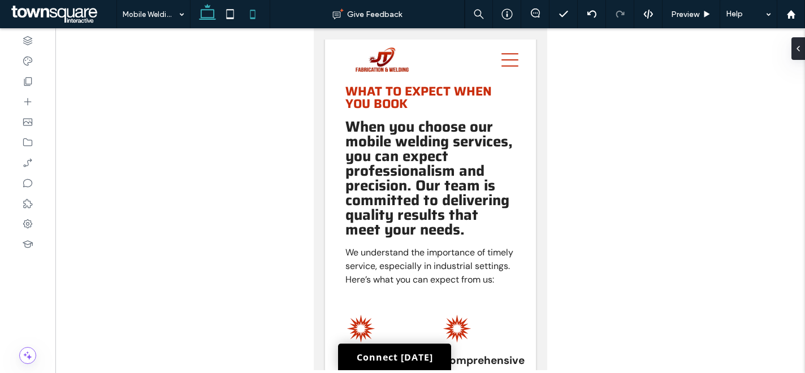
click at [208, 18] on use at bounding box center [207, 12] width 17 height 16
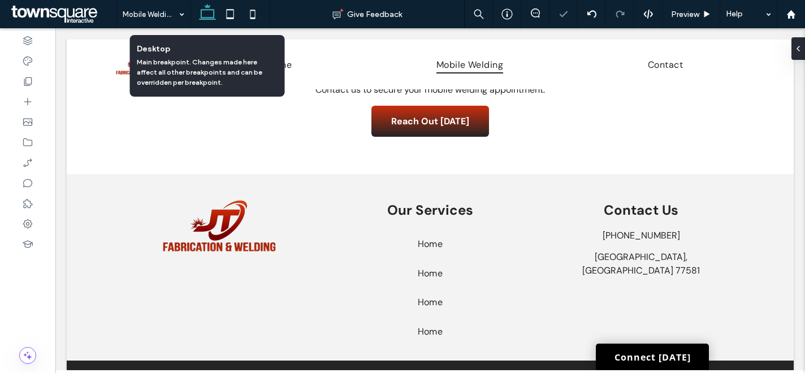
scroll to position [352, 0]
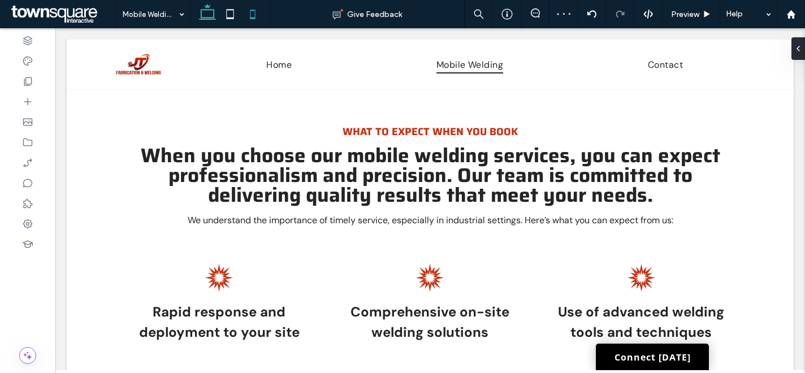
click at [254, 12] on use at bounding box center [252, 14] width 5 height 9
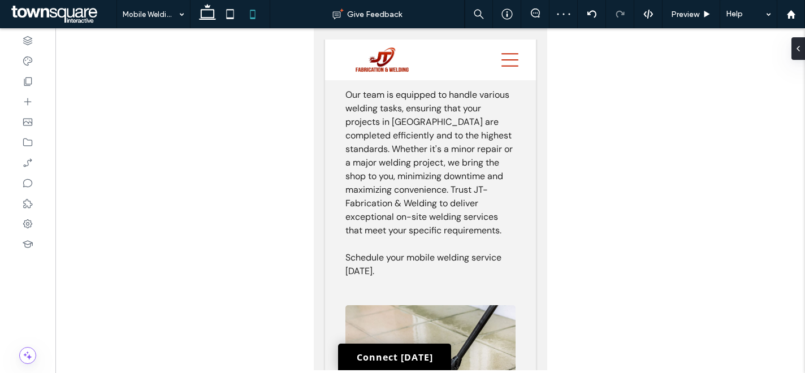
scroll to position [750, 0]
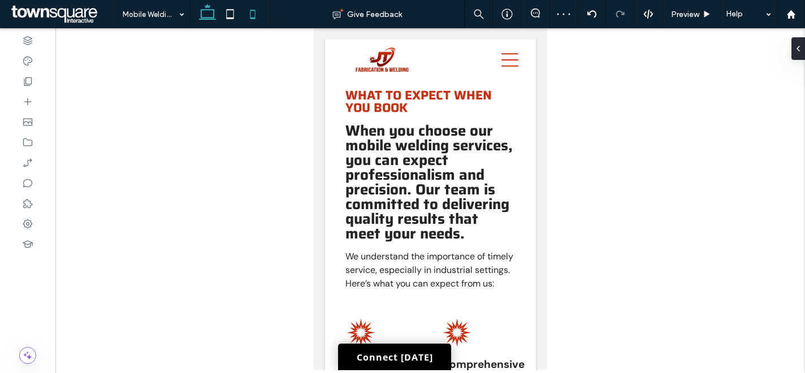
click at [211, 15] on icon at bounding box center [207, 14] width 23 height 23
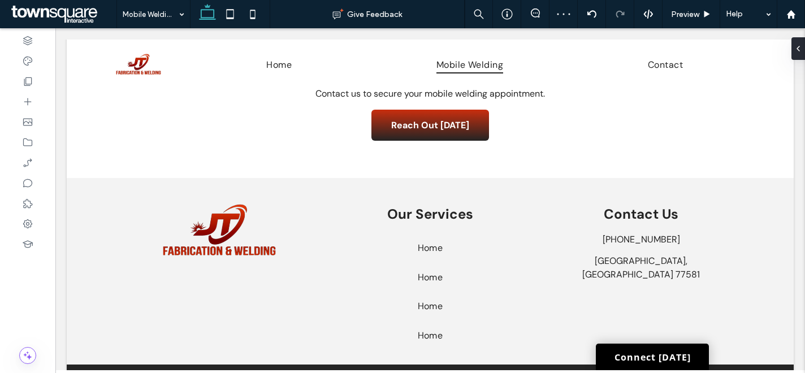
scroll to position [352, 0]
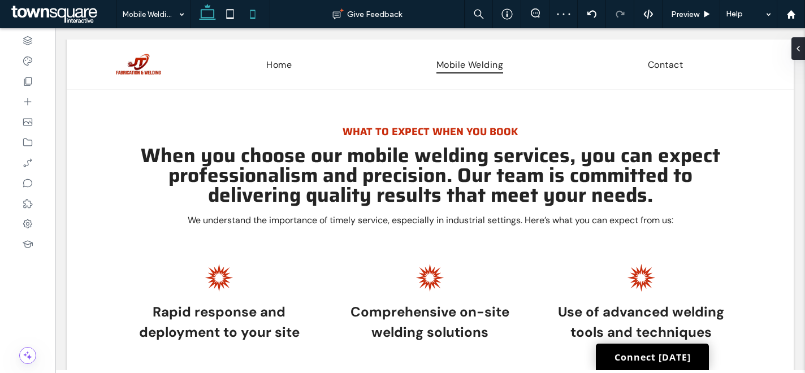
click at [245, 19] on icon at bounding box center [252, 14] width 23 height 23
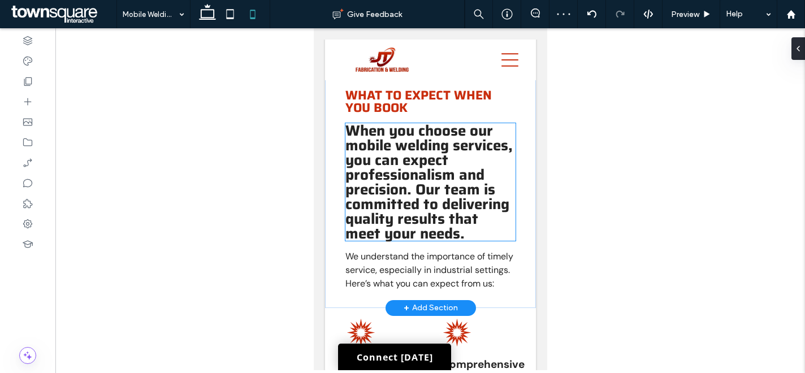
scroll to position [801, 0]
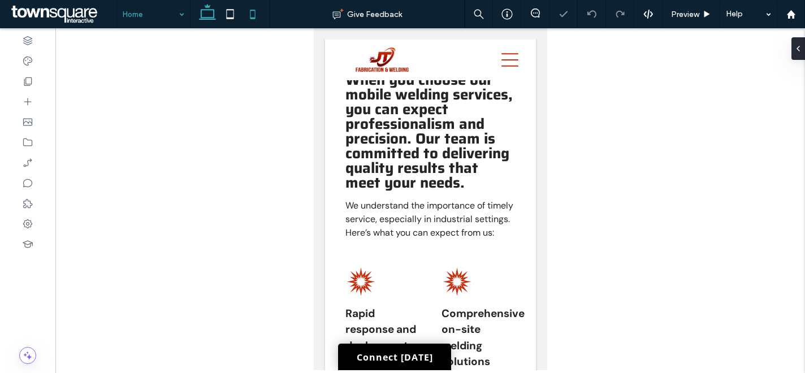
click at [207, 17] on use at bounding box center [207, 12] width 17 height 16
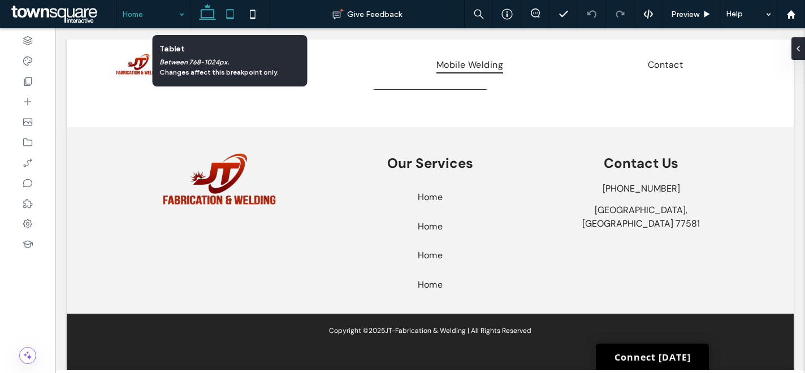
click at [236, 19] on icon at bounding box center [230, 14] width 23 height 23
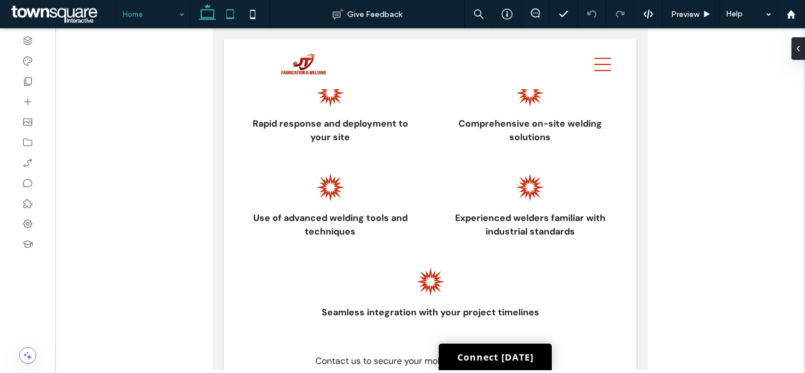
click at [217, 12] on icon at bounding box center [207, 14] width 23 height 23
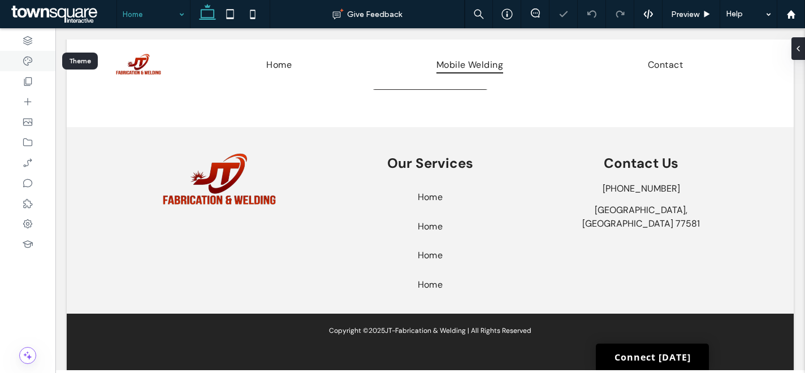
click at [42, 61] on div at bounding box center [27, 61] width 55 height 20
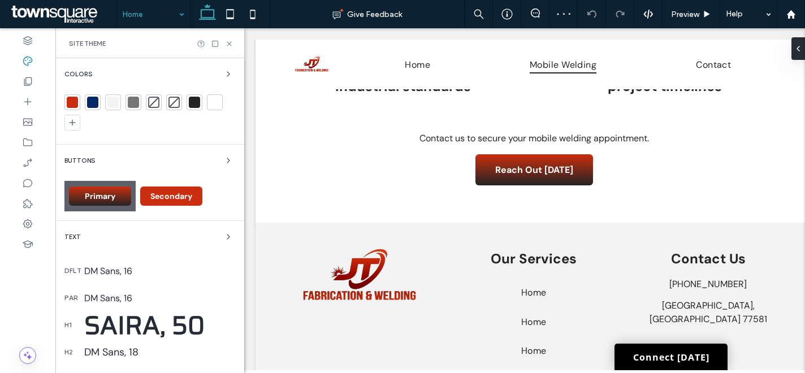
scroll to position [207, 0]
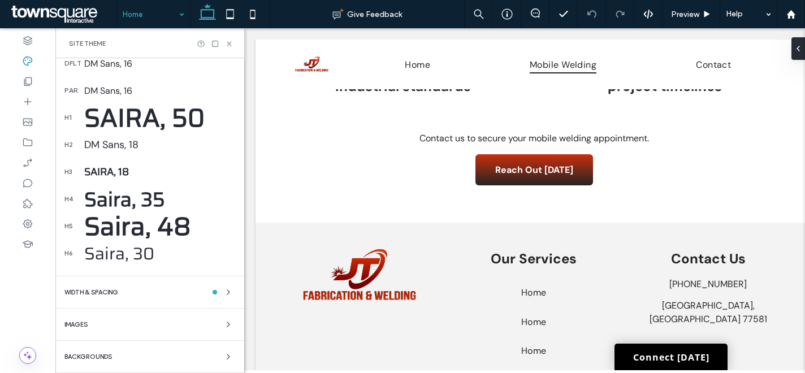
click at [140, 227] on div "Saira, 48" at bounding box center [159, 226] width 151 height 40
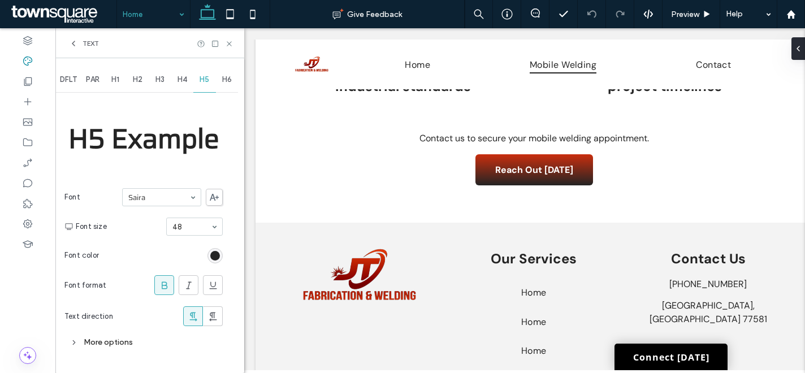
scroll to position [0, 0]
drag, startPoint x: 131, startPoint y: 339, endPoint x: 133, endPoint y: 297, distance: 41.9
click at [131, 339] on div "More options" at bounding box center [143, 342] width 158 height 15
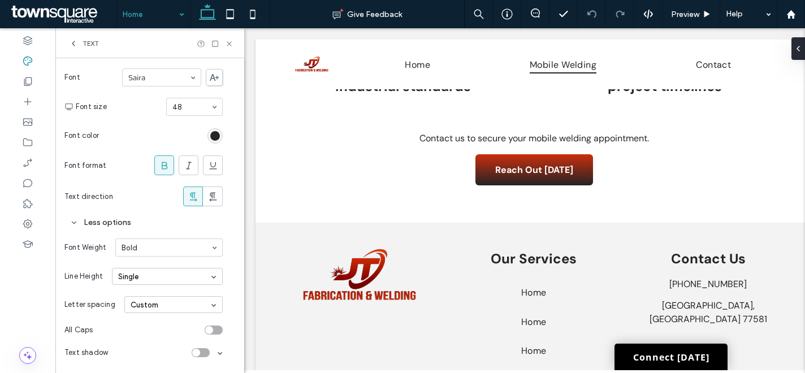
click at [154, 274] on div "Single" at bounding box center [167, 276] width 111 height 17
click at [144, 346] on div "Custom" at bounding box center [132, 348] width 28 height 8
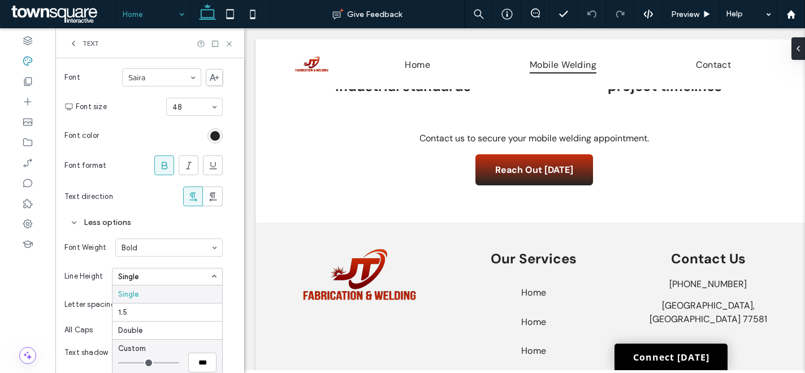
scroll to position [122, 0]
type input "***"
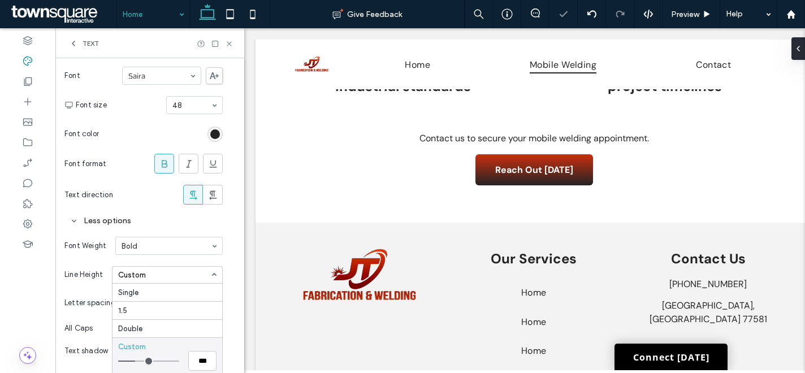
type input "***"
type input "*"
type input "***"
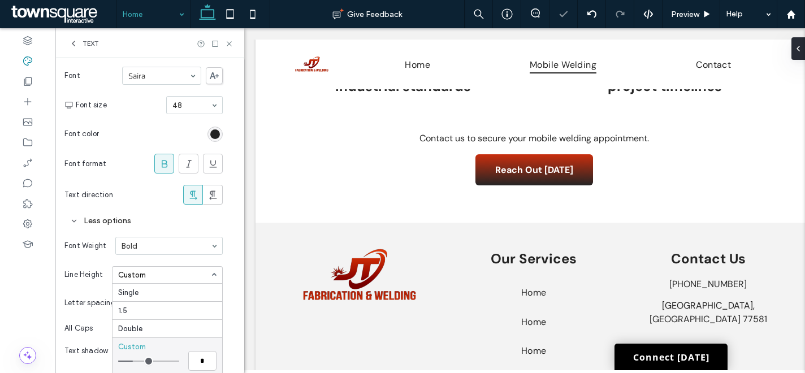
type input "***"
type input "*"
drag, startPoint x: 139, startPoint y: 361, endPoint x: 133, endPoint y: 365, distance: 7.1
click at [133, 362] on input "range" at bounding box center [148, 361] width 61 height 1
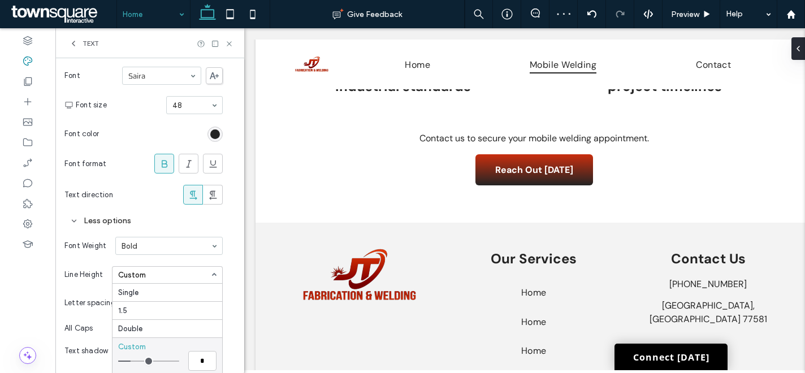
type input "***"
click at [135, 362] on input "range" at bounding box center [148, 361] width 61 height 1
click at [85, 45] on span "Text" at bounding box center [91, 43] width 16 height 9
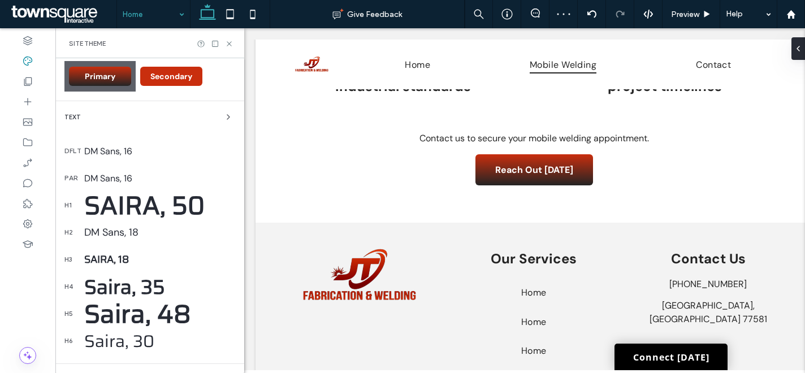
scroll to position [207, 0]
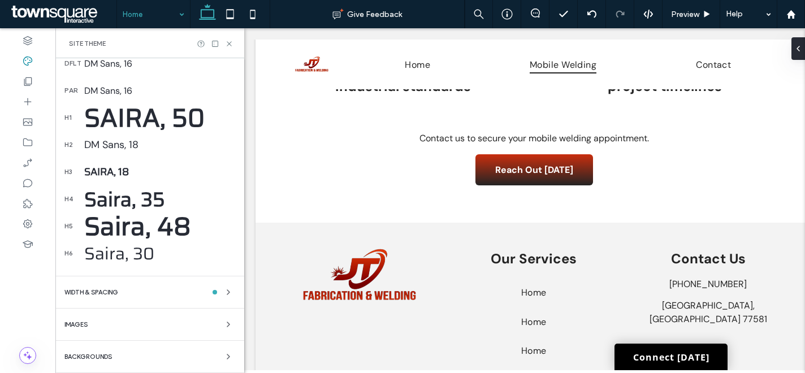
click at [125, 251] on div "Saira, 30" at bounding box center [159, 253] width 151 height 27
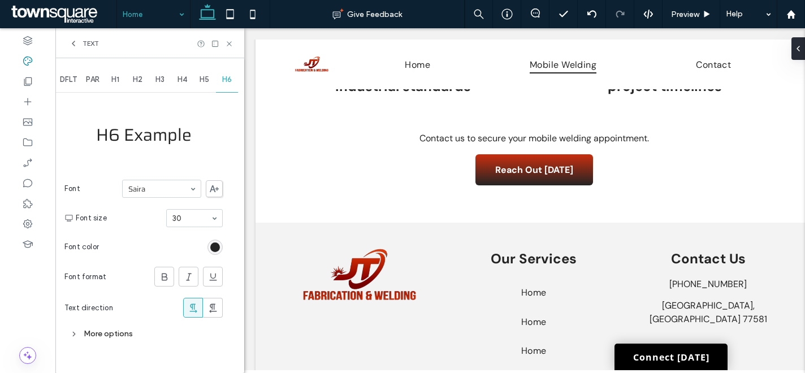
scroll to position [0, 0]
click at [121, 333] on div "More options" at bounding box center [143, 333] width 158 height 15
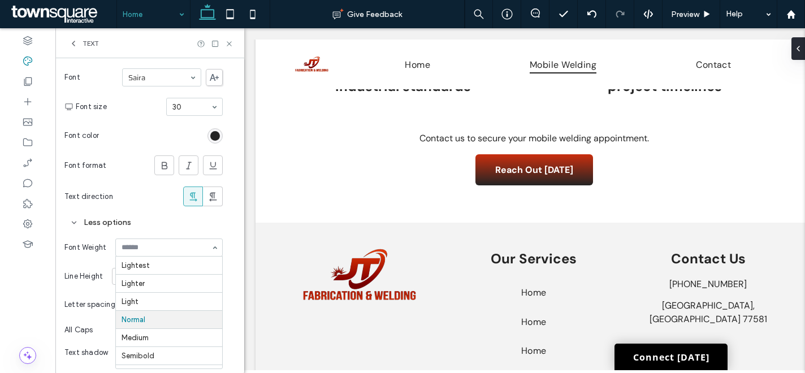
scroll to position [55, 0]
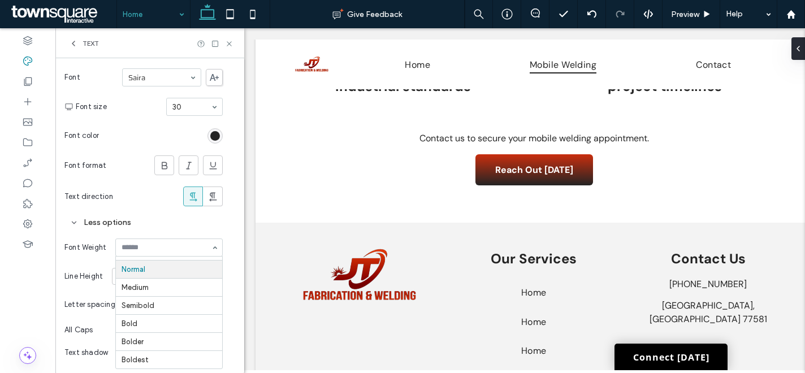
click at [214, 248] on div "Lightest Lighter Light Normal Medium Semibold Bold Bolder Boldest" at bounding box center [168, 247] width 107 height 18
click at [189, 273] on div "Single" at bounding box center [167, 276] width 111 height 17
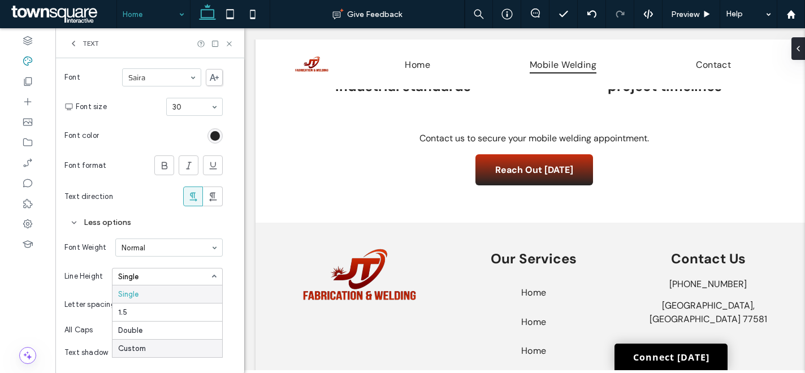
drag, startPoint x: 146, startPoint y: 348, endPoint x: 151, endPoint y: 344, distance: 6.8
click at [146, 348] on div "Custom" at bounding box center [167, 348] width 110 height 18
type input "*"
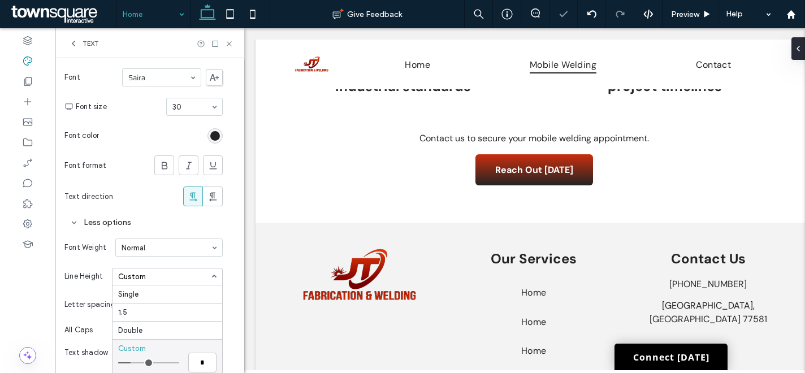
click at [132, 363] on input "range" at bounding box center [148, 362] width 61 height 1
click at [199, 106] on input at bounding box center [191, 107] width 38 height 8
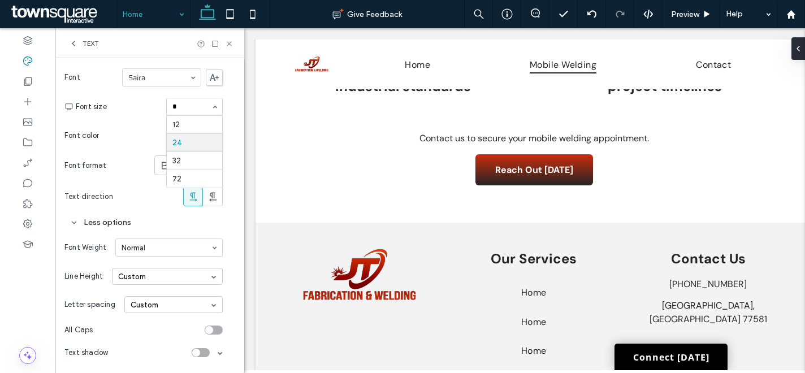
scroll to position [0, 0]
type input "**"
click at [88, 42] on span "Text" at bounding box center [91, 43] width 16 height 9
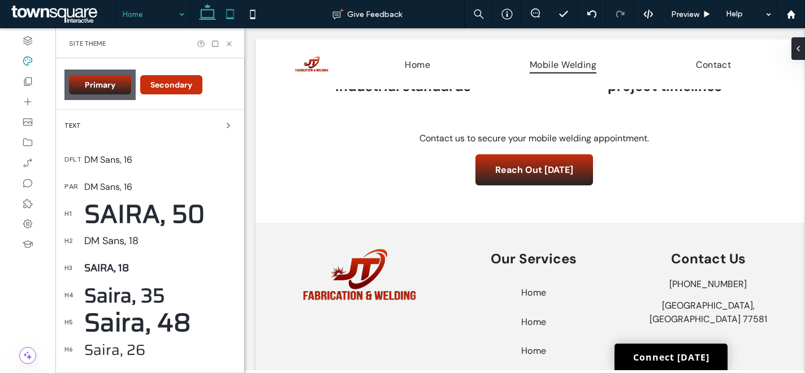
click at [228, 21] on icon at bounding box center [230, 14] width 23 height 23
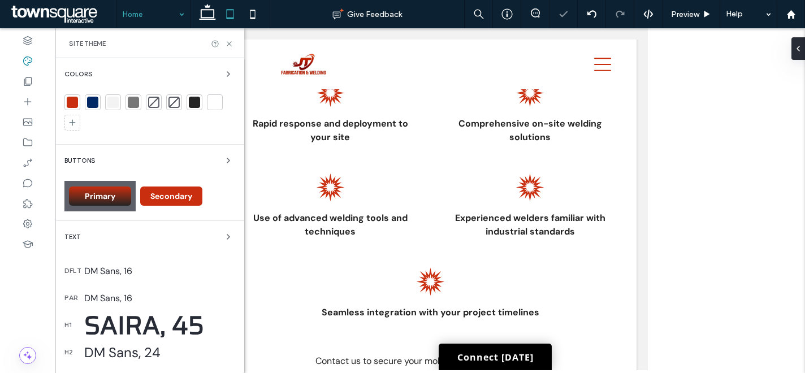
scroll to position [207, 0]
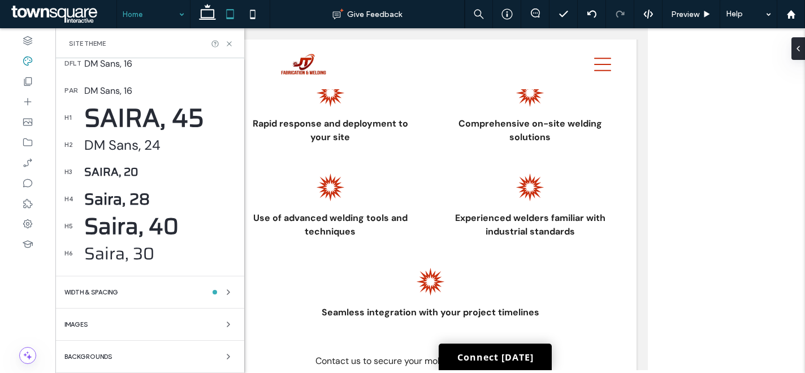
click at [138, 257] on div "Saira, 30" at bounding box center [159, 253] width 151 height 27
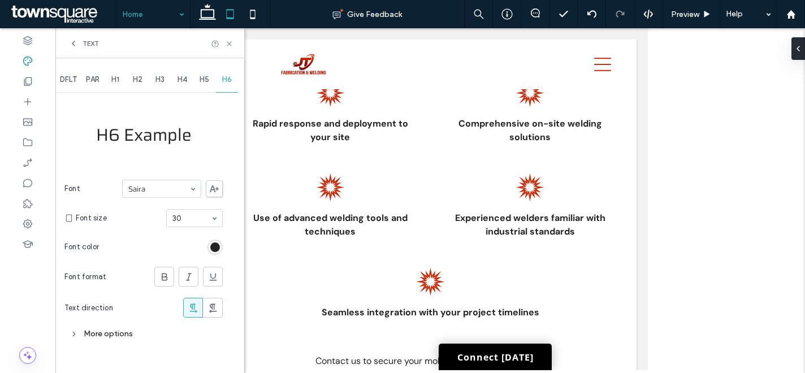
scroll to position [0, 0]
click at [114, 330] on div "More options" at bounding box center [143, 333] width 158 height 15
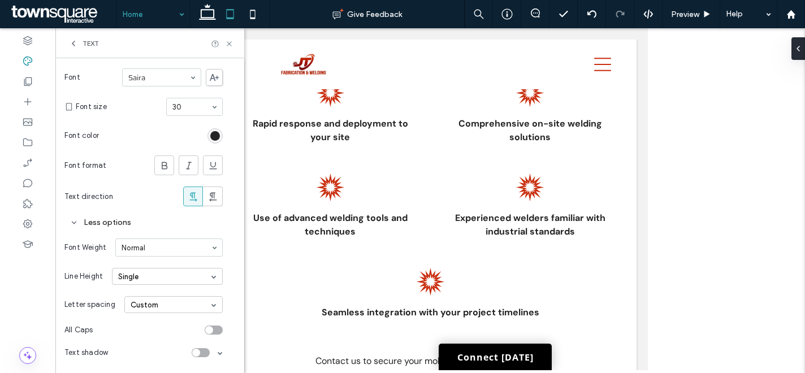
click at [150, 281] on div "Single" at bounding box center [167, 276] width 111 height 17
click at [146, 346] on div "Custom" at bounding box center [167, 348] width 110 height 18
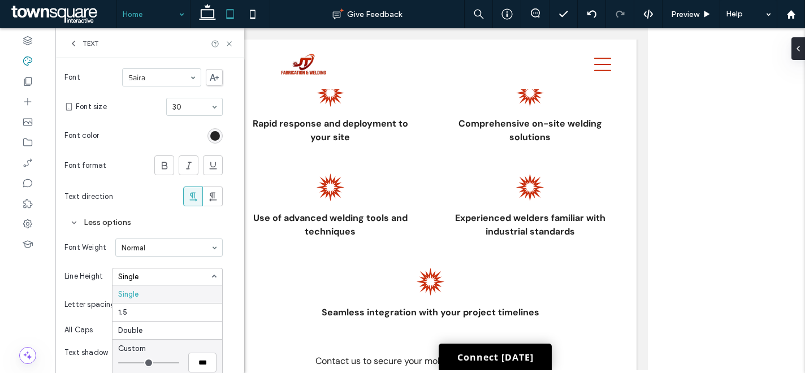
scroll to position [118, 0]
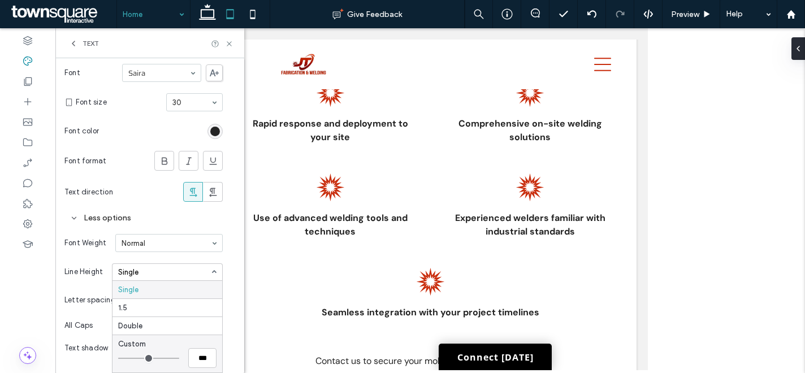
type input "***"
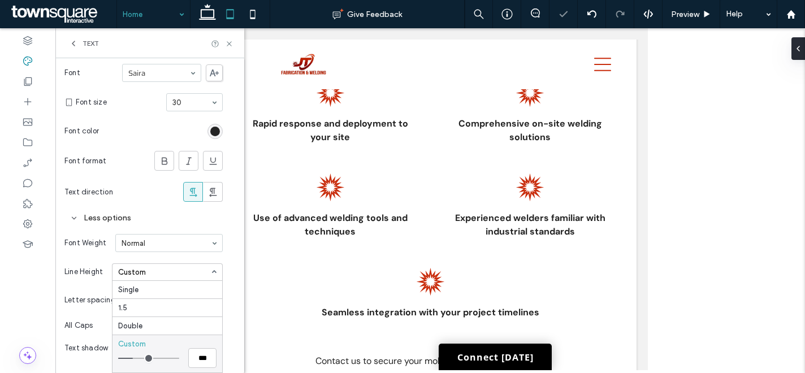
click at [135, 358] on input "range" at bounding box center [148, 358] width 61 height 1
click at [250, 16] on icon at bounding box center [252, 14] width 23 height 23
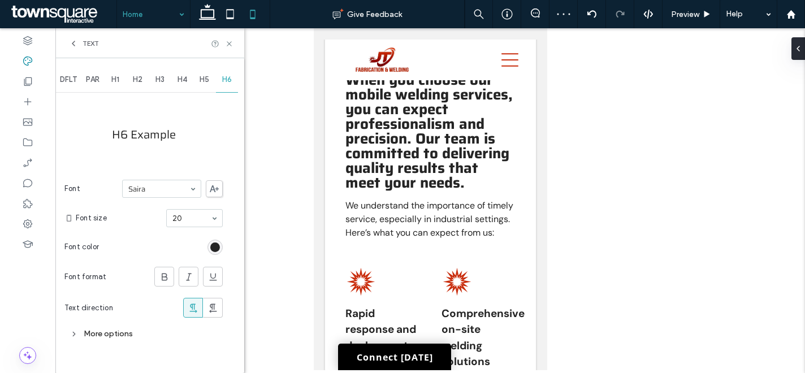
click at [124, 333] on div "More options" at bounding box center [143, 333] width 158 height 15
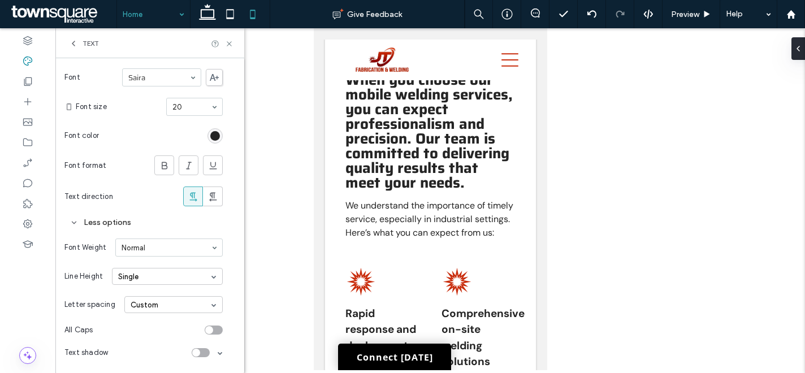
click at [92, 39] on span "Text" at bounding box center [91, 43] width 16 height 9
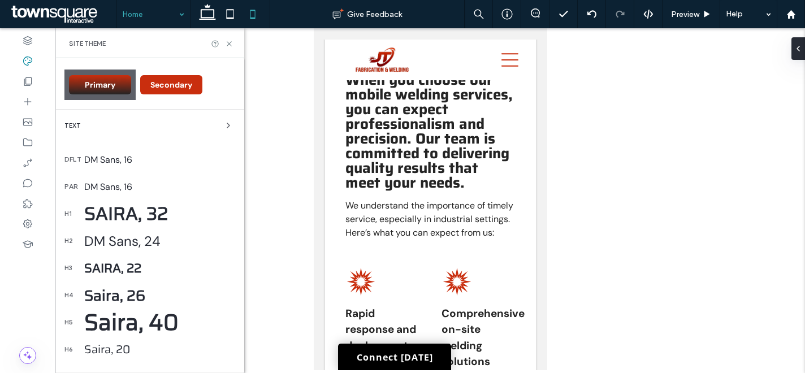
scroll to position [207, 0]
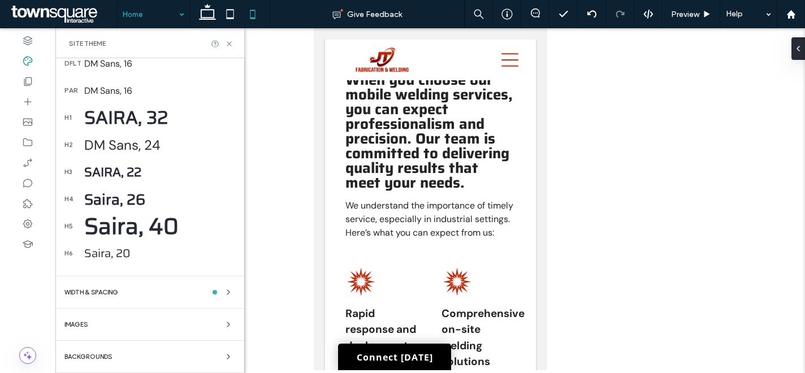
click at [116, 223] on div "Saira, 40" at bounding box center [159, 227] width 151 height 36
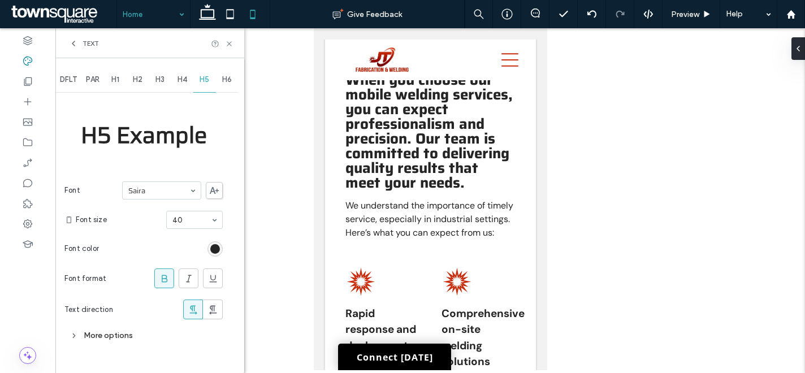
scroll to position [0, 0]
click at [115, 340] on div "More options" at bounding box center [143, 335] width 158 height 15
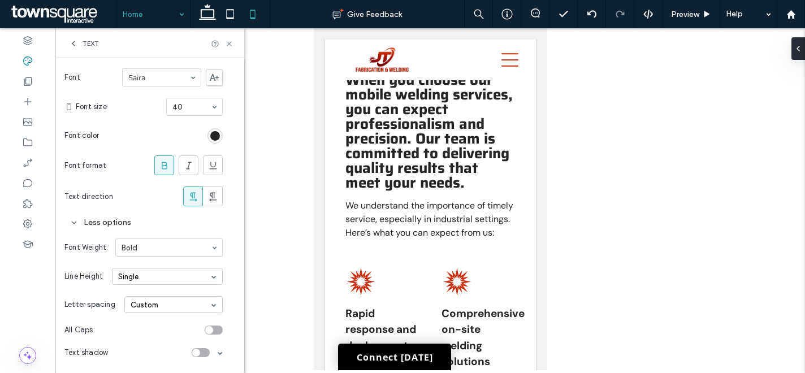
click at [168, 277] on div "Single" at bounding box center [167, 276] width 111 height 17
click at [155, 349] on div "Custom" at bounding box center [167, 348] width 110 height 18
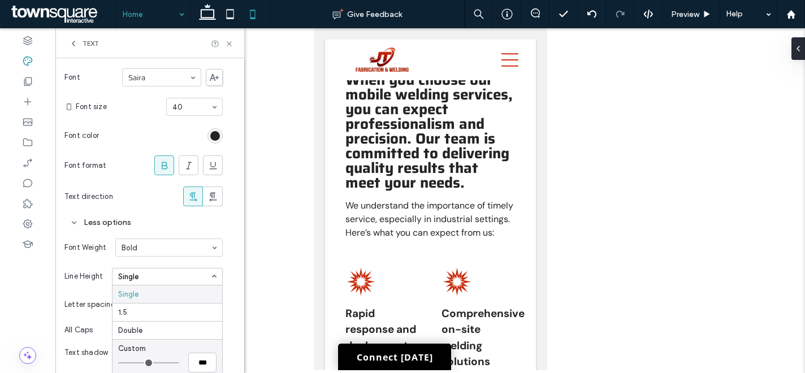
scroll to position [120, 0]
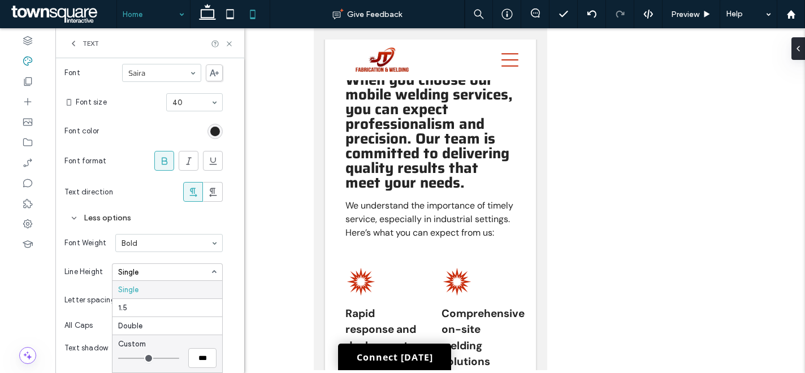
type input "***"
type input "*"
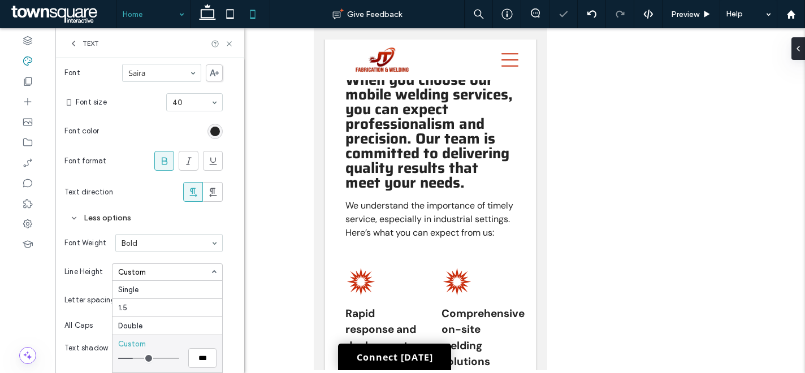
type input "*"
click at [134, 358] on input "range" at bounding box center [148, 358] width 61 height 1
click at [231, 44] on icon at bounding box center [229, 44] width 8 height 8
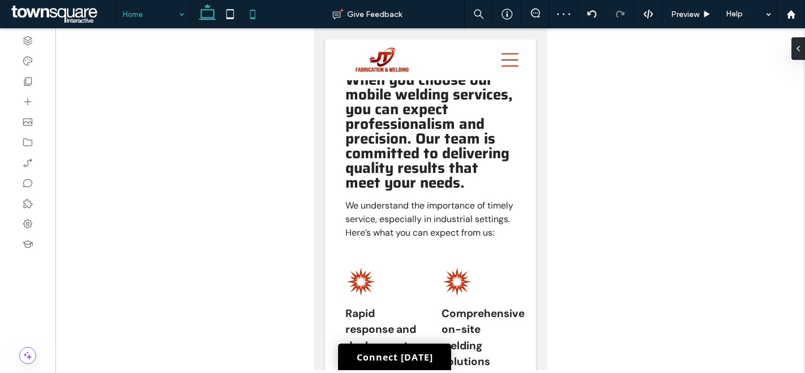
click at [205, 19] on use at bounding box center [207, 12] width 17 height 16
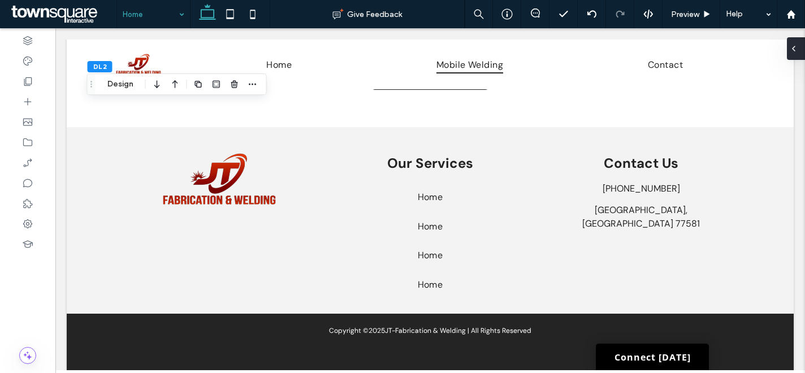
click at [801, 49] on div at bounding box center [796, 48] width 18 height 23
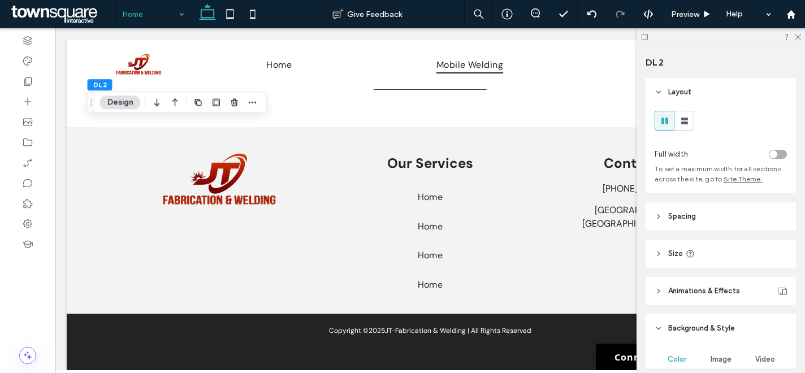
scroll to position [259, 0]
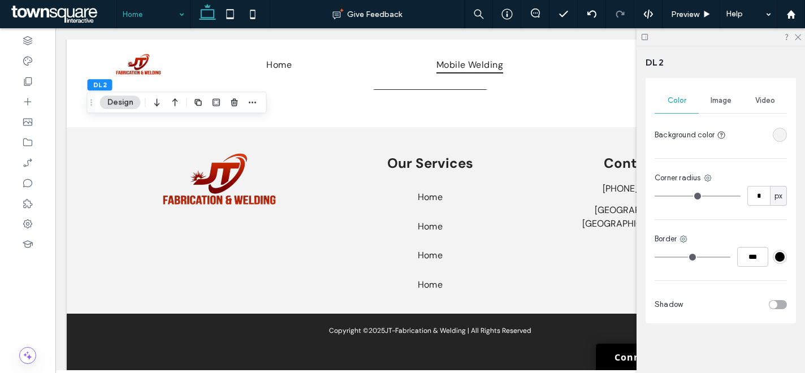
click at [775, 131] on div "rgba(243, 243, 243, 1)" at bounding box center [780, 135] width 10 height 10
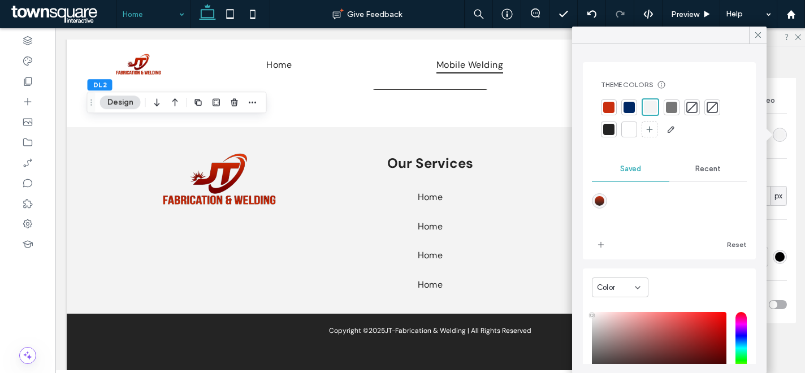
click at [600, 201] on div "linear-gradient(180deg,rgba(201,46,14,1) 0%,rgba(36,36,36,1) 100%)" at bounding box center [600, 201] width 10 height 10
type input "*******"
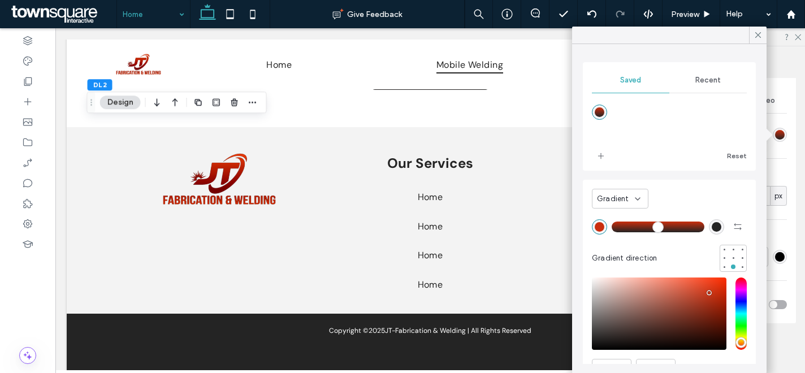
click at [621, 198] on span "Gradient" at bounding box center [613, 198] width 32 height 11
click at [620, 219] on div "Color" at bounding box center [619, 219] width 55 height 20
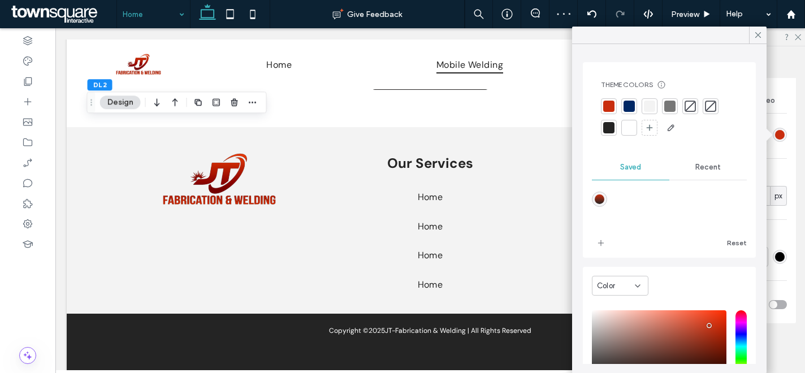
click at [647, 107] on div at bounding box center [649, 106] width 11 height 11
click at [616, 279] on div "Color" at bounding box center [620, 287] width 57 height 20
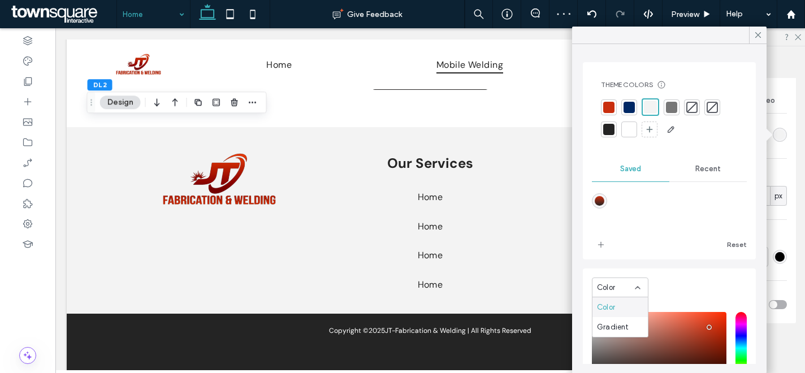
click at [673, 109] on div at bounding box center [671, 107] width 11 height 11
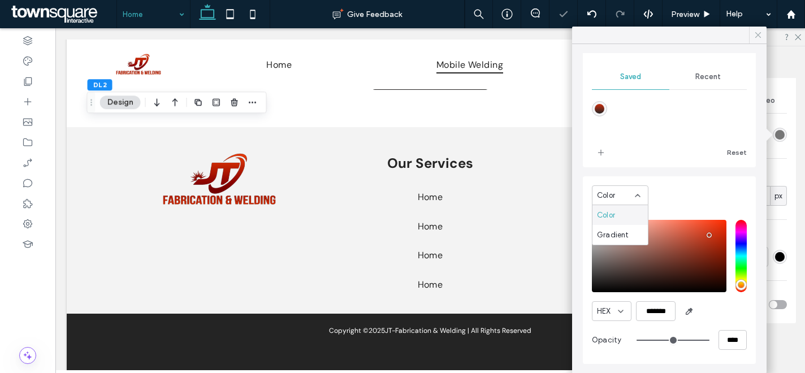
click at [756, 35] on icon at bounding box center [758, 35] width 10 height 10
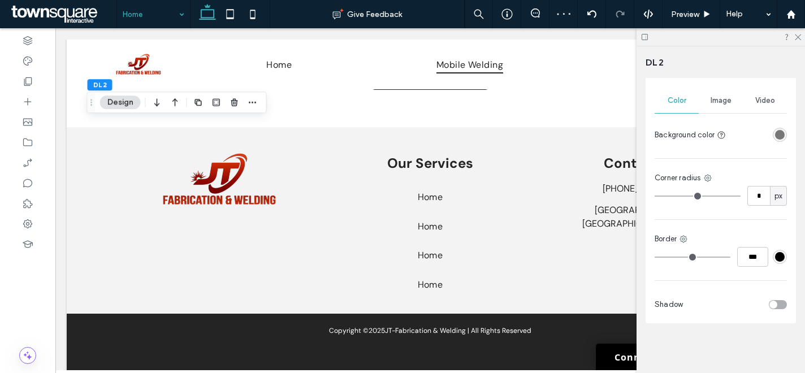
click at [775, 131] on div "rgba(119, 119, 119, 1)" at bounding box center [780, 135] width 10 height 10
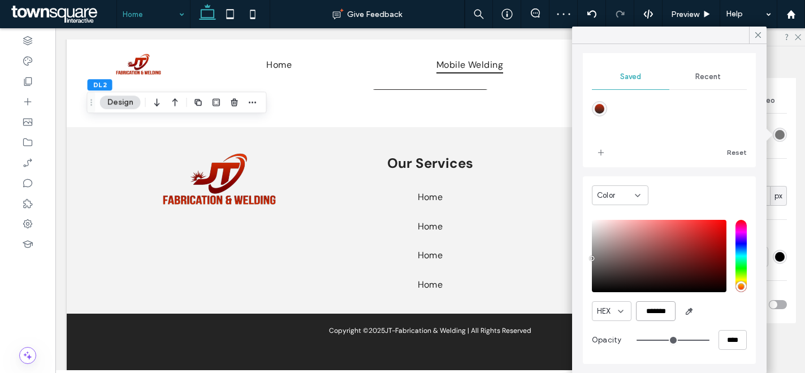
click at [656, 316] on input "*******" at bounding box center [656, 311] width 40 height 20
click at [759, 32] on icon at bounding box center [758, 35] width 10 height 10
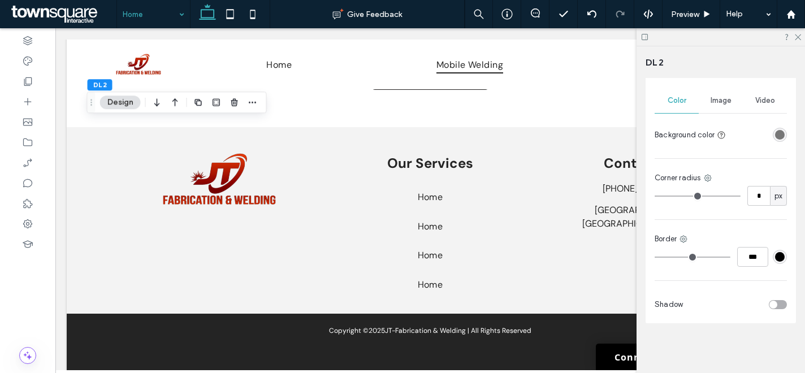
click at [777, 134] on div "rgba(119, 119, 119, 1)" at bounding box center [780, 135] width 10 height 10
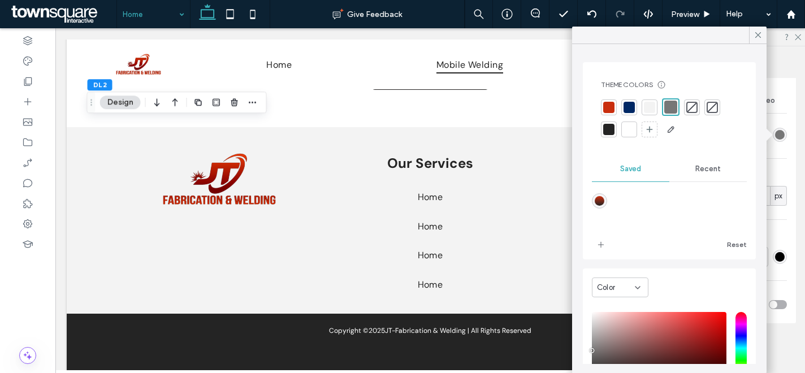
click at [654, 102] on div at bounding box center [649, 107] width 11 height 11
click at [603, 244] on icon "add color" at bounding box center [600, 244] width 9 height 9
click at [644, 189] on span "Remove" at bounding box center [645, 188] width 31 height 10
click at [611, 285] on span "Color" at bounding box center [606, 287] width 18 height 11
click at [609, 327] on span "Gradient" at bounding box center [613, 327] width 32 height 11
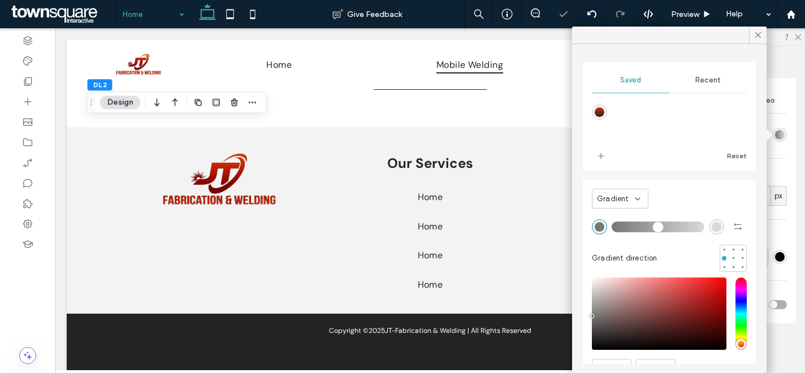
scroll to position [58, 0]
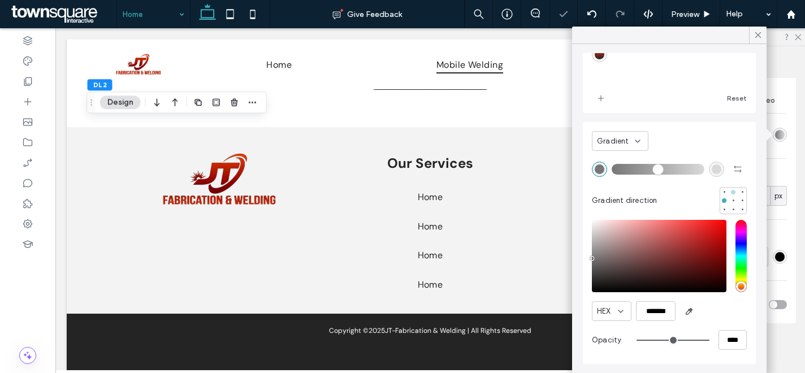
click at [729, 190] on div at bounding box center [733, 192] width 8 height 8
click at [733, 168] on icon "button" at bounding box center [737, 168] width 9 height 9
click at [731, 207] on div at bounding box center [733, 209] width 5 height 5
click at [733, 167] on icon "button" at bounding box center [737, 168] width 9 height 9
click at [712, 168] on div "rgba(119, 119, 119, 1)" at bounding box center [717, 169] width 10 height 10
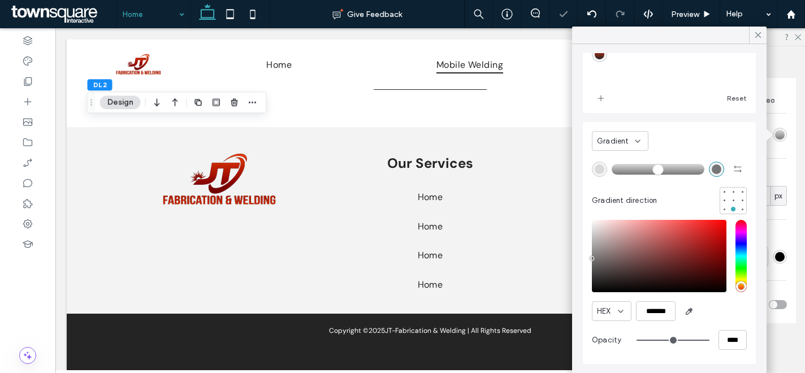
click at [593, 171] on div "rgba(217, 217, 217, 1)" at bounding box center [599, 169] width 15 height 15
type input "*******"
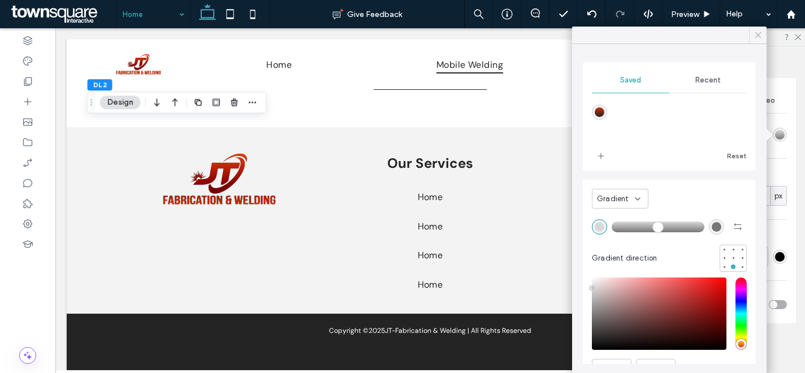
click at [757, 40] on icon at bounding box center [758, 35] width 10 height 10
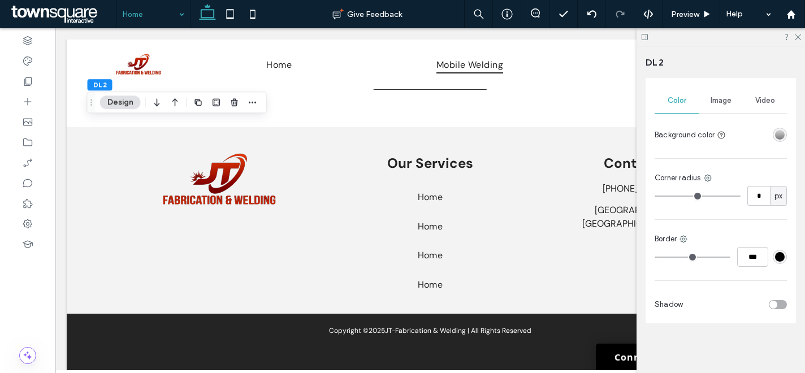
click at [778, 132] on div "linear-gradient(180deg, rgba(217, 217, 217, 1) 0%, rgba(119, 119, 119, 1) 100%)" at bounding box center [780, 135] width 10 height 10
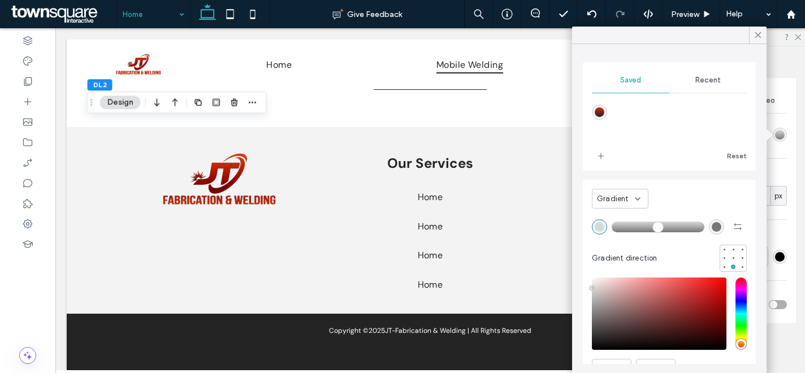
click at [626, 198] on span "Gradient" at bounding box center [613, 198] width 32 height 11
click at [619, 220] on div "Color" at bounding box center [619, 219] width 55 height 20
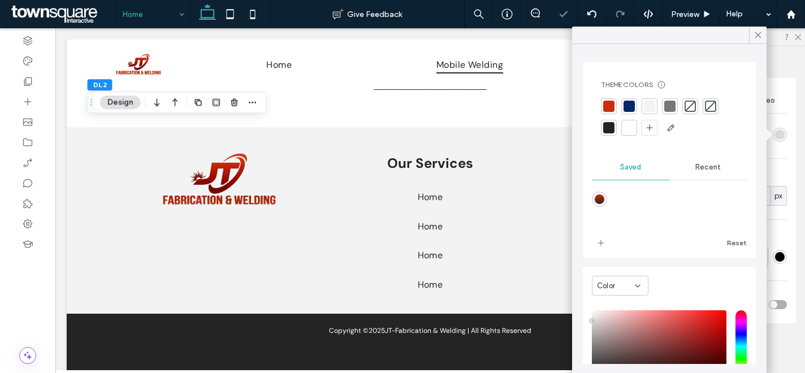
click at [648, 105] on div at bounding box center [649, 106] width 11 height 11
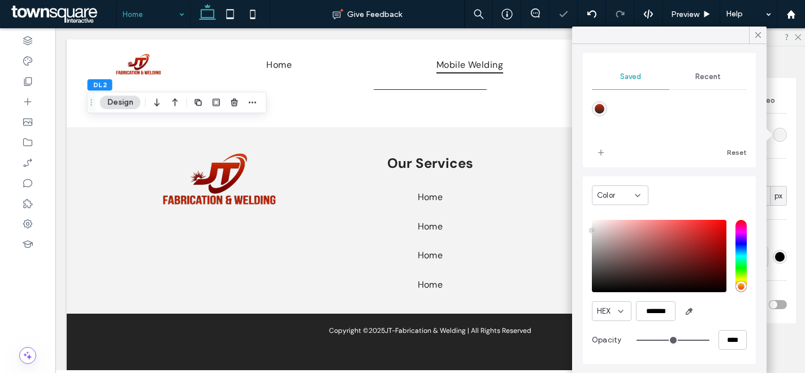
scroll to position [51, 0]
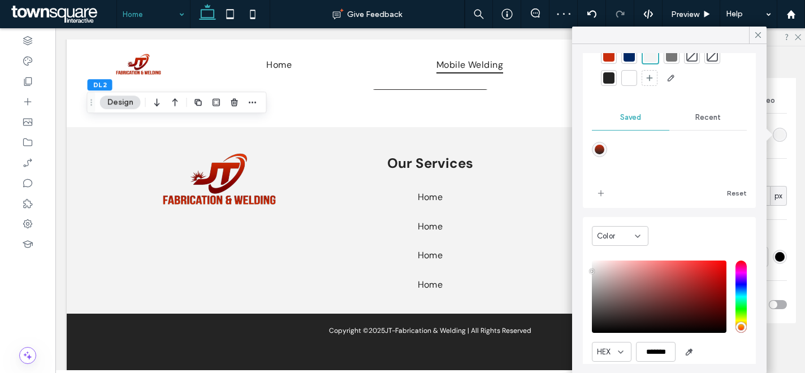
click at [634, 237] on icon at bounding box center [637, 236] width 9 height 9
click at [626, 271] on span "Gradient" at bounding box center [613, 275] width 32 height 11
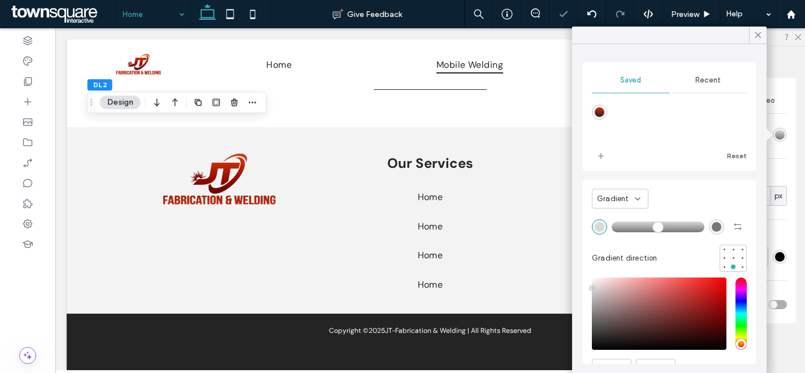
scroll to position [58, 0]
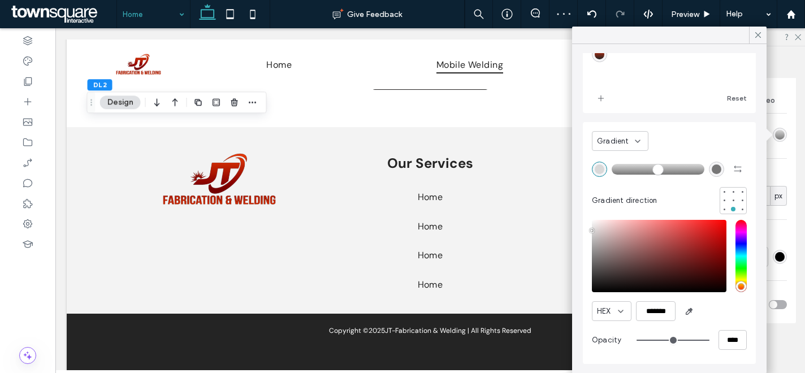
click at [712, 166] on div "rgba(119, 119, 119, 1)" at bounding box center [717, 169] width 10 height 10
click at [599, 169] on div "rgba(217, 217, 217, 1)" at bounding box center [600, 169] width 10 height 10
click at [722, 191] on div at bounding box center [724, 192] width 5 height 5
click at [732, 162] on span "button" at bounding box center [737, 169] width 18 height 18
click at [738, 204] on div at bounding box center [742, 201] width 8 height 8
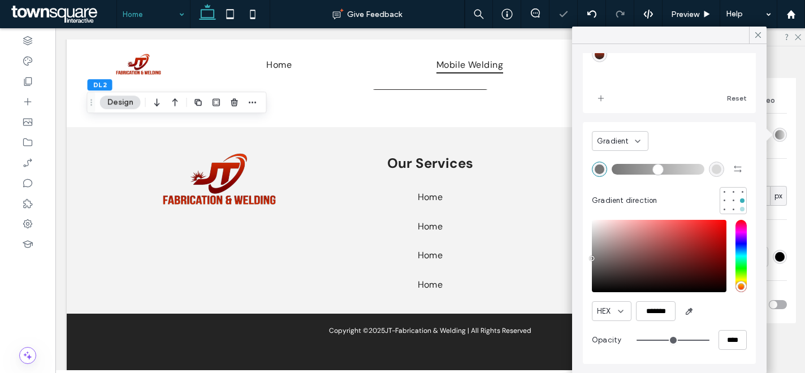
click at [740, 208] on div at bounding box center [742, 209] width 5 height 5
click at [733, 168] on icon "button" at bounding box center [737, 168] width 9 height 9
type input "*******"
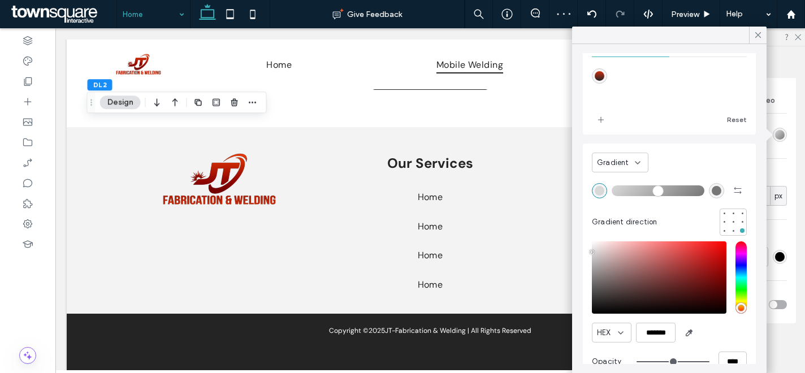
scroll to position [0, 0]
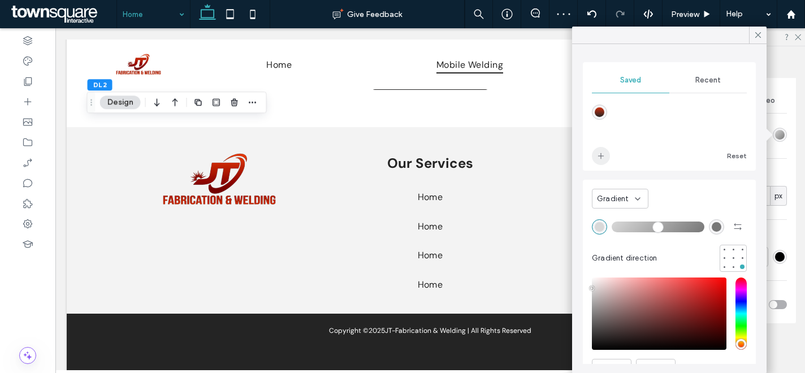
click at [598, 160] on icon "add color" at bounding box center [600, 155] width 9 height 9
click at [755, 36] on icon at bounding box center [758, 35] width 10 height 10
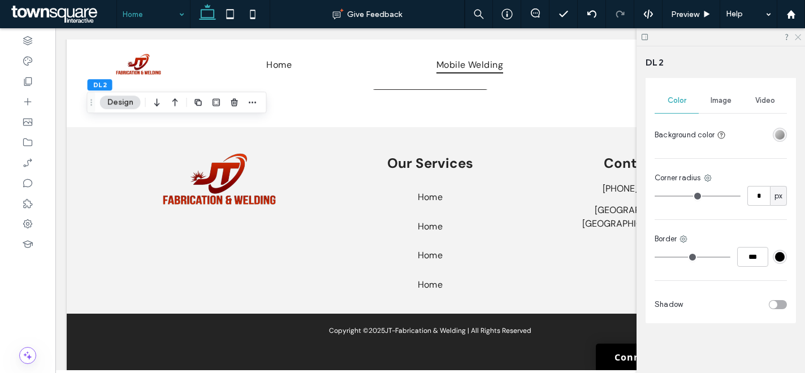
click at [798, 38] on icon at bounding box center [796, 36] width 7 height 7
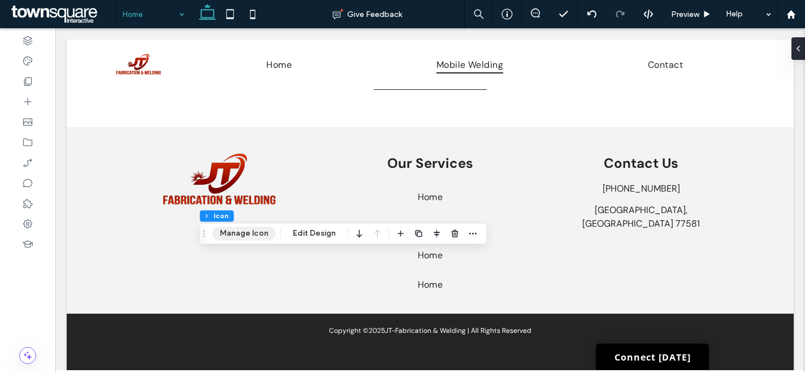
click at [238, 235] on button "Manage Icon" at bounding box center [243, 234] width 63 height 14
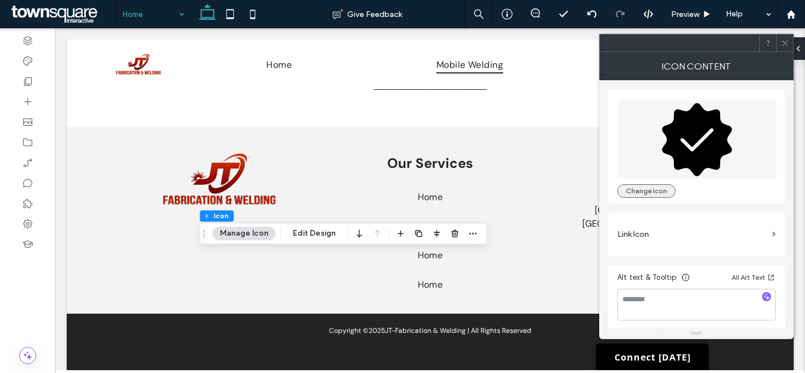
click at [652, 192] on button "Change Icon" at bounding box center [646, 191] width 58 height 14
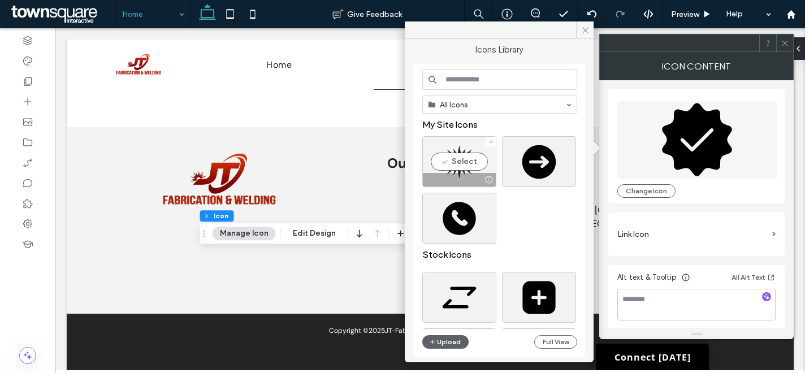
click at [483, 167] on div "Select" at bounding box center [459, 161] width 74 height 51
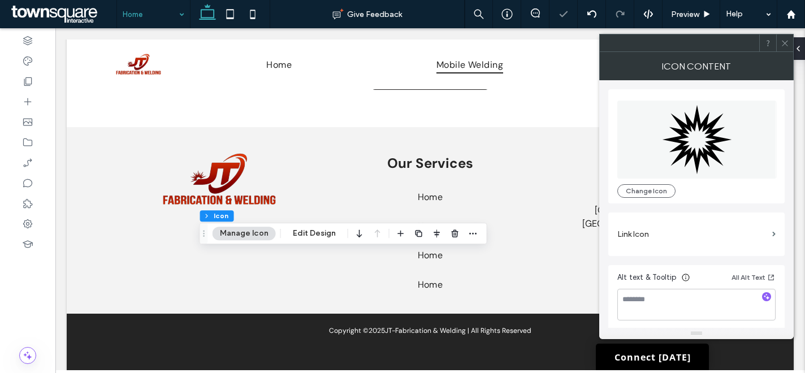
click at [789, 44] on div at bounding box center [784, 42] width 17 height 17
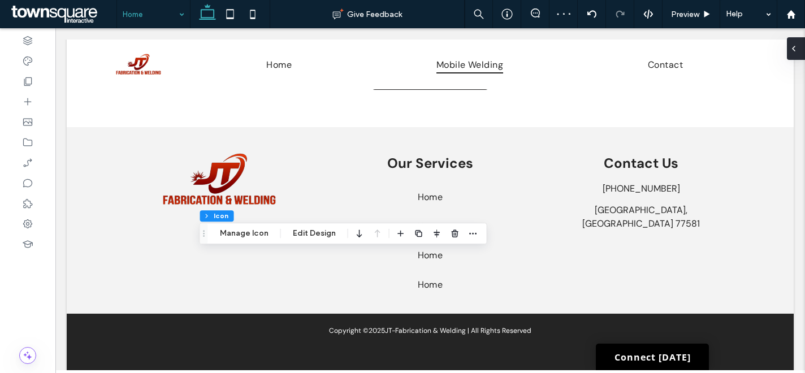
click at [800, 47] on div at bounding box center [796, 48] width 18 height 23
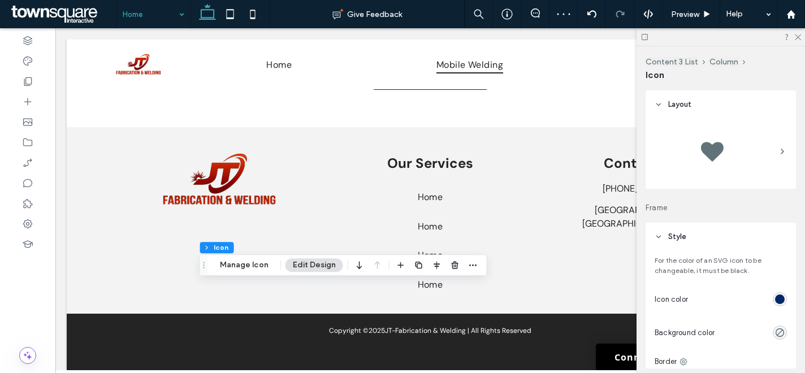
scroll to position [150, 0]
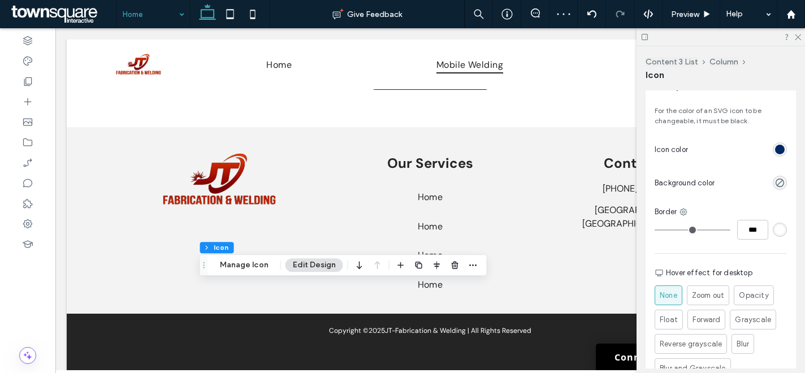
click at [775, 147] on div "rgb(0, 40, 101)" at bounding box center [780, 150] width 10 height 10
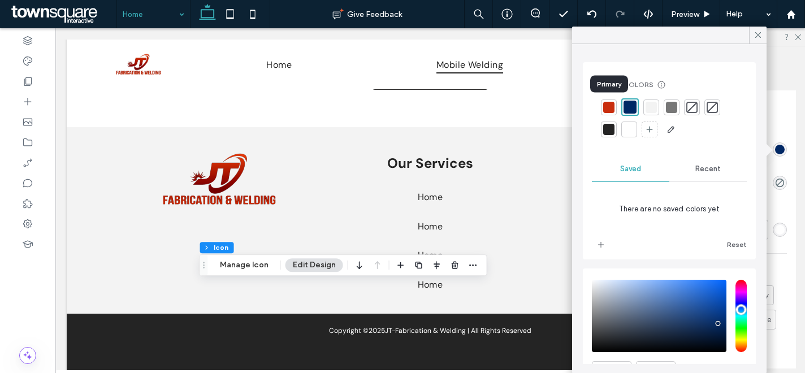
click at [608, 109] on div at bounding box center [608, 107] width 11 height 11
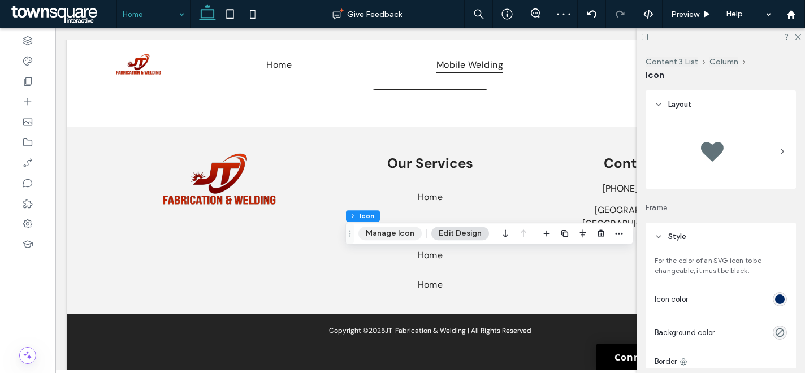
click at [397, 235] on button "Manage Icon" at bounding box center [389, 234] width 63 height 14
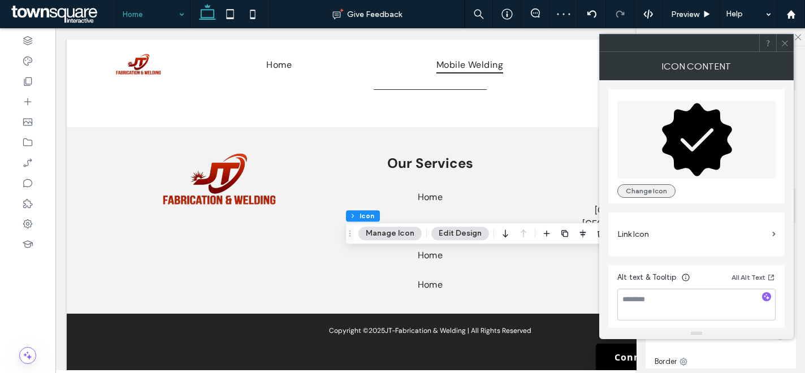
click at [643, 189] on button "Change Icon" at bounding box center [646, 191] width 58 height 14
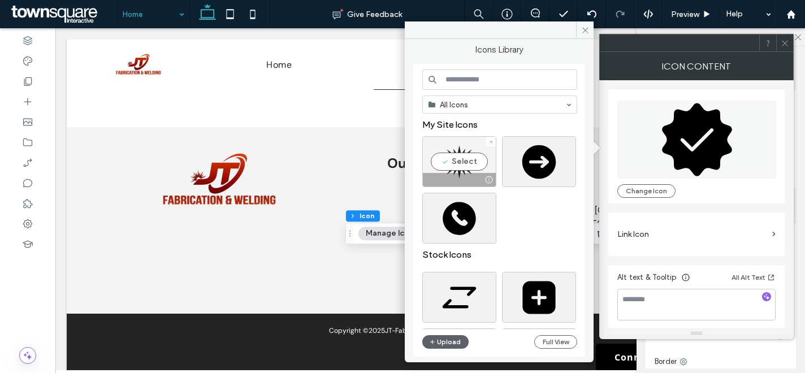
click at [473, 163] on div "Select" at bounding box center [459, 161] width 74 height 51
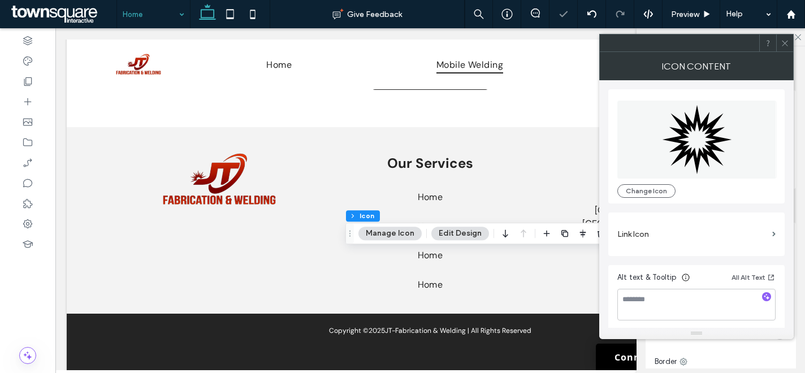
click at [786, 45] on icon at bounding box center [784, 43] width 8 height 8
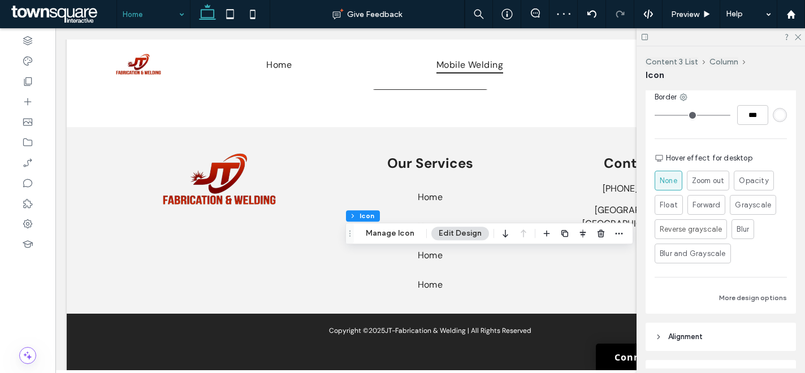
scroll to position [179, 0]
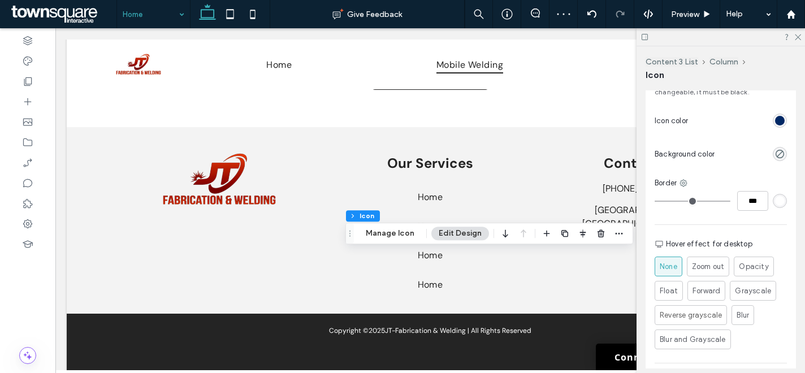
click at [775, 124] on div "rgb(0, 40, 101)" at bounding box center [780, 121] width 10 height 10
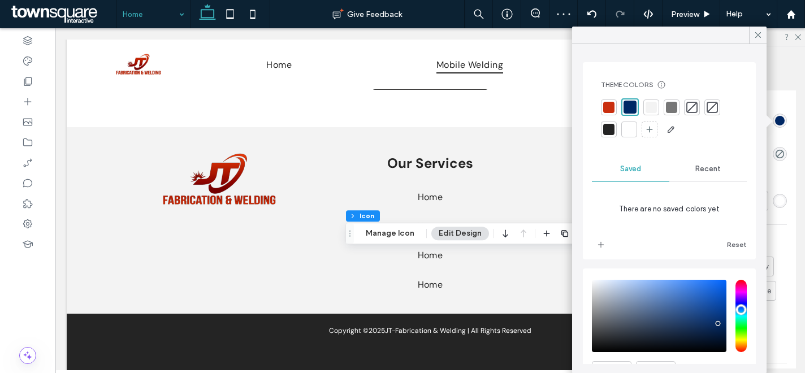
click at [614, 110] on div at bounding box center [609, 107] width 16 height 16
click at [754, 33] on icon at bounding box center [758, 35] width 10 height 10
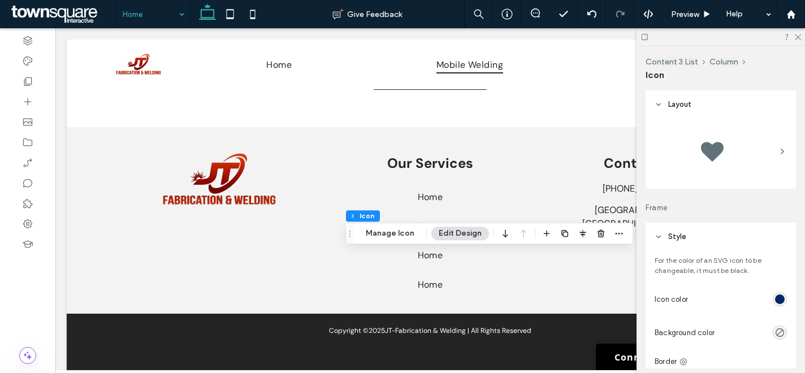
drag, startPoint x: 774, startPoint y: 296, endPoint x: 769, endPoint y: 285, distance: 11.9
click at [775, 296] on div "rgb(0, 40, 101)" at bounding box center [780, 299] width 10 height 10
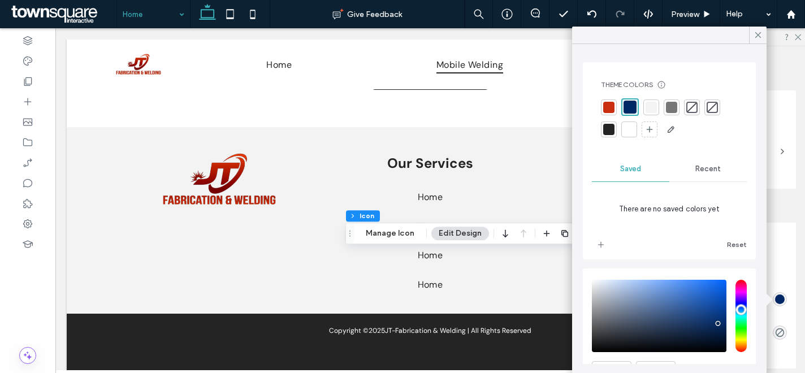
click at [611, 108] on div at bounding box center [608, 107] width 11 height 11
click at [762, 36] on div at bounding box center [758, 35] width 18 height 17
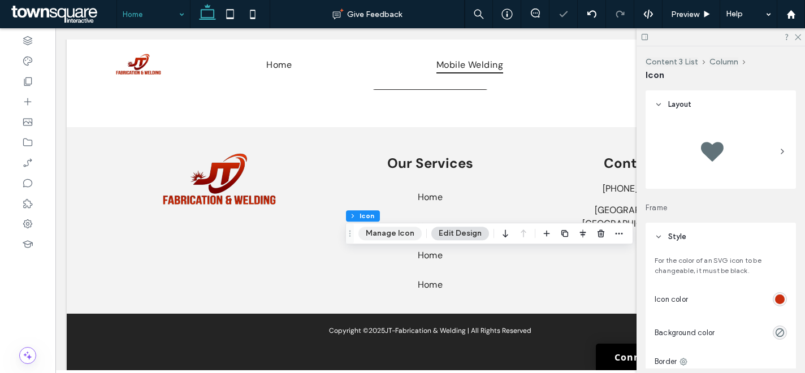
click at [372, 236] on button "Manage Icon" at bounding box center [389, 234] width 63 height 14
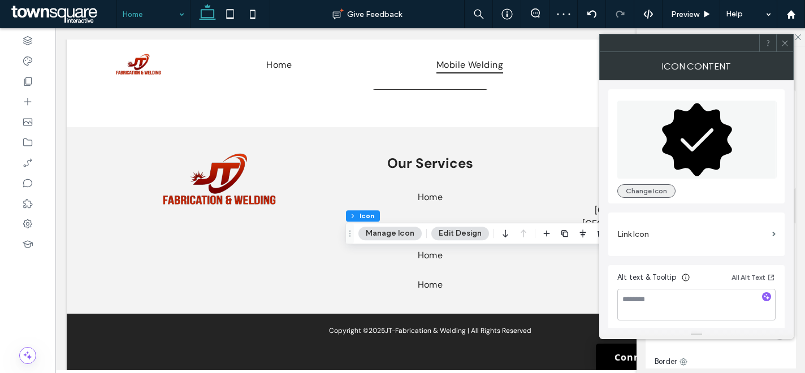
click at [660, 192] on button "Change Icon" at bounding box center [646, 191] width 58 height 14
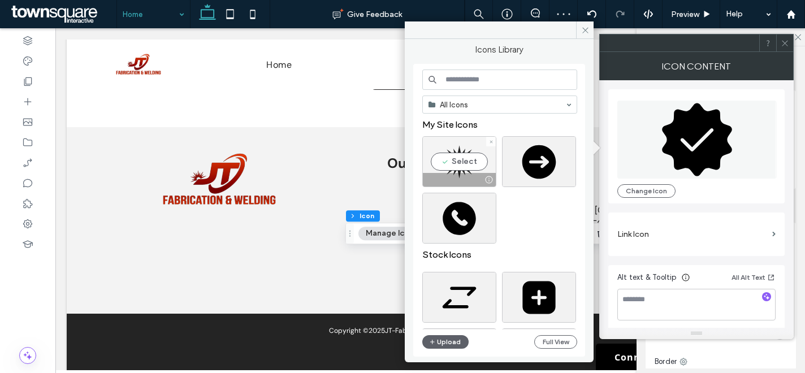
click at [446, 163] on div "Select" at bounding box center [459, 161] width 74 height 51
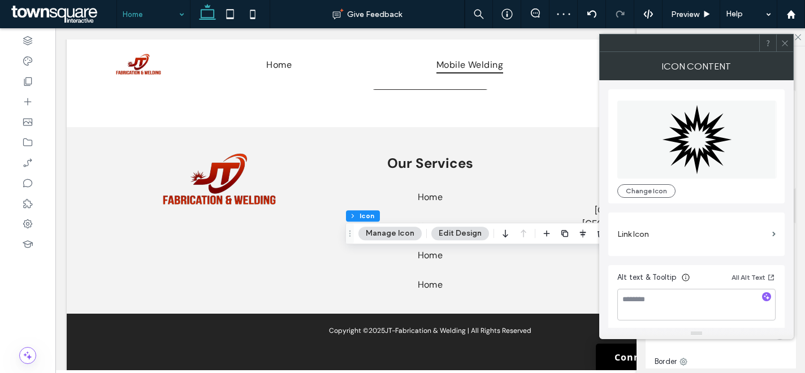
click at [782, 44] on icon at bounding box center [784, 43] width 8 height 8
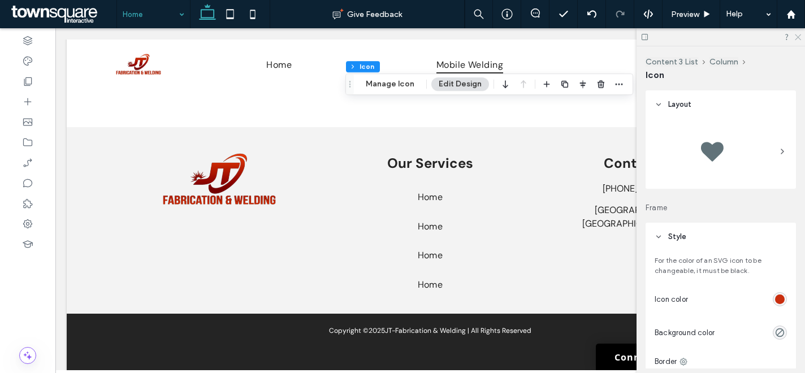
click at [797, 37] on use at bounding box center [798, 37] width 6 height 6
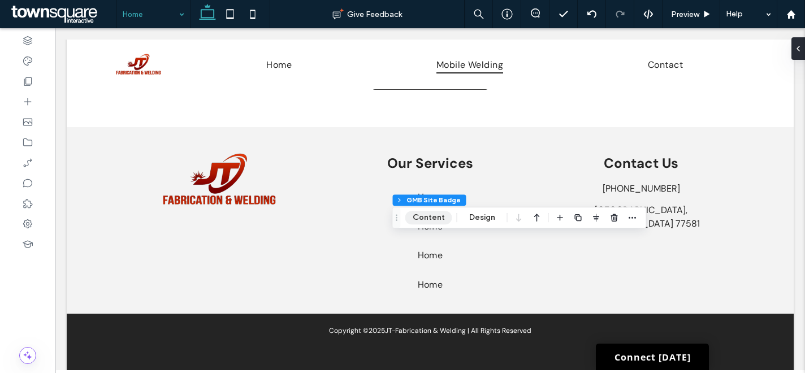
click at [420, 220] on button "Content" at bounding box center [428, 218] width 47 height 14
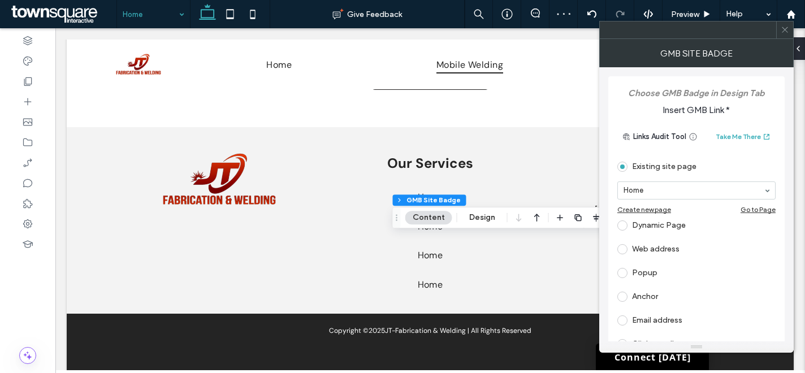
click at [656, 244] on div "Web address" at bounding box center [696, 249] width 158 height 18
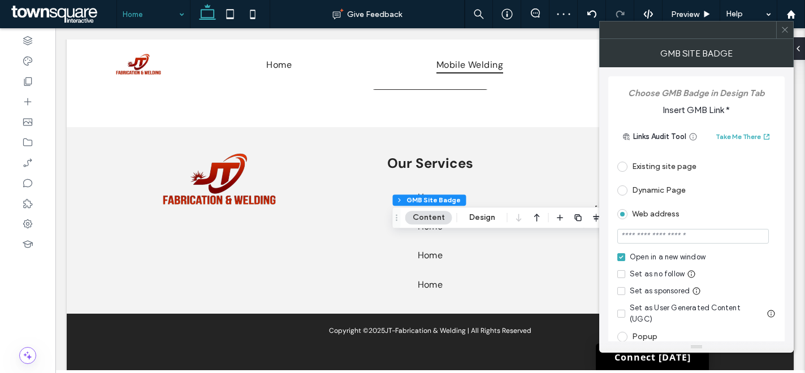
click at [687, 240] on input "url" at bounding box center [692, 236] width 151 height 15
paste input "**********"
type input "**********"
click at [777, 233] on div "**********" at bounding box center [696, 262] width 176 height 373
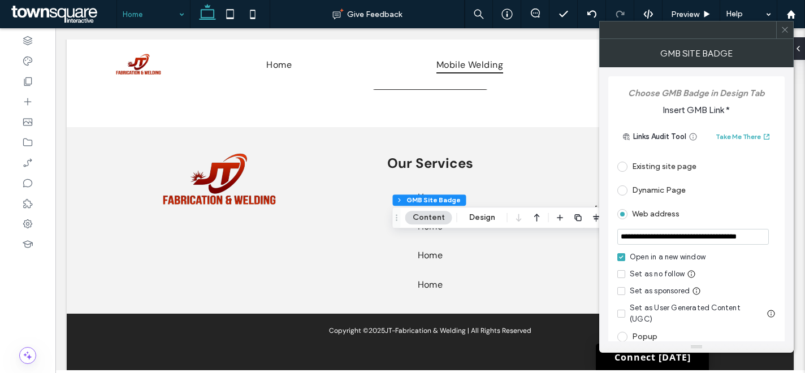
scroll to position [0, 0]
click at [787, 34] on span at bounding box center [784, 29] width 8 height 17
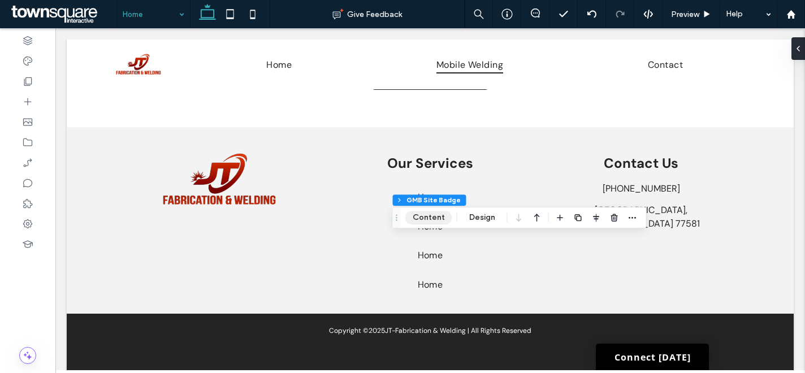
click at [424, 214] on button "Content" at bounding box center [428, 218] width 47 height 14
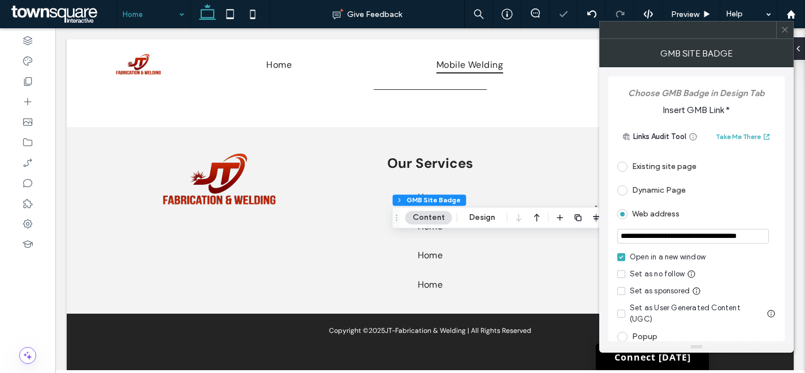
click at [788, 33] on icon at bounding box center [784, 29] width 8 height 8
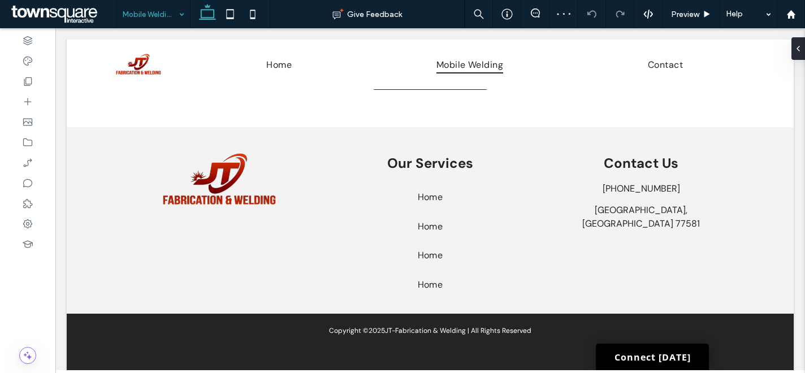
click at [137, 15] on input at bounding box center [151, 14] width 56 height 28
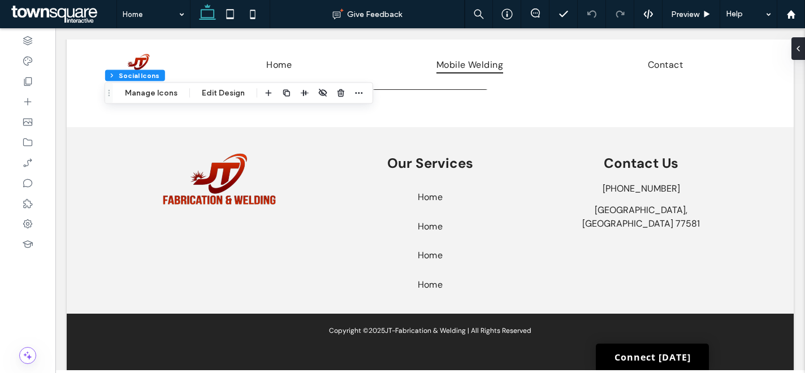
click at [345, 96] on div at bounding box center [314, 93] width 104 height 20
click at [340, 89] on icon "button" at bounding box center [340, 93] width 9 height 9
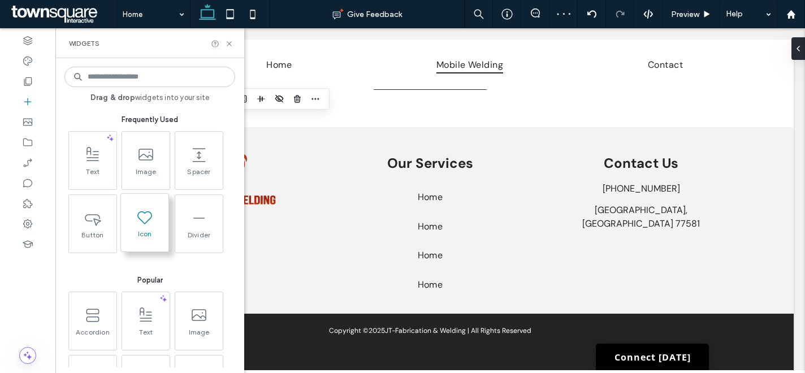
click at [136, 221] on icon at bounding box center [145, 217] width 18 height 18
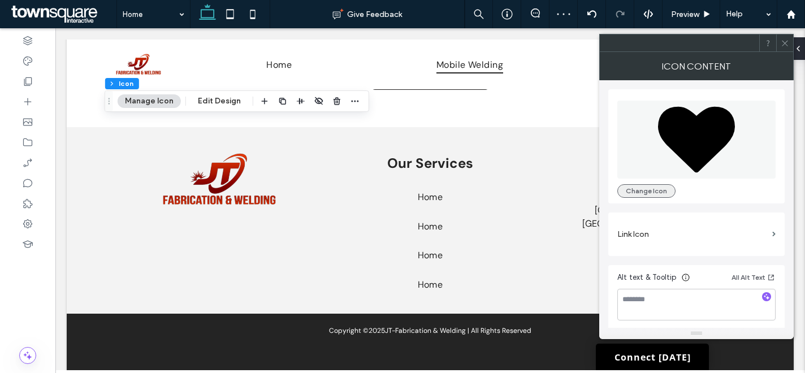
click at [653, 189] on button "Change Icon" at bounding box center [646, 191] width 58 height 14
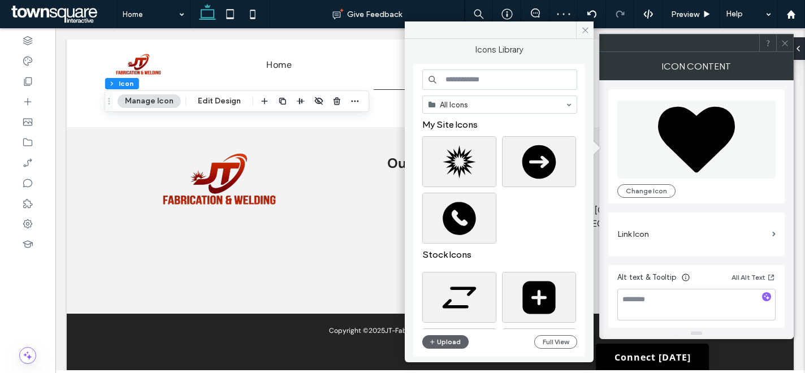
click at [520, 79] on input at bounding box center [499, 80] width 155 height 20
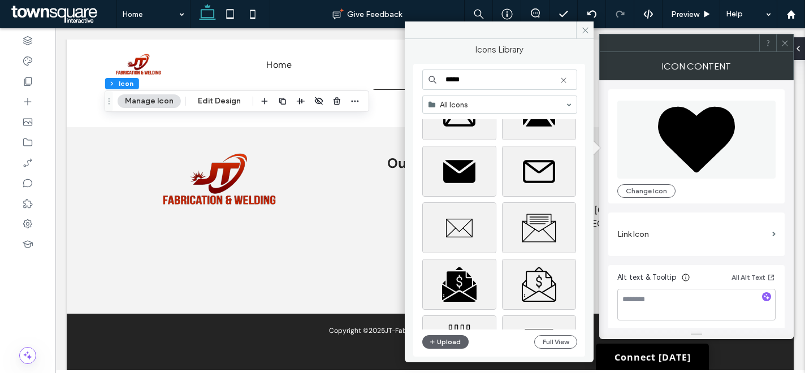
scroll to position [647, 0]
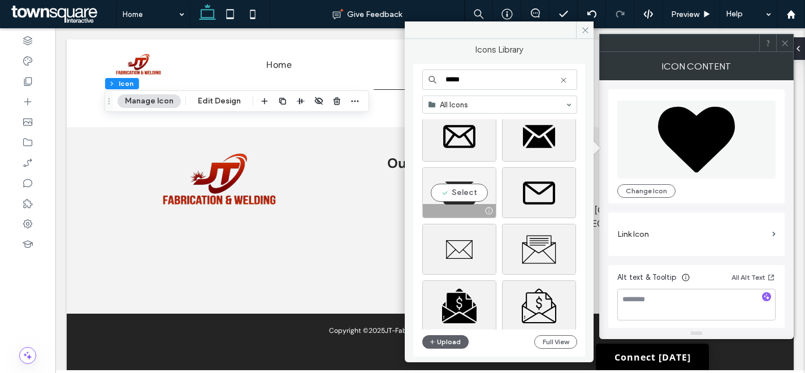
type input "*****"
click at [471, 183] on div "Select" at bounding box center [459, 192] width 74 height 51
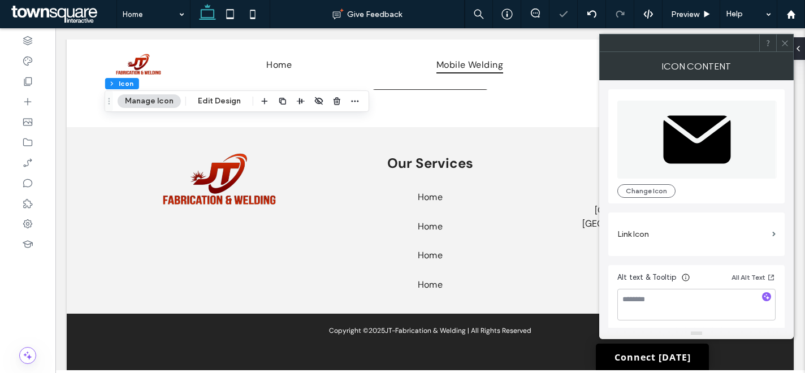
click at [788, 41] on icon at bounding box center [784, 43] width 8 height 8
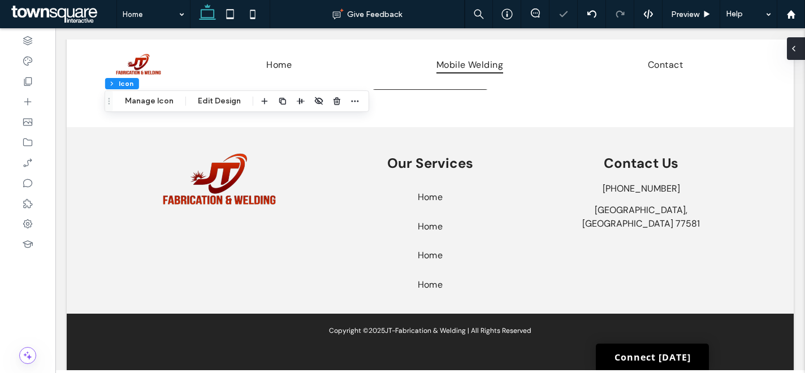
click at [795, 46] on use at bounding box center [793, 48] width 2 height 5
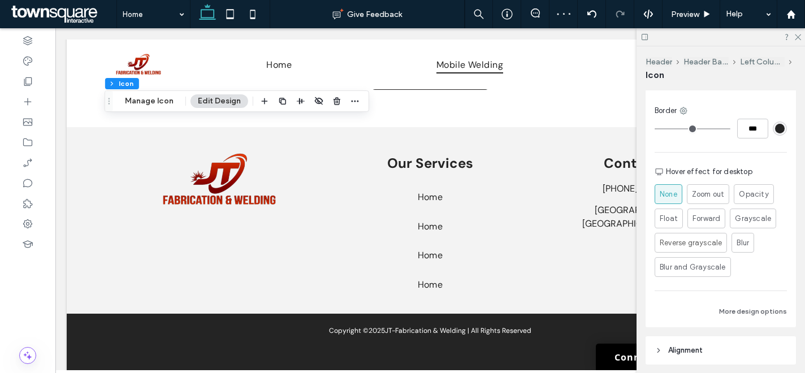
scroll to position [135, 0]
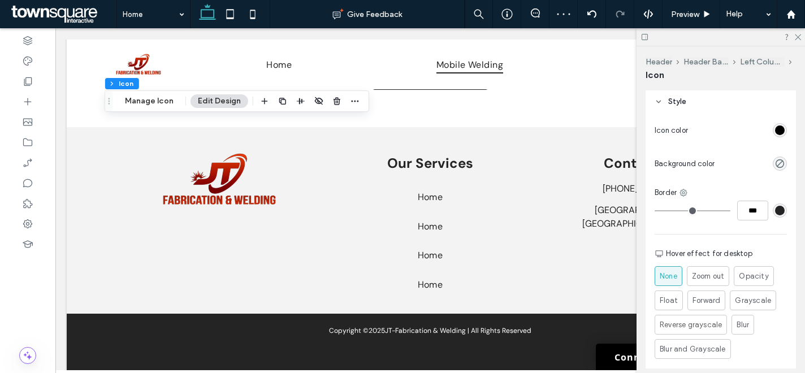
click at [775, 130] on div "rgb(0, 0, 0)" at bounding box center [780, 130] width 10 height 10
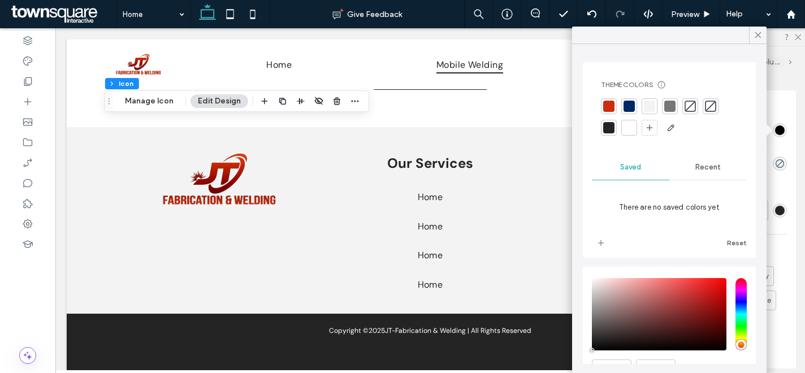
click at [631, 124] on div at bounding box center [628, 127] width 11 height 11
click at [761, 36] on icon at bounding box center [758, 35] width 10 height 10
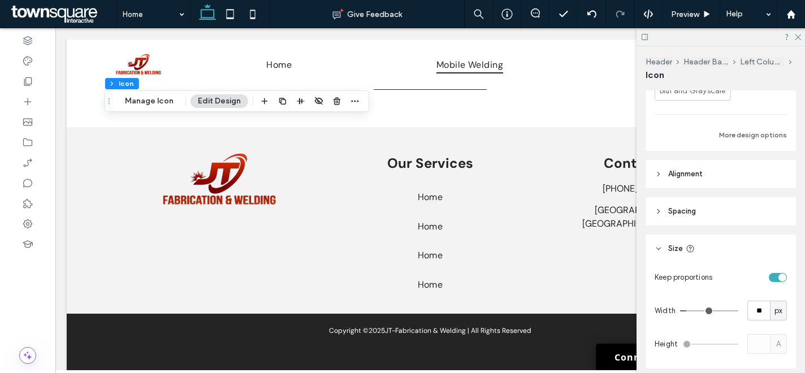
scroll to position [401, 0]
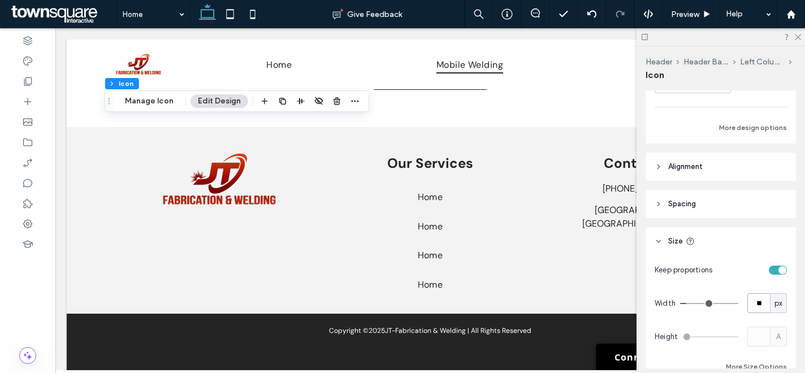
click at [752, 306] on input "**" at bounding box center [758, 303] width 23 height 20
type input "**"
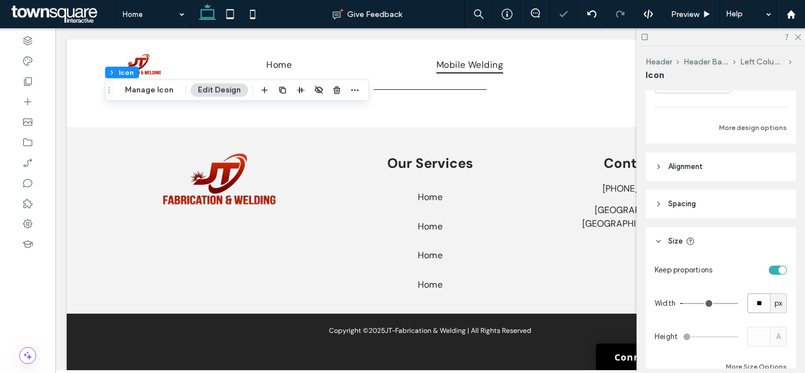
click at [757, 296] on input "**" at bounding box center [758, 303] width 23 height 20
type input "**"
click at [758, 296] on input "**" at bounding box center [758, 303] width 23 height 20
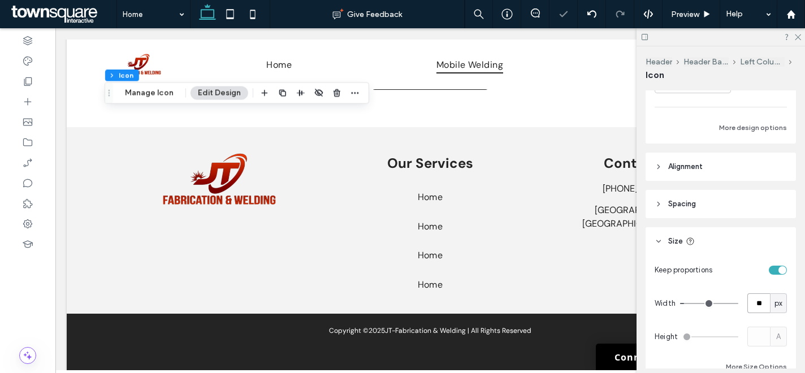
click at [758, 296] on input "**" at bounding box center [758, 303] width 23 height 20
type input "**"
click at [756, 303] on input "**" at bounding box center [758, 303] width 23 height 20
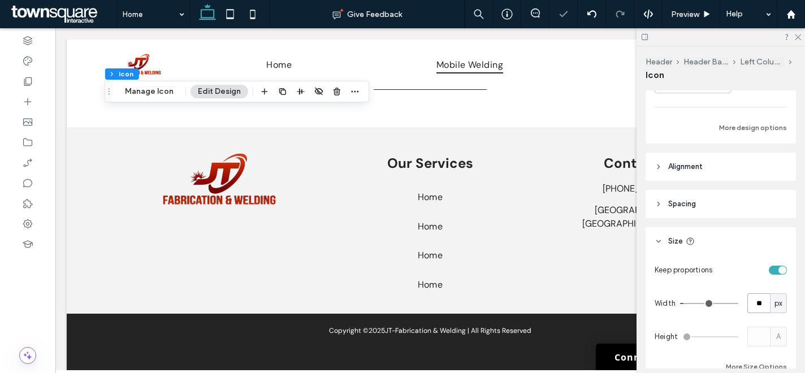
type input "**"
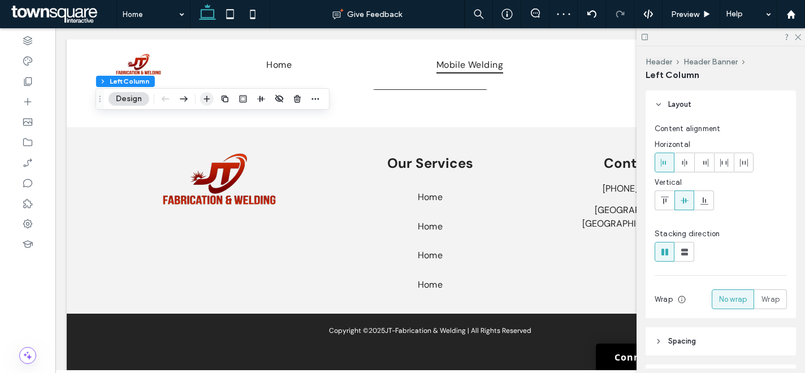
click at [206, 98] on icon "button" at bounding box center [206, 98] width 9 height 9
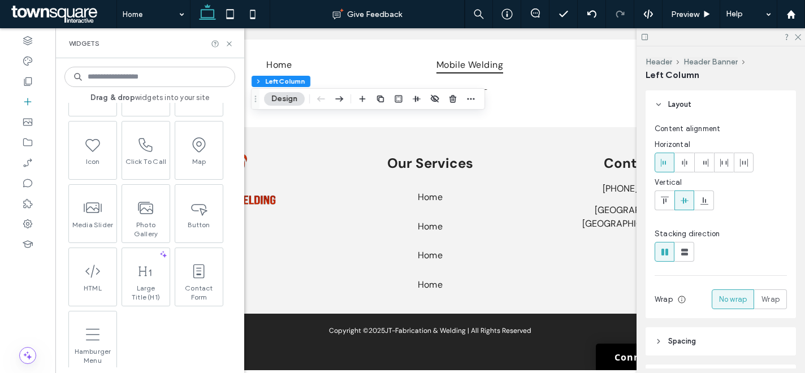
scroll to position [0, 0]
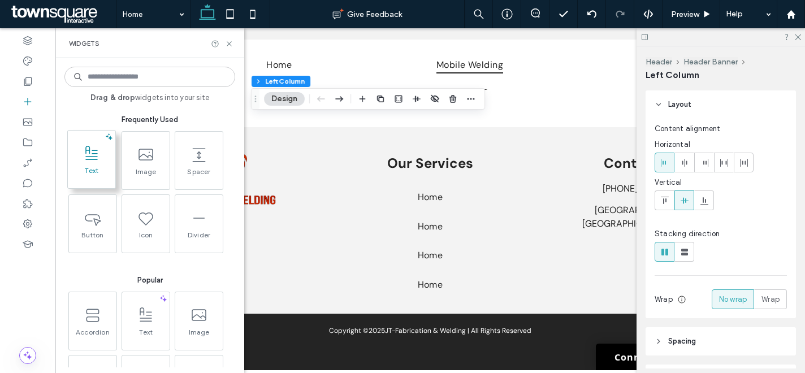
click at [99, 163] on span at bounding box center [91, 153] width 47 height 25
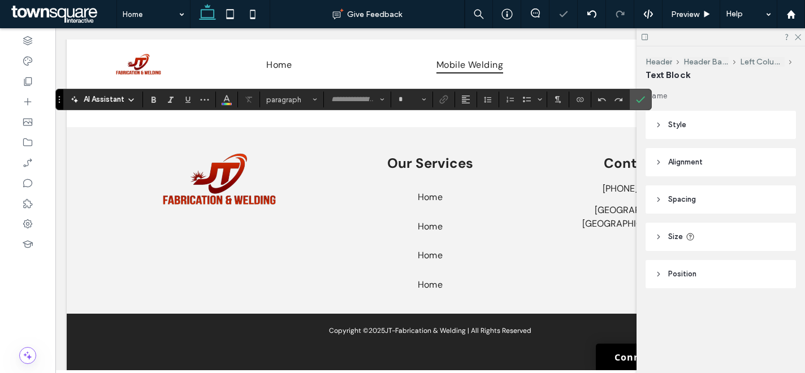
type input "*******"
type input "**"
click at [224, 99] on use "Color" at bounding box center [227, 99] width 6 height 6
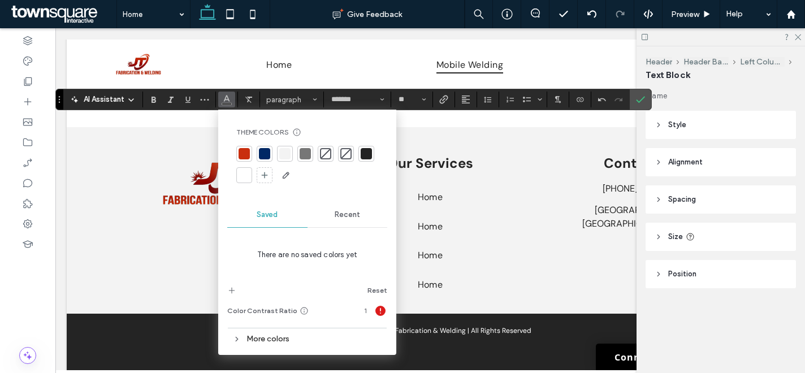
click at [238, 177] on div at bounding box center [243, 175] width 11 height 11
click at [153, 96] on icon "Bold" at bounding box center [153, 99] width 9 height 9
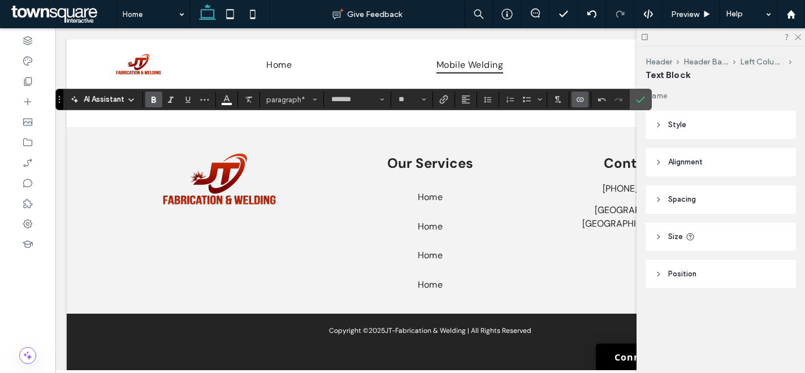
click at [580, 99] on icon "Connect To Data" at bounding box center [579, 99] width 9 height 9
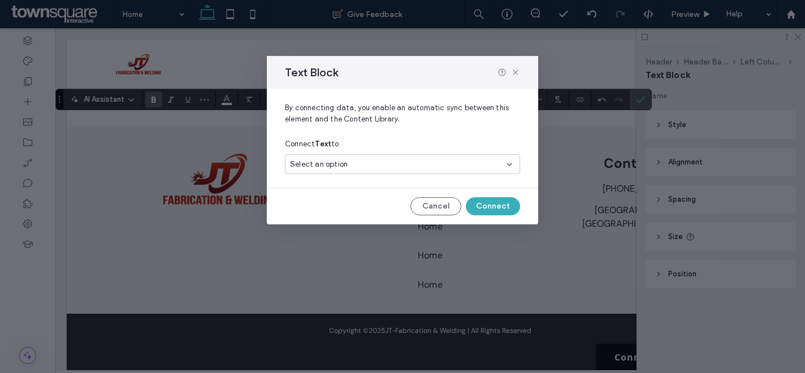
click at [401, 159] on div "Select an option" at bounding box center [395, 164] width 211 height 11
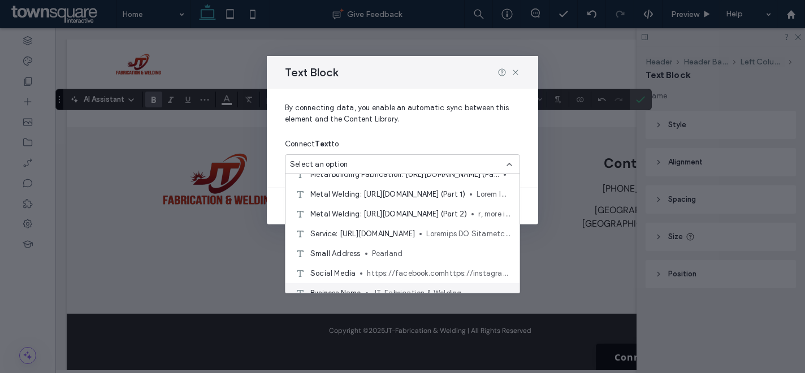
scroll to position [376, 0]
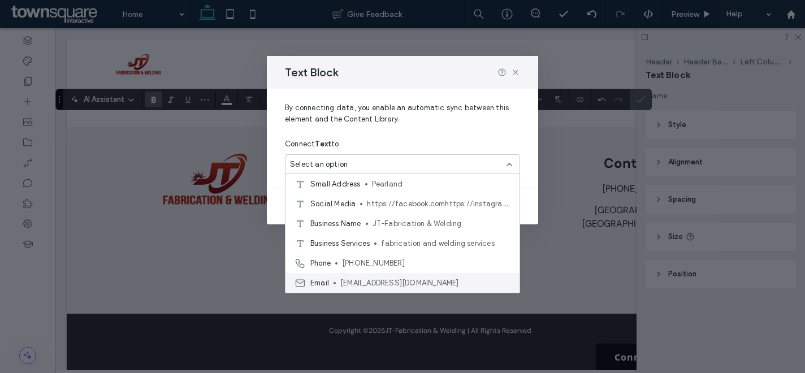
click at [400, 279] on span "[EMAIL_ADDRESS][DOMAIN_NAME]" at bounding box center [425, 282] width 170 height 11
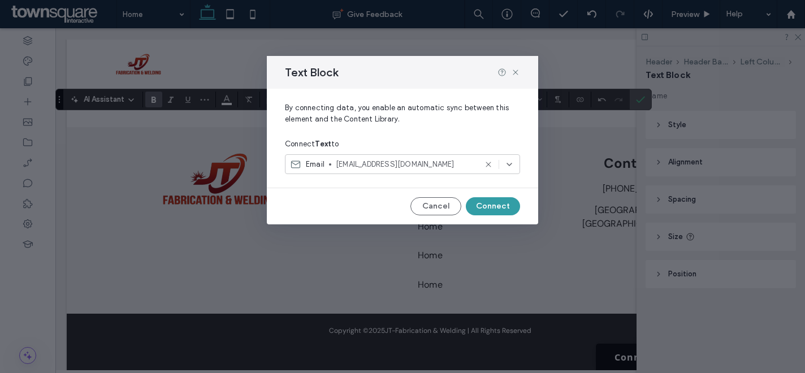
click at [501, 211] on button "Connect" at bounding box center [493, 206] width 54 height 18
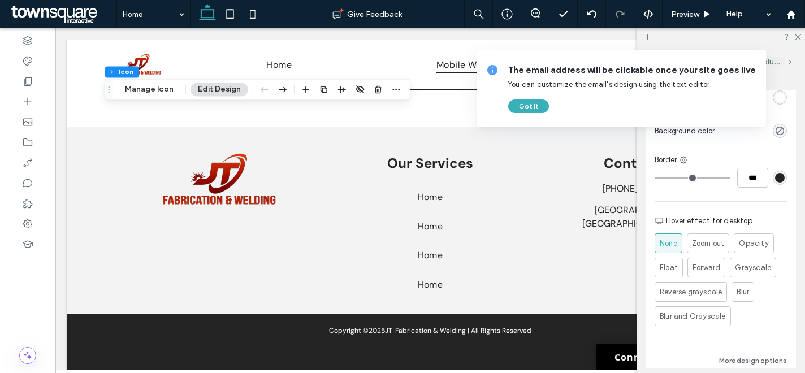
scroll to position [188, 0]
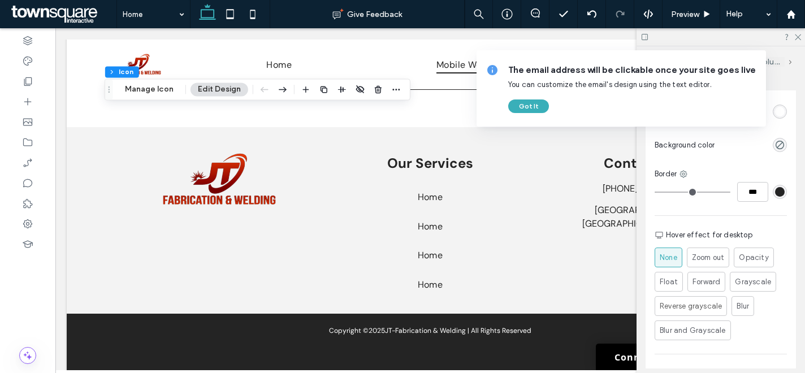
click at [775, 115] on div "rgb(255, 255, 255)" at bounding box center [780, 112] width 10 height 10
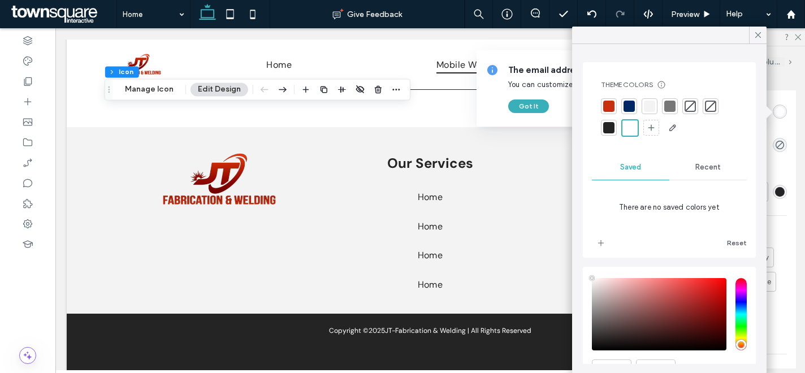
drag, startPoint x: 613, startPoint y: 109, endPoint x: 544, endPoint y: 94, distance: 69.8
click at [613, 109] on div at bounding box center [608, 106] width 11 height 11
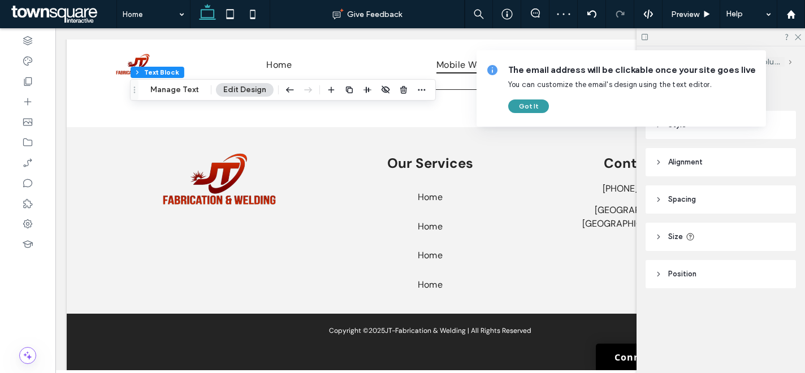
click at [526, 103] on button "Got It" at bounding box center [528, 106] width 41 height 14
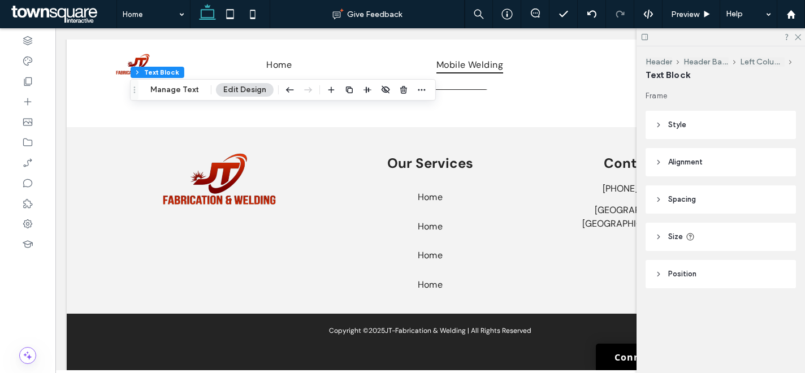
click at [703, 126] on header "Style" at bounding box center [720, 125] width 150 height 28
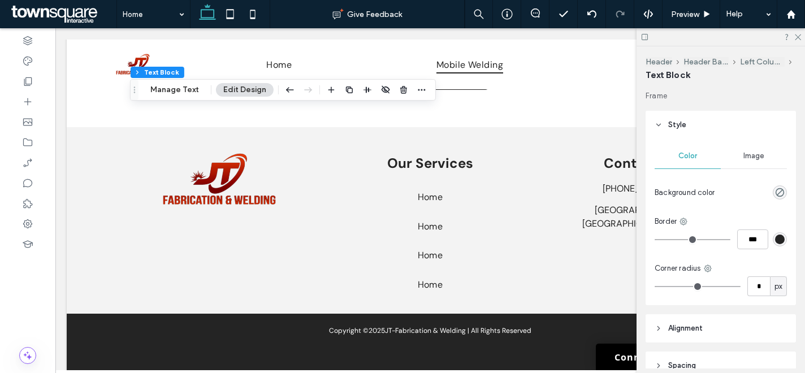
click at [702, 125] on header "Style" at bounding box center [720, 125] width 150 height 28
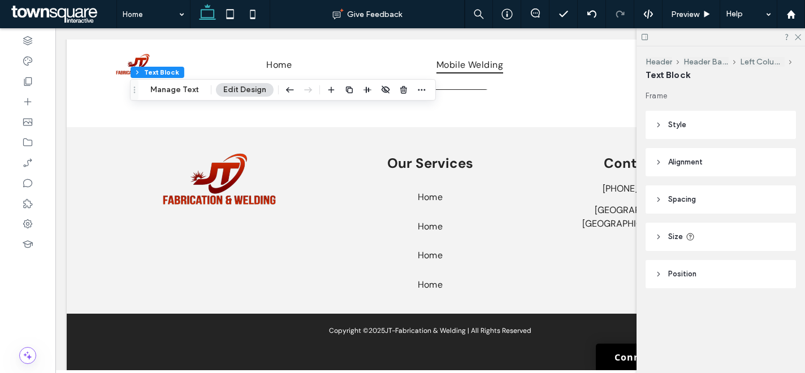
click at [691, 113] on header "Style" at bounding box center [720, 125] width 150 height 28
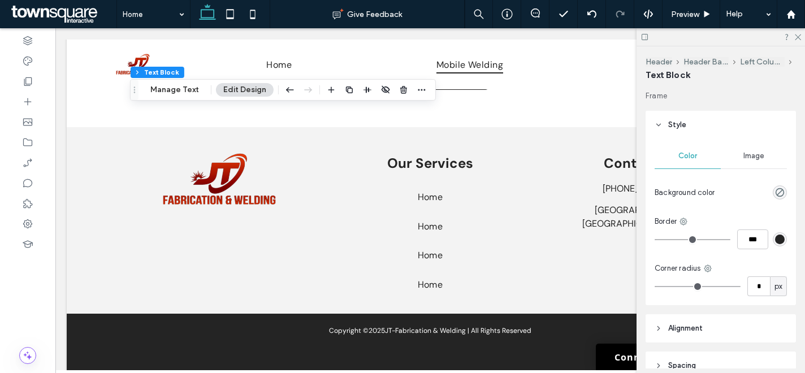
click at [662, 126] on header "Style" at bounding box center [720, 125] width 150 height 28
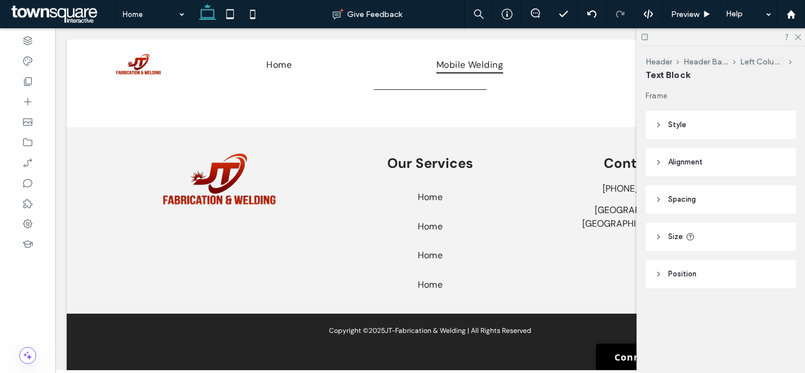
type input "*******"
type input "**"
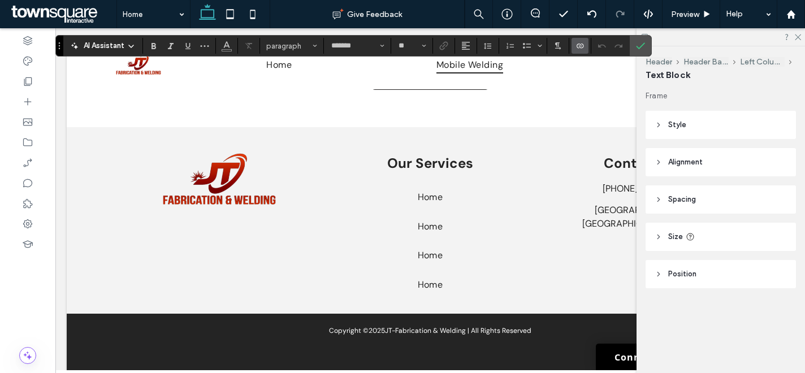
click at [581, 45] on use "Connect To Data" at bounding box center [579, 46] width 7 height 5
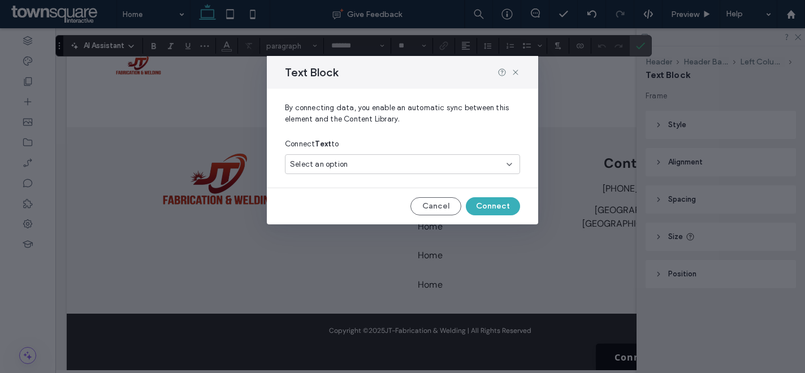
click at [452, 171] on div "Select an option" at bounding box center [402, 164] width 235 height 20
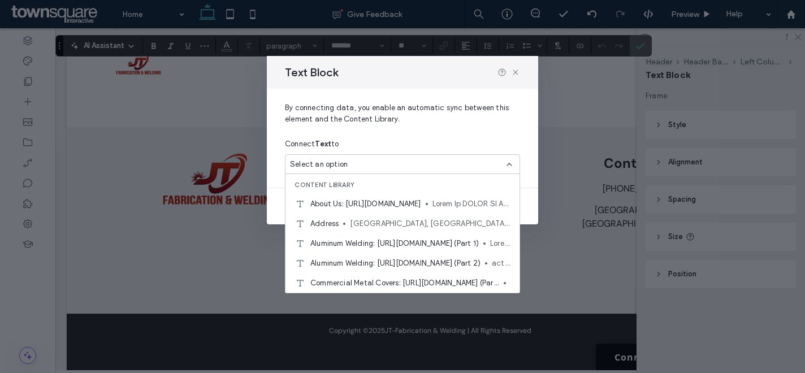
click at [459, 167] on div "Select an option" at bounding box center [395, 164] width 211 height 11
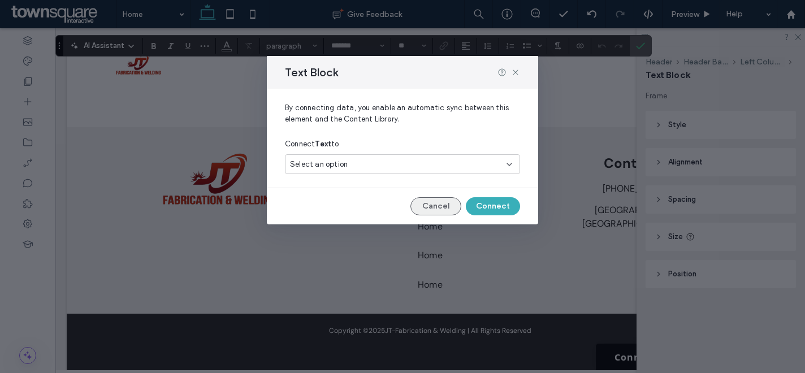
click at [444, 206] on button "Cancel" at bounding box center [435, 206] width 51 height 18
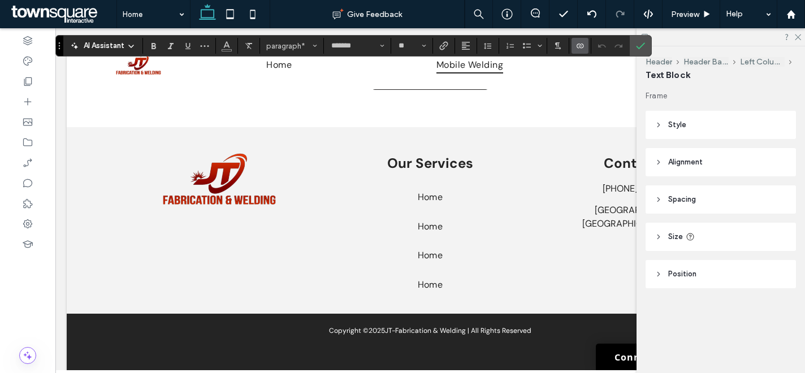
click at [580, 46] on use "Connect To Data" at bounding box center [579, 46] width 7 height 5
click at [609, 118] on span "Disconnect" at bounding box center [600, 116] width 39 height 11
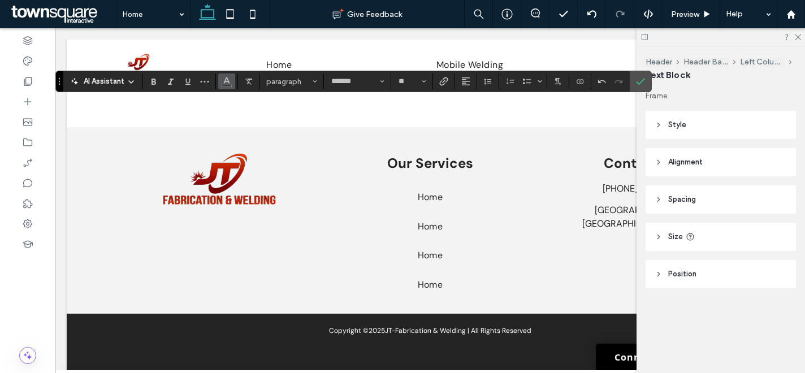
click at [229, 86] on span "Color" at bounding box center [226, 80] width 9 height 15
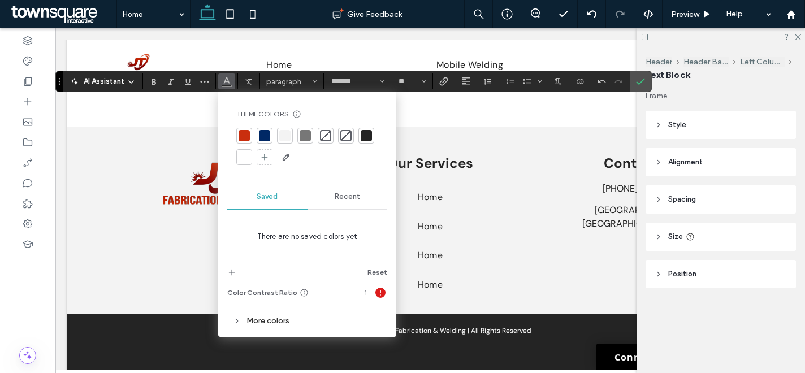
click at [242, 161] on div at bounding box center [243, 156] width 11 height 11
click at [155, 81] on icon "Bold" at bounding box center [153, 81] width 9 height 9
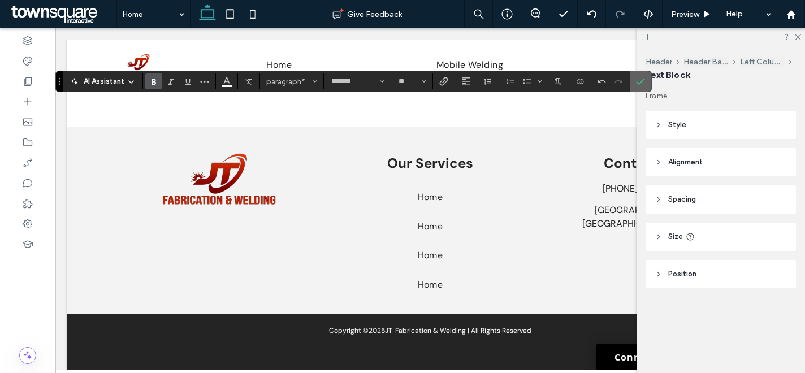
click at [644, 80] on icon "Confirm" at bounding box center [640, 81] width 9 height 9
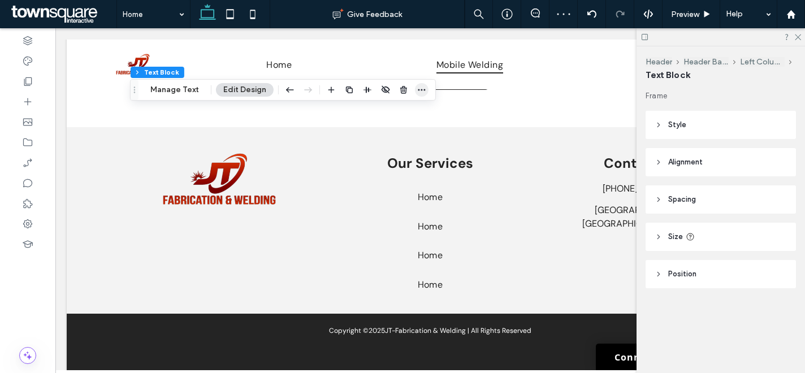
click at [423, 89] on icon "button" at bounding box center [421, 89] width 9 height 9
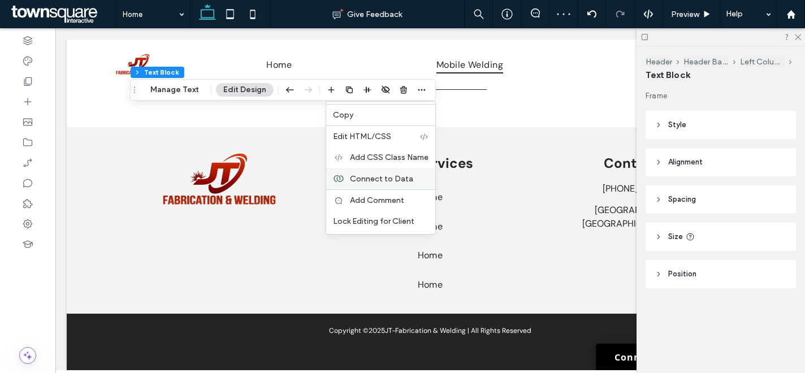
click at [382, 180] on span "Connect to Data" at bounding box center [381, 179] width 63 height 10
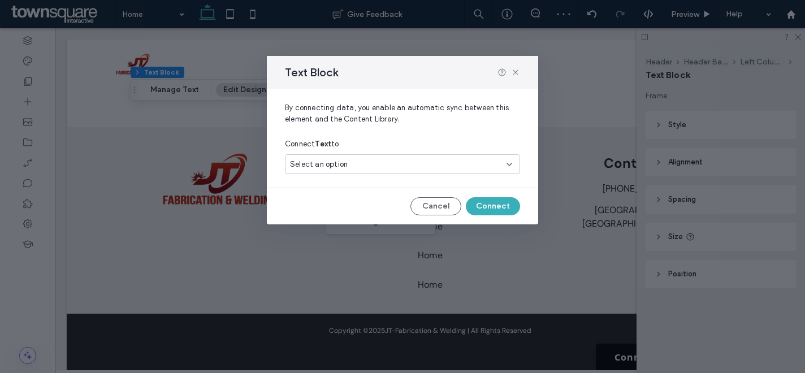
click at [370, 168] on div "Select an option" at bounding box center [395, 164] width 211 height 11
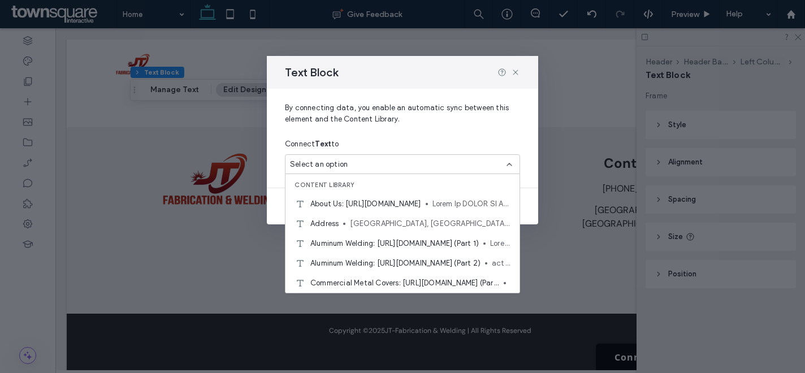
scroll to position [376, 0]
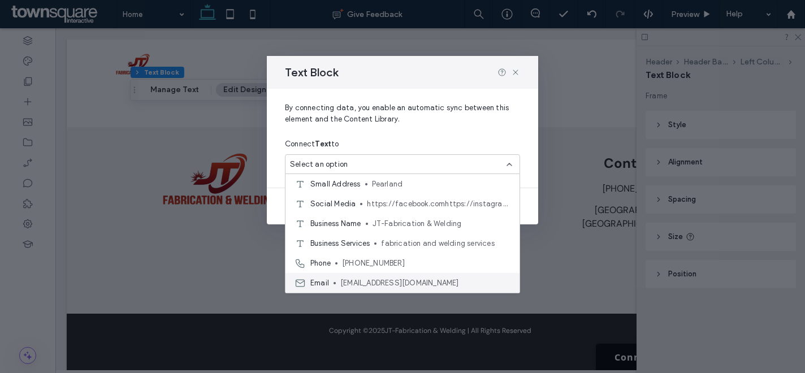
click at [380, 280] on span "[EMAIL_ADDRESS][DOMAIN_NAME]" at bounding box center [425, 282] width 170 height 11
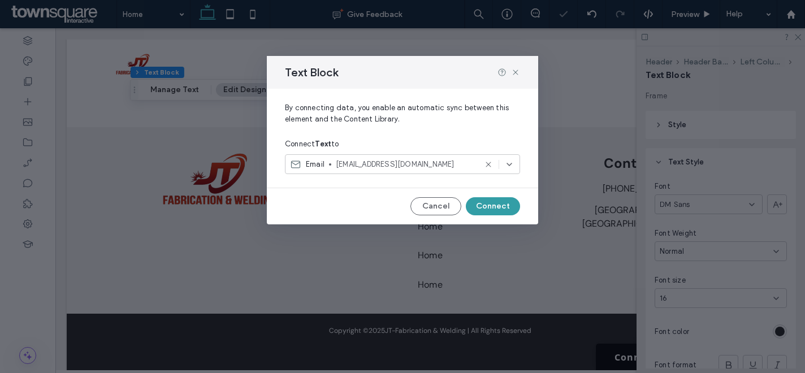
click at [506, 207] on button "Connect" at bounding box center [493, 206] width 54 height 18
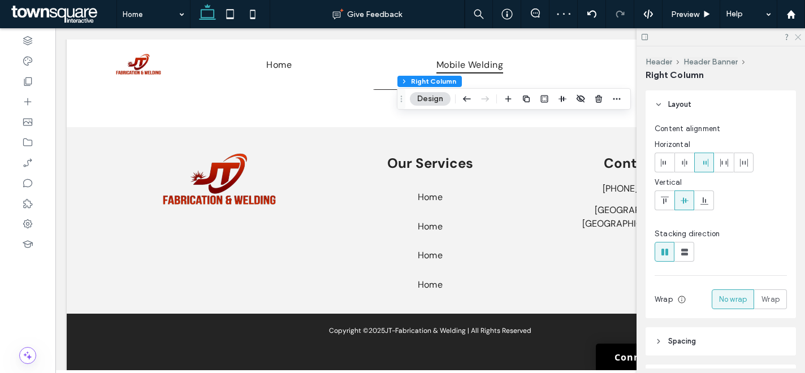
click at [800, 35] on use at bounding box center [798, 37] width 6 height 6
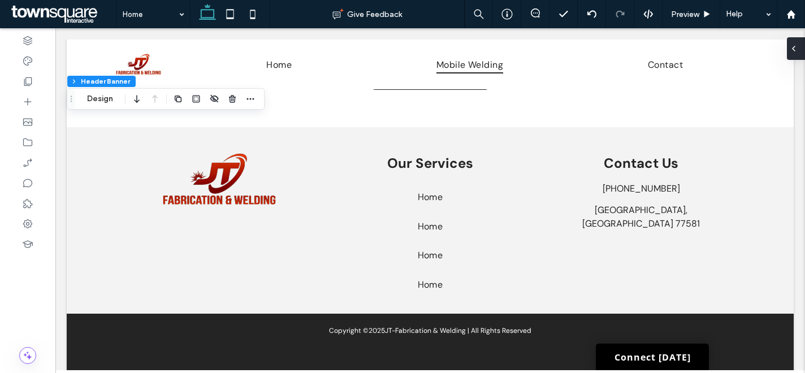
click at [796, 47] on icon at bounding box center [793, 48] width 9 height 9
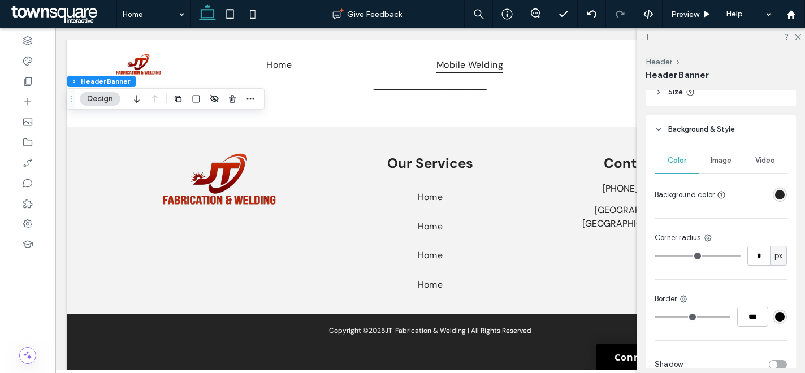
scroll to position [126, 0]
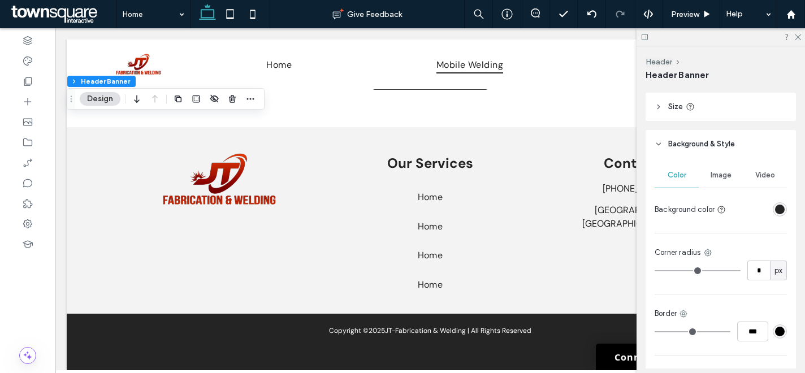
click at [726, 110] on header "Size" at bounding box center [720, 107] width 150 height 28
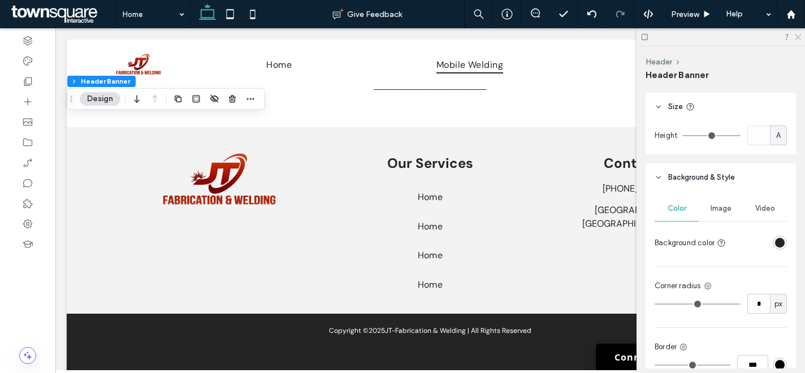
click at [795, 35] on icon at bounding box center [796, 36] width 7 height 7
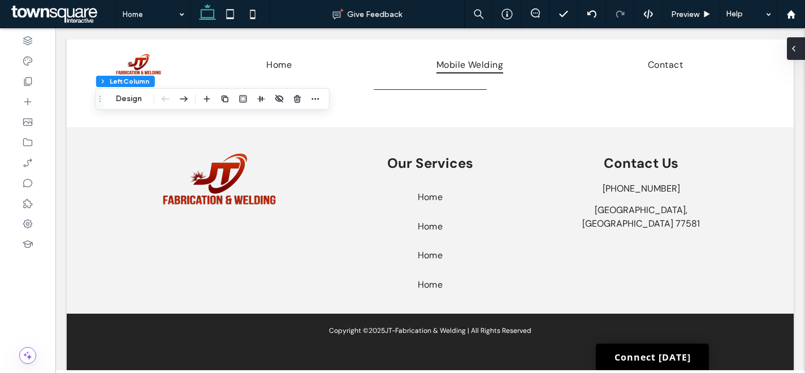
click at [791, 46] on icon at bounding box center [793, 48] width 9 height 9
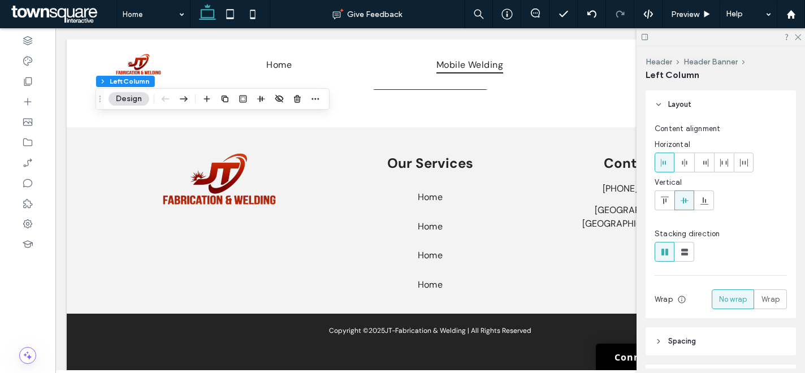
scroll to position [107, 0]
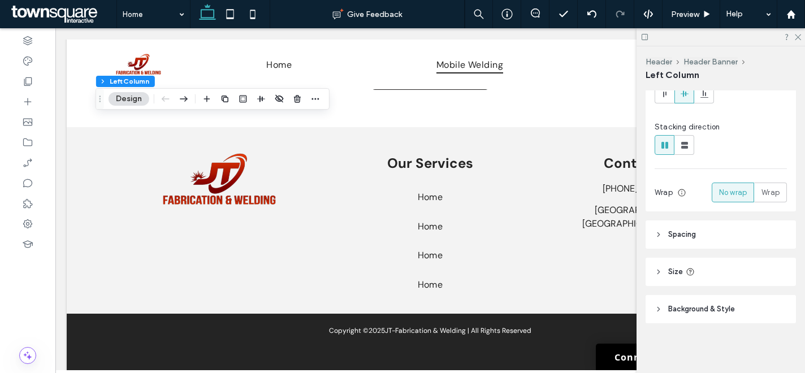
click at [719, 225] on header "Spacing" at bounding box center [720, 234] width 150 height 28
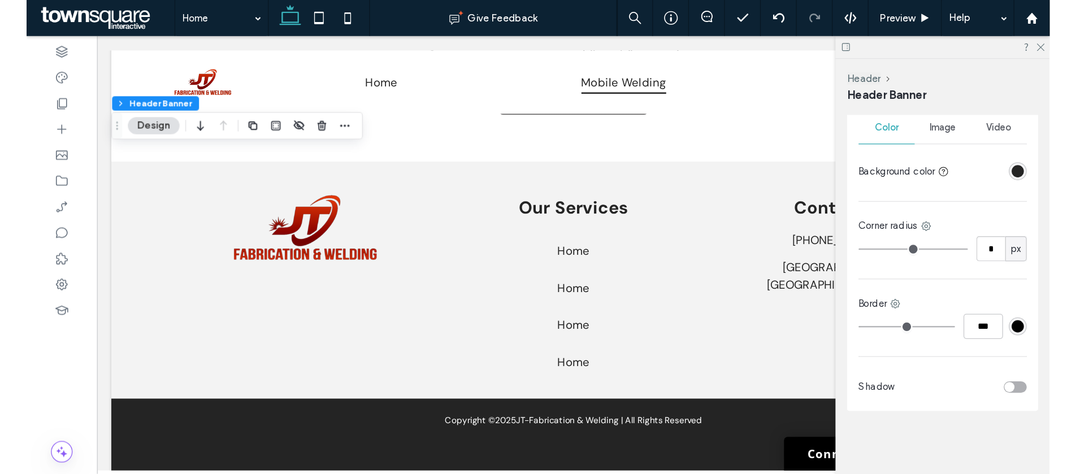
scroll to position [84, 0]
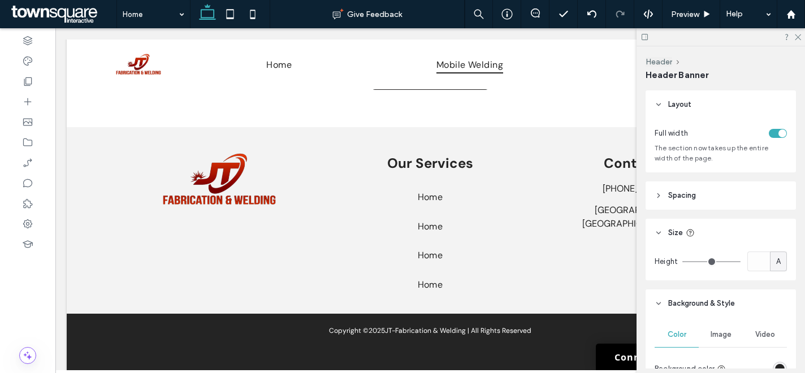
type input "**"
click at [774, 266] on span "px" at bounding box center [778, 261] width 8 height 11
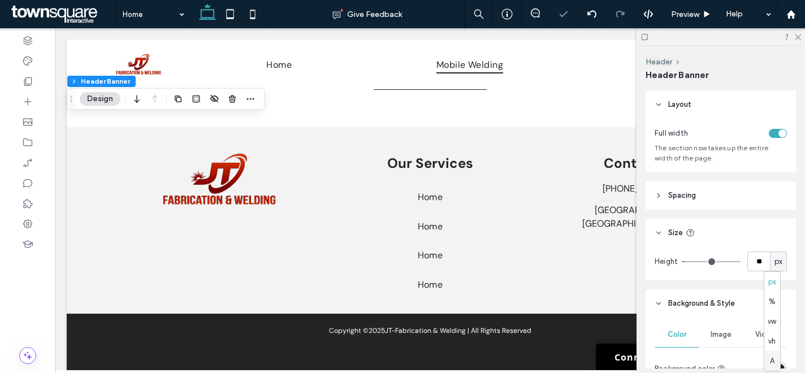
click at [776, 354] on div "A" at bounding box center [772, 361] width 16 height 20
type input "*"
click at [236, 15] on icon at bounding box center [230, 14] width 23 height 23
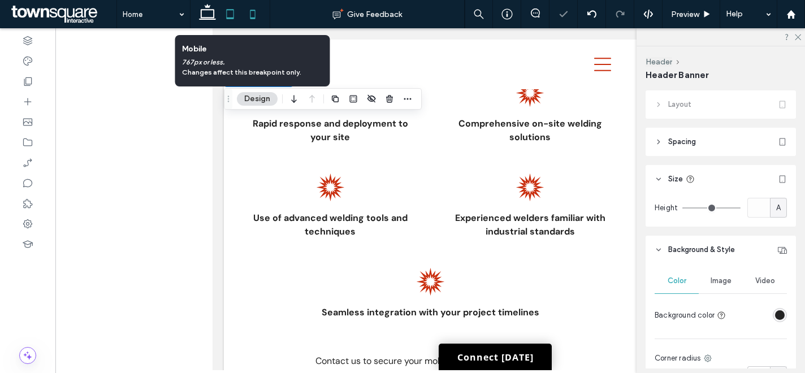
click at [253, 15] on icon at bounding box center [252, 14] width 23 height 23
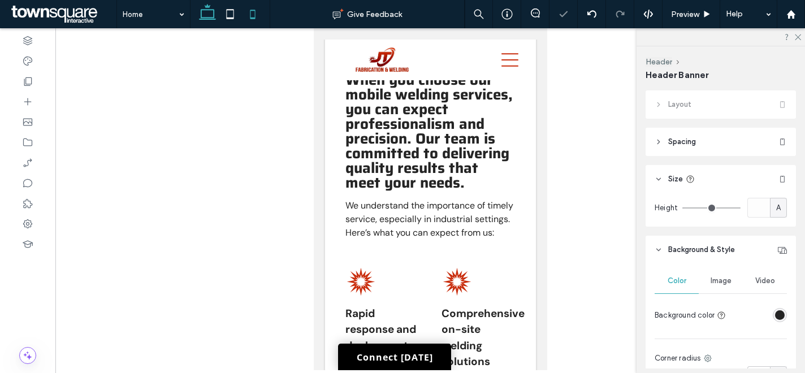
click at [202, 12] on icon at bounding box center [207, 14] width 23 height 23
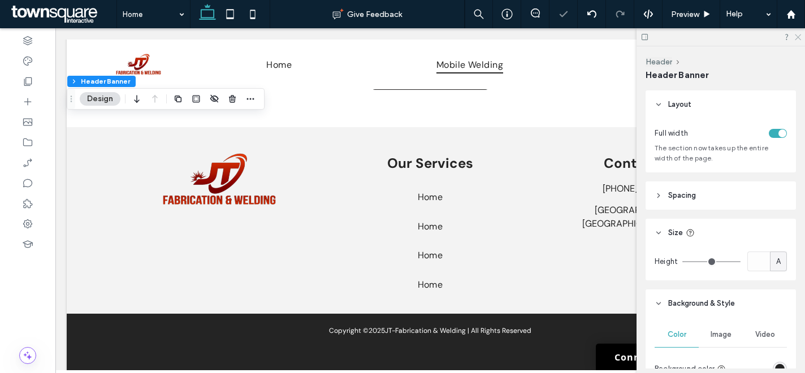
click at [795, 35] on icon at bounding box center [796, 36] width 7 height 7
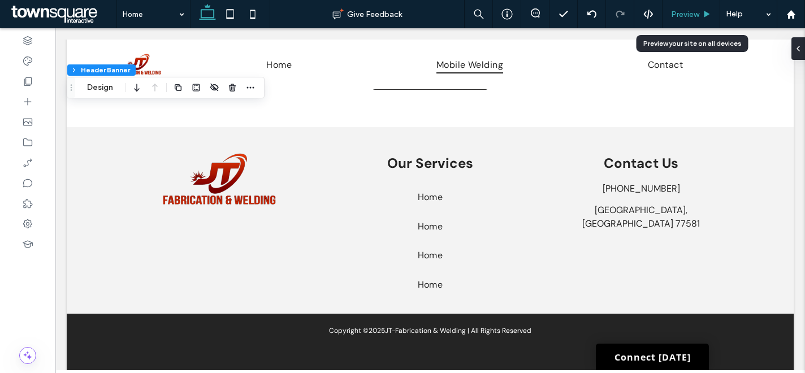
click at [691, 12] on span "Preview" at bounding box center [685, 15] width 28 height 10
